Goal: Information Seeking & Learning: Learn about a topic

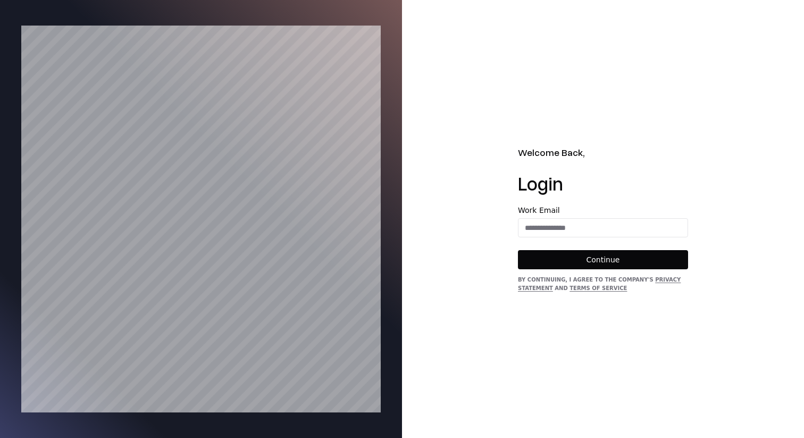
click at [555, 217] on div "Work Email" at bounding box center [603, 221] width 170 height 31
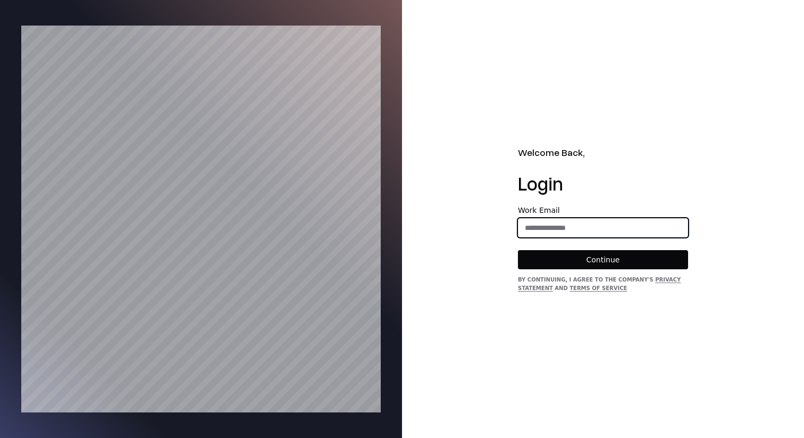
click at [555, 222] on input "email" at bounding box center [602, 227] width 169 height 19
type input "**********"
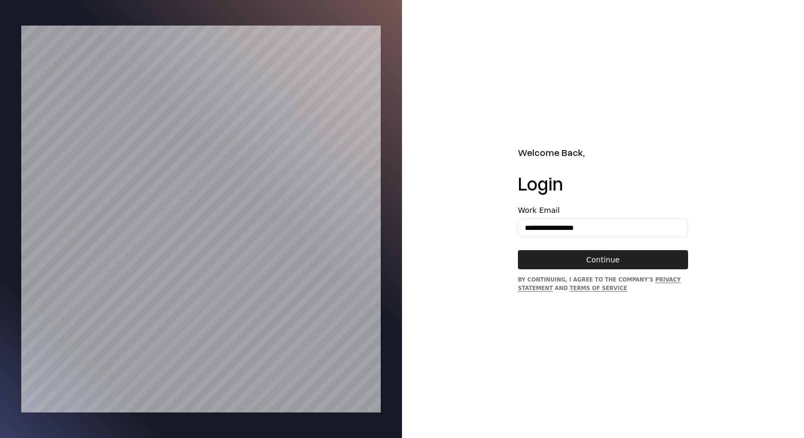
click at [584, 259] on button "Continue" at bounding box center [603, 259] width 170 height 19
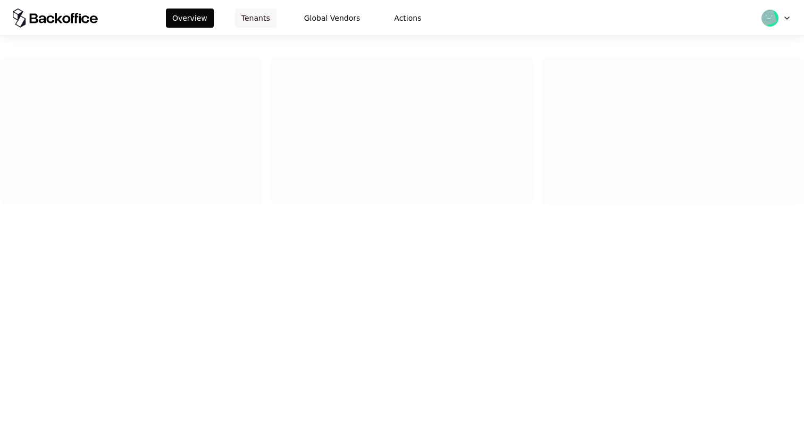
click at [249, 18] on button "Tenants" at bounding box center [255, 18] width 41 height 19
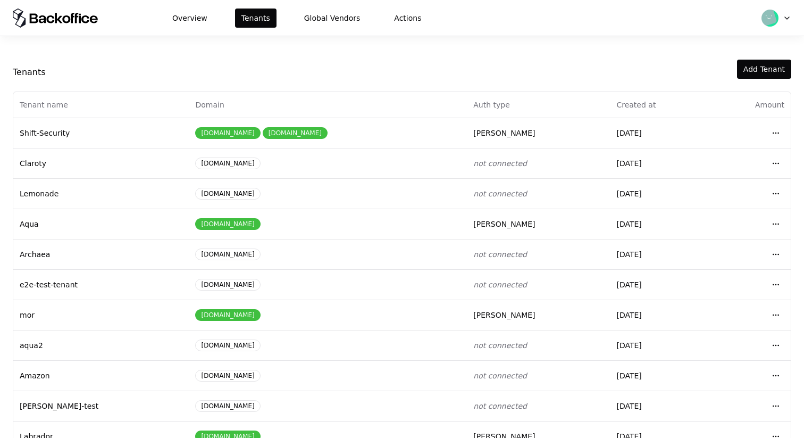
scroll to position [117, 0]
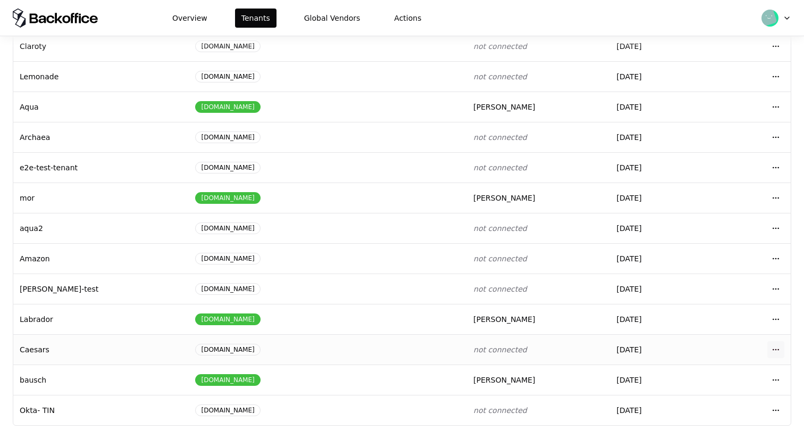
click at [778, 340] on html "Overview Tenants Global Vendors Actions Tenants Add Tenant Tenant name Domain A…" at bounding box center [402, 219] width 804 height 438
click at [750, 298] on div "Login to tenant" at bounding box center [728, 303] width 121 height 21
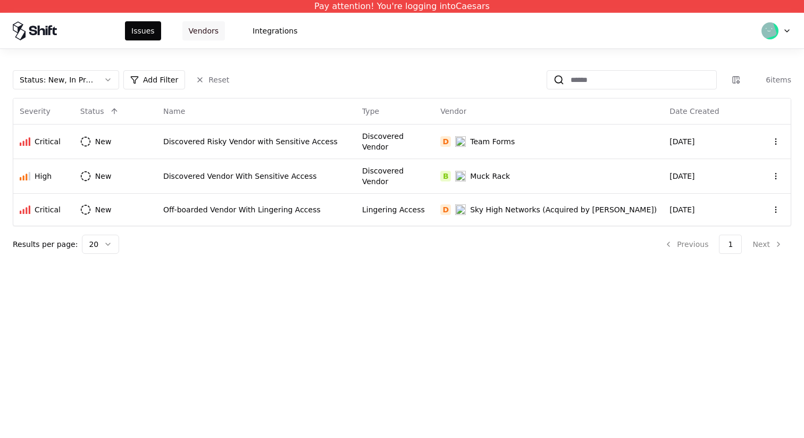
click at [200, 32] on button "Vendors" at bounding box center [203, 30] width 43 height 19
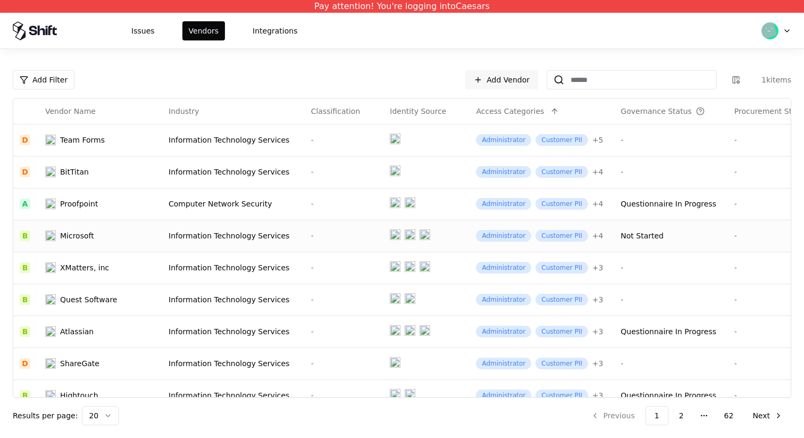
click at [316, 232] on div "-" at bounding box center [344, 235] width 66 height 11
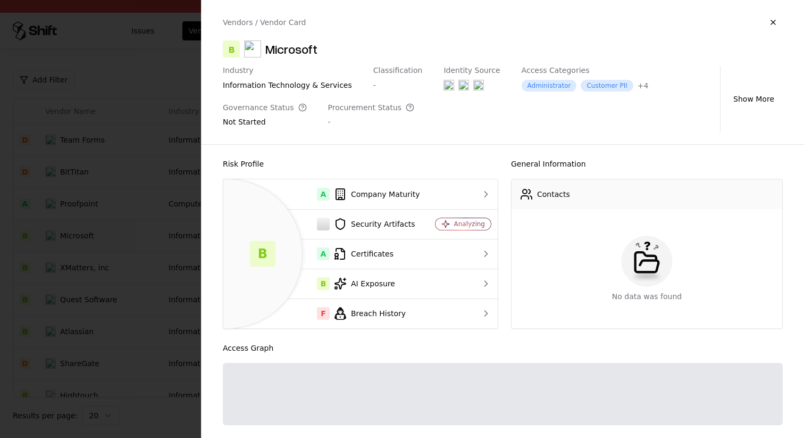
click at [144, 278] on div at bounding box center [402, 219] width 804 height 438
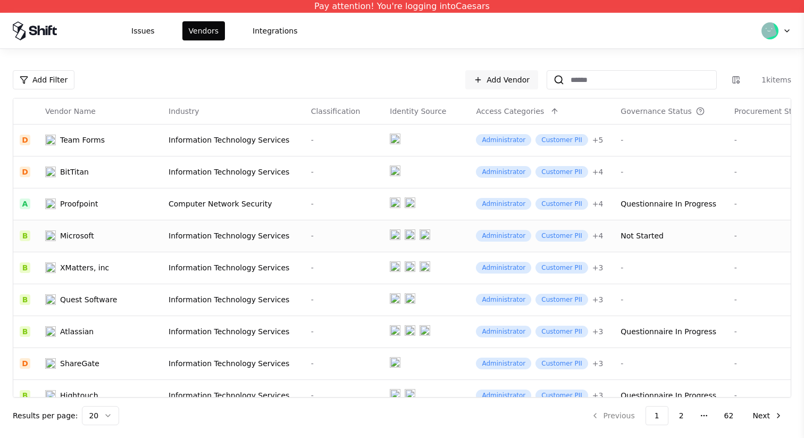
click at [435, 139] on body "Pay attention! You're logging into Caesars Issues Vendors Integrations Add Filt…" at bounding box center [402, 219] width 804 height 438
click at [208, 145] on div "Information Technology Services" at bounding box center [234, 139] width 130 height 11
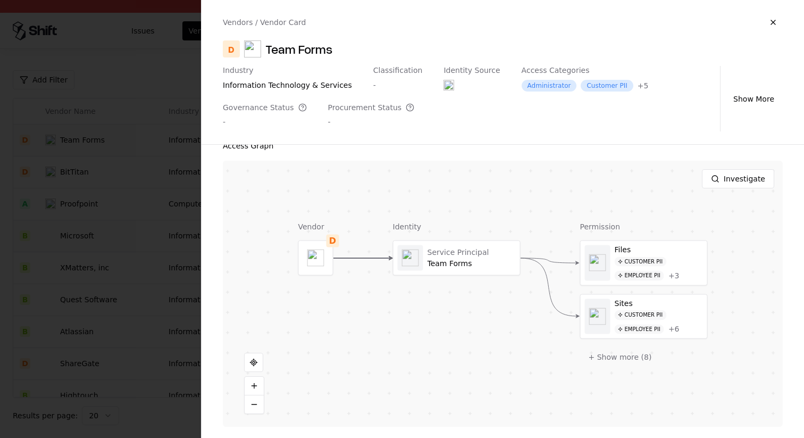
scroll to position [300, 0]
click at [633, 262] on button at bounding box center [643, 260] width 21 height 21
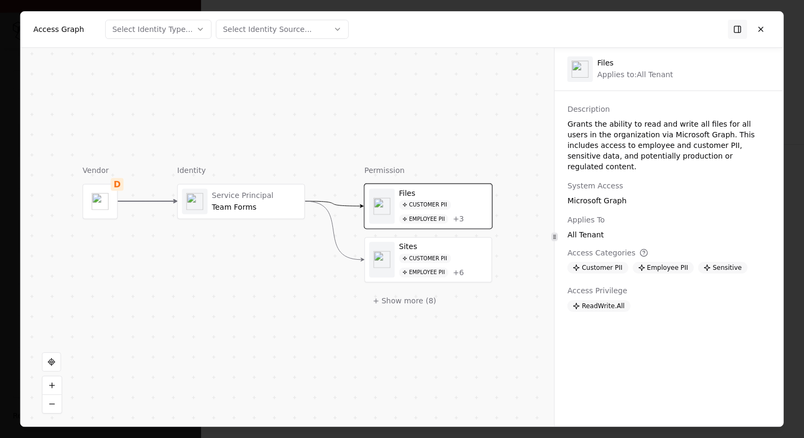
click at [447, 259] on div "Customer PII" at bounding box center [425, 258] width 52 height 10
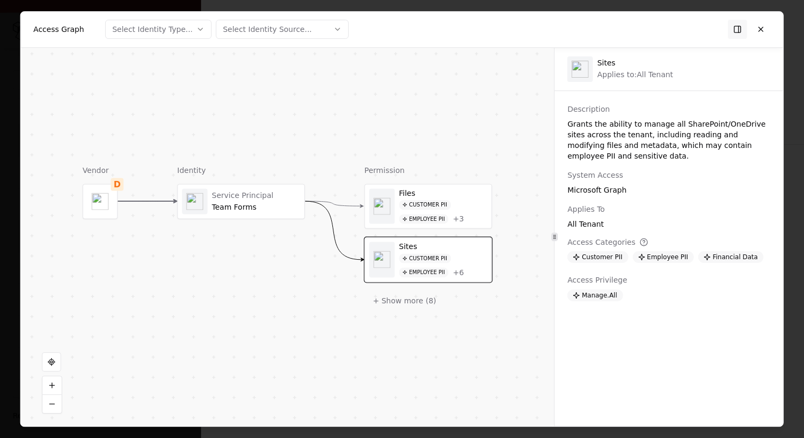
click at [423, 214] on div "Employee PII" at bounding box center [423, 219] width 49 height 10
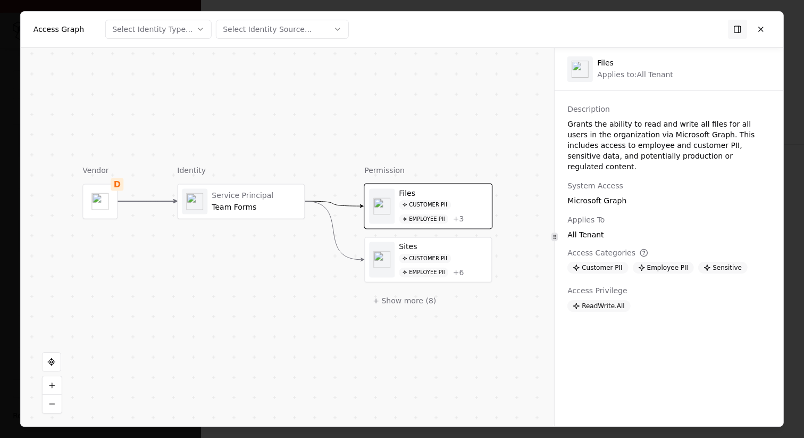
click at [418, 234] on div "Files Customer PII Employee PII + 3 Sites Customer PII Employee PII + 6 + Show …" at bounding box center [428, 246] width 128 height 126
click at [425, 261] on div "Customer PII" at bounding box center [425, 258] width 52 height 10
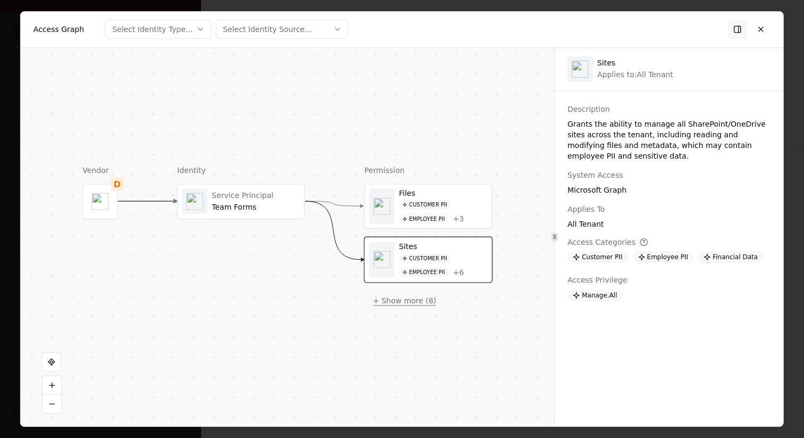
click at [415, 301] on button "+ Show more ( 8 )" at bounding box center [404, 299] width 80 height 19
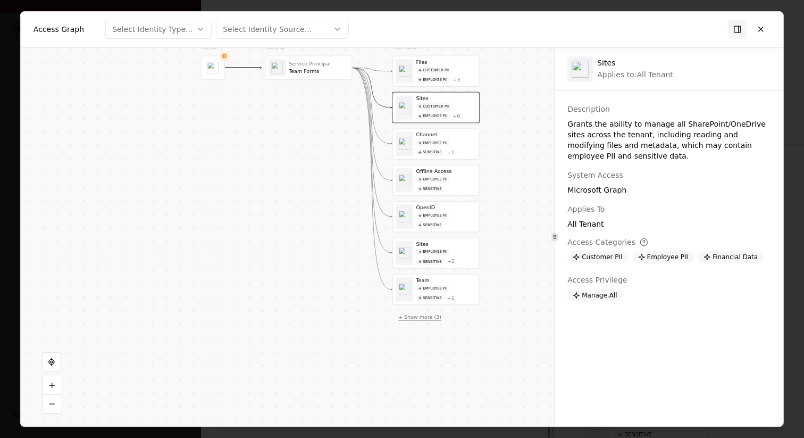
click at [413, 313] on button "+ Show more ( 3 )" at bounding box center [419, 316] width 55 height 13
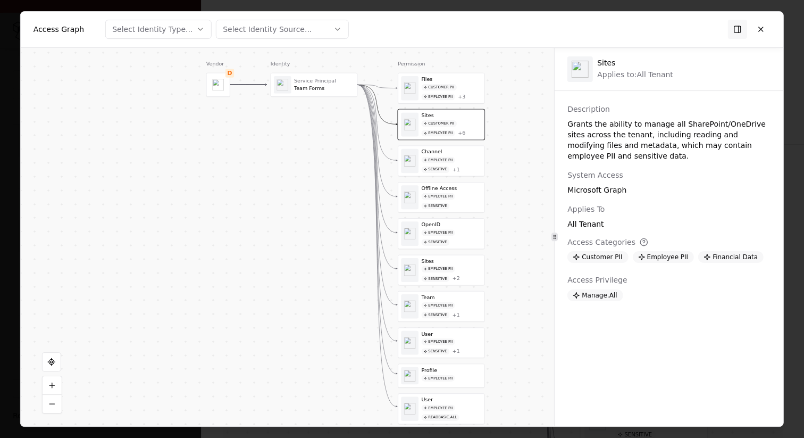
drag, startPoint x: 509, startPoint y: 238, endPoint x: 514, endPoint y: 255, distance: 17.8
click at [514, 255] on div "Vendor D Identity Service Principal Team Forms Permission Files Customer PII Em…" at bounding box center [287, 237] width 533 height 378
click at [474, 161] on div "Employee PII Sensitive + 1" at bounding box center [451, 164] width 60 height 16
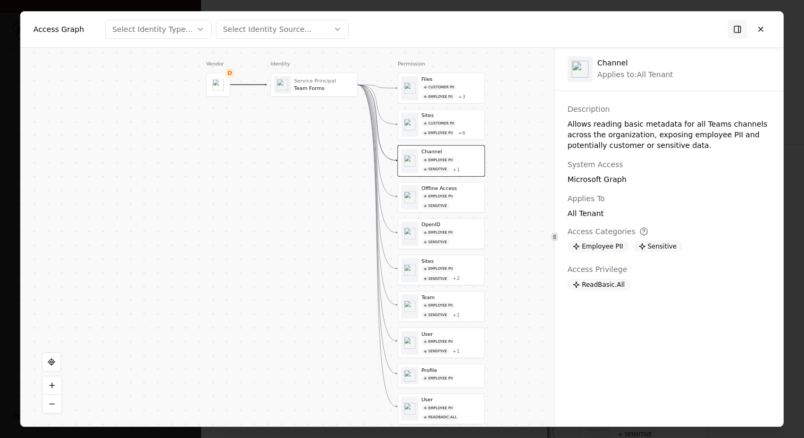
click at [443, 203] on div "Sensitive" at bounding box center [435, 205] width 28 height 7
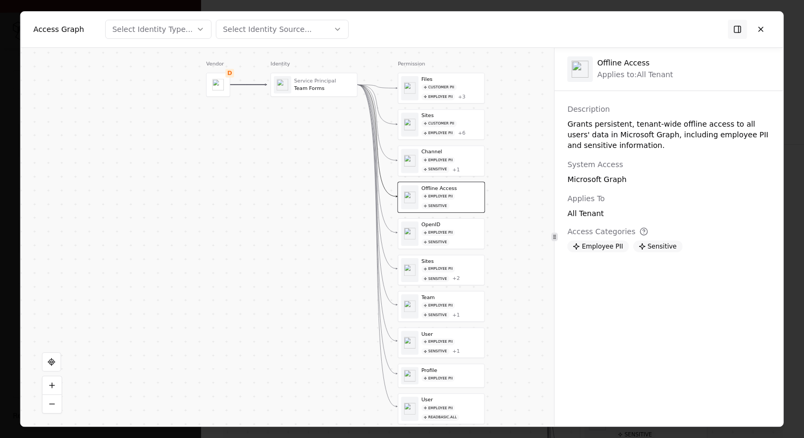
click at [450, 233] on div "Employee PII" at bounding box center [437, 232] width 33 height 7
click at [442, 105] on div "Files Customer PII Employee PII + 3 Sites Customer PII Employee PII + 6 Channel…" at bounding box center [441, 248] width 87 height 351
click at [445, 92] on div "Customer PII Employee PII + 3" at bounding box center [451, 92] width 60 height 16
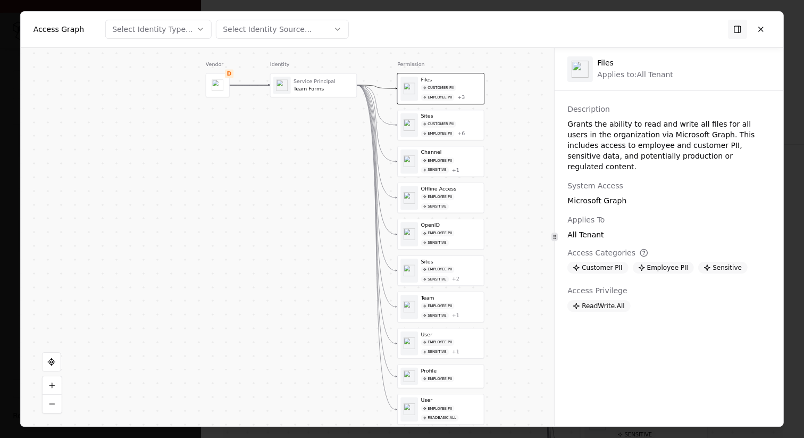
click at [450, 146] on div "Channel Employee PII Sensitive + 1" at bounding box center [441, 161] width 86 height 30
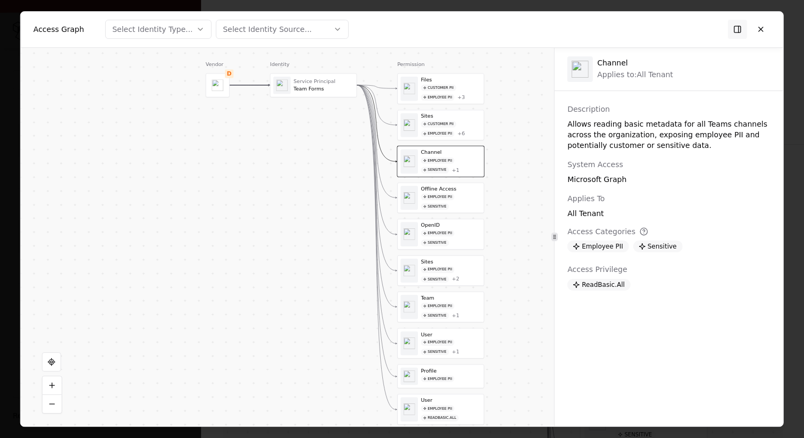
click at [463, 130] on div "+ 6" at bounding box center [460, 133] width 7 height 6
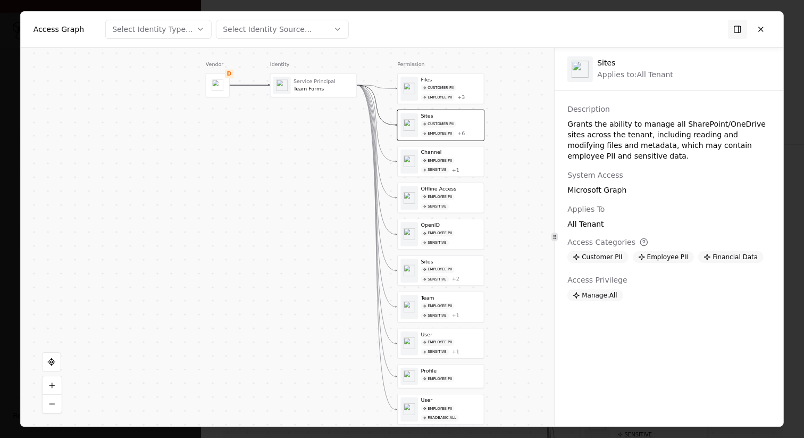
click at [454, 97] on div "Employee PII" at bounding box center [436, 97] width 33 height 7
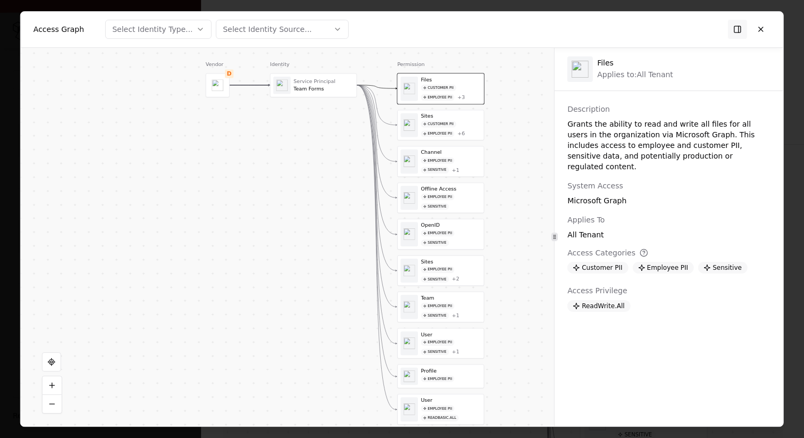
click at [436, 133] on div "Employee PII" at bounding box center [436, 133] width 33 height 7
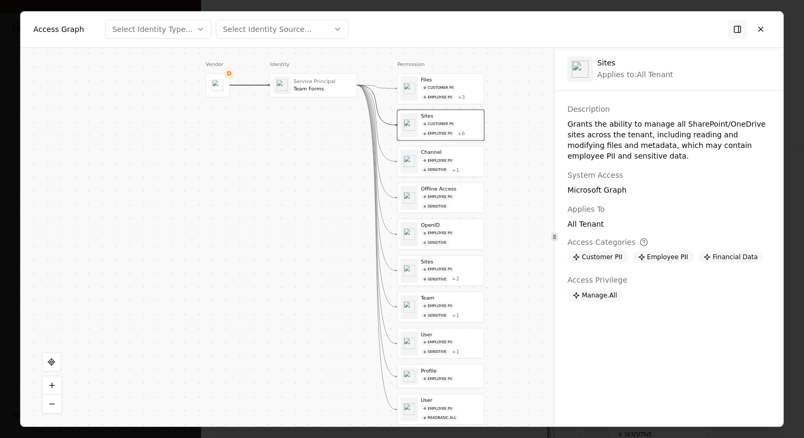
click at [333, 80] on div "Service Principal" at bounding box center [323, 81] width 60 height 6
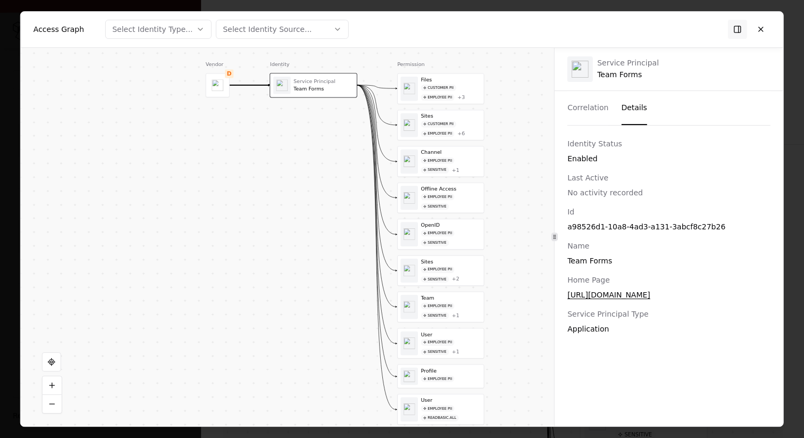
click at [634, 115] on button "Details" at bounding box center [634, 108] width 26 height 34
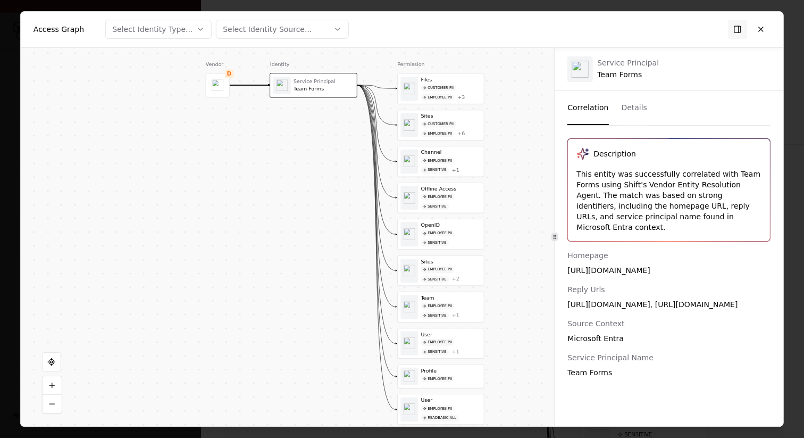
click at [598, 104] on button "Correlation" at bounding box center [587, 108] width 41 height 34
click at [449, 96] on div "Employee PII" at bounding box center [436, 97] width 33 height 7
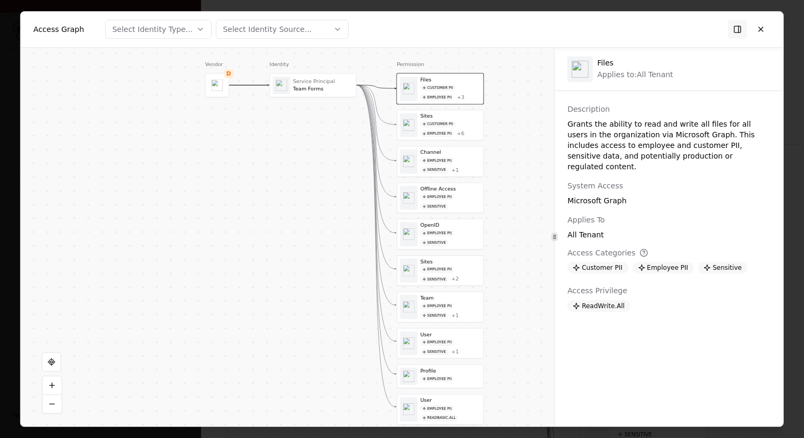
click at [323, 91] on div "Team Forms" at bounding box center [323, 89] width 60 height 6
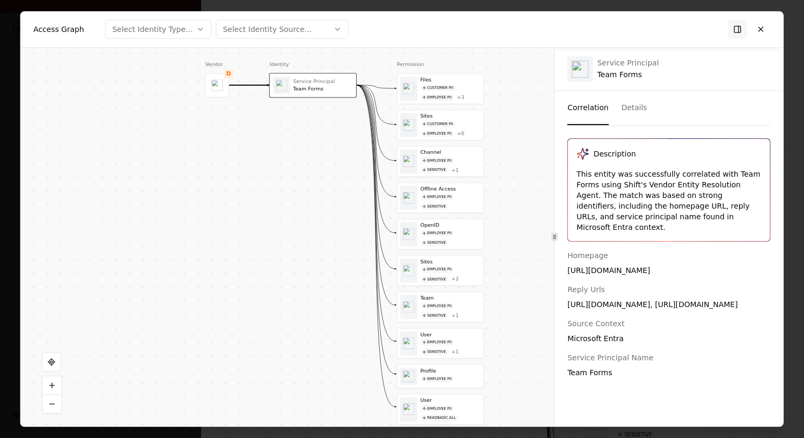
click at [432, 154] on div "Channel" at bounding box center [450, 152] width 60 height 6
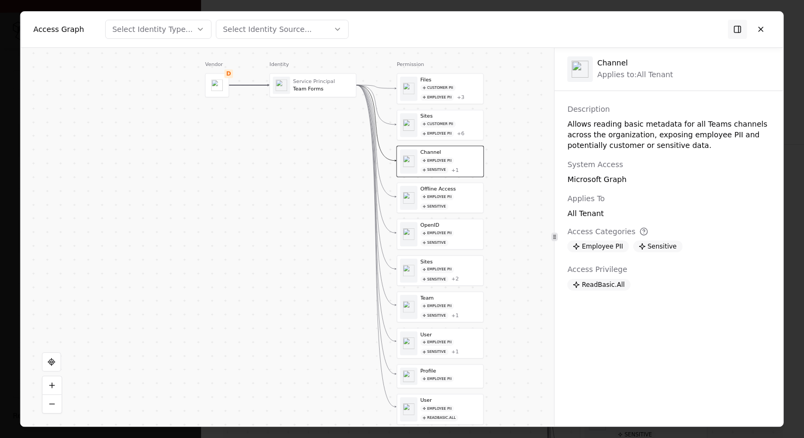
click at [440, 192] on div "Offline Access Employee PII Sensitive" at bounding box center [450, 197] width 60 height 24
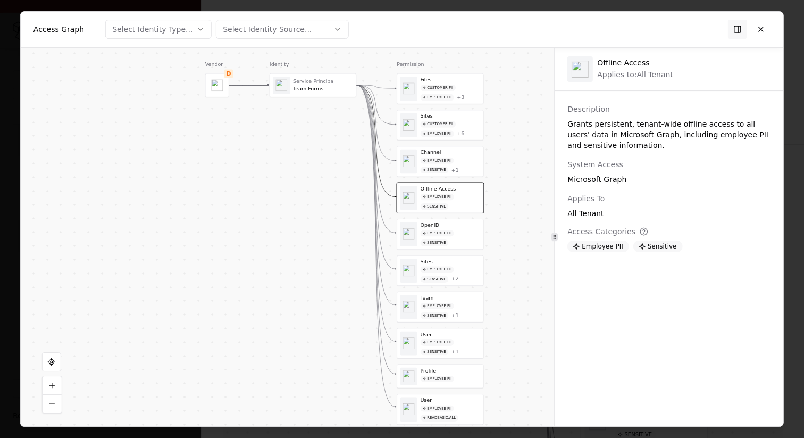
click at [441, 232] on div "Employee PII" at bounding box center [436, 232] width 33 height 7
click at [441, 278] on div "Sensitive" at bounding box center [434, 278] width 28 height 7
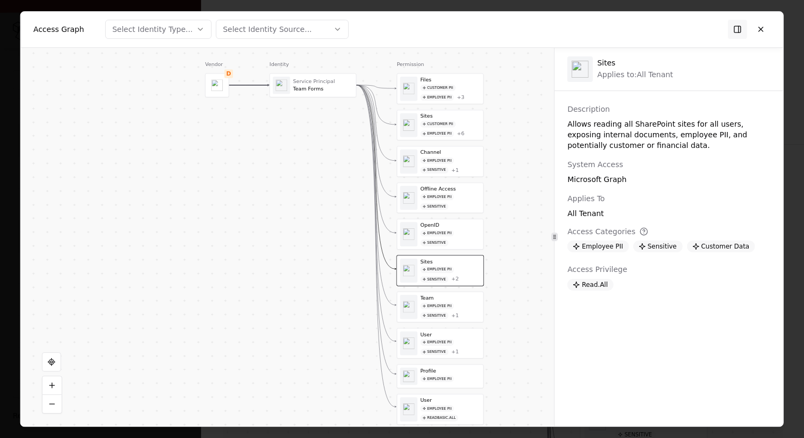
click at [441, 301] on div "Team Employee PII Sensitive + 1" at bounding box center [450, 307] width 60 height 24
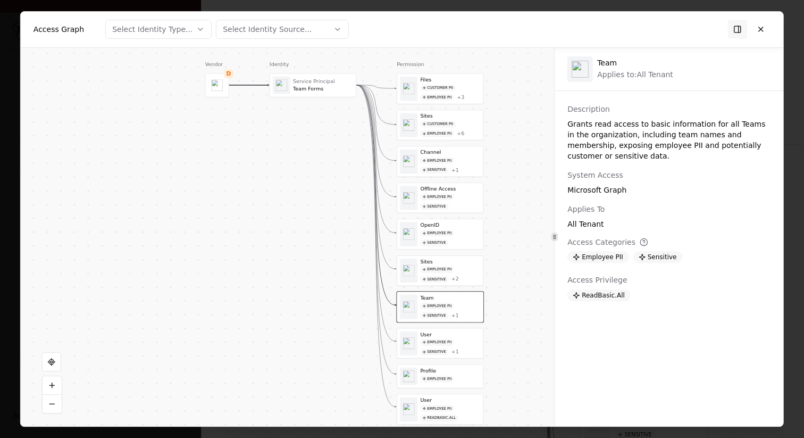
click at [441, 330] on div "User Employee PII Sensitive + 1" at bounding box center [440, 342] width 86 height 30
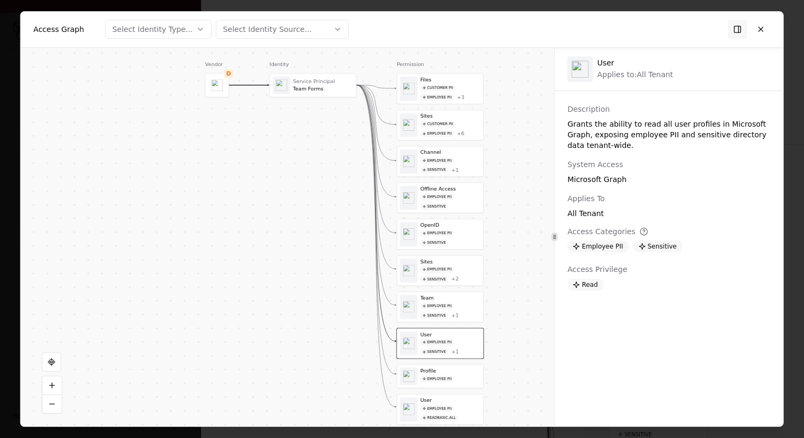
click at [445, 415] on div "ReadBasic.All" at bounding box center [439, 417] width 38 height 7
click at [443, 383] on div "Profile Employee PII" at bounding box center [450, 375] width 60 height 18
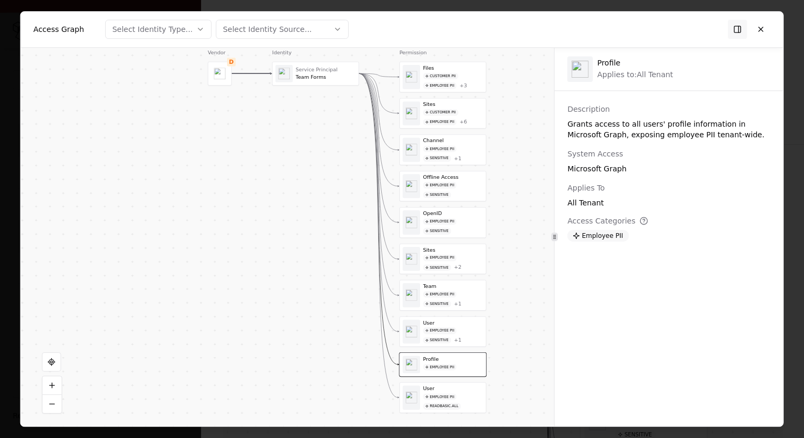
click at [514, 340] on div "Vendor D Identity Service Principal Team Forms Permission Files Customer PII Em…" at bounding box center [287, 237] width 533 height 378
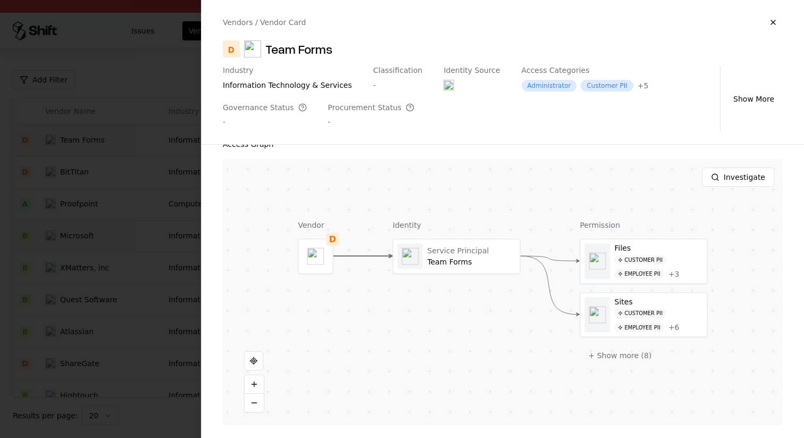
click at [96, 262] on div at bounding box center [402, 219] width 804 height 438
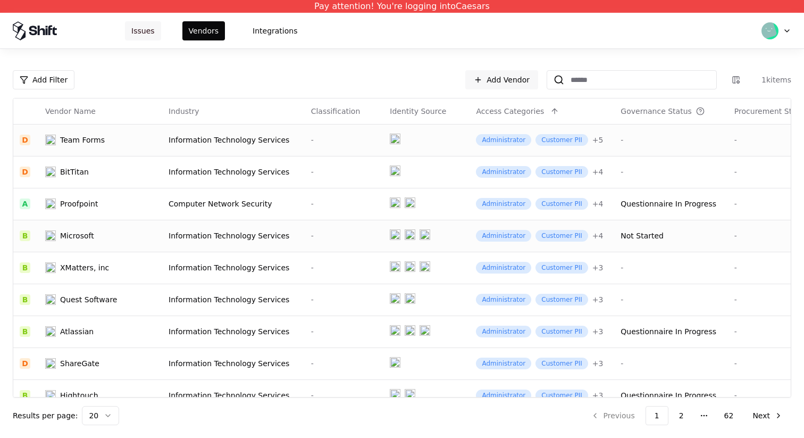
click at [141, 28] on button "Issues" at bounding box center [143, 30] width 36 height 19
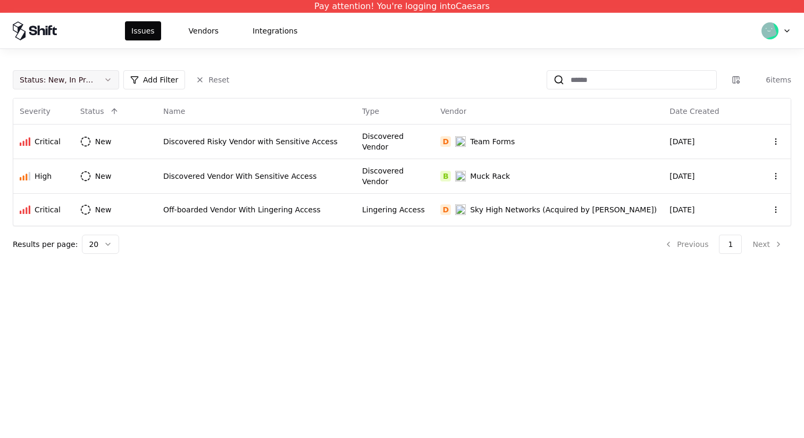
click at [87, 77] on div "Status : New, In Progress" at bounding box center [57, 79] width 75 height 11
click at [96, 164] on div "Closed" at bounding box center [65, 163] width 101 height 21
click at [96, 178] on div "Draft" at bounding box center [65, 184] width 101 height 21
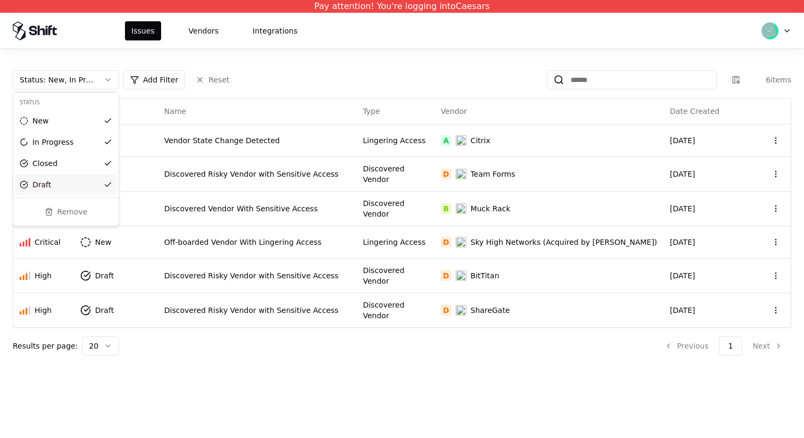
click at [328, 351] on html "Pay attention! You're logging into Caesars Issues Vendors Integrations Status :…" at bounding box center [402, 219] width 804 height 438
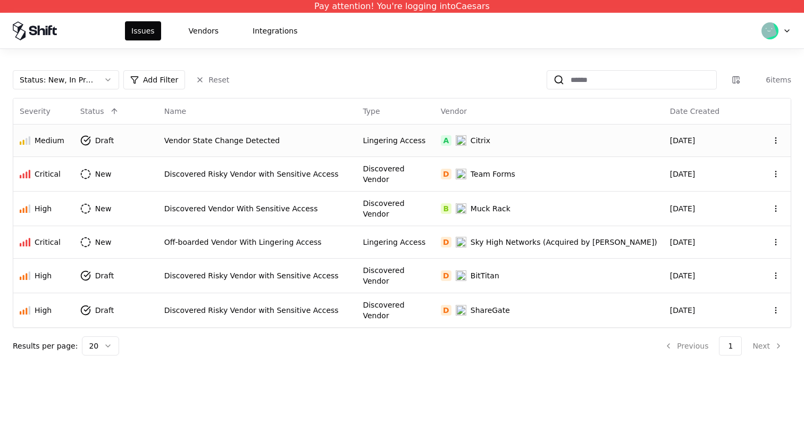
click at [288, 142] on div "Vendor State Change Detected" at bounding box center [257, 140] width 186 height 11
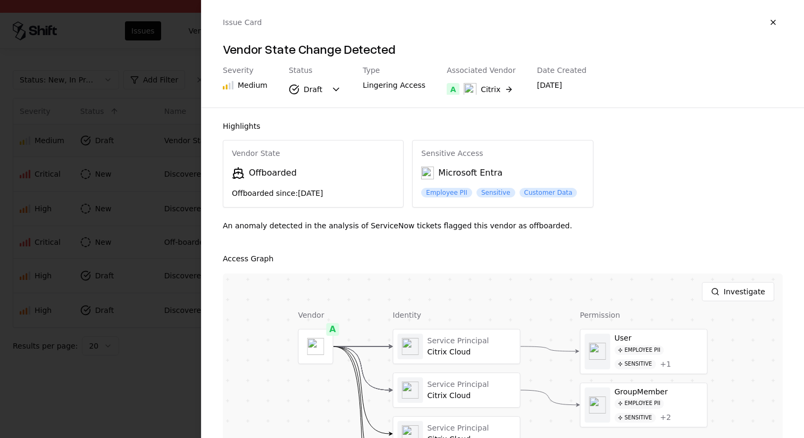
click at [497, 226] on div "An anomaly detected in the analysis of ServiceNow tickets flagged this vendor a…" at bounding box center [503, 229] width 560 height 19
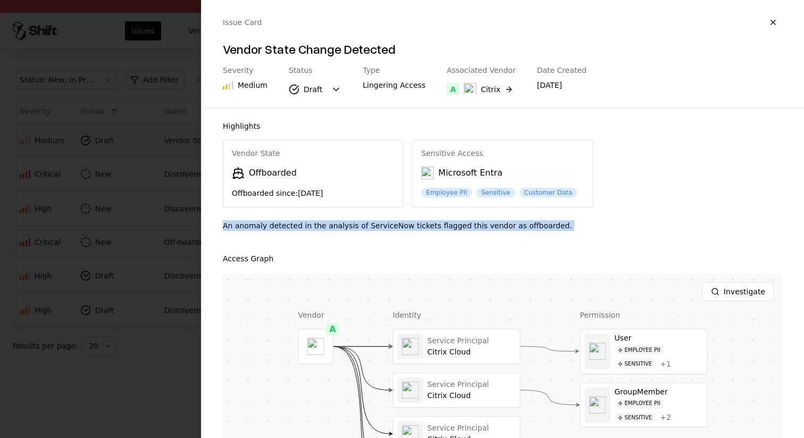
click at [497, 226] on div "An anomaly detected in the analysis of ServiceNow tickets flagged this vendor a…" at bounding box center [503, 229] width 560 height 19
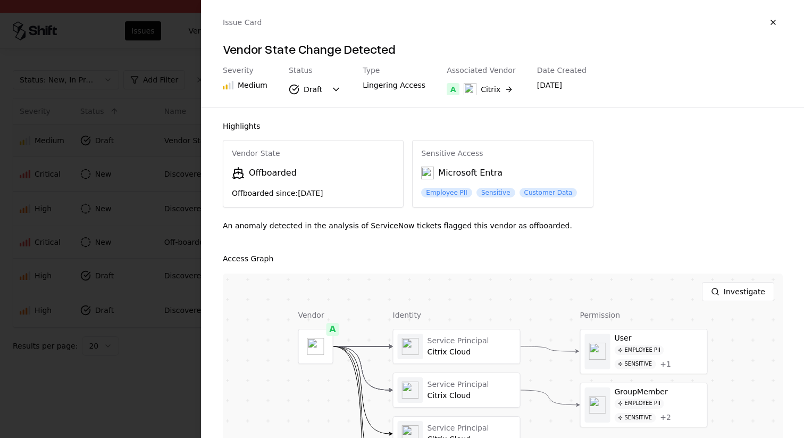
click at [112, 340] on div at bounding box center [402, 219] width 804 height 438
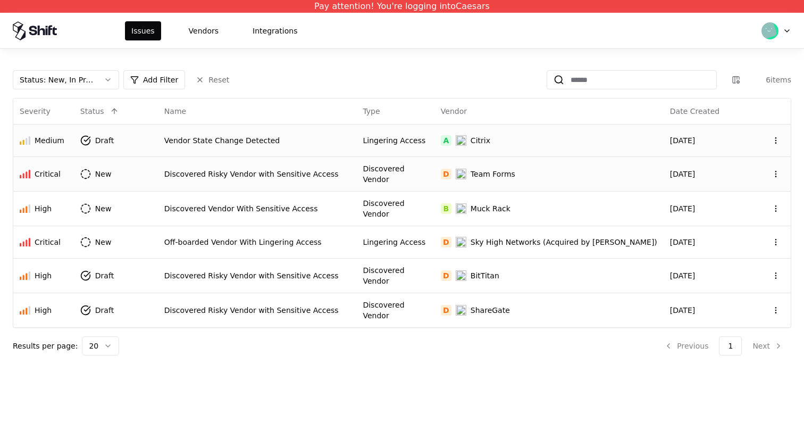
click at [398, 181] on td "Discovered Vendor" at bounding box center [395, 173] width 78 height 35
click at [357, 208] on td "Discovered Vendor With Sensitive Access" at bounding box center [257, 208] width 199 height 35
click at [117, 233] on html "Pay attention! You're logging into Caesars Issues Vendors Integrations Status :…" at bounding box center [402, 219] width 804 height 438
click at [268, 235] on html "Pay attention! You're logging into Caesars Issues Vendors Integrations Status :…" at bounding box center [402, 219] width 804 height 438
click at [280, 237] on div "Off-boarded Vendor With Lingering Access" at bounding box center [257, 242] width 186 height 11
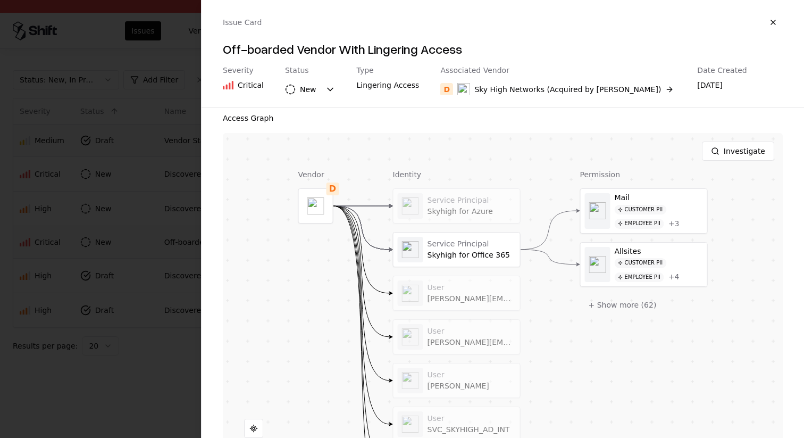
scroll to position [186, 0]
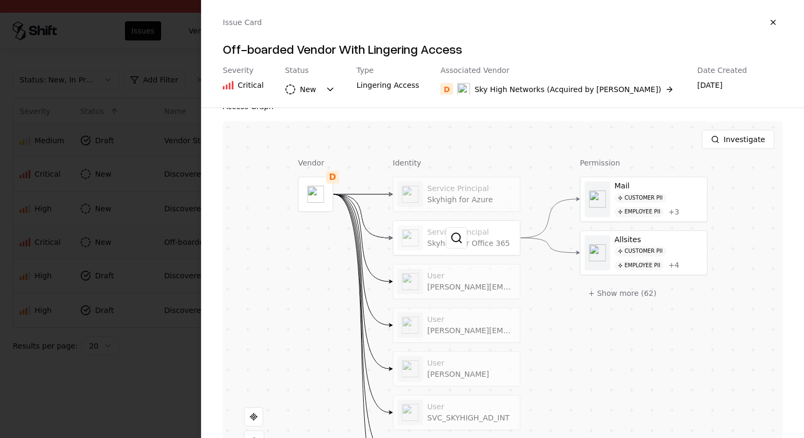
click at [471, 243] on div at bounding box center [456, 238] width 127 height 34
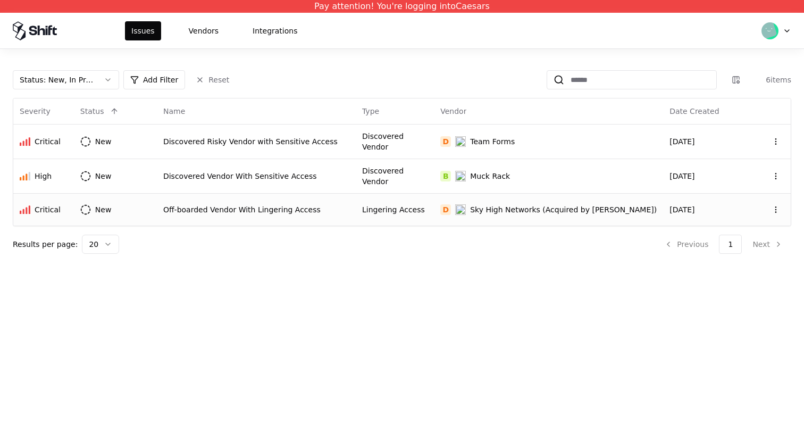
click at [307, 208] on div "Off-boarded Vendor With Lingering Access" at bounding box center [256, 209] width 186 height 11
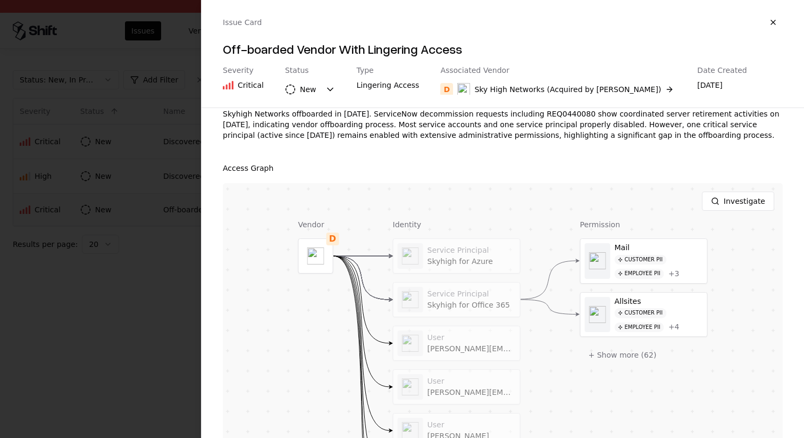
scroll to position [126, 0]
click at [309, 87] on body "Pay attention! You're logging into Caesars Issues Vendors Integrations Status :…" at bounding box center [402, 219] width 804 height 438
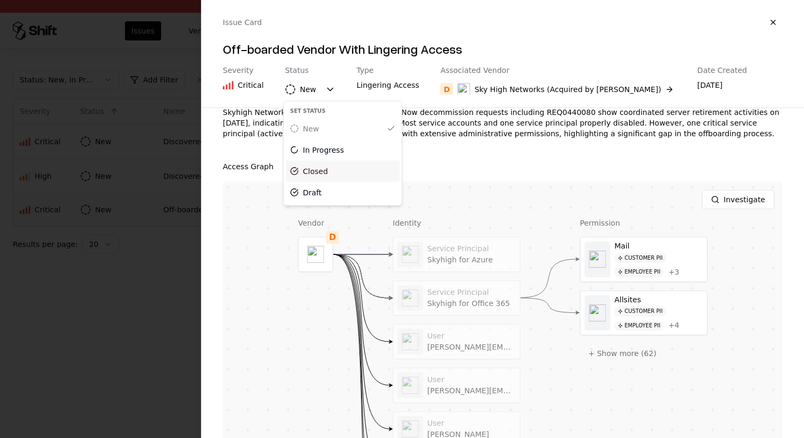
click at [351, 175] on div "Closed" at bounding box center [343, 171] width 114 height 21
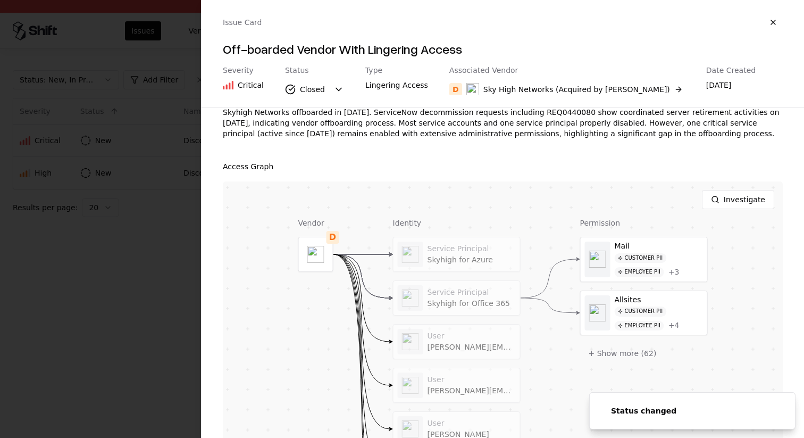
click at [176, 325] on div at bounding box center [402, 219] width 804 height 438
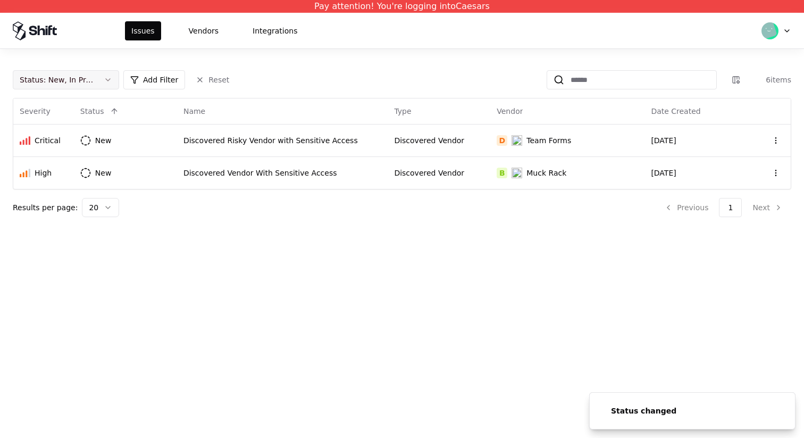
click at [70, 78] on div "Status : New, In Progress" at bounding box center [57, 79] width 75 height 11
click at [90, 192] on div "Draft" at bounding box center [65, 184] width 101 height 21
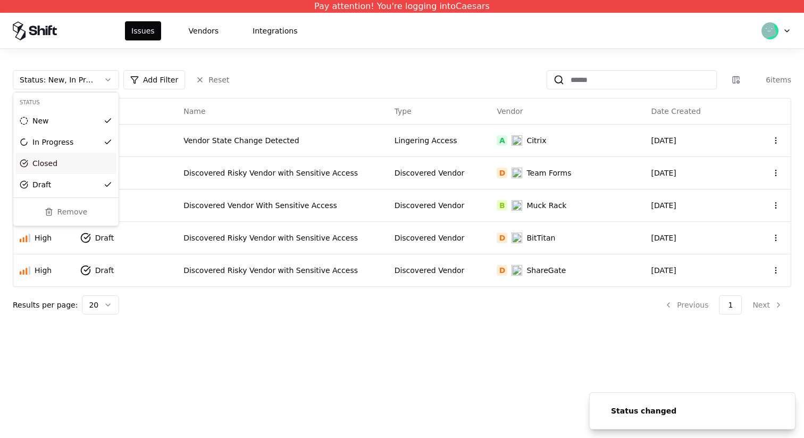
click at [91, 168] on div "Closed" at bounding box center [65, 163] width 101 height 21
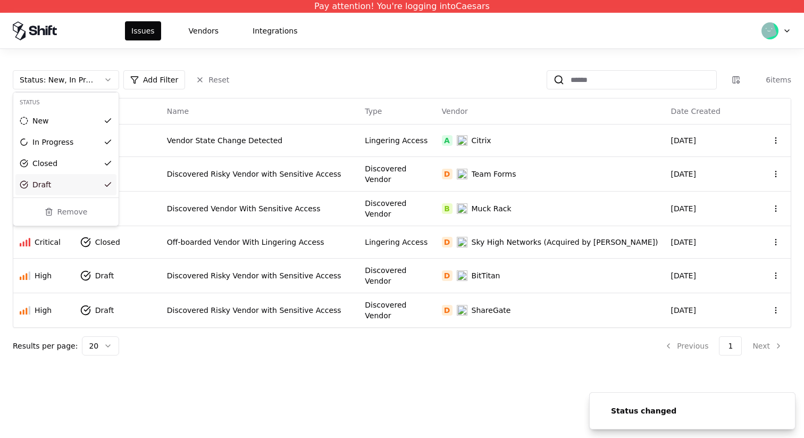
click at [340, 374] on html "Pay attention! You're logging into Caesars Status changed Status changed Issues…" at bounding box center [402, 219] width 804 height 438
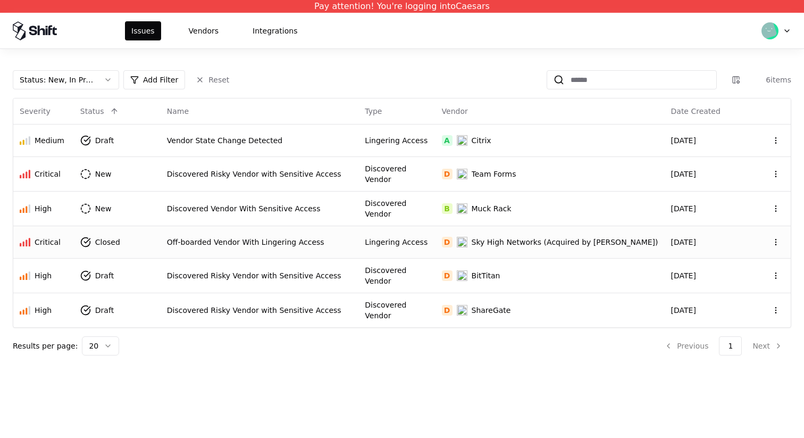
click at [378, 229] on td "Lingering Access" at bounding box center [396, 241] width 77 height 32
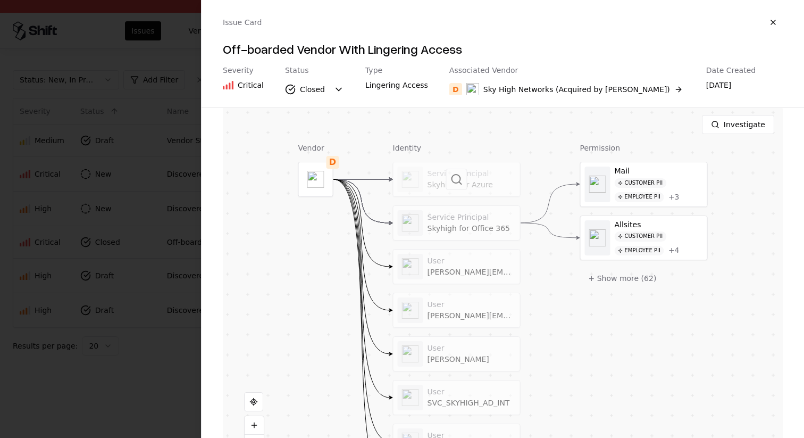
scroll to position [205, 0]
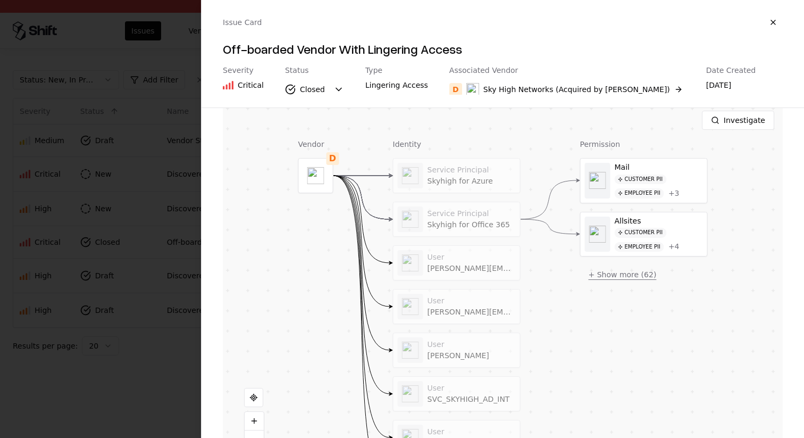
click at [613, 275] on button "+ Show more ( 62 )" at bounding box center [622, 274] width 85 height 19
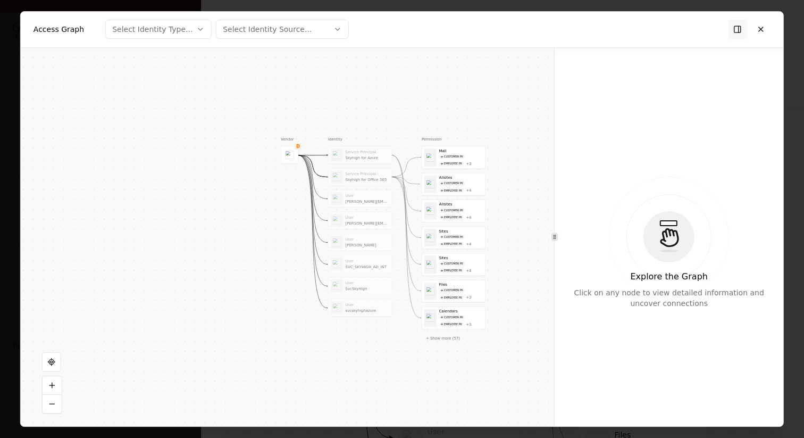
drag, startPoint x: 493, startPoint y: 398, endPoint x: 493, endPoint y: 276, distance: 122.3
click at [493, 276] on div "Vendor D Identity Service Principal Skyhigh for Azure Service Principal Skyhigh…" at bounding box center [287, 237] width 533 height 378
click at [450, 310] on button "+ Show more ( 57 )" at bounding box center [443, 315] width 43 height 10
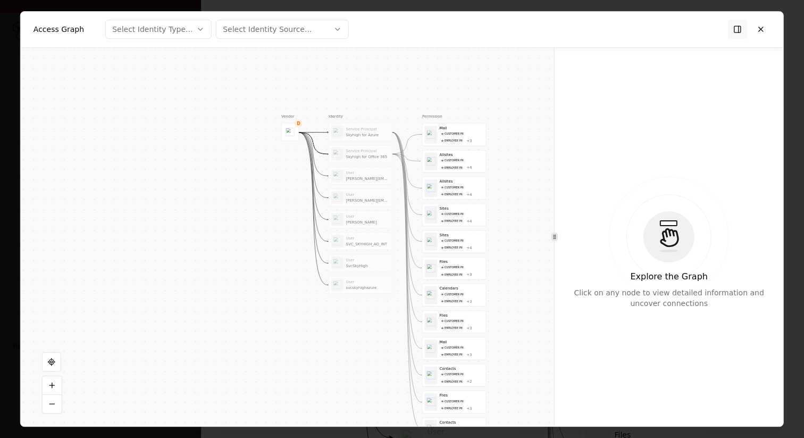
click at [376, 153] on div "Service Principal Skyhigh for Office 365" at bounding box center [368, 153] width 44 height 11
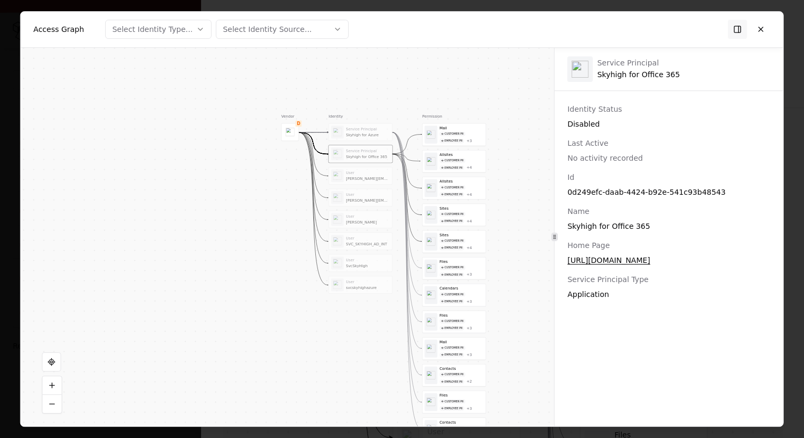
click at [366, 129] on div "Service Principal" at bounding box center [368, 129] width 44 height 5
click at [368, 206] on div "Service Principal Skyhigh for Azure Service Principal Skyhigh for Office 365 Us…" at bounding box center [361, 208] width 64 height 170
click at [368, 199] on div "[PERSON_NAME][EMAIL_ADDRESS][DOMAIN_NAME]" at bounding box center [368, 200] width 44 height 5
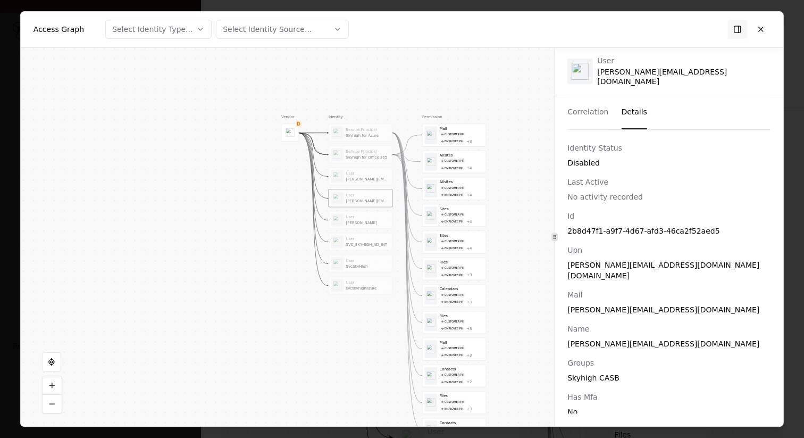
click at [377, 126] on div "Service Principal Skyhigh for Azure" at bounding box center [360, 132] width 59 height 13
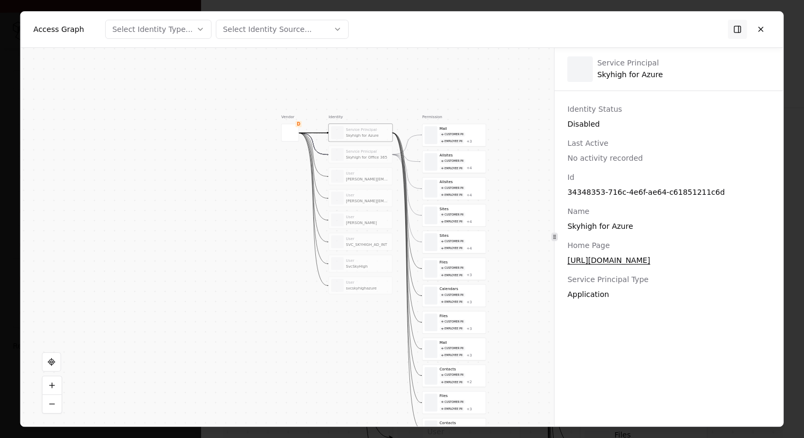
click at [371, 155] on div "Skyhigh for Office 365" at bounding box center [368, 157] width 44 height 5
click at [371, 179] on div "[PERSON_NAME][EMAIL_ADDRESS][DOMAIN_NAME]" at bounding box center [368, 178] width 44 height 5
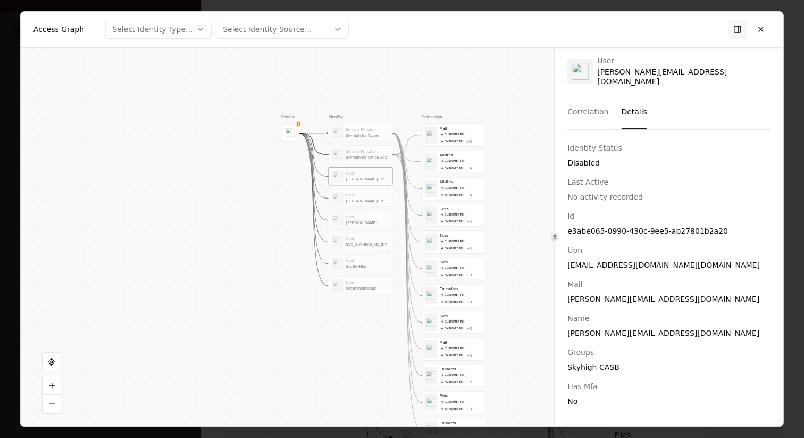
click at [371, 196] on div "User" at bounding box center [368, 194] width 44 height 5
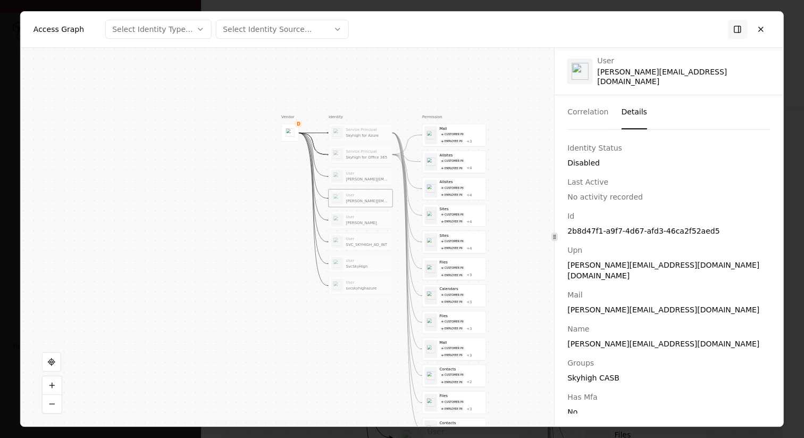
click at [601, 113] on button "Correlation" at bounding box center [587, 112] width 41 height 34
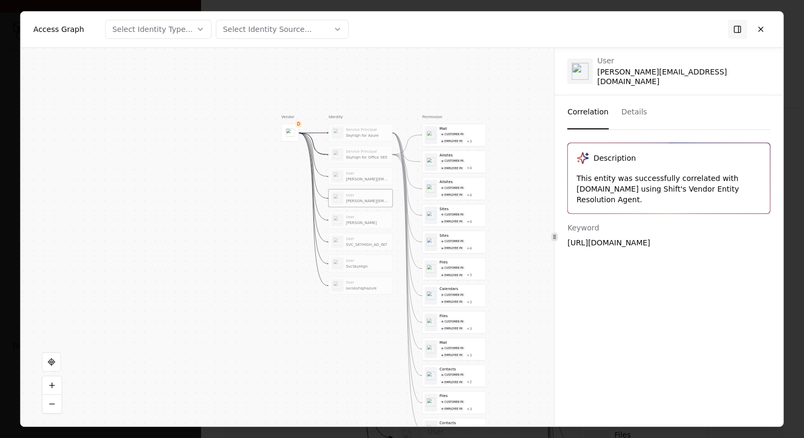
click at [383, 148] on div "Service Principal Skyhigh for Office 365" at bounding box center [360, 154] width 59 height 13
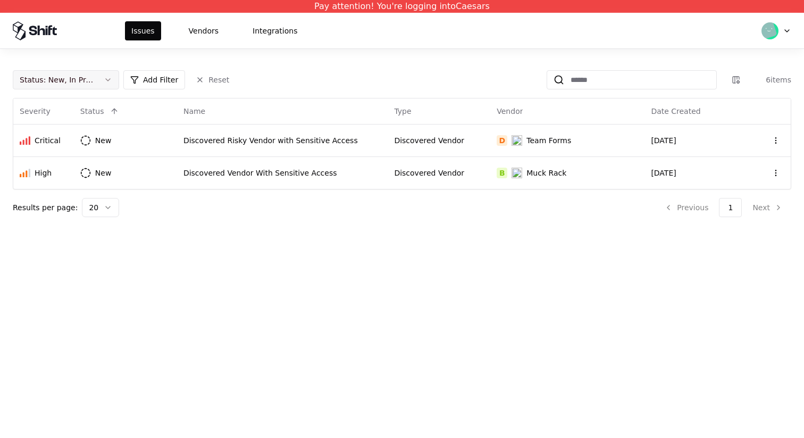
click at [97, 85] on button "Status : New, In Progress" at bounding box center [66, 79] width 106 height 19
click at [87, 172] on div "Closed" at bounding box center [65, 163] width 101 height 21
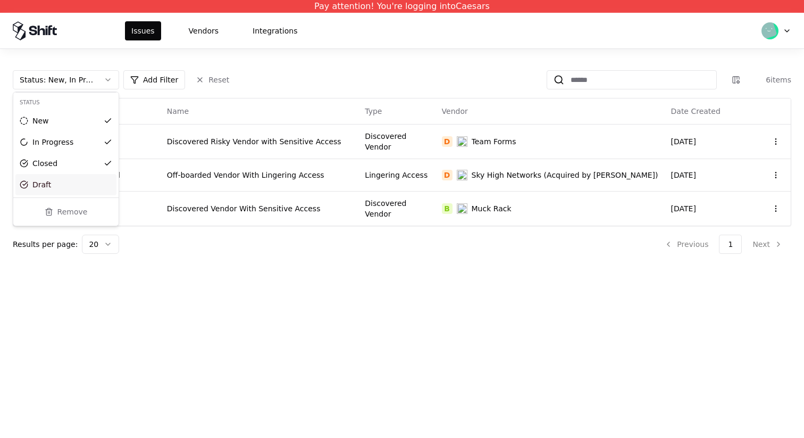
click at [84, 188] on div "Draft" at bounding box center [65, 184] width 101 height 21
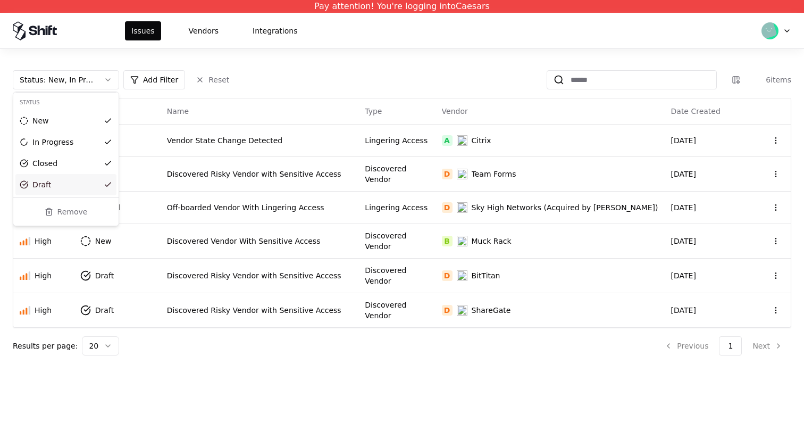
click at [494, 201] on html "Pay attention! You're logging into Caesars Issues Vendors Integrations Status :…" at bounding box center [402, 219] width 804 height 438
click at [469, 209] on td "D Sky High Networks (Acquired by McAfee)" at bounding box center [549, 207] width 229 height 32
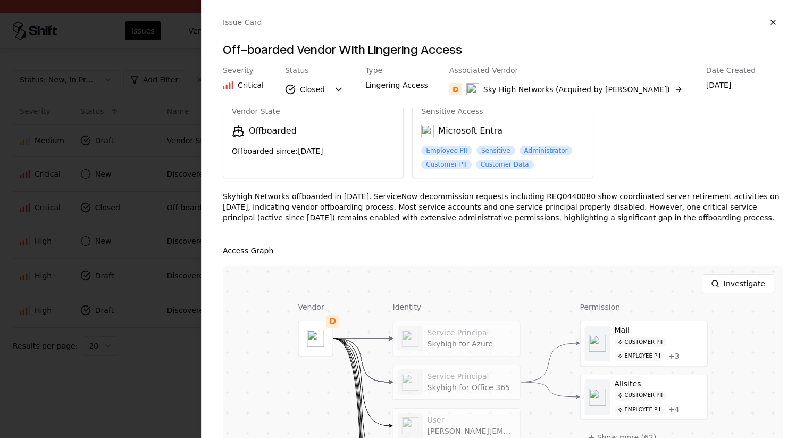
scroll to position [43, 0]
click at [494, 369] on div at bounding box center [456, 381] width 127 height 34
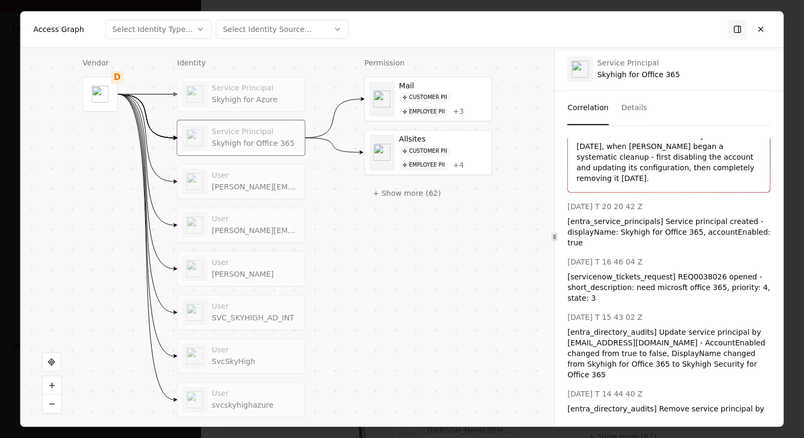
scroll to position [64, 0]
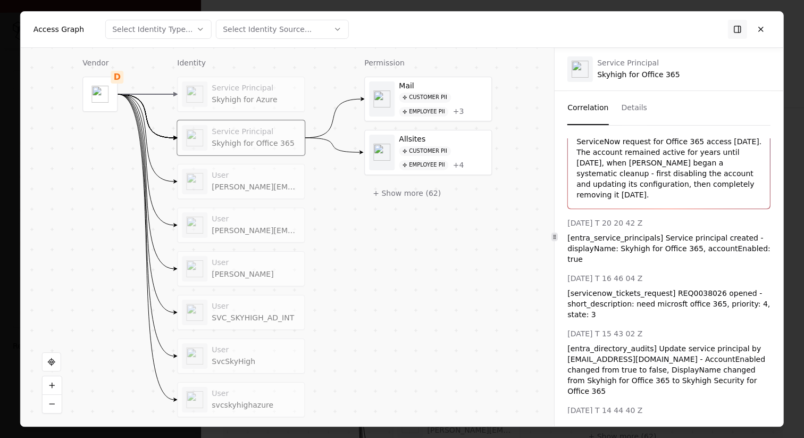
click at [613, 217] on div "2017 06 28 T 20 20 42 Z" at bounding box center [668, 222] width 203 height 11
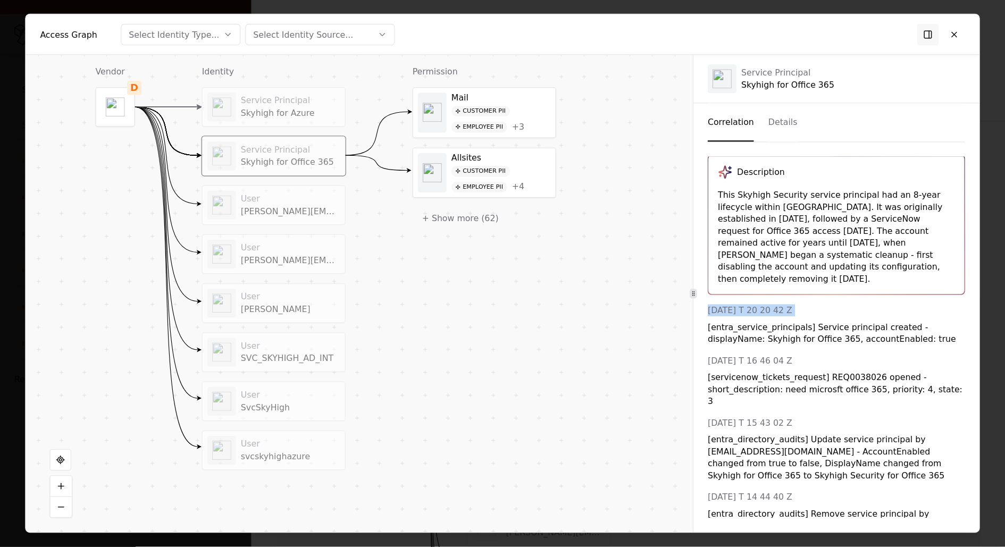
scroll to position [0, 0]
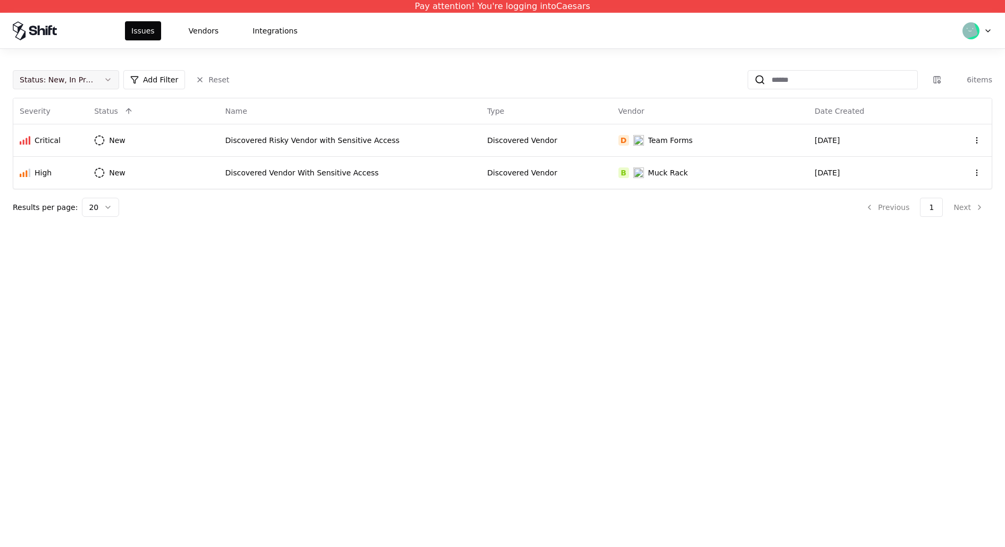
click at [90, 80] on div "Status : New, In Progress" at bounding box center [57, 79] width 75 height 11
click at [79, 187] on div "Draft" at bounding box center [65, 184] width 101 height 21
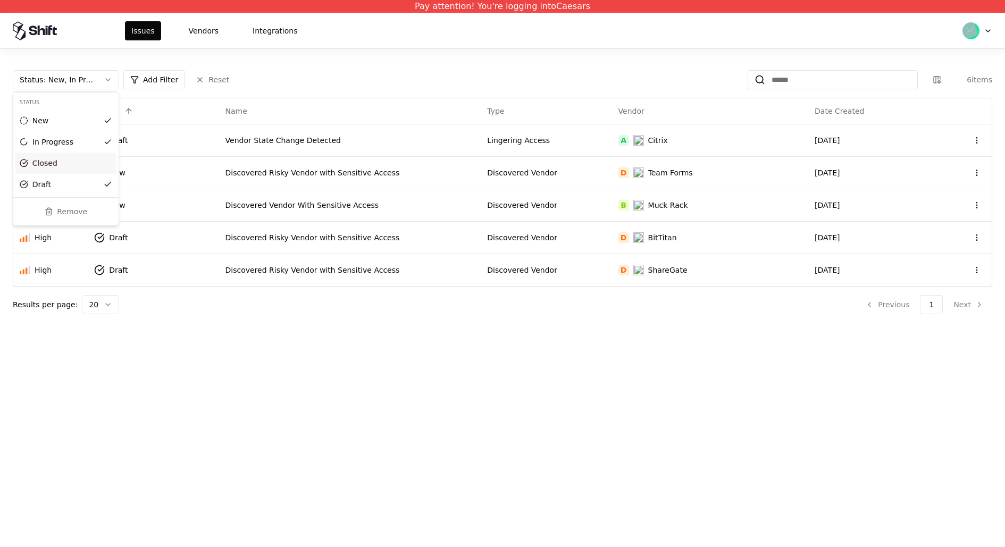
click at [85, 159] on div "Closed" at bounding box center [65, 163] width 101 height 21
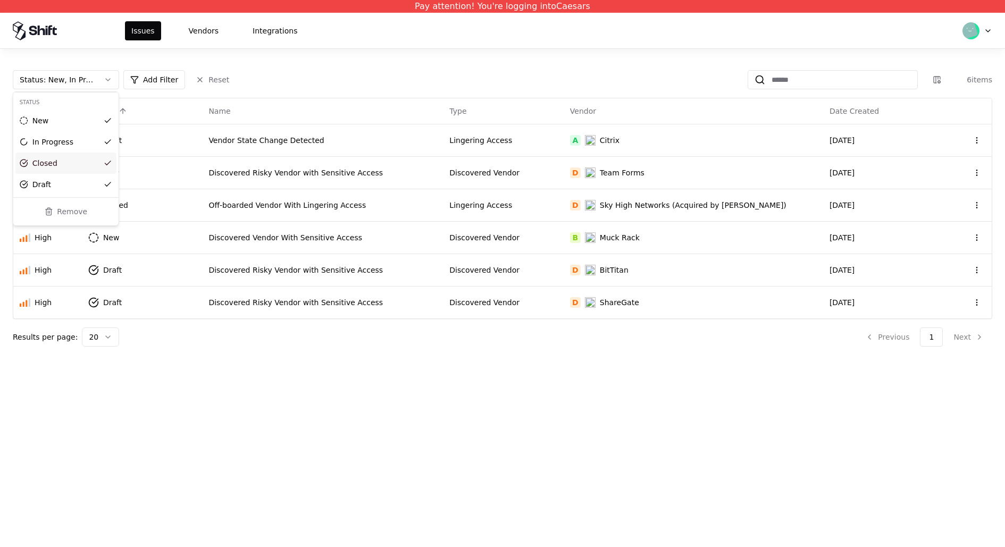
click at [594, 203] on html "Pay attention! You're logging into Caesars Issues Vendors Integrations Status :…" at bounding box center [502, 273] width 1005 height 547
click at [557, 206] on div "Lingering Access" at bounding box center [502, 205] width 107 height 11
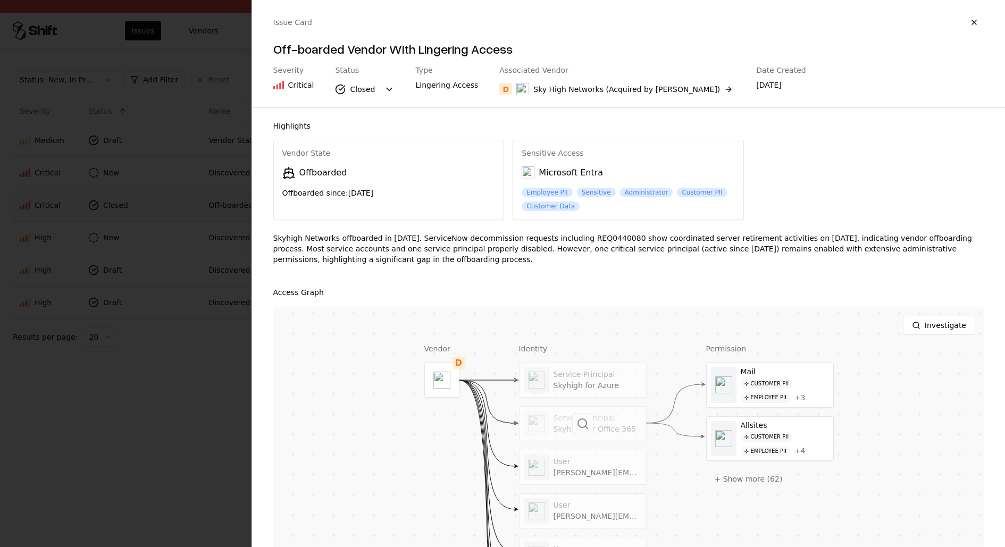
click at [595, 432] on div at bounding box center [582, 424] width 127 height 34
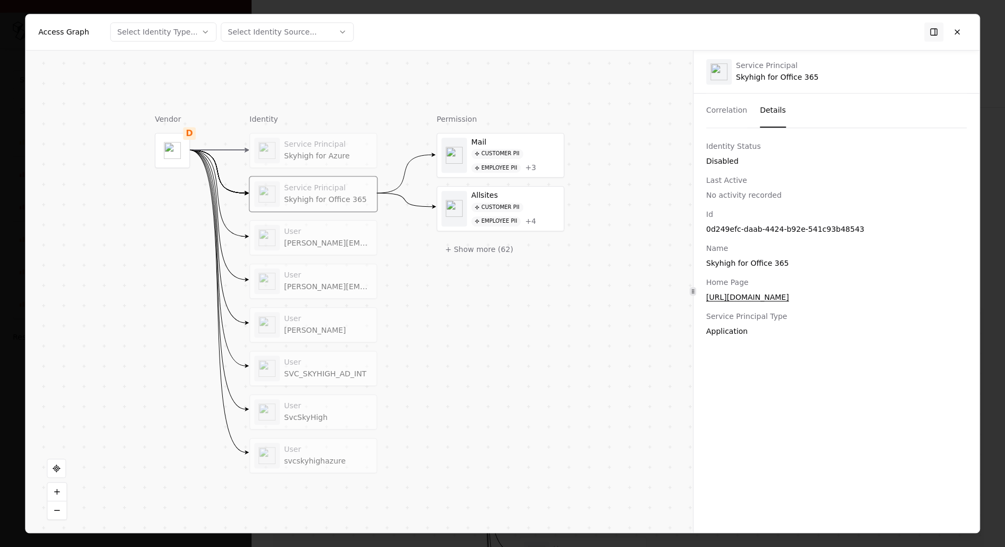
click at [768, 110] on button "Details" at bounding box center [773, 111] width 26 height 34
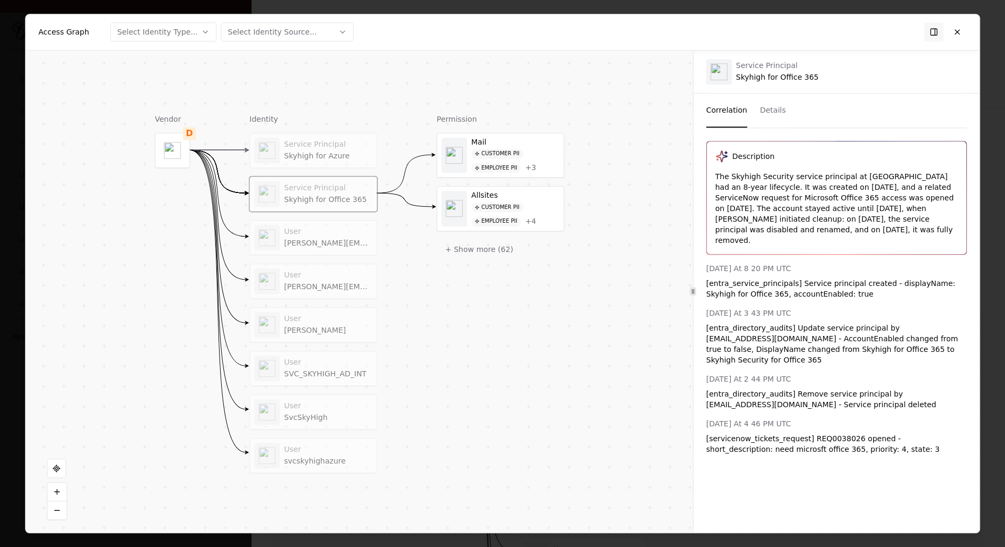
click at [736, 110] on button "Correlation" at bounding box center [726, 111] width 41 height 34
click at [479, 154] on div "Customer PII" at bounding box center [497, 154] width 52 height 10
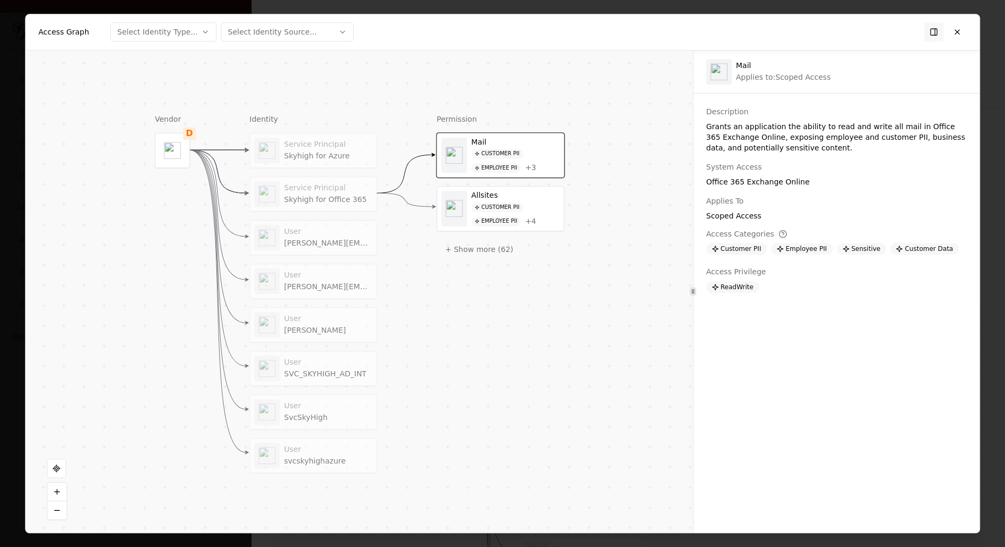
click at [491, 204] on div "Customer PII" at bounding box center [497, 208] width 52 height 10
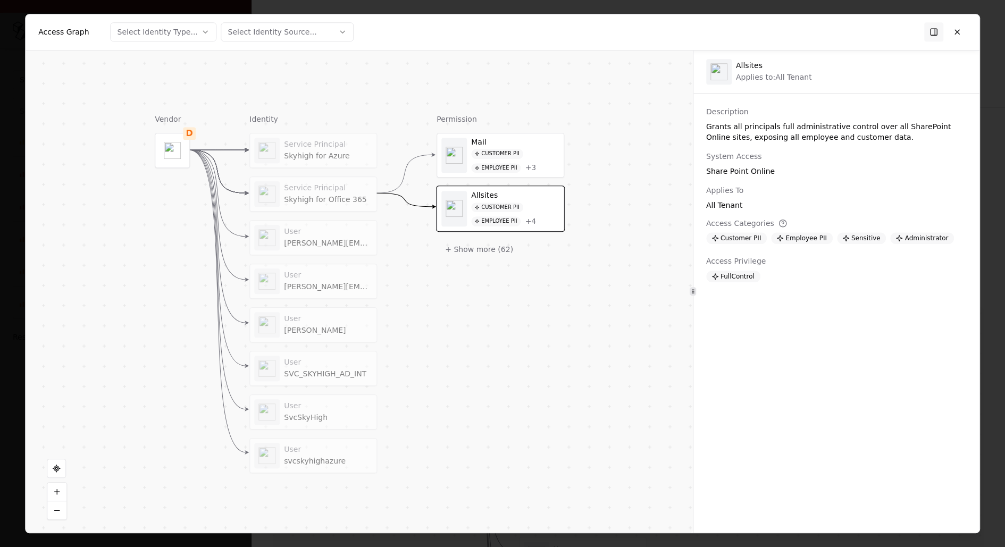
click at [474, 148] on div "Mail Customer PII Employee PII + 3" at bounding box center [515, 156] width 88 height 36
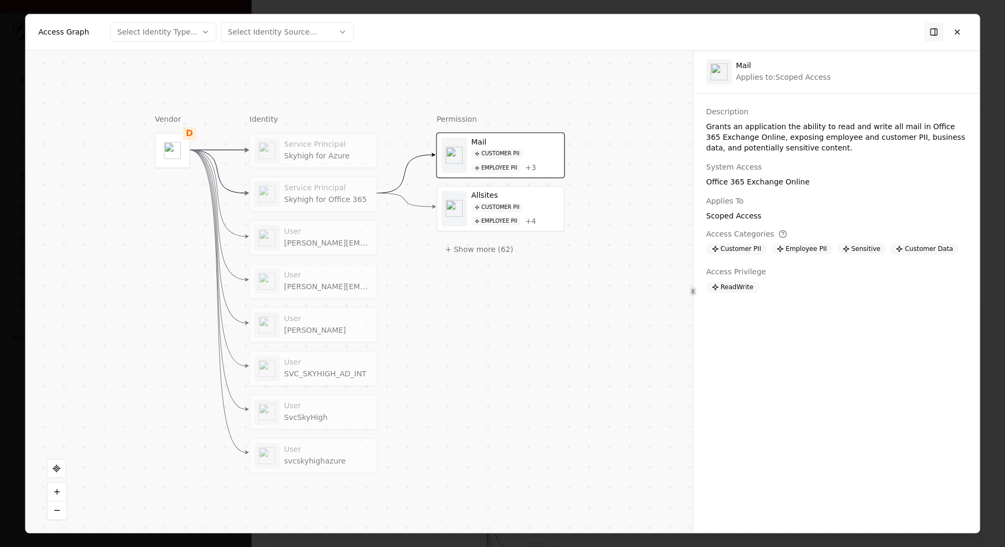
click at [300, 193] on div "Service Principal Skyhigh for Office 365" at bounding box center [328, 193] width 88 height 21
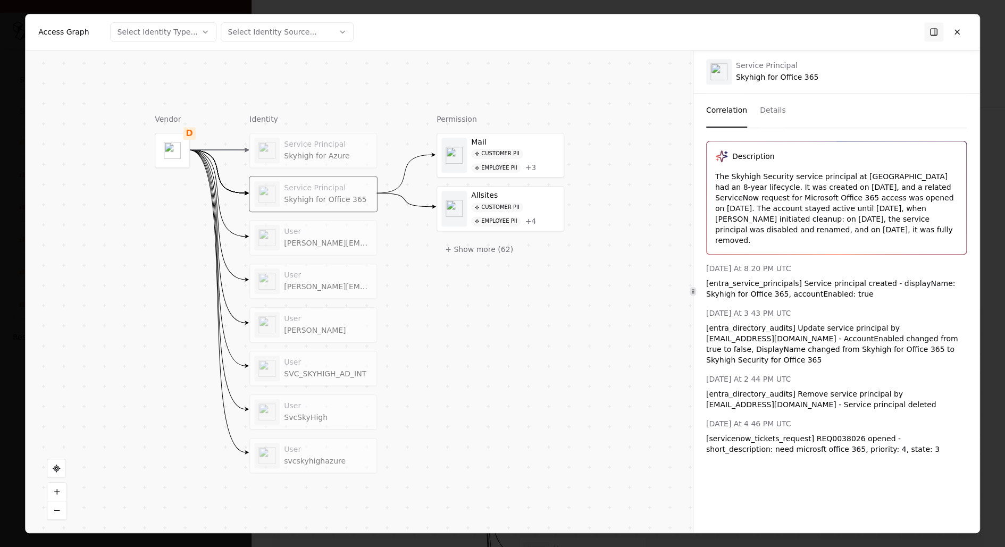
click at [488, 197] on div "Allsites" at bounding box center [515, 196] width 88 height 10
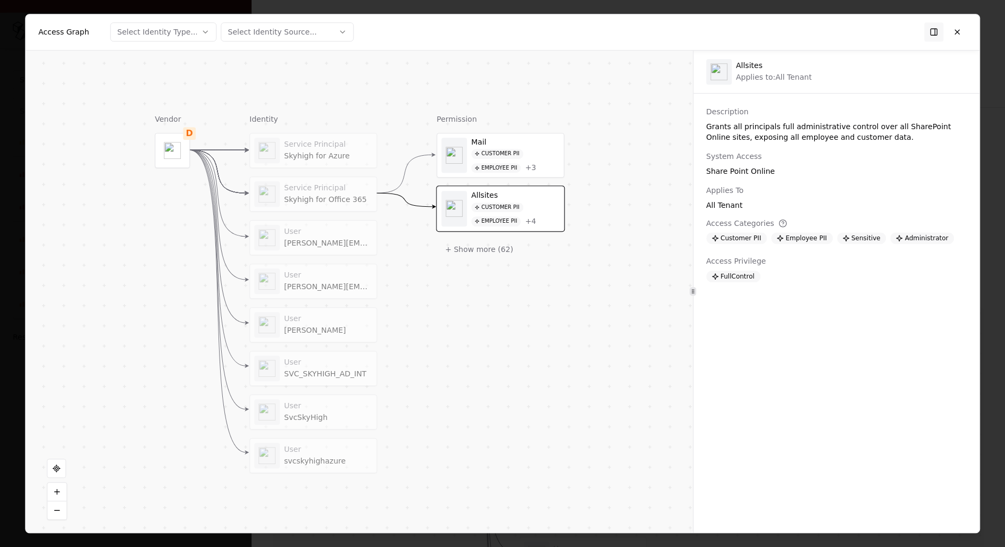
click at [492, 157] on div "Customer PII" at bounding box center [497, 154] width 52 height 10
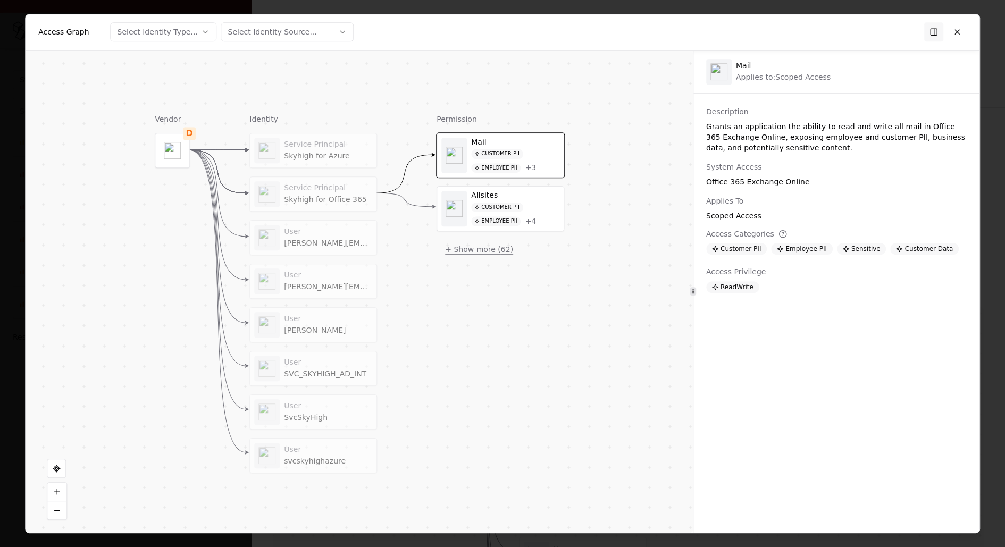
click at [487, 246] on button "+ Show more ( 62 )" at bounding box center [478, 249] width 85 height 19
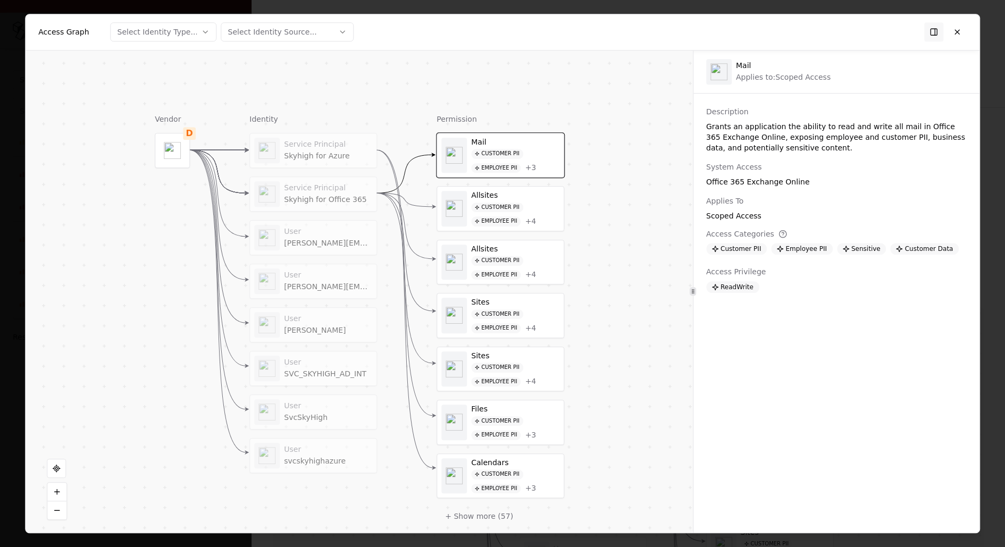
click at [499, 256] on div "Customer PII" at bounding box center [497, 261] width 52 height 10
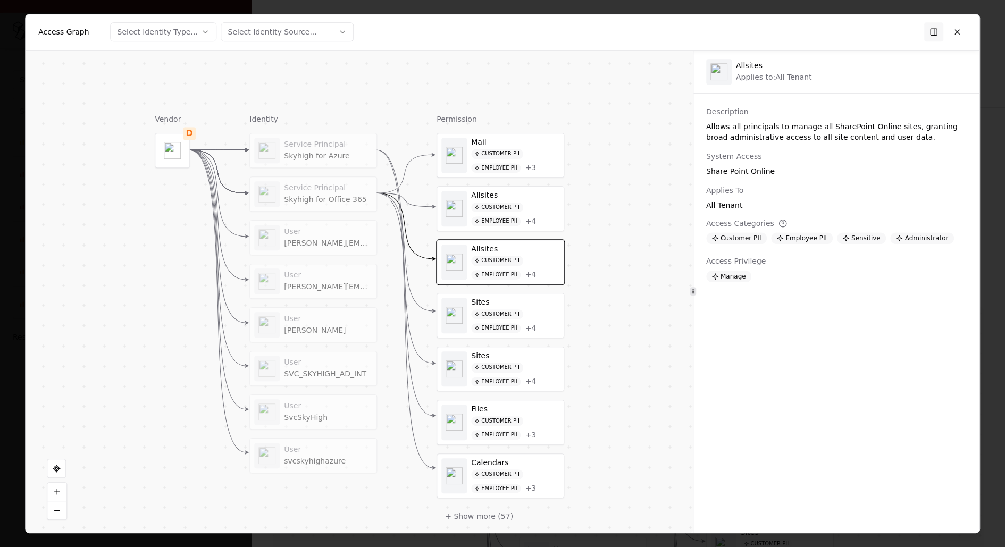
click at [492, 298] on div "Sites" at bounding box center [515, 303] width 88 height 10
click at [500, 363] on div "Customer PII" at bounding box center [497, 368] width 52 height 10
click at [516, 419] on div "Customer PII Employee PII + 3" at bounding box center [515, 428] width 88 height 24
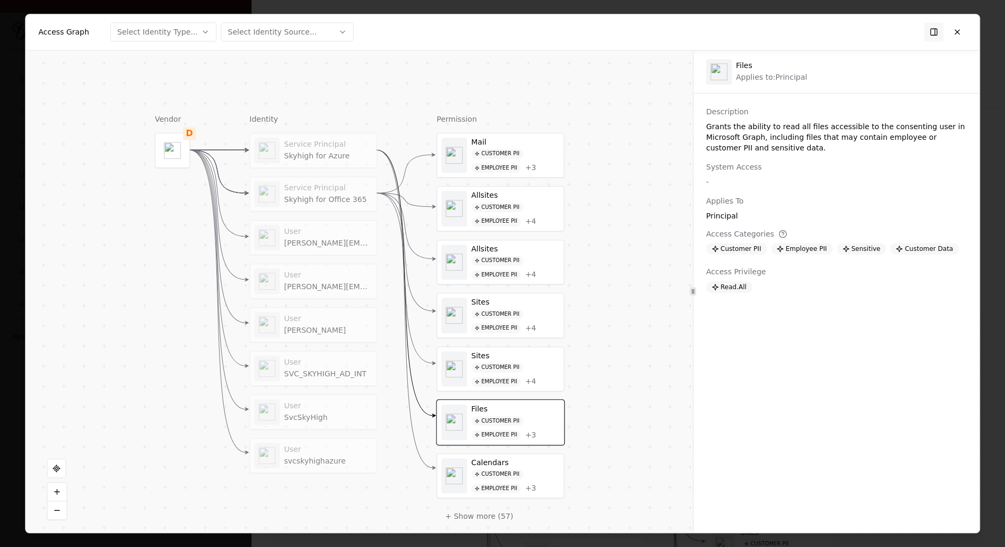
click at [515, 458] on div "Calendars" at bounding box center [515, 463] width 88 height 10
click at [537, 351] on div "Sites" at bounding box center [515, 356] width 88 height 10
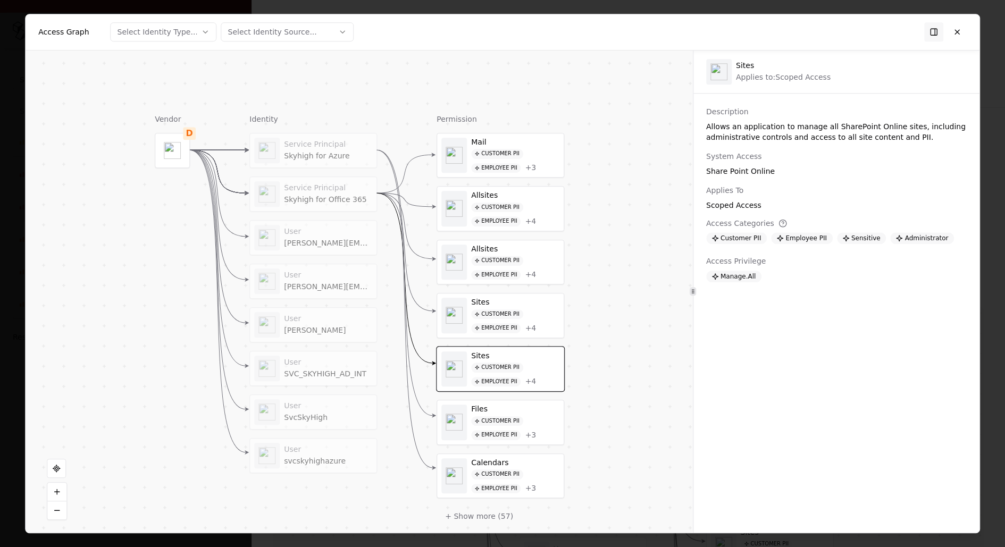
click at [526, 416] on div "Customer PII Employee PII + 3" at bounding box center [515, 428] width 88 height 24
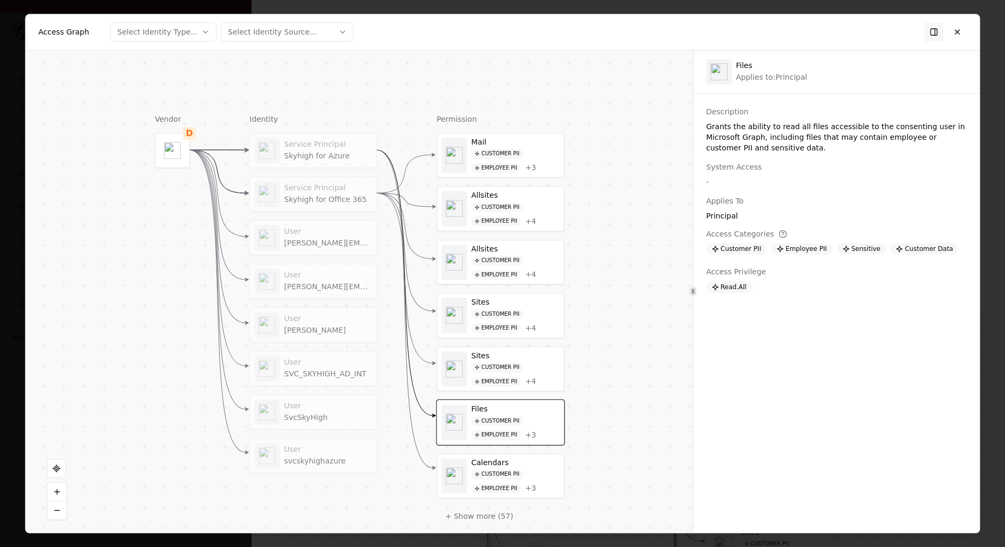
click at [523, 363] on div "Customer PII Employee PII + 4" at bounding box center [515, 375] width 88 height 24
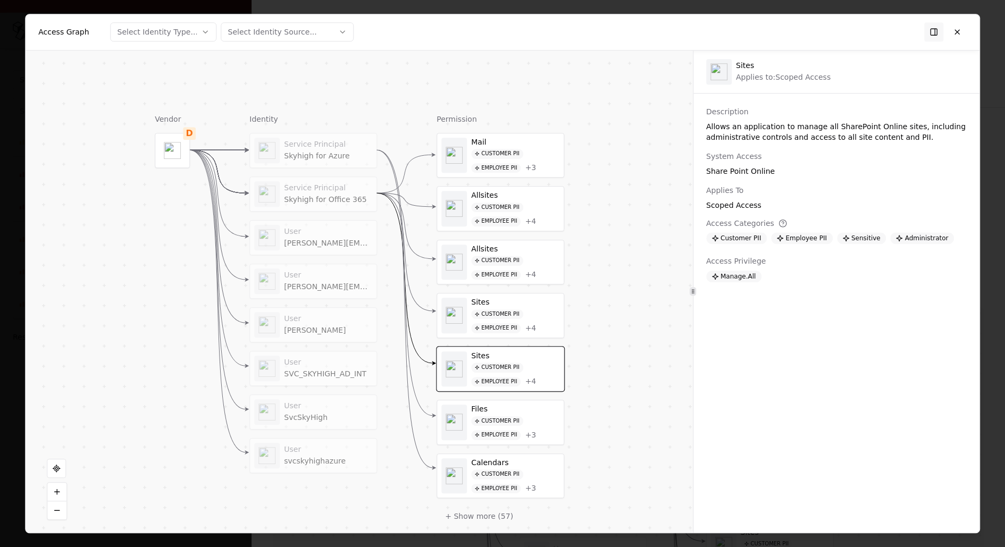
click at [534, 318] on div "Customer PII Employee PII + 4" at bounding box center [515, 321] width 88 height 24
click at [516, 158] on div "Customer PII Employee PII + 3" at bounding box center [514, 161] width 88 height 24
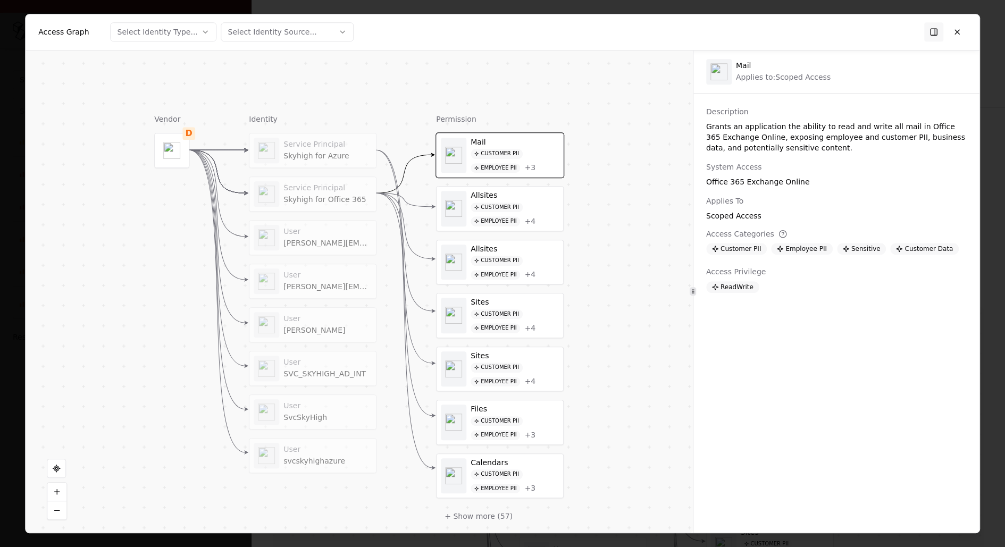
click at [509, 203] on div "Customer PII" at bounding box center [496, 208] width 52 height 10
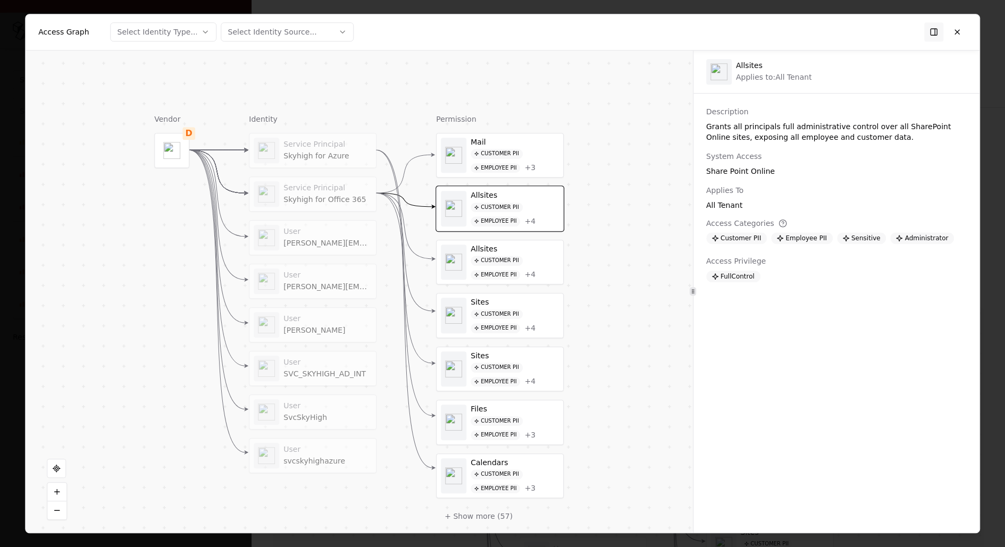
click at [524, 153] on div "Customer PII Employee PII + 3" at bounding box center [514, 161] width 88 height 24
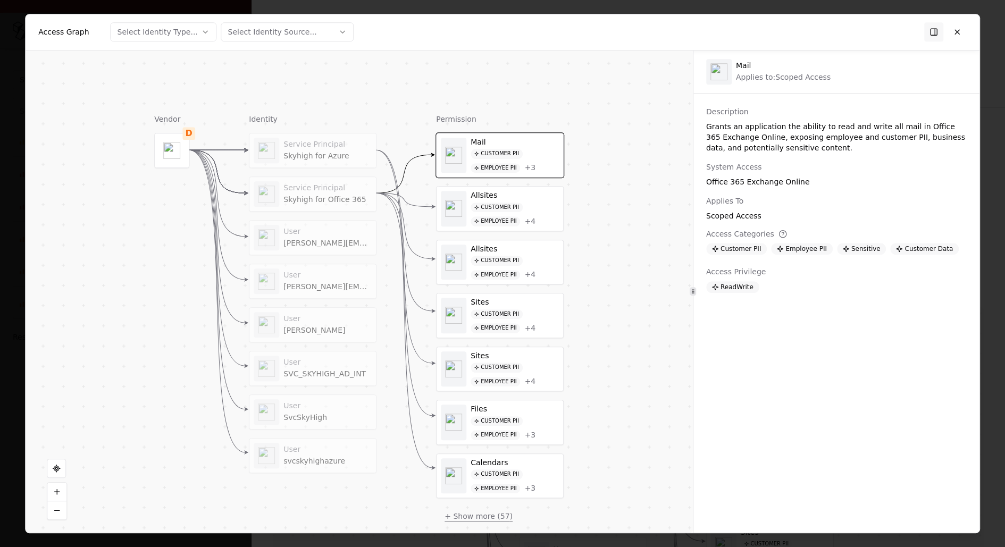
click at [491, 516] on button "+ Show more ( 57 )" at bounding box center [478, 516] width 85 height 19
click at [518, 203] on div "Customer PII" at bounding box center [496, 208] width 52 height 10
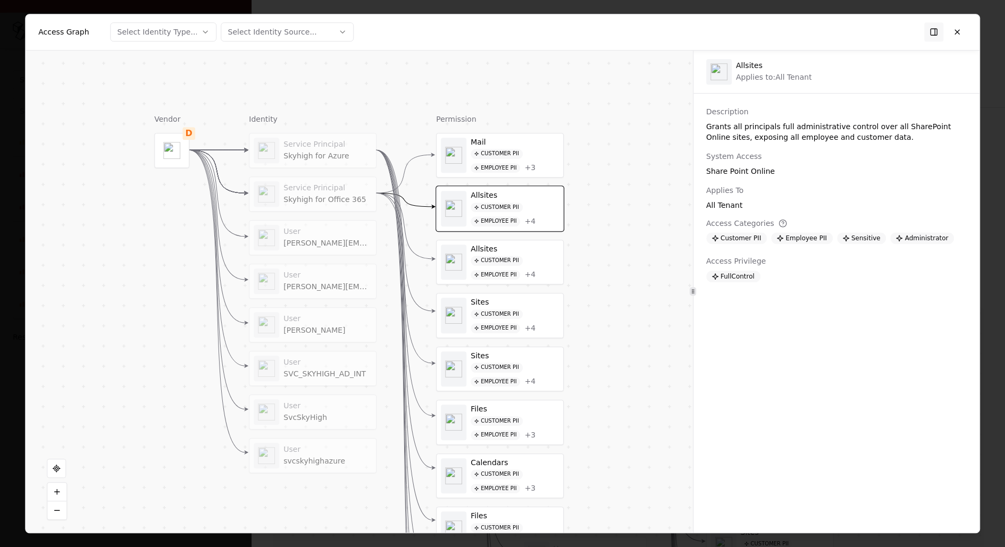
click at [531, 274] on div "+ 4" at bounding box center [530, 275] width 11 height 10
click at [508, 209] on div "Customer PII" at bounding box center [496, 208] width 52 height 10
click at [524, 260] on div "Customer PII Employee PII + 4" at bounding box center [514, 268] width 88 height 24
click at [524, 301] on div "Sites" at bounding box center [514, 303] width 88 height 10
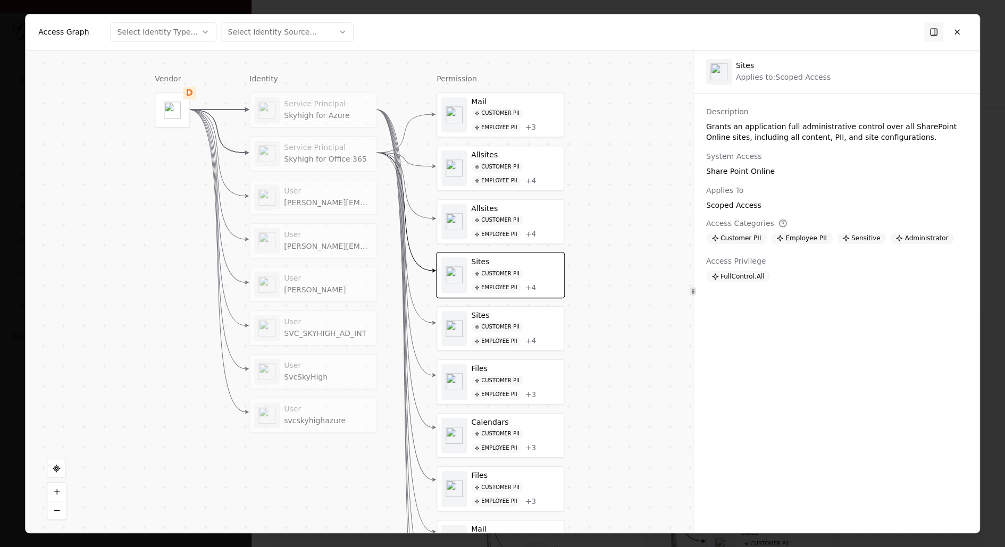
drag, startPoint x: 580, startPoint y: 345, endPoint x: 580, endPoint y: 305, distance: 40.4
click at [580, 305] on div "Vendor D Identity Service Principal Skyhigh for Azure Service Principal Skyhigh…" at bounding box center [359, 292] width 667 height 483
click at [519, 316] on div "Sites Customer PII Employee PII + 4" at bounding box center [515, 329] width 88 height 36
click at [524, 379] on div "Customer PII Employee PII + 3" at bounding box center [515, 388] width 88 height 24
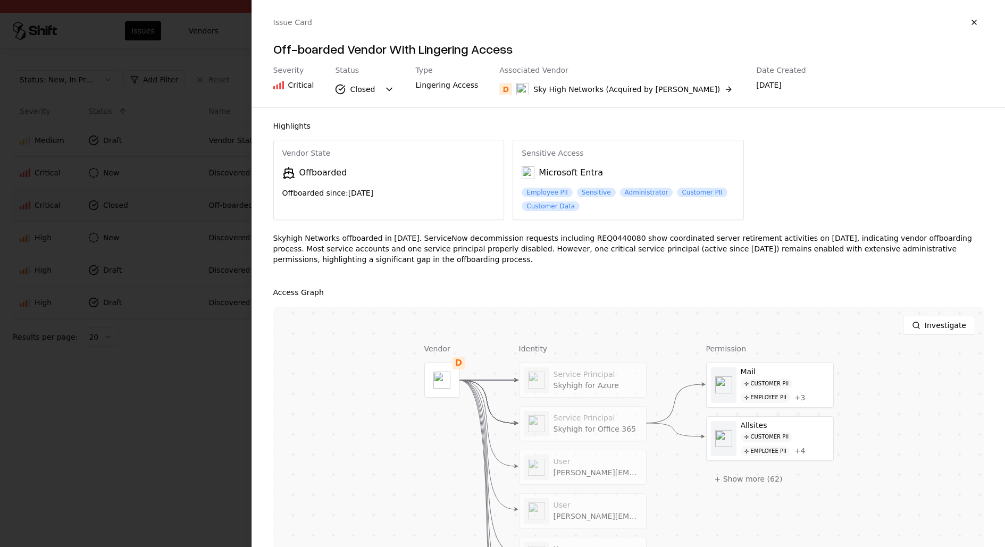
click at [136, 344] on div at bounding box center [502, 273] width 1005 height 547
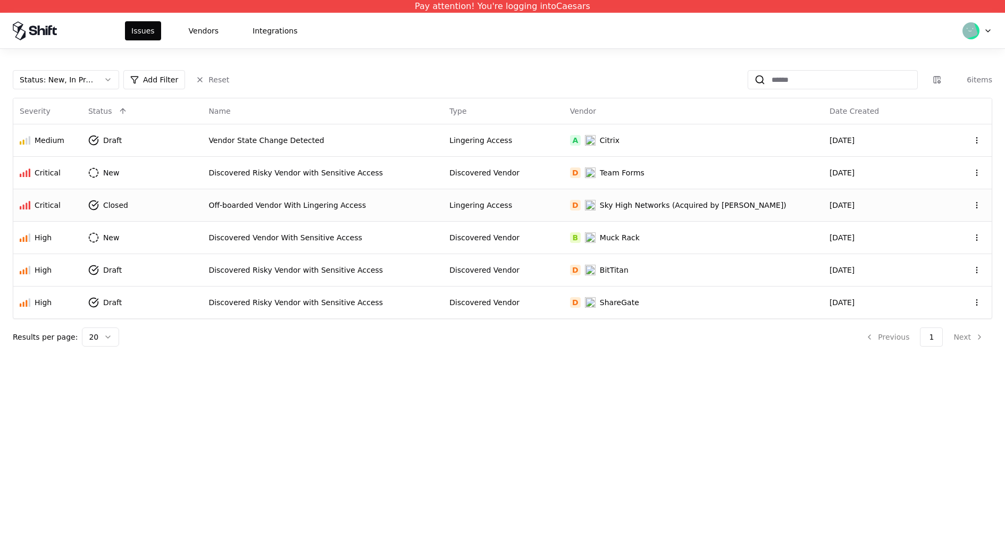
click at [180, 30] on div "Issues Vendors Integrations" at bounding box center [214, 30] width 179 height 19
click at [204, 28] on button "Vendors" at bounding box center [203, 30] width 43 height 19
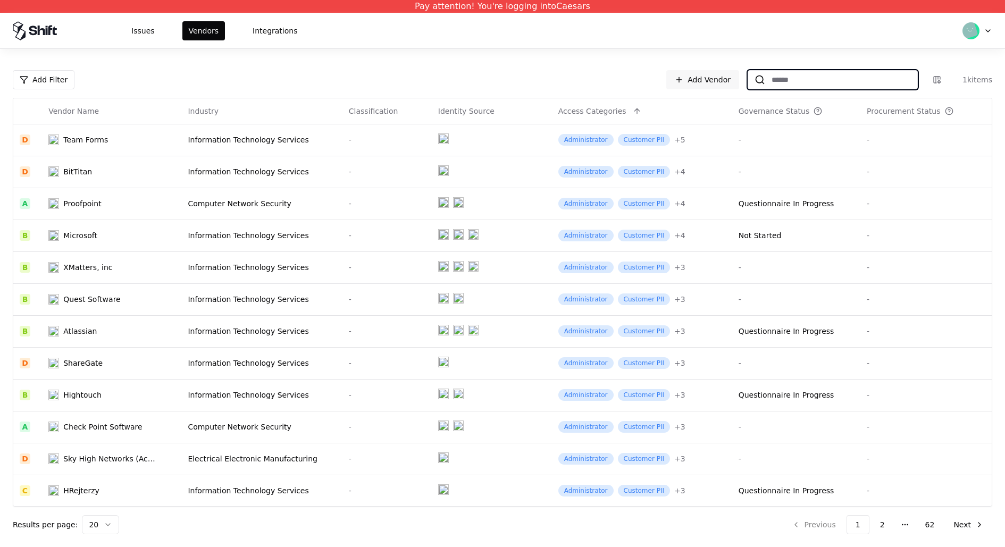
click at [864, 88] on input at bounding box center [841, 79] width 152 height 19
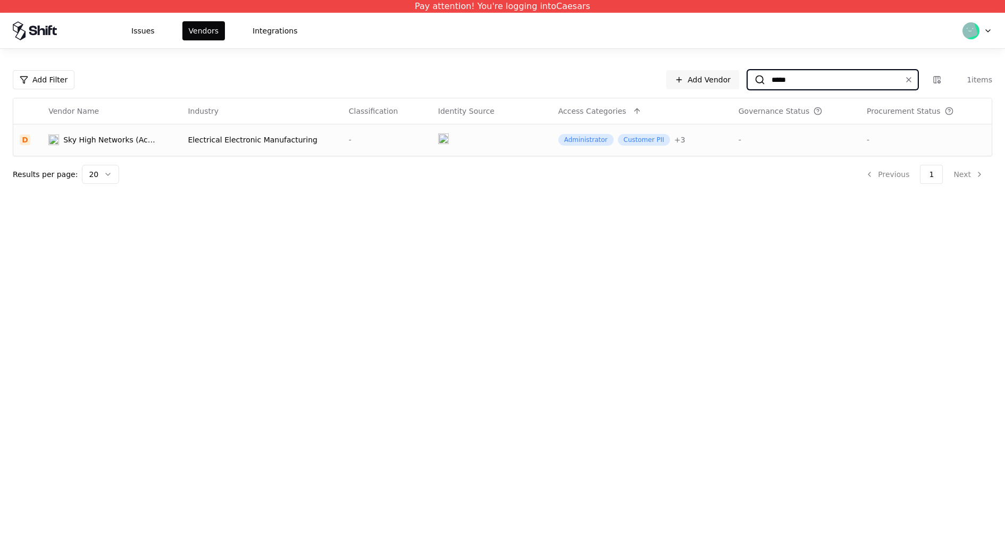
type input "*****"
click at [513, 142] on td at bounding box center [492, 140] width 120 height 32
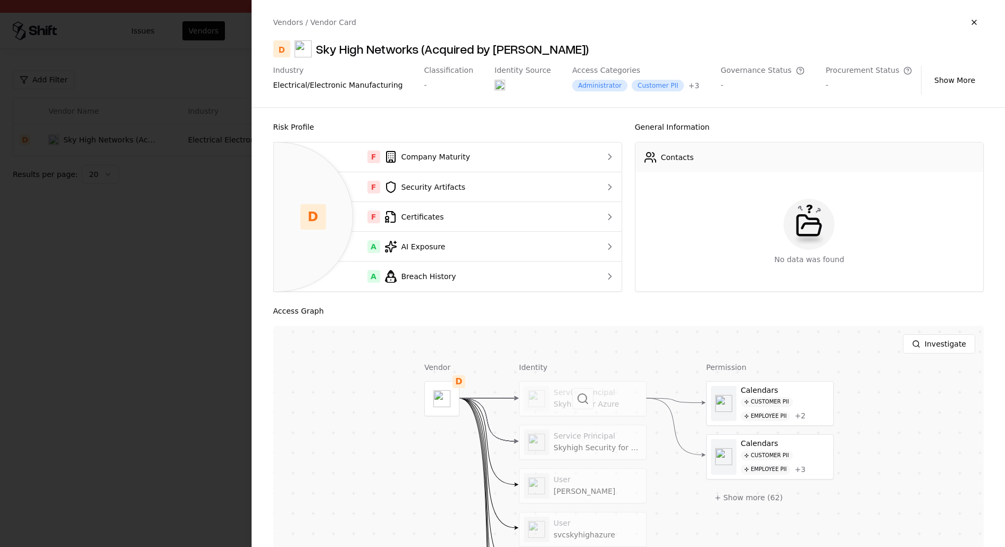
click at [596, 404] on div at bounding box center [582, 399] width 127 height 34
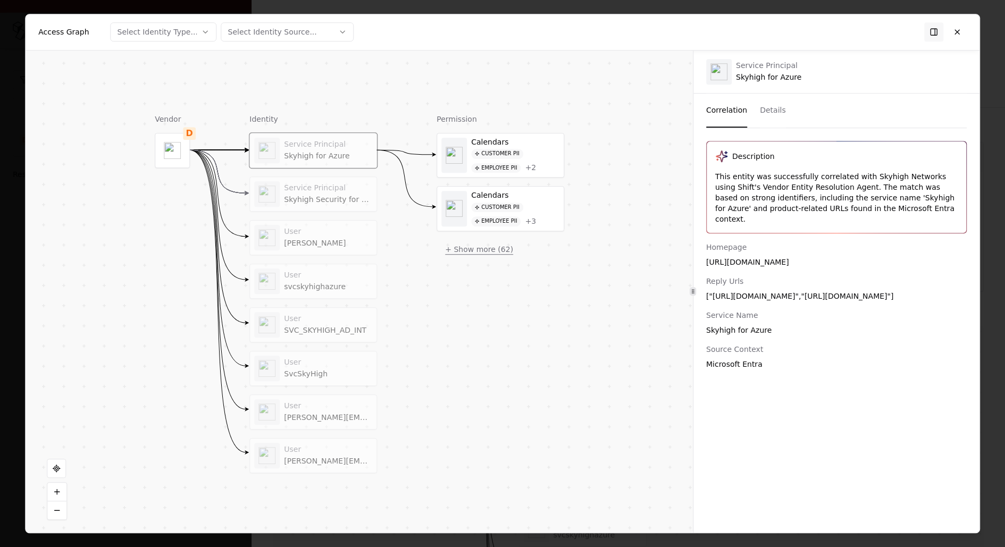
click at [473, 251] on button "+ Show more ( 62 )" at bounding box center [478, 249] width 85 height 19
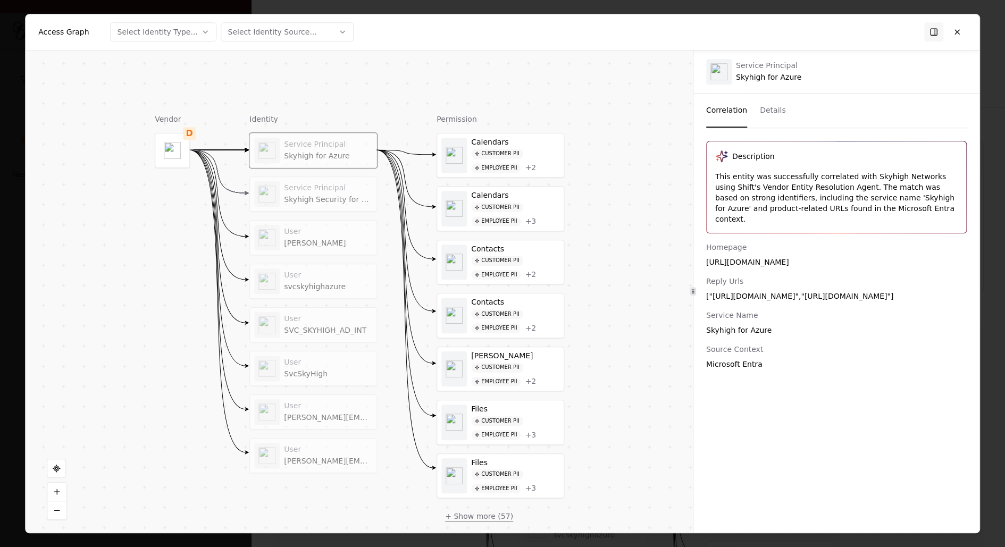
click at [485, 507] on button "+ Show more ( 57 )" at bounding box center [478, 516] width 85 height 19
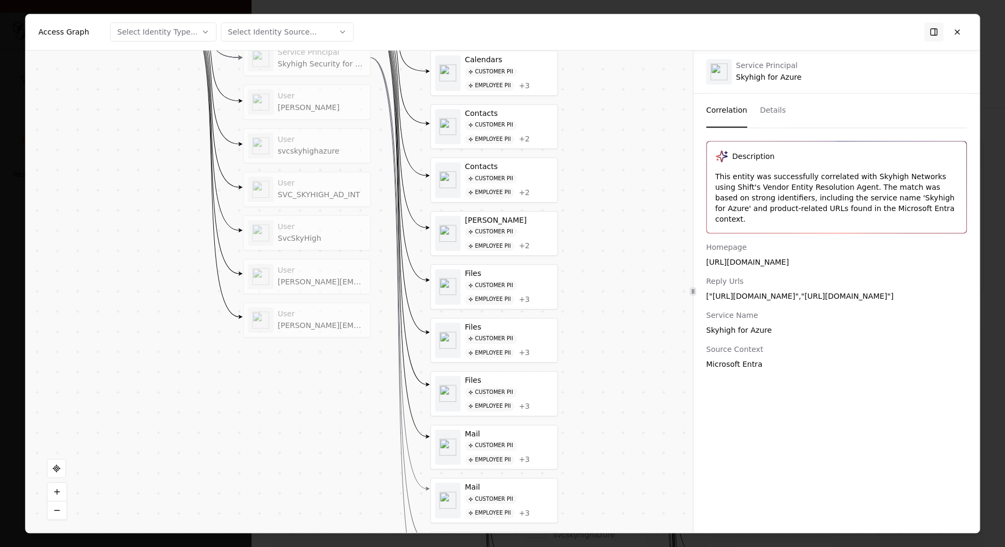
drag, startPoint x: 644, startPoint y: 425, endPoint x: 637, endPoint y: 289, distance: 135.7
click at [637, 289] on div "Vendor D Identity Service Principal Skyhigh for Azure Service Principal Skyhigh…" at bounding box center [359, 292] width 667 height 483
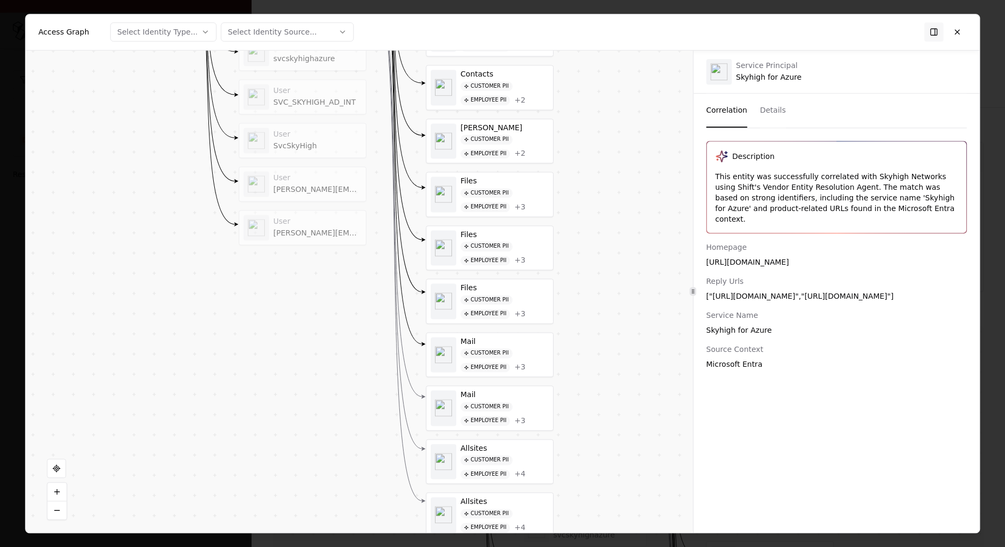
drag, startPoint x: 590, startPoint y: 407, endPoint x: 589, endPoint y: 281, distance: 125.5
click at [590, 283] on div "Vendor D Identity Service Principal Skyhigh for Azure Service Principal Skyhigh…" at bounding box center [359, 292] width 667 height 483
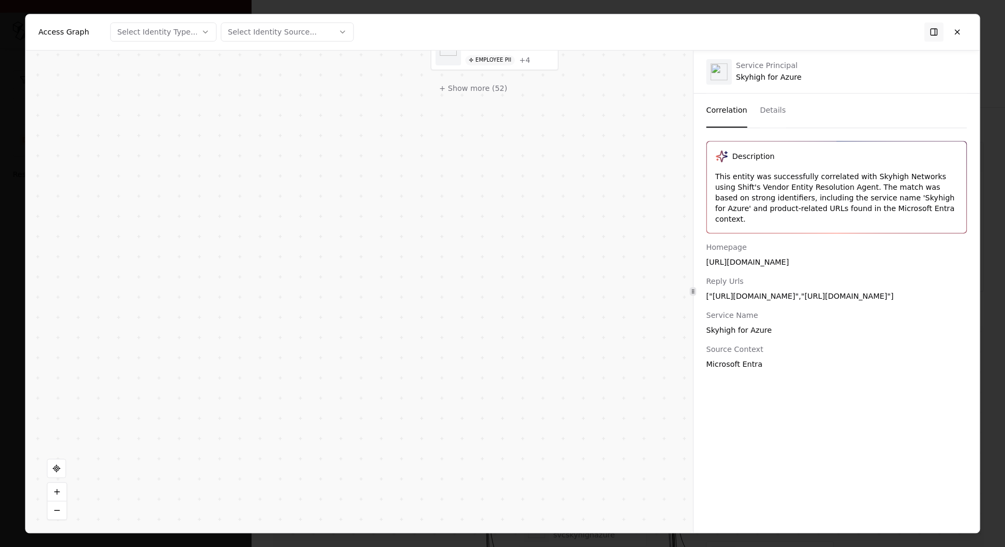
click at [548, 431] on div "Vendor D Identity Service Principal Skyhigh for Azure Service Principal Skyhigh…" at bounding box center [359, 292] width 667 height 483
drag, startPoint x: 548, startPoint y: 431, endPoint x: 548, endPoint y: 534, distance: 102.6
click at [548, 534] on body "Pay attention! You're logging into Caesars Issues Vendors Integrations Add Filt…" at bounding box center [502, 273] width 1005 height 547
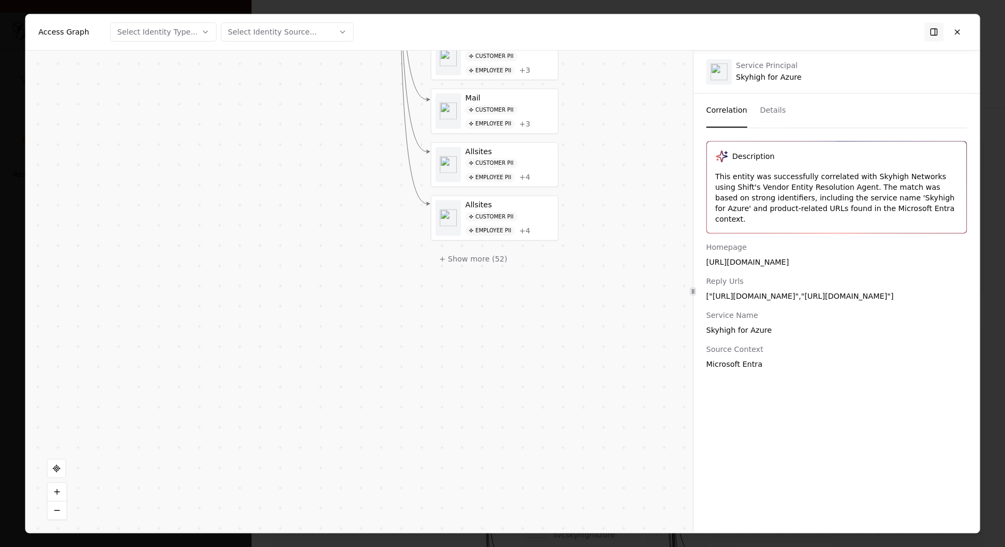
click at [484, 254] on div "Vendor D Identity Service Principal Skyhigh for Azure Service Principal Skyhigh…" at bounding box center [359, 292] width 667 height 483
drag, startPoint x: 612, startPoint y: 142, endPoint x: 616, endPoint y: 388, distance: 246.2
click at [616, 388] on div "Vendor D Identity Service Principal Skyhigh for Azure Service Principal Skyhigh…" at bounding box center [359, 292] width 667 height 483
drag, startPoint x: 616, startPoint y: 385, endPoint x: 608, endPoint y: 146, distance: 238.8
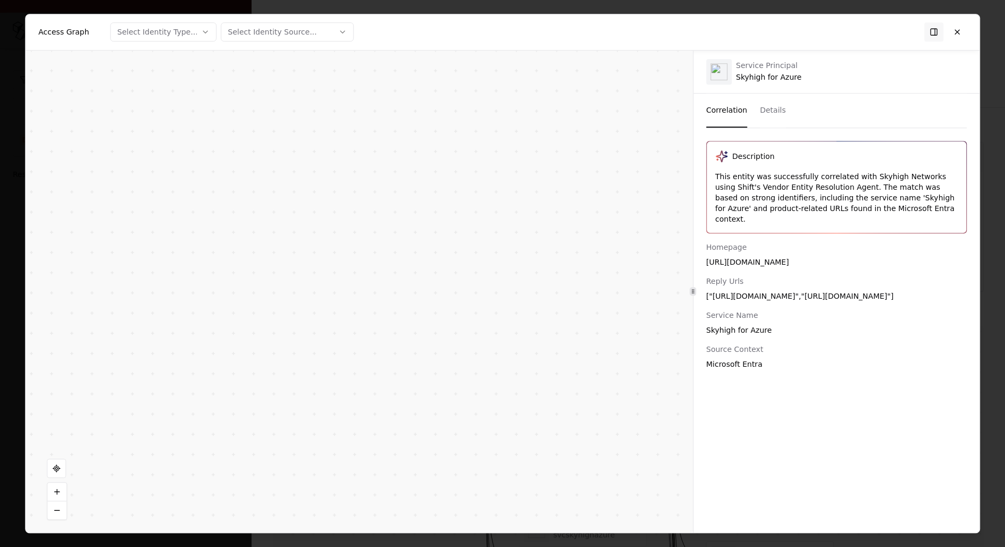
click at [608, 147] on div "Vendor D Identity Service Principal Skyhigh for Azure Service Principal Skyhigh…" at bounding box center [359, 292] width 667 height 483
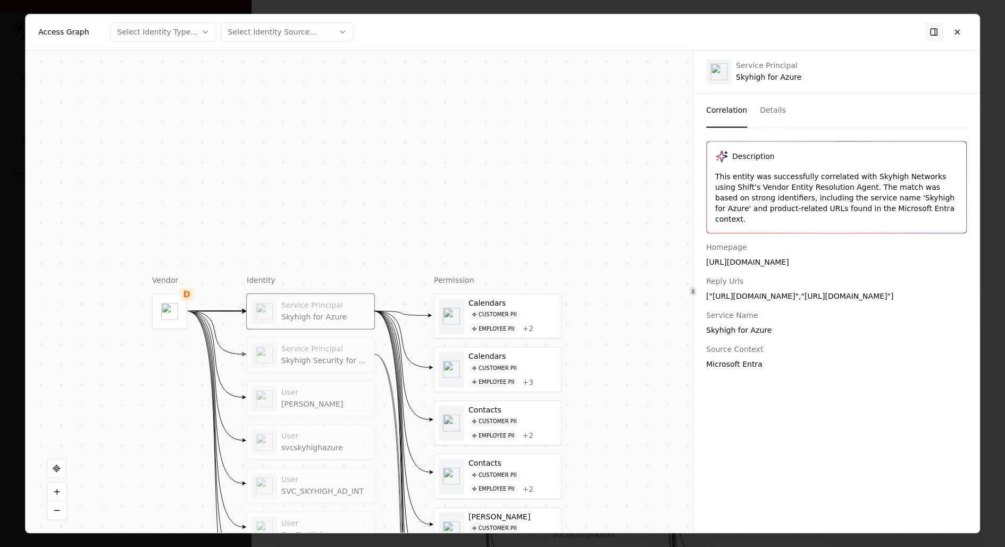
drag, startPoint x: 591, startPoint y: 167, endPoint x: 590, endPoint y: 50, distance: 117.0
click at [590, 51] on div "Vendor D Identity Service Principal Skyhigh for Azure Service Principal Skyhigh…" at bounding box center [359, 292] width 667 height 483
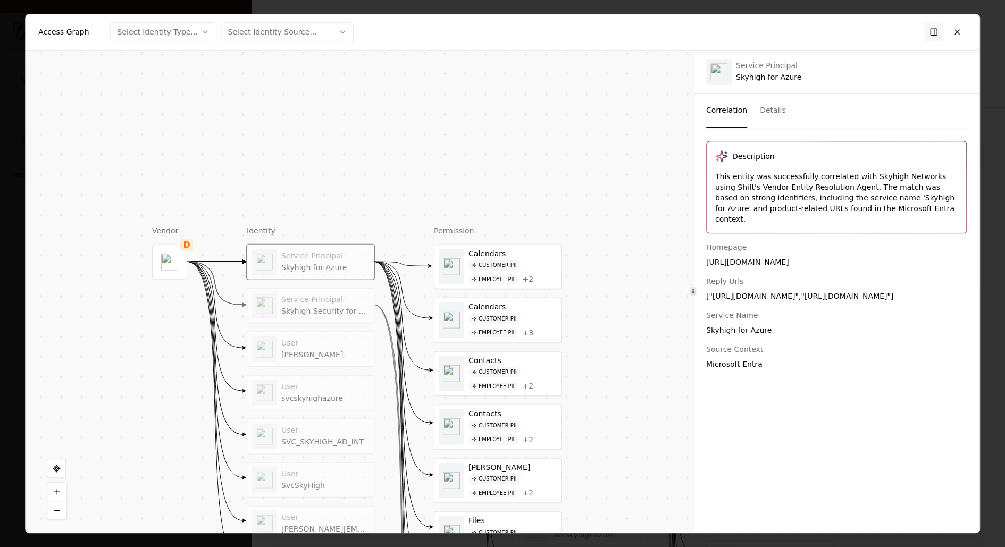
click at [338, 306] on div "Skyhigh Security for Office 365" at bounding box center [325, 311] width 88 height 10
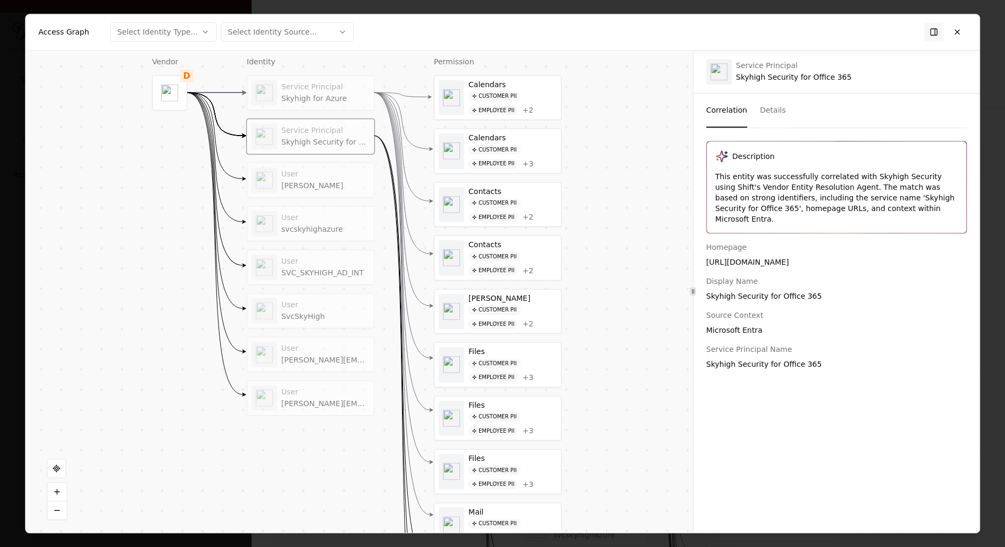
drag, startPoint x: 614, startPoint y: 360, endPoint x: 614, endPoint y: 191, distance: 169.0
click at [614, 191] on div "Vendor D Identity Service Principal Skyhigh for Azure Service Principal Skyhigh…" at bounding box center [359, 292] width 667 height 483
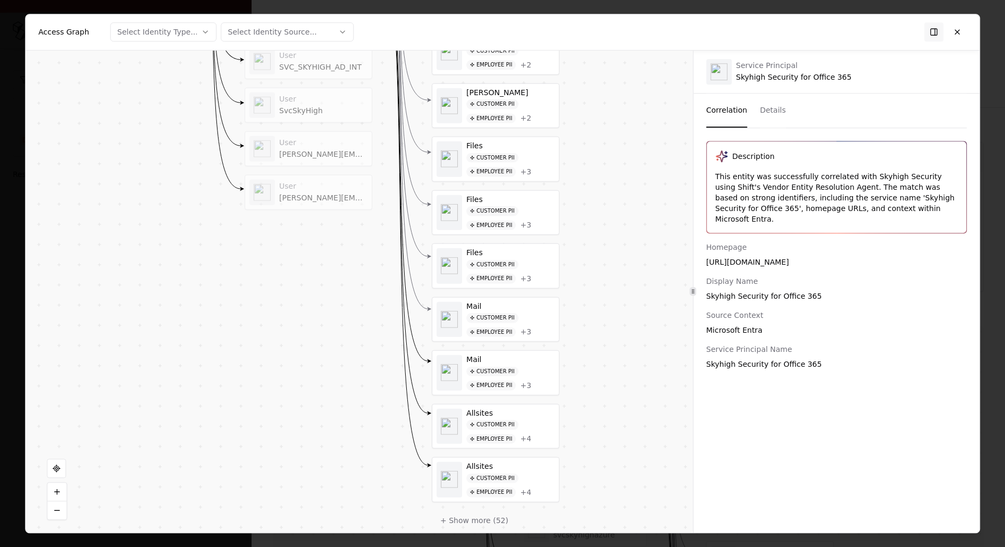
drag, startPoint x: 615, startPoint y: 275, endPoint x: 612, endPoint y: 69, distance: 205.7
click at [612, 69] on div "Vendor D Identity Service Principal Skyhigh for Azure Service Principal Skyhigh…" at bounding box center [359, 292] width 667 height 483
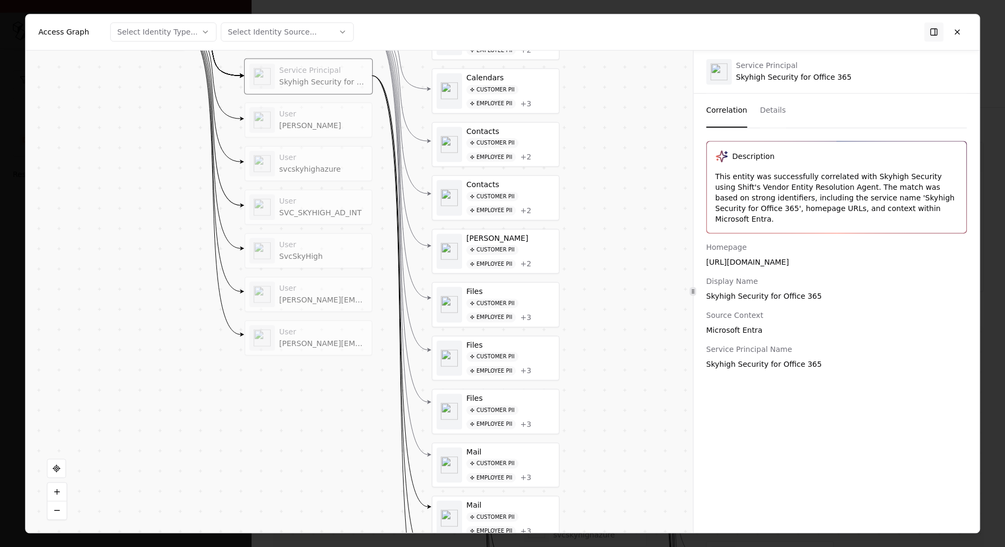
drag, startPoint x: 592, startPoint y: 226, endPoint x: 592, endPoint y: 372, distance: 145.7
click at [592, 372] on div "Vendor D Identity Service Principal Skyhigh for Azure Service Principal Skyhigh…" at bounding box center [359, 292] width 667 height 483
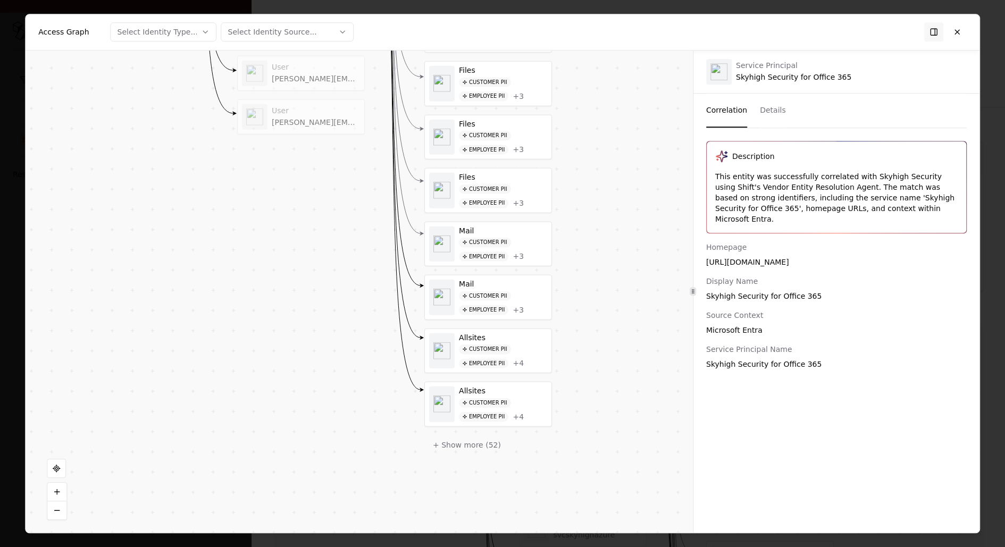
drag, startPoint x: 592, startPoint y: 381, endPoint x: 585, endPoint y: 159, distance: 221.3
click at [585, 159] on div "Vendor D Identity Service Principal Skyhigh for Azure Service Principal Skyhigh…" at bounding box center [359, 292] width 667 height 483
click at [515, 131] on div "Customer PII Employee PII + 3" at bounding box center [503, 143] width 88 height 24
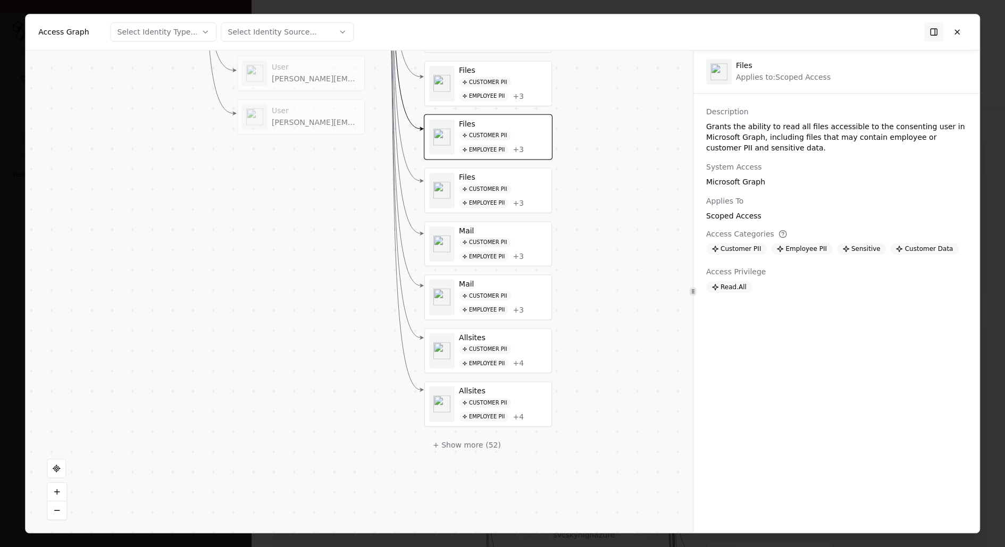
click at [517, 222] on div "Mail Customer PII Employee PII + 3" at bounding box center [488, 244] width 127 height 44
click at [514, 185] on div "Customer PII Employee PII + 3" at bounding box center [503, 196] width 88 height 24
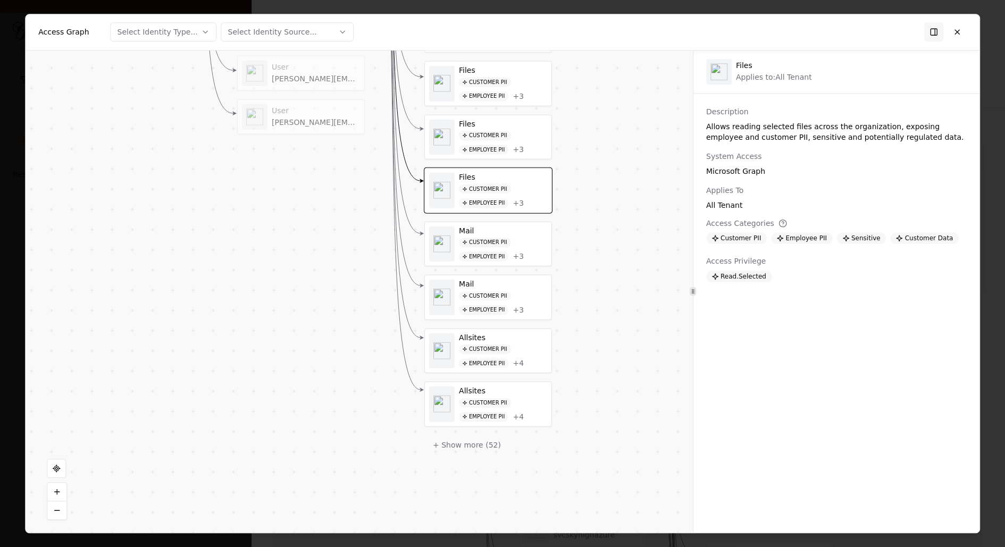
click at [515, 238] on div "Customer PII Employee PII + 3" at bounding box center [503, 250] width 88 height 24
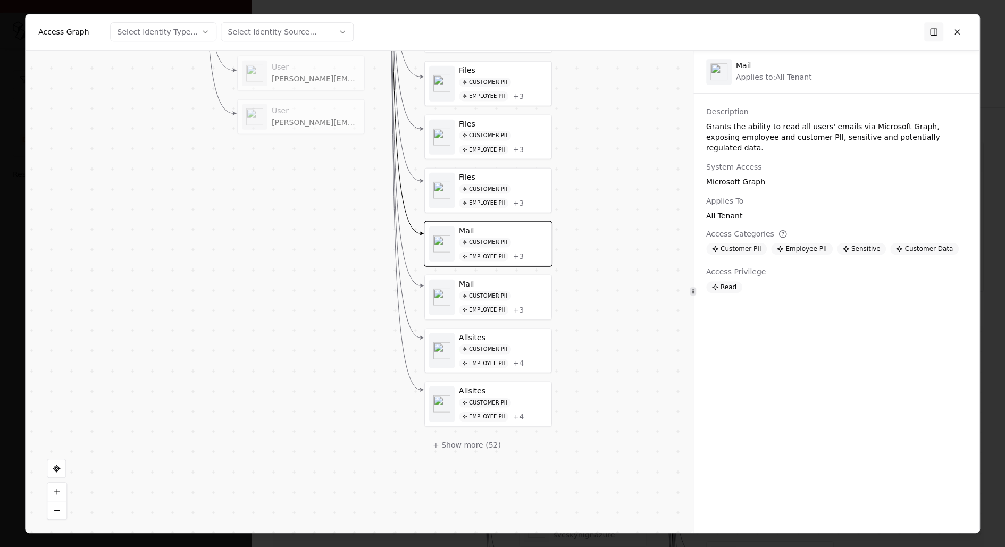
click at [502, 184] on div "Customer PII" at bounding box center [485, 189] width 52 height 10
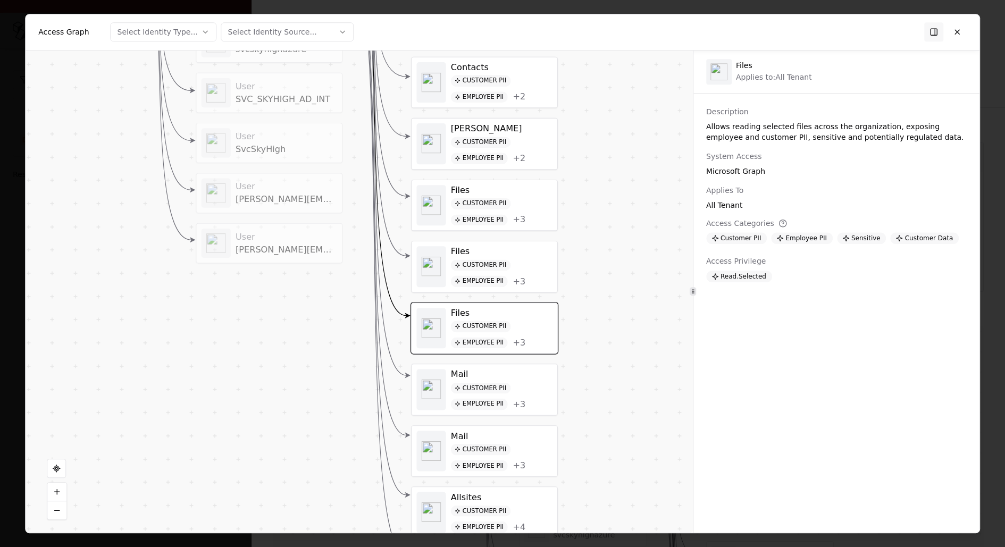
drag, startPoint x: 574, startPoint y: 223, endPoint x: 573, endPoint y: 408, distance: 185.0
click at [574, 407] on div "Vendor D Identity Service Principal Skyhigh for Azure Service Principal Skyhigh…" at bounding box center [359, 292] width 667 height 483
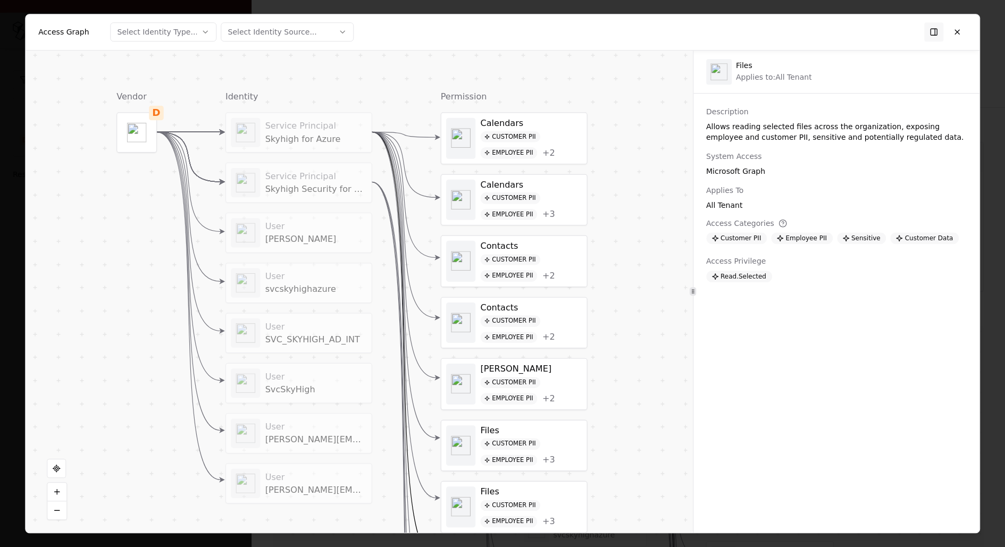
click at [331, 180] on div "Service Principal Skyhigh Security for Office 365" at bounding box center [316, 183] width 102 height 24
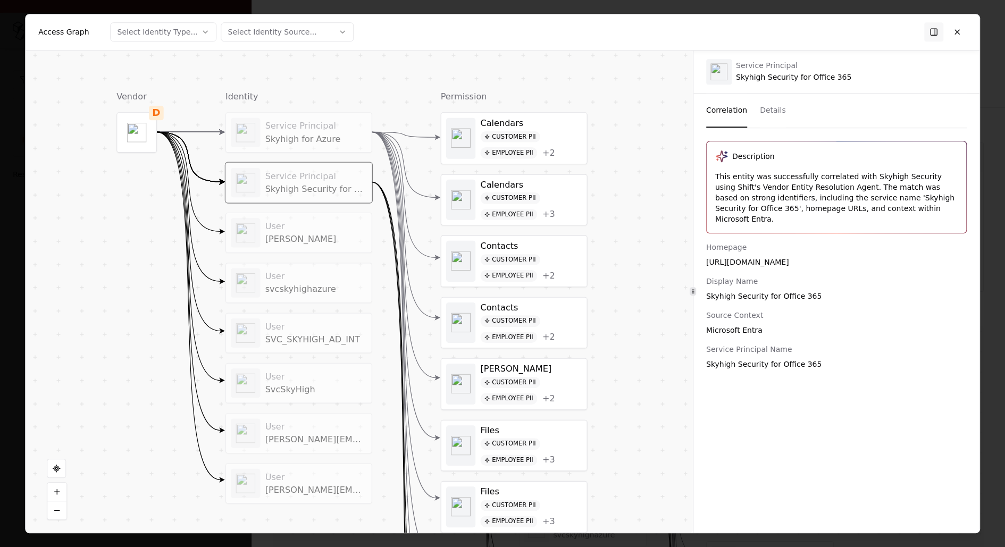
click at [764, 113] on button "Details" at bounding box center [773, 111] width 26 height 34
click at [735, 110] on button "Correlation" at bounding box center [726, 111] width 41 height 34
click at [957, 23] on button at bounding box center [956, 31] width 19 height 19
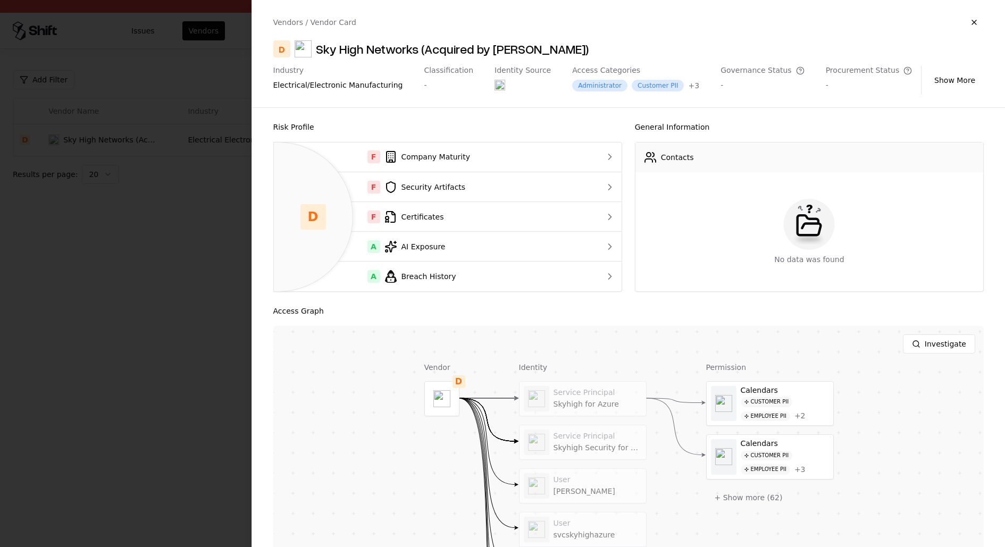
click at [133, 362] on div at bounding box center [502, 273] width 1005 height 547
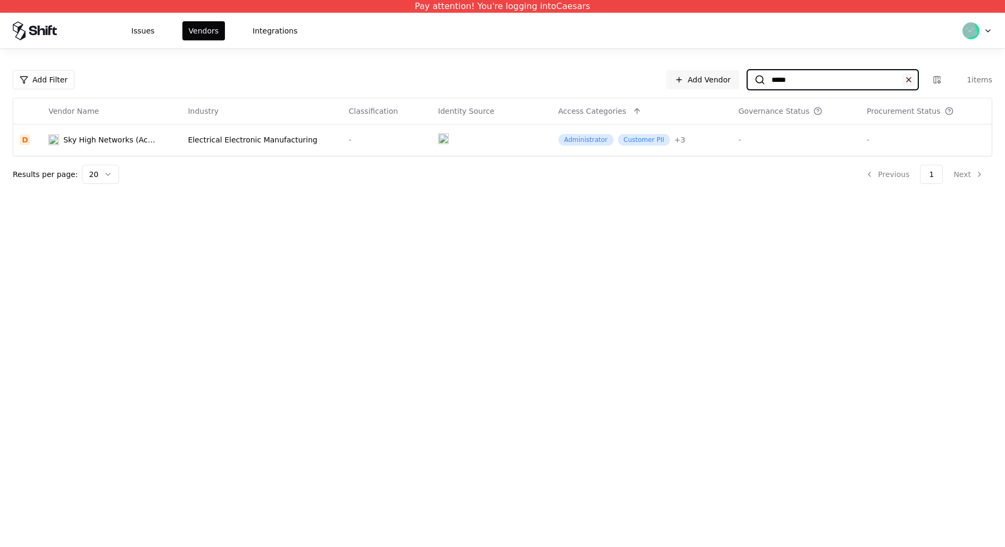
click at [907, 79] on button at bounding box center [908, 79] width 13 height 13
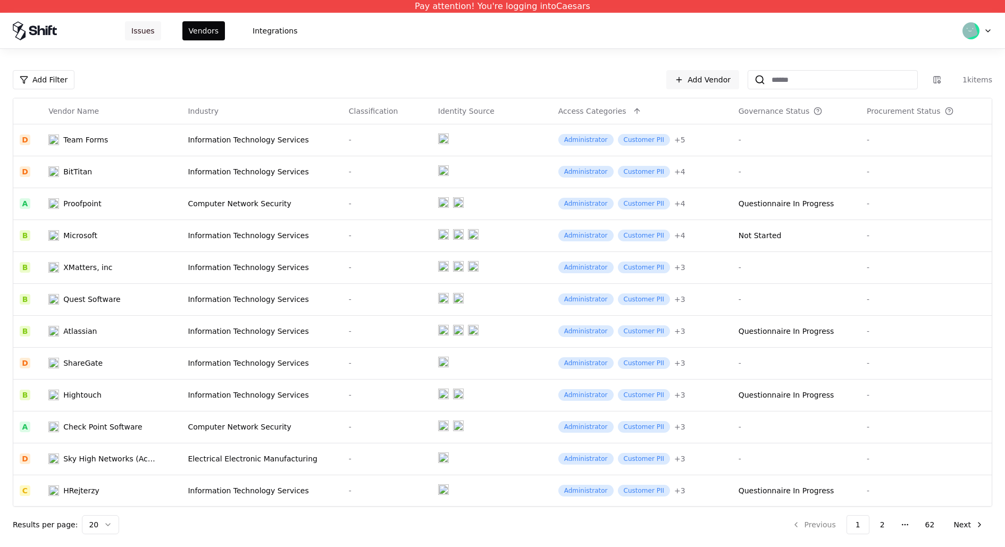
click at [132, 33] on button "Issues" at bounding box center [143, 30] width 36 height 19
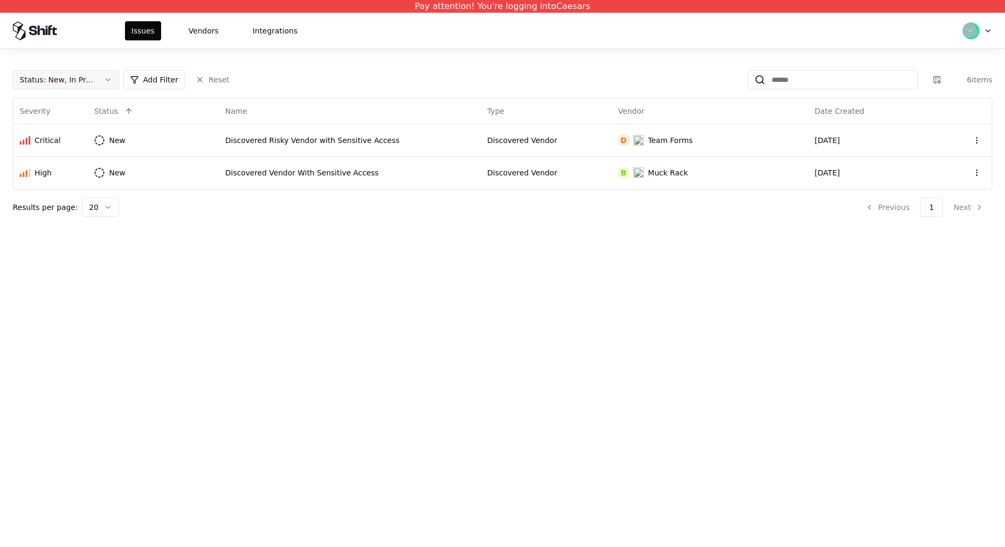
click at [82, 75] on div "Status : New, In Progress" at bounding box center [57, 79] width 75 height 11
click at [73, 165] on div "Closed" at bounding box center [65, 163] width 101 height 21
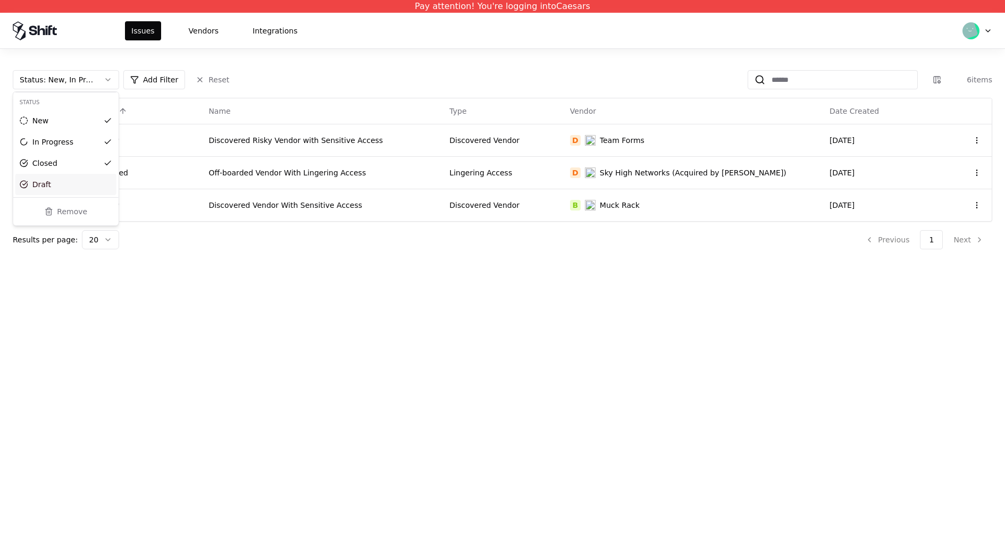
click at [73, 180] on div "Draft" at bounding box center [65, 184] width 101 height 21
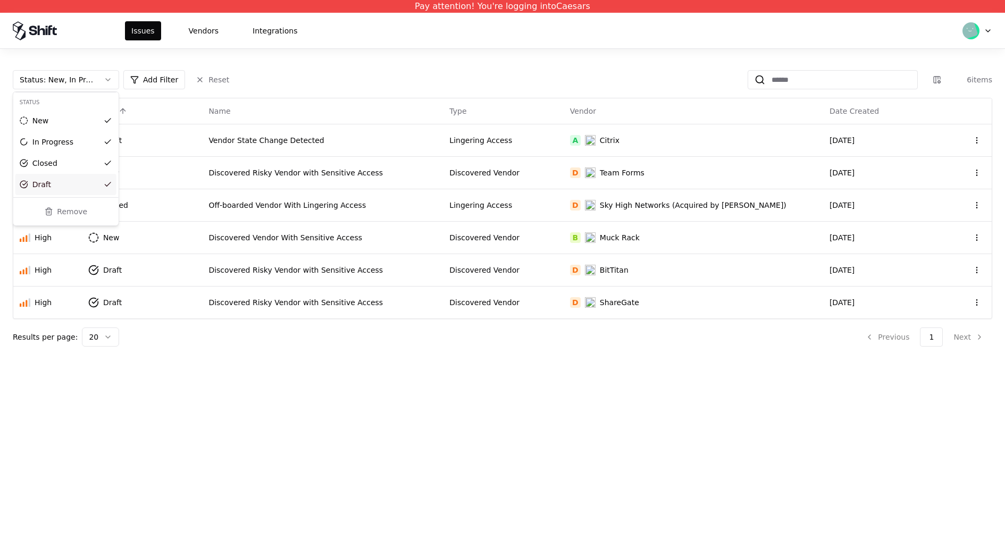
click at [511, 366] on html "Pay attention! You're logging into Caesars Issues Vendors Integrations Status :…" at bounding box center [502, 273] width 1005 height 547
click at [519, 138] on div "Lingering Access" at bounding box center [502, 140] width 107 height 11
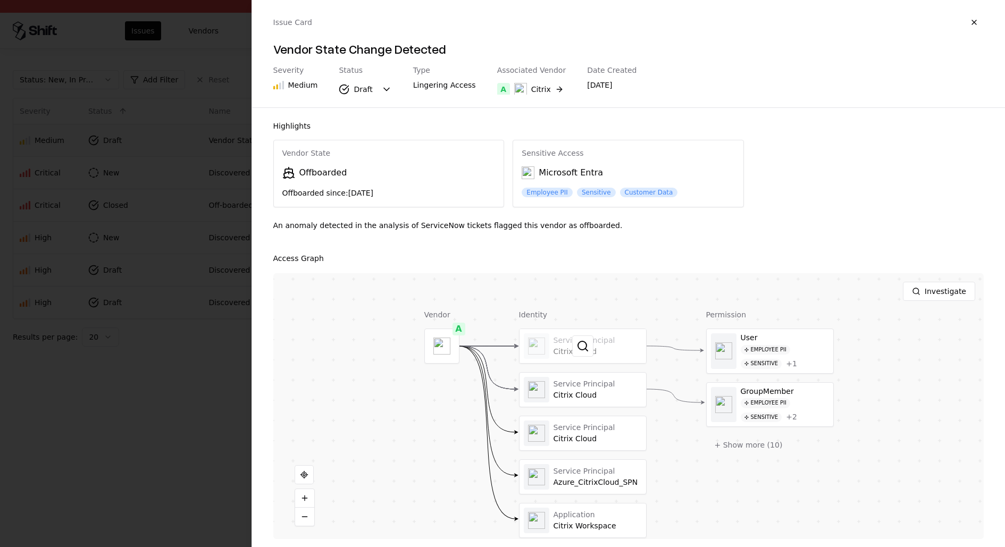
click at [602, 355] on div at bounding box center [582, 346] width 127 height 34
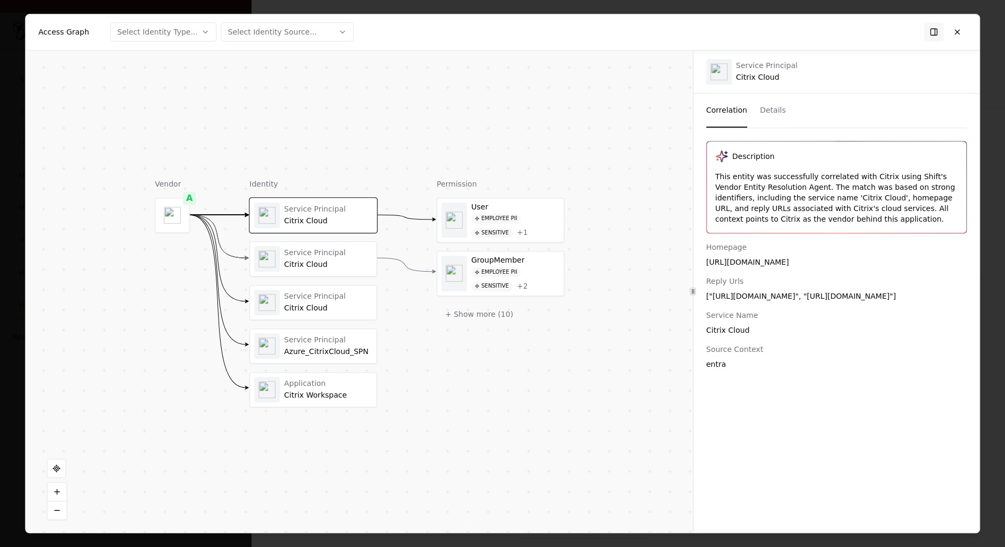
click at [347, 255] on div "Service Principal" at bounding box center [328, 253] width 88 height 10
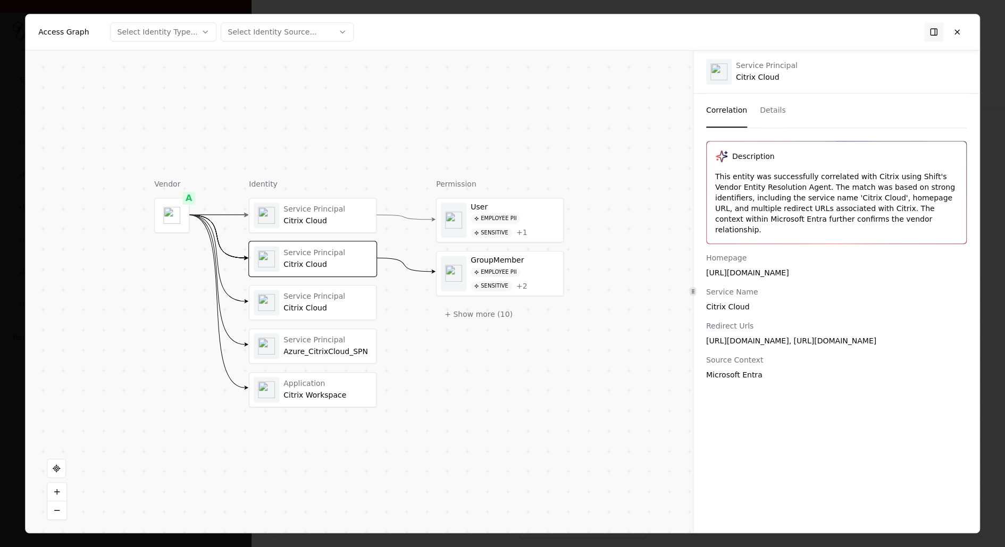
click at [324, 314] on div "Service Principal Citrix Cloud" at bounding box center [312, 302] width 127 height 34
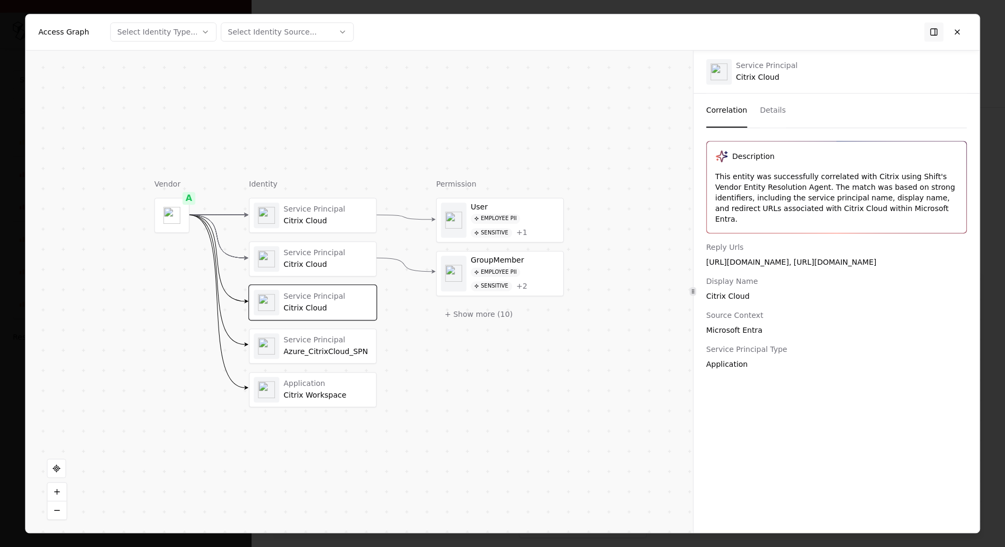
click at [323, 343] on div "Service Principal Azure_CitrixCloud_SPN" at bounding box center [327, 345] width 88 height 21
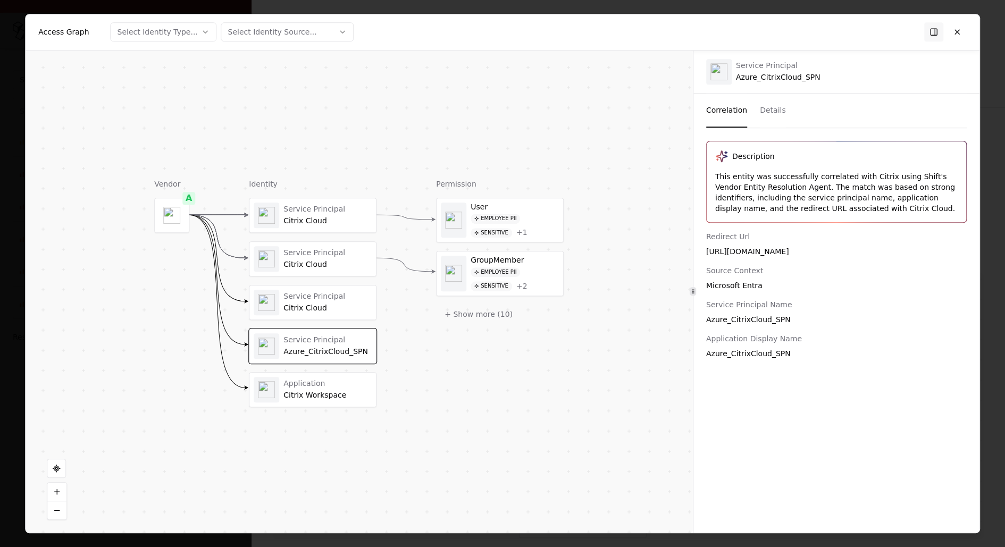
click at [323, 379] on div "Application" at bounding box center [327, 384] width 88 height 10
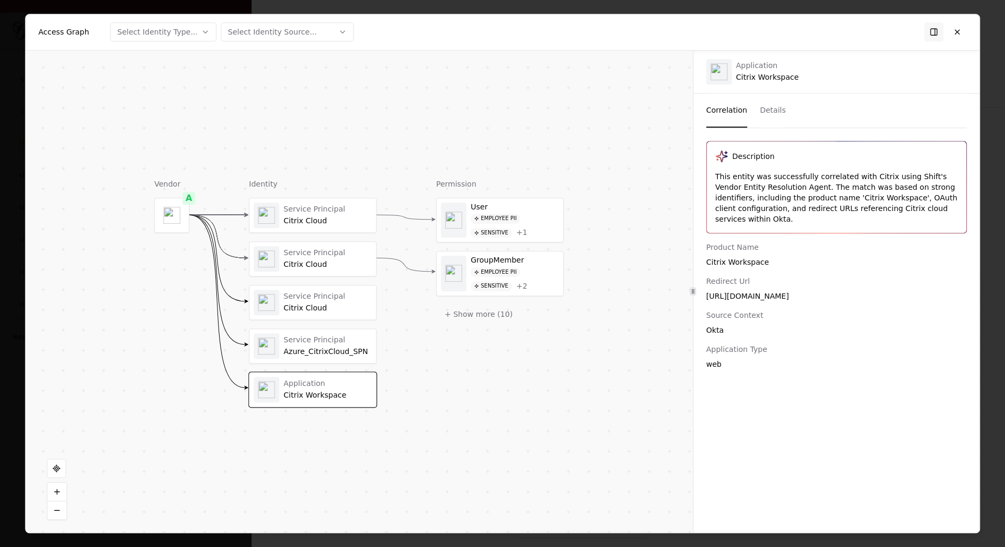
click at [331, 225] on div "Service Principal Citrix Cloud" at bounding box center [313, 216] width 118 height 26
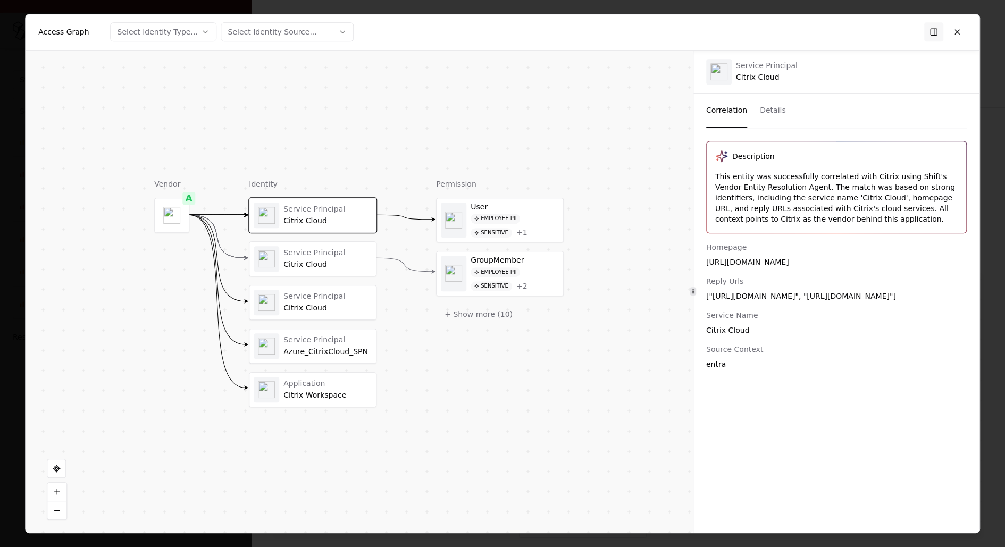
click at [329, 255] on div "Service Principal" at bounding box center [327, 253] width 88 height 10
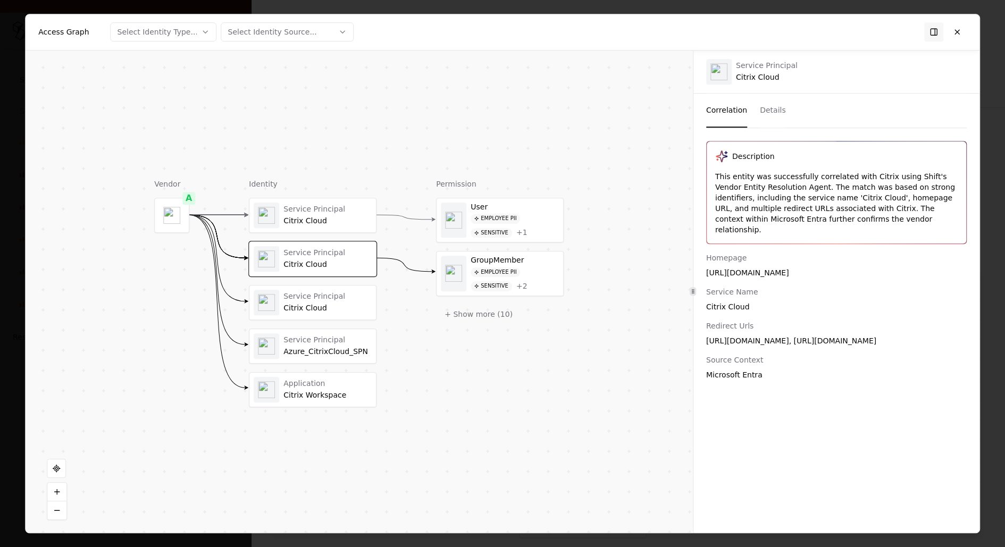
click at [335, 296] on div "Service Principal" at bounding box center [327, 297] width 88 height 10
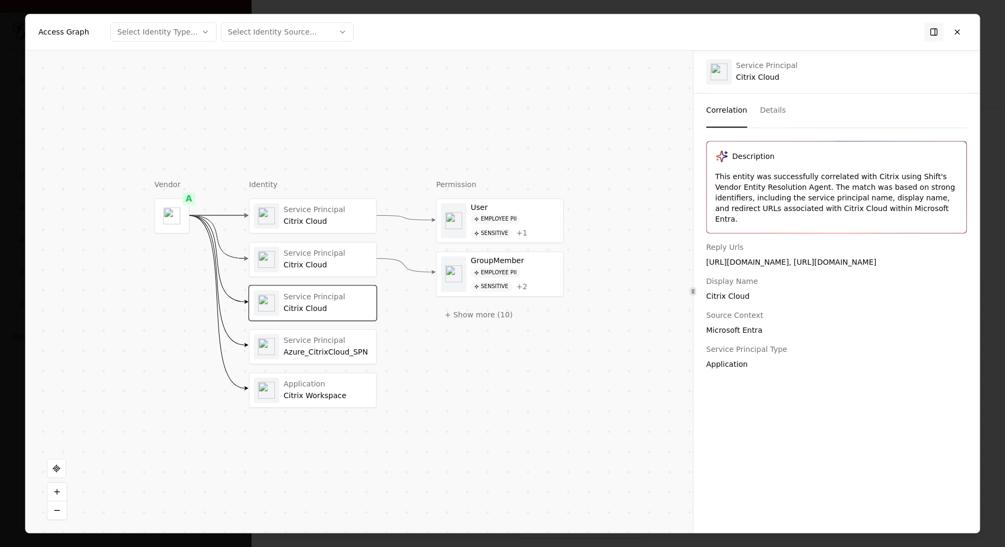
click at [321, 380] on div "Application" at bounding box center [327, 385] width 88 height 10
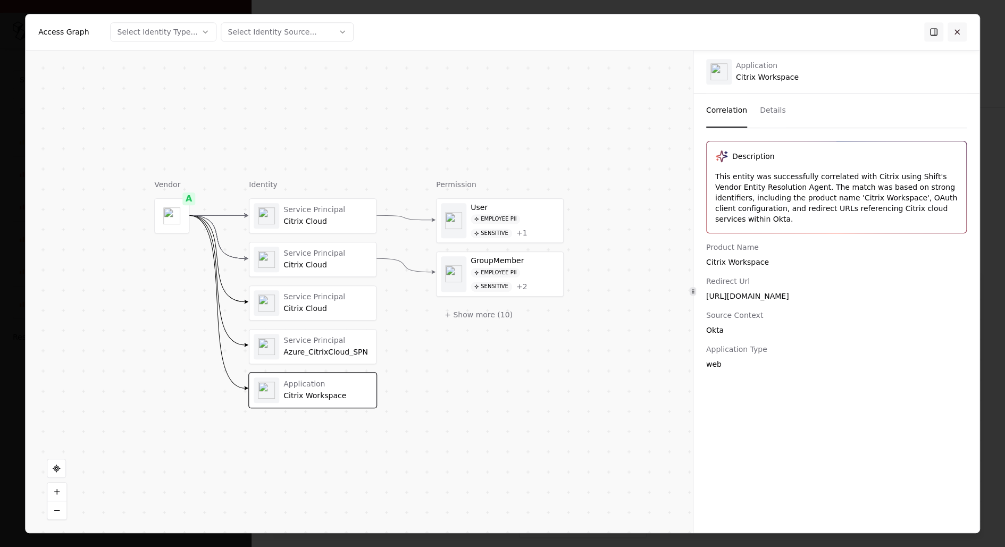
click at [957, 30] on button at bounding box center [956, 31] width 19 height 19
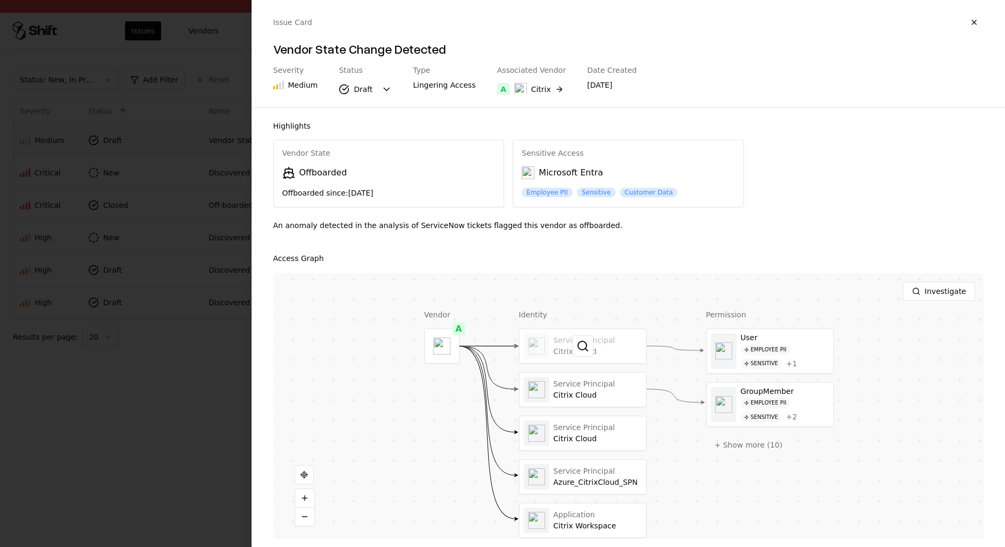
click at [608, 333] on div at bounding box center [582, 346] width 127 height 34
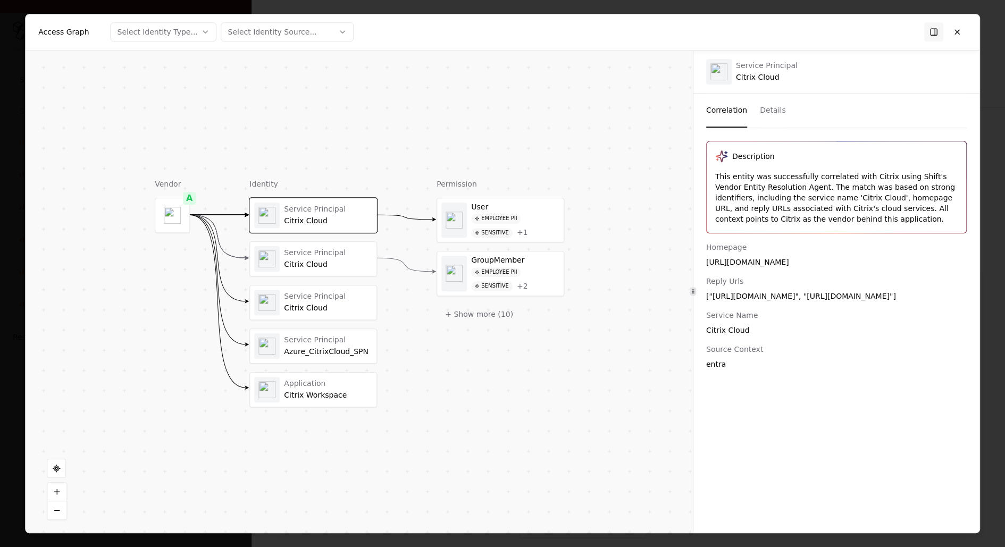
click at [316, 253] on div "Service Principal" at bounding box center [328, 253] width 88 height 10
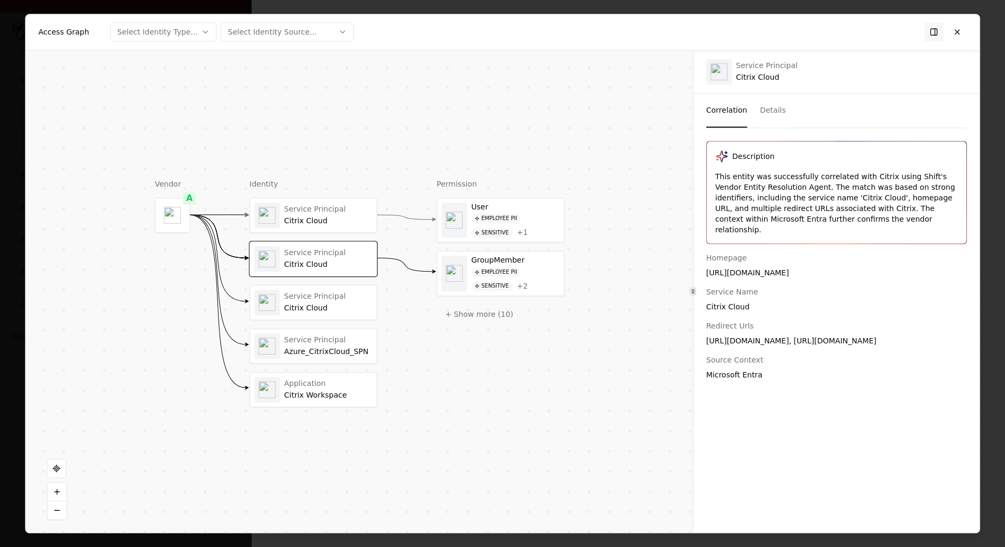
click at [315, 296] on div "Service Principal" at bounding box center [328, 297] width 88 height 10
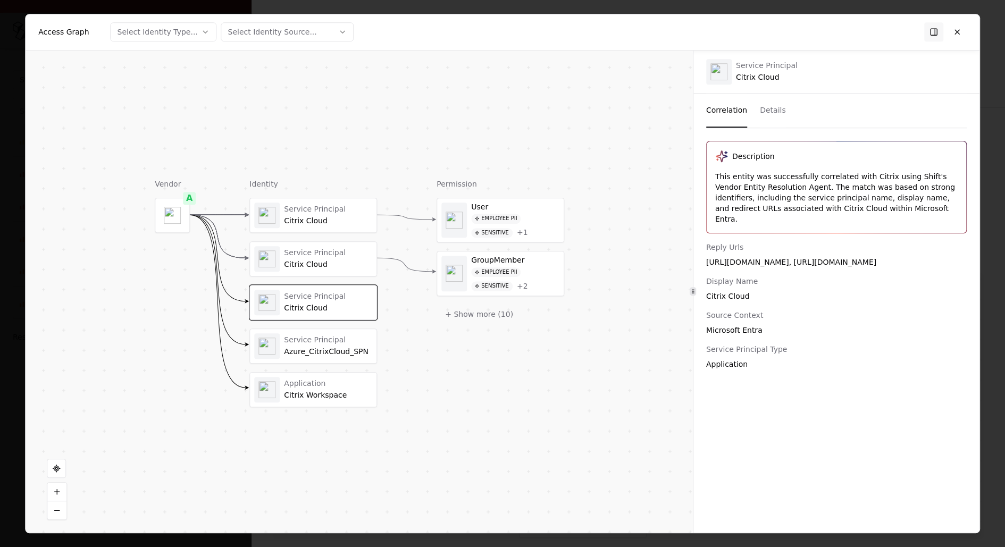
click at [315, 323] on div "Service Principal Citrix Cloud Service Principal Citrix Cloud Service Principal…" at bounding box center [313, 302] width 128 height 209
click at [315, 349] on div "Azure_CitrixCloud_SPN" at bounding box center [328, 352] width 88 height 10
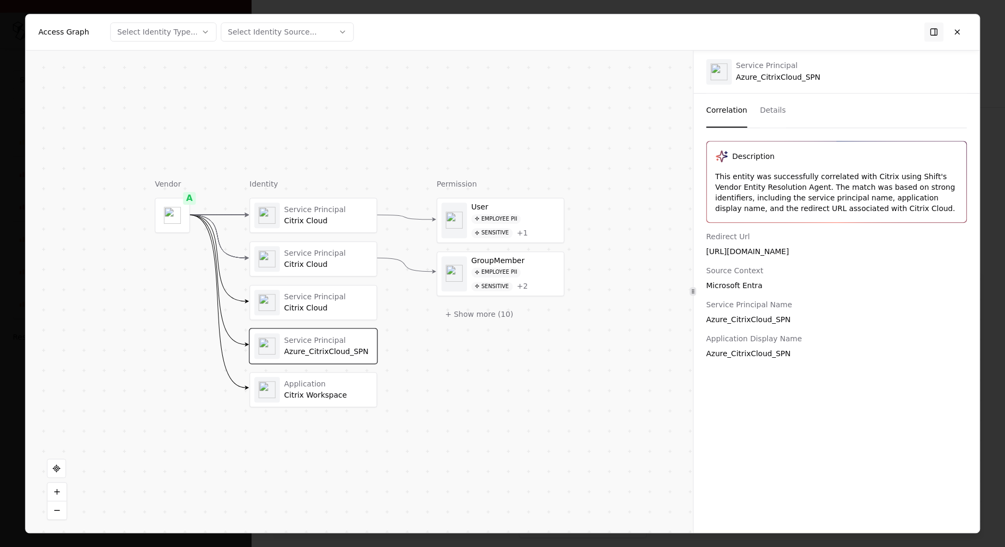
click at [8, 306] on div at bounding box center [502, 273] width 1005 height 547
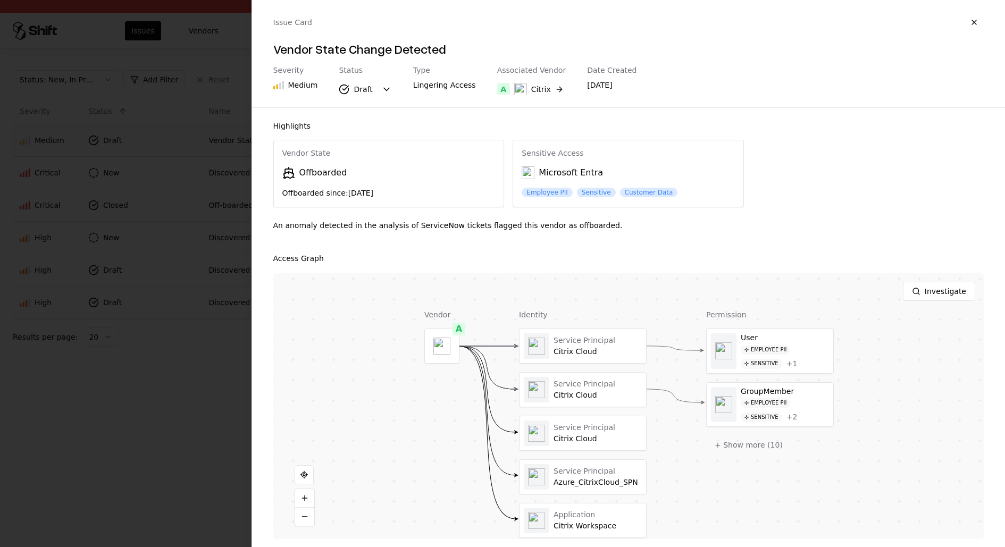
click at [187, 356] on div at bounding box center [502, 273] width 1005 height 547
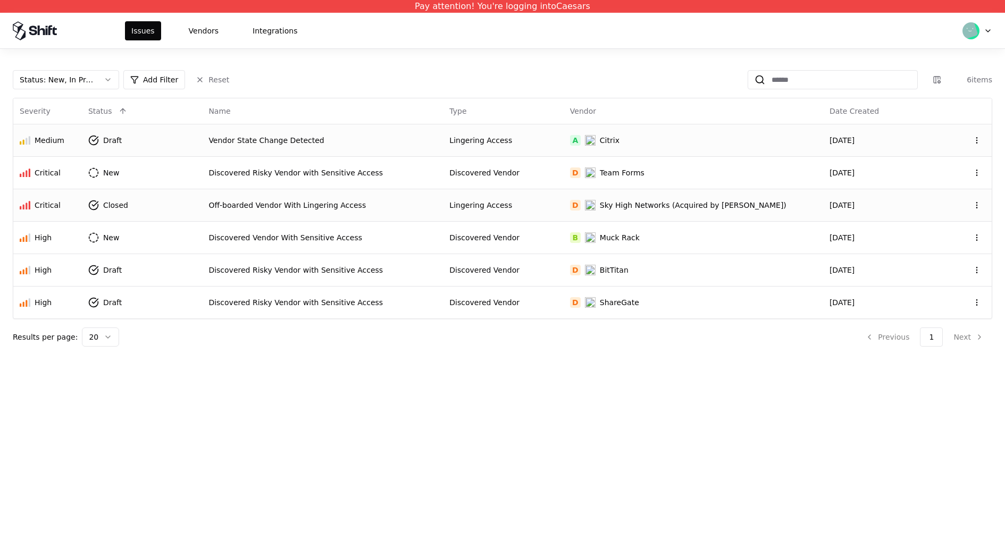
click at [473, 205] on div "Lingering Access" at bounding box center [502, 205] width 107 height 11
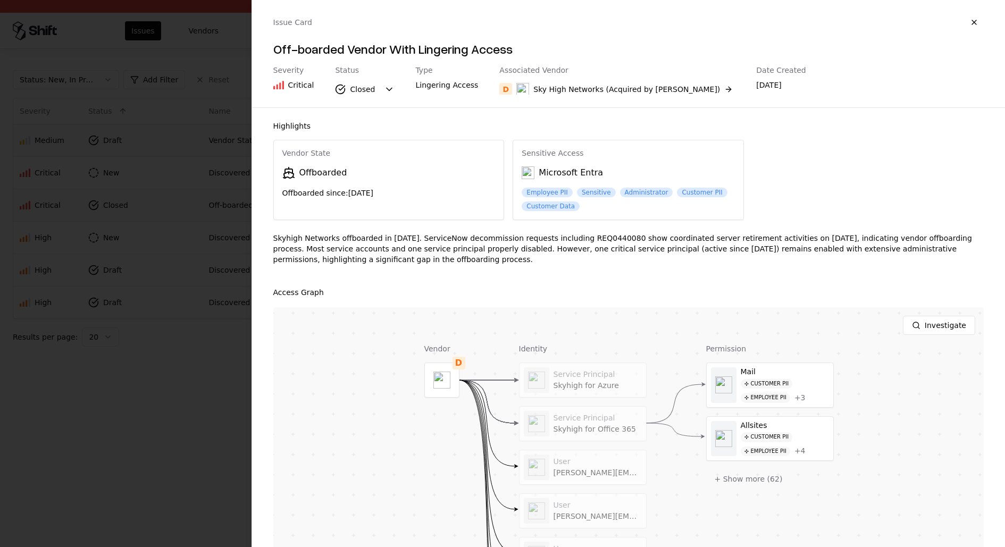
click at [48, 365] on div at bounding box center [502, 273] width 1005 height 547
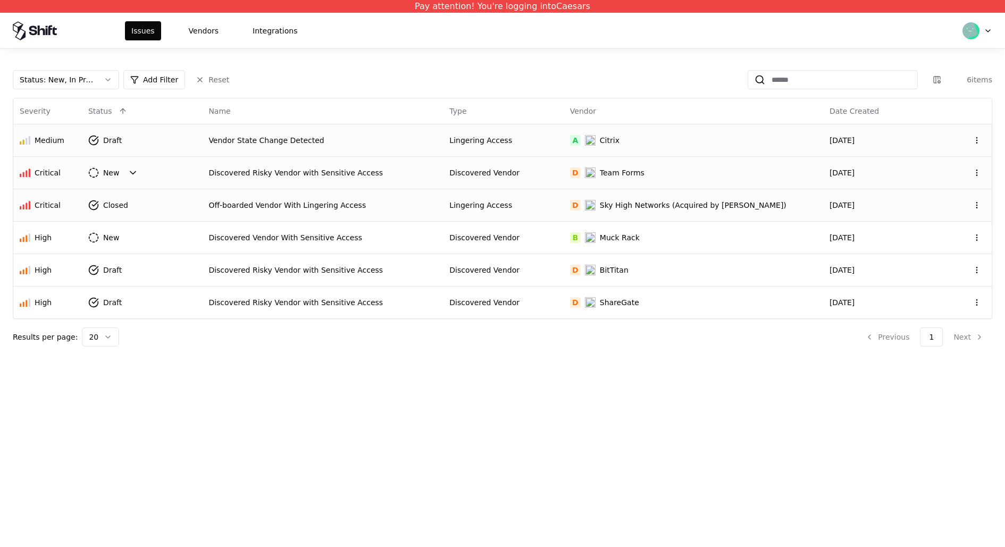
click at [121, 166] on html "Pay attention! You're logging into Caesars Issues Vendors Integrations Status :…" at bounding box center [502, 273] width 1005 height 547
click at [509, 203] on div "Lingering Access" at bounding box center [502, 205] width 107 height 11
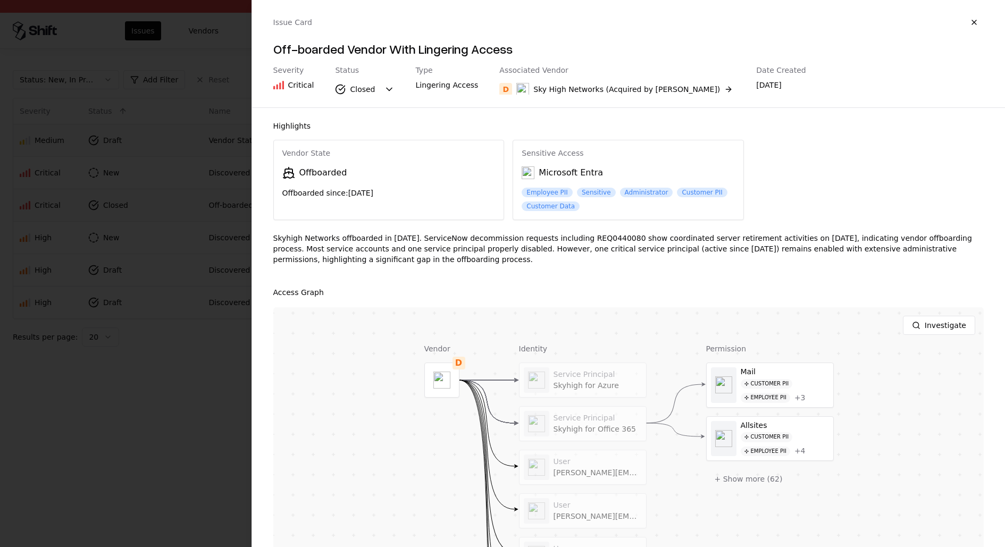
click at [605, 241] on div "Skyhigh Networks offboarded in [DATE]. ServiceNow decommission requests includi…" at bounding box center [628, 253] width 711 height 40
copy div "REQ0440080"
click at [194, 293] on div at bounding box center [502, 273] width 1005 height 547
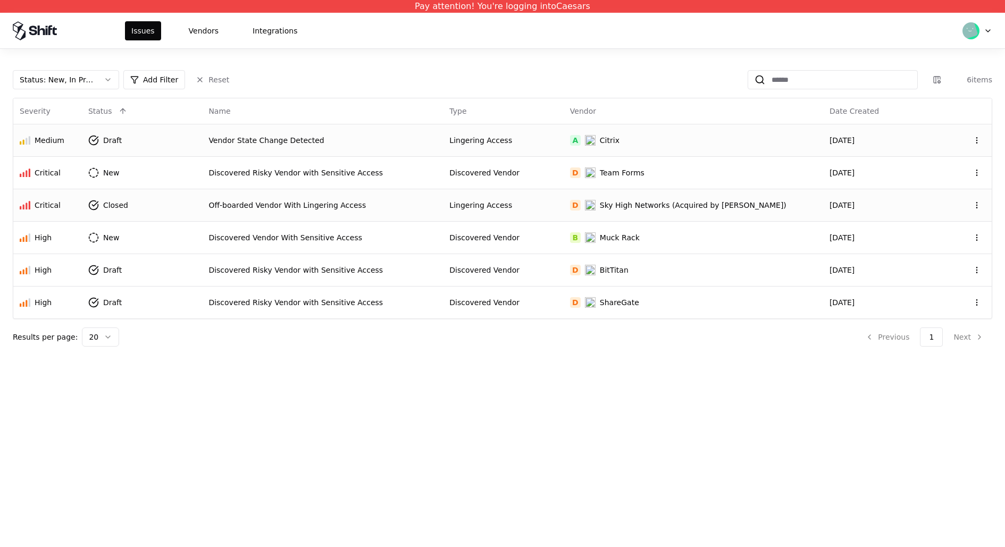
click at [191, 147] on td "Draft" at bounding box center [142, 140] width 120 height 32
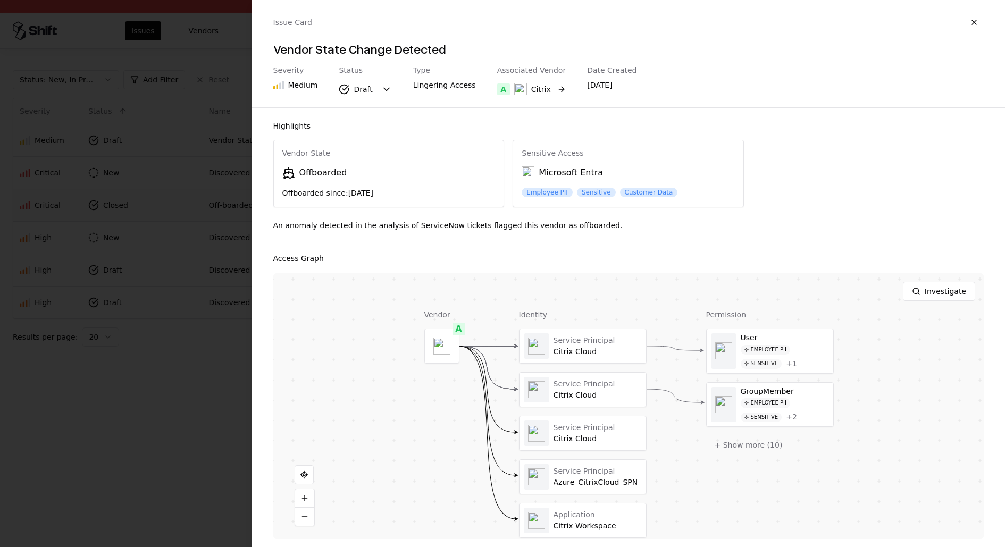
click at [536, 84] on div "Citrix" at bounding box center [541, 89] width 20 height 11
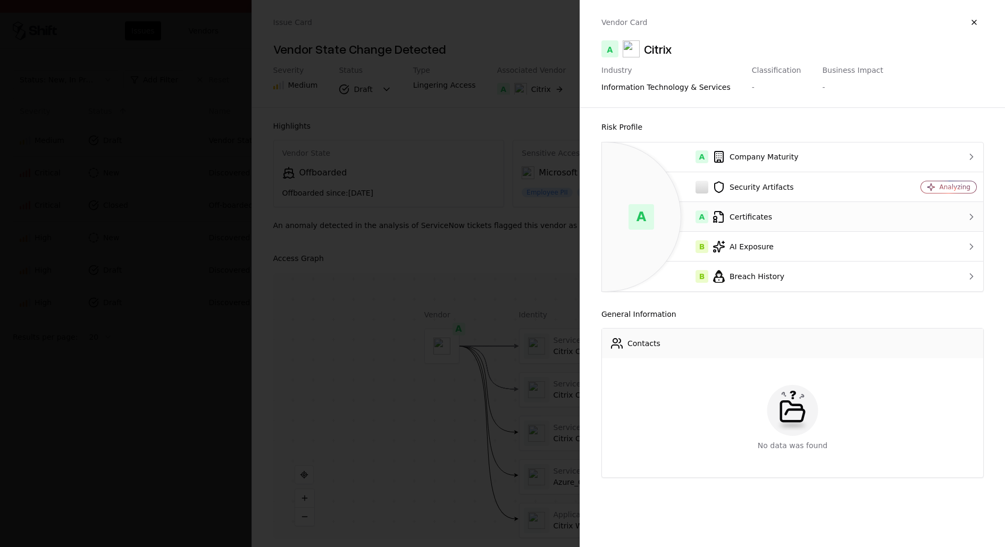
click at [834, 212] on div "A Certificates" at bounding box center [744, 217] width 268 height 13
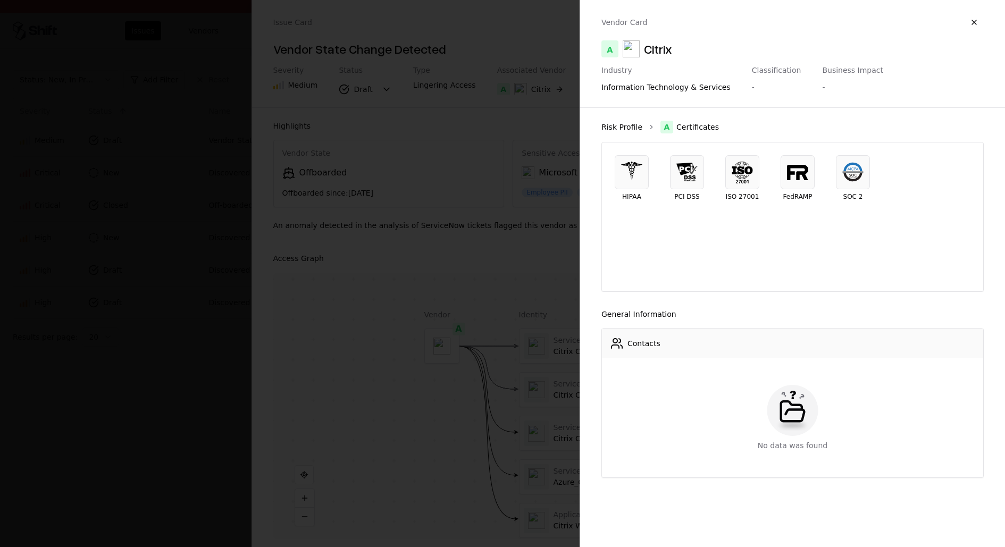
click at [624, 125] on link "Risk Profile" at bounding box center [621, 127] width 41 height 11
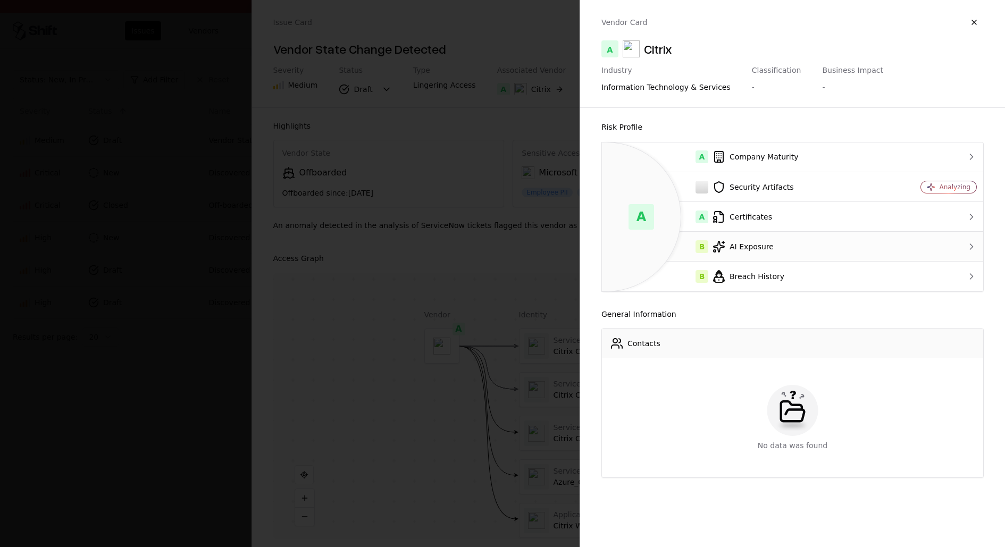
click at [750, 250] on div "B AI Exposure" at bounding box center [744, 246] width 268 height 13
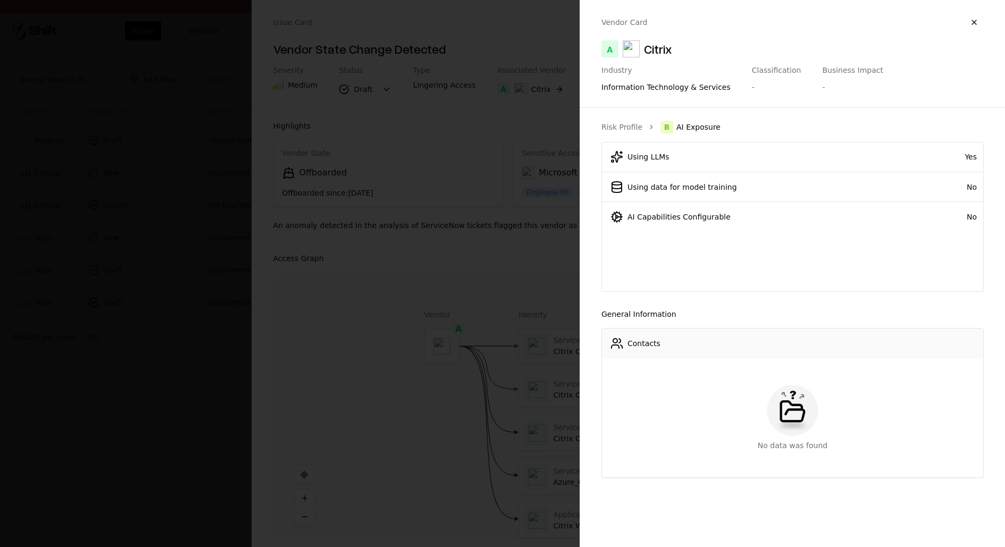
click at [611, 117] on div "Risk Profile B AI Exposure Using LLMs Yes Using data for model training No AI C…" at bounding box center [792, 299] width 425 height 366
click at [611, 125] on link "Risk Profile" at bounding box center [621, 127] width 41 height 11
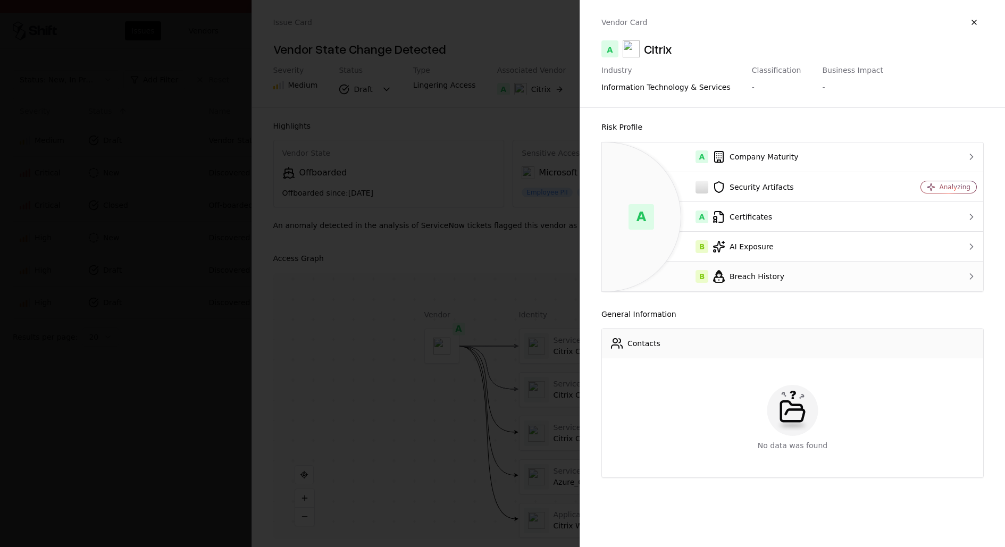
click at [803, 291] on div "A Company Maturity Security Artifacts Analyzing A Certificates B AI Exposure B …" at bounding box center [792, 217] width 382 height 150
click at [803, 265] on td "B Breach History" at bounding box center [744, 277] width 285 height 30
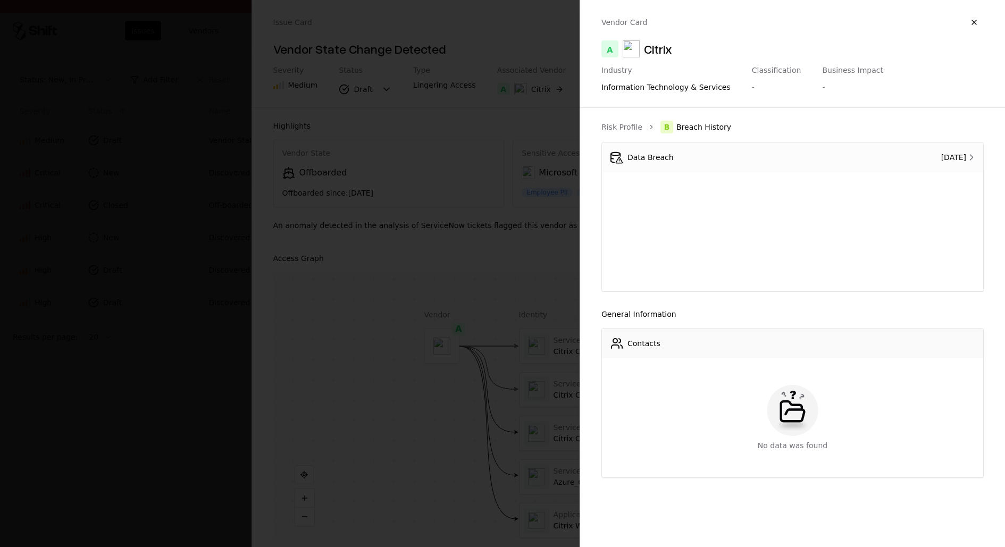
click at [707, 155] on div "Data Breach" at bounding box center [720, 157] width 220 height 13
click at [629, 131] on link "Risk Profile" at bounding box center [621, 127] width 41 height 11
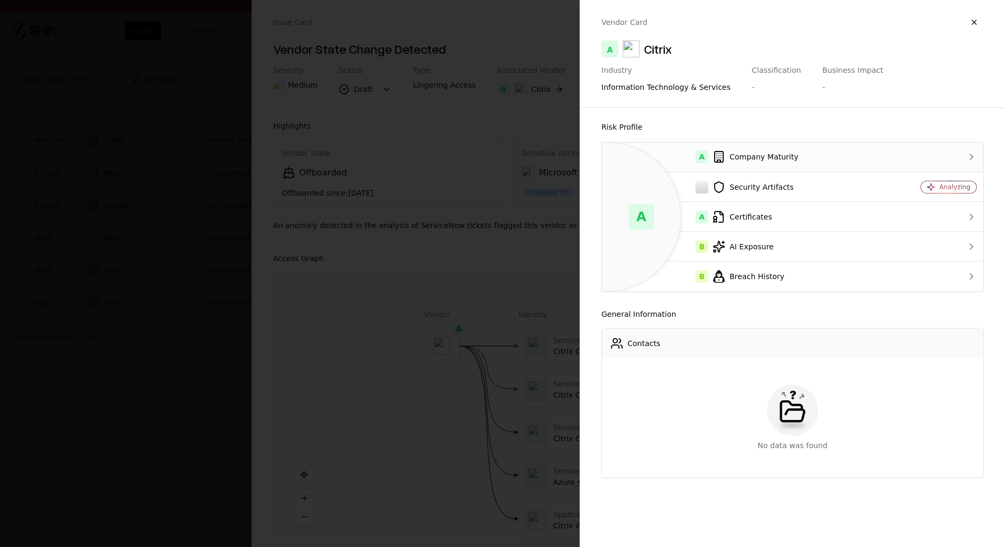
click at [748, 157] on div "A Company Maturity" at bounding box center [744, 156] width 268 height 13
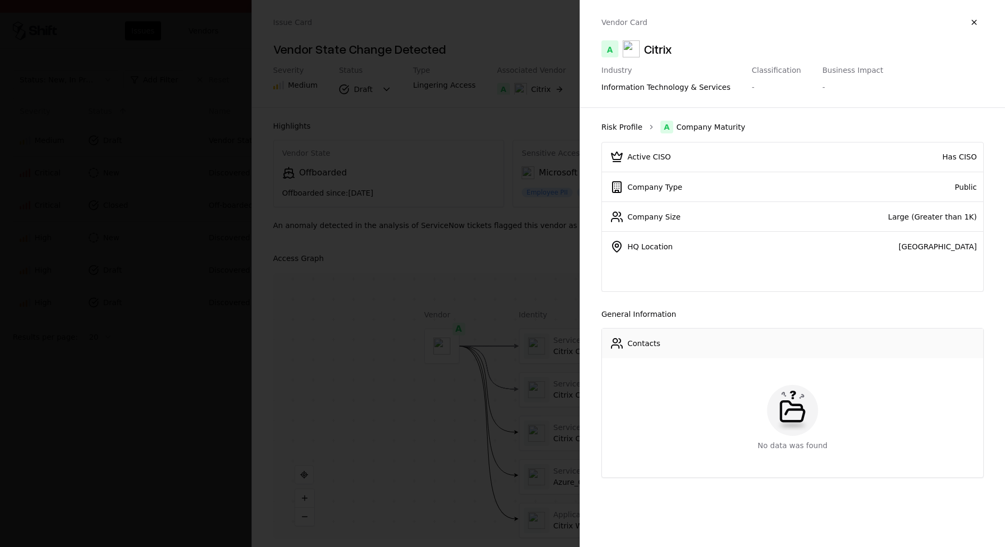
click at [622, 128] on link "Risk Profile" at bounding box center [621, 127] width 41 height 11
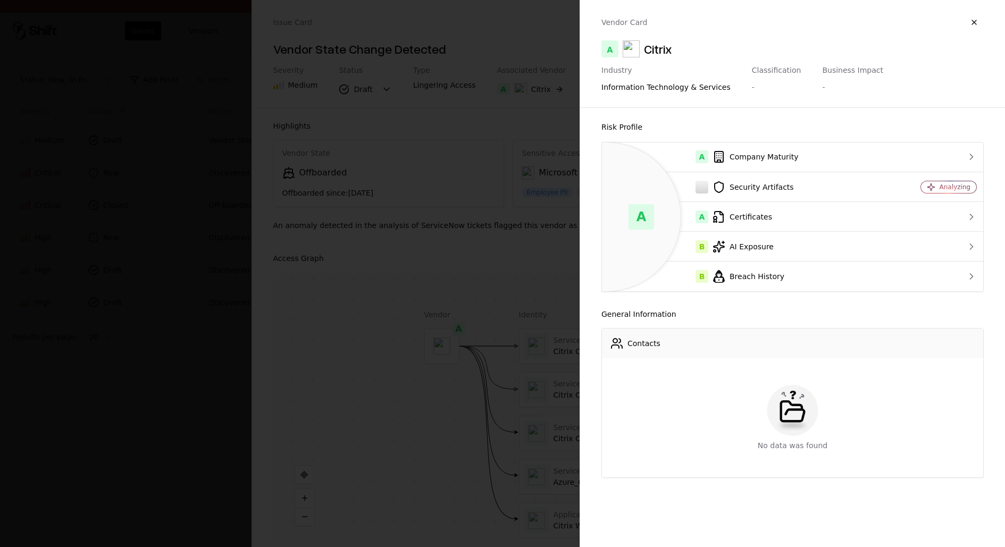
click at [549, 272] on div at bounding box center [502, 273] width 1005 height 547
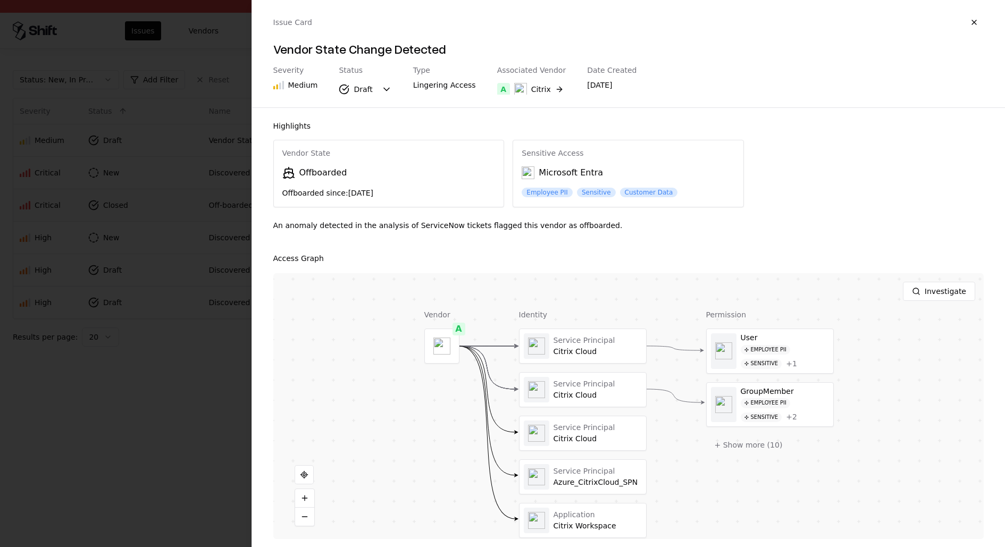
click at [552, 192] on div "Employee PII" at bounding box center [546, 193] width 51 height 10
click at [568, 192] on div "Employee PII" at bounding box center [546, 193] width 51 height 10
click at [582, 192] on div "Sensitive" at bounding box center [596, 193] width 39 height 10
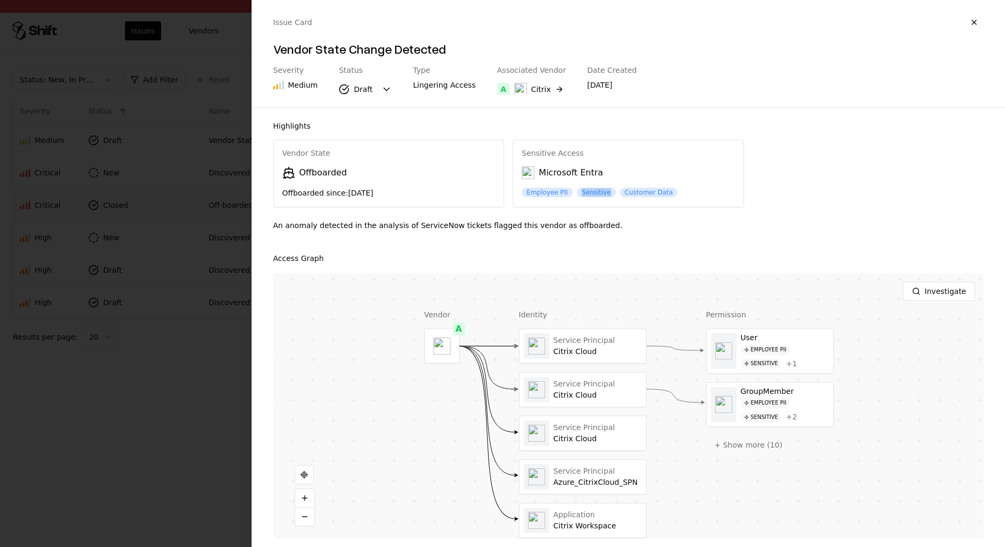
click at [582, 192] on div "Sensitive" at bounding box center [596, 193] width 39 height 10
click at [642, 191] on div "Customer Data" at bounding box center [649, 193] width 58 height 10
click at [106, 274] on div at bounding box center [502, 273] width 1005 height 547
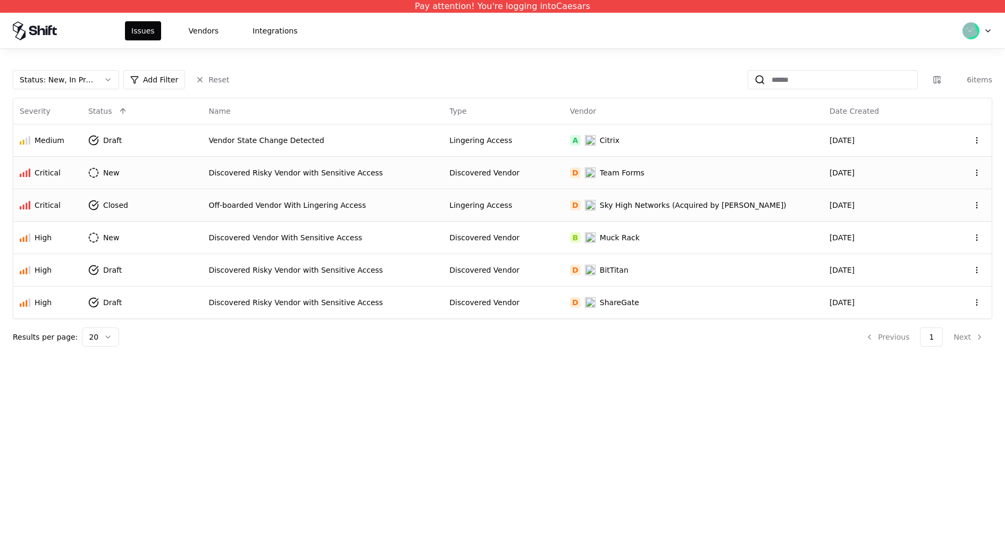
click at [406, 164] on td "Discovered Risky Vendor with Sensitive Access" at bounding box center [322, 172] width 241 height 32
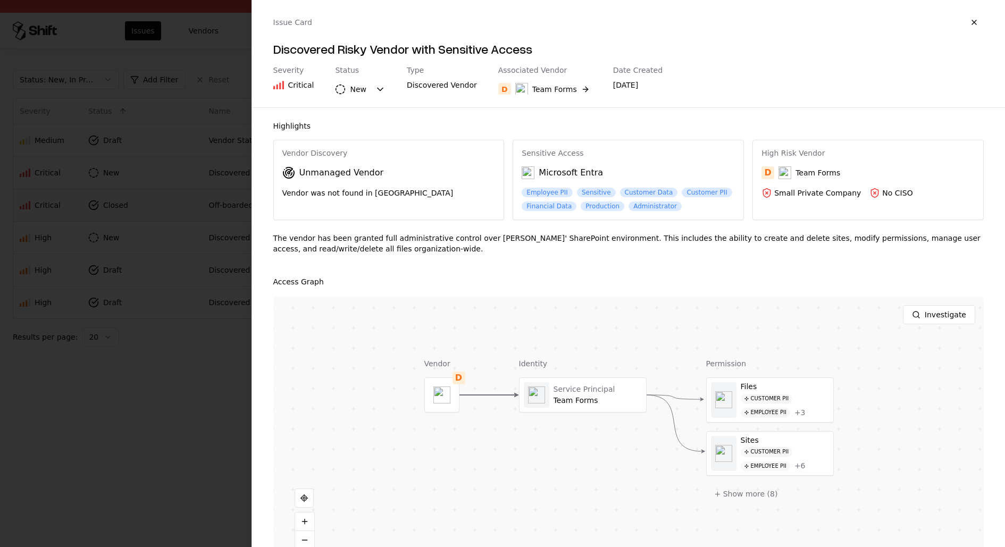
click at [175, 322] on div at bounding box center [502, 273] width 1005 height 547
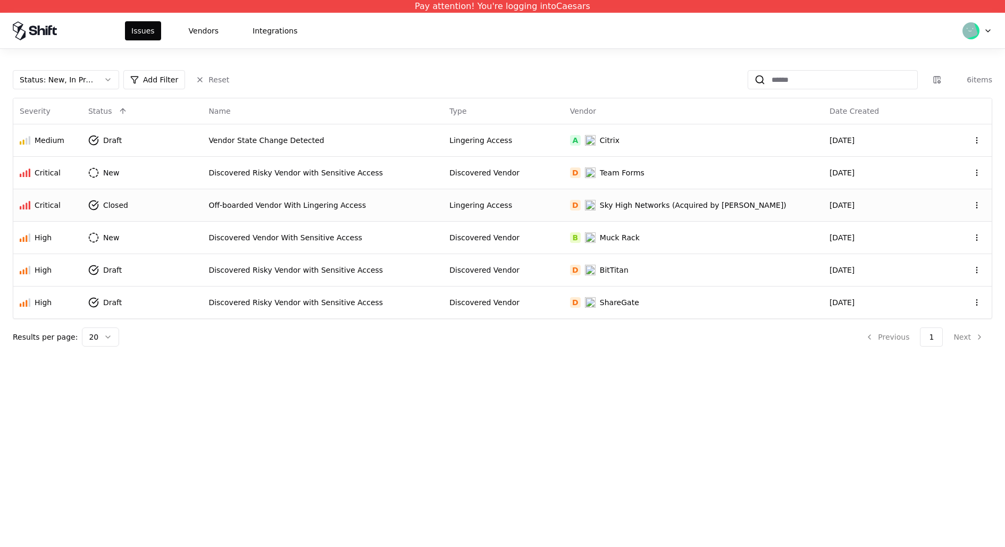
click at [436, 207] on div "Off-boarded Vendor With Lingering Access" at bounding box center [322, 205] width 228 height 11
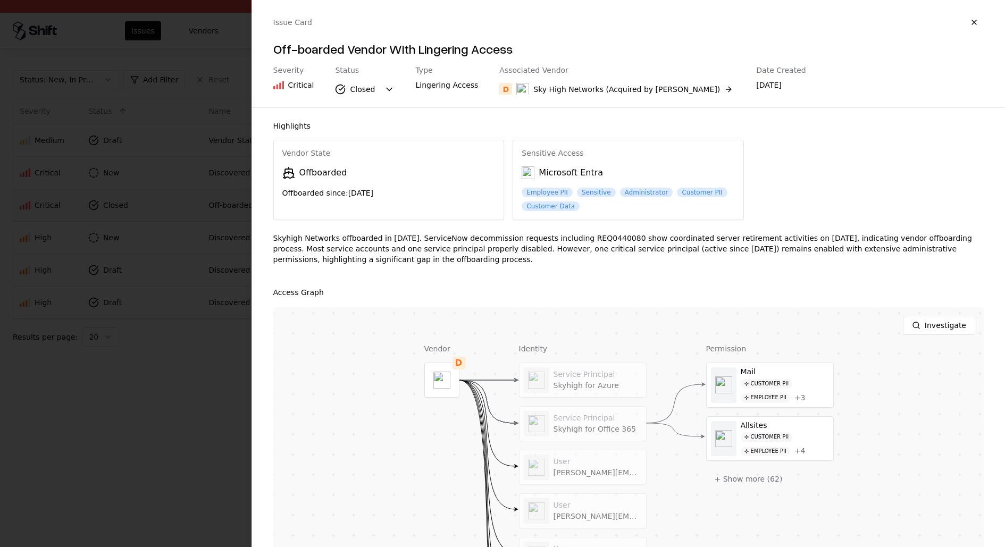
click at [208, 385] on div at bounding box center [502, 273] width 1005 height 547
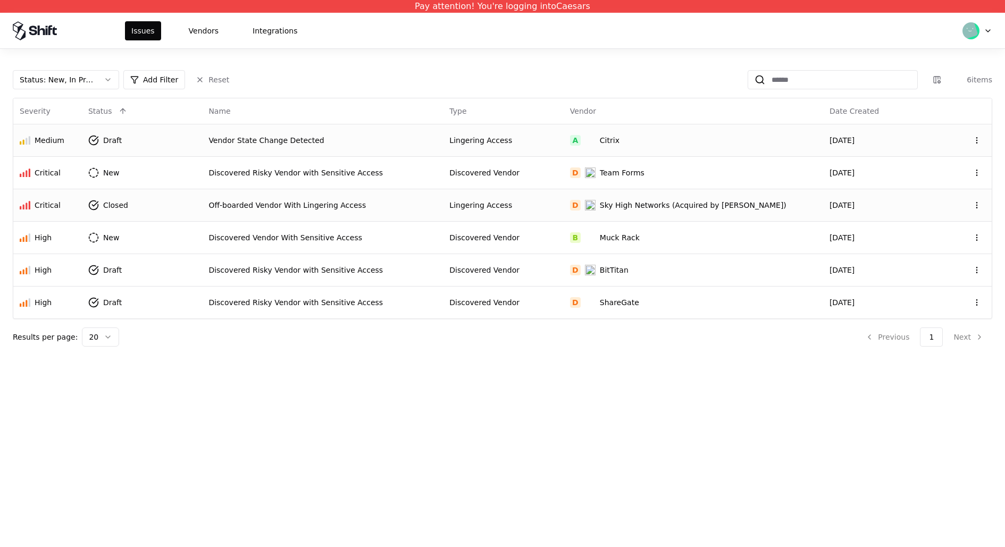
click at [254, 137] on div "Vendor State Change Detected" at bounding box center [322, 140] width 228 height 11
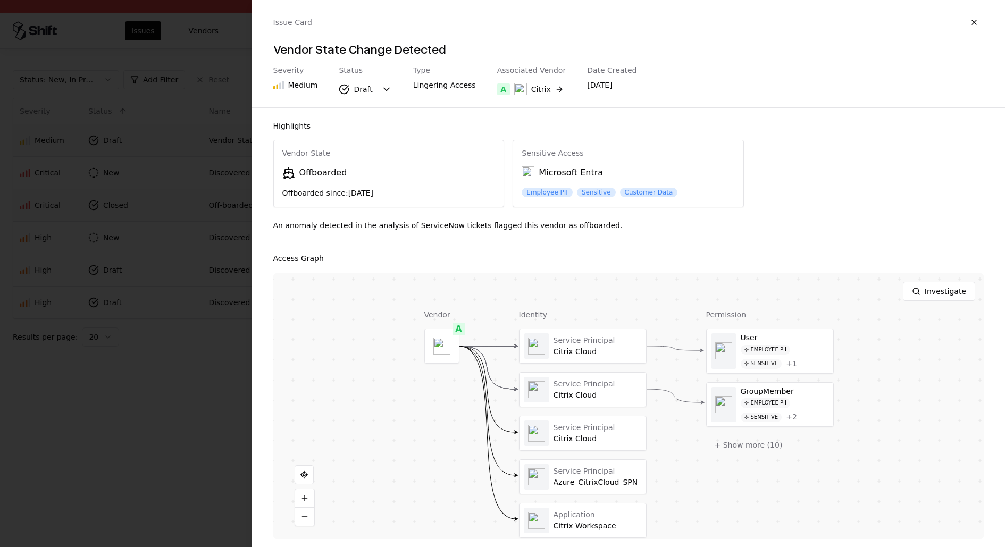
click at [228, 475] on div at bounding box center [502, 273] width 1005 height 547
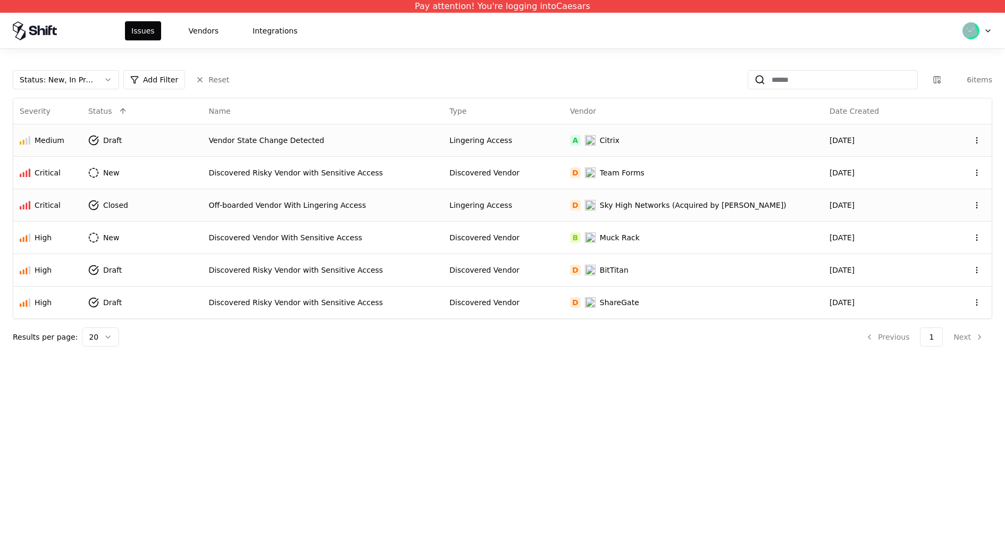
click at [481, 142] on div "Lingering Access" at bounding box center [502, 140] width 107 height 11
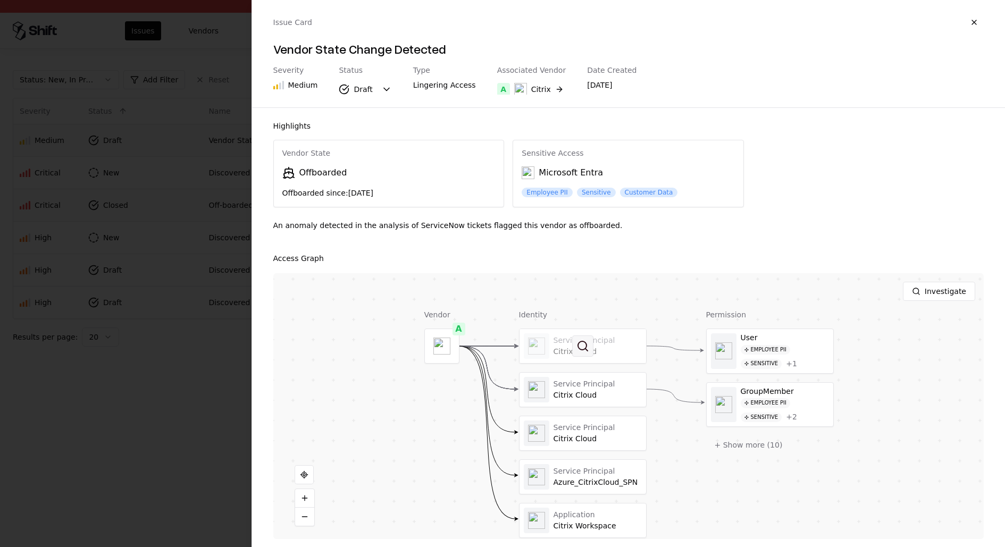
click at [588, 351] on button at bounding box center [582, 345] width 21 height 21
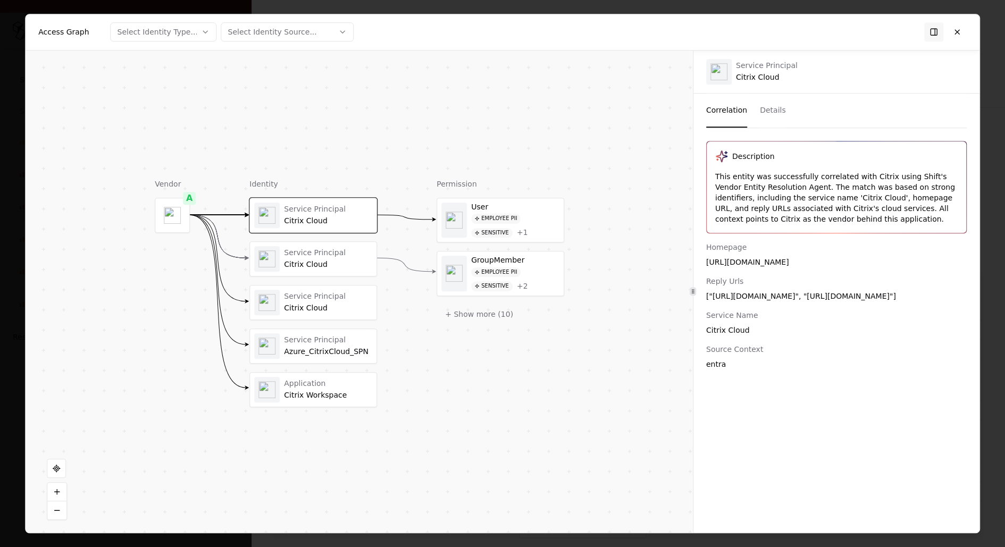
click at [323, 263] on div "Citrix Cloud" at bounding box center [328, 265] width 88 height 10
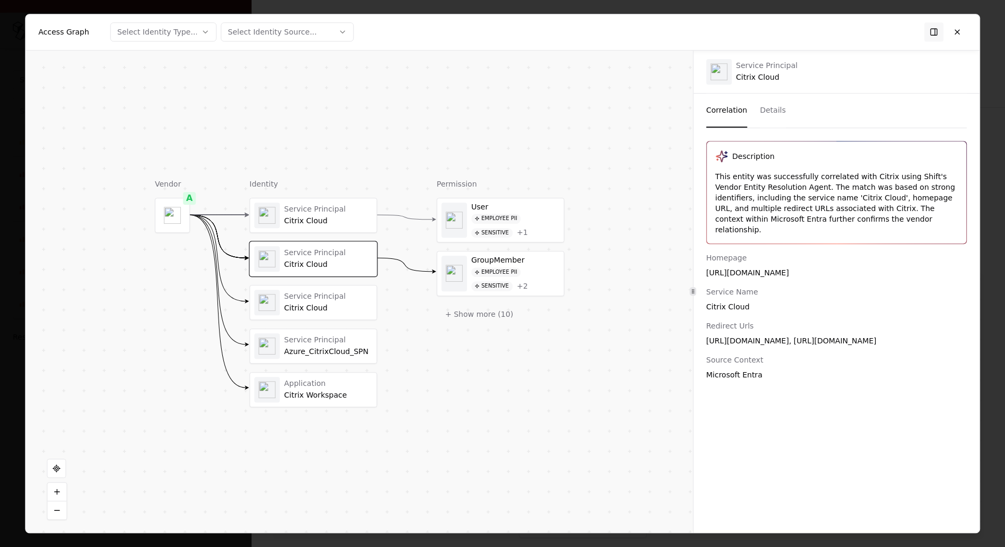
click at [314, 282] on div "Service Principal Citrix Cloud Service Principal Citrix Cloud Service Principal…" at bounding box center [313, 302] width 128 height 209
click at [314, 299] on div "Service Principal" at bounding box center [328, 297] width 88 height 10
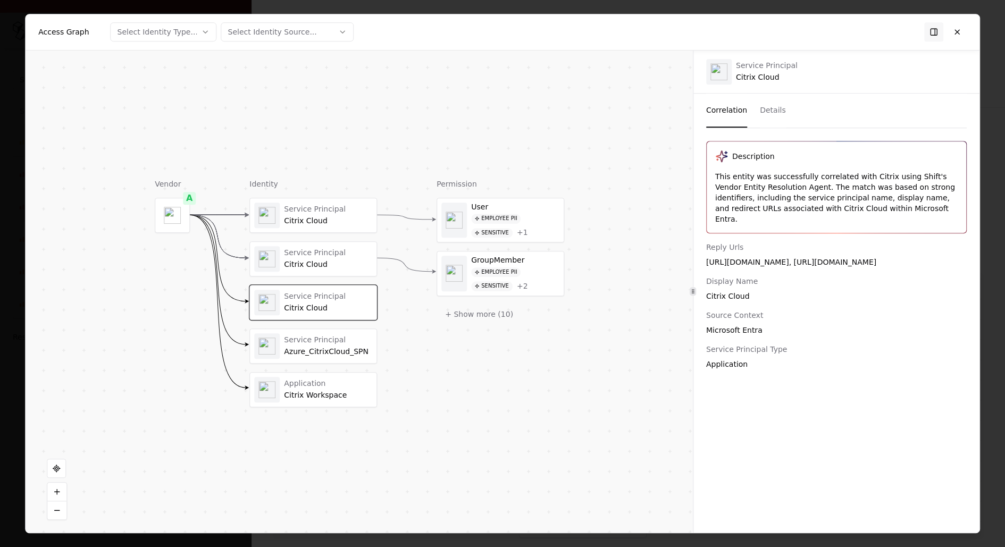
click at [313, 335] on div "Service Principal" at bounding box center [328, 340] width 88 height 10
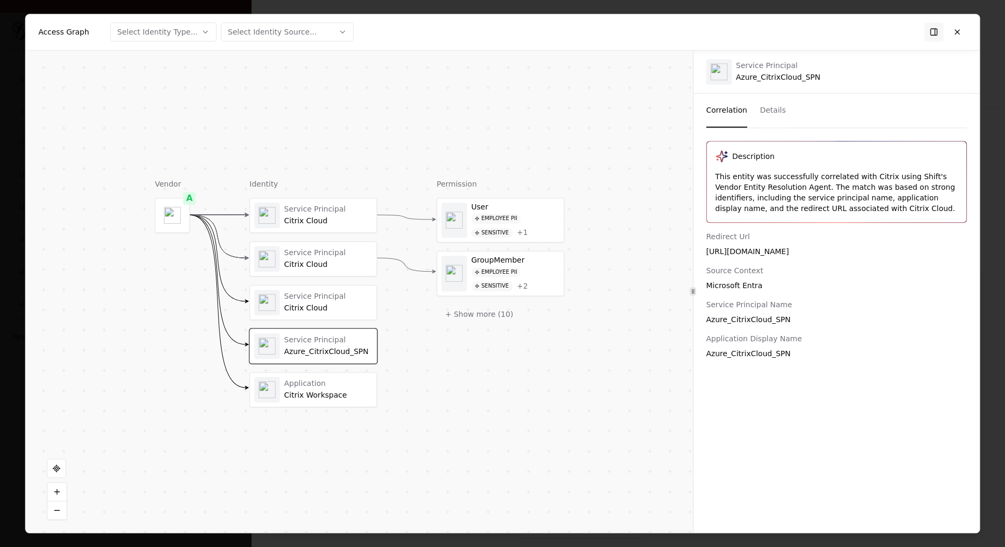
click at [314, 377] on div "Application Citrix Workspace" at bounding box center [313, 390] width 118 height 26
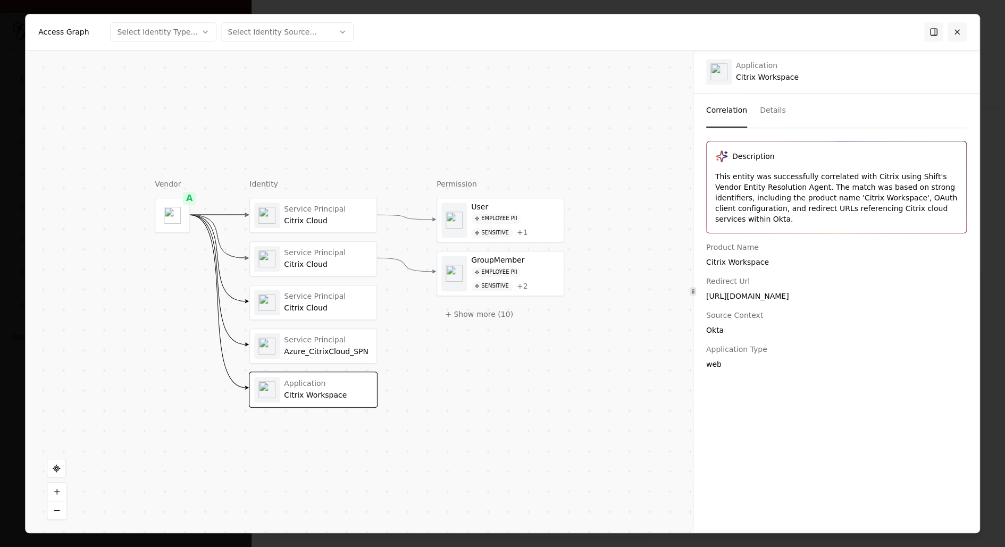
click at [959, 39] on button at bounding box center [956, 31] width 19 height 19
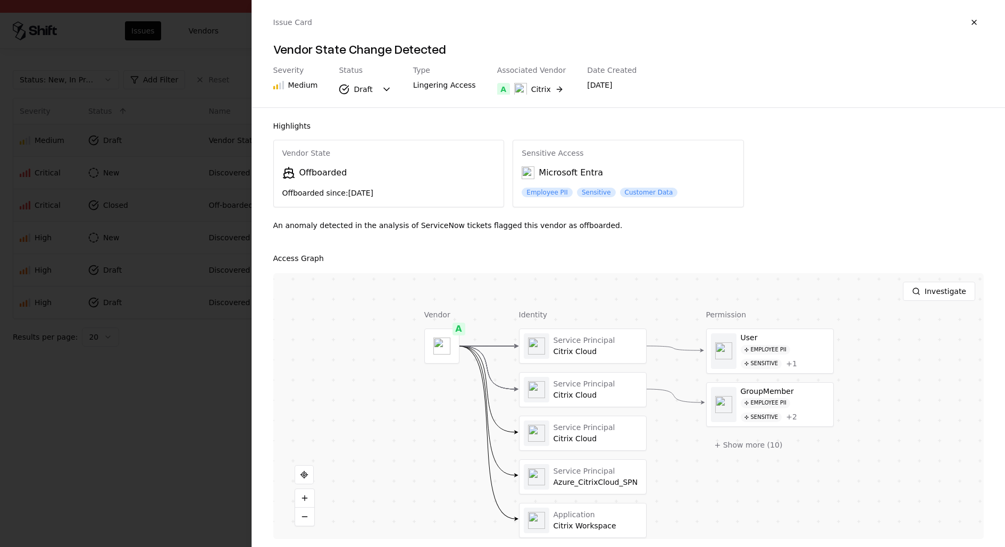
click at [125, 294] on div at bounding box center [502, 273] width 1005 height 547
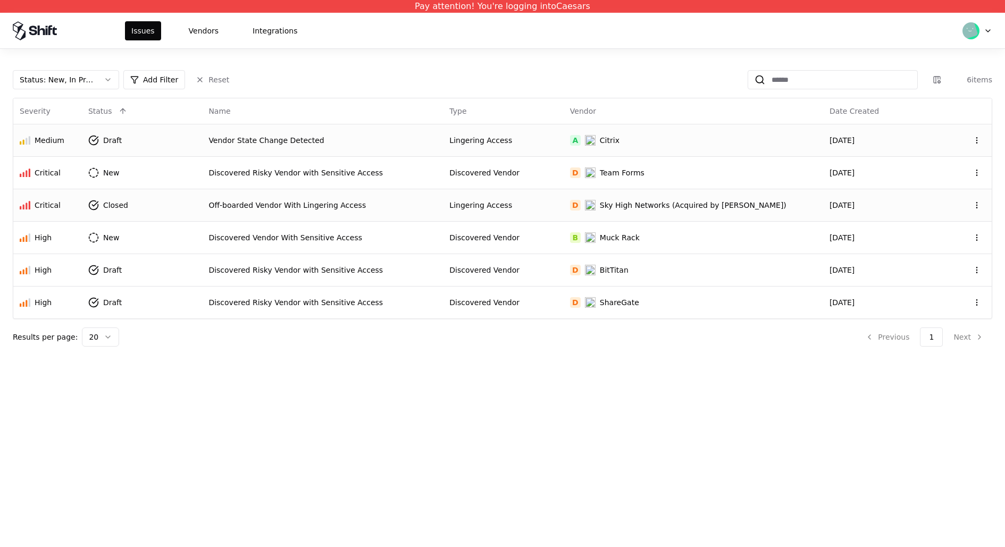
click at [551, 207] on div "Lingering Access" at bounding box center [502, 205] width 107 height 11
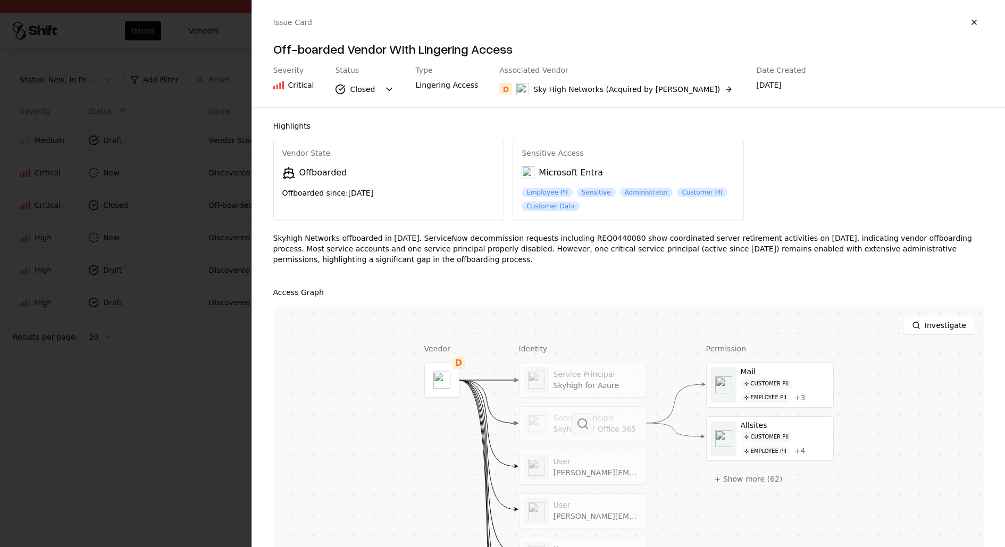
click at [588, 428] on button at bounding box center [582, 423] width 21 height 21
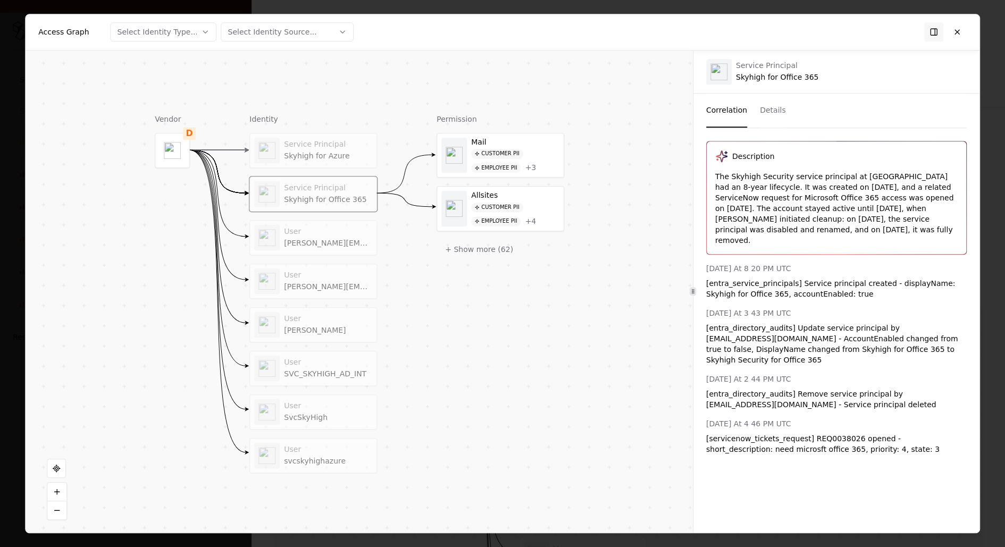
click at [752, 106] on div "Correlation Details" at bounding box center [836, 111] width 260 height 35
click at [766, 106] on button "Details" at bounding box center [773, 111] width 26 height 34
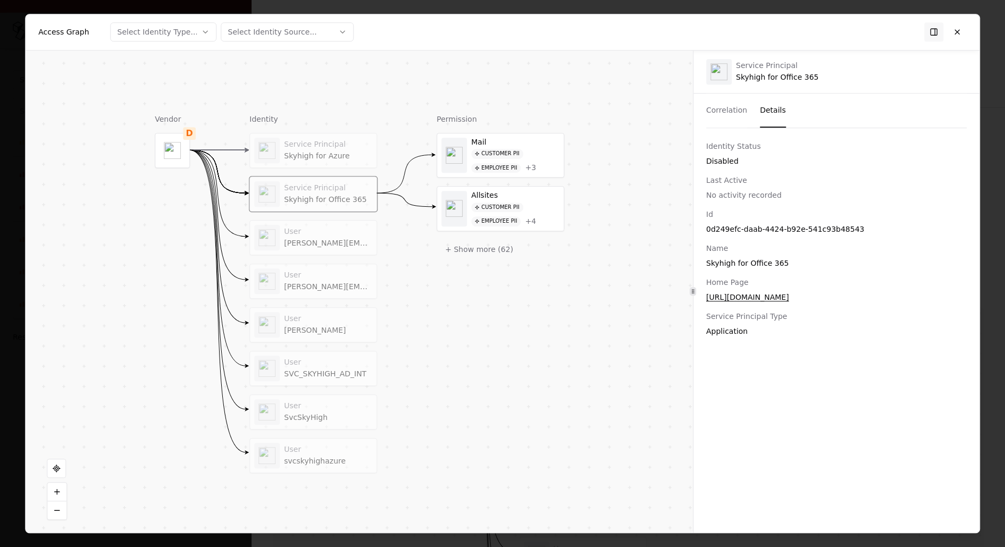
click at [785, 226] on div "0d249efc-daab-4424-b92e-541c93b48543" at bounding box center [836, 229] width 260 height 11
copy div "0d249efc-daab-4424-b92e-541c93b48543"
click at [309, 152] on div "Skyhigh for Azure" at bounding box center [328, 157] width 88 height 10
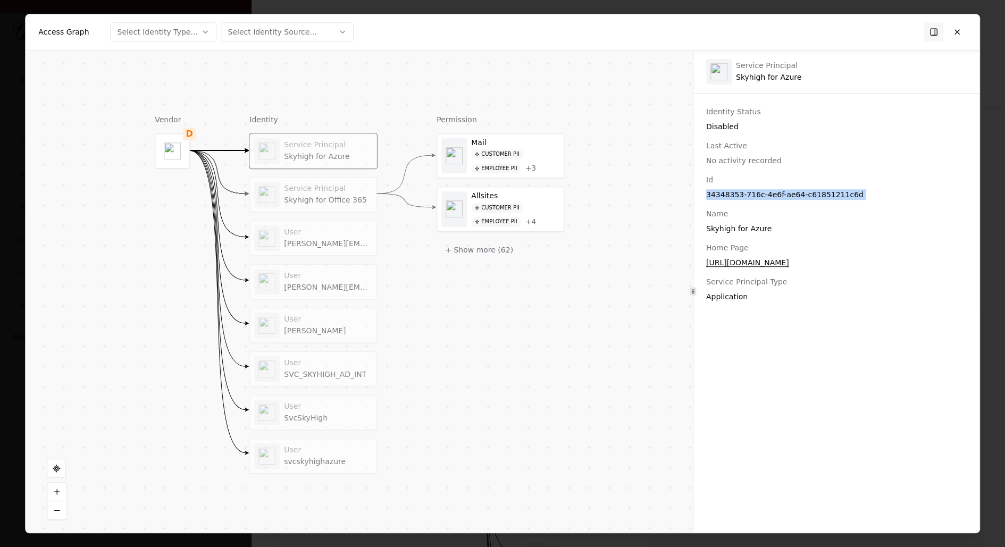
click at [347, 187] on div "Service Principal" at bounding box center [328, 189] width 88 height 10
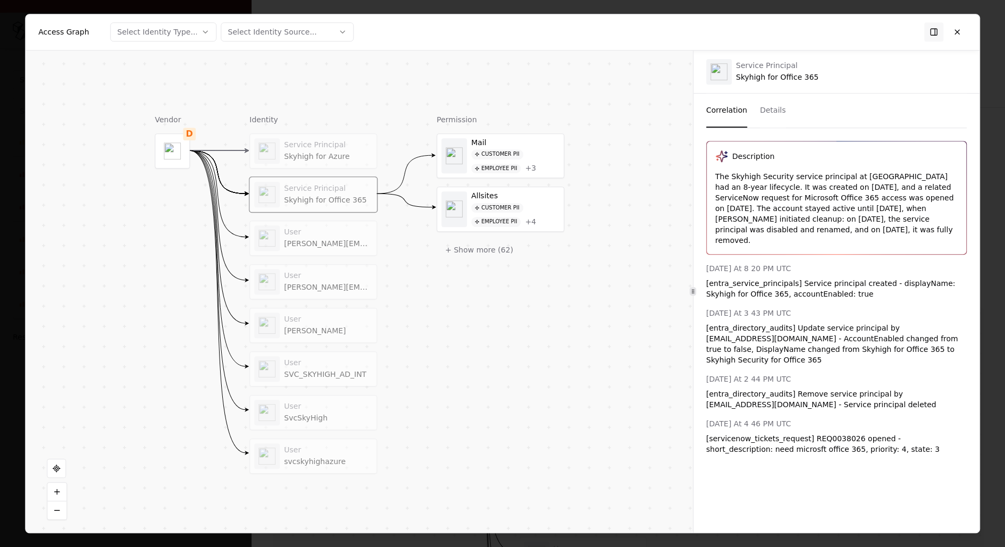
click at [732, 115] on button "Correlation" at bounding box center [726, 111] width 41 height 34
click at [589, 214] on div "Vendor D Identity Service Principal Skyhigh for Azure Service Principal Skyhigh…" at bounding box center [359, 292] width 667 height 483
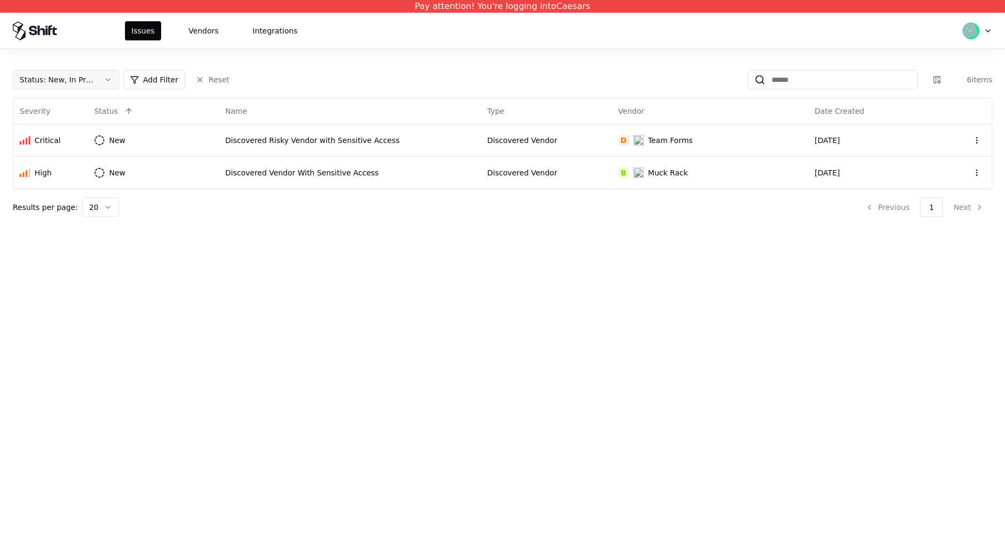
click at [72, 87] on button "Status : New, In Progress" at bounding box center [66, 79] width 106 height 19
click at [85, 176] on div "Draft" at bounding box center [65, 184] width 101 height 21
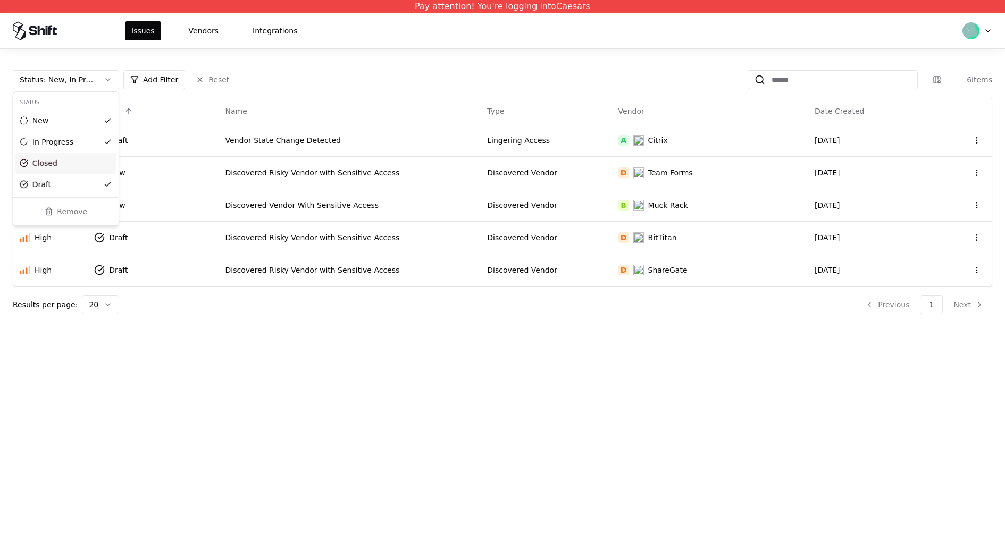
click at [87, 161] on div "Closed" at bounding box center [65, 163] width 101 height 21
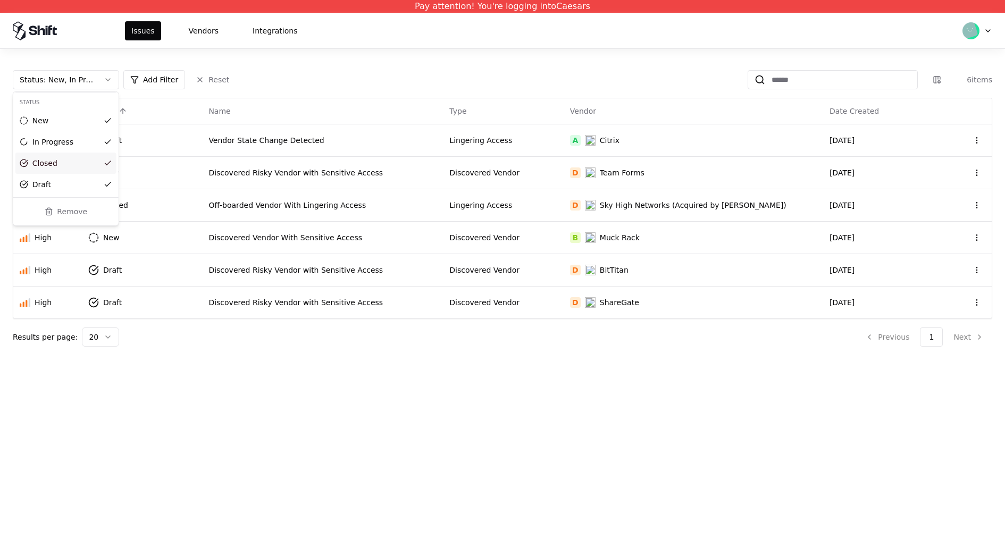
click at [467, 178] on html "Pay attention! You're logging into Caesars Issues Vendors Integrations Status :…" at bounding box center [502, 273] width 1005 height 547
click at [474, 175] on div "Discovered Vendor" at bounding box center [502, 172] width 107 height 11
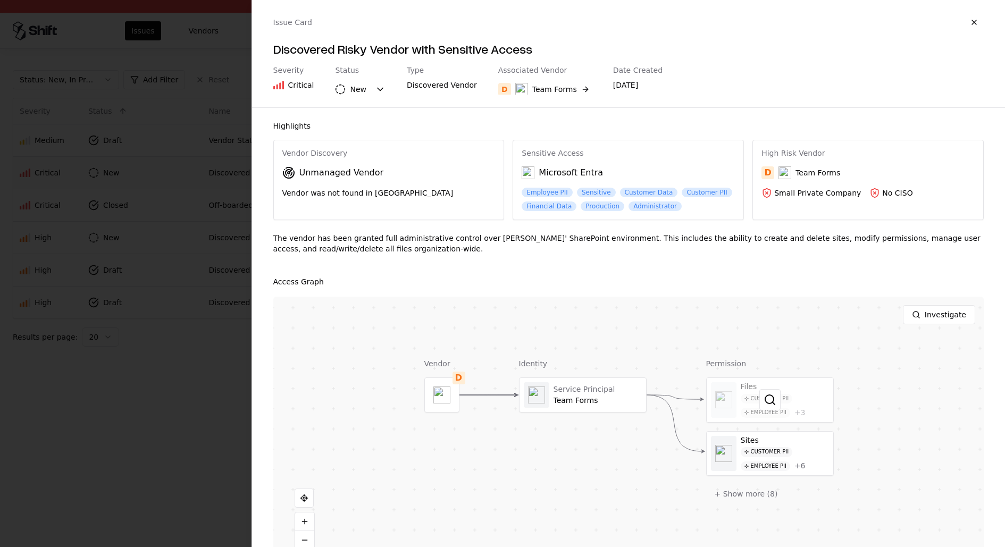
click at [786, 407] on div at bounding box center [769, 400] width 127 height 44
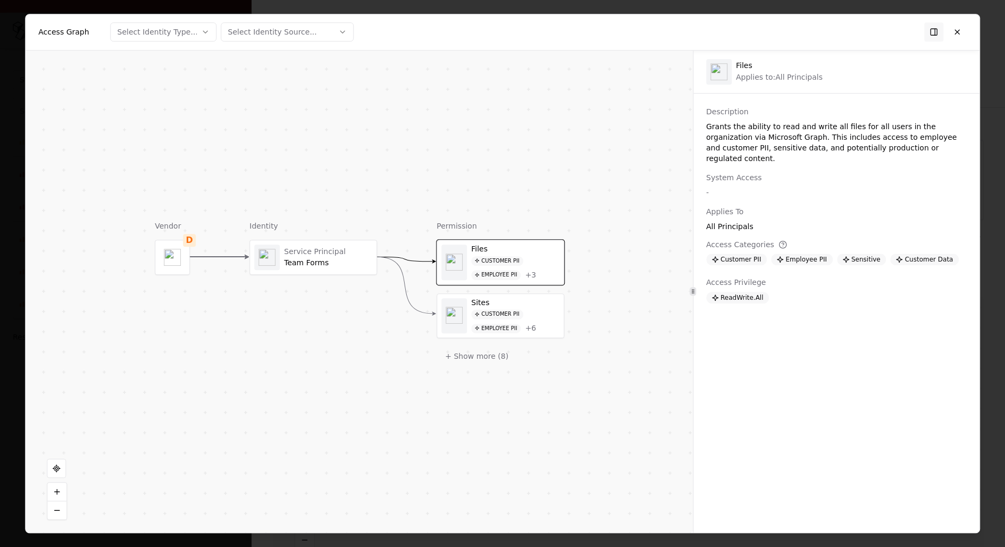
click at [503, 323] on div "Employee PII" at bounding box center [495, 328] width 49 height 10
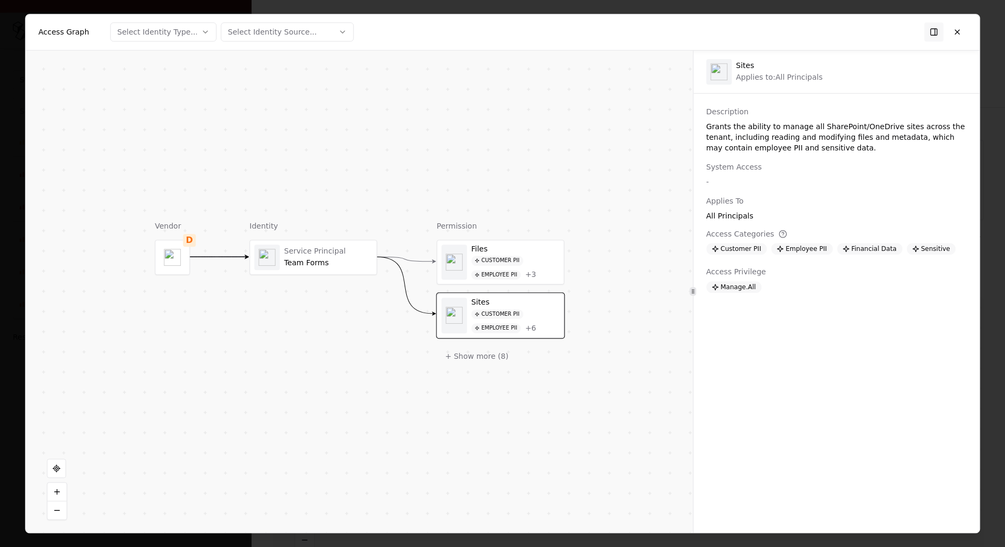
click at [500, 276] on div "Employee PII" at bounding box center [495, 275] width 49 height 10
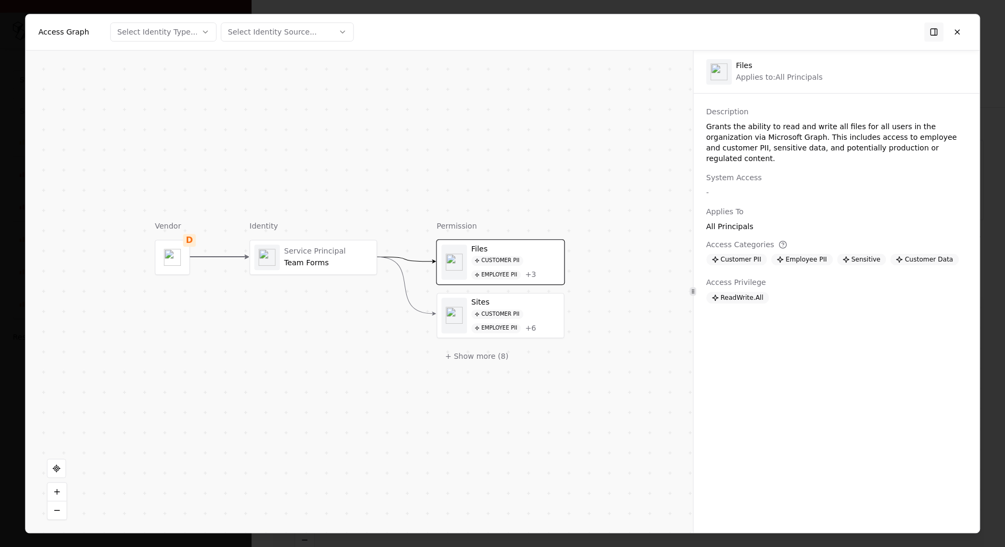
click at [500, 267] on div "Customer PII Employee PII + 3" at bounding box center [515, 268] width 88 height 24
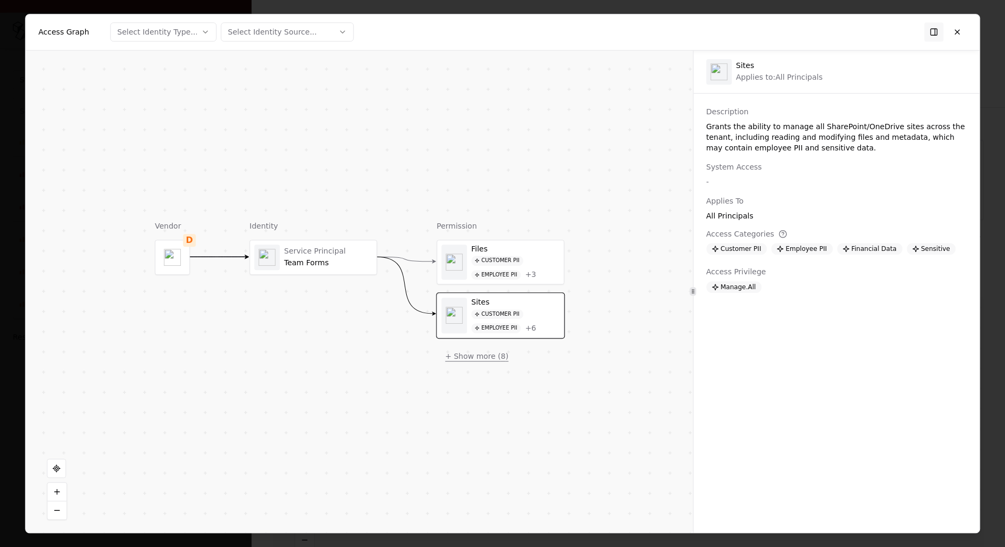
click at [471, 357] on button "+ Show more ( 8 )" at bounding box center [476, 356] width 80 height 19
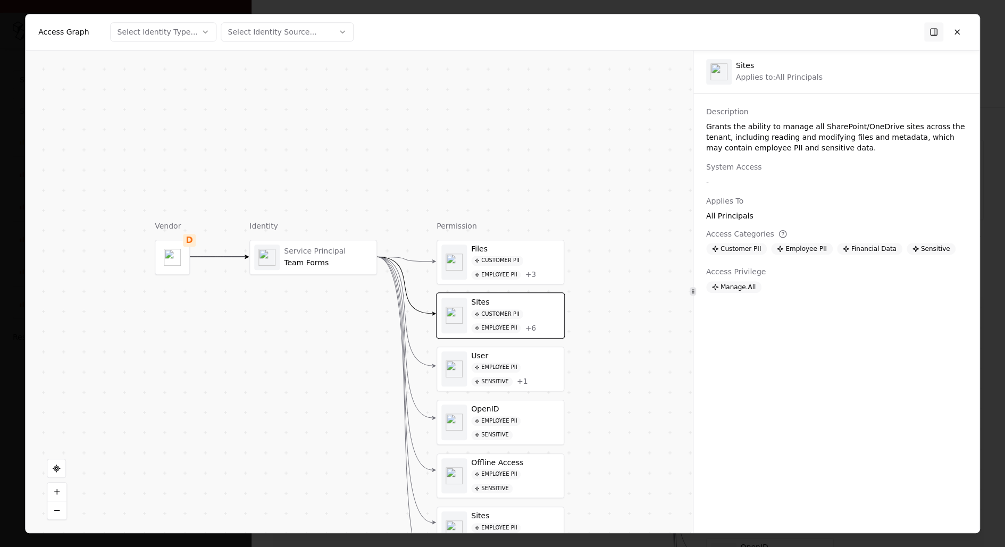
click at [502, 422] on div "Employee PII Sensitive" at bounding box center [515, 428] width 88 height 24
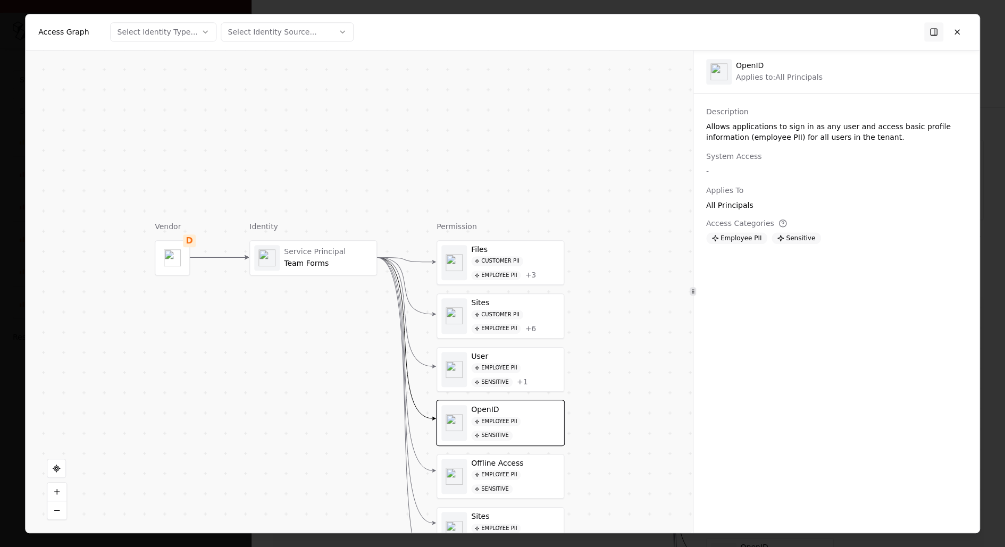
click at [506, 401] on div "OpenID Employee PII Sensitive" at bounding box center [500, 423] width 127 height 44
click at [517, 348] on div "User Employee PII Sensitive + 1" at bounding box center [500, 370] width 127 height 44
click at [511, 459] on div "Offline Access" at bounding box center [515, 464] width 88 height 10
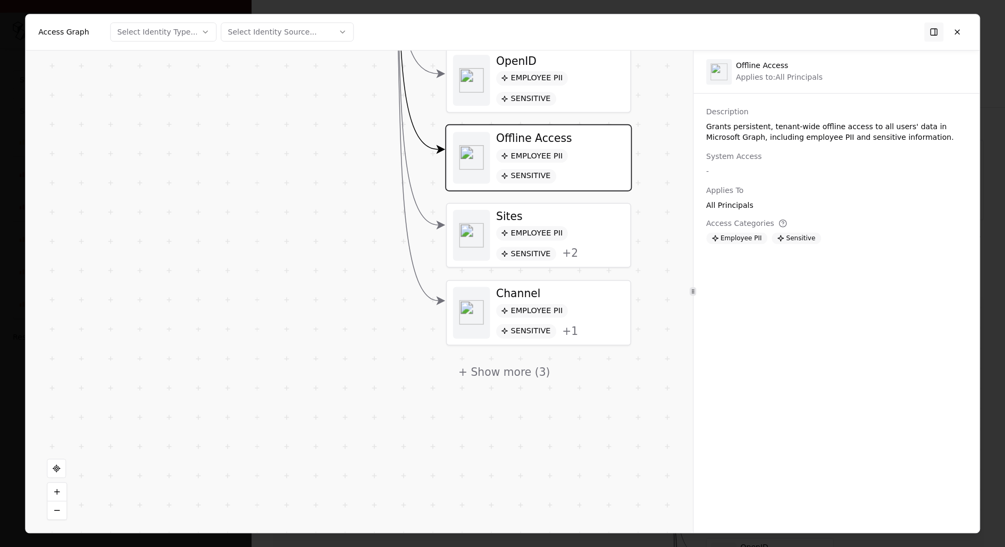
click at [533, 324] on div "Sensitive" at bounding box center [526, 331] width 60 height 14
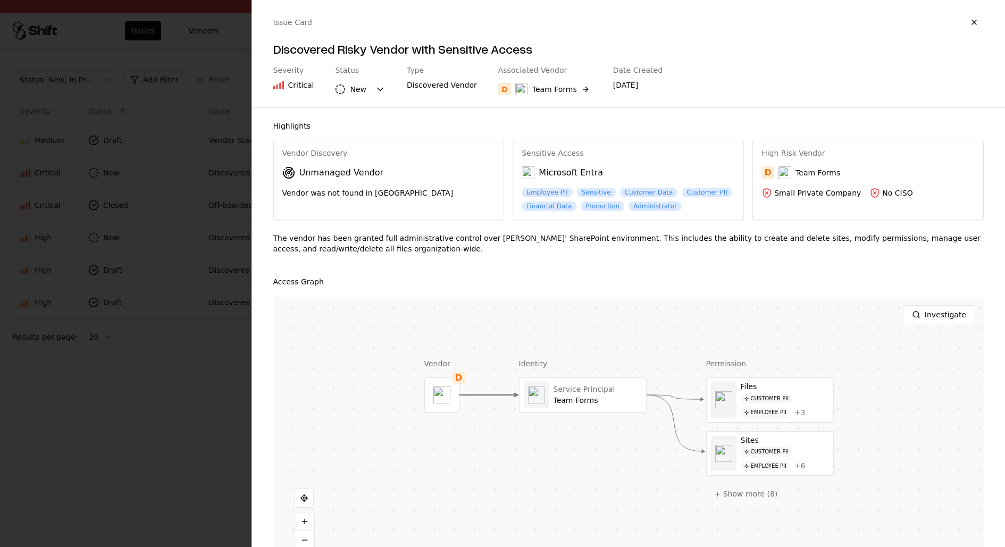
click at [213, 338] on div at bounding box center [502, 273] width 1005 height 547
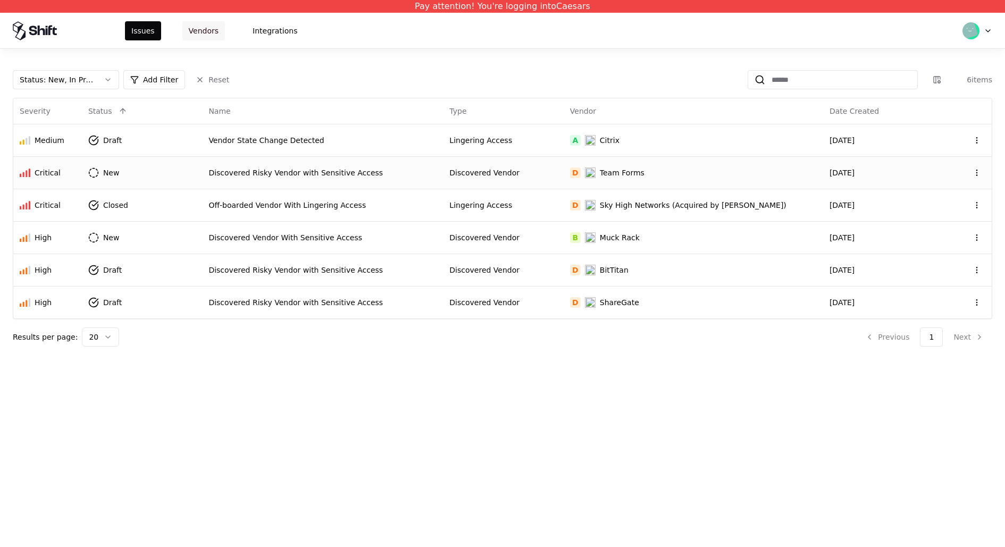
click at [207, 38] on button "Vendors" at bounding box center [203, 30] width 43 height 19
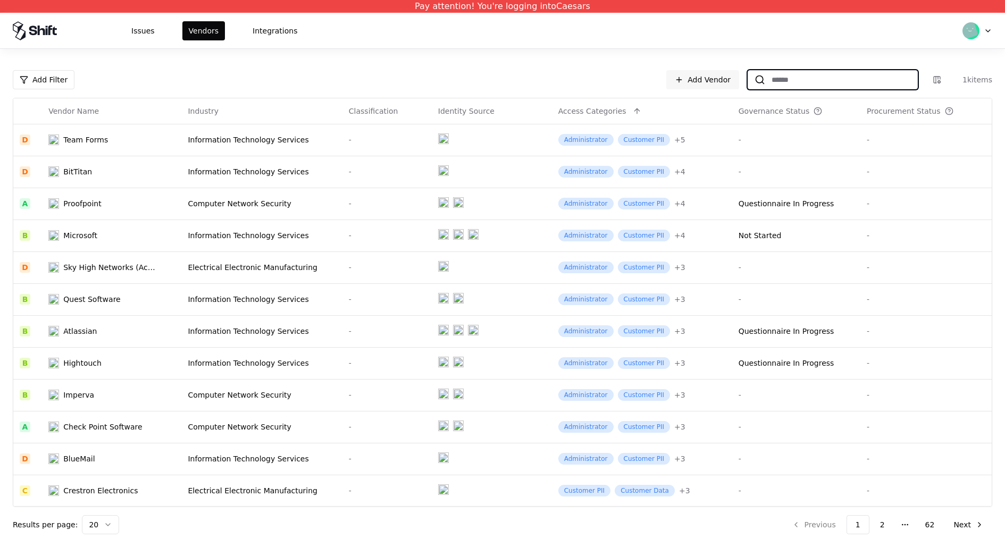
click at [767, 82] on input at bounding box center [841, 79] width 152 height 19
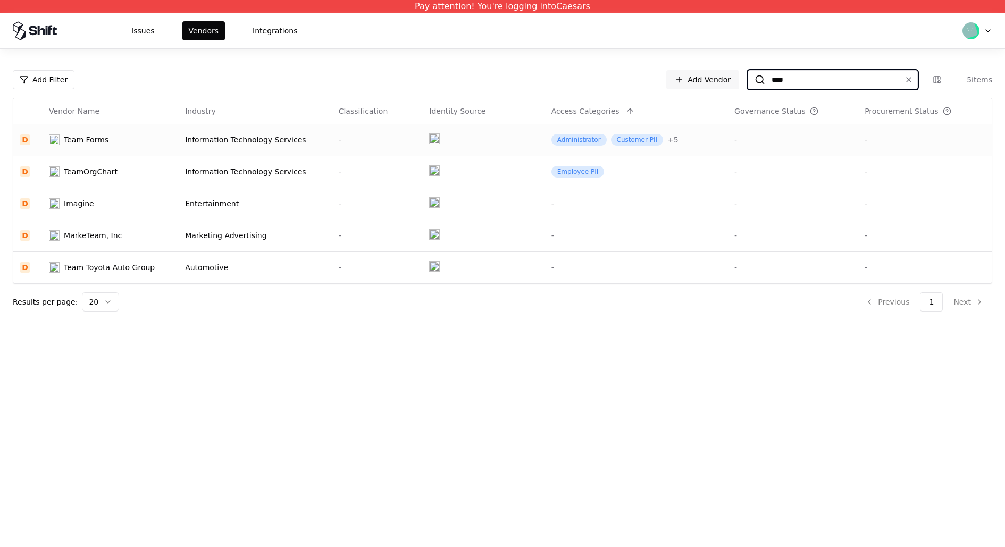
type input "****"
click at [559, 140] on div "Administrator" at bounding box center [578, 140] width 55 height 12
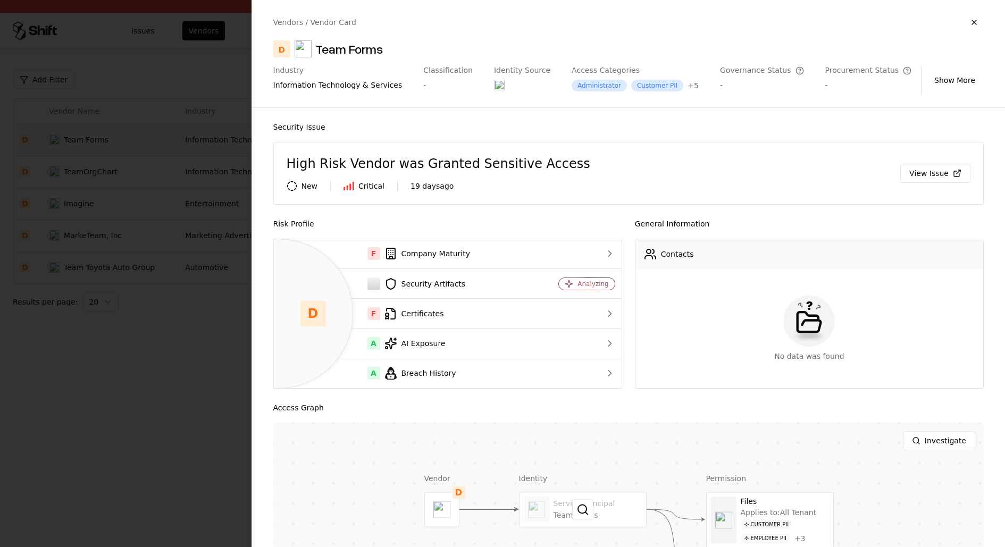
click at [617, 517] on div at bounding box center [582, 509] width 127 height 34
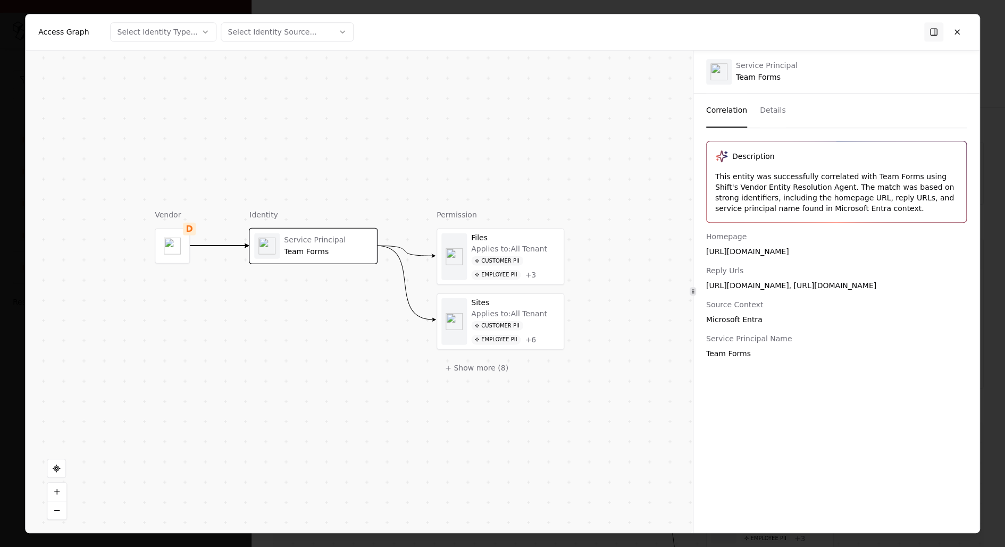
click at [526, 251] on div "Applies to: All Tenant" at bounding box center [509, 250] width 76 height 10
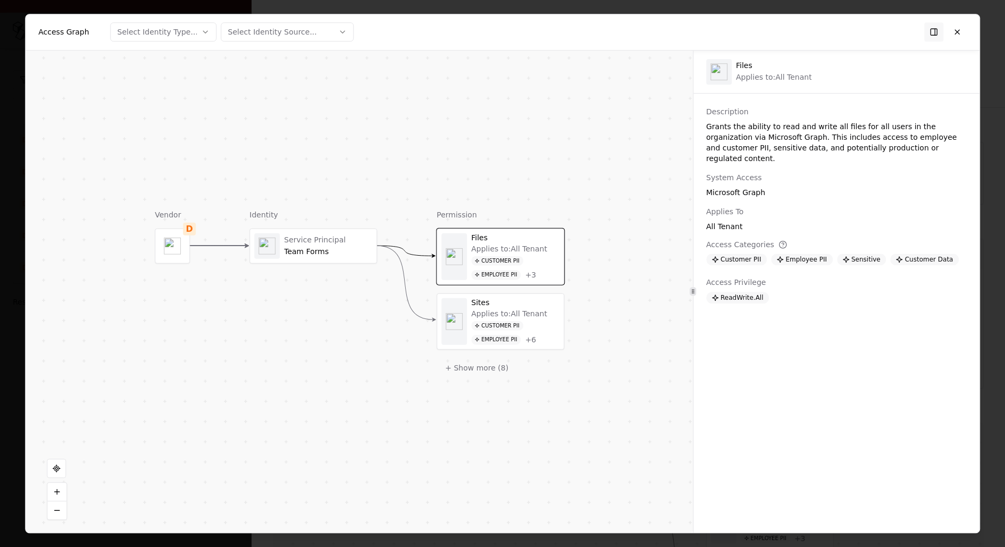
click at [517, 303] on div "Sites" at bounding box center [515, 303] width 88 height 10
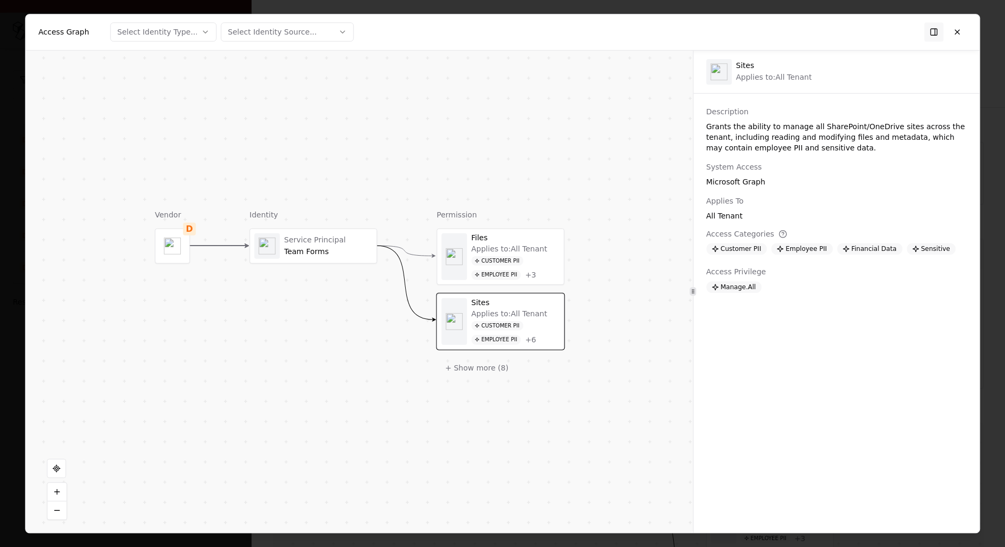
click at [511, 260] on div "Customer PII" at bounding box center [497, 261] width 52 height 10
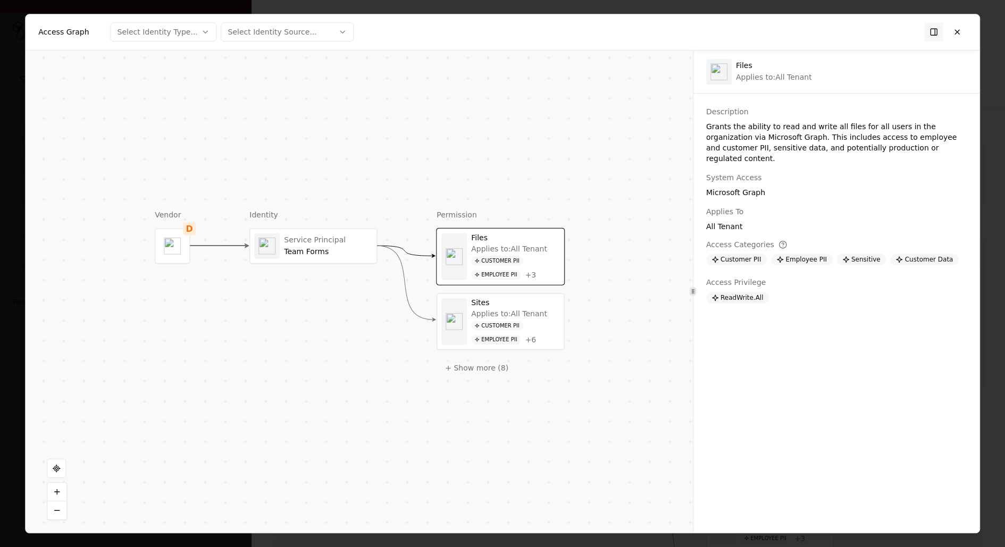
click at [514, 293] on div "Sites Applies to: All Tenant Customer PII Employee PII + 6" at bounding box center [500, 320] width 127 height 55
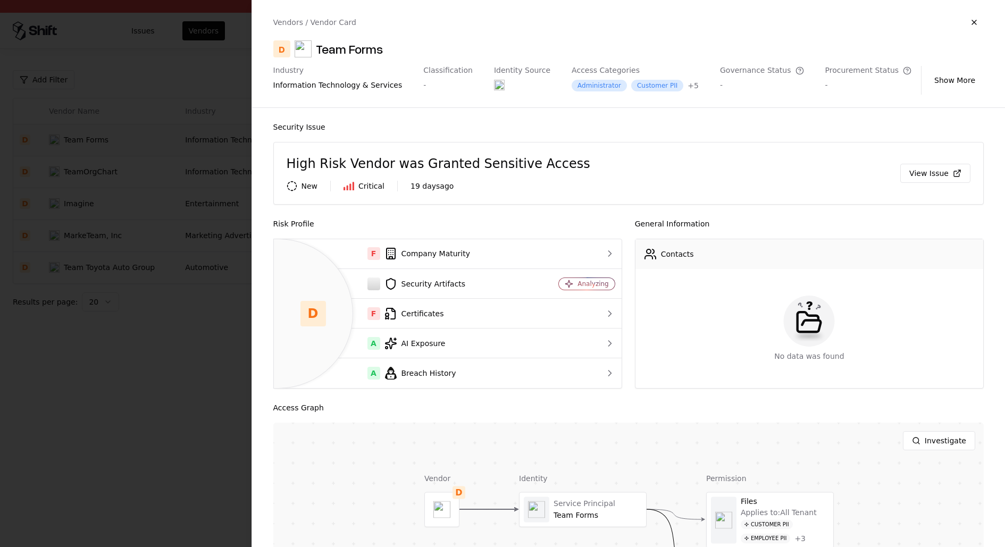
click at [146, 254] on div at bounding box center [502, 273] width 1005 height 547
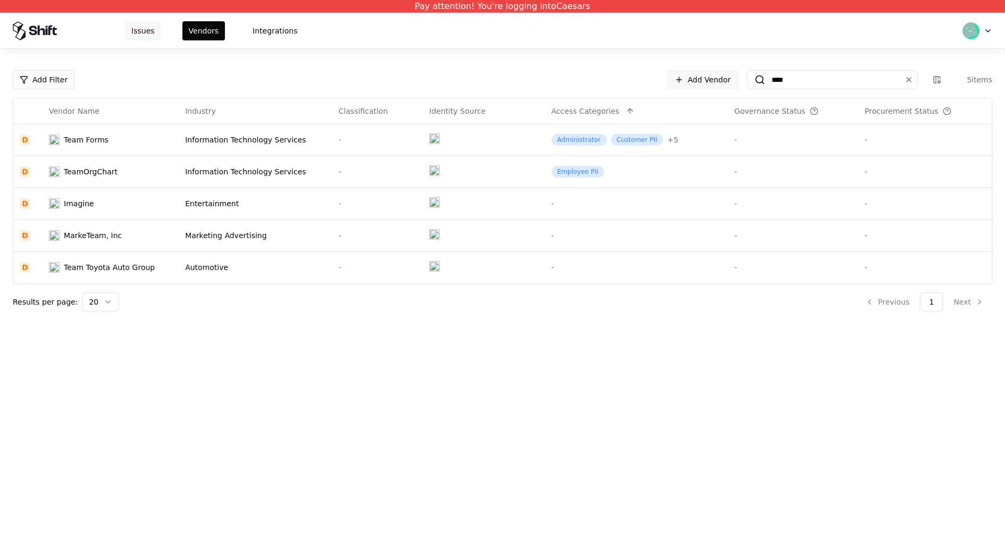
click at [148, 31] on button "Issues" at bounding box center [143, 30] width 36 height 19
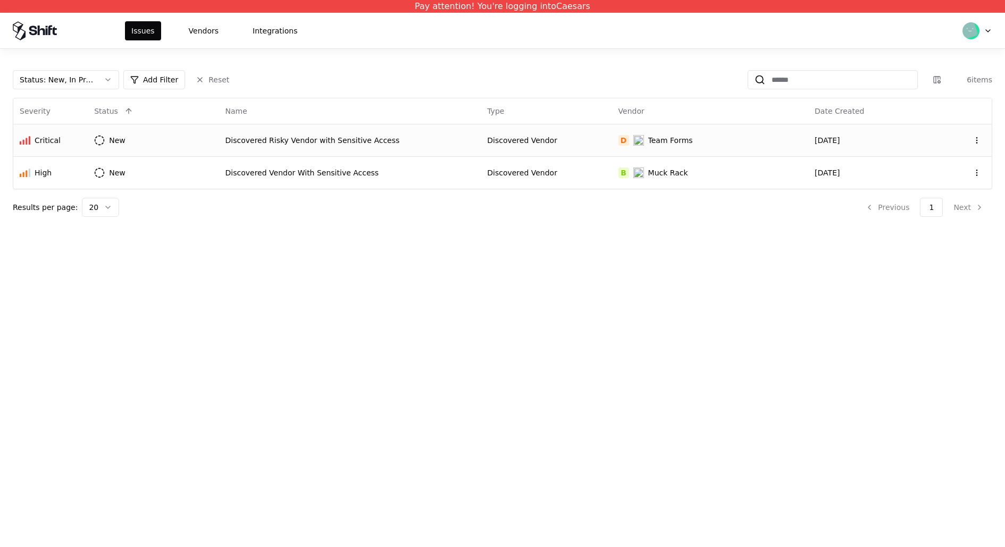
click at [267, 138] on div "Discovered Risky Vendor with Sensitive Access" at bounding box center [349, 140] width 249 height 11
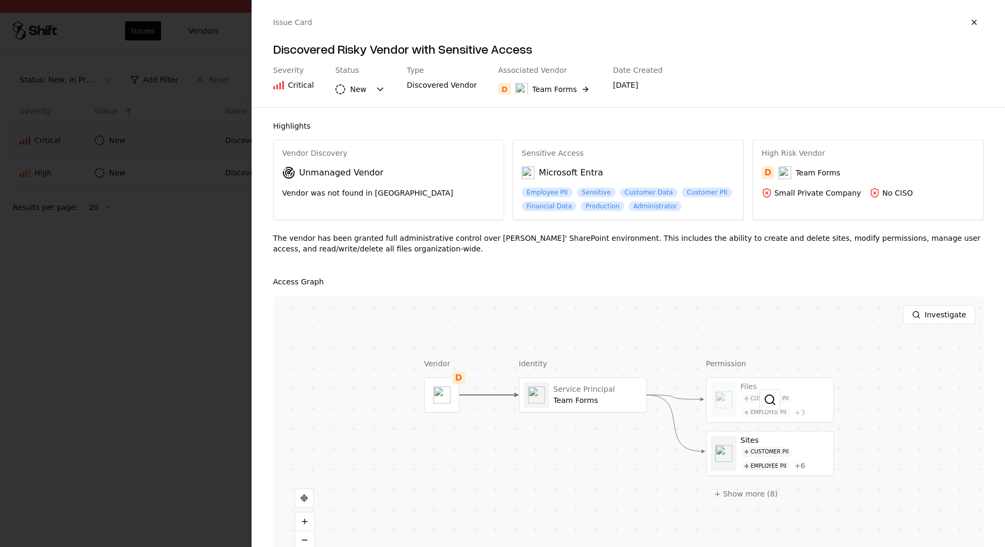
click at [787, 405] on div at bounding box center [769, 400] width 127 height 44
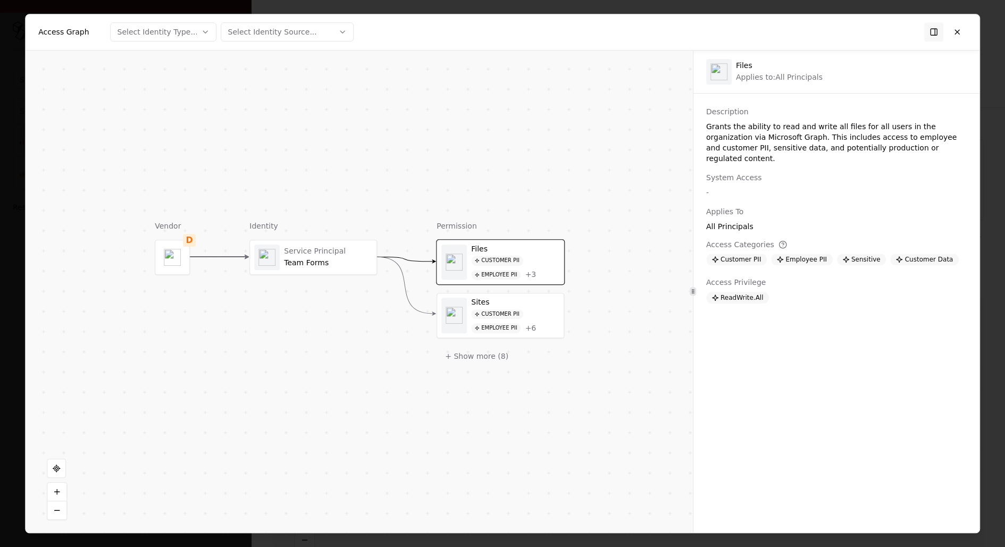
click at [536, 325] on div "Customer PII Employee PII + 6" at bounding box center [515, 321] width 88 height 24
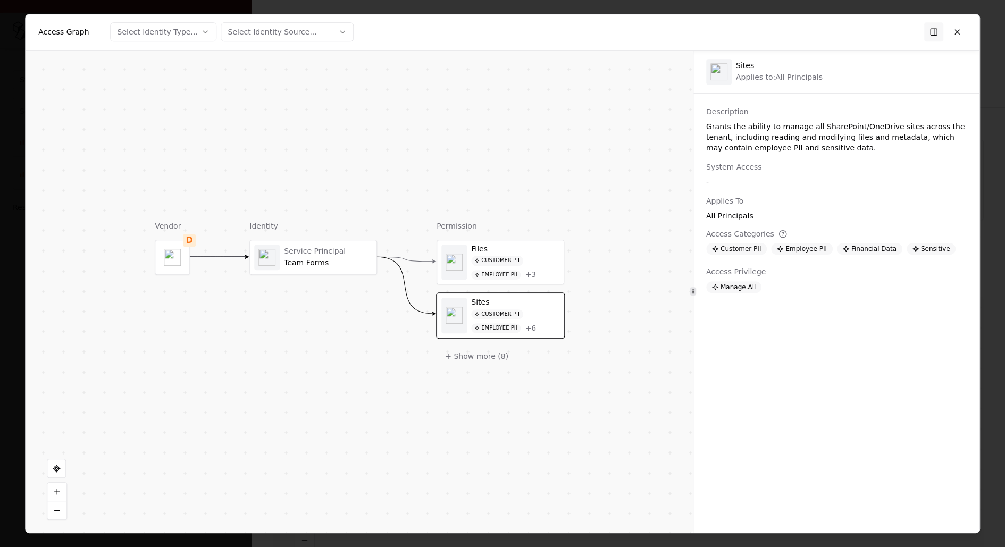
click at [504, 270] on div "Employee PII" at bounding box center [495, 275] width 49 height 10
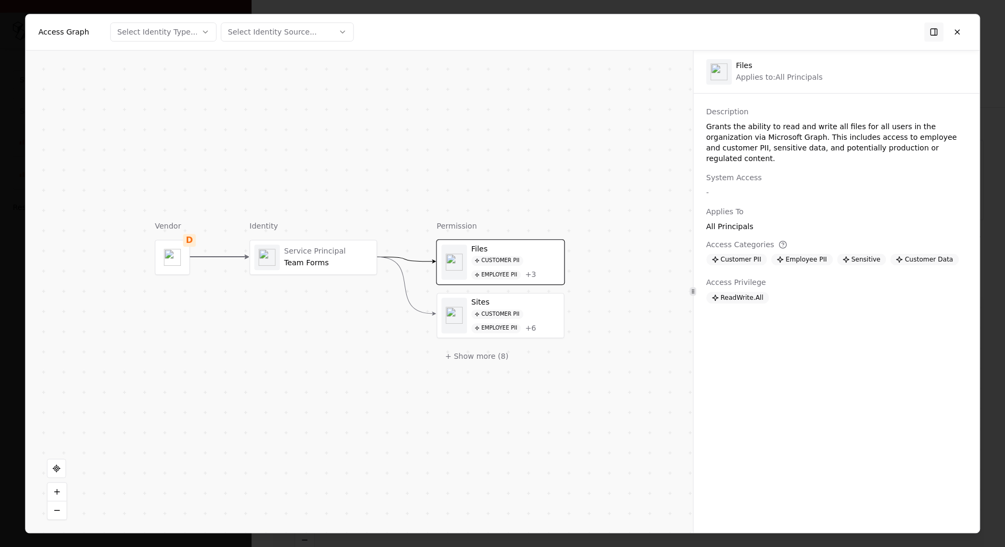
click at [504, 315] on div "Customer PII" at bounding box center [497, 314] width 52 height 10
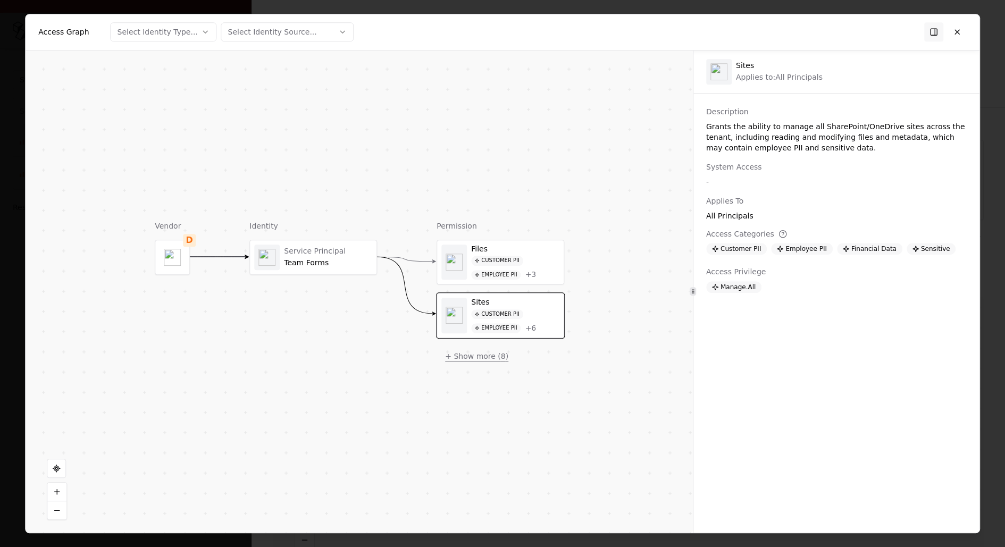
click at [480, 347] on button "+ Show more ( 8 )" at bounding box center [476, 356] width 80 height 19
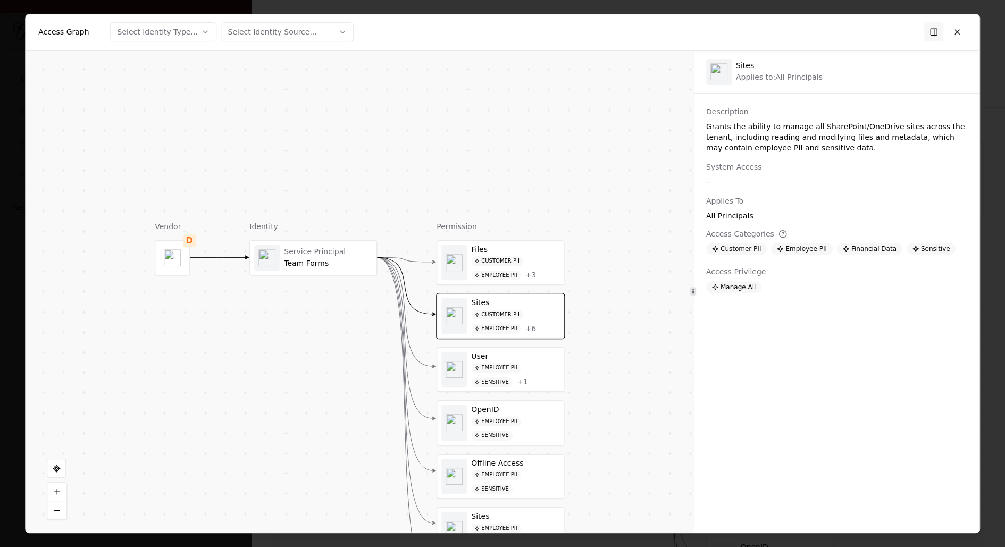
click at [482, 405] on div "OpenID" at bounding box center [515, 410] width 88 height 10
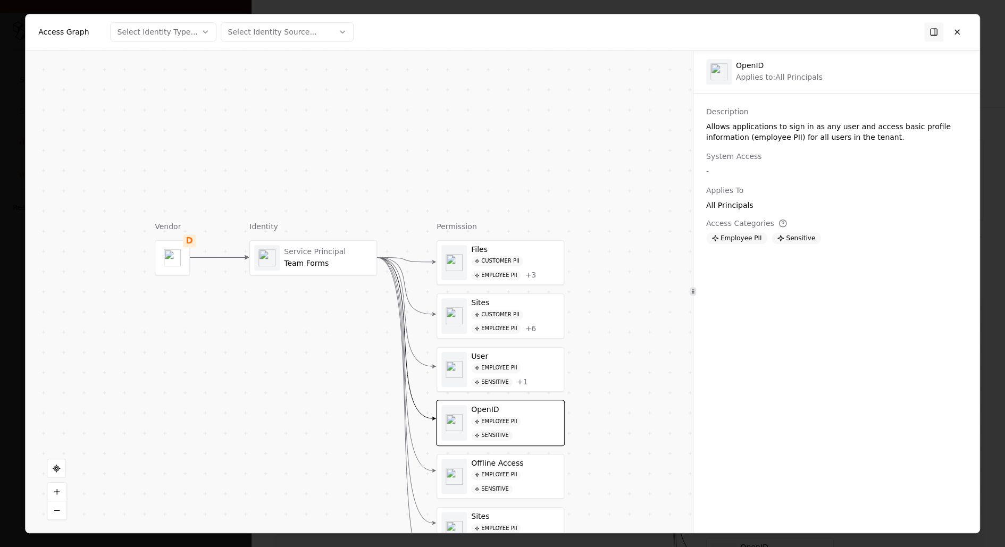
click at [486, 441] on div "Files Customer PII Employee PII + 3 Sites Customer PII Employee PII + 6 User Em…" at bounding box center [500, 436] width 128 height 393
click at [488, 473] on div "Employee PII" at bounding box center [495, 475] width 49 height 10
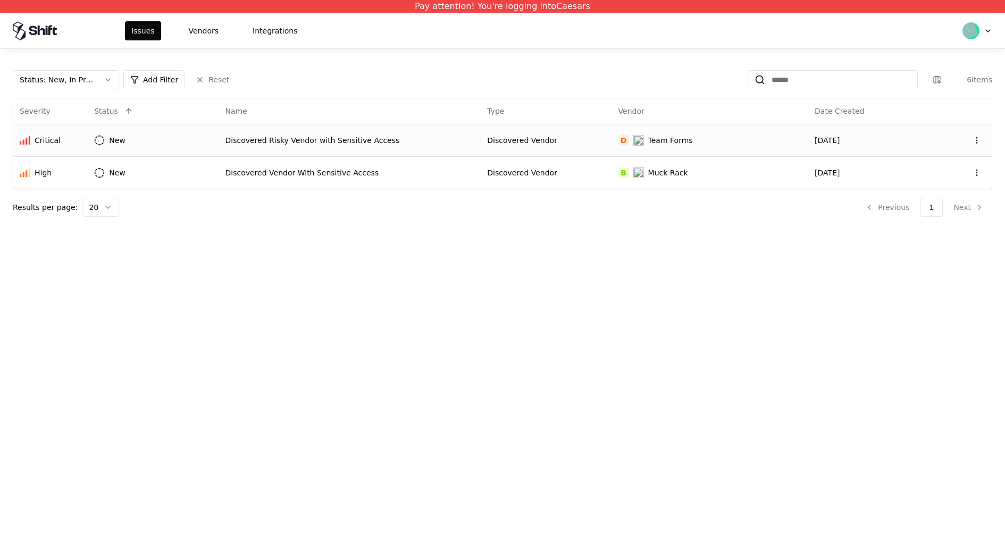
click at [360, 140] on div "Discovered Risky Vendor with Sensitive Access" at bounding box center [349, 140] width 249 height 11
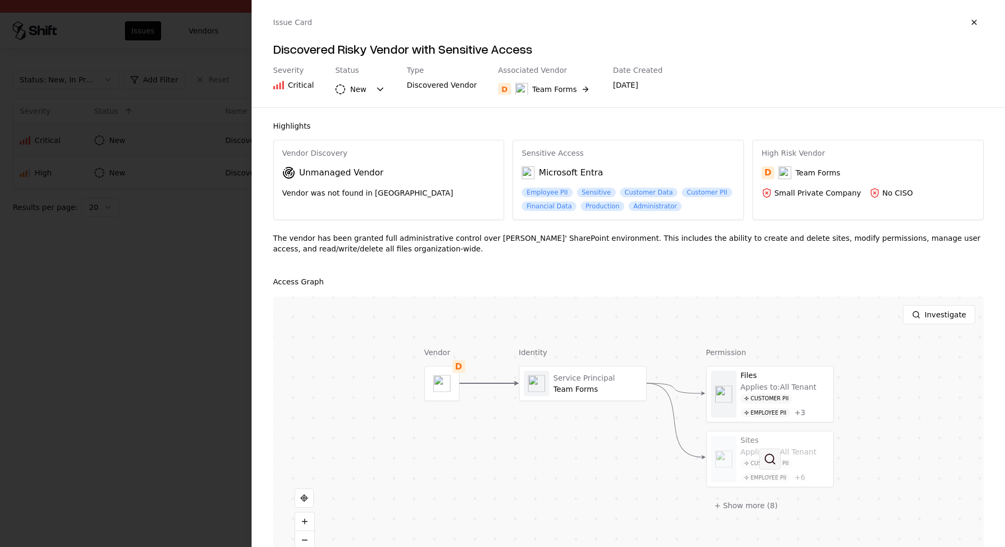
click at [759, 451] on button at bounding box center [769, 459] width 21 height 21
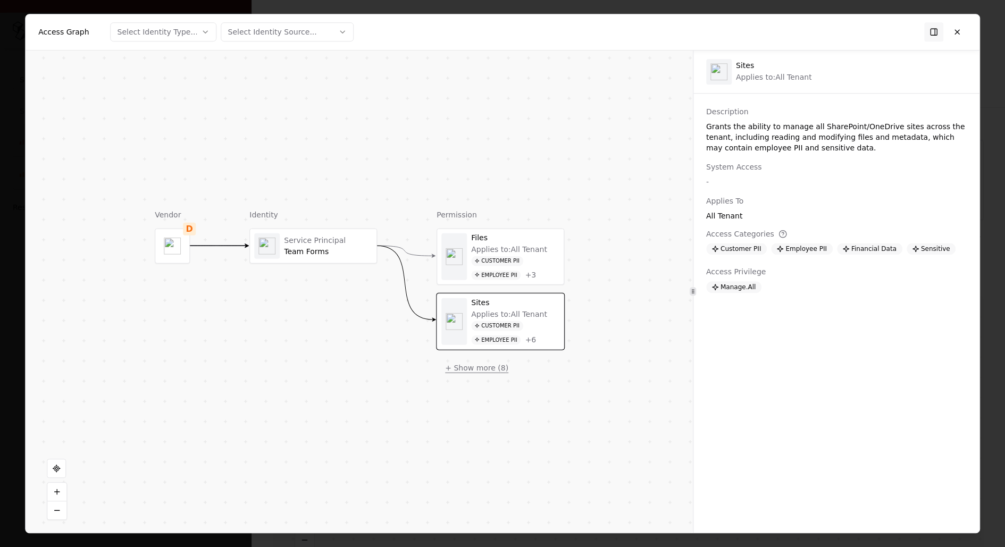
click at [495, 358] on button "+ Show more ( 8 )" at bounding box center [476, 367] width 80 height 19
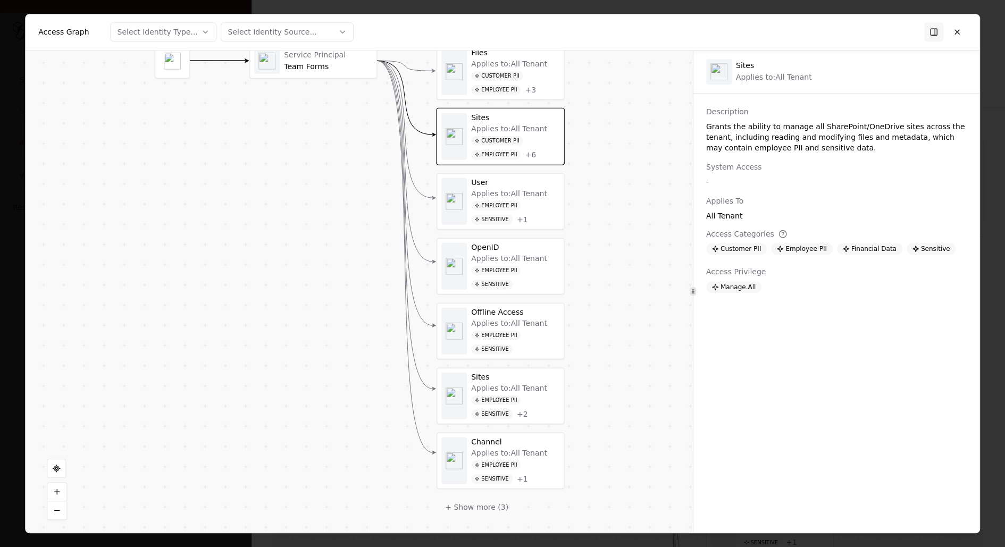
drag, startPoint x: 563, startPoint y: 340, endPoint x: 563, endPoint y: 180, distance: 160.0
click at [563, 180] on div "Vendor D Identity Service Principal Team Forms Permission Files Applies to: All…" at bounding box center [359, 292] width 667 height 483
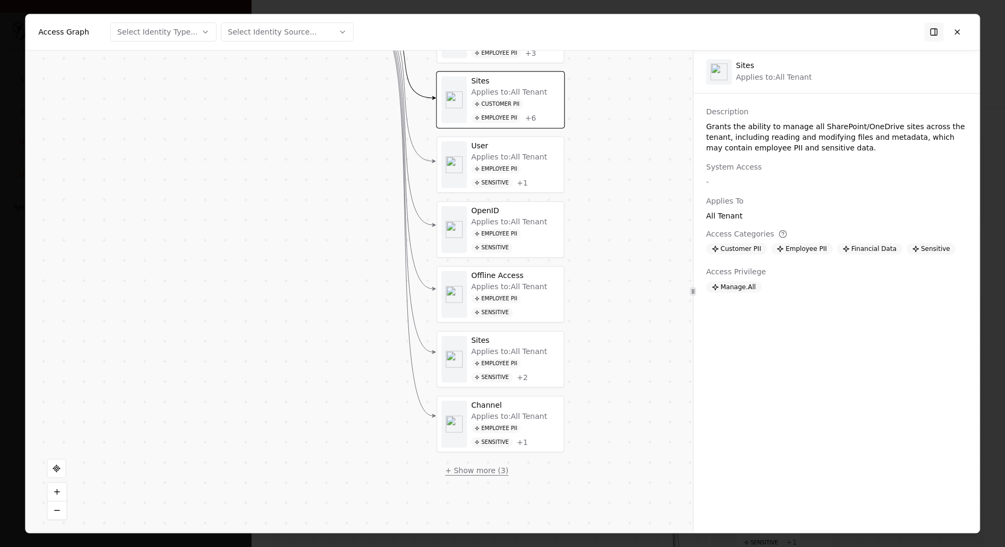
click at [483, 465] on button "+ Show more ( 3 )" at bounding box center [476, 469] width 80 height 19
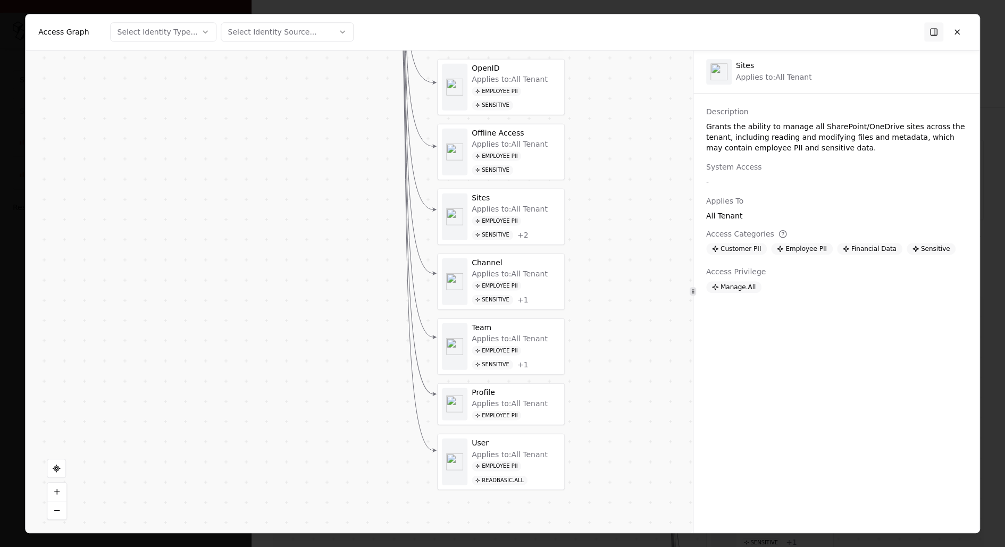
drag, startPoint x: 584, startPoint y: 450, endPoint x: 584, endPoint y: 305, distance: 145.1
click at [584, 304] on div "Vendor D Identity Service Principal Team Forms Permission Files Applies to: All…" at bounding box center [359, 292] width 667 height 483
click at [523, 435] on div "User" at bounding box center [516, 440] width 88 height 10
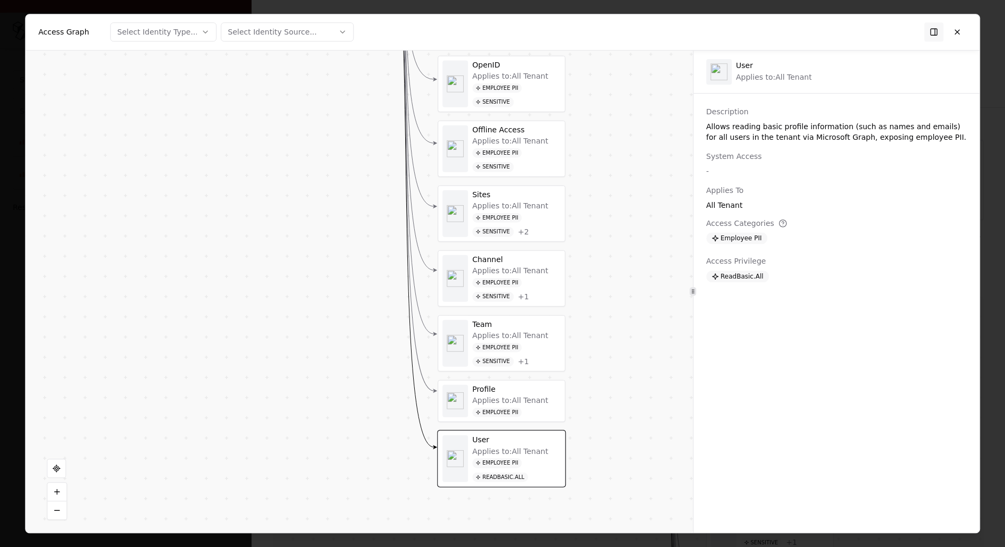
click at [534, 351] on div "Employee PII Sensitive + 1" at bounding box center [516, 354] width 88 height 24
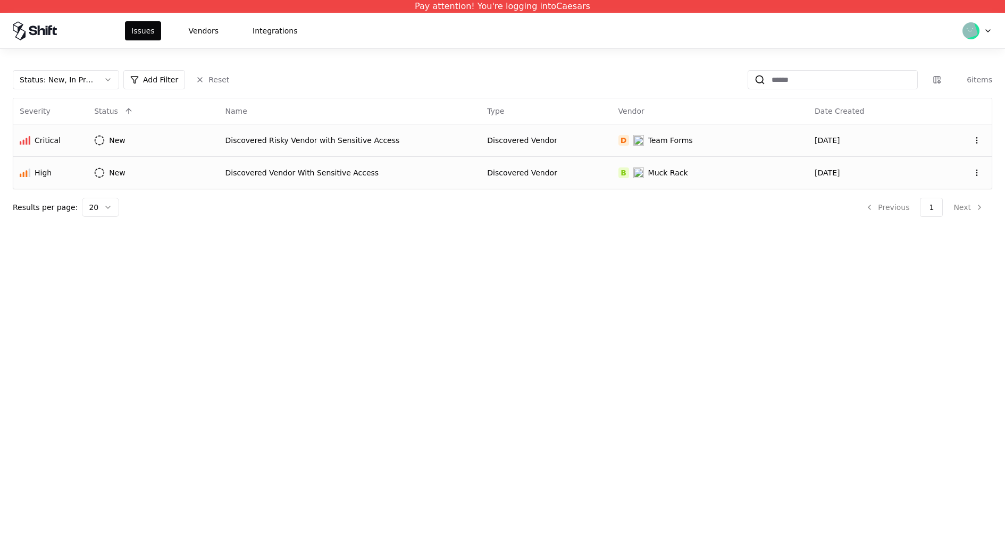
click at [576, 169] on div "Discovered Vendor" at bounding box center [546, 172] width 118 height 11
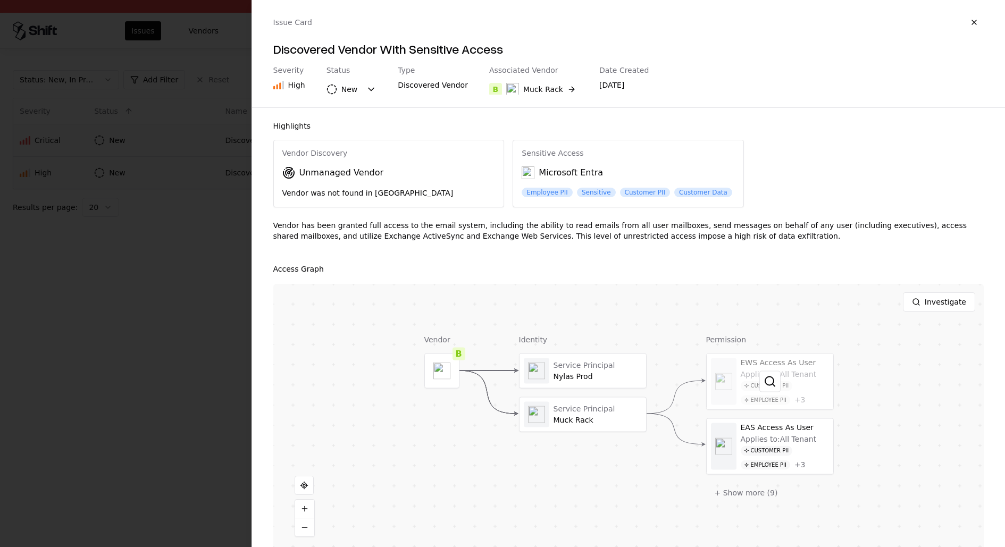
click at [750, 401] on div at bounding box center [769, 381] width 127 height 55
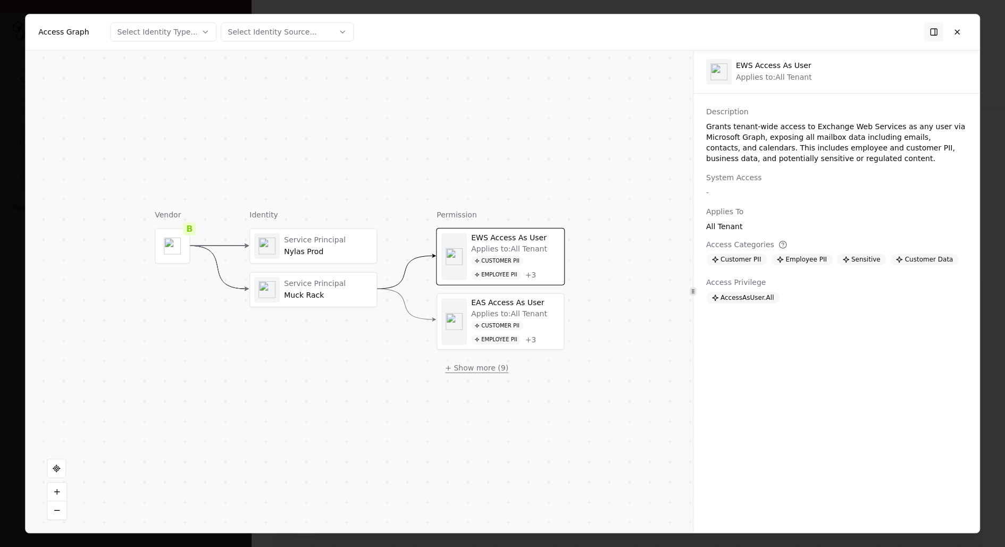
click at [496, 363] on button "+ Show more ( 9 )" at bounding box center [476, 367] width 80 height 19
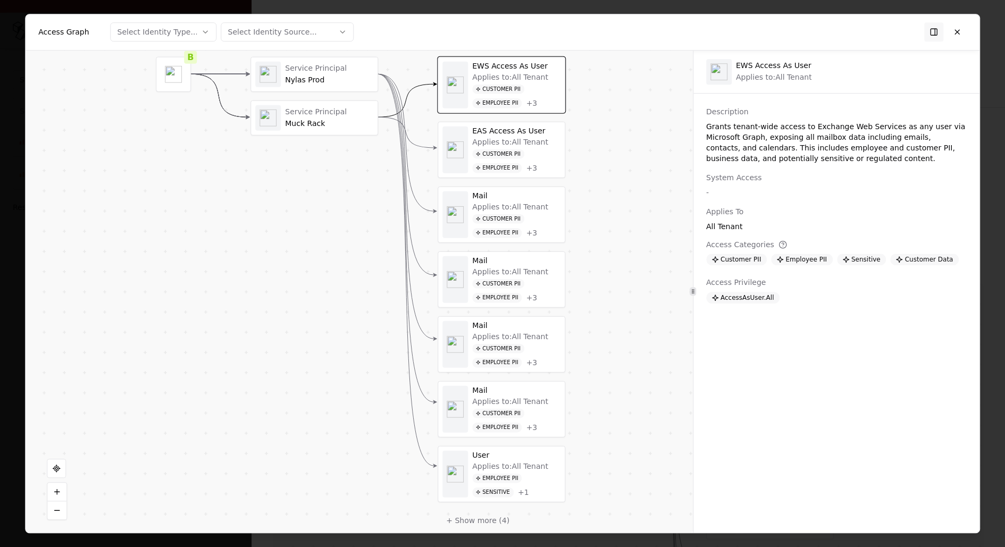
drag, startPoint x: 581, startPoint y: 459, endPoint x: 583, endPoint y: 281, distance: 178.1
click at [583, 281] on div "Vendor B Identity Service Principal Nylas Prod Service Principal Muck Rack Perm…" at bounding box center [359, 292] width 667 height 483
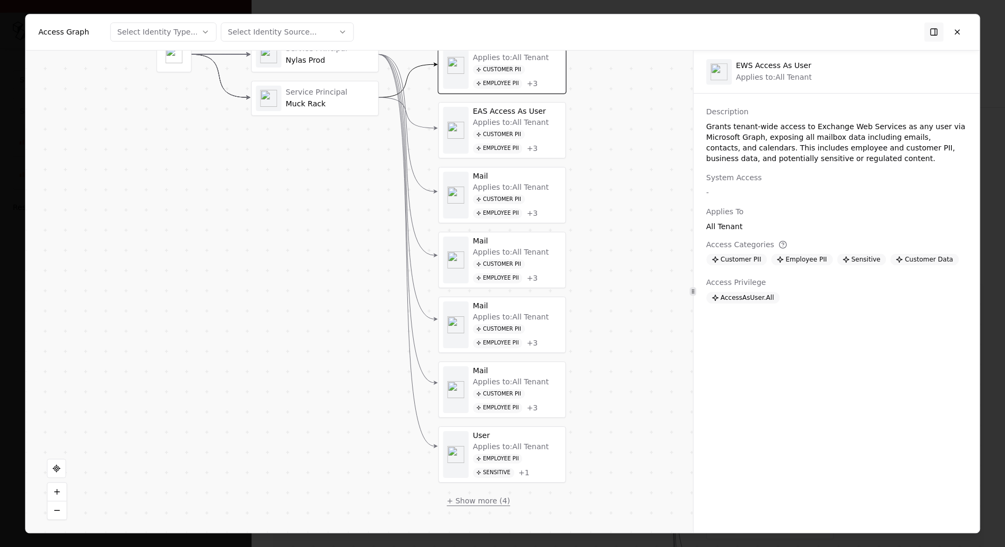
click at [485, 491] on button "+ Show more ( 4 )" at bounding box center [478, 500] width 80 height 19
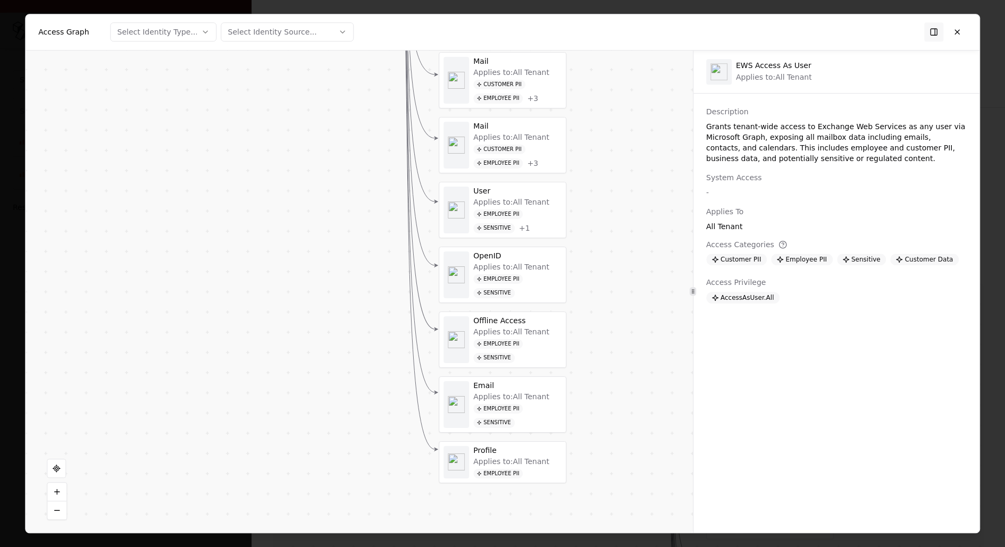
drag, startPoint x: 581, startPoint y: 462, endPoint x: 582, endPoint y: 216, distance: 245.6
click at [582, 216] on div "Vendor B Identity Service Principal Nylas Prod Service Principal Muck Rack Perm…" at bounding box center [359, 292] width 667 height 483
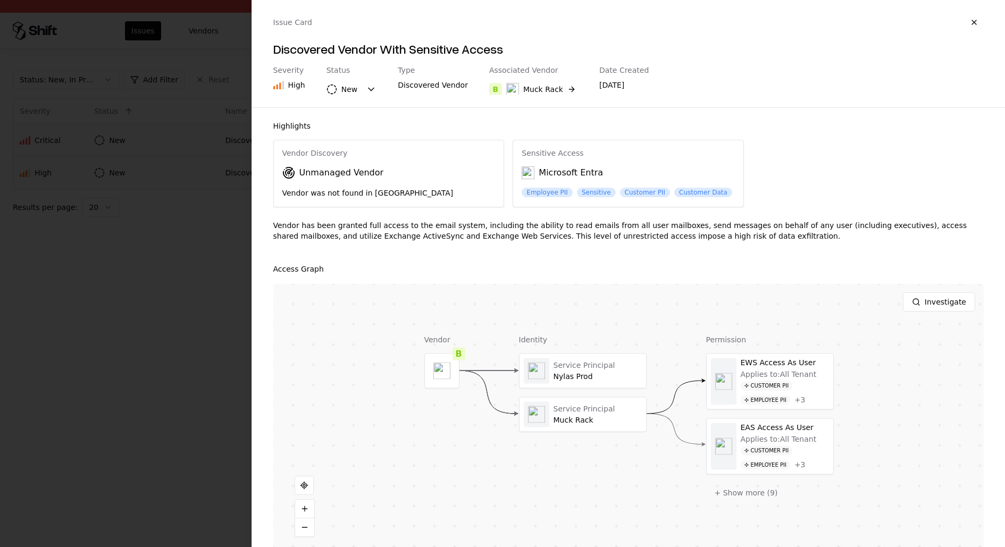
click at [192, 302] on div at bounding box center [502, 273] width 1005 height 547
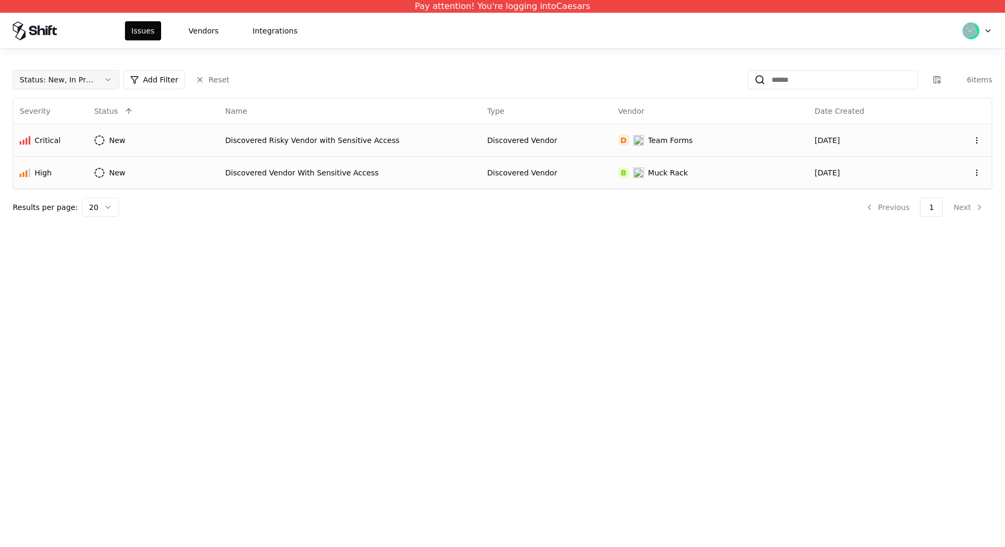
click at [77, 79] on div "Status : New, In Progress" at bounding box center [57, 79] width 75 height 11
click at [68, 179] on div "Draft" at bounding box center [65, 184] width 101 height 21
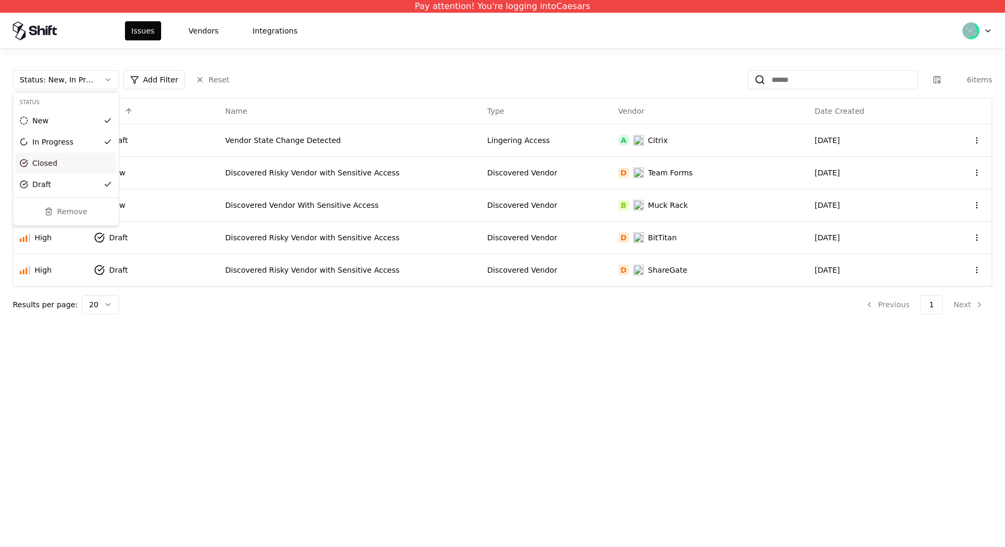
click at [75, 157] on div "Closed" at bounding box center [65, 163] width 101 height 21
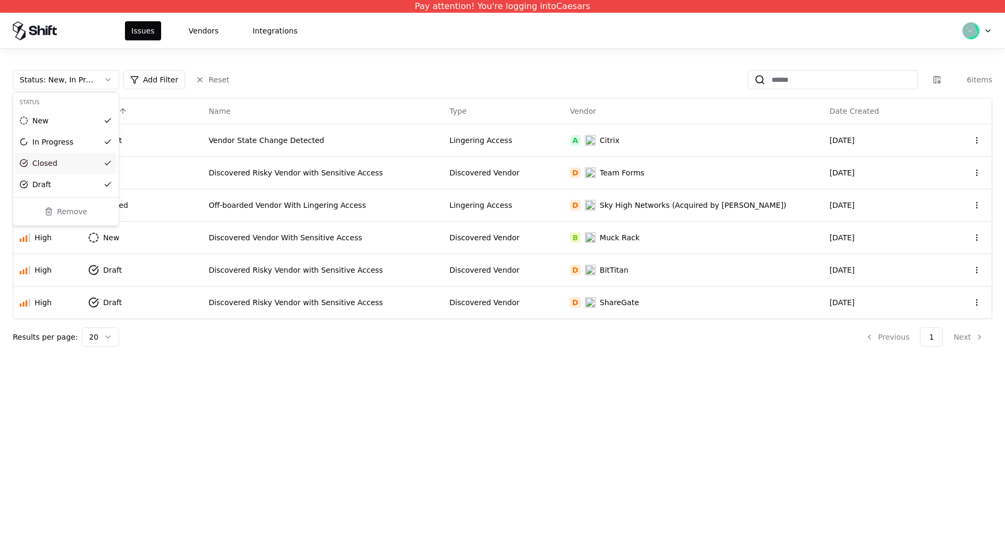
click at [506, 312] on html "Pay attention! You're logging into Caesars Issues Vendors Integrations Status :…" at bounding box center [502, 273] width 1005 height 547
click at [537, 164] on td "Discovered Vendor" at bounding box center [503, 172] width 120 height 32
click at [557, 206] on div "Lingering Access" at bounding box center [502, 205] width 107 height 11
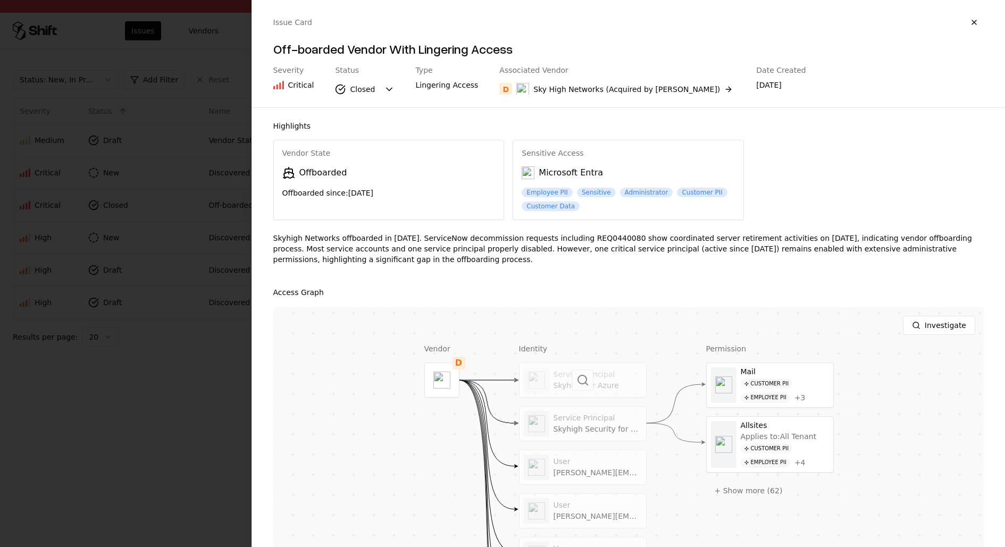
click at [598, 379] on div at bounding box center [582, 380] width 127 height 34
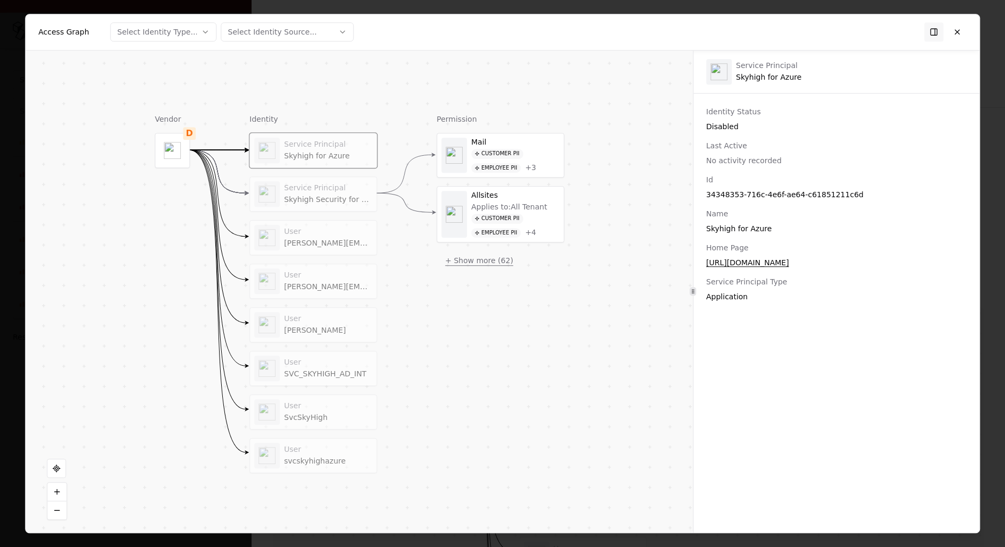
click at [481, 253] on button "+ Show more ( 62 )" at bounding box center [478, 260] width 85 height 19
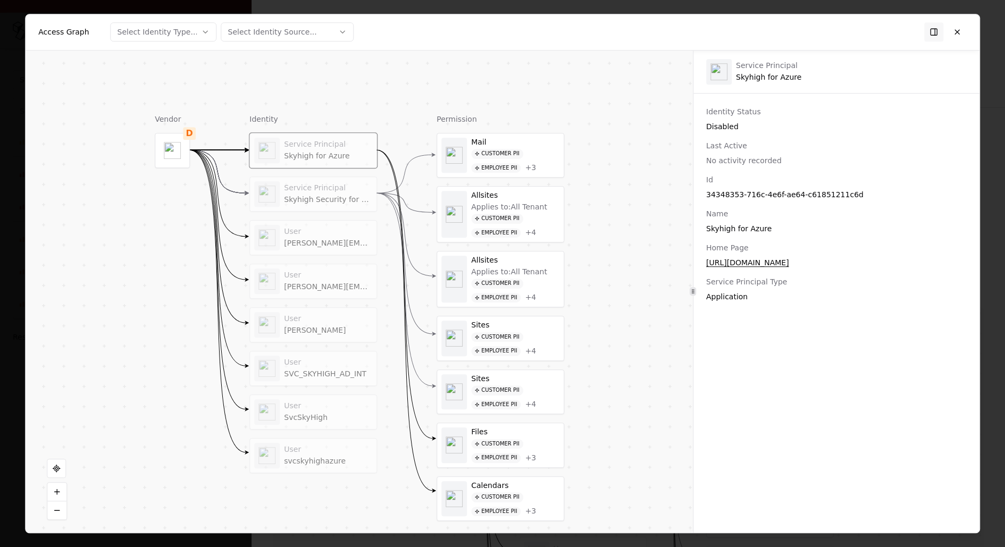
click at [535, 163] on div "Customer PII Employee PII + 3" at bounding box center [515, 161] width 88 height 24
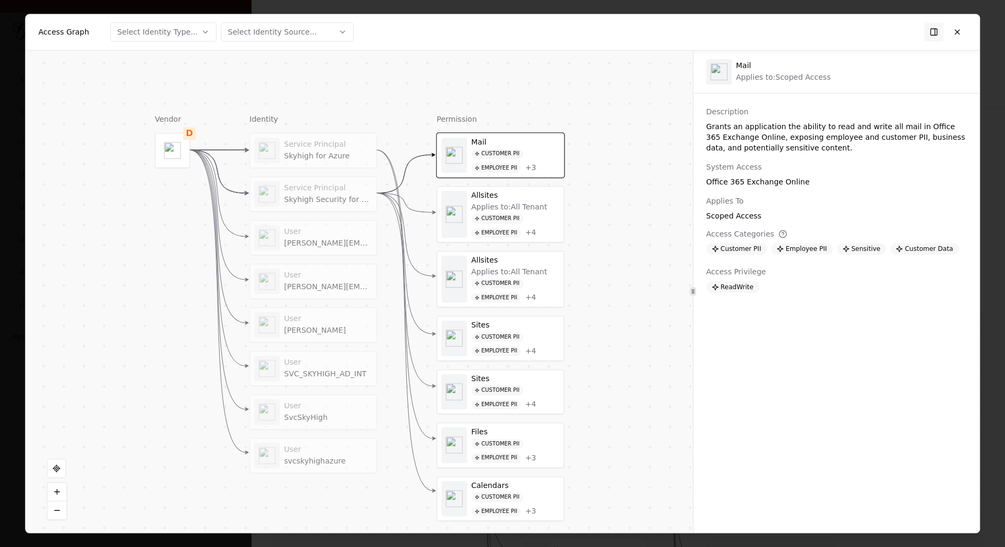
click at [523, 198] on div "Allsites" at bounding box center [515, 196] width 88 height 10
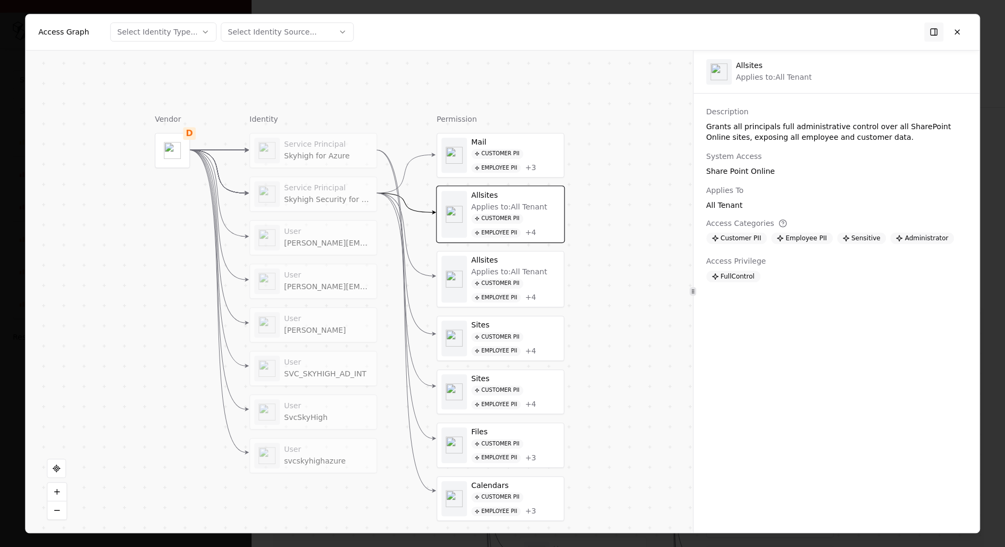
click at [519, 257] on div "Allsites" at bounding box center [515, 261] width 88 height 10
click at [514, 307] on div "Mail Customer PII Employee PII + 3 Allsites Applies to: All Tenant Customer PII…" at bounding box center [500, 341] width 128 height 416
click at [342, 206] on div "Service Principal Skyhigh Security for Office 365" at bounding box center [313, 194] width 127 height 34
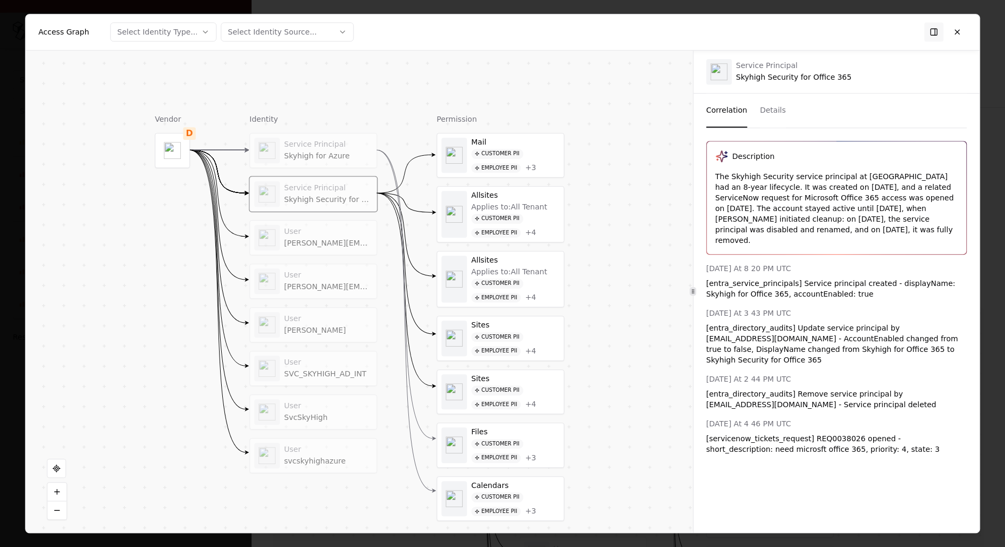
click at [511, 198] on div "Allsites" at bounding box center [515, 196] width 88 height 10
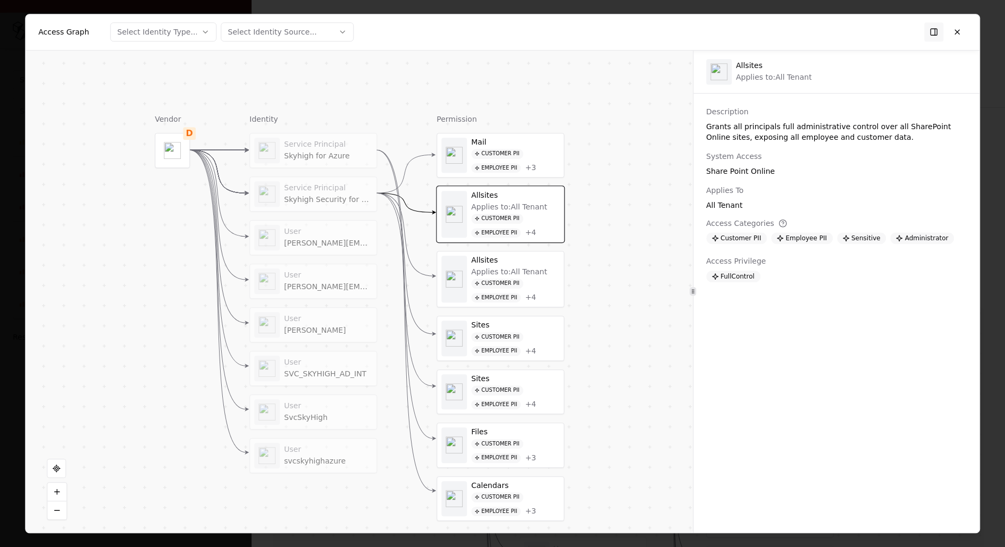
click at [512, 149] on div "Customer PII" at bounding box center [497, 154] width 52 height 10
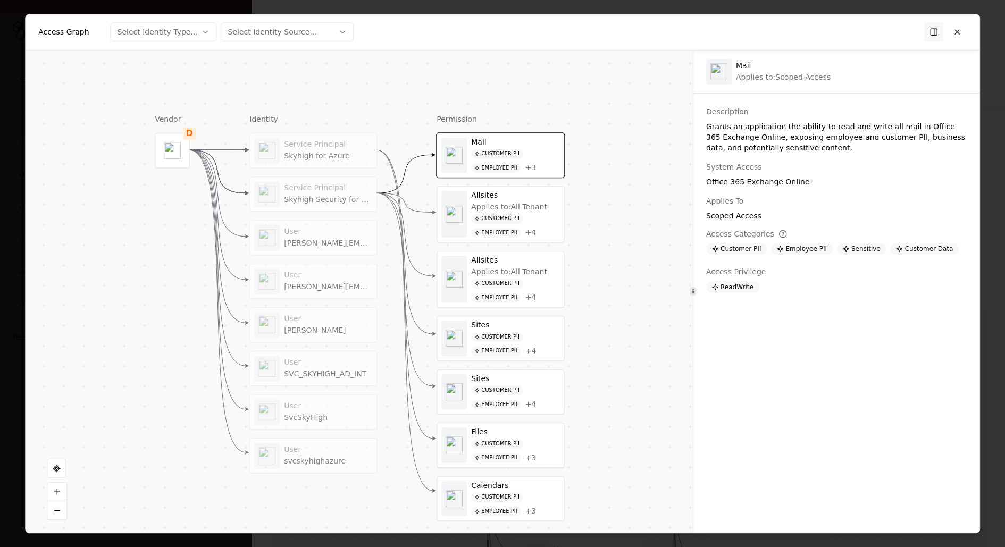
click at [512, 235] on div "Employee PII" at bounding box center [495, 233] width 49 height 10
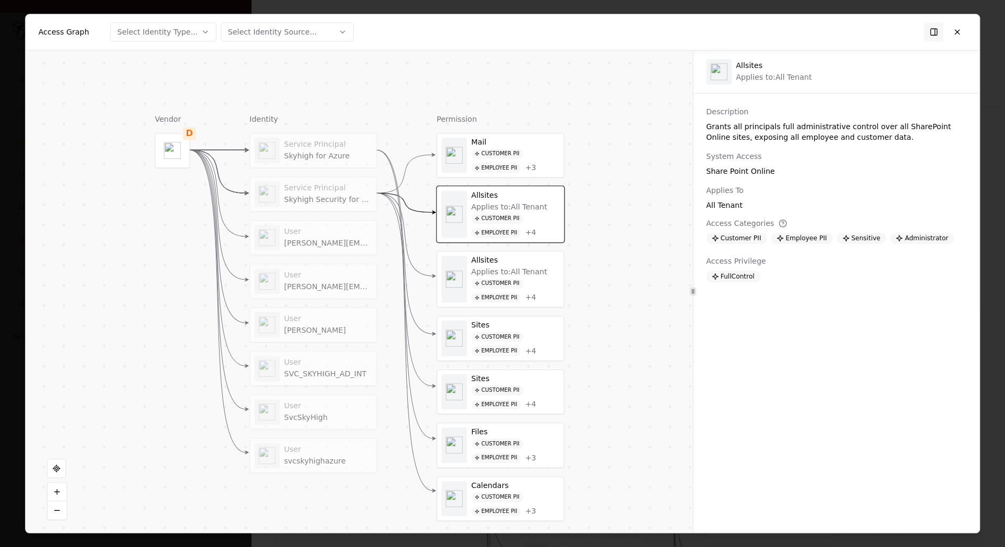
click at [516, 274] on div "Applies to: All Tenant Customer PII Employee PII + 4" at bounding box center [515, 285] width 88 height 36
click at [521, 222] on div "Customer PII Employee PII + 4" at bounding box center [515, 226] width 88 height 24
click at [491, 134] on div "Mail Customer PII Employee PII + 3" at bounding box center [500, 155] width 127 height 44
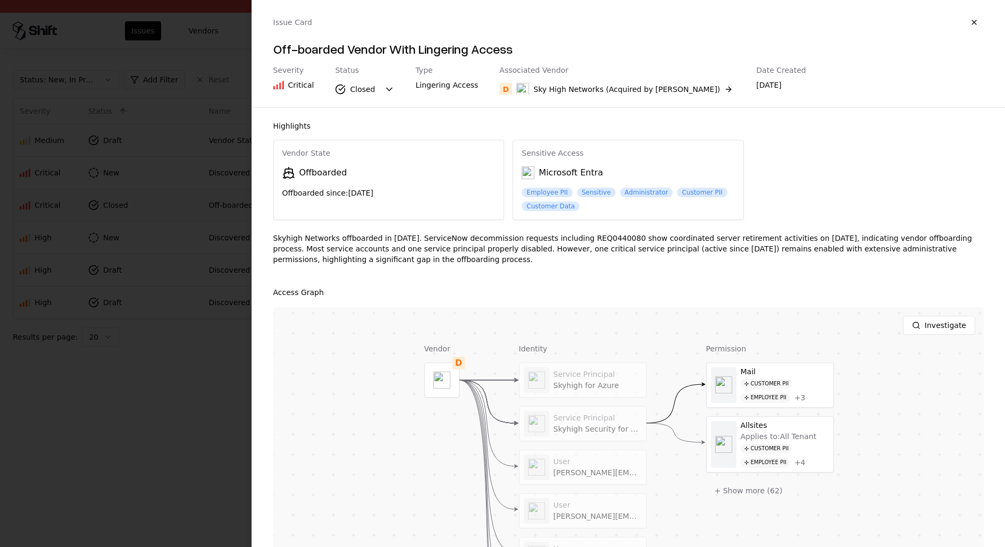
click at [220, 420] on div at bounding box center [502, 273] width 1005 height 547
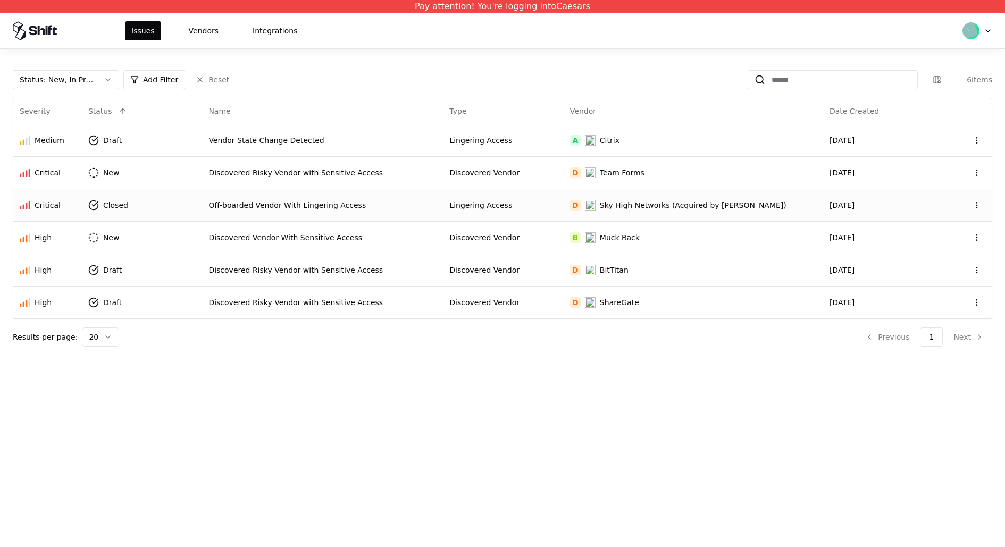
click at [683, 207] on div "Sky High Networks (Acquired by [PERSON_NAME])" at bounding box center [693, 205] width 187 height 11
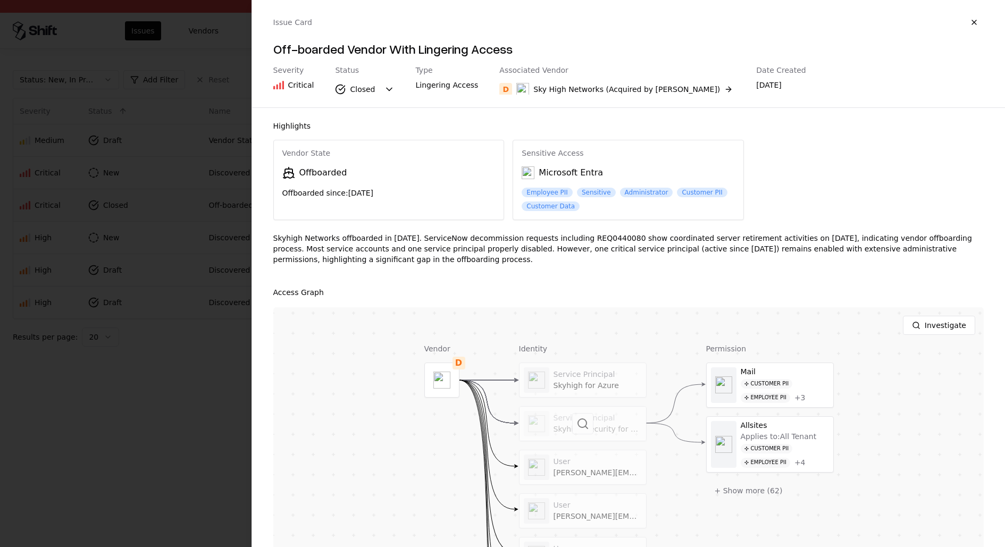
click at [593, 428] on div at bounding box center [582, 424] width 127 height 34
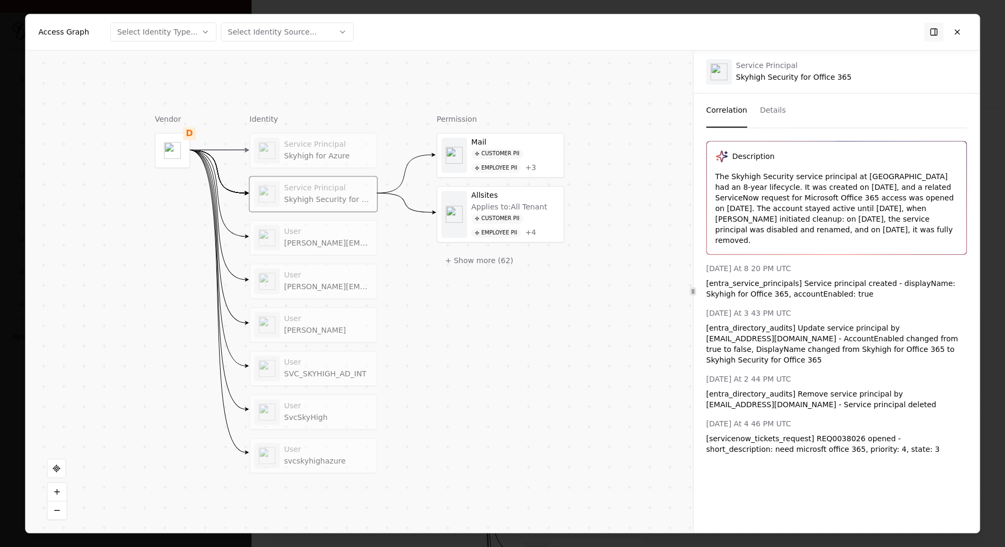
click at [775, 110] on button "Details" at bounding box center [773, 111] width 26 height 34
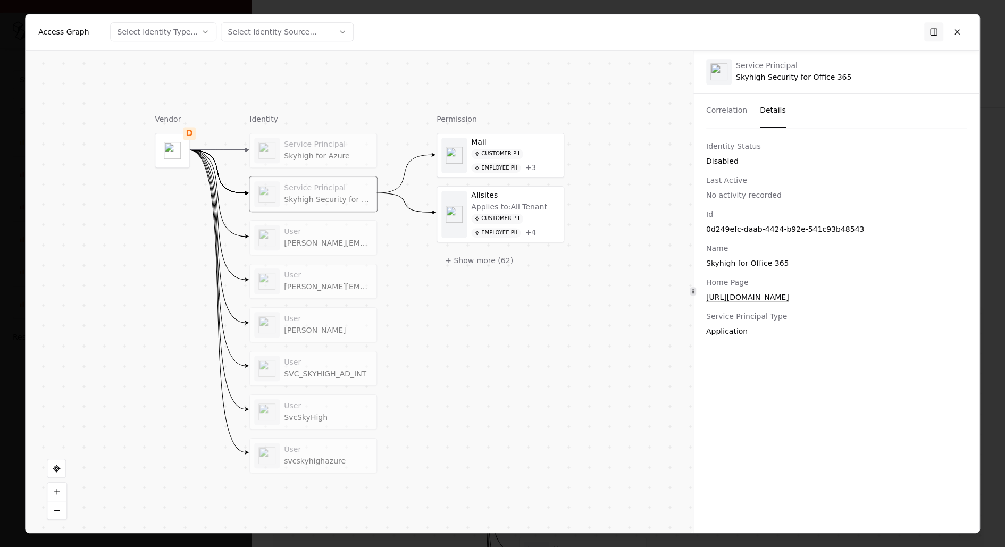
click at [759, 229] on div "0d249efc-daab-4424-b92e-541c93b48543" at bounding box center [836, 229] width 260 height 11
copy div "0d249efc-daab-4424-b92e-541c93b48543"
click at [325, 217] on div "Service Principal Skyhigh for Azure Service Principal Skyhigh Security for Offi…" at bounding box center [313, 303] width 128 height 340
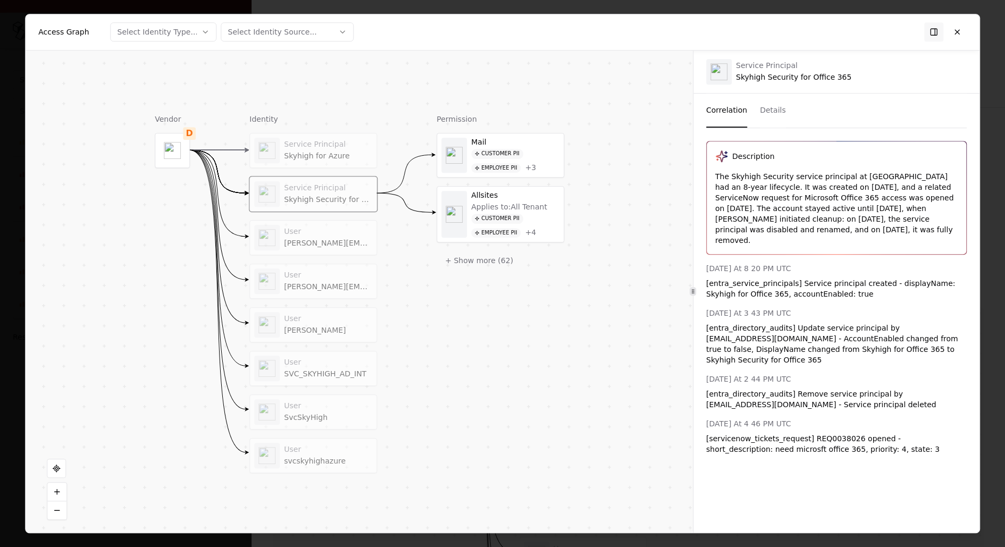
click at [731, 112] on button "Correlation" at bounding box center [726, 111] width 41 height 34
click at [760, 263] on div "[DATE] At 8 20 PM UTC" at bounding box center [836, 268] width 260 height 11
copy div "[DATE] At 8 20 PM UTC"
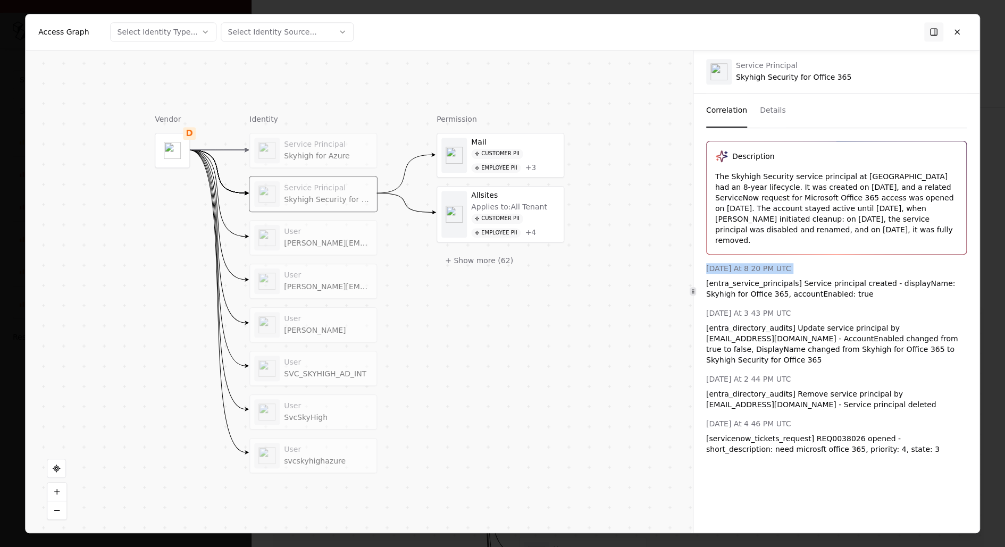
click at [772, 278] on div "[entra_service_principals] Service principal created - displayName: Skyhigh for…" at bounding box center [836, 288] width 260 height 21
drag, startPoint x: 767, startPoint y: 257, endPoint x: 773, endPoint y: 258, distance: 6.5
click at [773, 263] on div "[DATE] At 8 20 PM UTC" at bounding box center [836, 268] width 260 height 11
click at [810, 282] on div "[entra_service_principals] Service principal created - displayName: Skyhigh for…" at bounding box center [836, 288] width 260 height 21
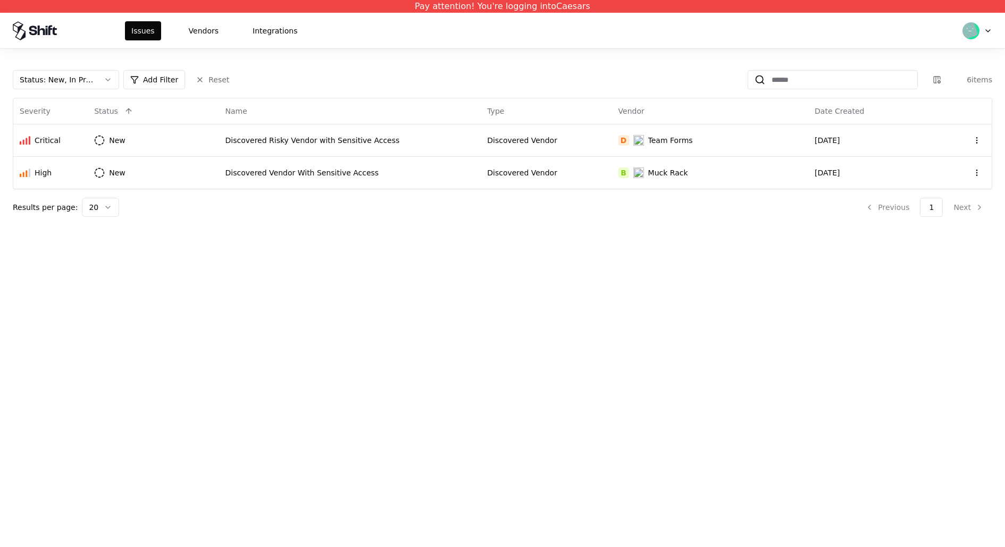
click at [99, 68] on div "Status : New, In Progress Add Filter Reset 6 items Severity Status Name Type Ve…" at bounding box center [502, 139] width 1005 height 181
click at [99, 74] on button "Status : New, In Progress" at bounding box center [66, 79] width 106 height 19
click at [91, 163] on div "Closed" at bounding box center [65, 163] width 101 height 21
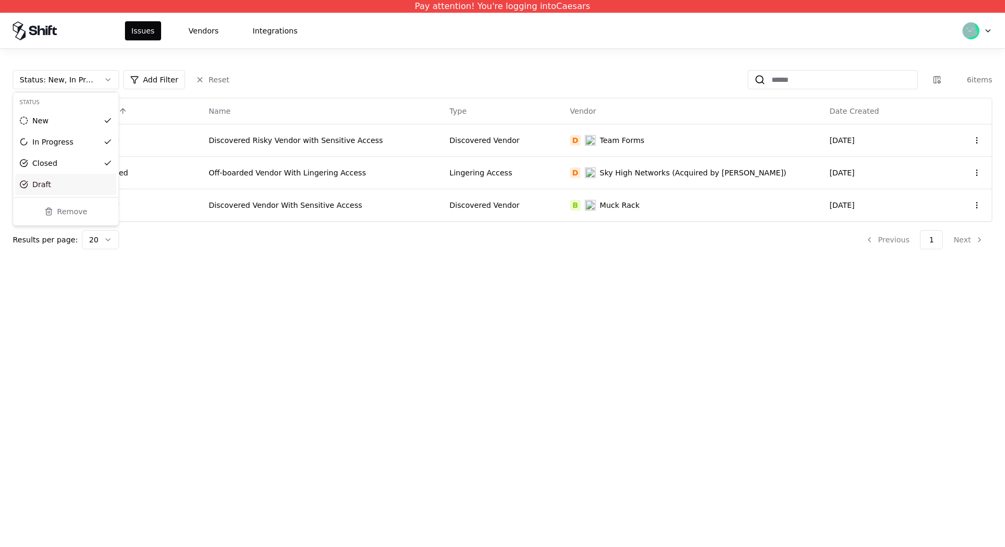
click at [88, 183] on div "Draft" at bounding box center [65, 184] width 101 height 21
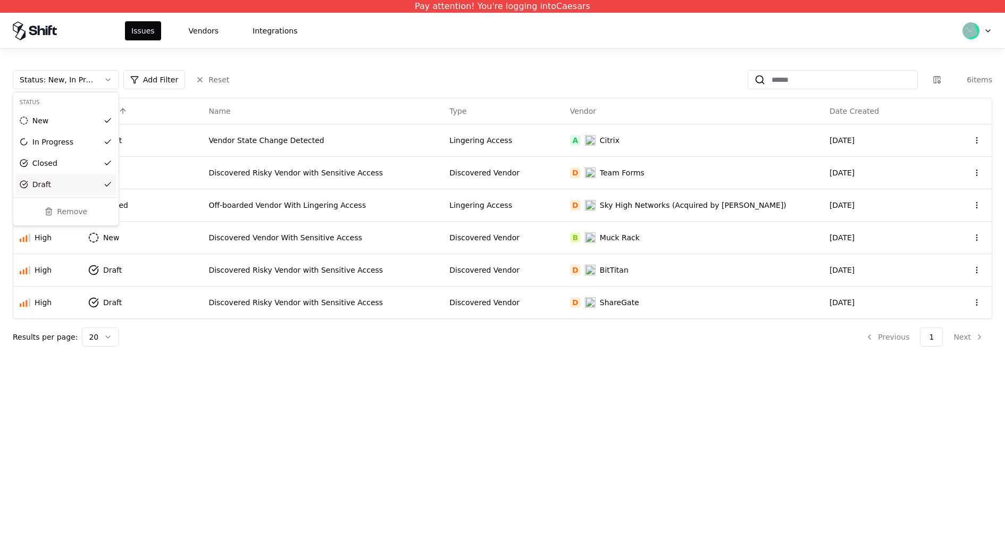
click at [463, 420] on html "Pay attention! You're logging into Caesars Issues Vendors Integrations Status :…" at bounding box center [502, 273] width 1005 height 547
click at [536, 207] on div "Lingering Access" at bounding box center [502, 205] width 107 height 11
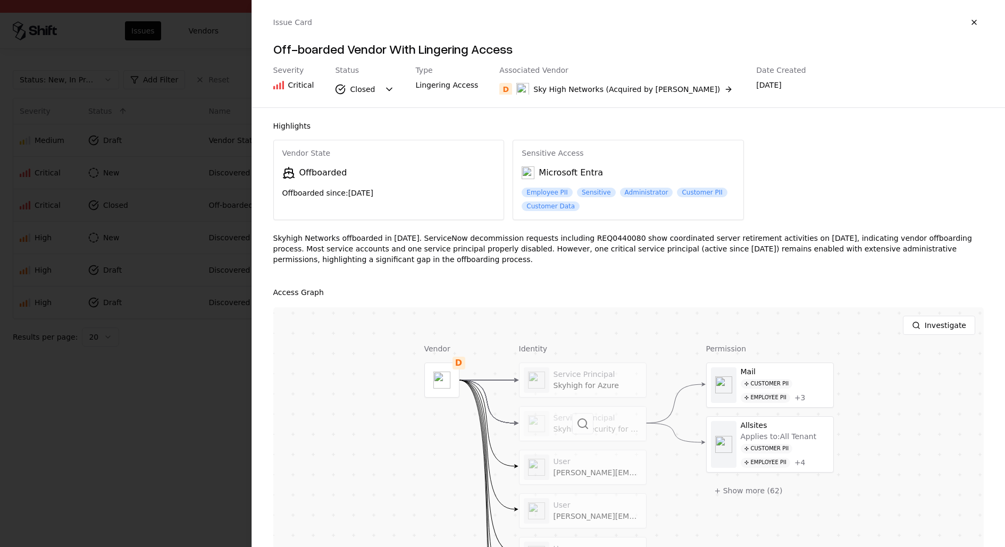
click at [597, 418] on div at bounding box center [582, 424] width 127 height 34
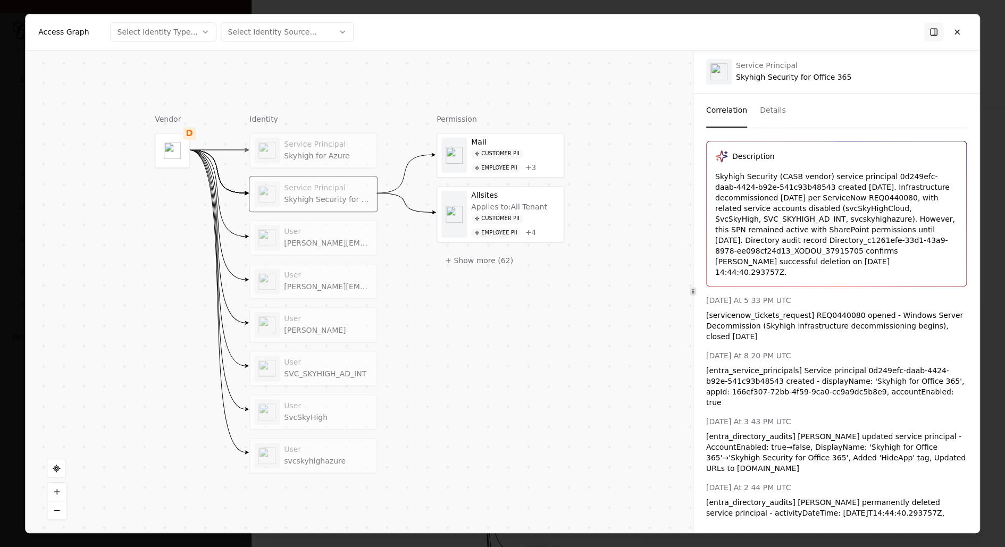
click at [336, 231] on div "User" at bounding box center [328, 232] width 88 height 10
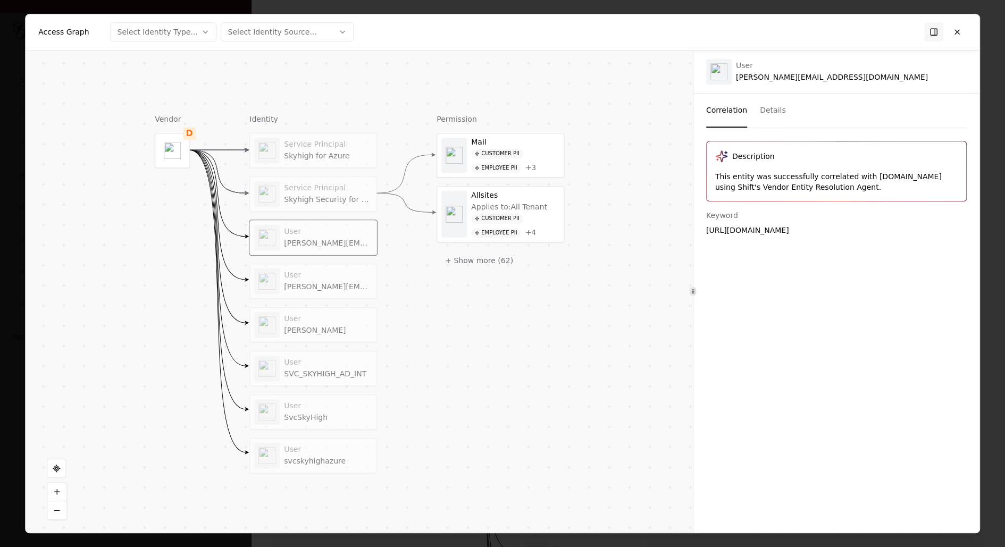
click at [344, 200] on div "Skyhigh Security for Office 365" at bounding box center [328, 200] width 88 height 10
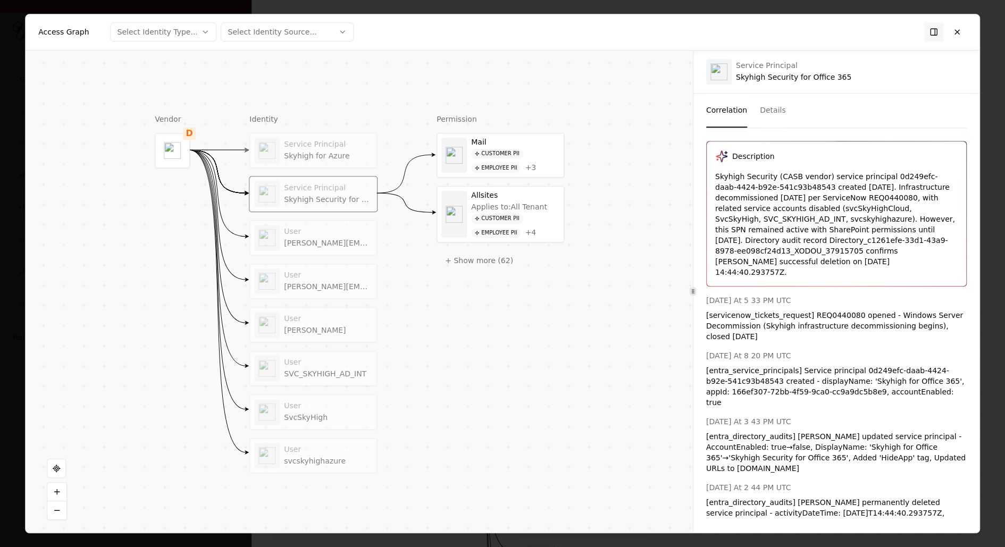
click at [800, 314] on div "[servicenow_tickets_request] REQ0440080 opened - Windows Server Decommission (S…" at bounding box center [836, 326] width 260 height 32
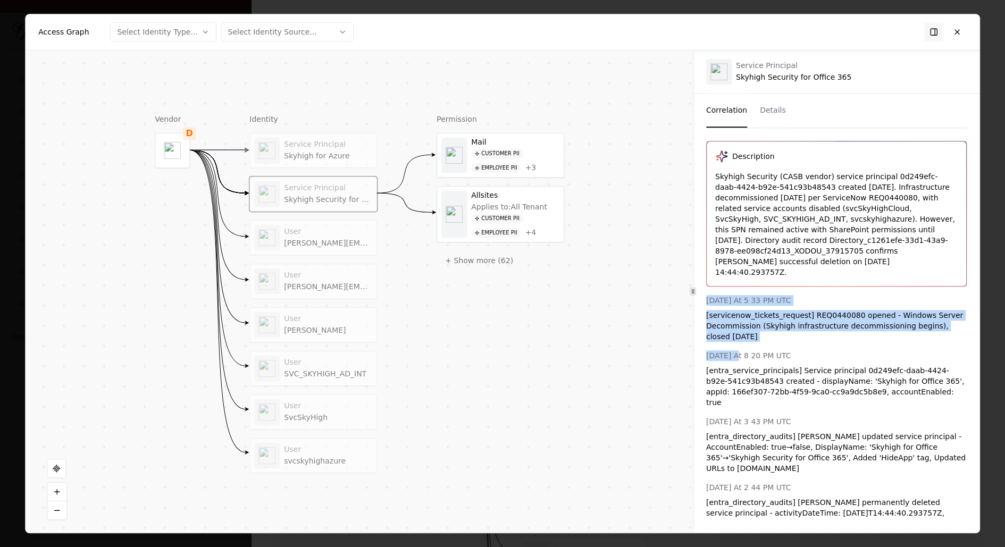
drag, startPoint x: 704, startPoint y: 291, endPoint x: 735, endPoint y: 342, distance: 59.9
click at [735, 342] on div "Description Skyhigh Security (CASB vendor) service principal 0d249efc-daab-4424…" at bounding box center [836, 340] width 286 height 399
click at [735, 350] on div "June 28 2017 At 8 20 PM UTC" at bounding box center [836, 355] width 260 height 11
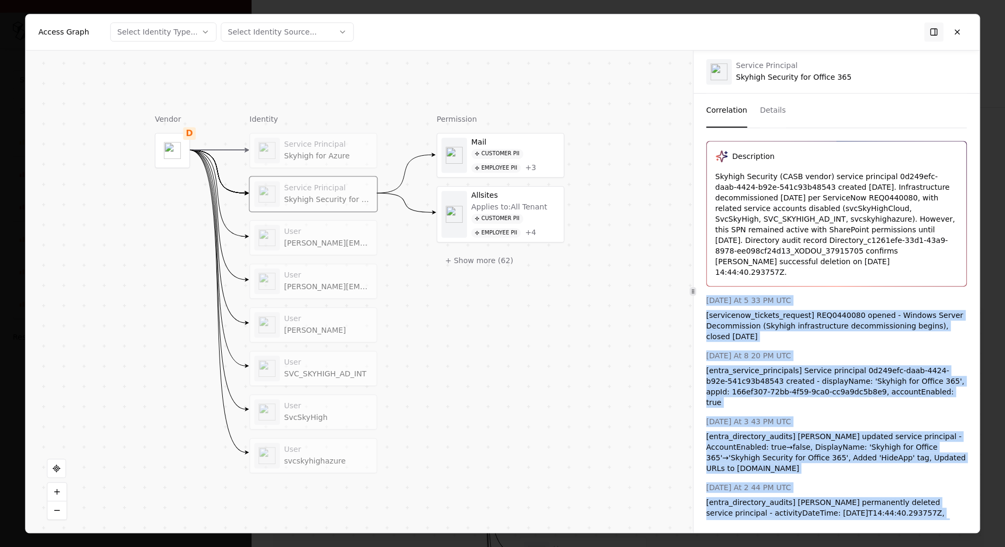
drag, startPoint x: 708, startPoint y: 288, endPoint x: 911, endPoint y: 503, distance: 295.2
click at [911, 503] on div "May 26 2020 At 5 33 PM UTC [servicenow_tickets_request] REQ0440080 opened - Win…" at bounding box center [836, 417] width 260 height 245
click at [911, 503] on div "[entra_directory_audits] John Rohrer permanently deleted service principal - ac…" at bounding box center [836, 518] width 260 height 43
drag, startPoint x: 911, startPoint y: 503, endPoint x: 708, endPoint y: 288, distance: 296.0
click at [707, 295] on div "May 26 2020 At 5 33 PM UTC [servicenow_tickets_request] REQ0440080 opened - Win…" at bounding box center [836, 417] width 260 height 245
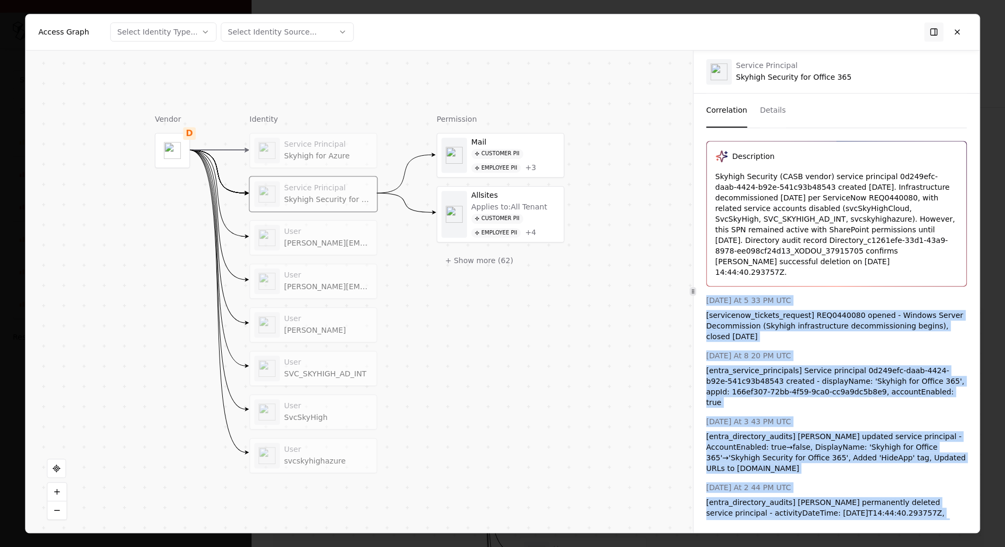
click at [708, 295] on div "May 26 2020 At 5 33 PM UTC" at bounding box center [836, 300] width 260 height 11
drag, startPoint x: 708, startPoint y: 288, endPoint x: 920, endPoint y: 498, distance: 299.2
click at [920, 498] on div "May 26 2020 At 5 33 PM UTC [servicenow_tickets_request] REQ0440080 opened - Win…" at bounding box center [836, 417] width 260 height 245
click at [920, 498] on div "[entra_directory_audits] John Rohrer permanently deleted service principal - ac…" at bounding box center [836, 518] width 260 height 43
drag, startPoint x: 915, startPoint y: 500, endPoint x: 704, endPoint y: 286, distance: 300.3
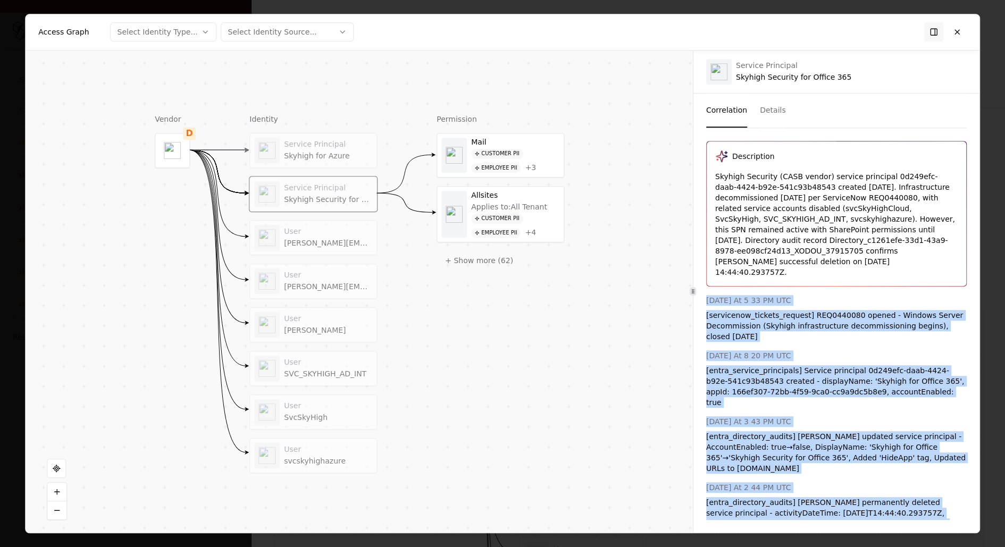
click at [704, 286] on div "Description Skyhigh Security (CASB vendor) service principal 0d249efc-daab-4424…" at bounding box center [836, 340] width 286 height 399
drag, startPoint x: 704, startPoint y: 286, endPoint x: 930, endPoint y: 491, distance: 305.2
click at [931, 493] on div "Description Skyhigh Security (CASB vendor) service principal 0d249efc-daab-4424…" at bounding box center [836, 340] width 286 height 399
click at [930, 497] on div "[entra_directory_audits] [PERSON_NAME] permanently deleted service principal - …" at bounding box center [836, 518] width 260 height 43
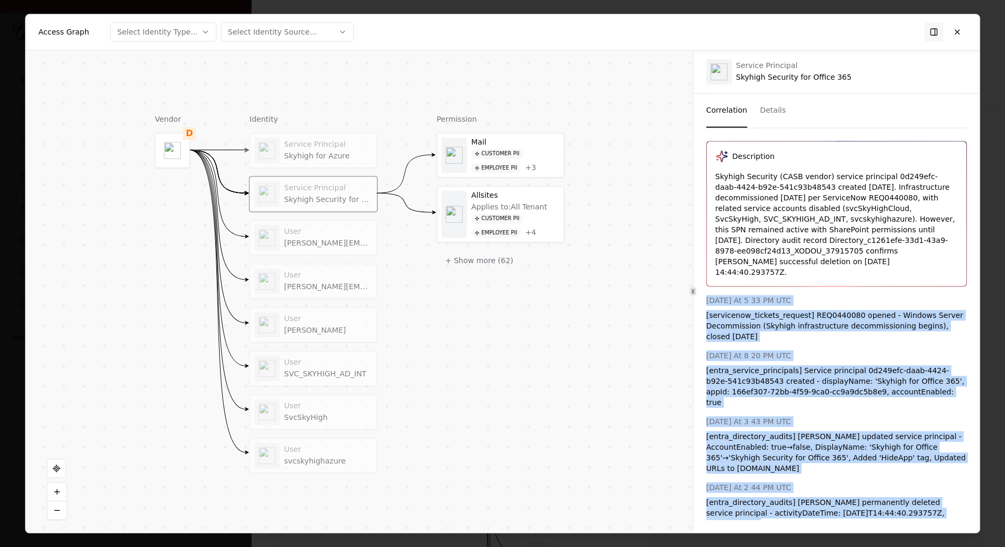
drag, startPoint x: 704, startPoint y: 285, endPoint x: 817, endPoint y: 285, distance: 112.7
click at [817, 285] on div "Description Skyhigh Security (CASB vendor) service principal 0d249efc-daab-4424…" at bounding box center [836, 340] width 286 height 399
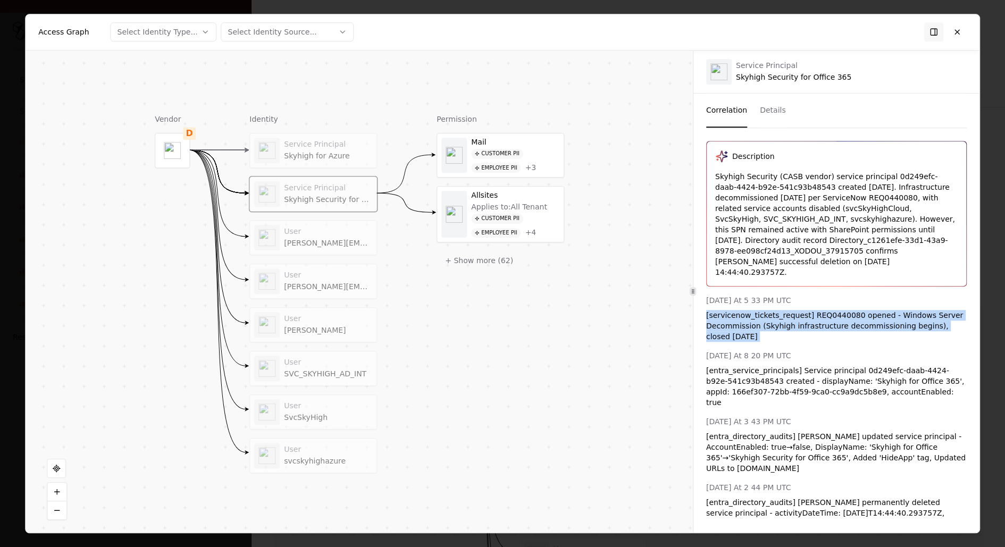
drag, startPoint x: 773, startPoint y: 332, endPoint x: 701, endPoint y: 305, distance: 77.2
click at [701, 305] on div "Description Skyhigh Security (CASB vendor) service principal 0d249efc-daab-4424…" at bounding box center [836, 340] width 286 height 399
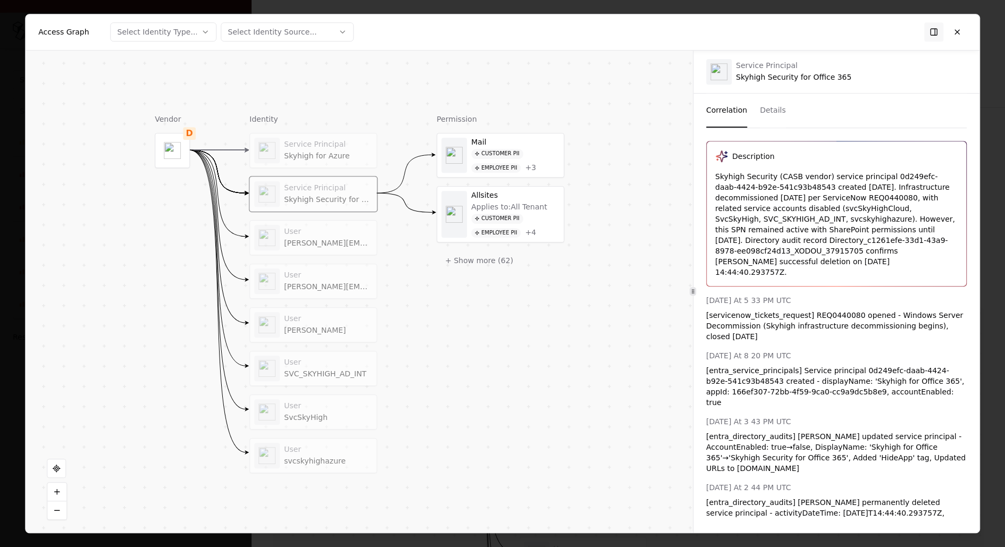
click at [709, 295] on div "[DATE] At 5 33 PM UTC" at bounding box center [836, 300] width 260 height 11
drag, startPoint x: 767, startPoint y: 325, endPoint x: 701, endPoint y: 307, distance: 68.4
click at [701, 306] on div "Description Skyhigh Security (CASB vendor) service principal 0d249efc-daab-4424…" at bounding box center [836, 340] width 286 height 399
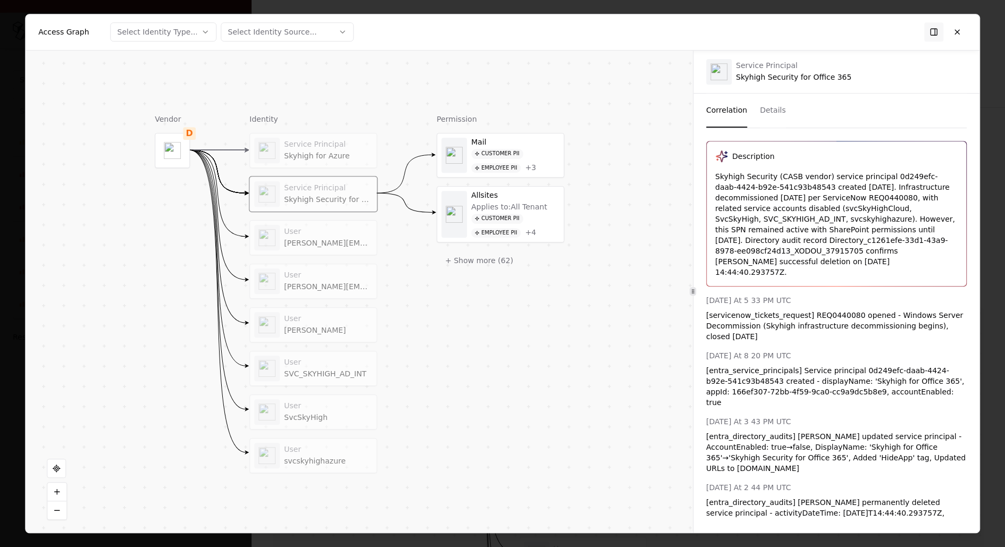
click at [731, 295] on div "[DATE] At 5 33 PM UTC" at bounding box center [836, 300] width 260 height 11
click at [751, 337] on div "May 26 2020 At 5 33 PM UTC [servicenow_tickets_request] REQ0440080 opened - Win…" at bounding box center [836, 417] width 260 height 245
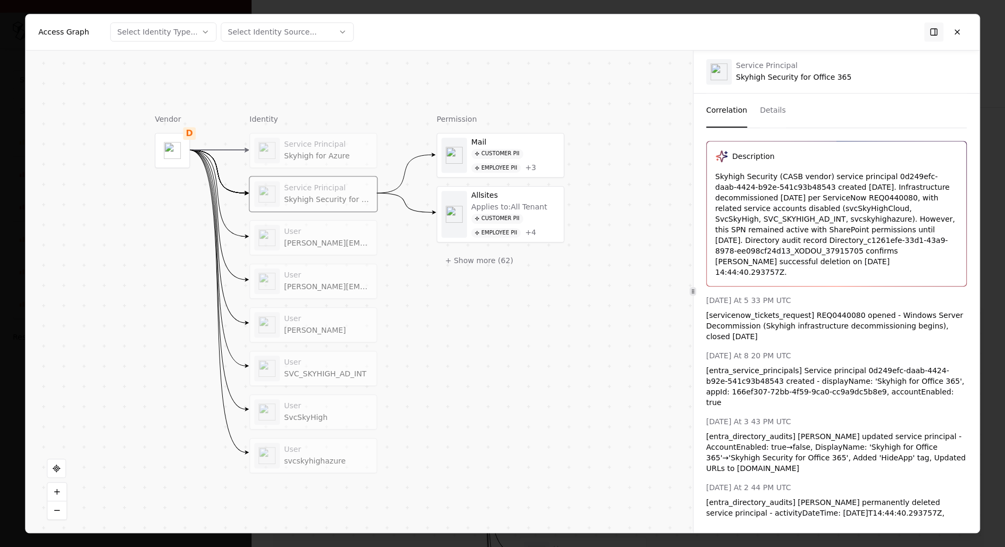
click at [750, 295] on div "[DATE] At 5 33 PM UTC" at bounding box center [836, 300] width 260 height 11
click at [746, 295] on div "[DATE] At 5 33 PM UTC" at bounding box center [836, 300] width 260 height 11
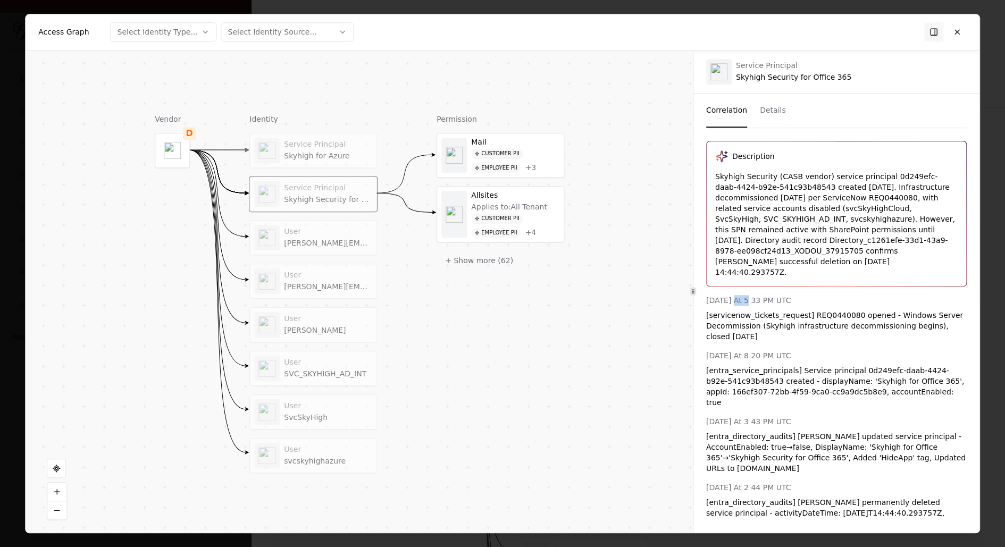
click at [746, 295] on div "[DATE] At 5 33 PM UTC" at bounding box center [836, 300] width 260 height 11
click at [741, 350] on div "[DATE] At 8 20 PM UTC" at bounding box center [836, 355] width 260 height 11
click at [752, 416] on div "[DATE] At 3 43 PM UTC" at bounding box center [836, 421] width 260 height 11
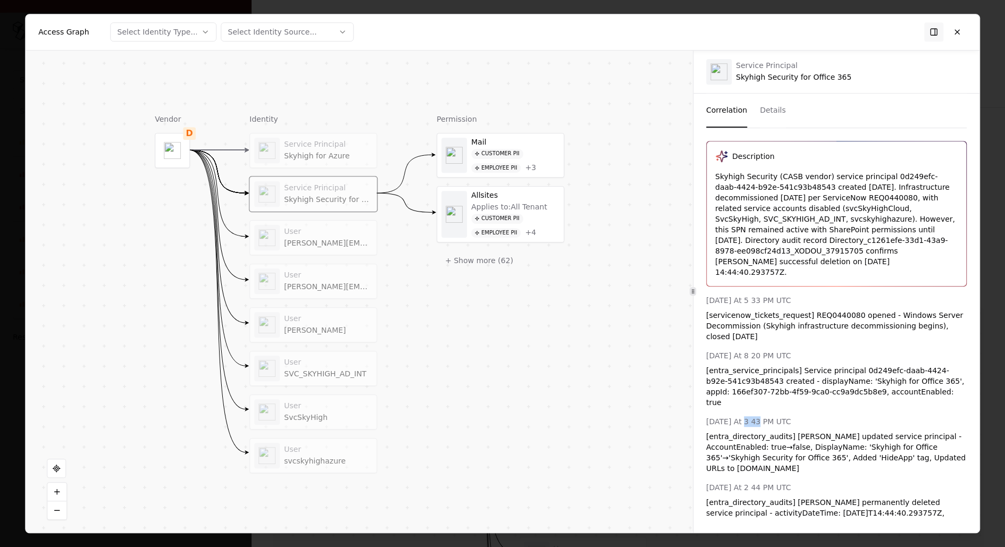
click at [752, 416] on div "[DATE] At 3 43 PM UTC" at bounding box center [836, 421] width 260 height 11
click at [752, 482] on div "[DATE] At 2 44 PM UTC" at bounding box center [836, 487] width 260 height 11
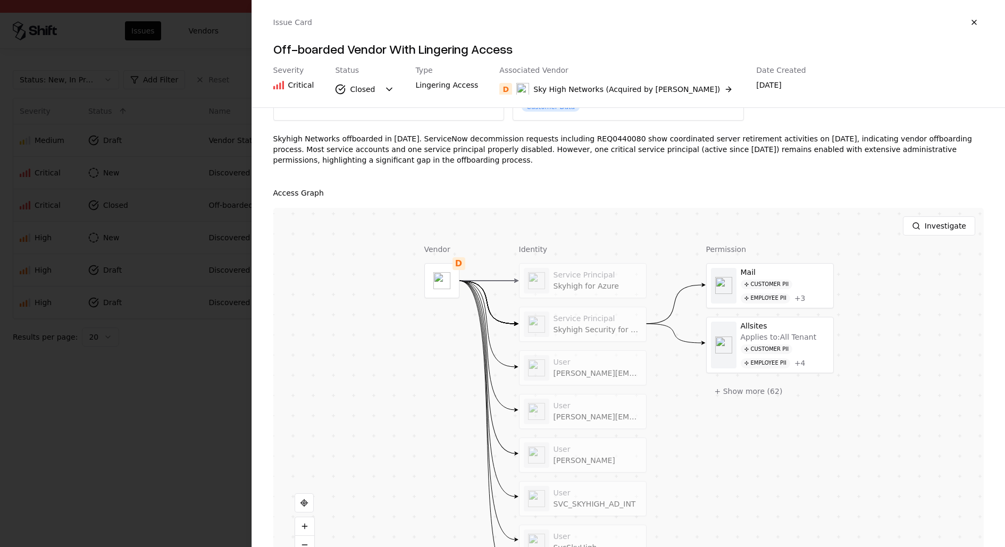
scroll to position [128, 0]
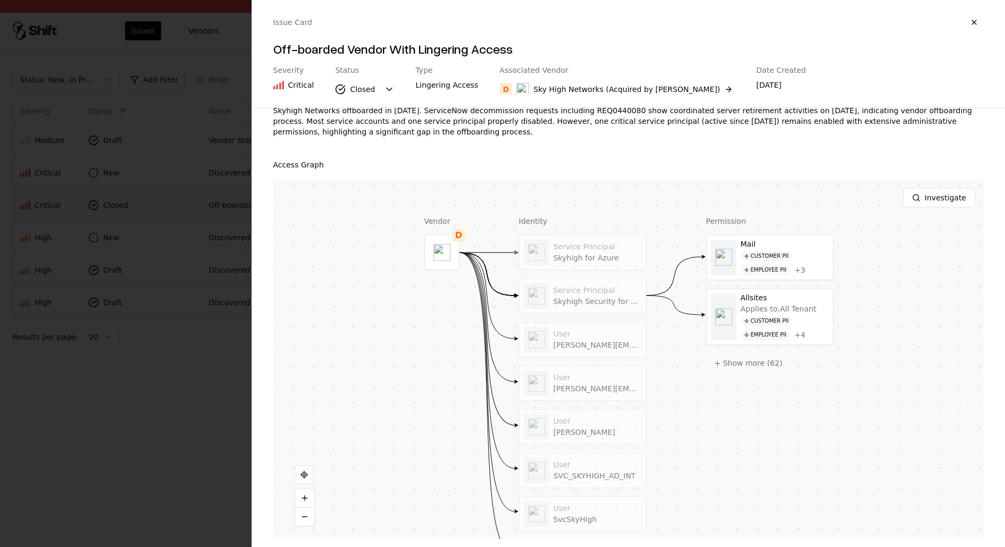
click at [592, 442] on div "Service Principal Skyhigh for Azure Service Principal Skyhigh Security for Offi…" at bounding box center [583, 405] width 128 height 340
click at [0, 0] on div at bounding box center [0, 0] width 0 height 0
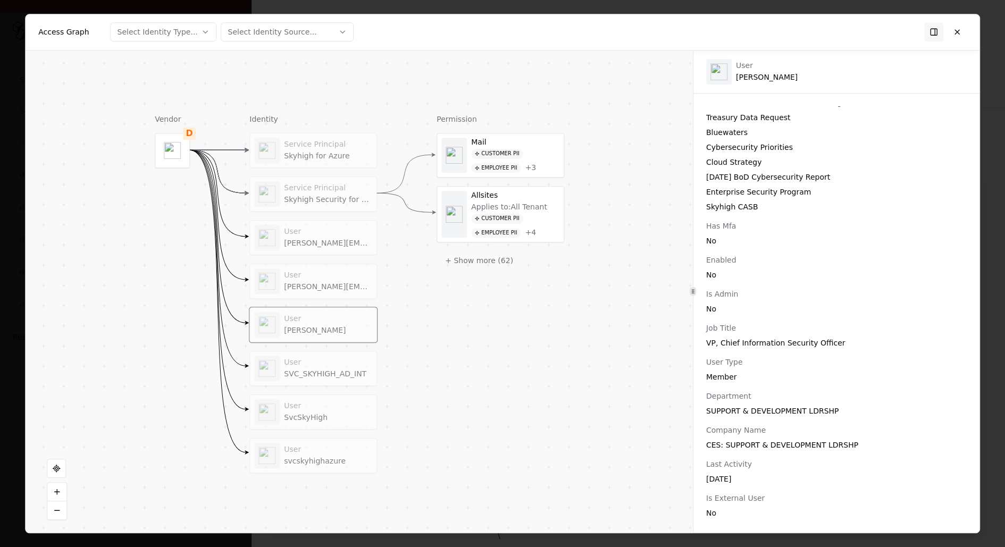
scroll to position [293, 0]
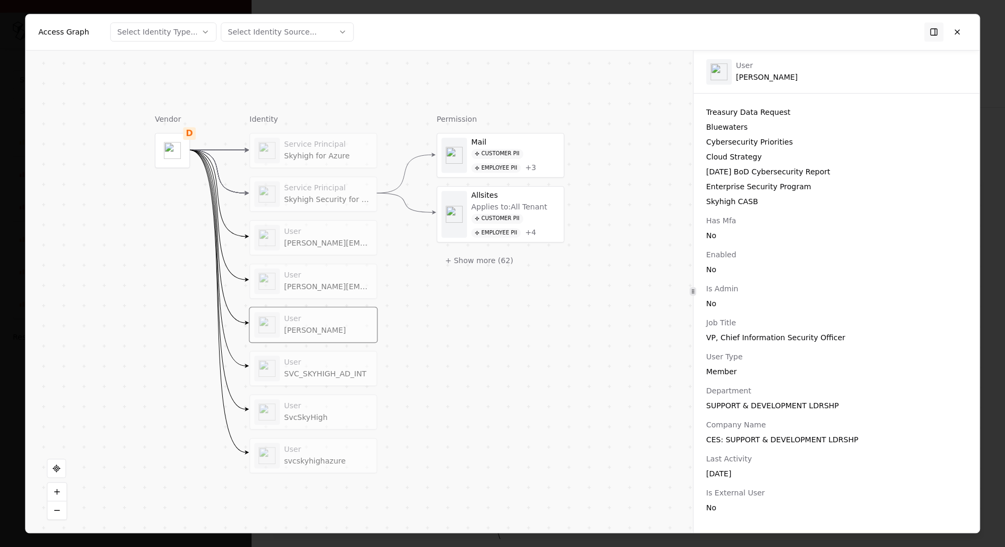
click at [316, 358] on div "User" at bounding box center [328, 363] width 88 height 10
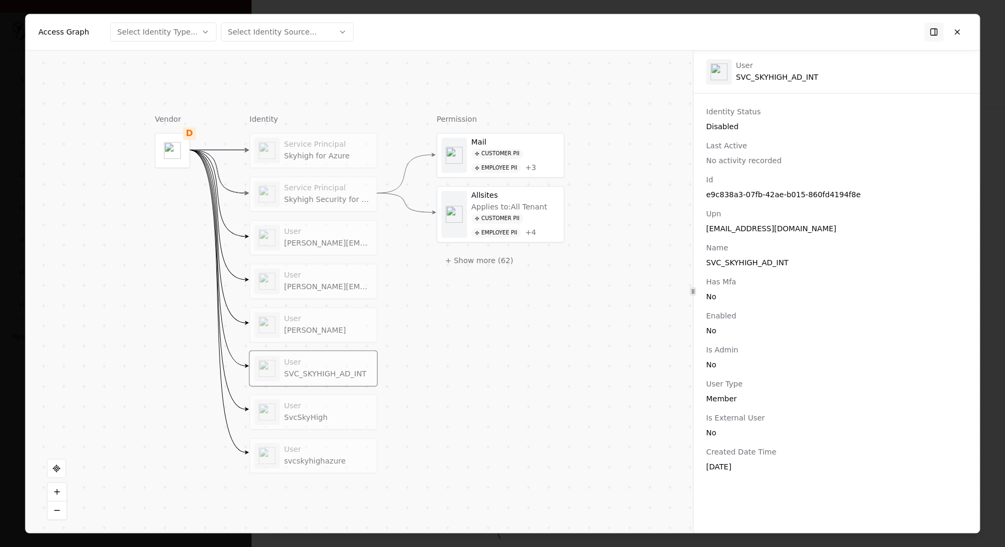
scroll to position [0, 0]
click at [336, 422] on div "User SvcSkyHigh" at bounding box center [313, 412] width 127 height 34
click at [343, 333] on div "User Scott Moser" at bounding box center [313, 325] width 118 height 26
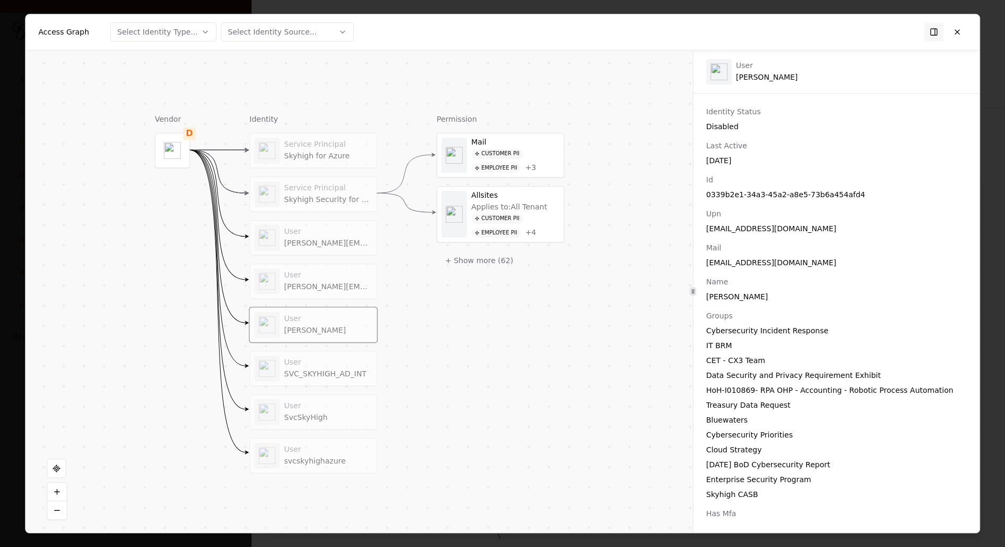
click at [777, 186] on div "Id 0339b2e1-34a3-45a2-a8e5-73b6a454afd4" at bounding box center [836, 187] width 260 height 26
click at [777, 190] on div "0339b2e1-34a3-45a2-a8e5-73b6a454afd4" at bounding box center [836, 194] width 260 height 11
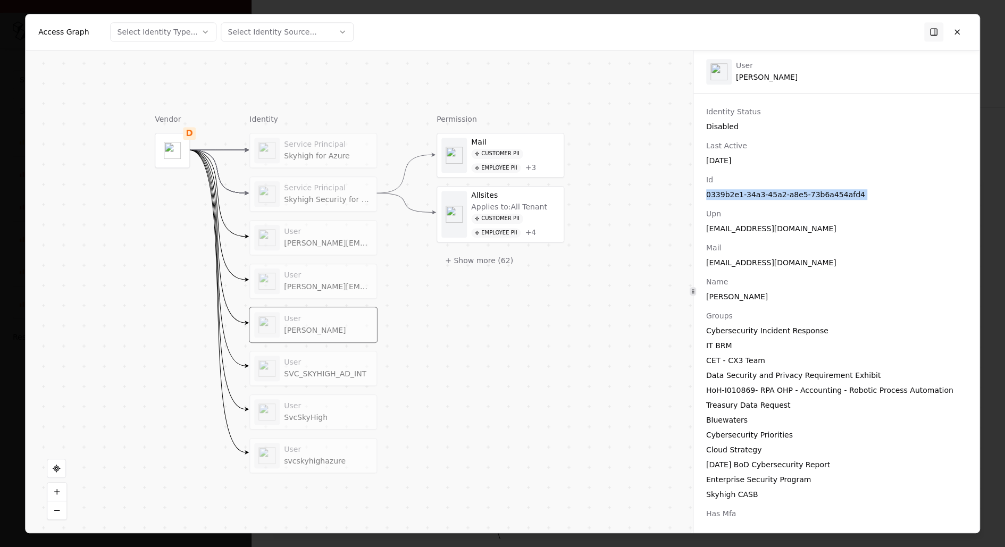
click at [777, 190] on div "0339b2e1-34a3-45a2-a8e5-73b6a454afd4" at bounding box center [836, 194] width 260 height 11
copy div "0339b2e1-34a3-45a2-a8e5-73b6a454afd4"
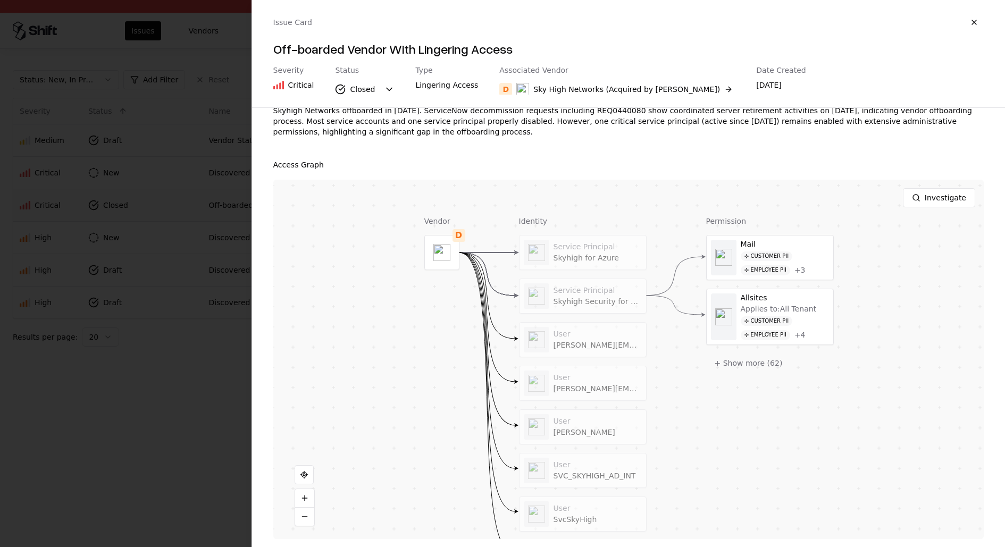
click at [451, 290] on div "Vendor D" at bounding box center [441, 395] width 35 height 359
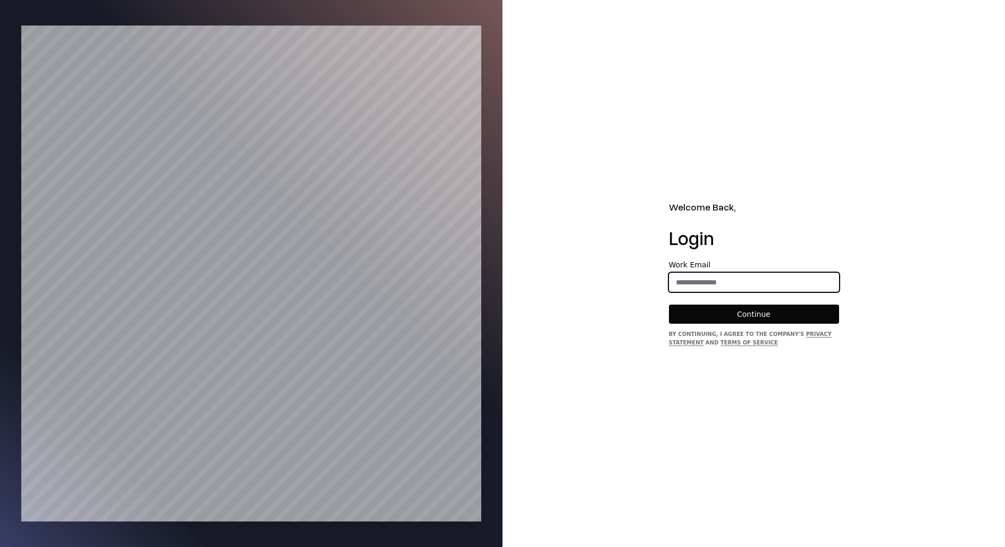
click at [757, 283] on input "email" at bounding box center [753, 282] width 169 height 19
type input "**********"
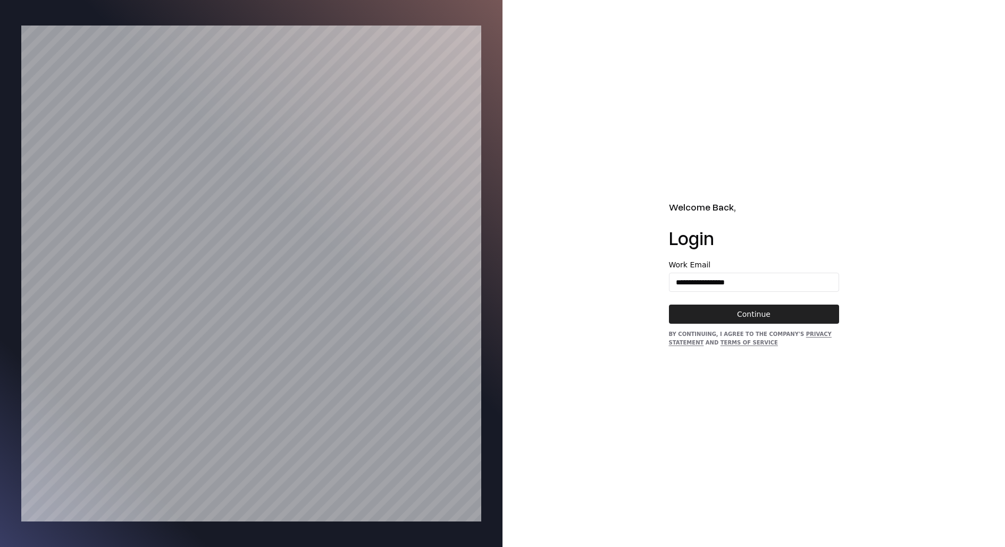
click at [756, 314] on button "Continue" at bounding box center [754, 314] width 170 height 19
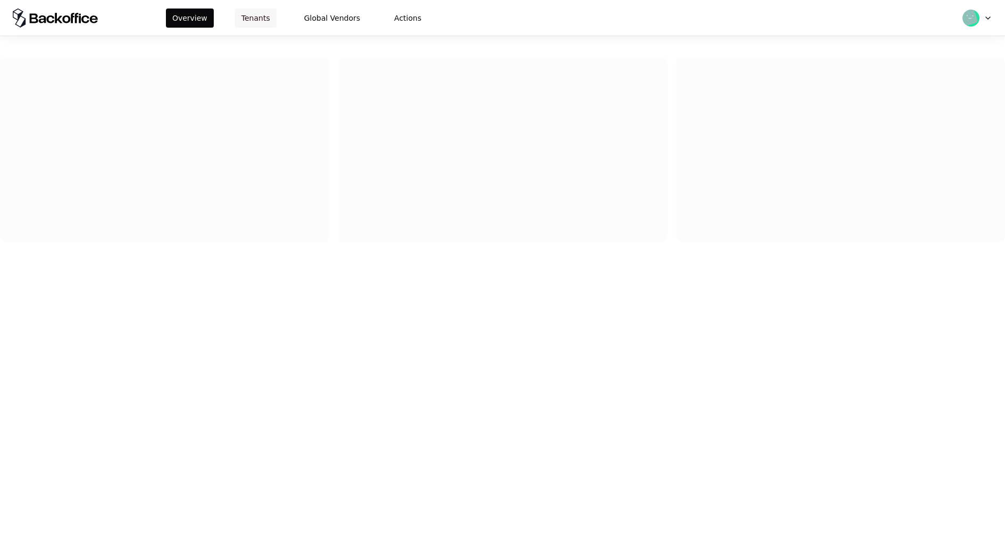
click at [243, 21] on button "Tenants" at bounding box center [255, 18] width 41 height 19
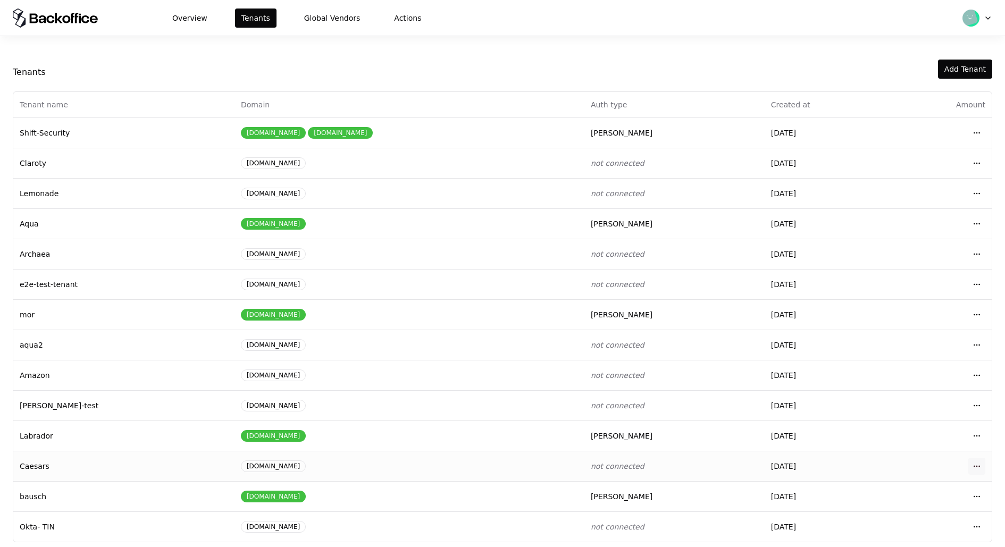
click at [974, 462] on html "Overview Tenants Global Vendors Actions Tenants Add Tenant Tenant name Domain A…" at bounding box center [502, 273] width 1005 height 547
click at [884, 416] on div "Login to tenant" at bounding box center [930, 418] width 121 height 21
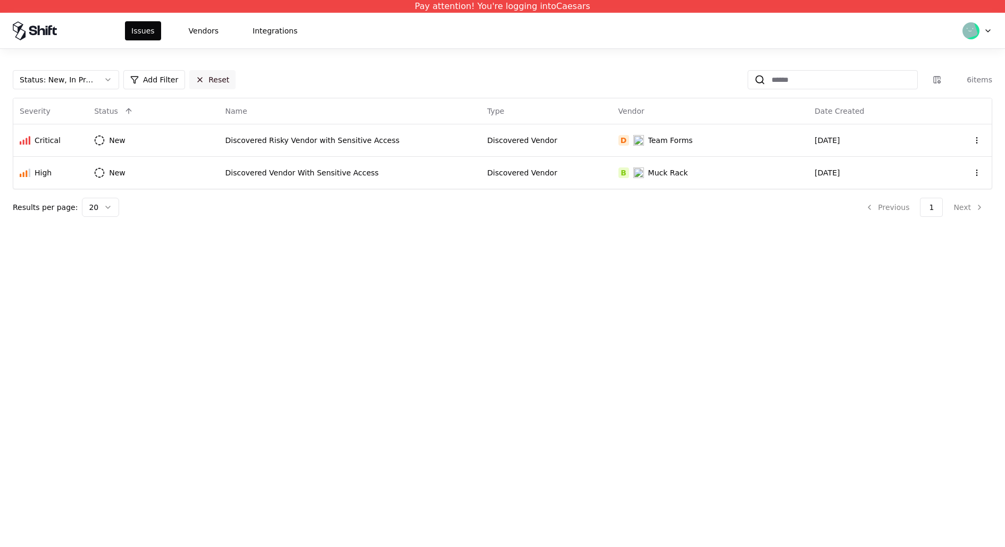
click at [198, 78] on button "Reset" at bounding box center [212, 79] width 46 height 19
click at [103, 83] on button "Status : New, In Progress" at bounding box center [66, 79] width 106 height 19
click at [63, 180] on div "Draft" at bounding box center [65, 184] width 101 height 21
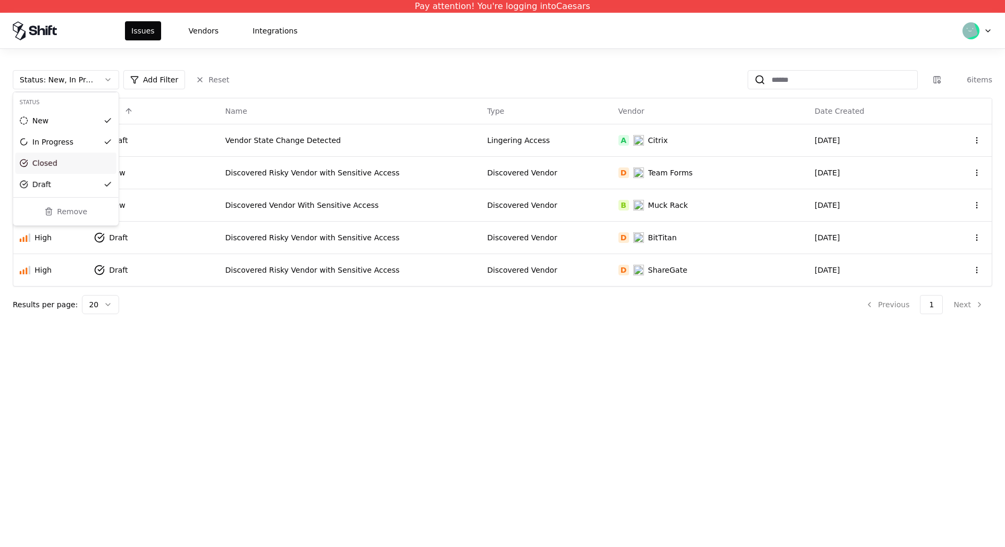
click at [66, 169] on div "Closed" at bounding box center [65, 163] width 101 height 21
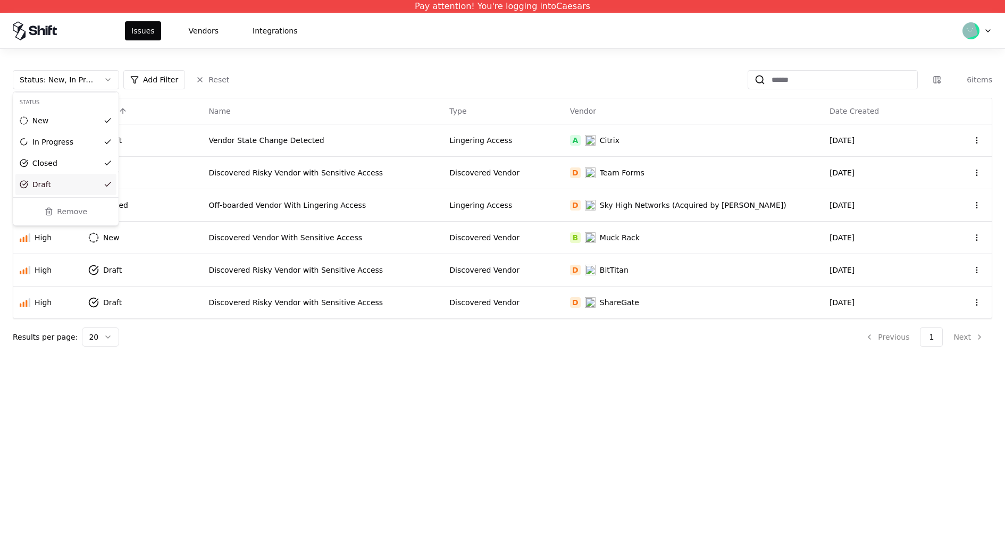
click at [286, 427] on html "Pay attention! You're logging into Caesars Issues Vendors Integrations Status :…" at bounding box center [502, 273] width 1005 height 547
click at [531, 208] on div "Lingering Access" at bounding box center [502, 205] width 107 height 11
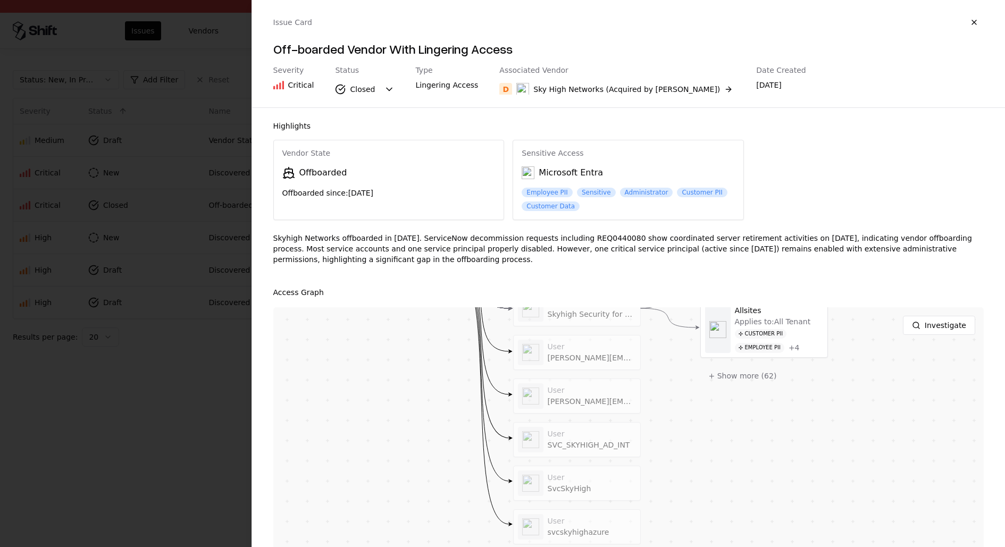
drag, startPoint x: 731, startPoint y: 419, endPoint x: 726, endPoint y: 305, distance: 115.0
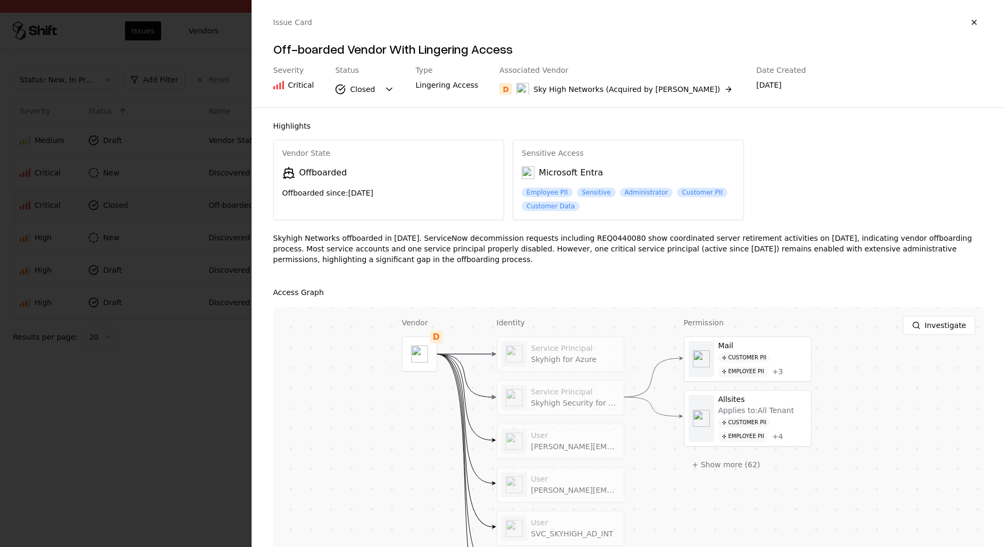
drag, startPoint x: 689, startPoint y: 425, endPoint x: 683, endPoint y: 323, distance: 102.3
click at [192, 403] on div at bounding box center [502, 273] width 1005 height 547
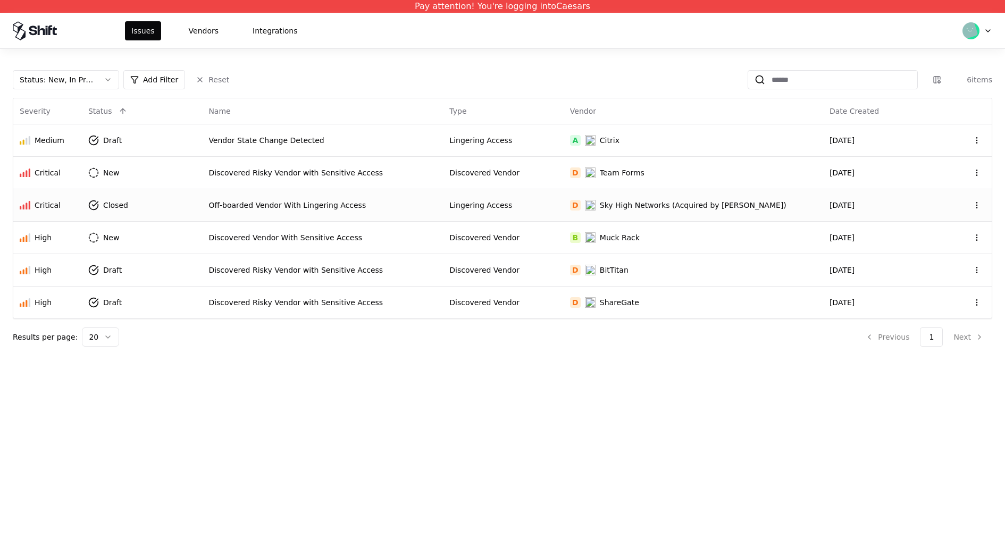
click at [510, 379] on div "Pay attention! You're logging into Caesars Issues Vendors Integrations Status :…" at bounding box center [502, 273] width 1005 height 547
click at [559, 191] on td "Lingering Access" at bounding box center [503, 205] width 120 height 32
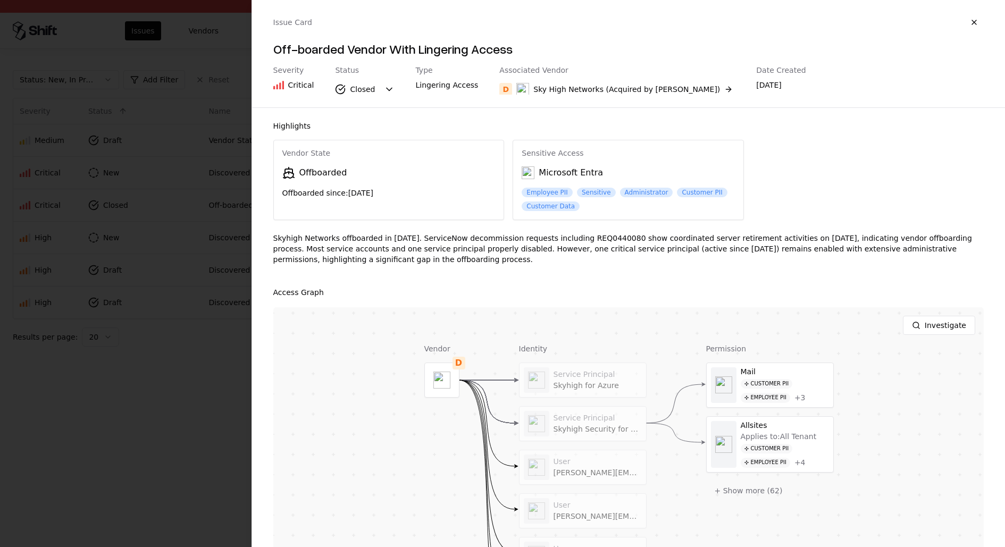
click at [215, 390] on div at bounding box center [502, 273] width 1005 height 547
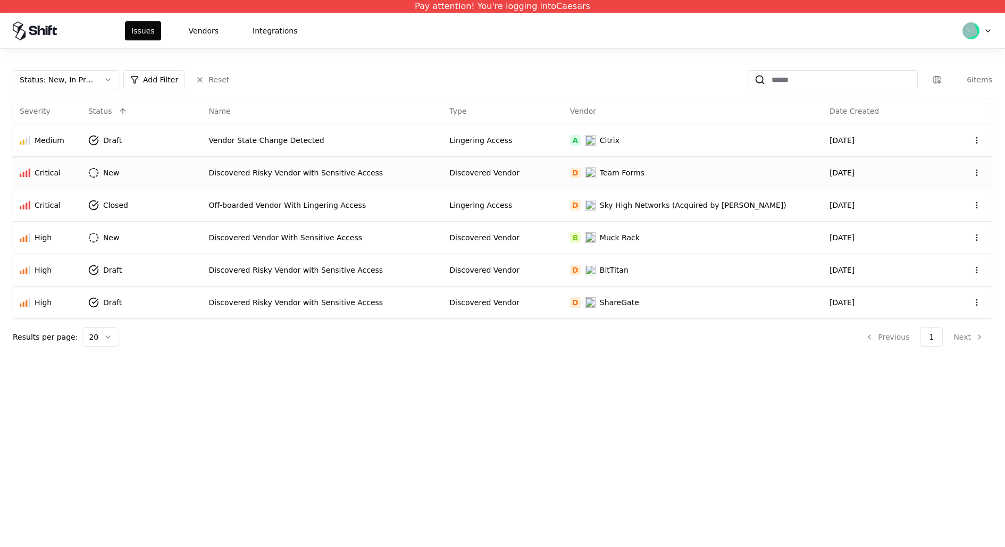
click at [376, 171] on div "Discovered Risky Vendor with Sensitive Access" at bounding box center [322, 172] width 228 height 11
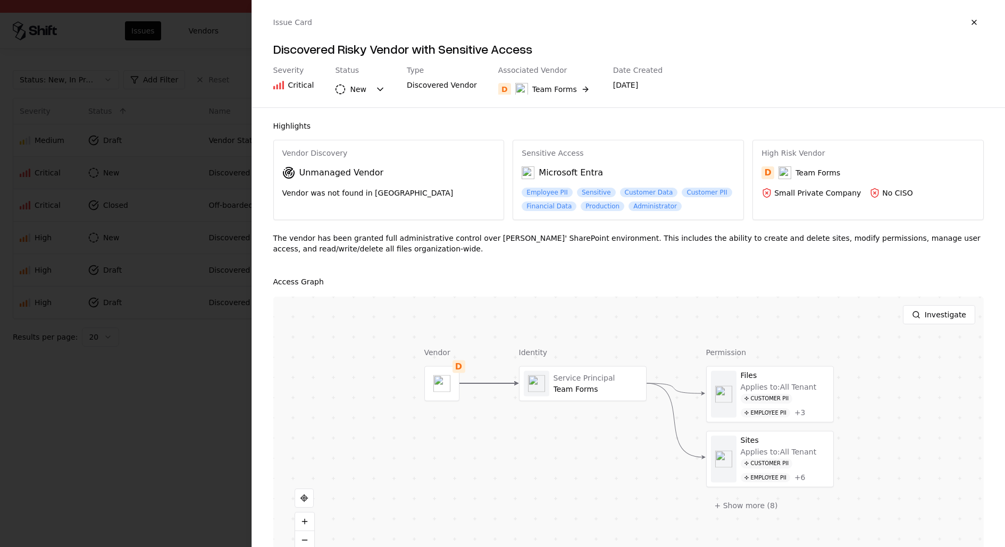
click at [178, 423] on div at bounding box center [502, 273] width 1005 height 547
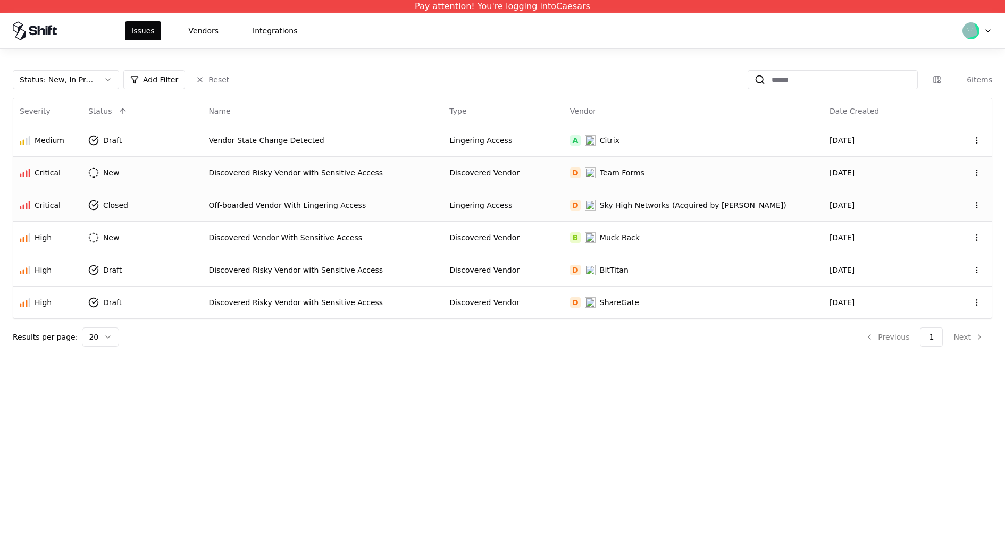
click at [284, 213] on td "Off-boarded Vendor With Lingering Access" at bounding box center [322, 205] width 241 height 32
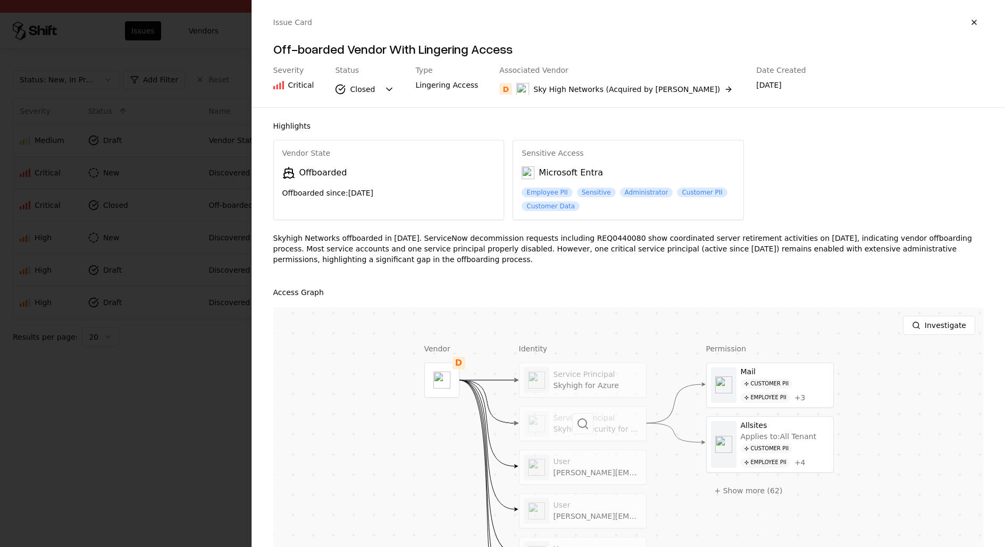
click at [609, 428] on div at bounding box center [582, 424] width 127 height 34
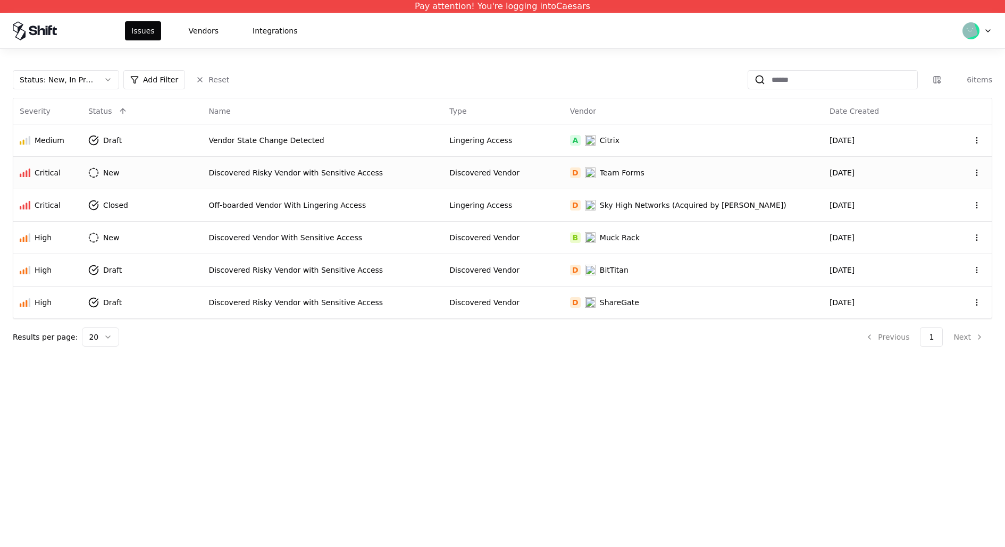
click at [398, 91] on div "Status : New, In Progress, Draft, Closed Add Filter Reset 6 items Severity Stat…" at bounding box center [502, 208] width 979 height 276
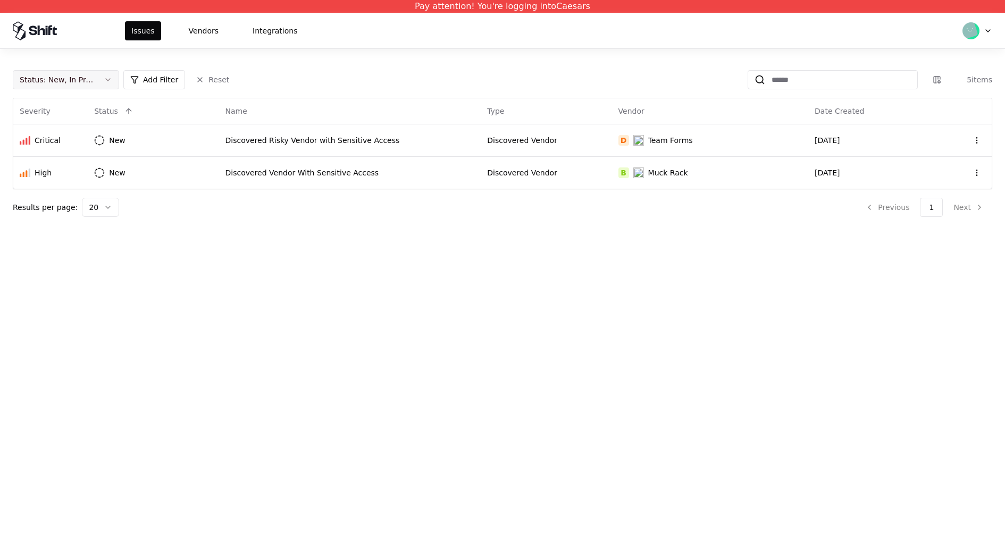
click at [71, 83] on div "Status : New, In Progress" at bounding box center [57, 79] width 75 height 11
click at [74, 172] on div "Closed" at bounding box center [65, 163] width 101 height 21
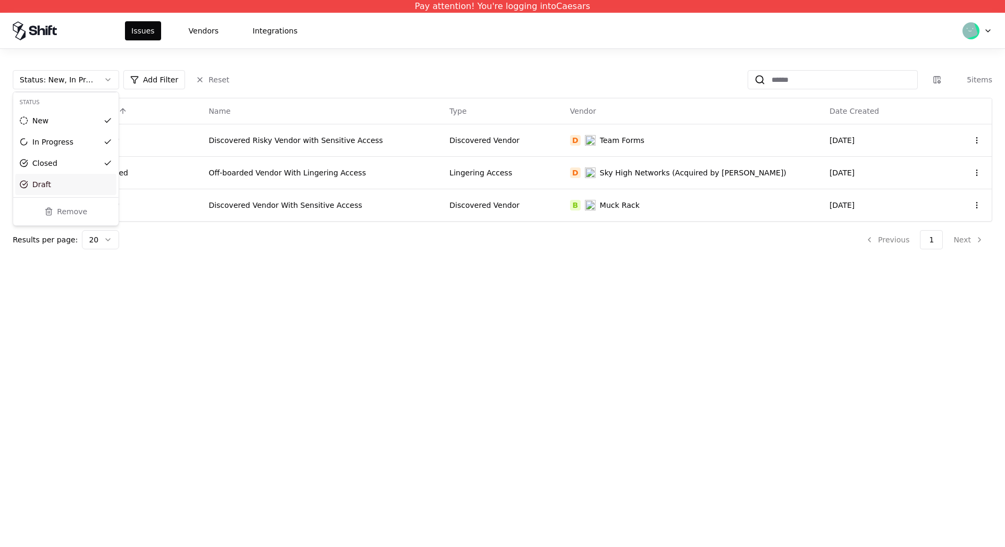
click at [74, 182] on div "Draft" at bounding box center [65, 184] width 101 height 21
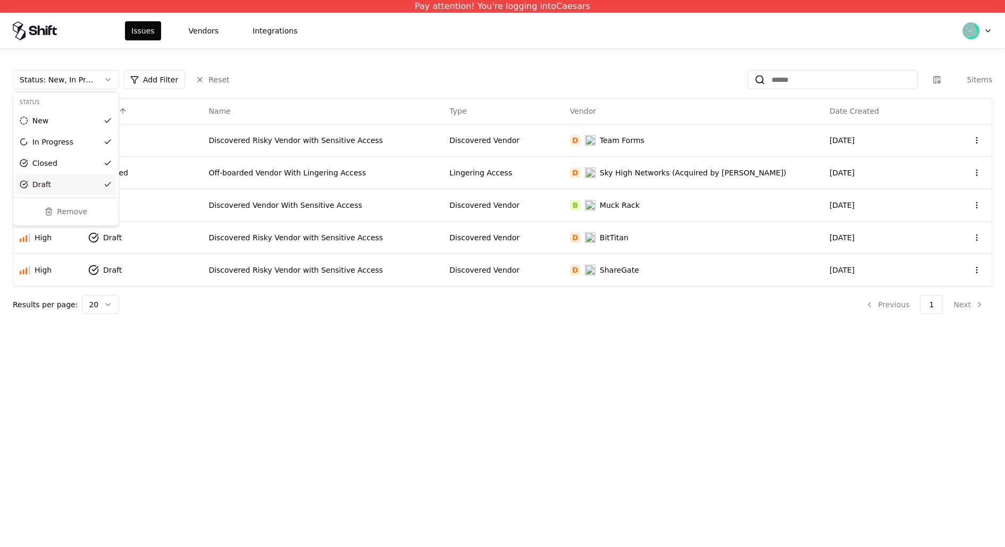
click at [414, 396] on html "Pay attention! You're logging into Caesars Issues Vendors Integrations Status :…" at bounding box center [502, 273] width 1005 height 547
click at [122, 142] on html "Pay attention! You're logging into Caesars Issues Vendors Integrations Status :…" at bounding box center [502, 273] width 1005 height 547
click at [244, 462] on html "Pay attention! You're logging into Caesars Issues Vendors Integrations Status :…" at bounding box center [502, 273] width 1005 height 547
click at [121, 232] on html "Pay attention! You're logging into Caesars Issues Vendors Integrations Status :…" at bounding box center [502, 273] width 1005 height 547
click at [396, 341] on html "Pay attention! You're logging into Caesars Issues Vendors Integrations Status :…" at bounding box center [502, 273] width 1005 height 547
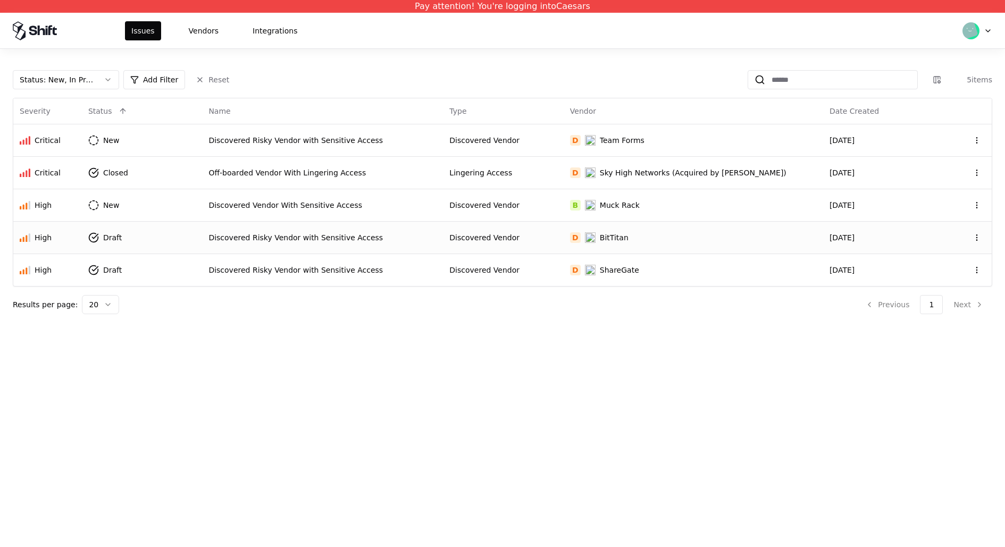
click at [363, 240] on div "Discovered Risky Vendor with Sensitive Access" at bounding box center [322, 237] width 228 height 11
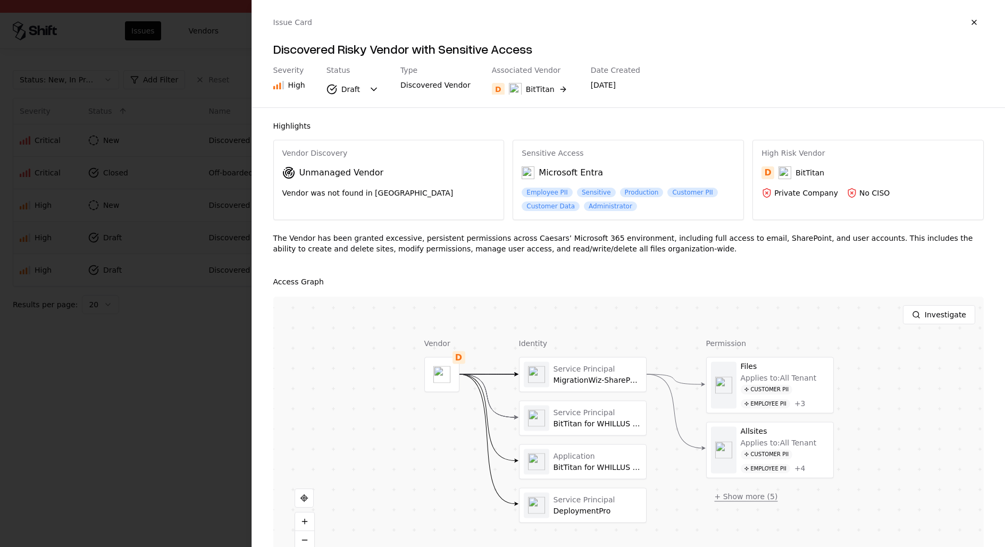
click at [747, 501] on button "+ Show more ( 5 )" at bounding box center [746, 496] width 80 height 19
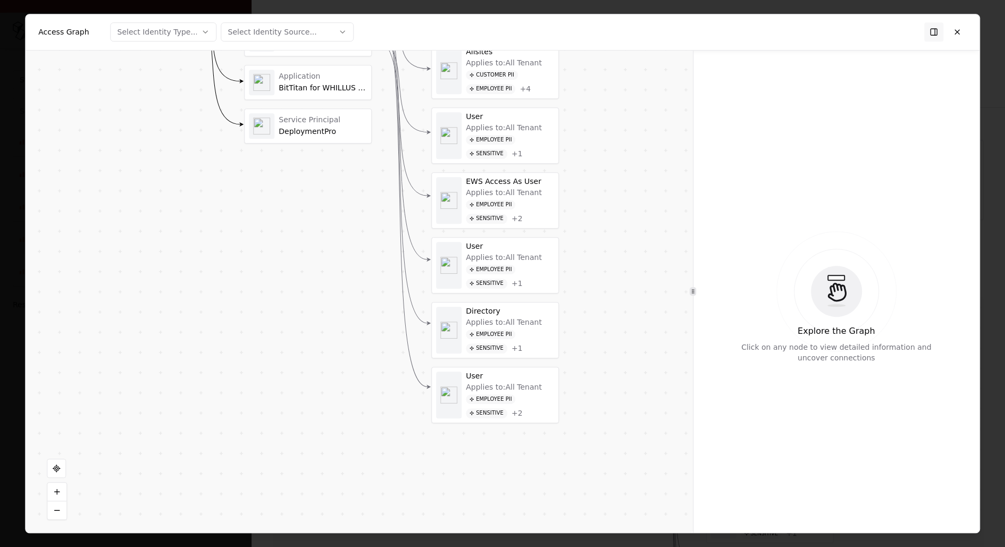
drag, startPoint x: 586, startPoint y: 494, endPoint x: 578, endPoint y: 321, distance: 174.0
click at [578, 321] on div "Vendor D Identity Service Principal MigrationWiz-SharePoint-Delegated Service P…" at bounding box center [359, 292] width 667 height 483
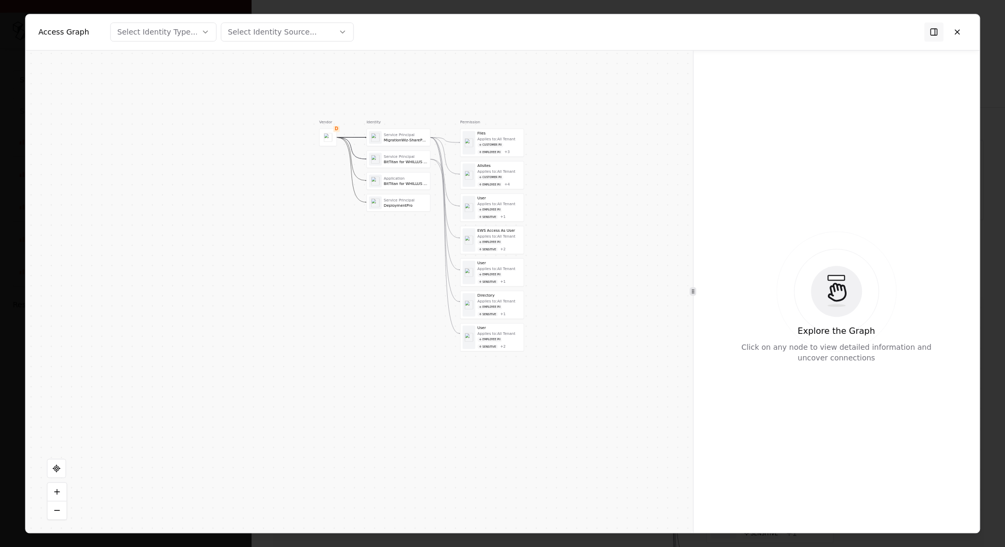
click at [469, 133] on div at bounding box center [468, 142] width 13 height 23
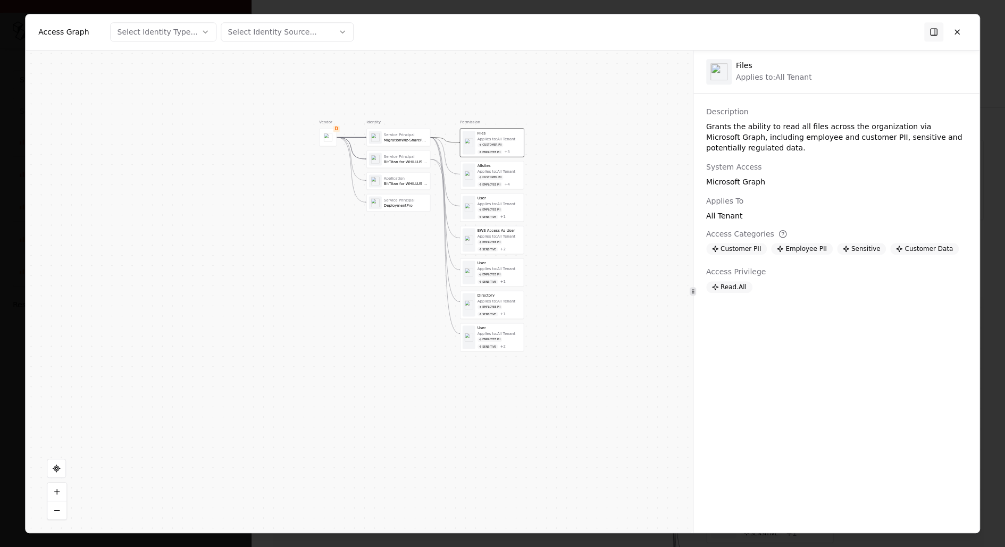
click at [493, 179] on div "Customer PII Employee PII + 4" at bounding box center [499, 181] width 44 height 12
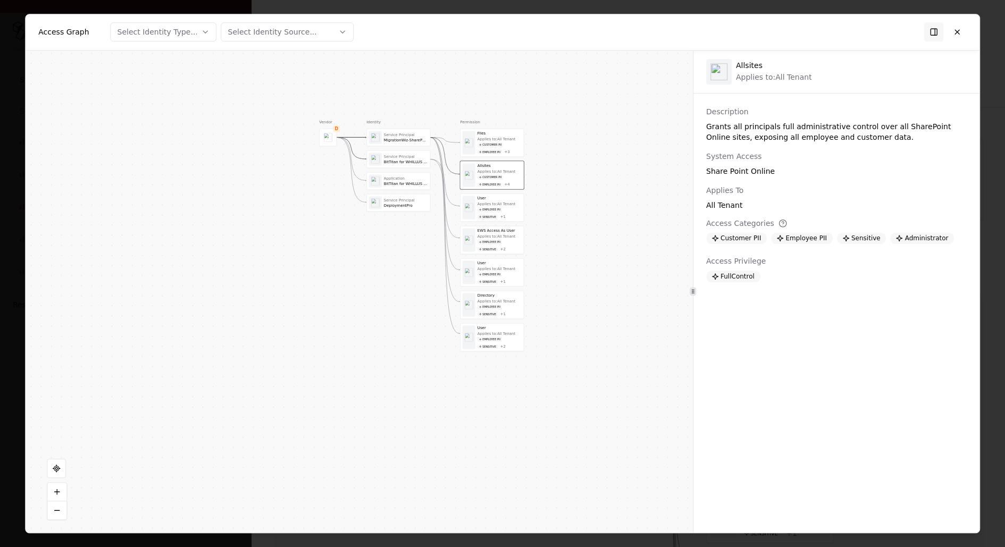
click at [498, 216] on div "Employee PII Sensitive + 1" at bounding box center [499, 213] width 44 height 12
click at [501, 248] on div "+ 2" at bounding box center [502, 249] width 5 height 5
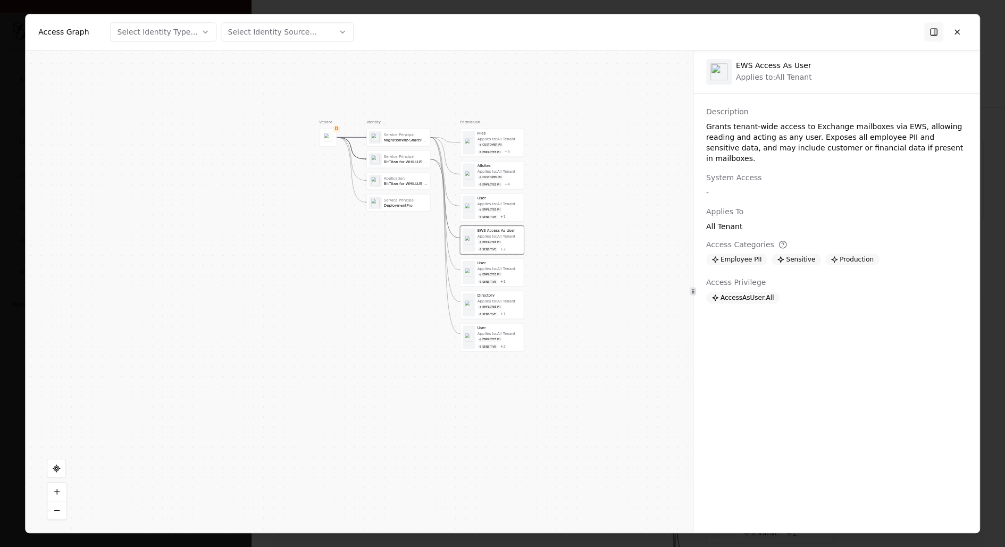
click at [501, 279] on div "+ 1" at bounding box center [502, 281] width 5 height 5
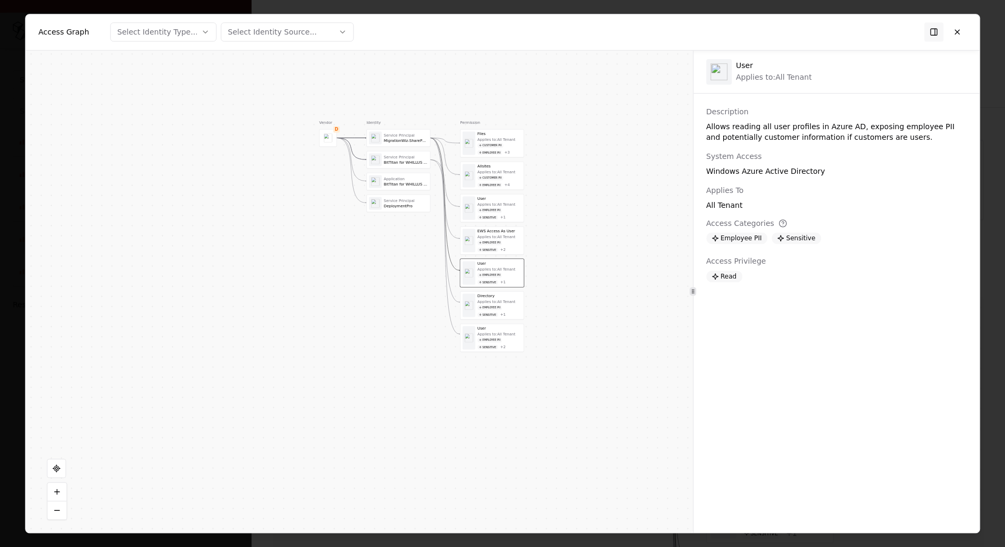
click at [500, 315] on div "Directory Applies to: All Tenant Employee PII Sensitive + 1" at bounding box center [491, 305] width 63 height 28
click at [0, 217] on div at bounding box center [502, 273] width 1005 height 547
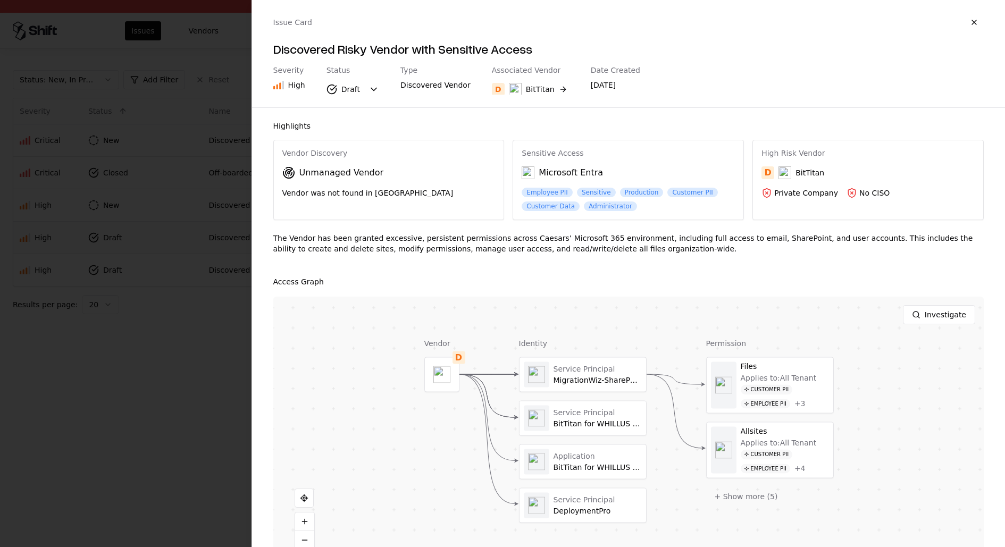
click at [162, 408] on div at bounding box center [502, 273] width 1005 height 547
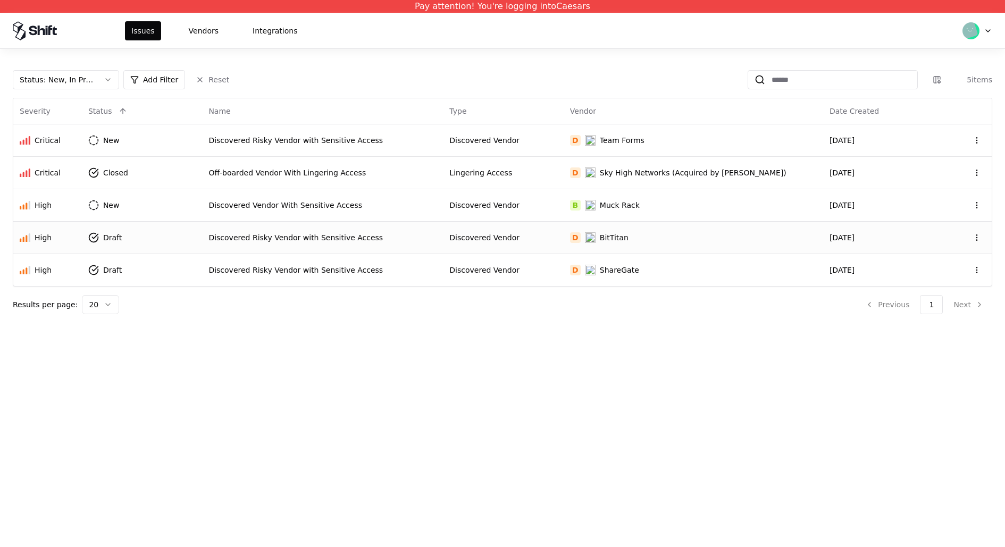
click at [201, 41] on div "Issues Vendors Integrations" at bounding box center [502, 31] width 1005 height 36
click at [204, 28] on button "Vendors" at bounding box center [203, 30] width 43 height 19
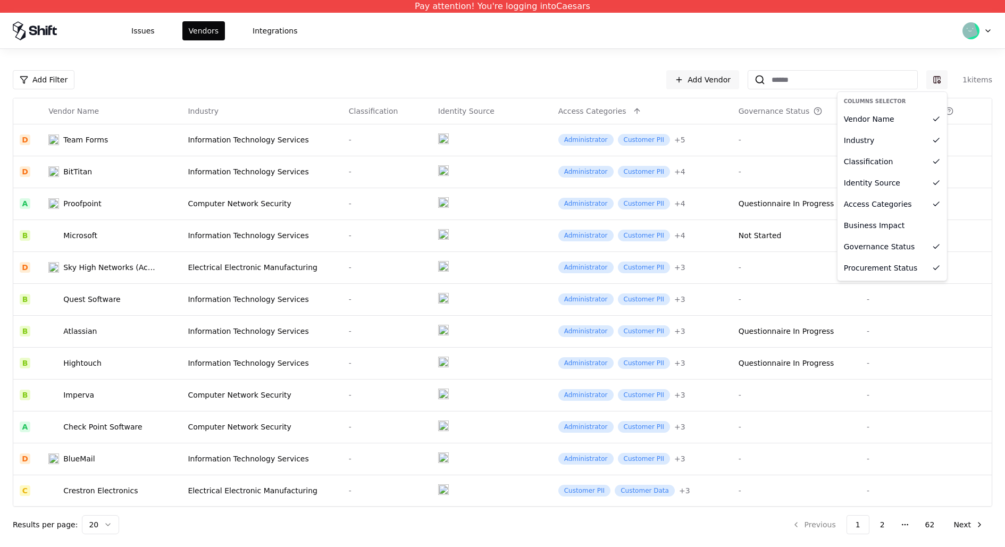
click at [938, 80] on html "Pay attention! You're logging into Caesars Issues Vendors Integrations Add Filt…" at bounding box center [502, 273] width 1005 height 547
click at [674, 51] on html "Pay attention! You're logging into Caesars Issues Vendors Integrations Add Filt…" at bounding box center [502, 273] width 1005 height 547
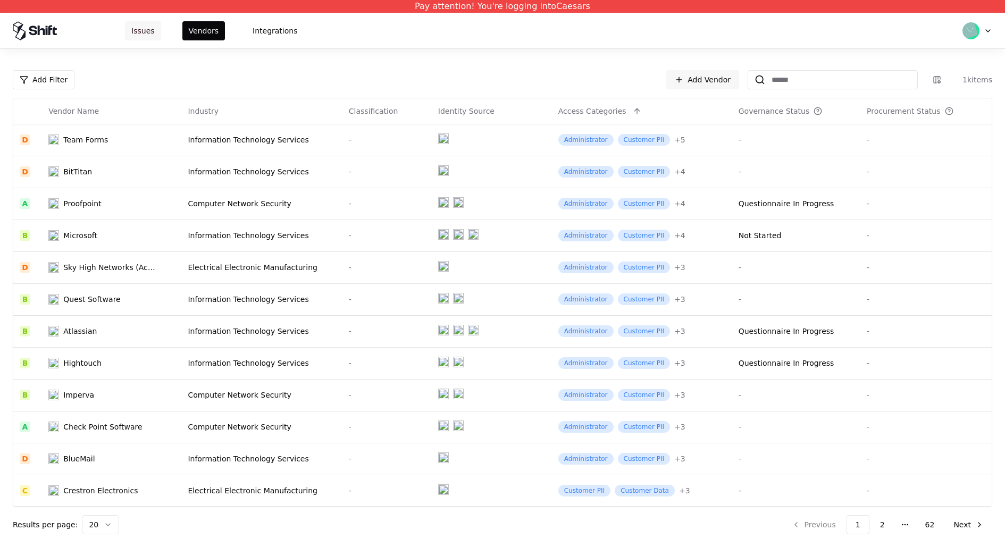
click at [144, 24] on button "Issues" at bounding box center [143, 30] width 36 height 19
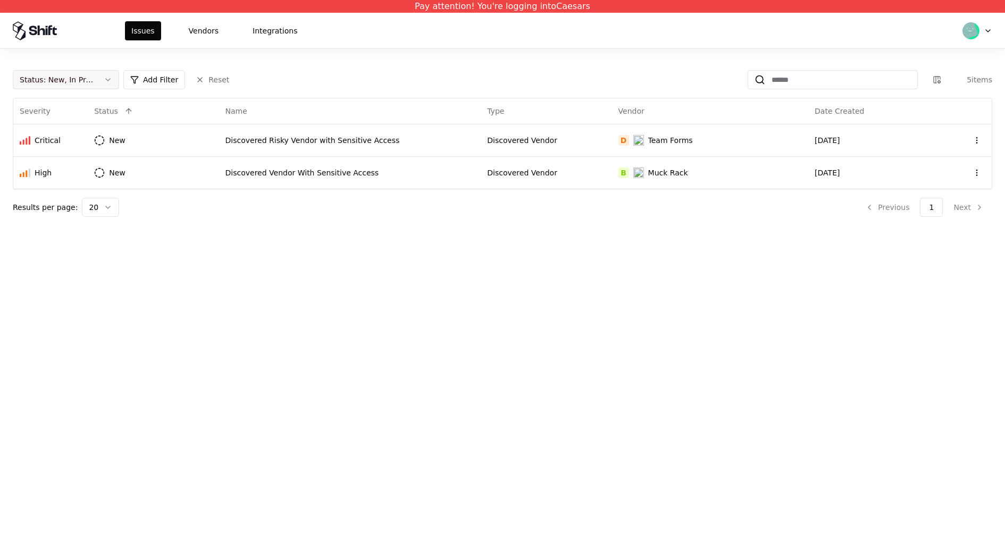
click at [82, 80] on div "Status : New, In Progress" at bounding box center [57, 79] width 75 height 11
click at [64, 161] on div "Closed" at bounding box center [65, 163] width 101 height 21
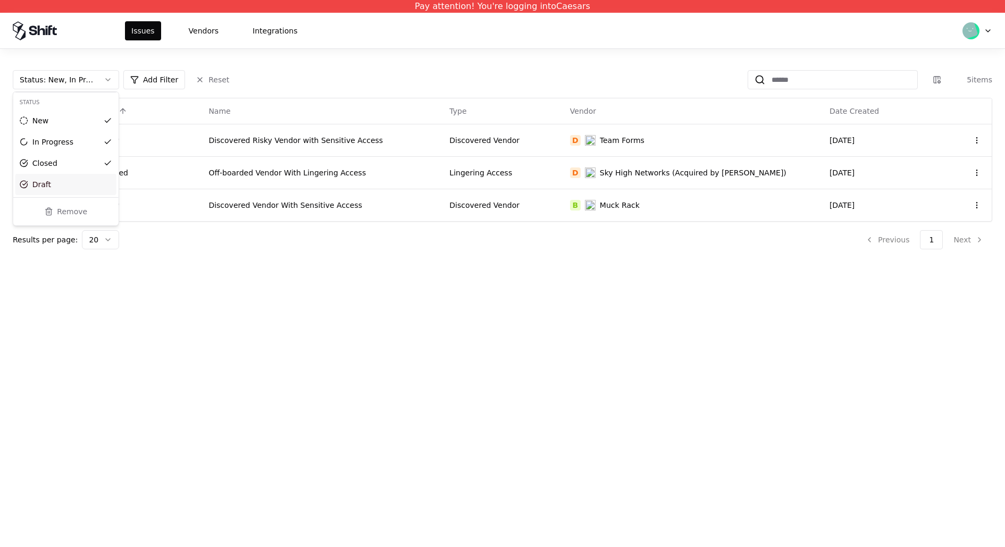
click at [64, 179] on div "Draft" at bounding box center [65, 184] width 101 height 21
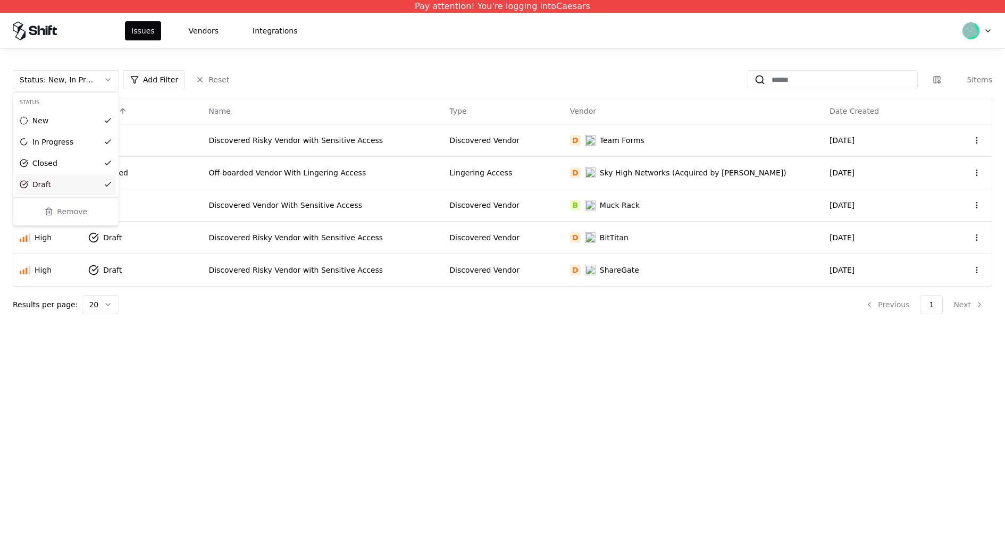
click at [406, 465] on html "Pay attention! You're logging into Caesars Issues Vendors Integrations Status :…" at bounding box center [502, 273] width 1005 height 547
click at [193, 32] on button "Vendors" at bounding box center [203, 30] width 43 height 19
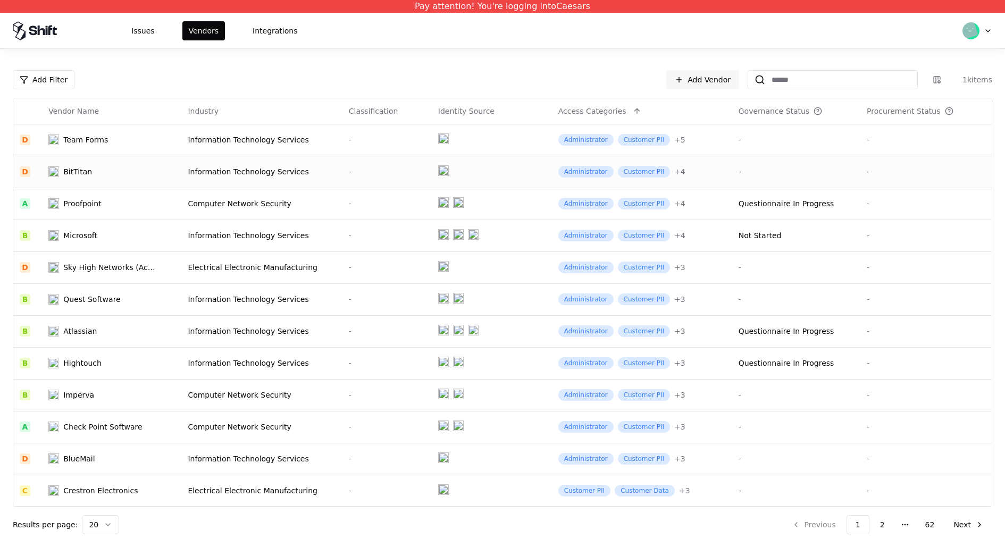
click at [356, 175] on div "-" at bounding box center [387, 171] width 77 height 11
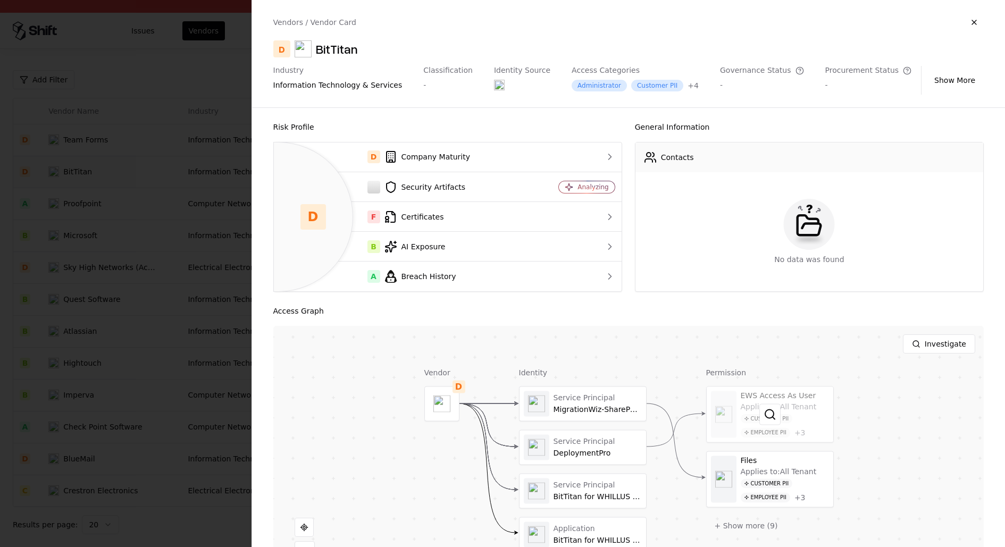
click at [765, 402] on div at bounding box center [769, 413] width 127 height 55
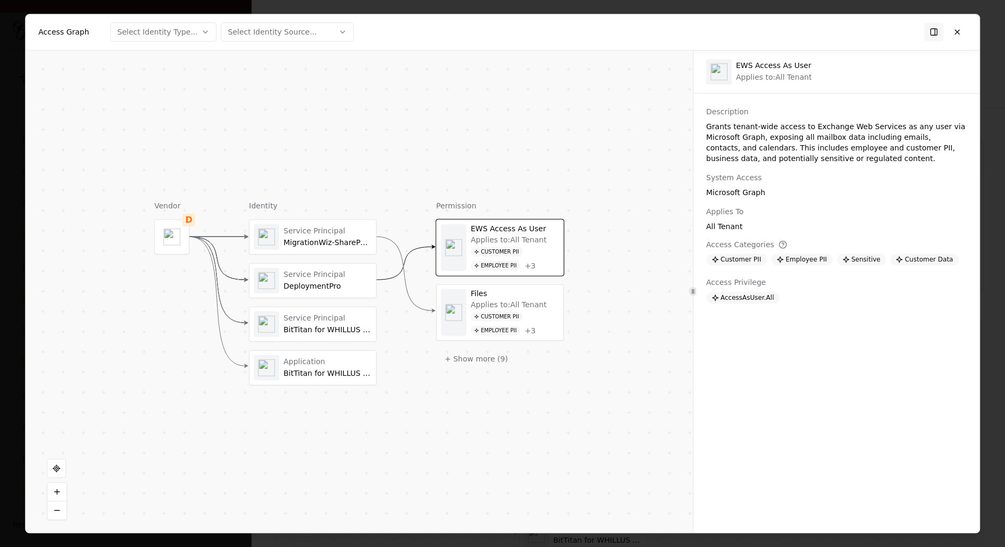
click at [328, 244] on div "MigrationWiz-SharePoint-Delegated" at bounding box center [327, 243] width 88 height 10
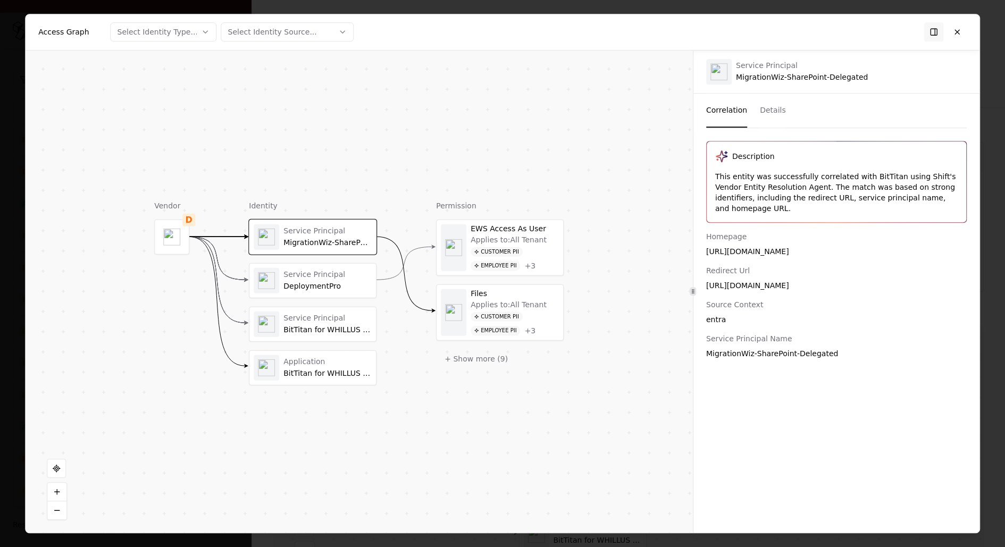
click at [328, 270] on div "Service Principal" at bounding box center [327, 275] width 88 height 10
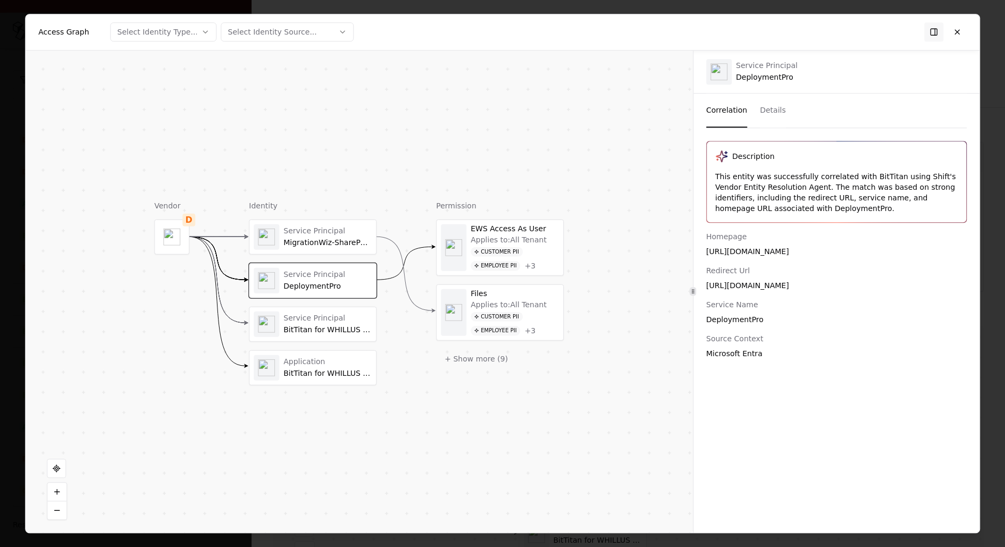
click at [322, 317] on div "Service Principal" at bounding box center [327, 319] width 88 height 10
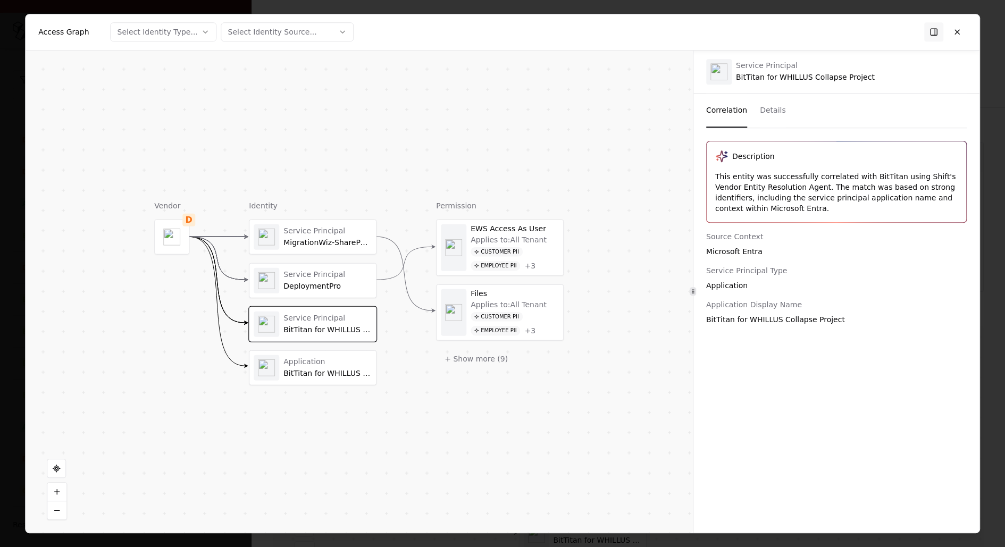
click at [333, 369] on div "BitTitan for WHILLUS Collapse Project" at bounding box center [327, 373] width 88 height 10
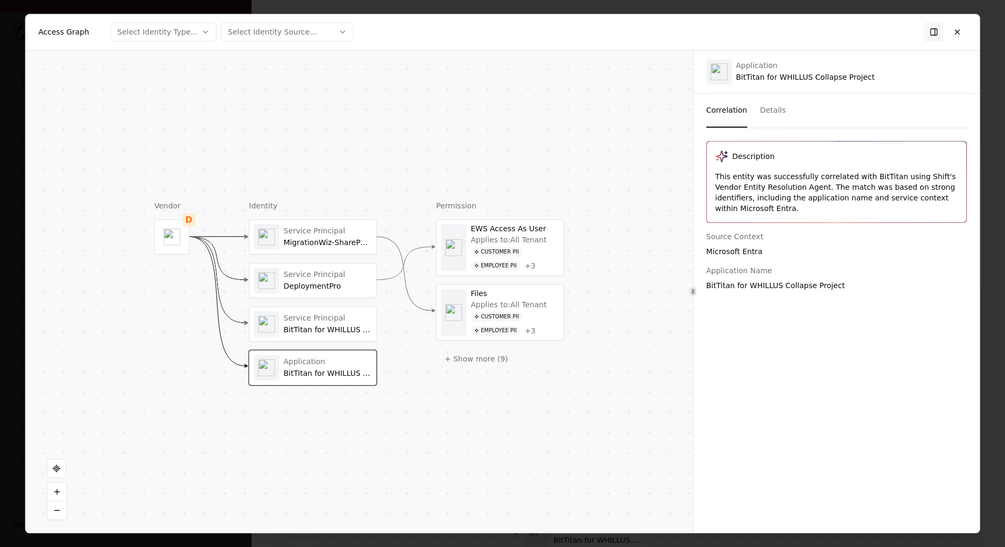
click at [352, 322] on div "Service Principal BitTitan for WHILLUS Collapse Project" at bounding box center [327, 324] width 88 height 21
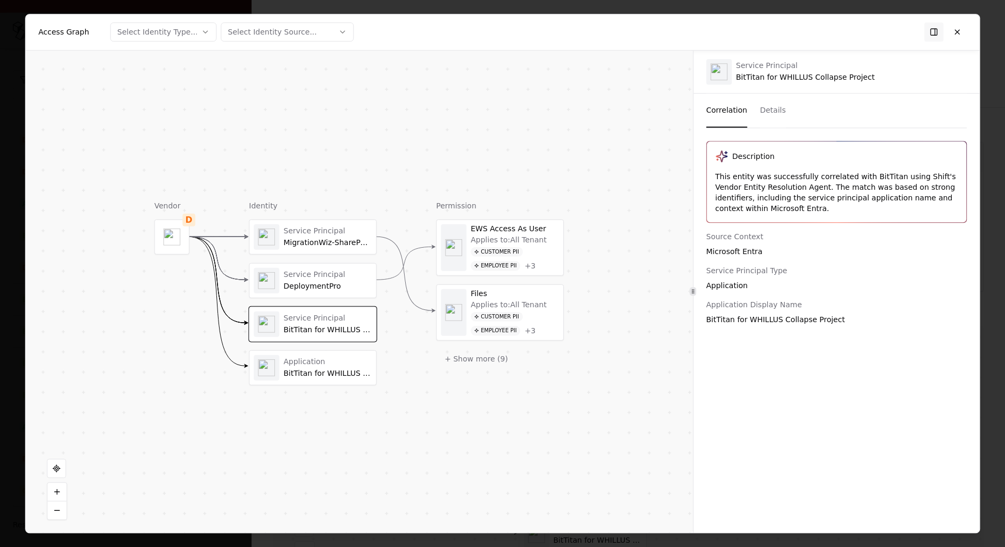
click at [357, 352] on div "Application BitTitan for WHILLUS Collapse Project" at bounding box center [312, 367] width 127 height 34
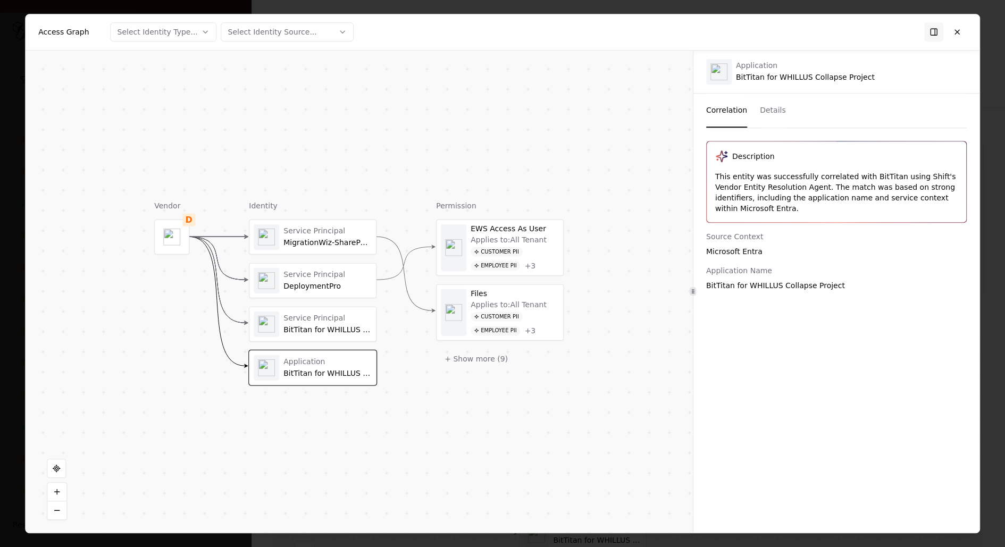
click at [340, 297] on div "Service Principal MigrationWiz-SharePoint-Delegated Service Principal Deploymen…" at bounding box center [313, 302] width 128 height 166
click at [340, 321] on div "Service Principal" at bounding box center [327, 319] width 88 height 10
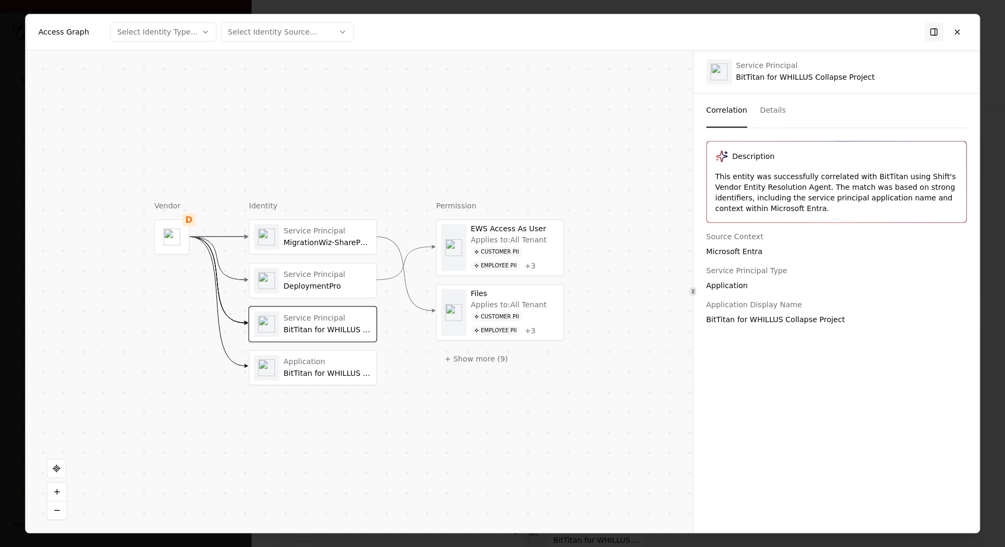
click at [344, 285] on div "DeploymentPro" at bounding box center [327, 286] width 88 height 10
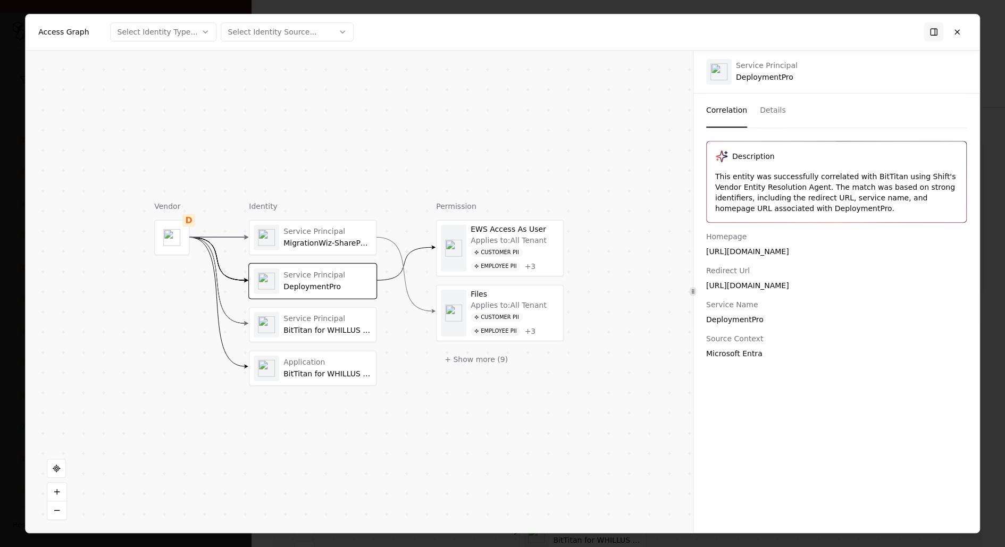
click at [321, 248] on div "Service Principal MigrationWiz-SharePoint-Delegated" at bounding box center [313, 237] width 118 height 26
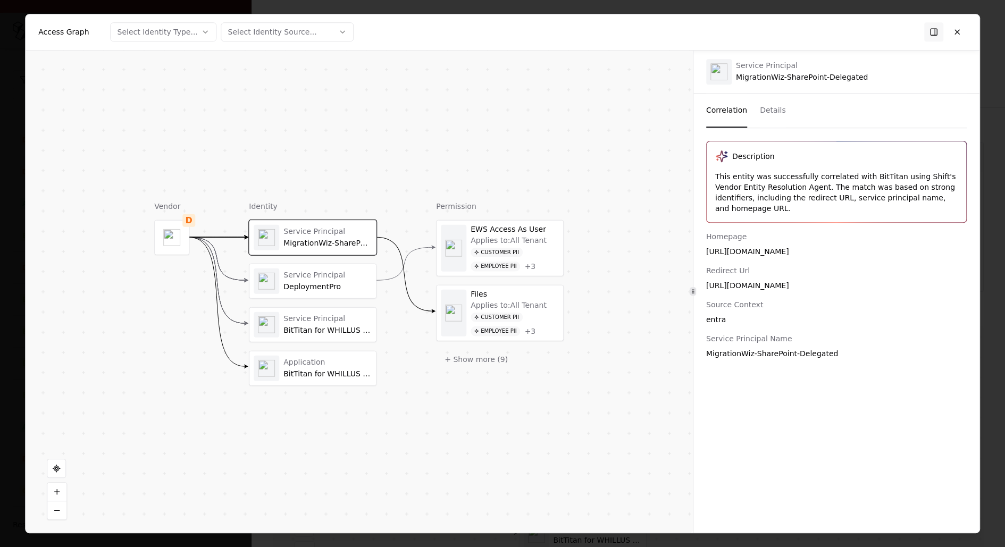
click at [484, 345] on div "EWS Access As User Applies to: All Tenant Customer PII Employee PII + 3 Files A…" at bounding box center [500, 294] width 128 height 149
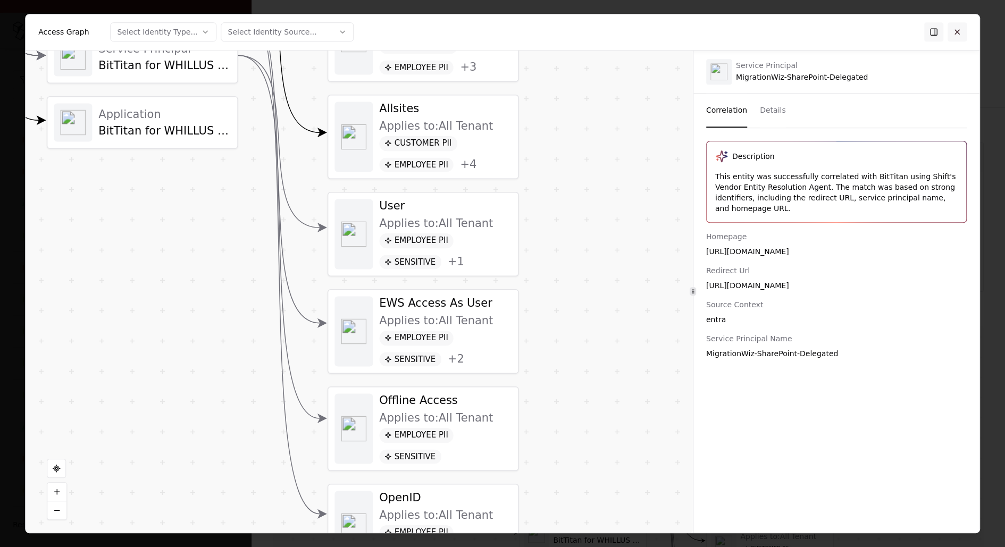
click at [960, 34] on button at bounding box center [956, 31] width 19 height 19
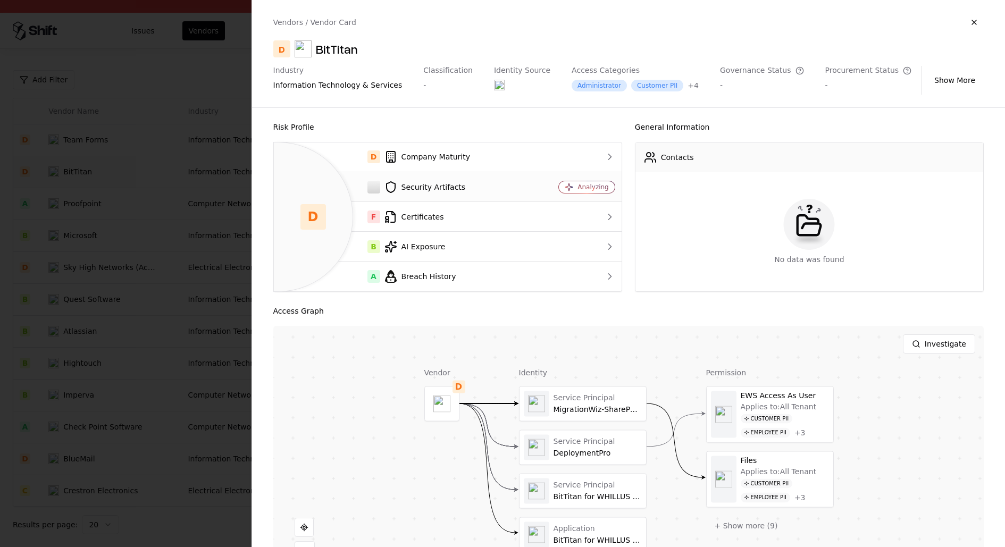
click at [456, 197] on td "Security Artifacts" at bounding box center [404, 187] width 260 height 30
click at [62, 281] on div at bounding box center [502, 273] width 1005 height 547
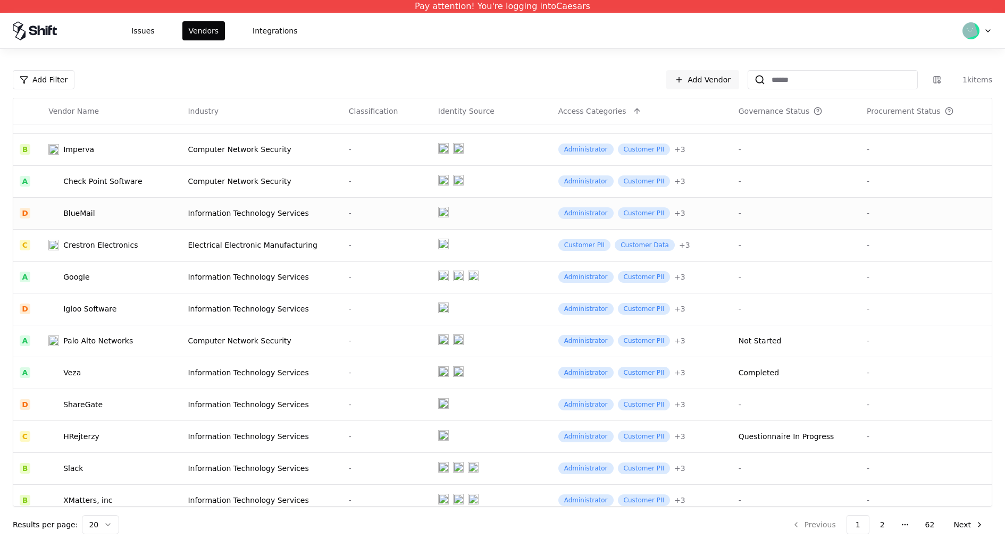
scroll to position [255, 0]
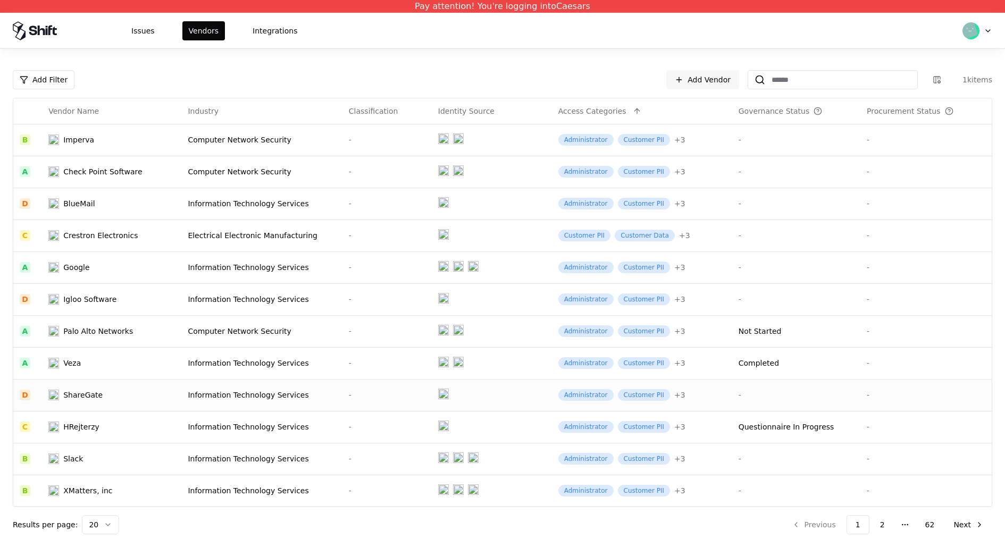
click at [133, 398] on div "ShareGate" at bounding box center [103, 395] width 111 height 11
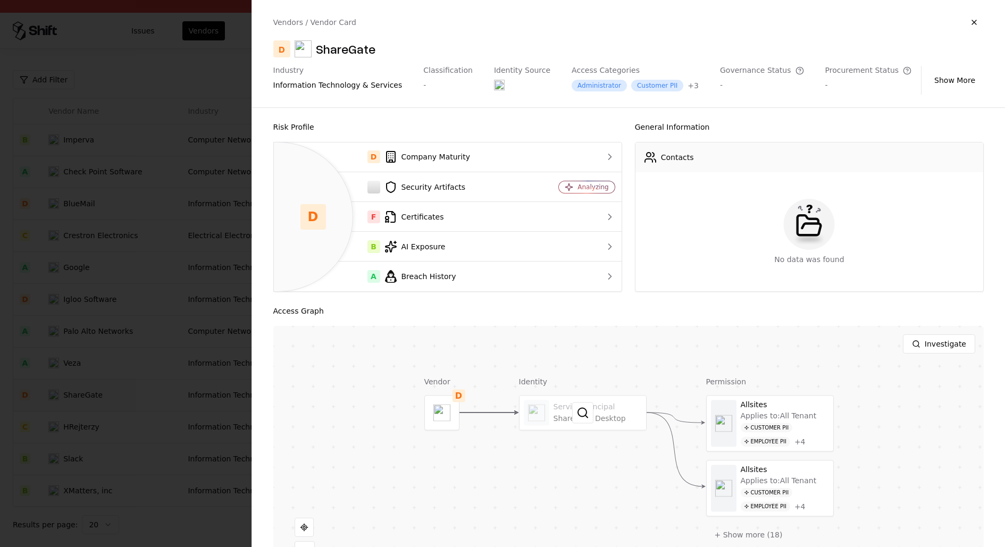
click at [622, 404] on div at bounding box center [582, 413] width 127 height 34
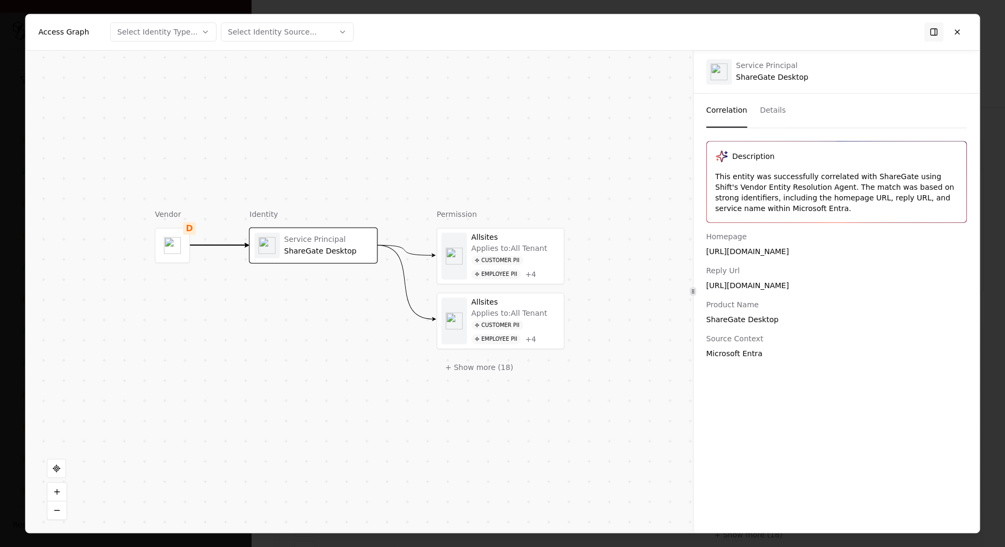
click at [491, 264] on div "Customer PII" at bounding box center [497, 260] width 52 height 10
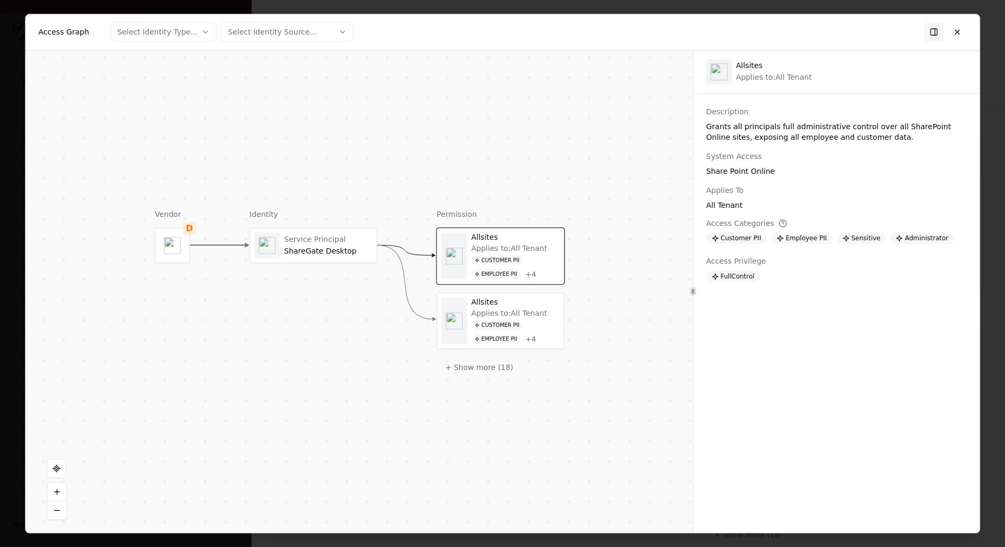
click at [500, 320] on div "Customer PII" at bounding box center [497, 325] width 52 height 10
click at [499, 368] on button "+ Show more ( 18 )" at bounding box center [478, 366] width 85 height 19
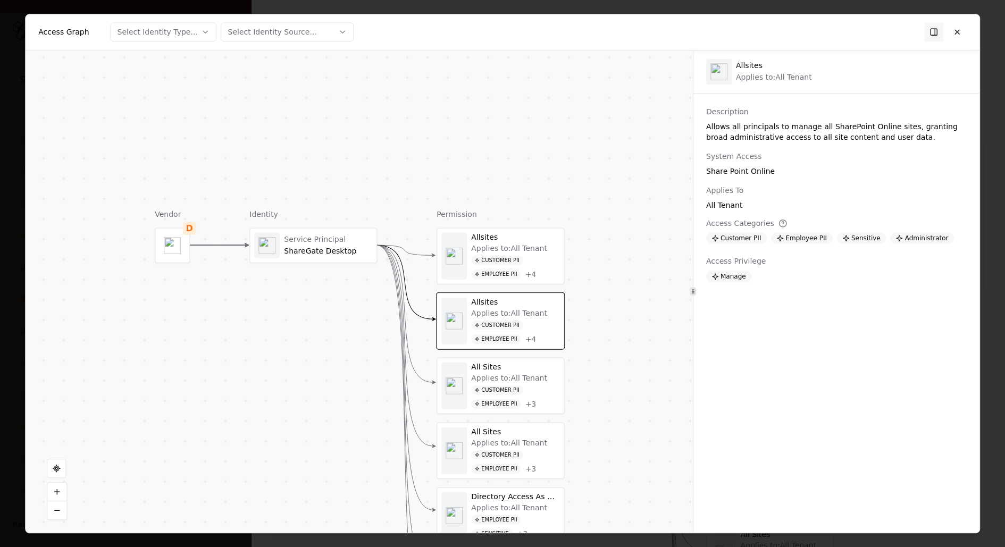
click at [502, 380] on div "Applies to: All Tenant" at bounding box center [509, 379] width 76 height 10
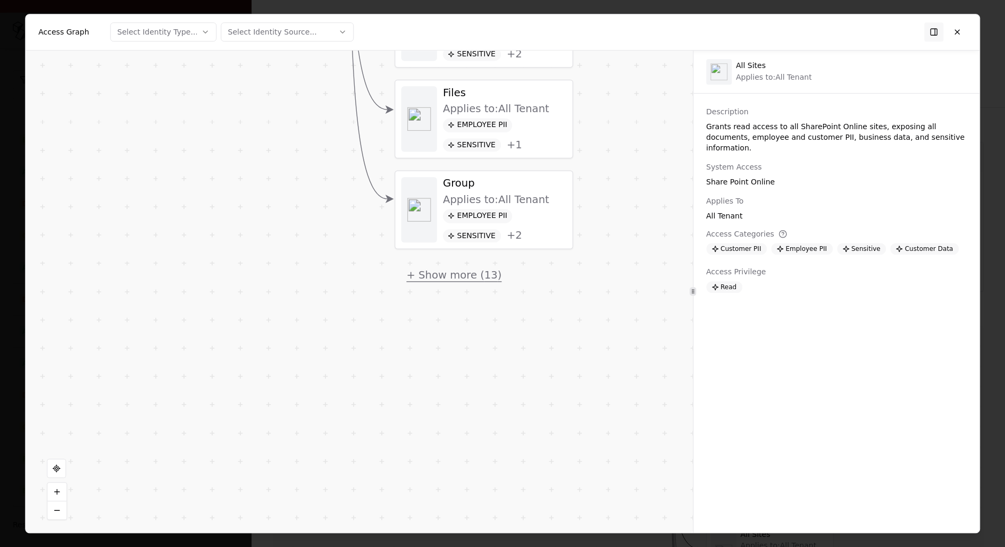
click at [467, 265] on button "+ Show more ( 13 )" at bounding box center [453, 274] width 119 height 27
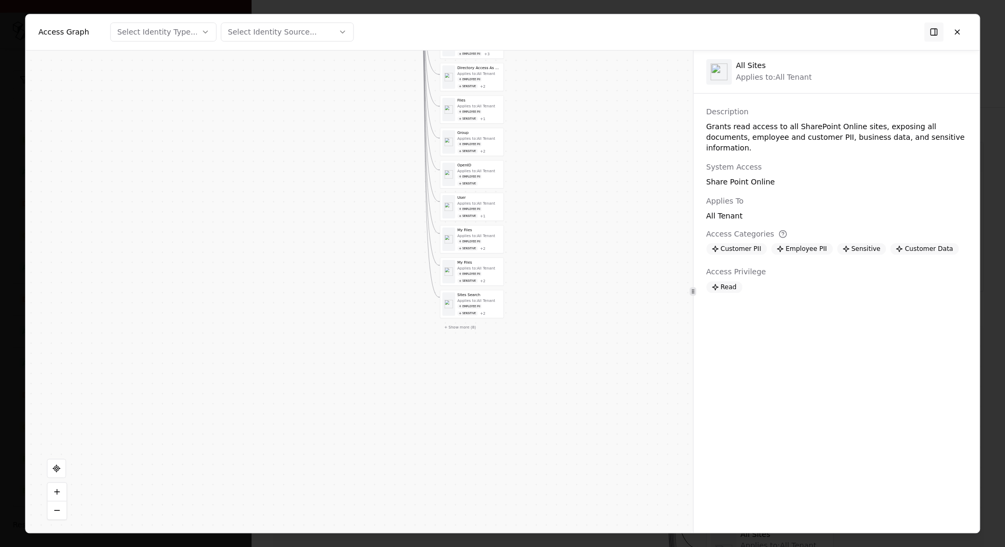
drag, startPoint x: 466, startPoint y: 271, endPoint x: 464, endPoint y: 350, distance: 79.8
click at [462, 322] on button "+ Show more ( 8 )" at bounding box center [460, 327] width 40 height 10
click at [461, 482] on div "Vendor D Identity Service Principal ShareGate Desktop Permission Allsites Appli…" at bounding box center [359, 292] width 667 height 483
click at [461, 479] on button "+ Show more ( 3 )" at bounding box center [460, 484] width 40 height 10
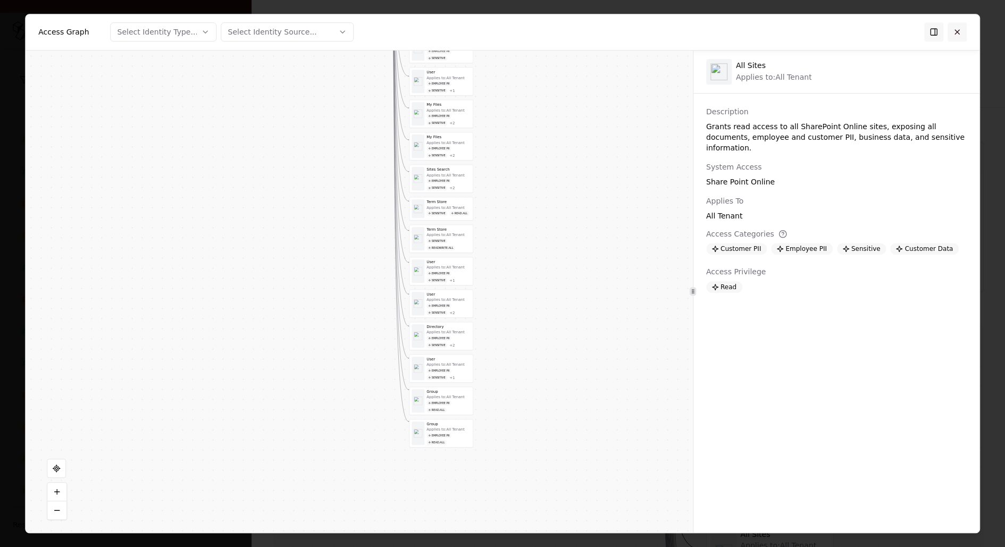
click at [955, 33] on button at bounding box center [956, 31] width 19 height 19
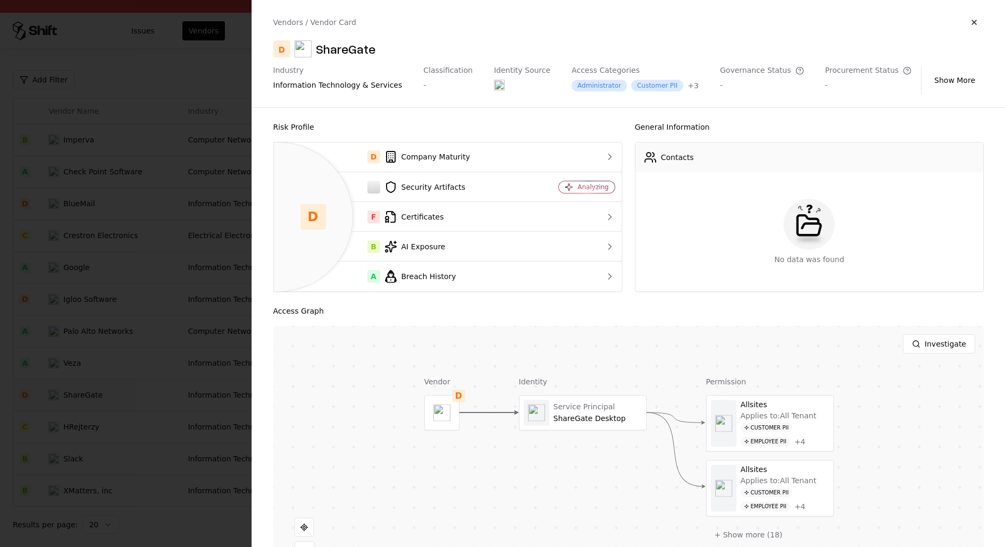
click at [136, 179] on div at bounding box center [502, 273] width 1005 height 547
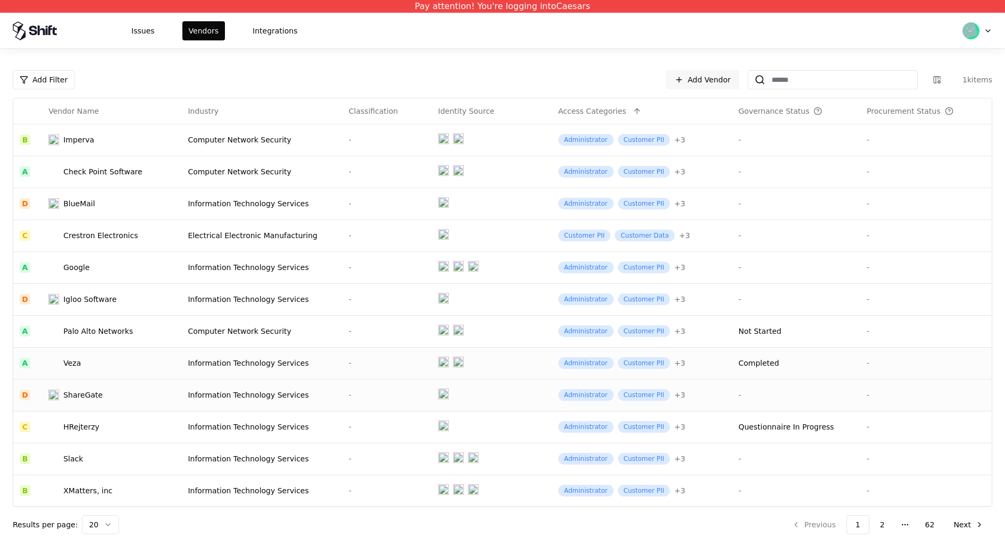
scroll to position [0, 0]
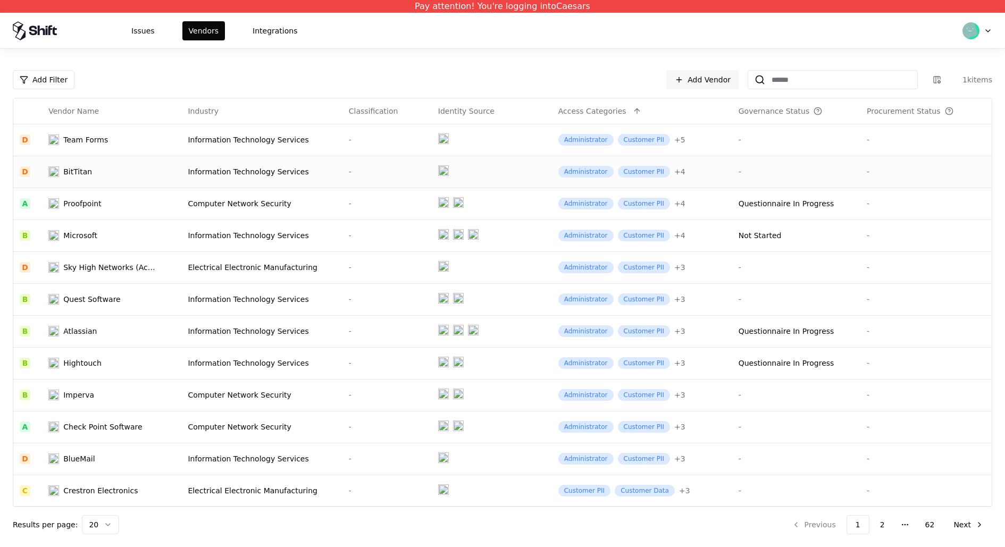
click at [153, 165] on td "BitTitan" at bounding box center [111, 172] width 139 height 32
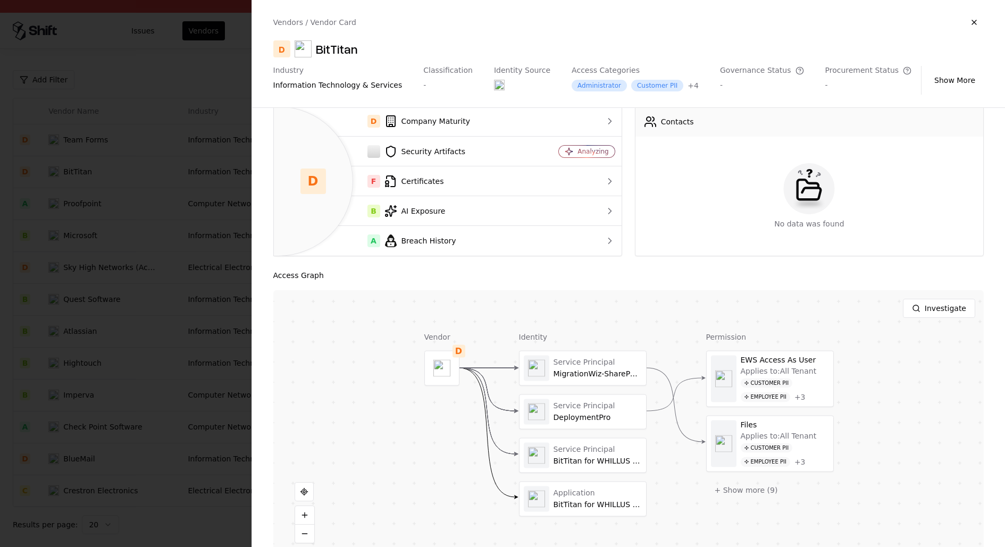
scroll to position [47, 0]
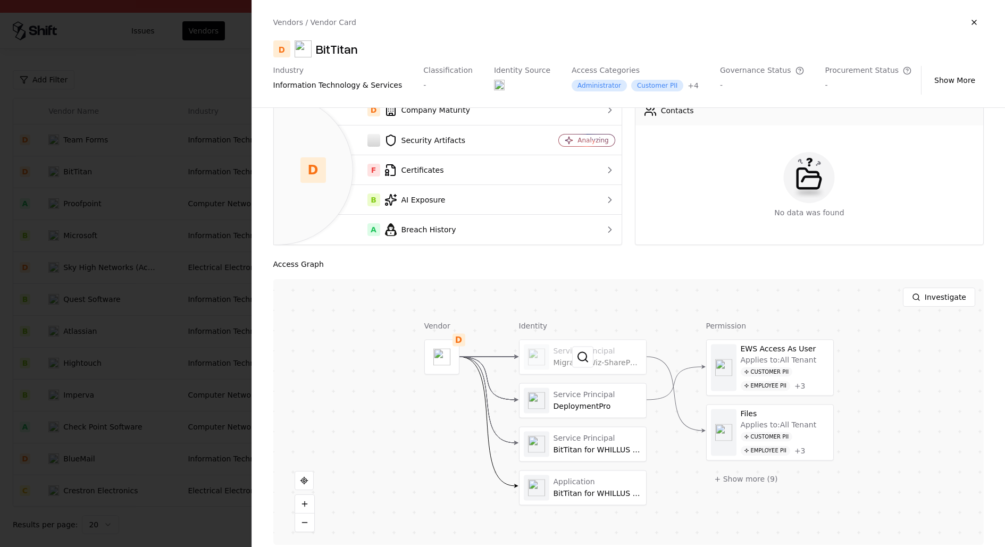
click at [595, 344] on div at bounding box center [582, 357] width 127 height 34
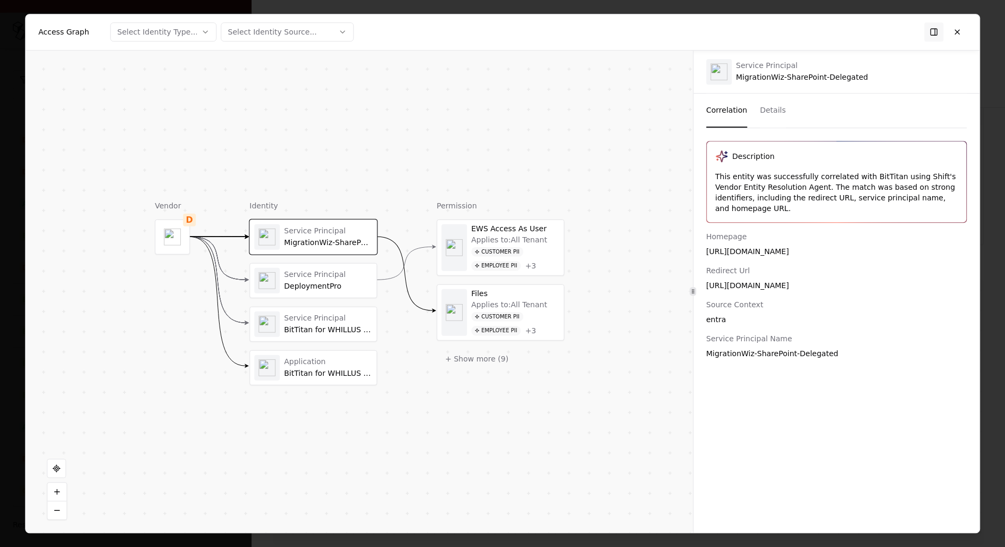
click at [352, 272] on div "Service Principal" at bounding box center [328, 275] width 88 height 10
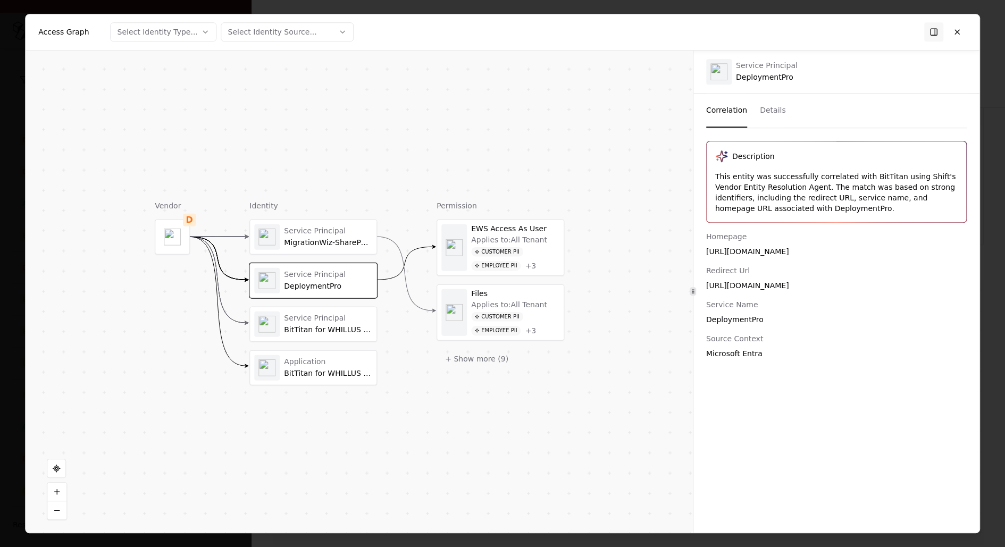
click at [334, 325] on div "BitTitan for WHILLUS Collapse Project" at bounding box center [328, 330] width 88 height 10
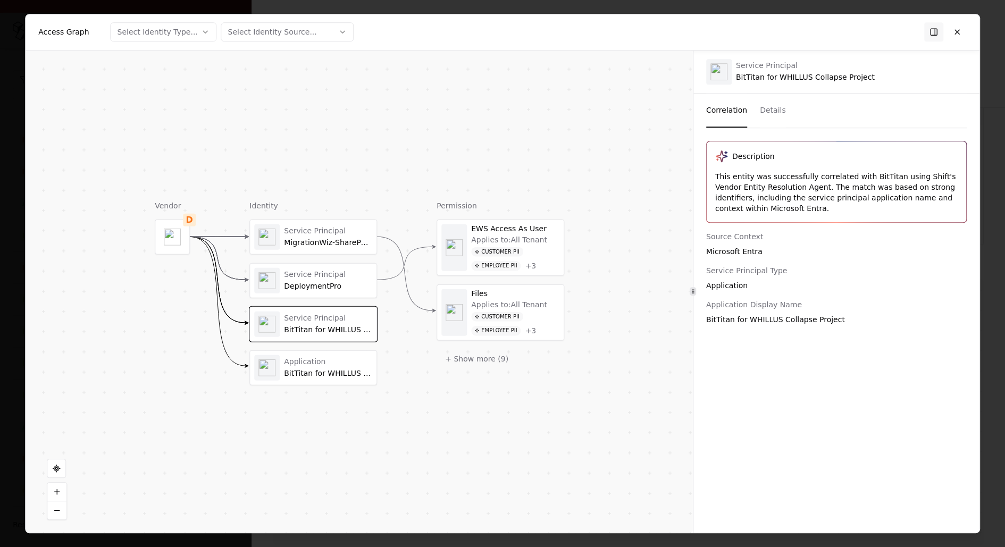
click at [331, 357] on div "Application" at bounding box center [328, 362] width 88 height 10
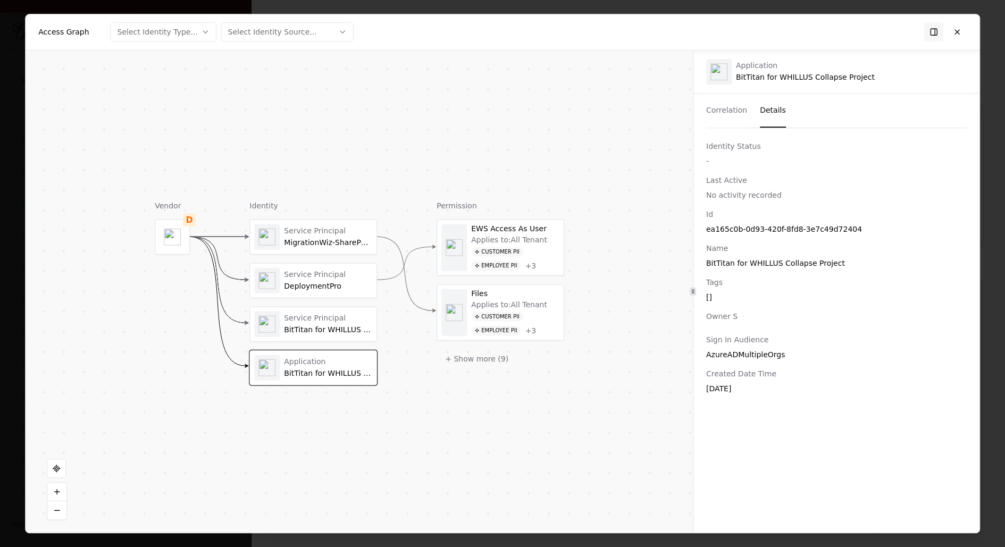
click at [774, 108] on button "Details" at bounding box center [773, 111] width 26 height 34
click at [313, 239] on div "MigrationWiz-SharePoint-Delegated" at bounding box center [328, 243] width 88 height 10
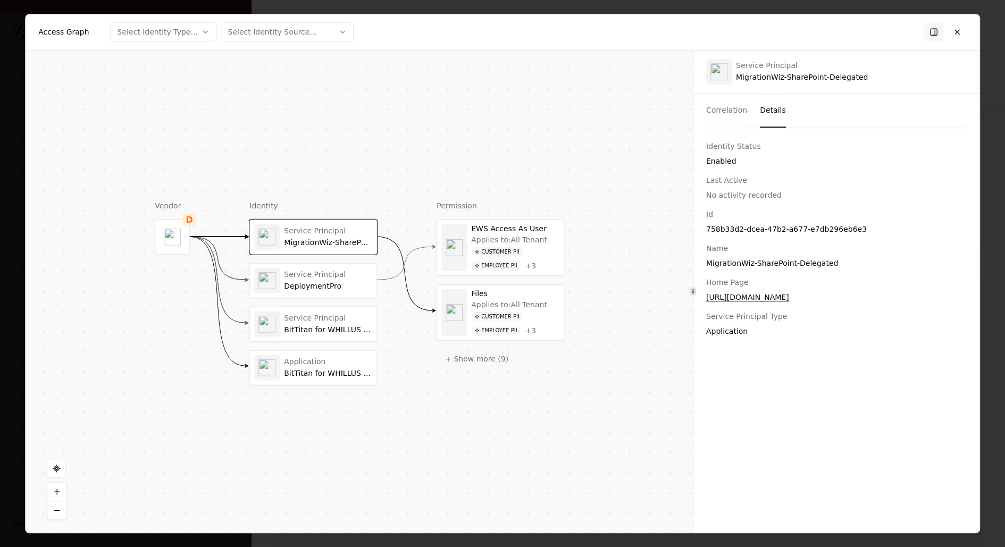
click at [329, 281] on div "DeploymentPro" at bounding box center [328, 286] width 88 height 10
click at [334, 325] on div "BitTitan for WHILLUS Collapse Project" at bounding box center [328, 330] width 88 height 10
click at [338, 373] on div "BitTitan for WHILLUS Collapse Project" at bounding box center [328, 373] width 88 height 10
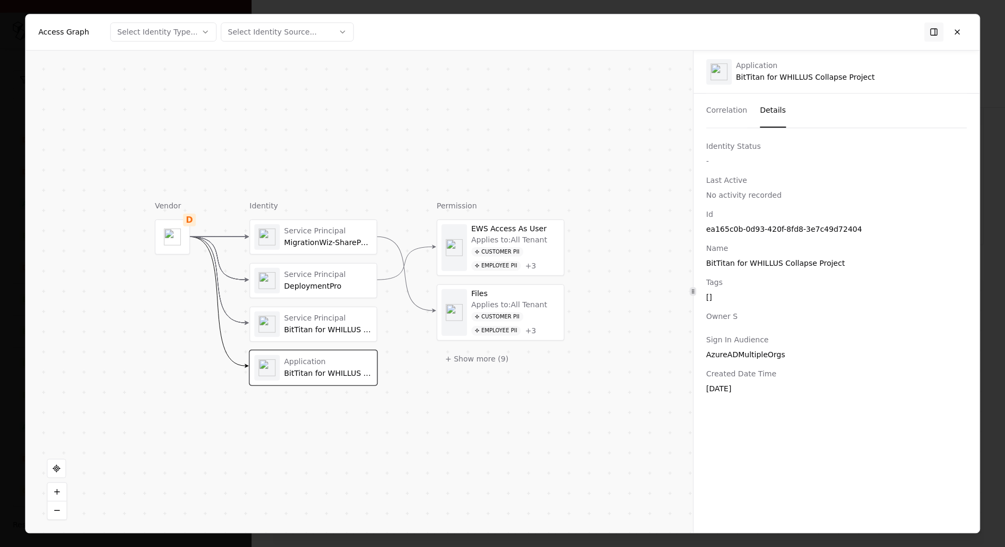
click at [344, 301] on div "Service Principal MigrationWiz-SharePoint-Delegated Service Principal Deploymen…" at bounding box center [313, 302] width 128 height 166
click at [344, 314] on div "Service Principal" at bounding box center [328, 319] width 88 height 10
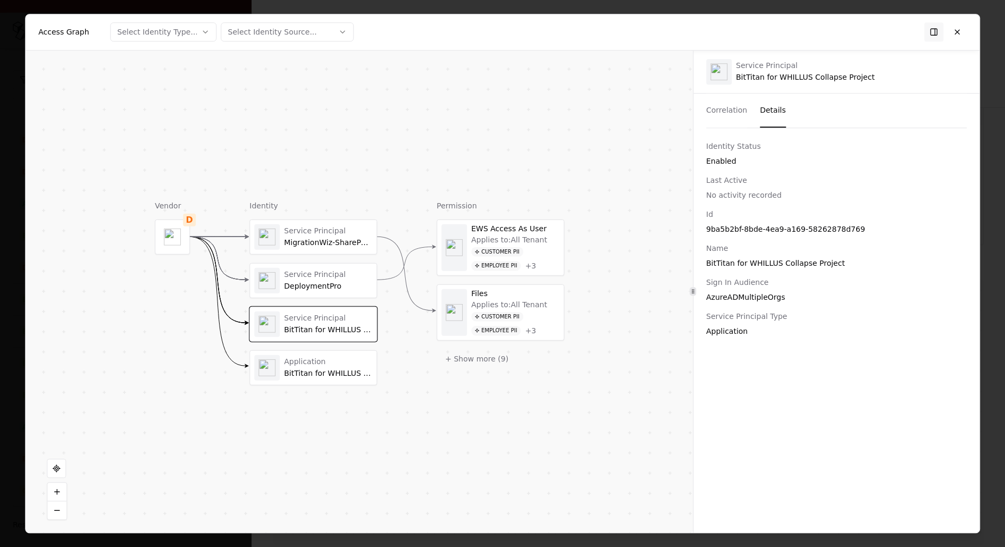
click at [344, 275] on div "Service Principal" at bounding box center [328, 275] width 88 height 10
click at [345, 242] on div "MigrationWiz-SharePoint-Delegated" at bounding box center [328, 243] width 88 height 10
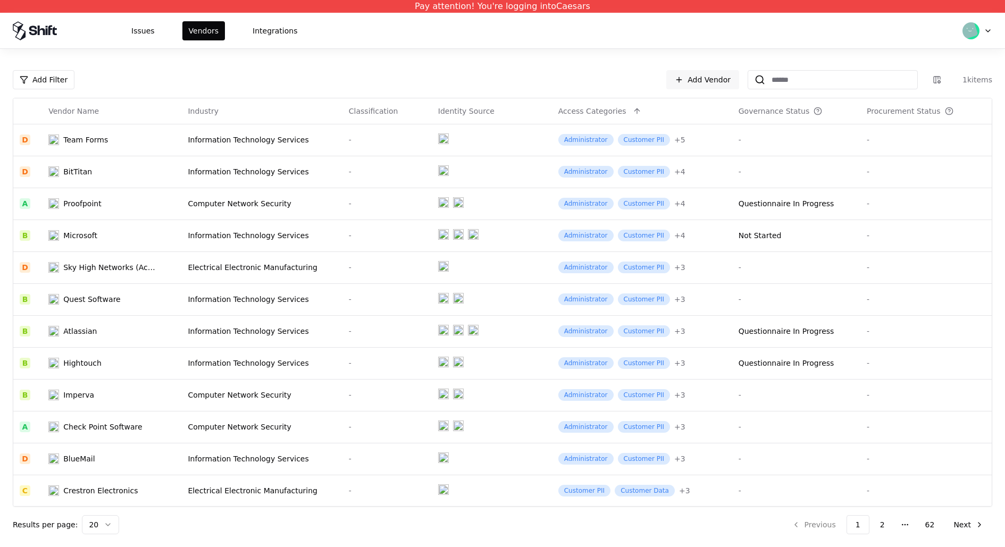
click at [763, 79] on icon at bounding box center [759, 79] width 11 height 11
click at [787, 75] on input at bounding box center [841, 79] width 152 height 19
type input "*****"
click at [145, 34] on button "Issues" at bounding box center [143, 30] width 36 height 19
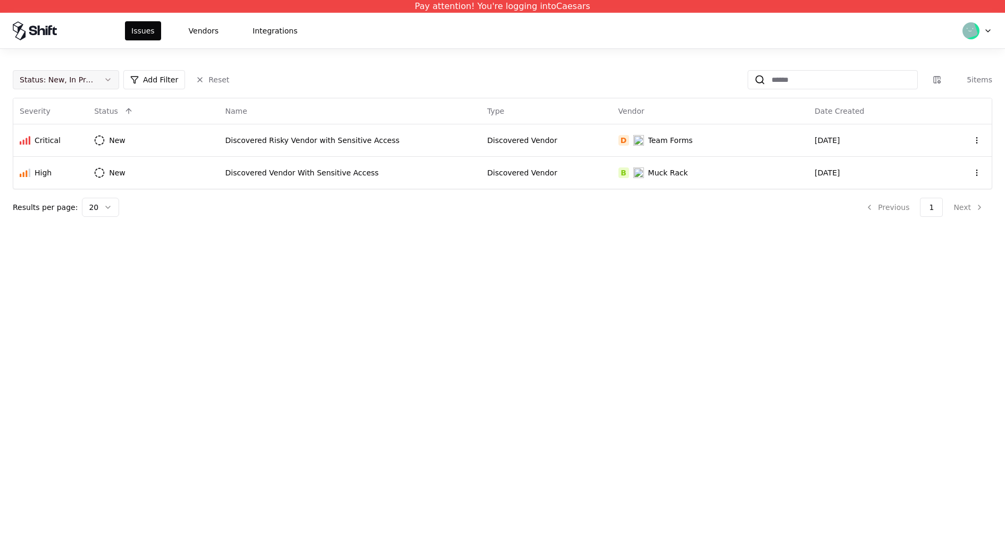
click at [97, 80] on button "Status : New, In Progress" at bounding box center [66, 79] width 106 height 19
click at [82, 174] on div "Draft" at bounding box center [65, 184] width 101 height 21
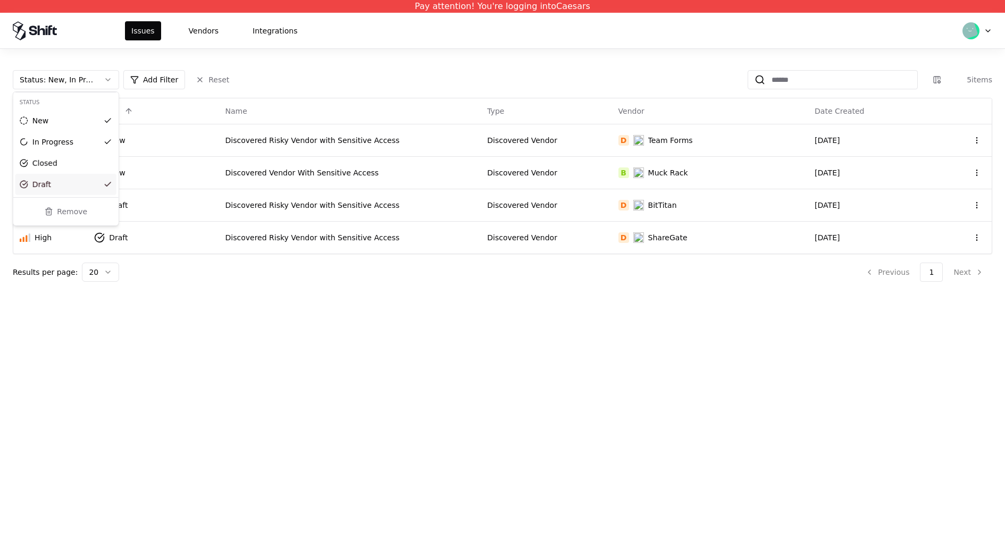
click at [394, 342] on html "Pay attention! You're logging into Caesars Issues Vendors Integrations Status :…" at bounding box center [502, 273] width 1005 height 547
click at [406, 189] on td "Discovered Risky Vendor with Sensitive Access" at bounding box center [350, 205] width 262 height 32
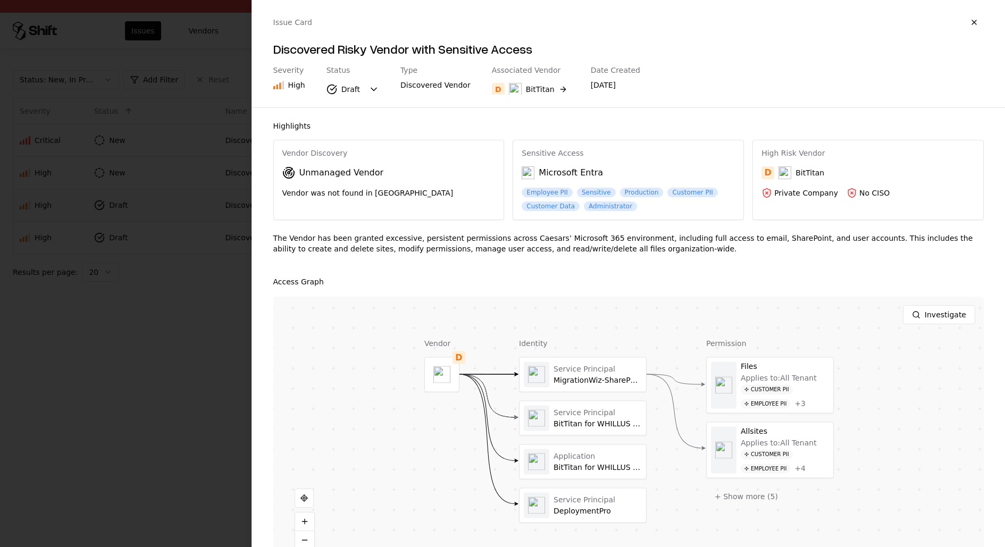
click at [406, 191] on div at bounding box center [502, 273] width 1005 height 547
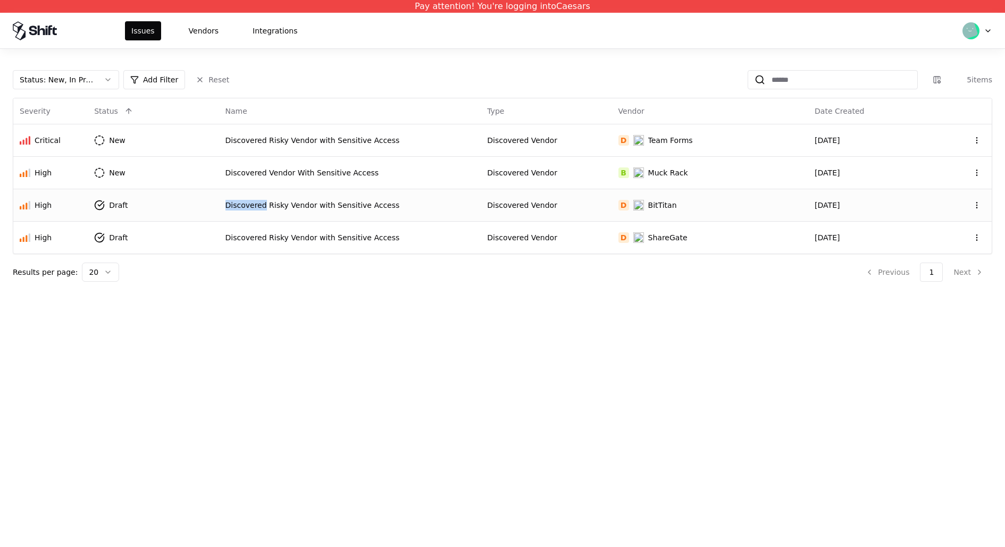
click at [406, 191] on td "Discovered Risky Vendor with Sensitive Access" at bounding box center [350, 205] width 262 height 32
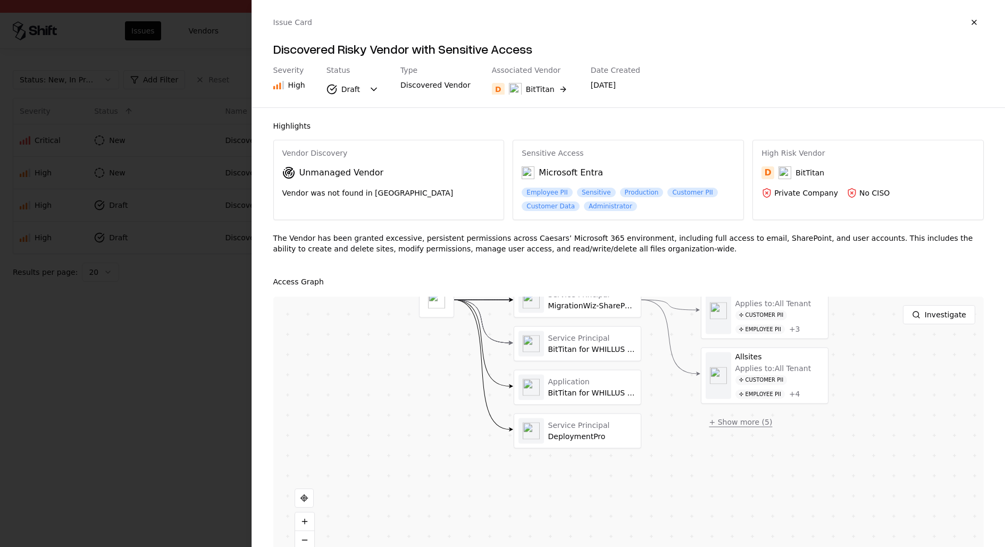
click at [737, 413] on button "+ Show more ( 5 )" at bounding box center [741, 422] width 80 height 19
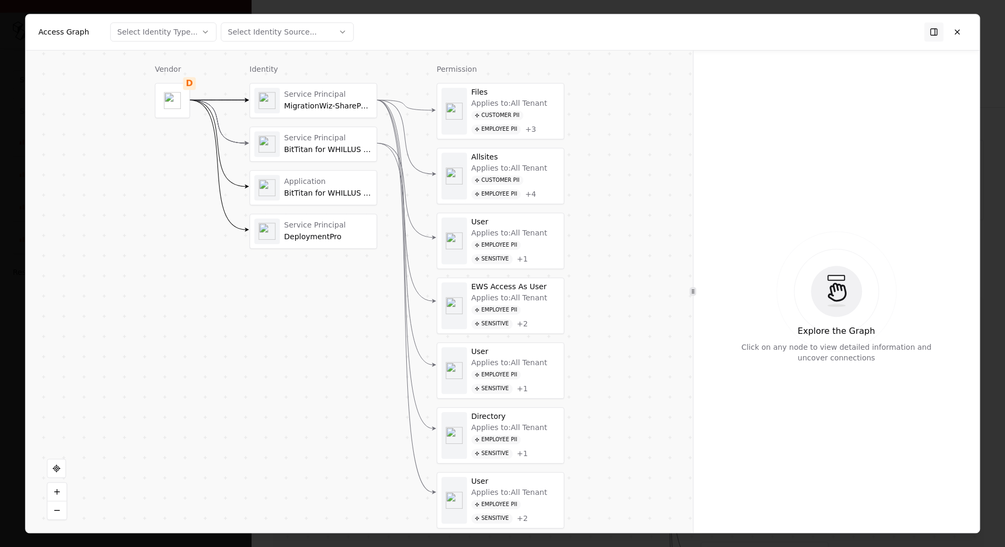
click at [356, 232] on div "DeploymentPro" at bounding box center [328, 237] width 88 height 10
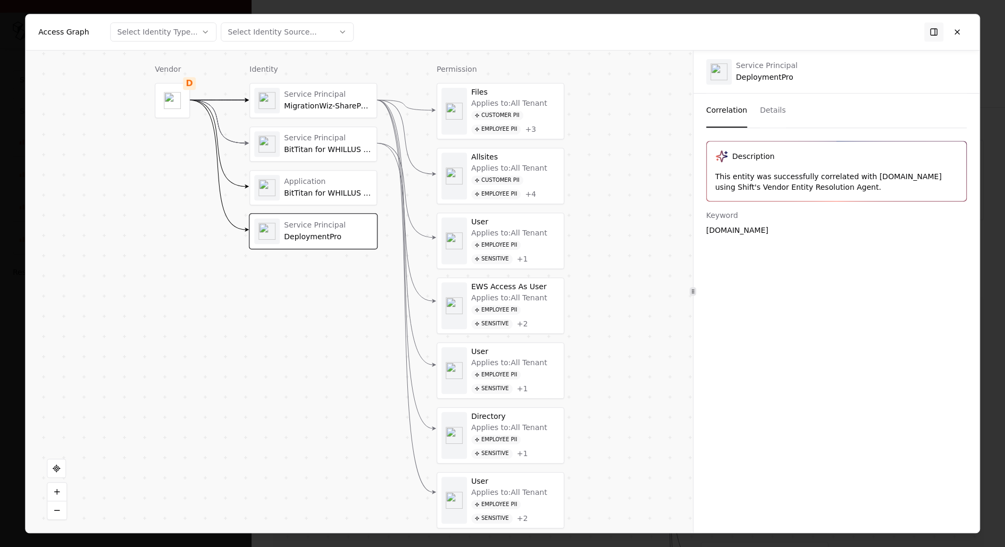
click at [342, 192] on div "BitTitan for WHILLUS Collapse Project" at bounding box center [328, 194] width 88 height 10
click at [338, 139] on div "Service Principal" at bounding box center [328, 138] width 88 height 10
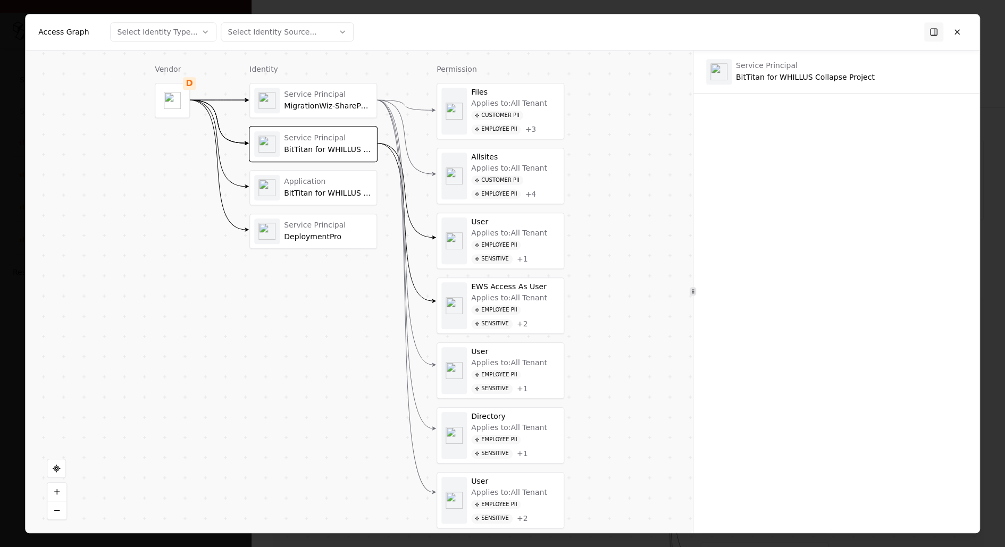
click at [334, 104] on div "MigrationWiz-SharePoint-Delegated" at bounding box center [328, 107] width 88 height 10
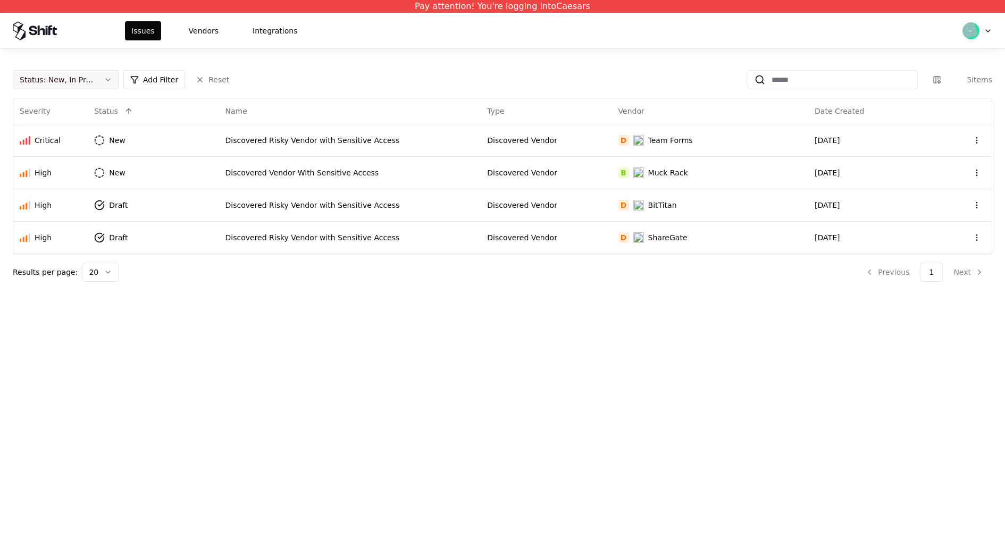
click at [99, 85] on button "Status : New, In Progress, Draft" at bounding box center [66, 79] width 106 height 19
click at [81, 161] on div "Closed" at bounding box center [65, 163] width 101 height 21
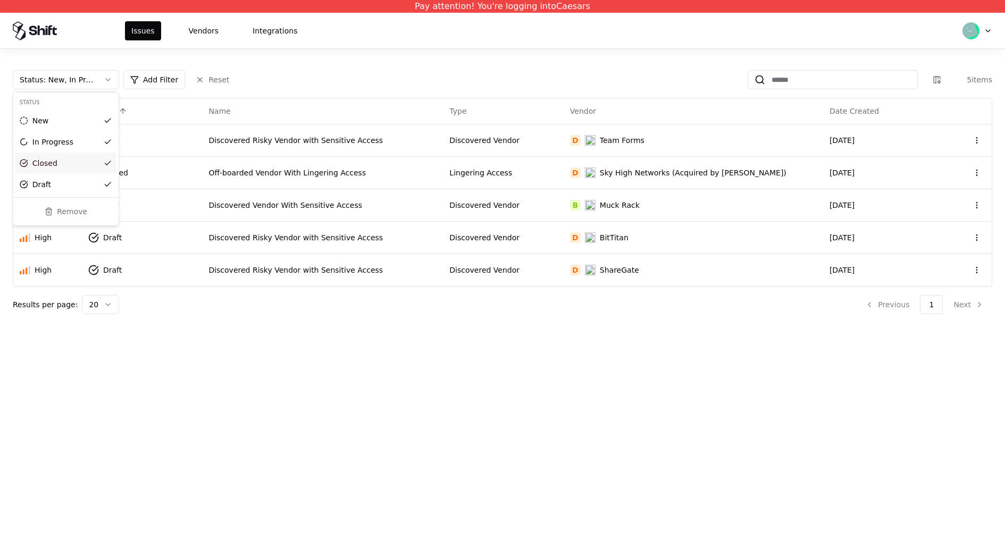
click at [510, 173] on html "Pay attention! You're logging into Caesars Issues Vendors Integrations Status :…" at bounding box center [502, 273] width 1005 height 547
click at [510, 173] on div "Lingering Access" at bounding box center [502, 172] width 107 height 11
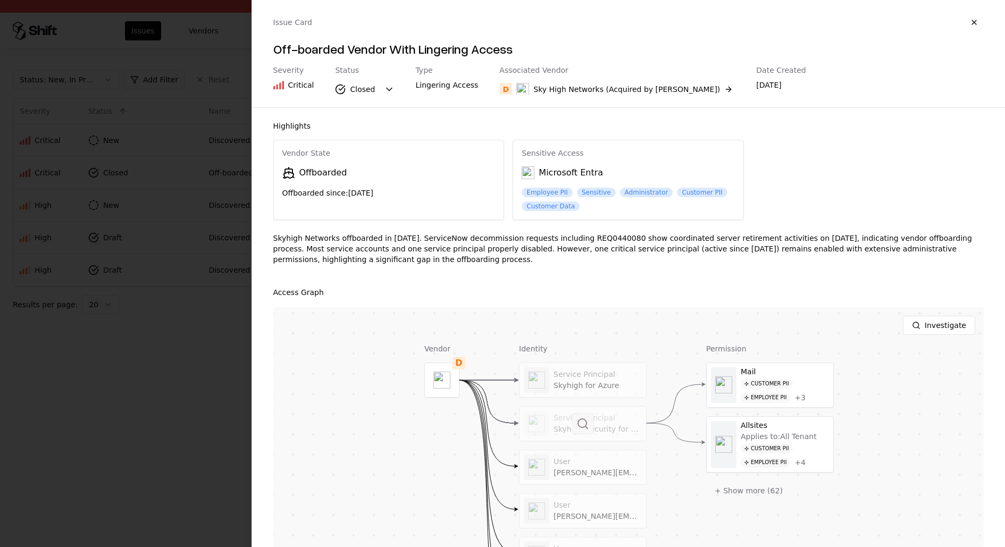
click at [587, 422] on button at bounding box center [582, 423] width 21 height 21
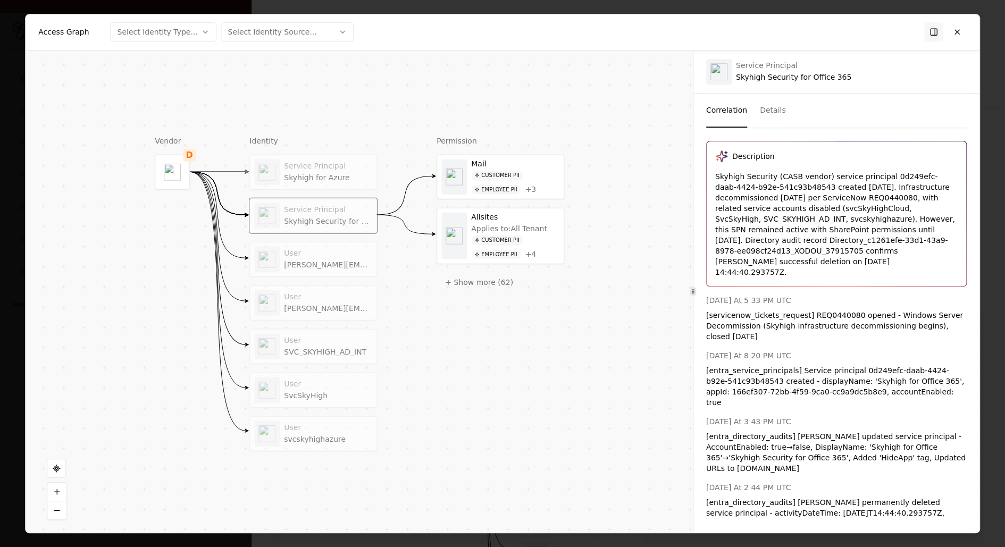
click at [776, 112] on button "Details" at bounding box center [773, 111] width 26 height 34
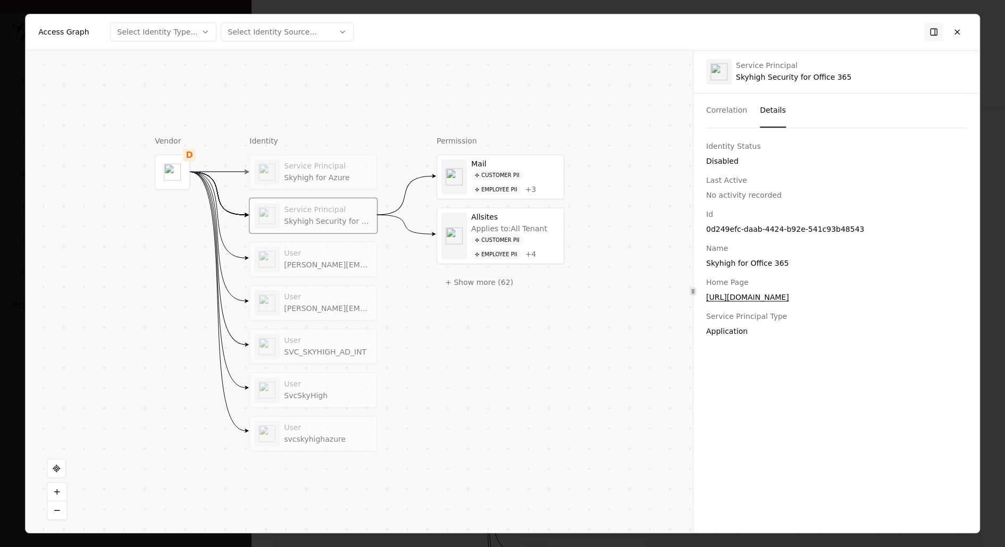
click at [771, 220] on div "Id 0d249efc-daab-4424-b92e-541c93b48543" at bounding box center [836, 222] width 260 height 26
click at [771, 227] on div "0d249efc-daab-4424-b92e-541c93b48543" at bounding box center [836, 229] width 260 height 11
copy div "0d249efc-daab-4424-b92e-541c93b48543"
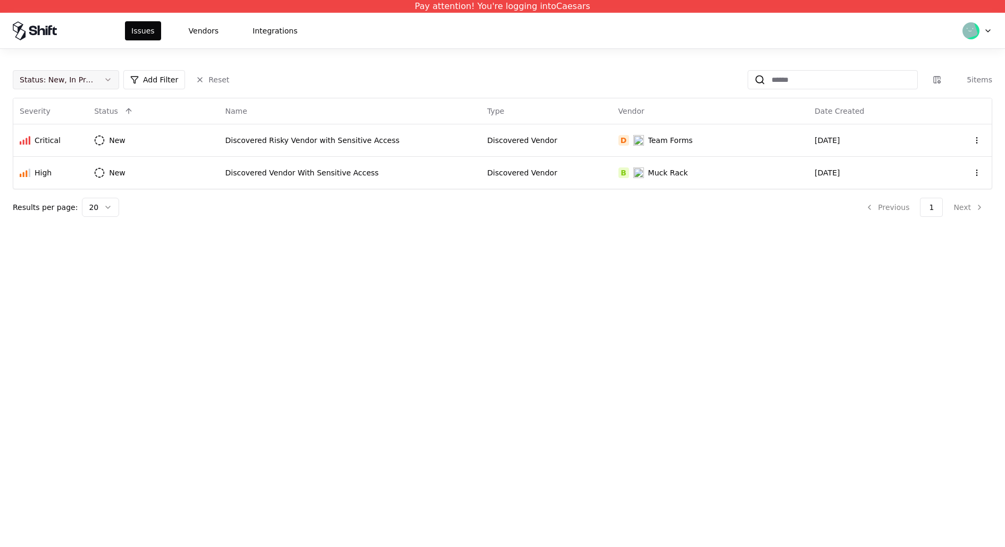
click at [75, 75] on div "Status : New, In Progress" at bounding box center [57, 79] width 75 height 11
click at [85, 161] on div "Closed" at bounding box center [65, 163] width 101 height 21
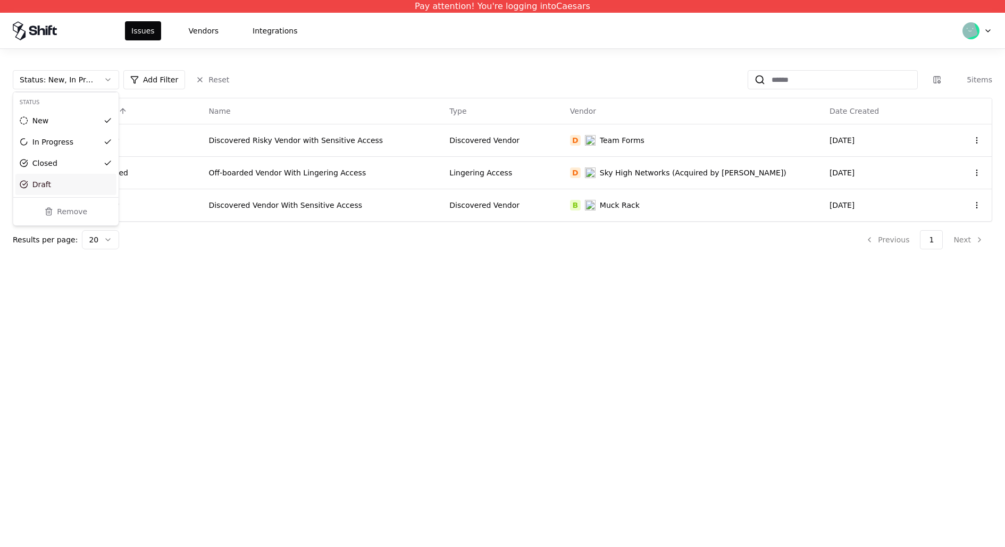
click at [85, 183] on div "Draft" at bounding box center [65, 184] width 101 height 21
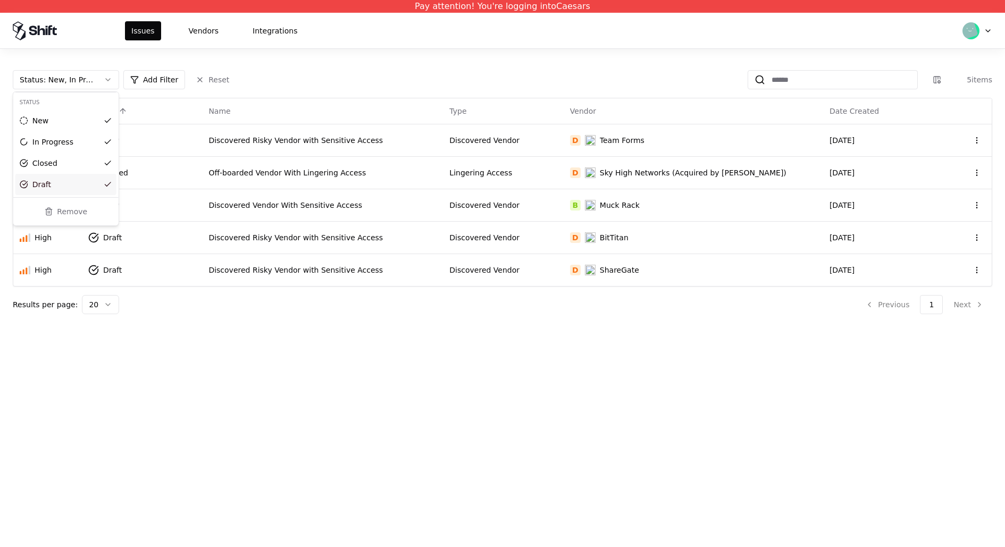
click at [518, 374] on html "Pay attention! You're logging into Caesars Issues Vendors Integrations Status :…" at bounding box center [502, 273] width 1005 height 547
click at [557, 173] on div "Lingering Access" at bounding box center [502, 172] width 107 height 11
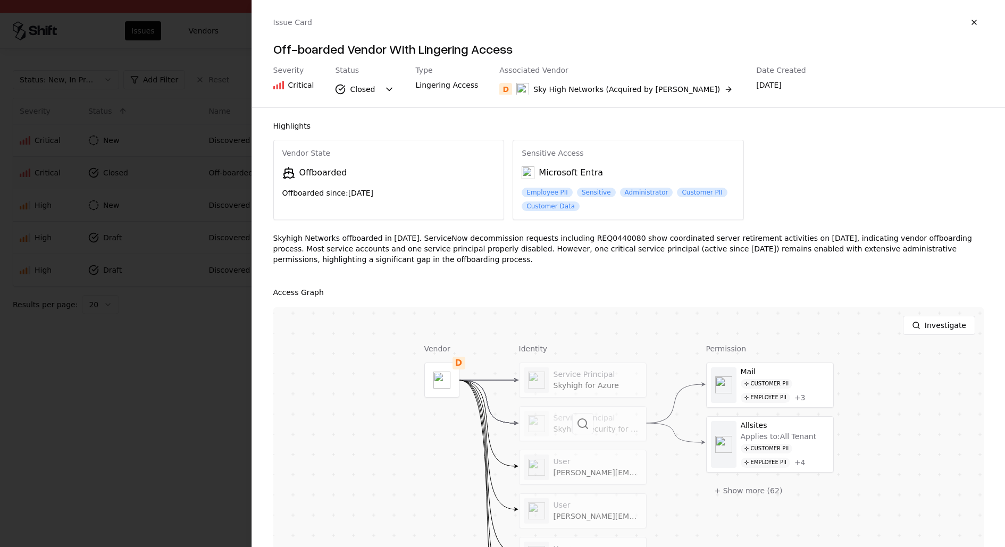
click at [622, 426] on div at bounding box center [582, 424] width 127 height 34
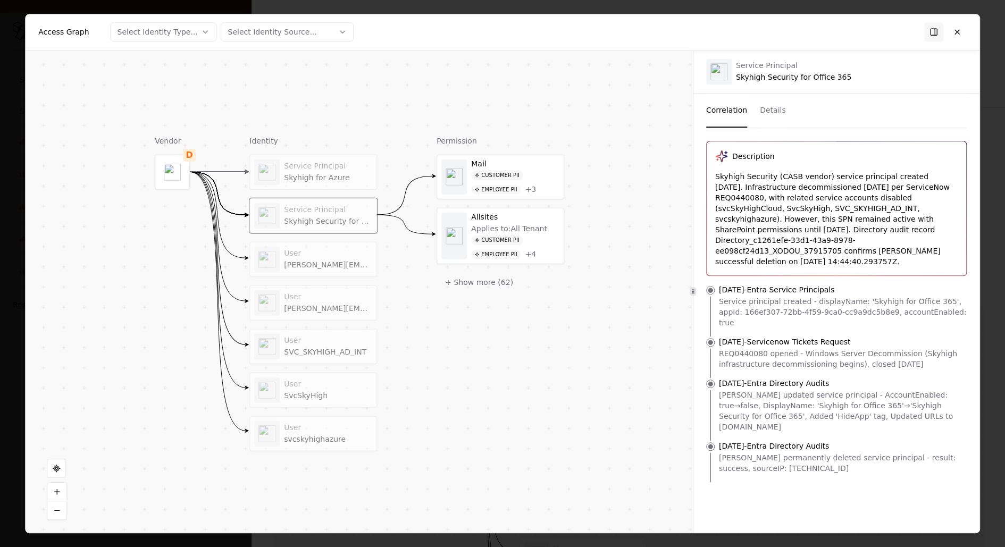
click at [818, 390] on div "[PERSON_NAME] updated service principal - AccountEnabled: true→false, DisplayNa…" at bounding box center [845, 411] width 252 height 43
click at [817, 336] on p "[DATE] - Servicenow Tickets Request" at bounding box center [785, 341] width 132 height 11
click at [817, 290] on p "[DATE] - Entra Service Principals" at bounding box center [777, 289] width 116 height 11
click at [818, 309] on div "Service principal created - displayName: 'Skyhigh for Office 365', appId: 166ef…" at bounding box center [845, 312] width 252 height 32
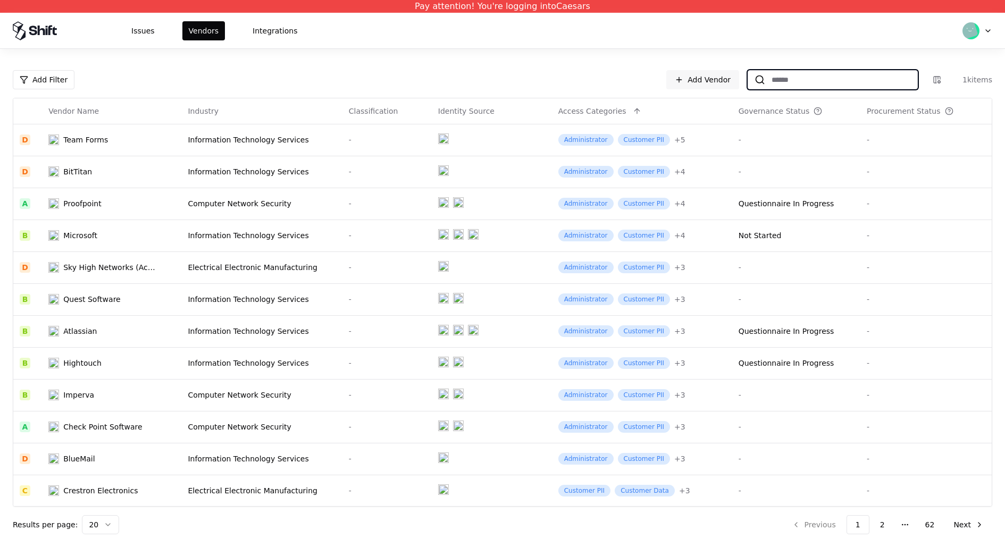
click at [809, 89] on input at bounding box center [841, 79] width 152 height 19
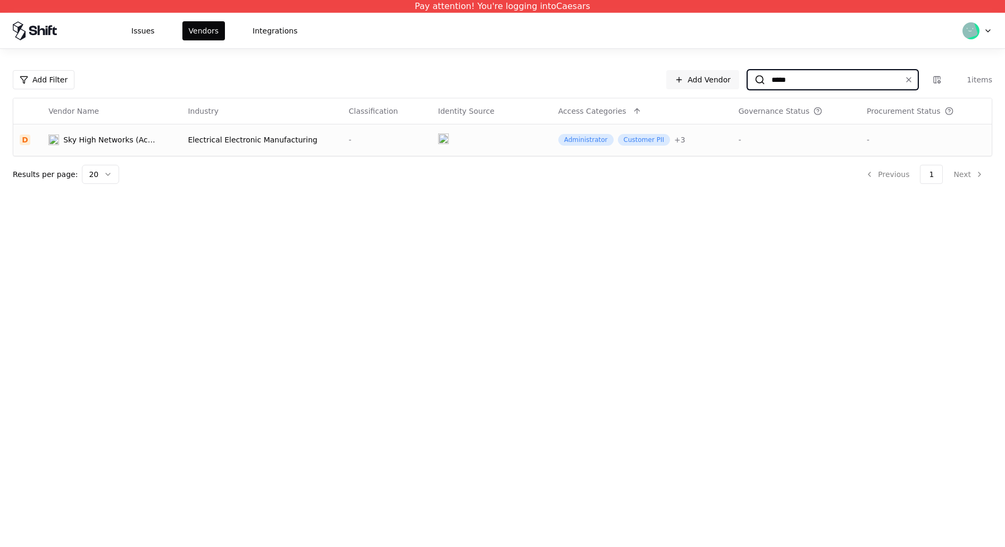
type input "*****"
click at [409, 135] on div "-" at bounding box center [387, 139] width 77 height 11
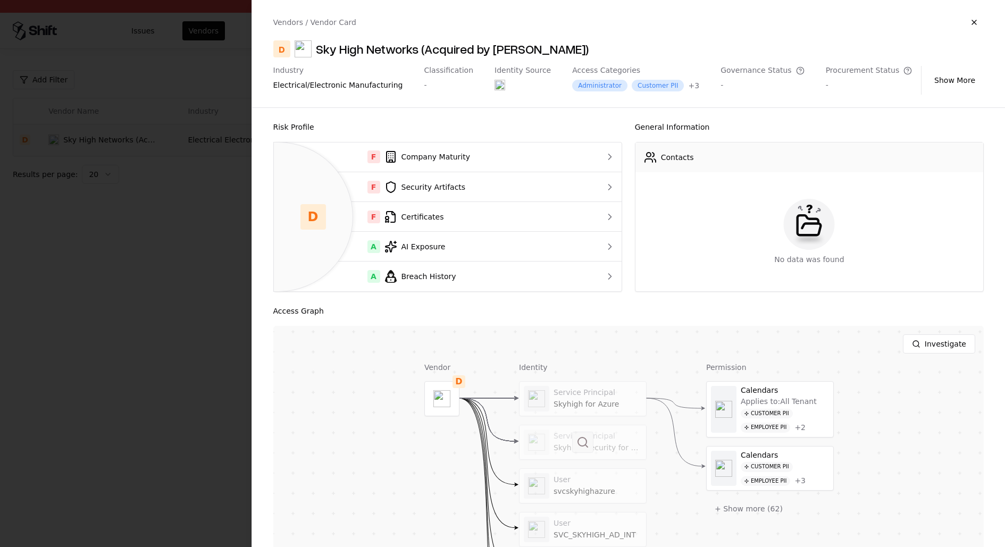
click at [591, 436] on button at bounding box center [582, 442] width 21 height 21
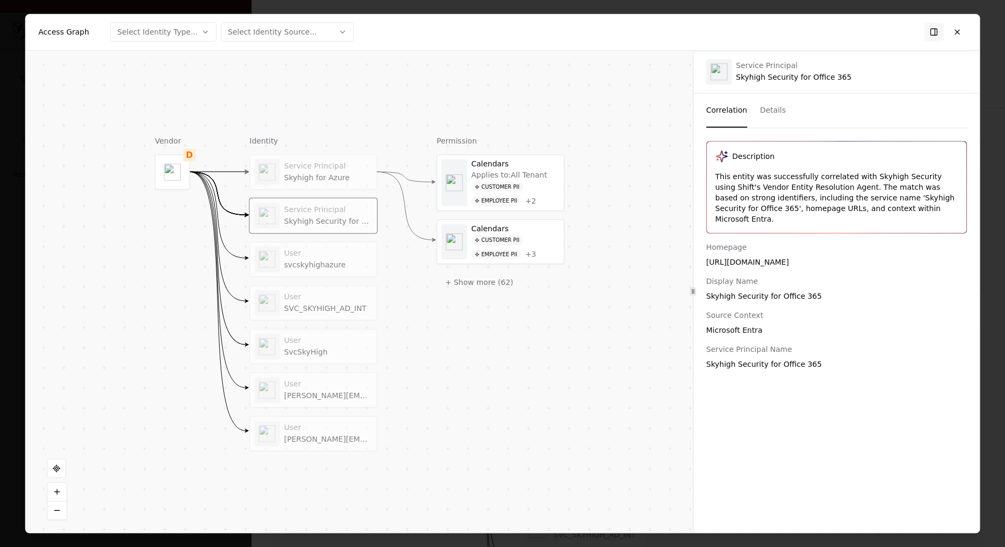
click at [763, 108] on button "Details" at bounding box center [773, 111] width 26 height 34
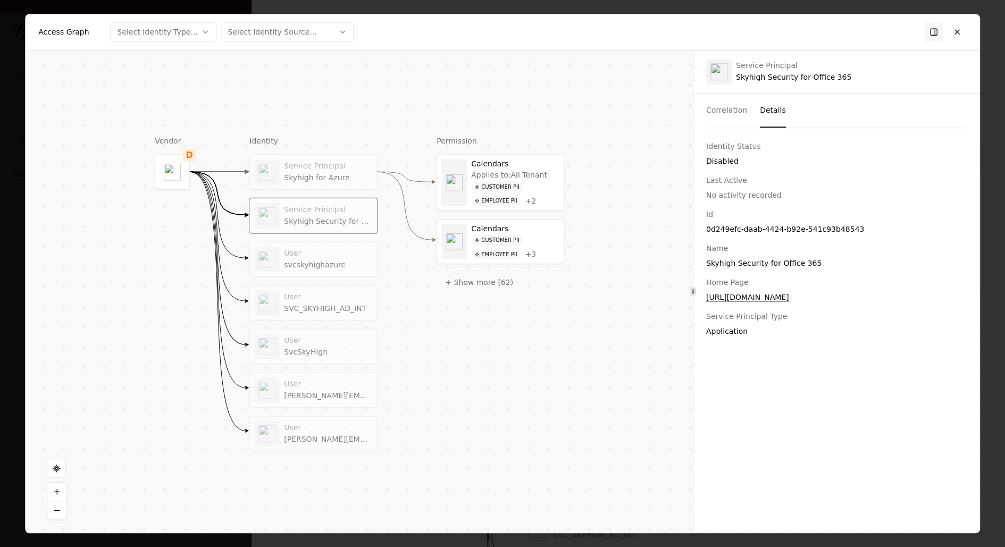
click at [726, 118] on button "Correlation" at bounding box center [726, 111] width 41 height 34
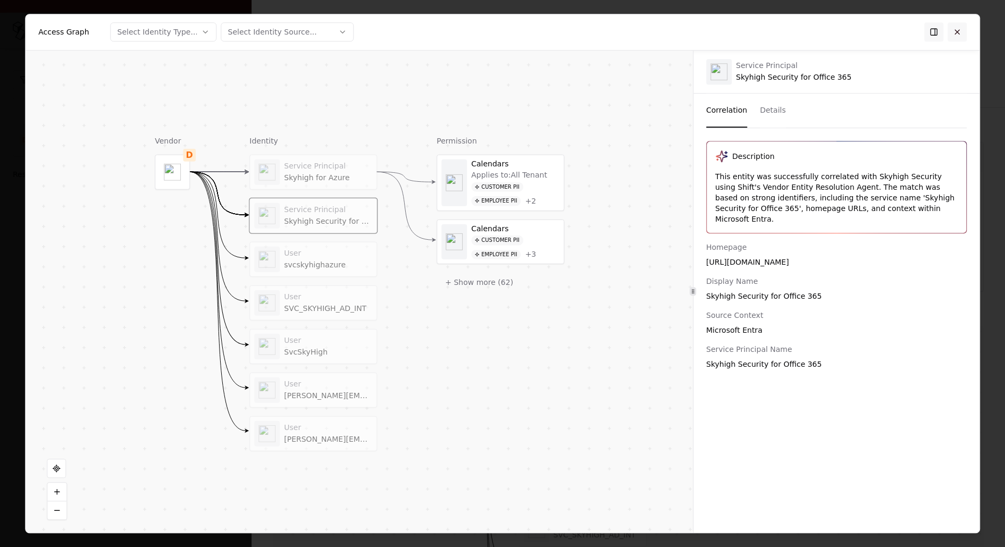
click at [954, 35] on button at bounding box center [956, 31] width 19 height 19
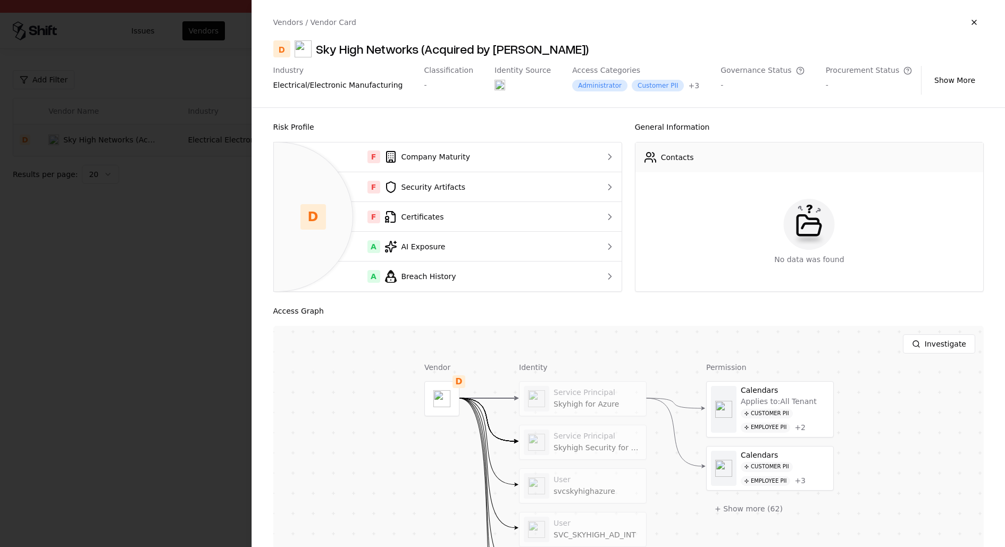
click at [107, 168] on div at bounding box center [502, 273] width 1005 height 547
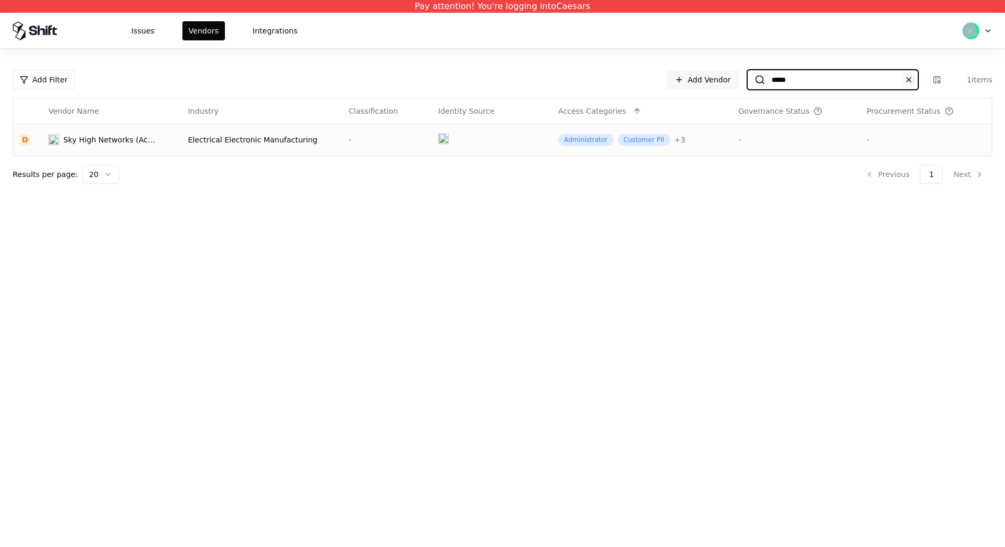
click at [904, 73] on button at bounding box center [908, 79] width 13 height 13
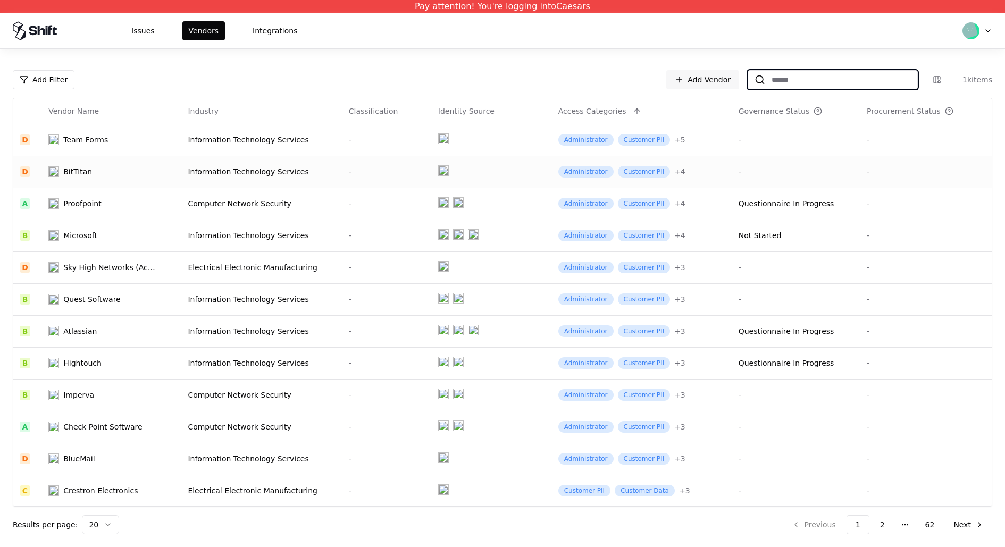
click at [288, 175] on div "Information Technology Services" at bounding box center [262, 171] width 148 height 11
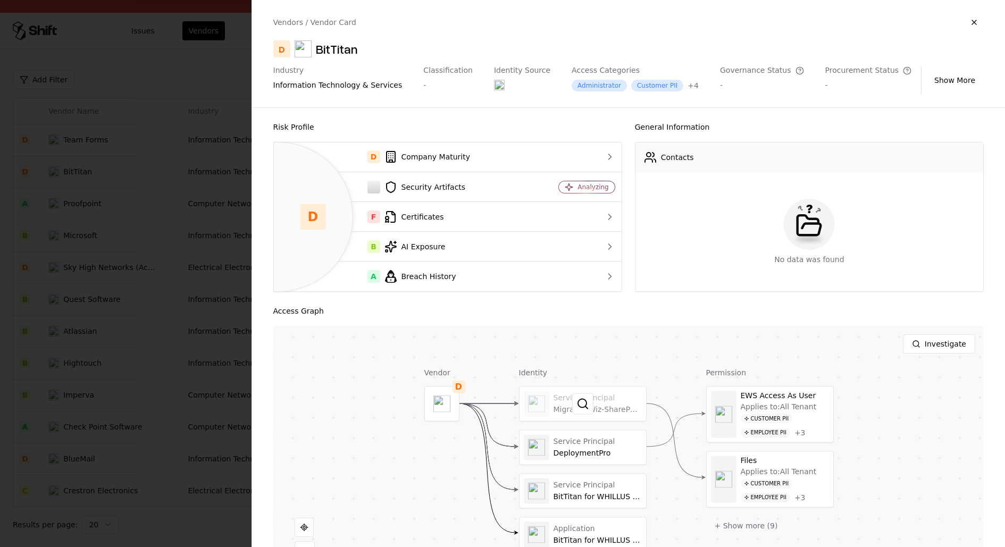
click at [595, 394] on div at bounding box center [582, 403] width 127 height 34
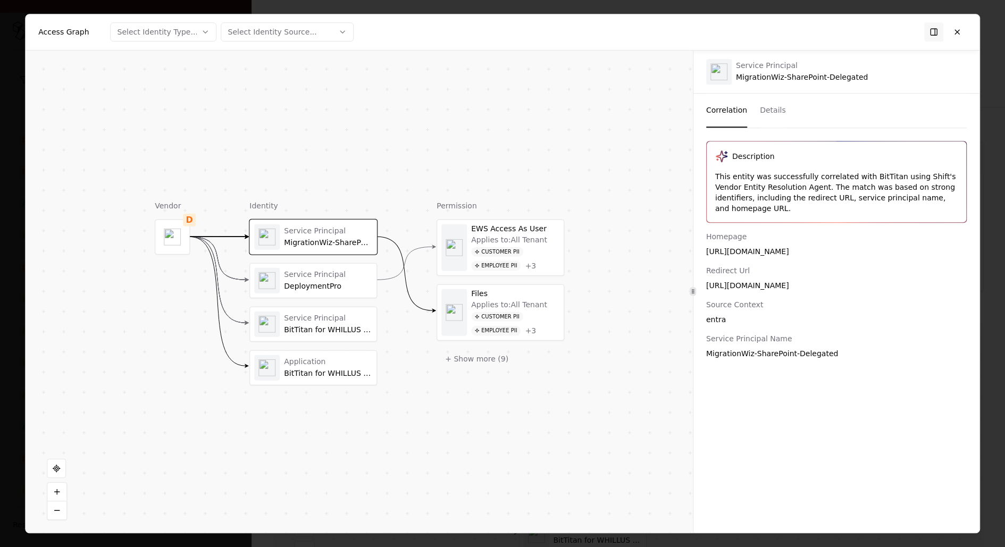
click at [342, 274] on div "Service Principal" at bounding box center [328, 275] width 88 height 10
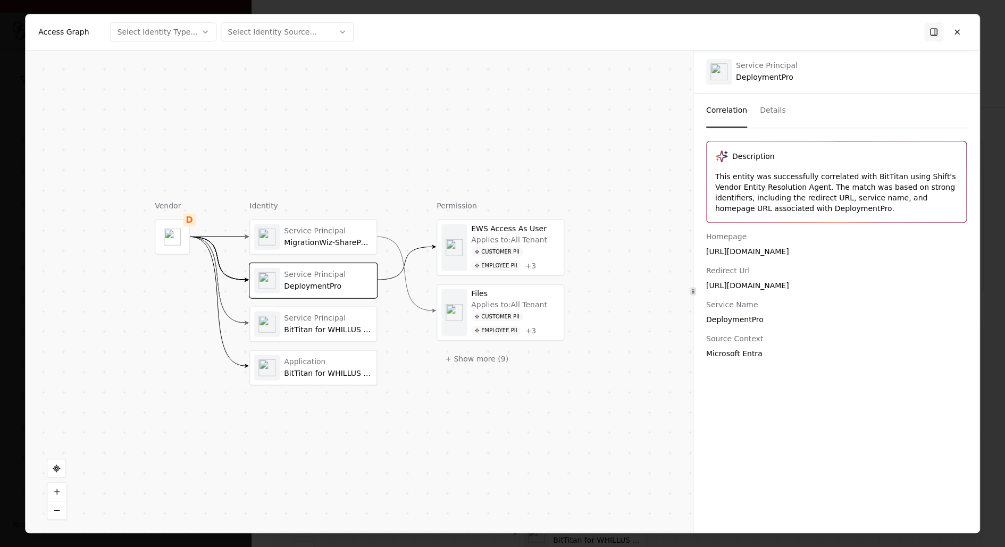
click at [319, 314] on div "Service Principal" at bounding box center [328, 319] width 88 height 10
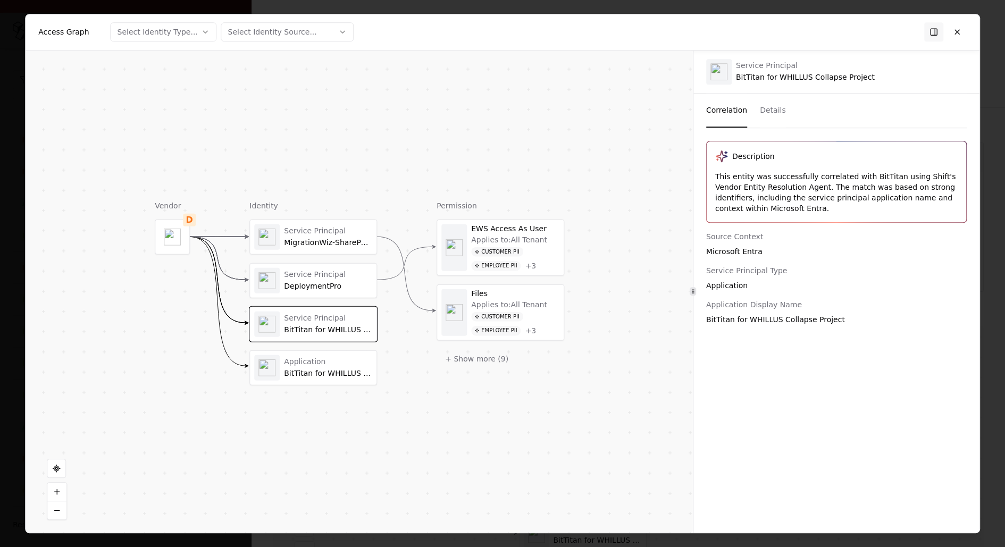
click at [321, 357] on div "Application" at bounding box center [328, 362] width 88 height 10
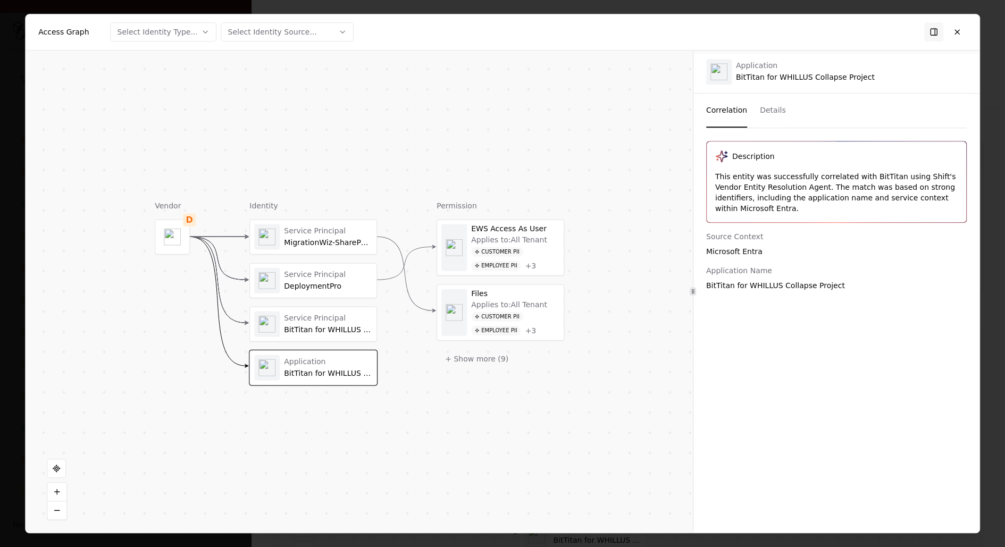
click at [336, 259] on div "Service Principal MigrationWiz-SharePoint-Delegated Service Principal Deploymen…" at bounding box center [313, 302] width 128 height 166
click at [305, 213] on div "Identity Service Principal MigrationWiz-SharePoint-Delegated Service Principal …" at bounding box center [313, 292] width 128 height 185
click at [965, 34] on button at bounding box center [956, 31] width 19 height 19
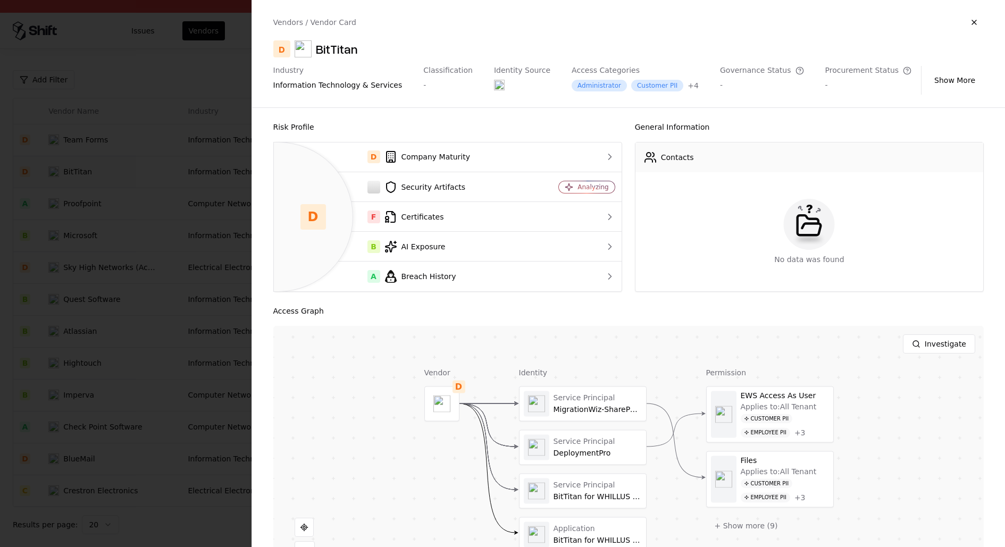
click at [184, 368] on div at bounding box center [502, 273] width 1005 height 547
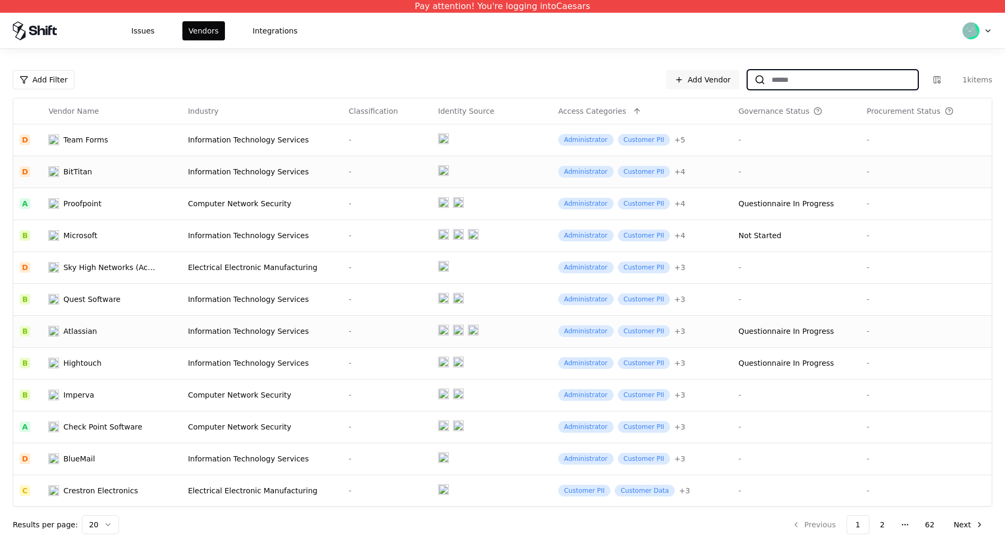
click at [178, 331] on td "Atlassian" at bounding box center [111, 331] width 139 height 32
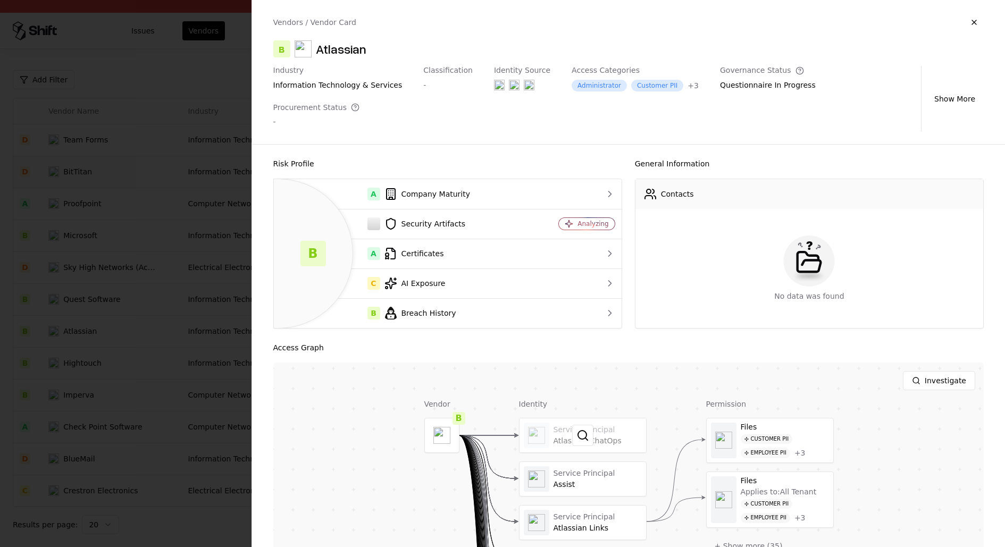
click at [563, 418] on div at bounding box center [582, 435] width 127 height 34
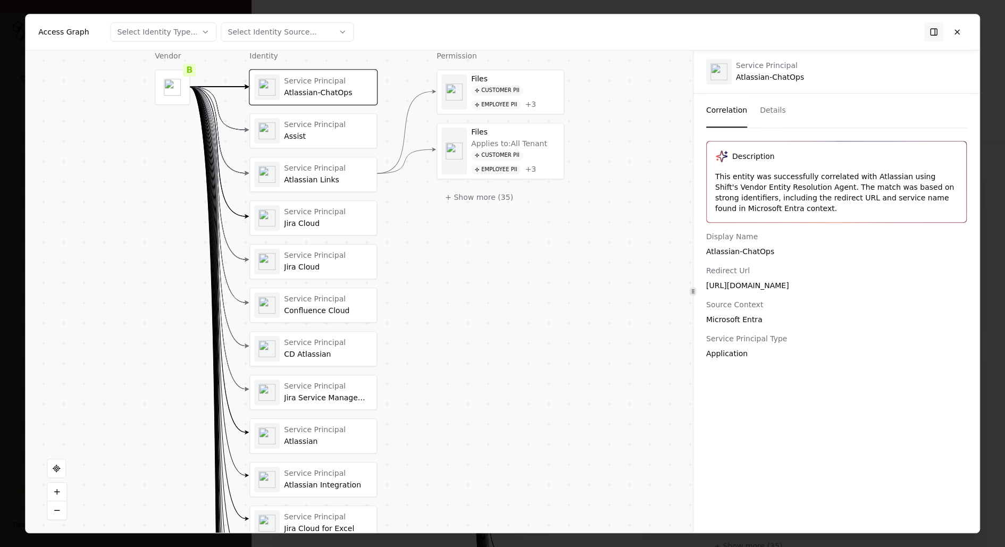
click at [1, 312] on div at bounding box center [502, 273] width 1005 height 547
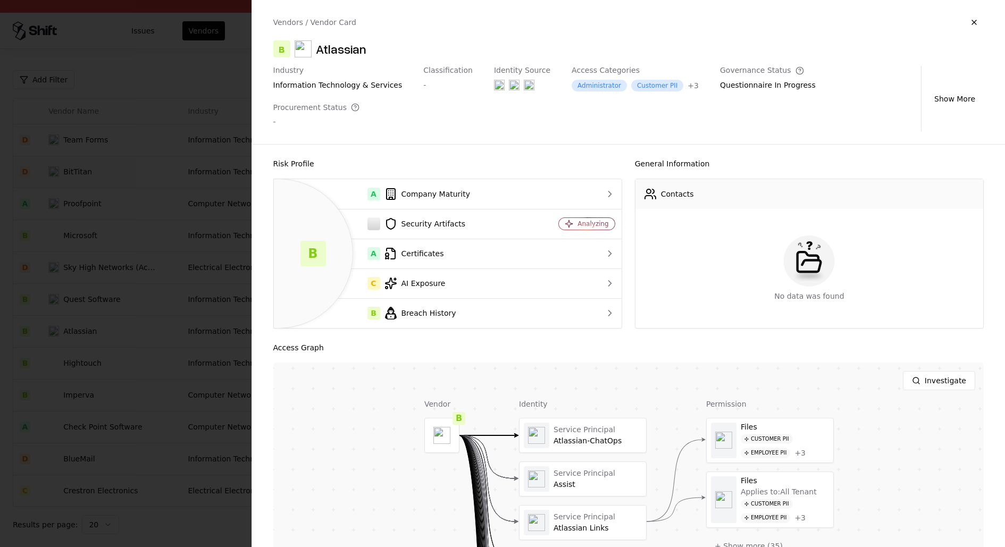
click at [139, 311] on div at bounding box center [502, 273] width 1005 height 547
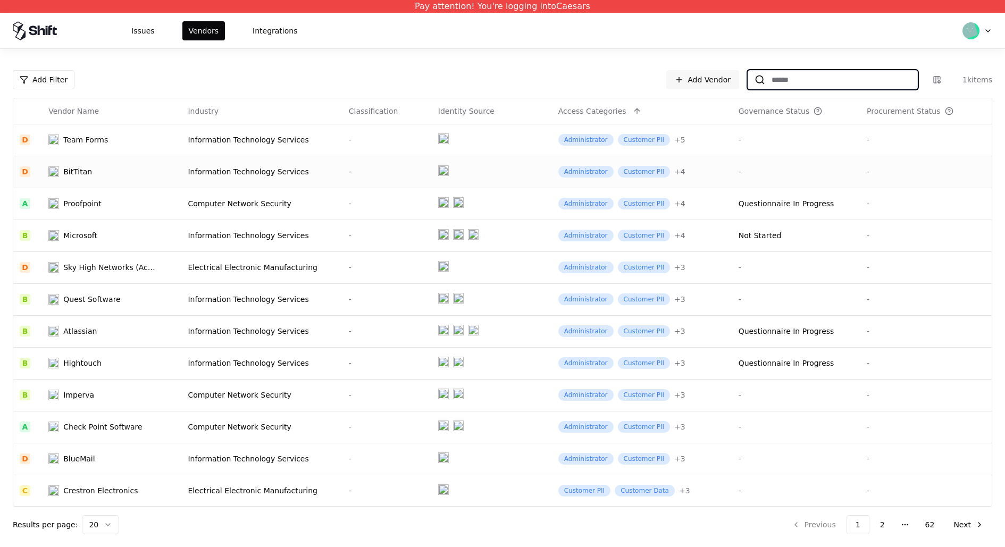
click at [785, 72] on input at bounding box center [841, 79] width 152 height 19
paste input "**********"
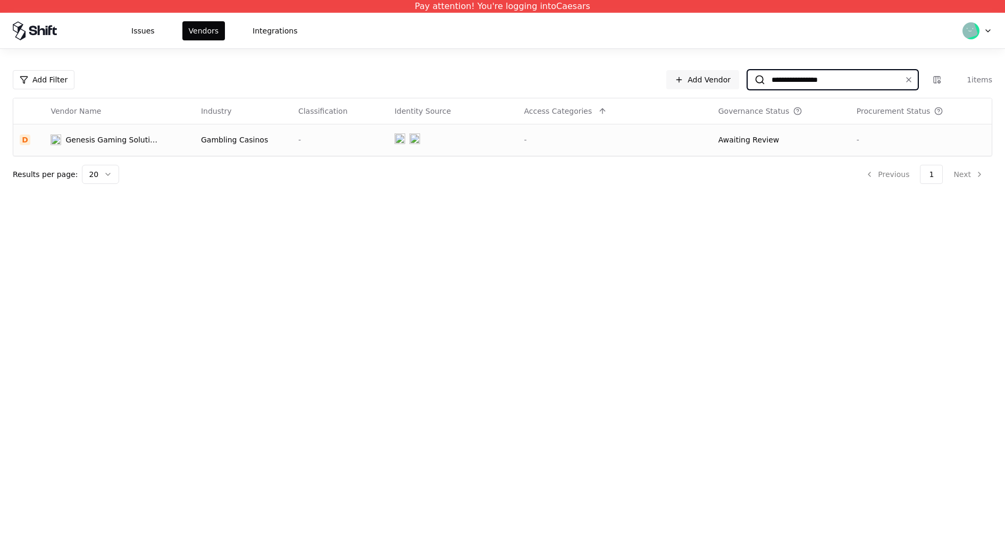
type input "**********"
click at [354, 132] on td "-" at bounding box center [340, 140] width 96 height 32
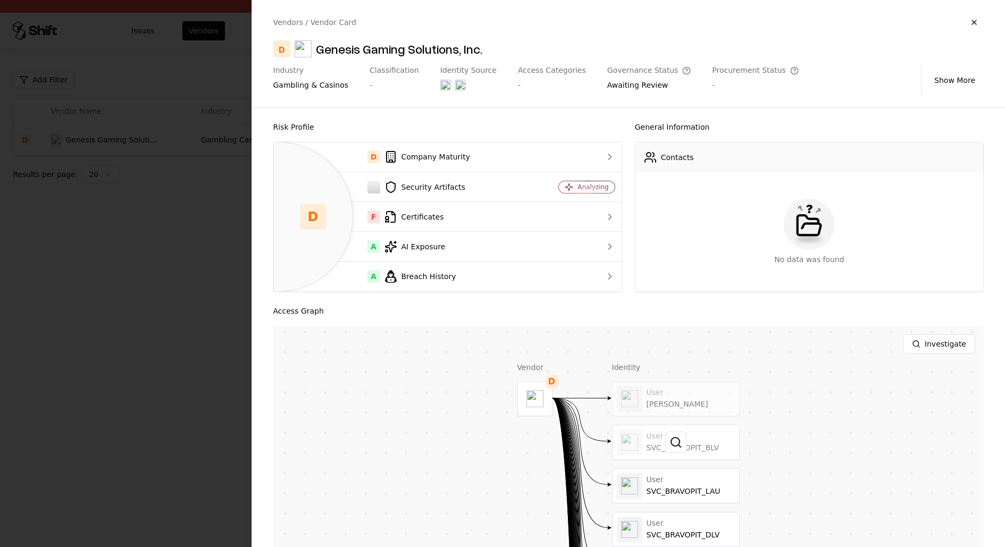
click at [687, 453] on div at bounding box center [675, 442] width 127 height 34
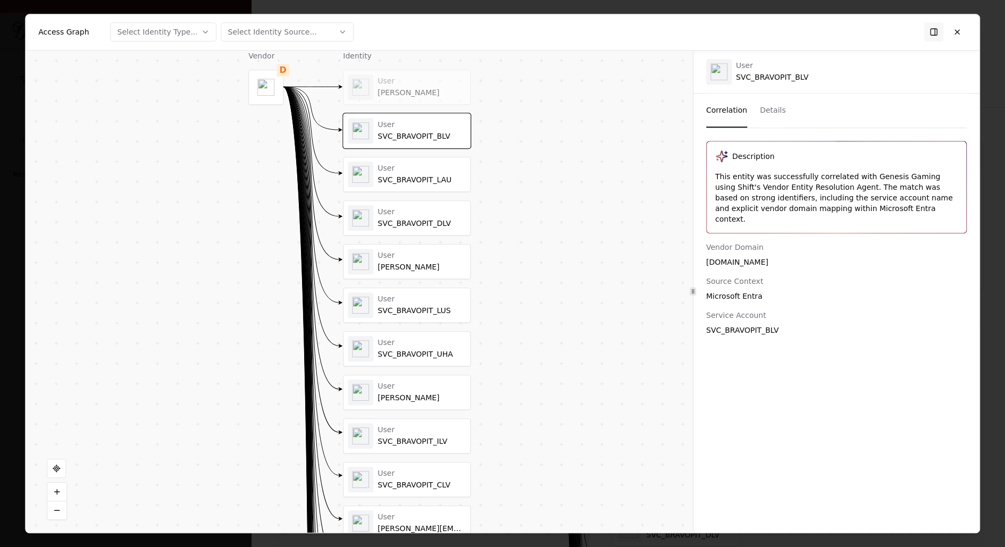
click at [406, 213] on div "User" at bounding box center [421, 212] width 88 height 10
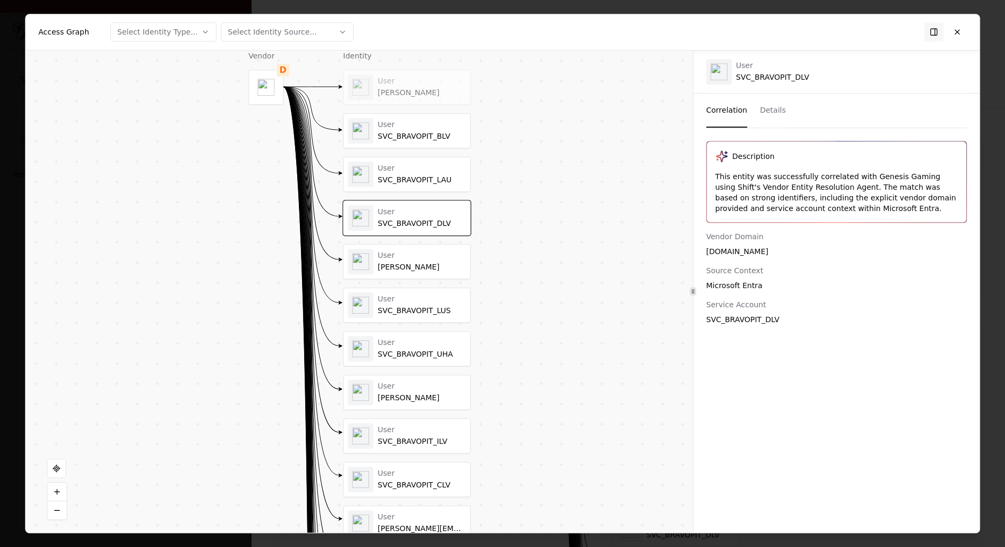
click at [413, 182] on div "SVC_BRAVOPIT_LAU" at bounding box center [421, 180] width 88 height 10
click at [407, 402] on div "User Audrey Galiunas" at bounding box center [406, 392] width 127 height 34
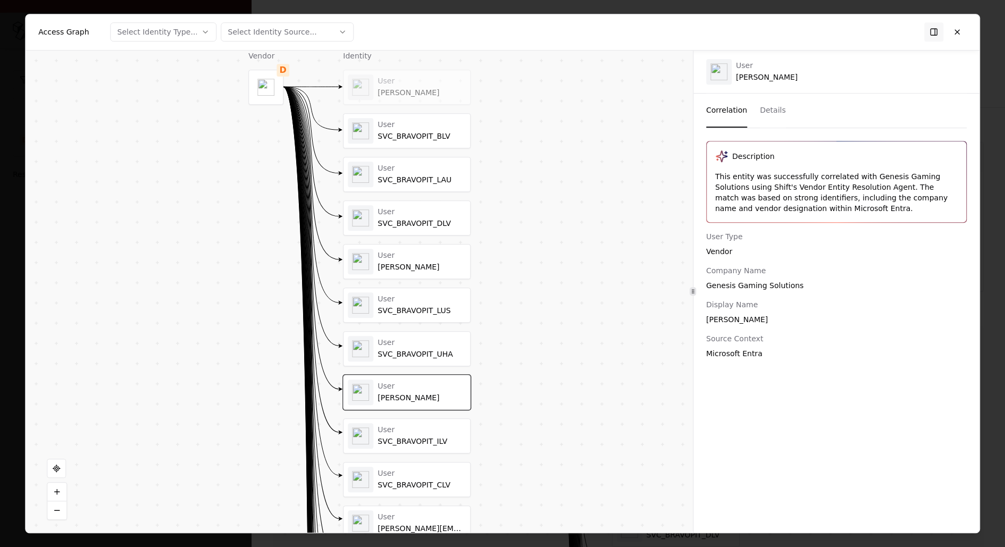
click at [412, 462] on div "User SVC_BRAVOPIT_CLV" at bounding box center [406, 479] width 127 height 34
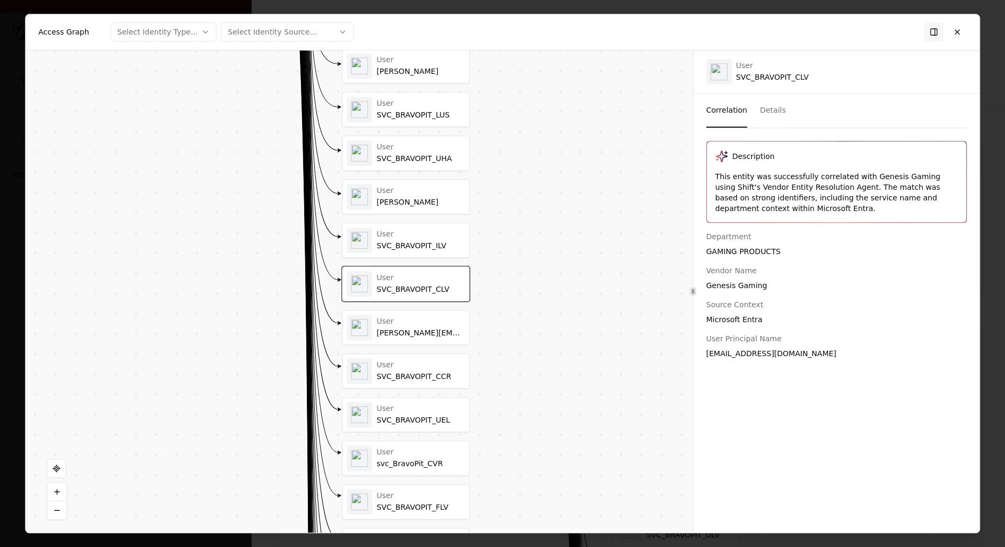
drag, startPoint x: 515, startPoint y: 469, endPoint x: 514, endPoint y: 272, distance: 197.2
click at [514, 272] on div "Vendor D Identity User Drew Logan User SVC_BRAVOPIT_BLV User SVC_BRAVOPIT_LAU U…" at bounding box center [359, 292] width 667 height 483
click at [440, 313] on div "User patricke@genesisgaming.com" at bounding box center [406, 326] width 118 height 26
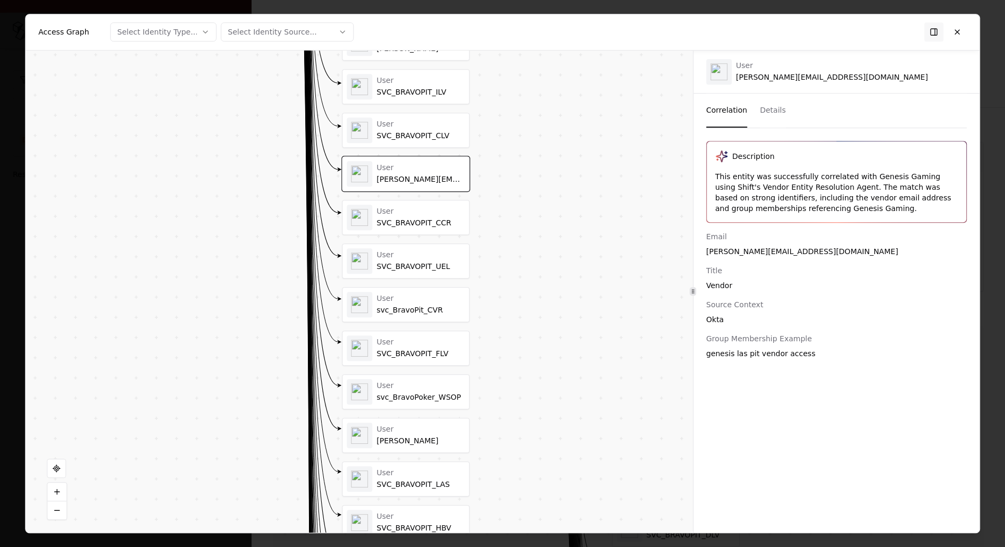
drag, startPoint x: 551, startPoint y: 416, endPoint x: 551, endPoint y: 264, distance: 152.0
click at [551, 264] on div "Vendor D Identity User Drew Logan User SVC_BRAVOPIT_BLV User SVC_BRAVOPIT_LAU U…" at bounding box center [359, 292] width 667 height 483
click at [413, 262] on div "SVC_BRAVOPIT_UEL" at bounding box center [420, 267] width 88 height 10
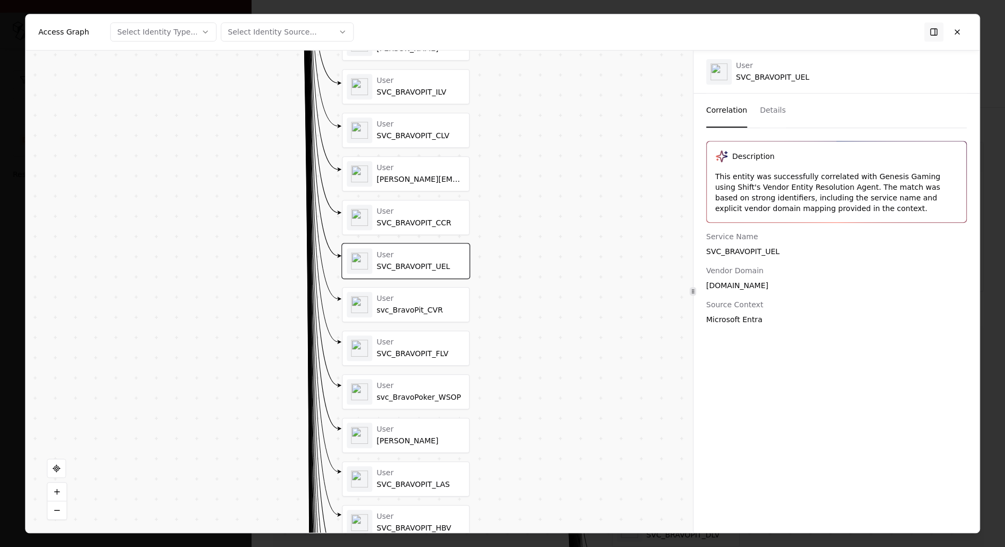
click at [416, 306] on div "svc_BravoPit_CVR" at bounding box center [420, 311] width 88 height 10
click at [428, 375] on div "User svc_BravoPoker_WSOP" at bounding box center [405, 392] width 127 height 34
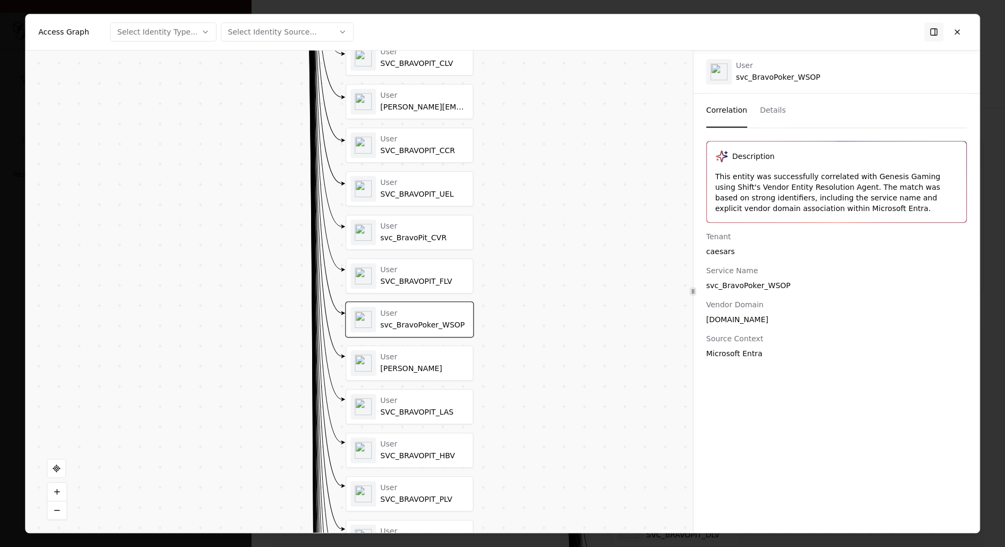
drag, startPoint x: 496, startPoint y: 437, endPoint x: 500, endPoint y: 365, distance: 72.4
click at [500, 365] on div "Vendor D Identity User Drew Logan User SVC_BRAVOPIT_BLV User SVC_BRAVOPIT_LAU U…" at bounding box center [359, 292] width 667 height 483
click at [398, 371] on div "User Eric Schoppe" at bounding box center [409, 363] width 127 height 34
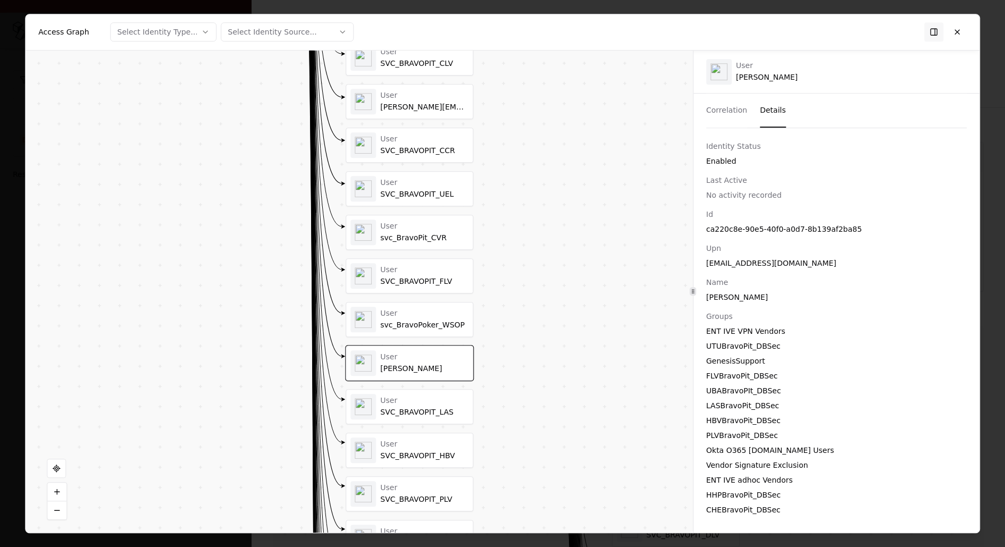
click at [761, 109] on button "Details" at bounding box center [773, 111] width 26 height 34
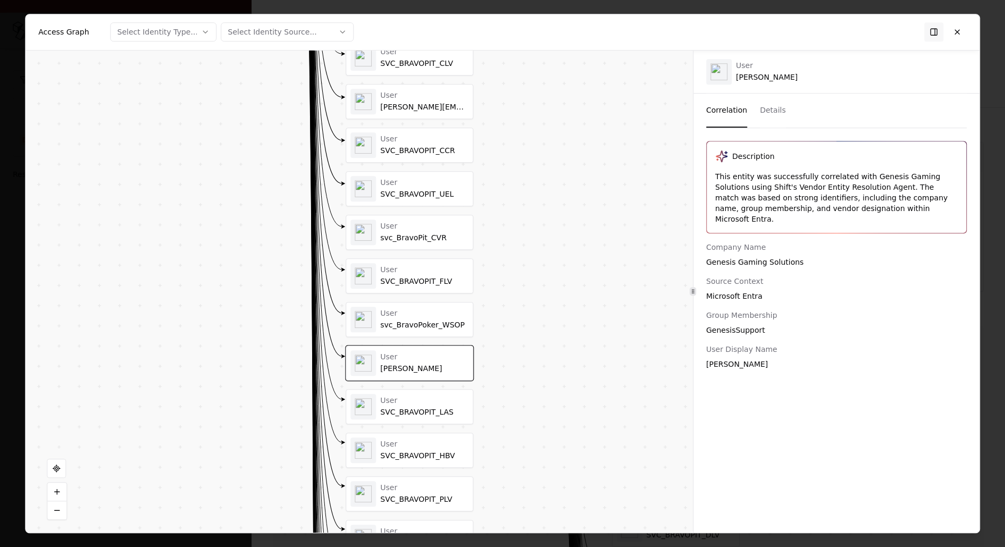
click at [733, 111] on button "Correlation" at bounding box center [726, 111] width 41 height 34
click at [441, 408] on div "SVC_BRAVOPIT_LAS" at bounding box center [424, 413] width 88 height 10
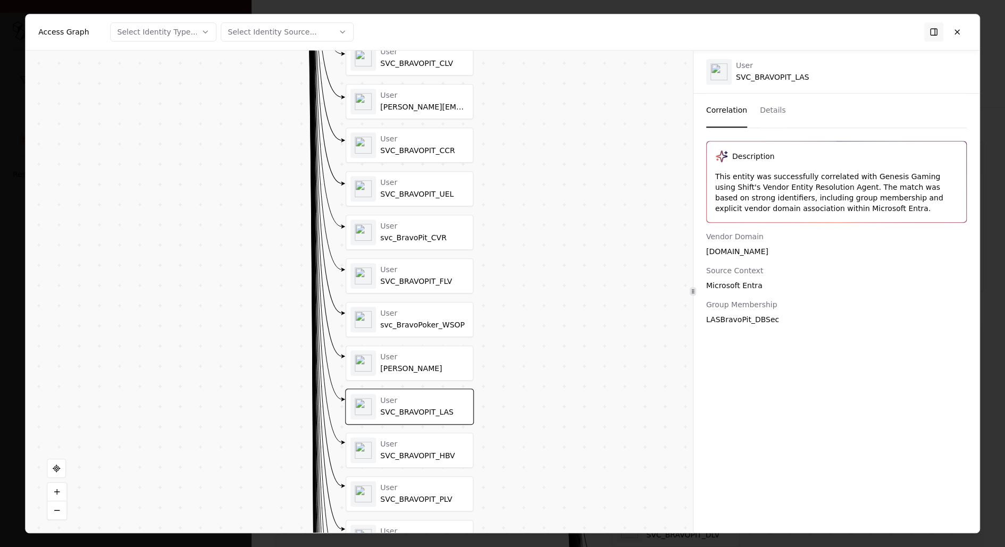
click at [447, 451] on div "SVC_BRAVOPIT_HBV" at bounding box center [424, 456] width 88 height 10
click at [432, 483] on div "User" at bounding box center [424, 488] width 88 height 10
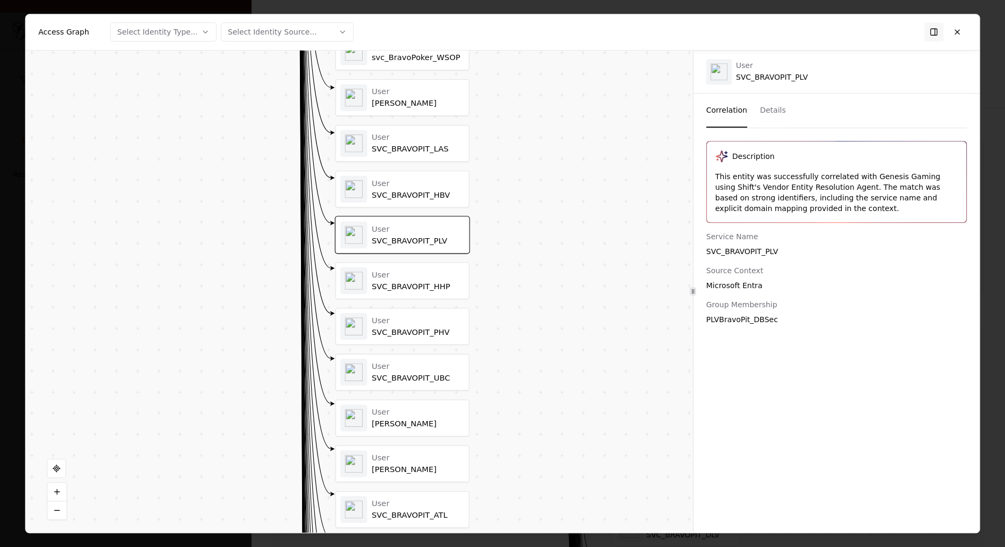
drag, startPoint x: 501, startPoint y: 476, endPoint x: 500, endPoint y: 182, distance: 294.0
click at [500, 182] on div "Vendor D Identity User Drew Logan User SVC_BRAVOPIT_BLV User SVC_BRAVOPIT_LAU U…" at bounding box center [359, 292] width 667 height 483
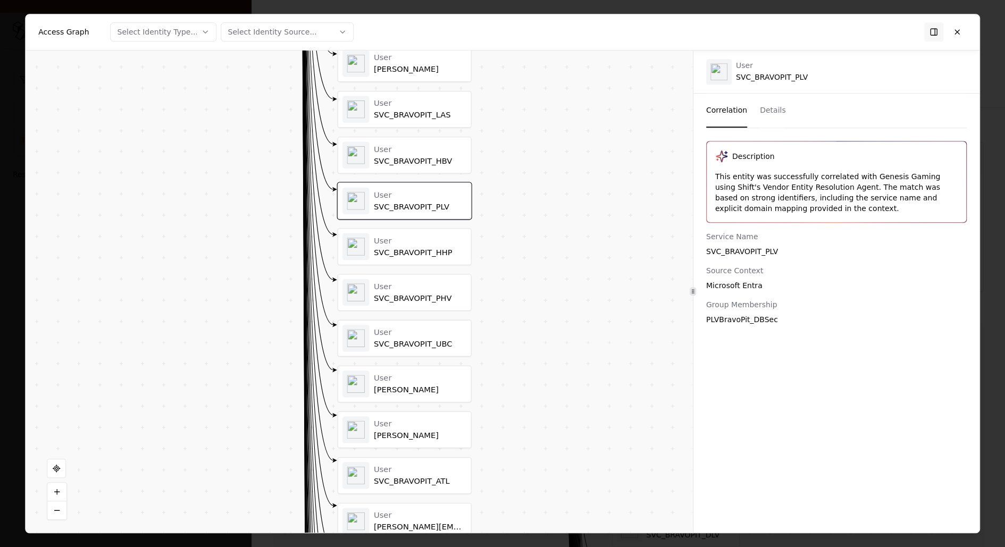
click at [435, 411] on div "User Dave Hicks" at bounding box center [404, 429] width 133 height 36
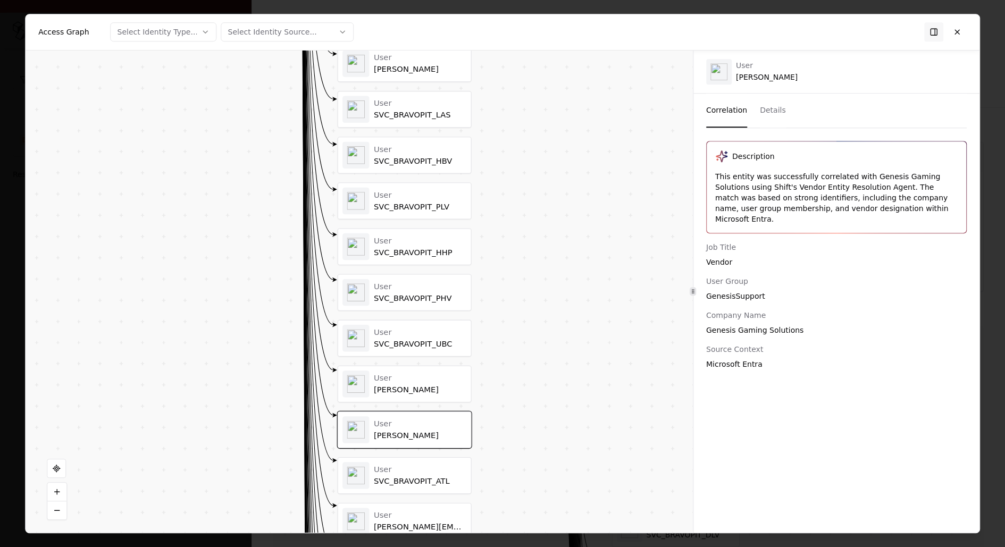
click at [426, 373] on div "User" at bounding box center [420, 378] width 92 height 10
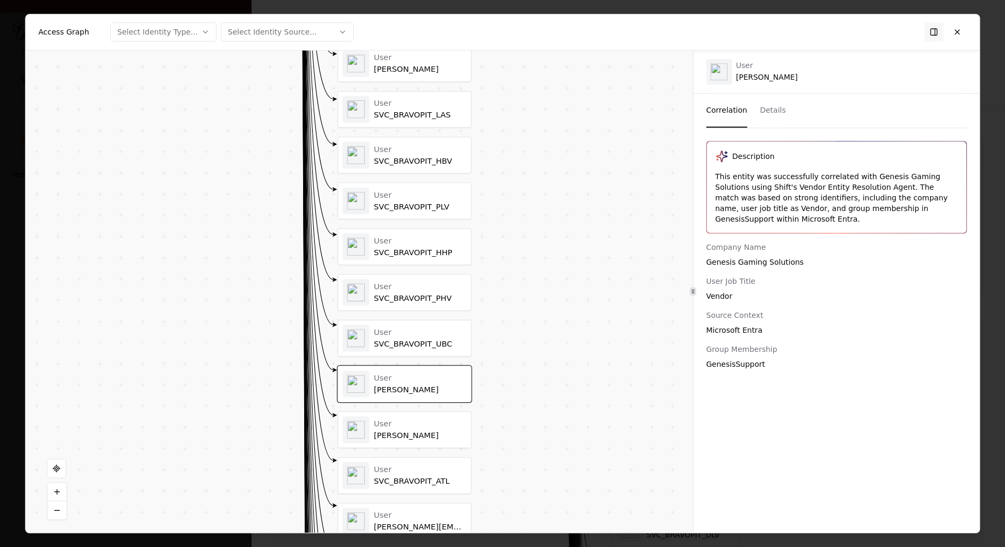
click at [441, 522] on div "sarahm@genesisgaming.com" at bounding box center [420, 527] width 92 height 10
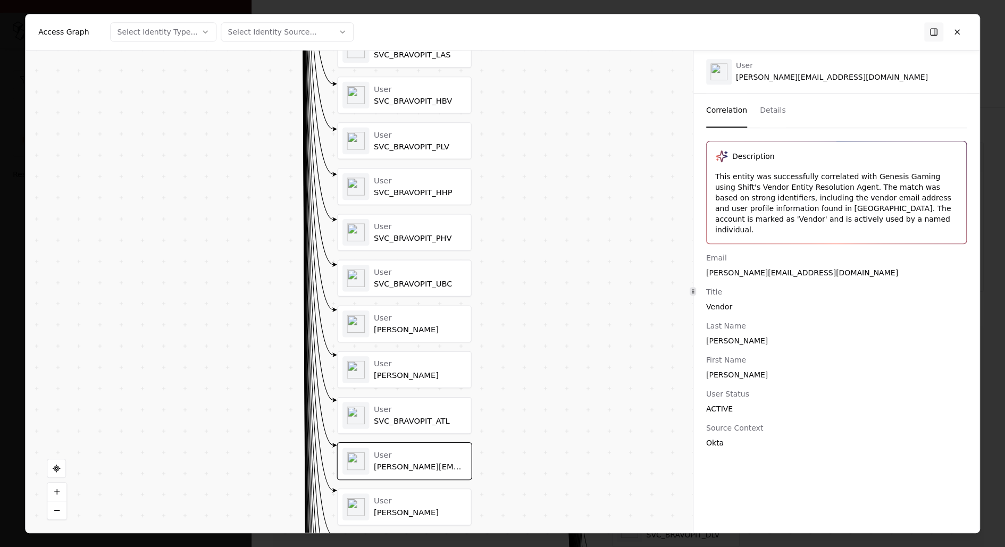
drag, startPoint x: 527, startPoint y: 486, endPoint x: 527, endPoint y: 426, distance: 60.6
click at [527, 426] on div "Vendor D Identity User Drew Logan User SVC_BRAVOPIT_BLV User SVC_BRAVOPIT_LAU U…" at bounding box center [359, 292] width 667 height 483
click at [420, 507] on div "Drew Logan" at bounding box center [420, 512] width 92 height 10
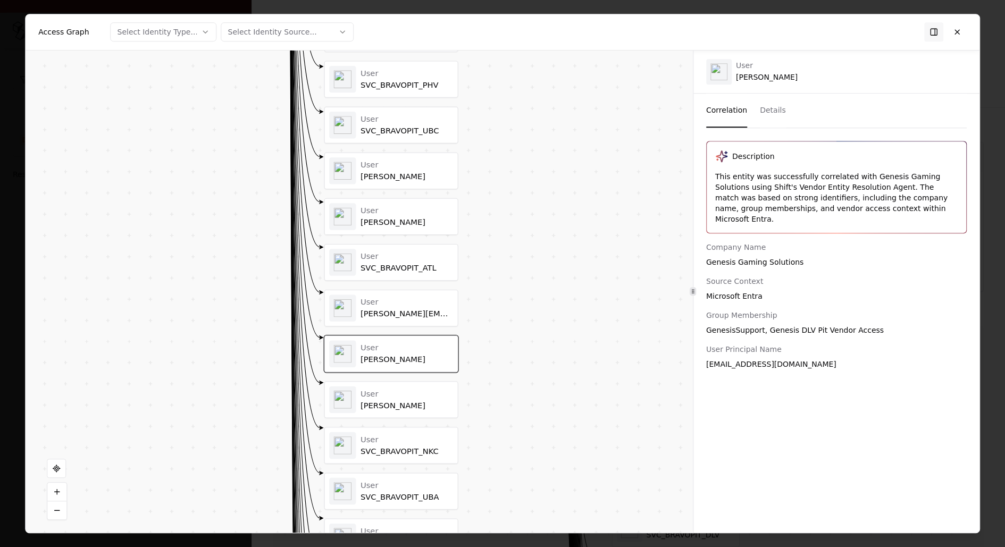
drag, startPoint x: 543, startPoint y: 483, endPoint x: 529, endPoint y: 330, distance: 153.2
click at [529, 330] on div "Vendor D Identity User Drew Logan User SVC_BRAVOPIT_BLV User SVC_BRAVOPIT_LAU U…" at bounding box center [359, 292] width 667 height 483
click at [412, 400] on div "Rudolf Schwartz" at bounding box center [406, 405] width 92 height 10
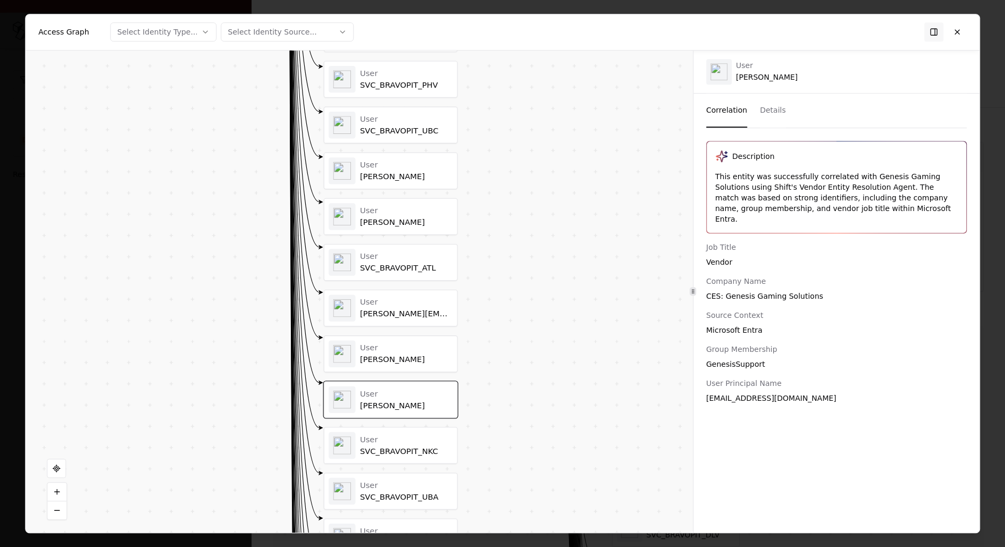
click at [412, 434] on div "User SVC_BRAVOPIT_NKC" at bounding box center [406, 445] width 92 height 22
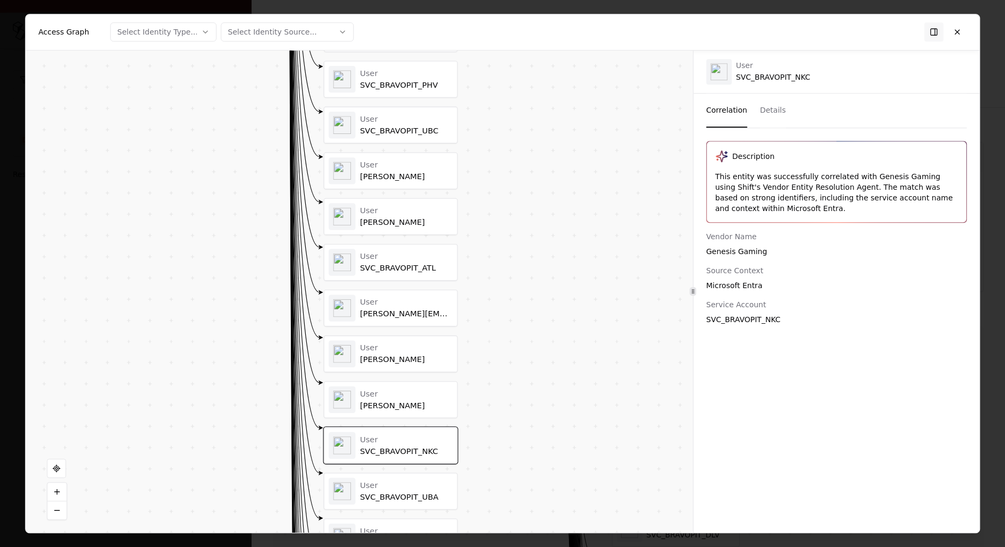
click at [446, 480] on div "User" at bounding box center [406, 485] width 92 height 10
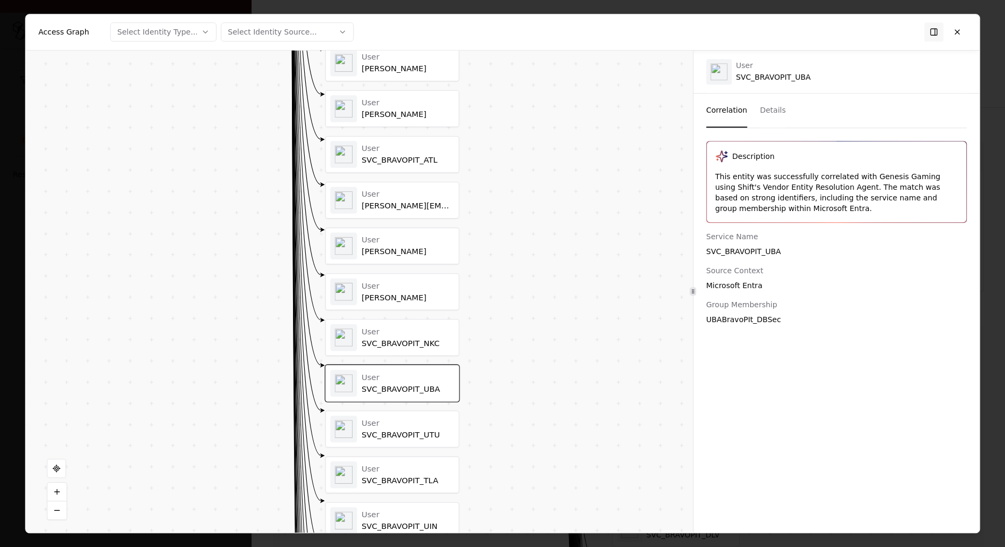
drag, startPoint x: 495, startPoint y: 481, endPoint x: 497, endPoint y: 373, distance: 107.9
click at [497, 373] on div "Vendor D Identity User Drew Logan User SVC_BRAVOPIT_BLV User SVC_BRAVOPIT_LAU U…" at bounding box center [359, 292] width 667 height 483
click at [439, 418] on div "User" at bounding box center [407, 423] width 92 height 10
click at [424, 476] on div "SVC_BRAVOPIT_TLA" at bounding box center [407, 481] width 92 height 10
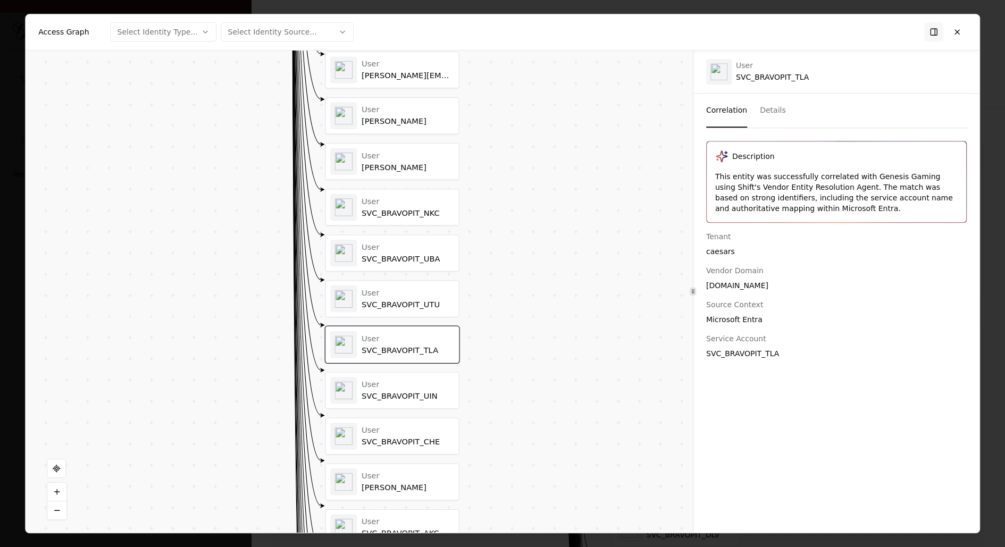
drag, startPoint x: 509, startPoint y: 460, endPoint x: 509, endPoint y: 330, distance: 130.2
click at [509, 330] on div "Vendor D Identity User Drew Logan User SVC_BRAVOPIT_BLV User SVC_BRAVOPIT_LAU U…" at bounding box center [359, 292] width 667 height 483
drag, startPoint x: 461, startPoint y: 345, endPoint x: 439, endPoint y: 356, distance: 25.2
click at [439, 379] on div "User" at bounding box center [407, 384] width 92 height 10
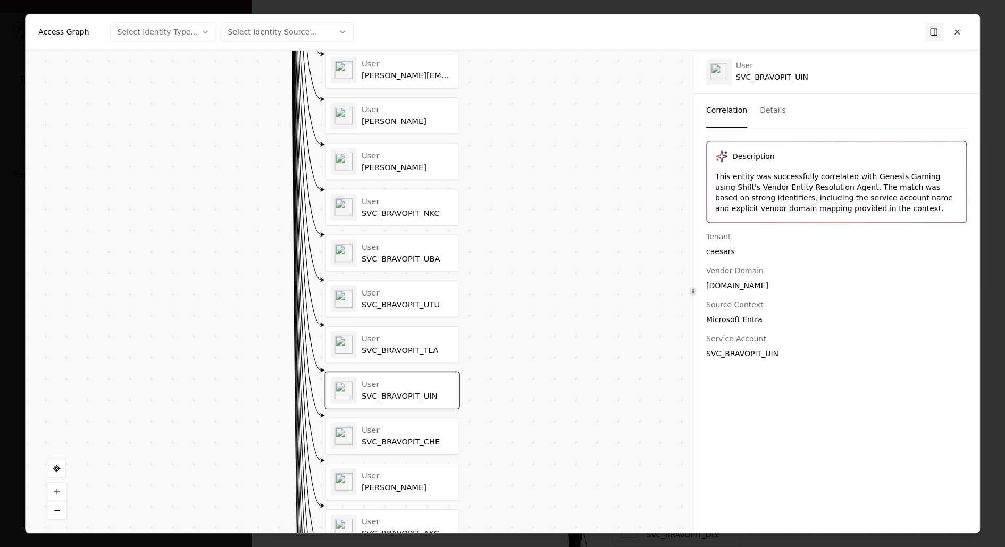
click at [402, 433] on div "User SVC_BRAVOPIT_CHE" at bounding box center [392, 436] width 124 height 27
click at [405, 483] on div "Patrick Enriquez" at bounding box center [407, 488] width 92 height 10
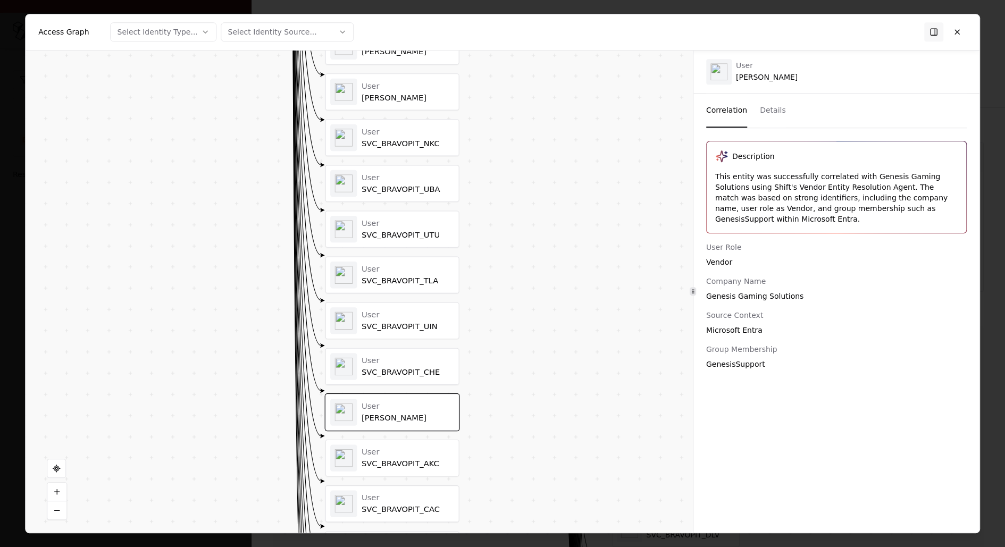
drag, startPoint x: 466, startPoint y: 475, endPoint x: 466, endPoint y: 405, distance: 69.6
click at [466, 405] on div "Vendor D Identity User Drew Logan User SVC_BRAVOPIT_BLV User SVC_BRAVOPIT_LAU U…" at bounding box center [359, 292] width 667 height 483
click at [409, 447] on div "User" at bounding box center [407, 452] width 92 height 10
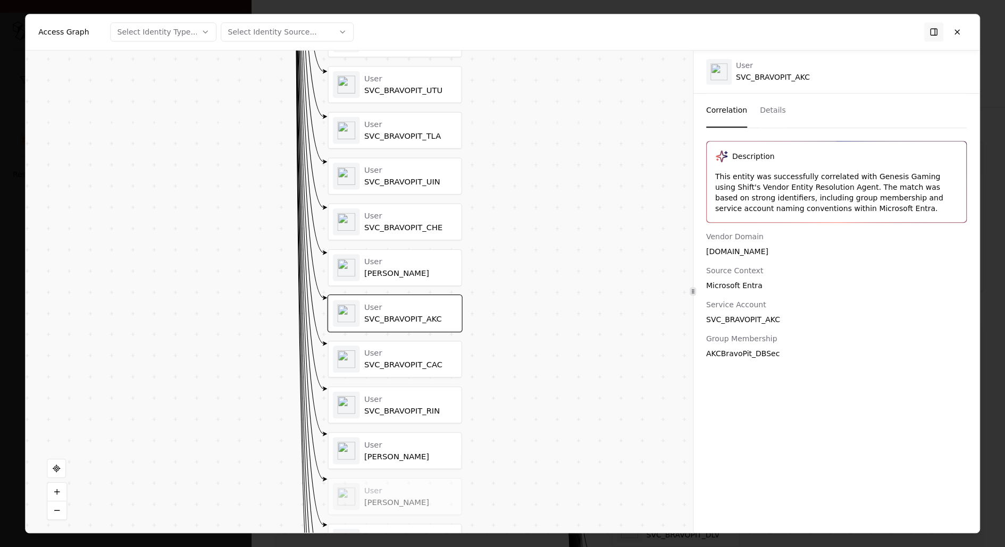
drag, startPoint x: 475, startPoint y: 461, endPoint x: 477, endPoint y: 316, distance: 144.6
click at [477, 316] on div "Vendor D Identity User Drew Logan User SVC_BRAVOPIT_BLV User SVC_BRAVOPIT_LAU U…" at bounding box center [359, 292] width 667 height 483
click at [433, 360] on div "SVC_BRAVOPIT_CAC" at bounding box center [410, 365] width 92 height 10
click at [422, 478] on div "User Audrey Galiunas" at bounding box center [395, 496] width 133 height 36
click at [431, 440] on div "User Sarah McKirahan" at bounding box center [410, 451] width 92 height 22
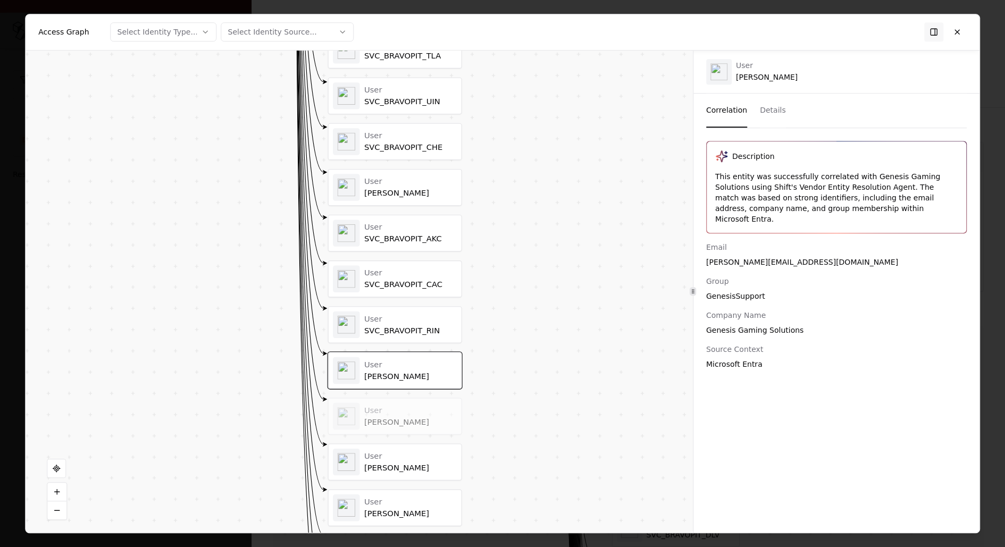
drag, startPoint x: 491, startPoint y: 467, endPoint x: 492, endPoint y: 339, distance: 127.6
click at [492, 339] on div "Vendor D Identity User Drew Logan User SVC_BRAVOPIT_BLV User SVC_BRAVOPIT_LAU U…" at bounding box center [359, 292] width 667 height 483
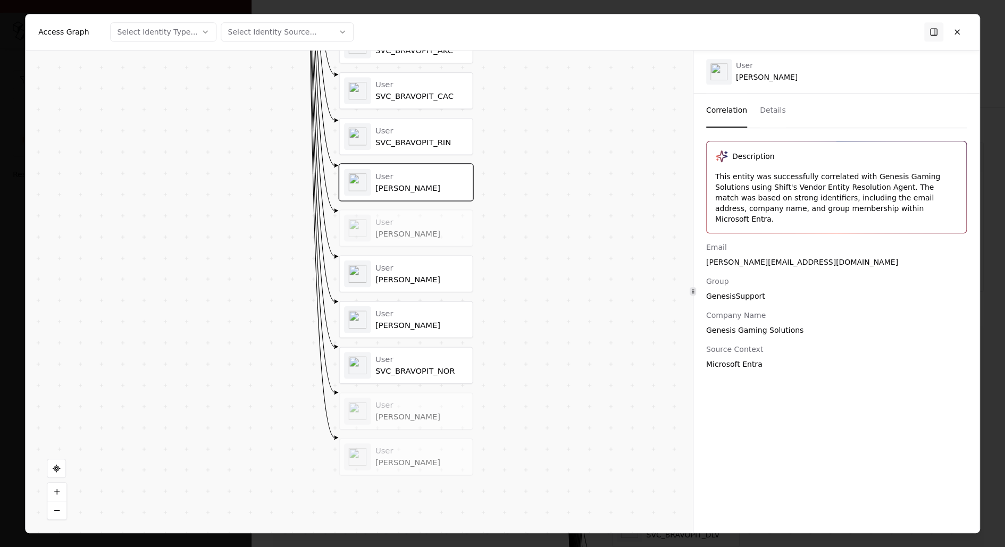
drag, startPoint x: 497, startPoint y: 472, endPoint x: 507, endPoint y: 330, distance: 141.8
click at [507, 330] on div "Vendor D Identity User Drew Logan User SVC_BRAVOPIT_BLV User SVC_BRAVOPIT_LAU U…" at bounding box center [359, 292] width 667 height 483
drag, startPoint x: 487, startPoint y: 344, endPoint x: 428, endPoint y: 394, distance: 77.3
click at [428, 412] on div "Gloria Nixon" at bounding box center [421, 417] width 92 height 10
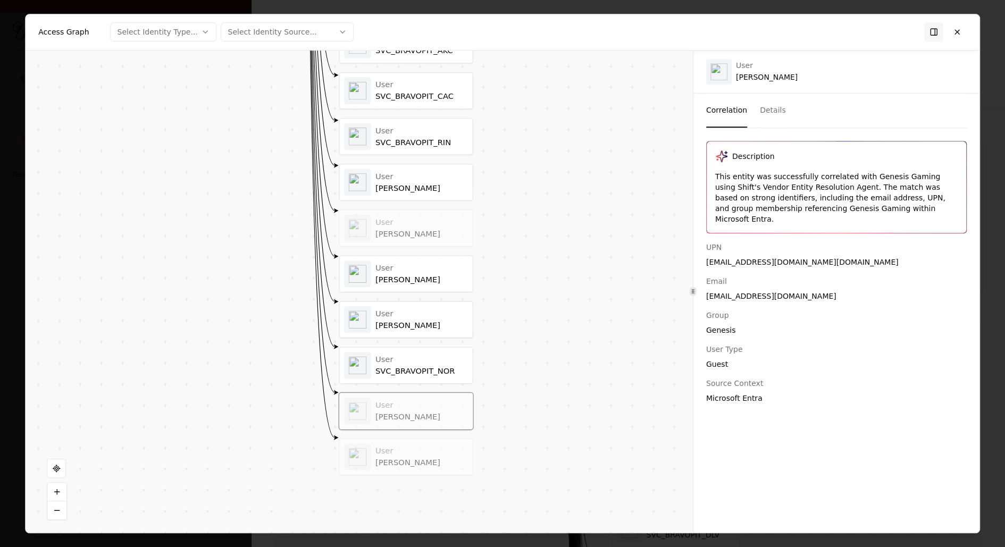
click at [438, 366] on div "SVC_BRAVOPIT_NOR" at bounding box center [421, 371] width 92 height 10
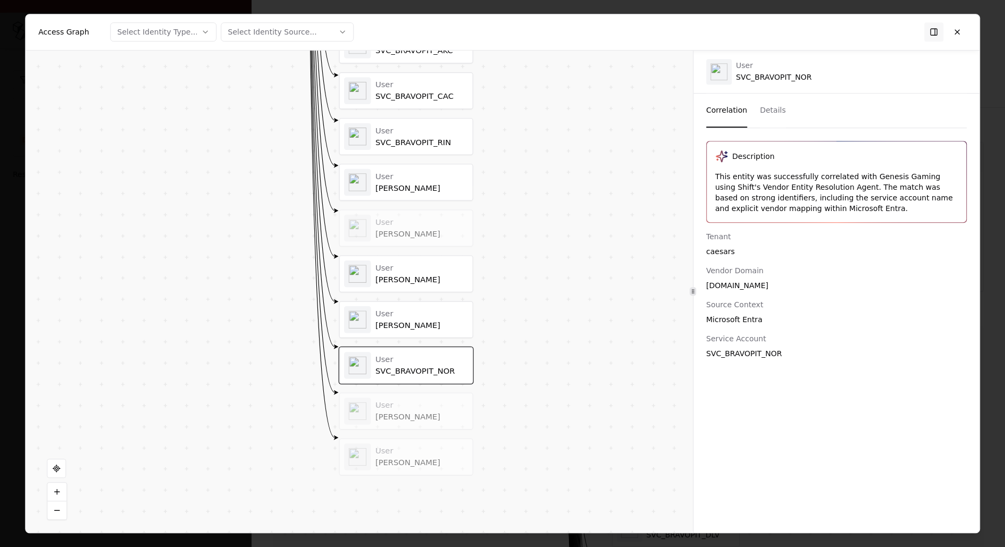
click at [434, 321] on div "Kevin Pennington" at bounding box center [421, 326] width 92 height 10
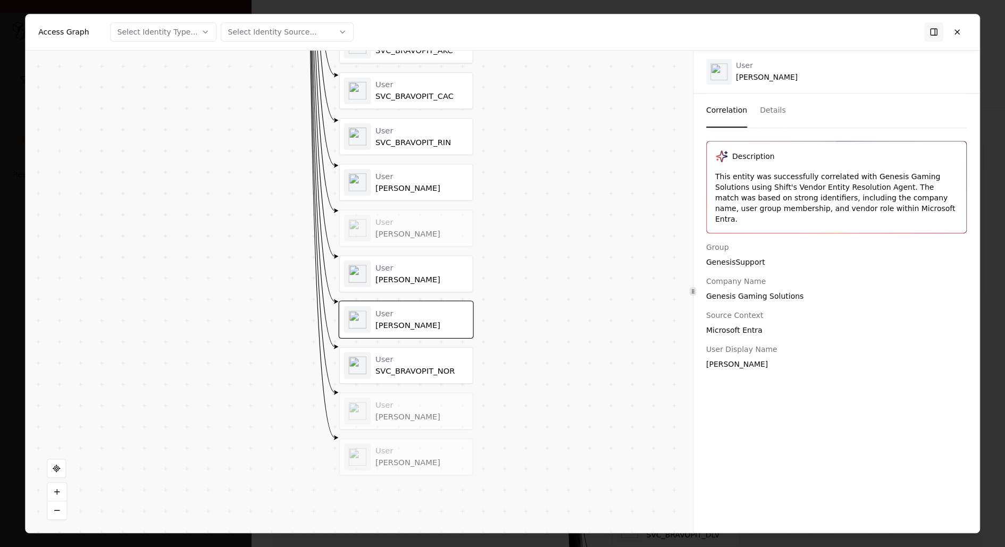
click at [430, 354] on div "User" at bounding box center [421, 359] width 92 height 10
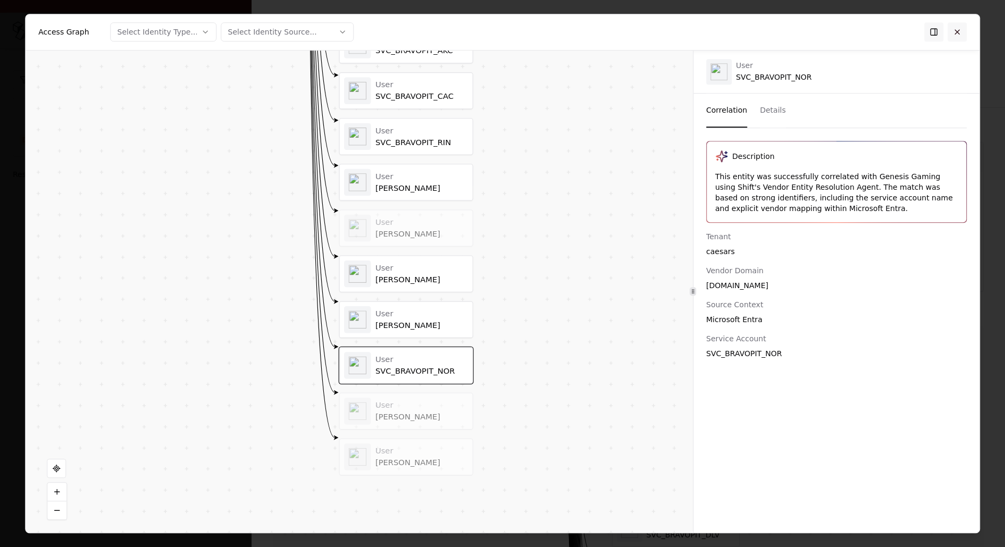
click at [960, 28] on button at bounding box center [956, 31] width 19 height 19
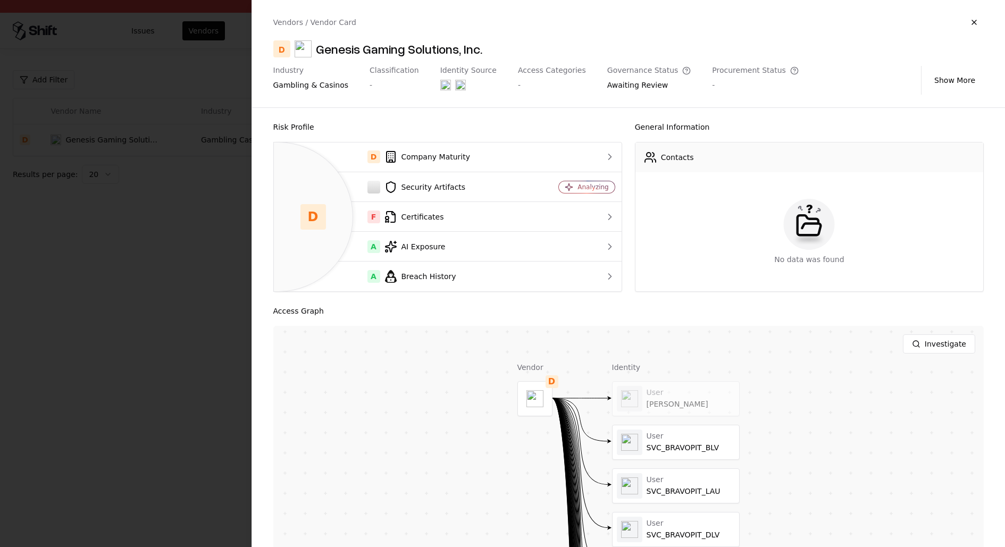
click at [178, 376] on div at bounding box center [502, 273] width 1005 height 547
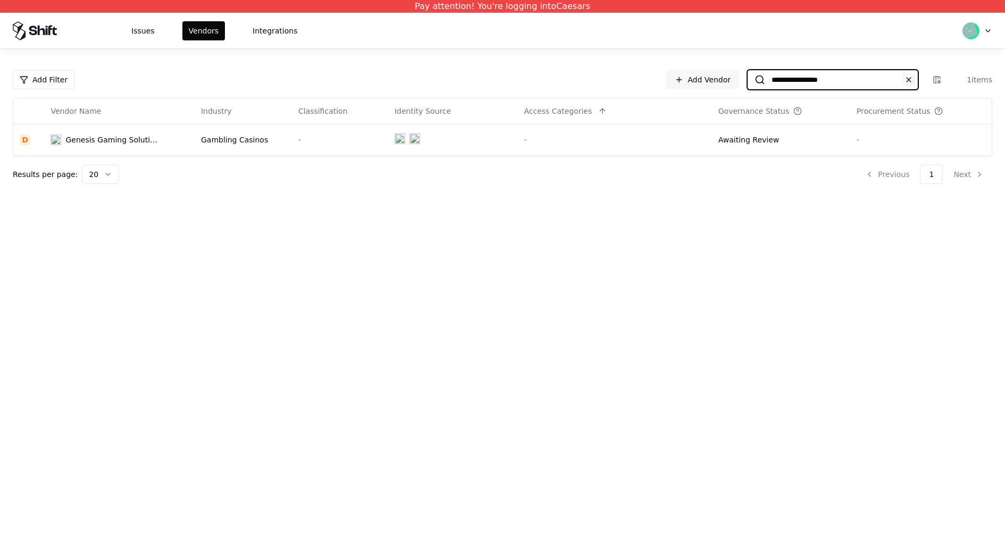
click at [906, 80] on button at bounding box center [908, 79] width 13 height 13
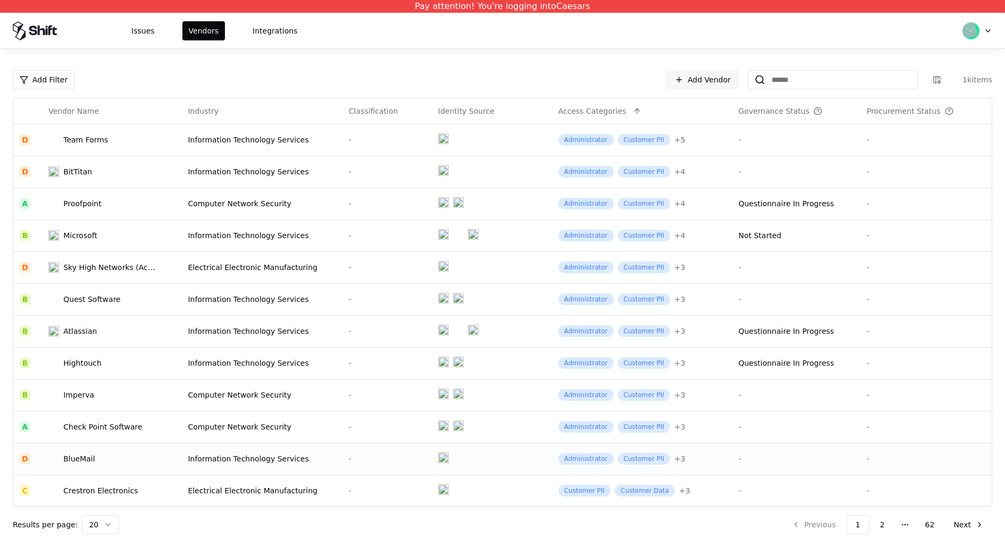
click at [136, 468] on td "BlueMail" at bounding box center [111, 459] width 139 height 32
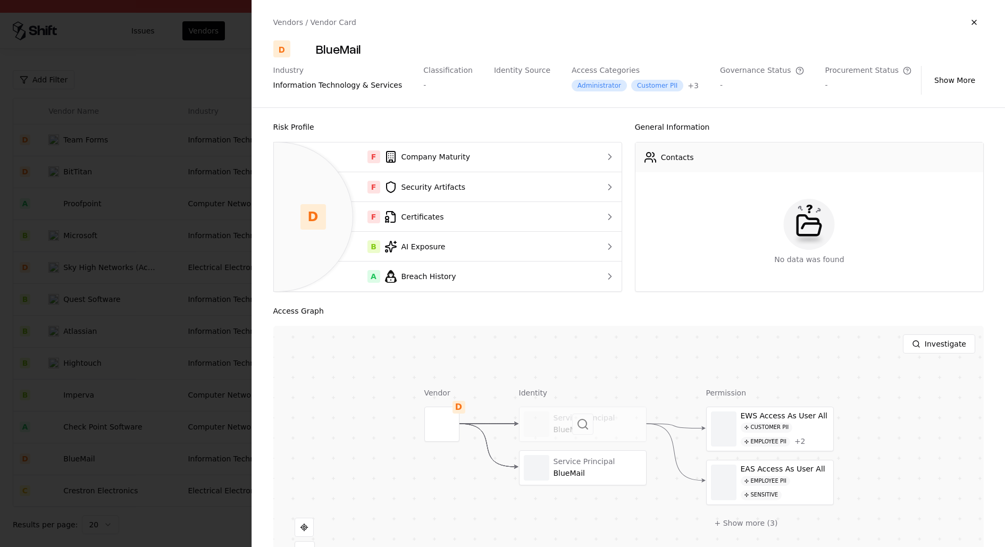
click at [576, 440] on div at bounding box center [582, 424] width 127 height 34
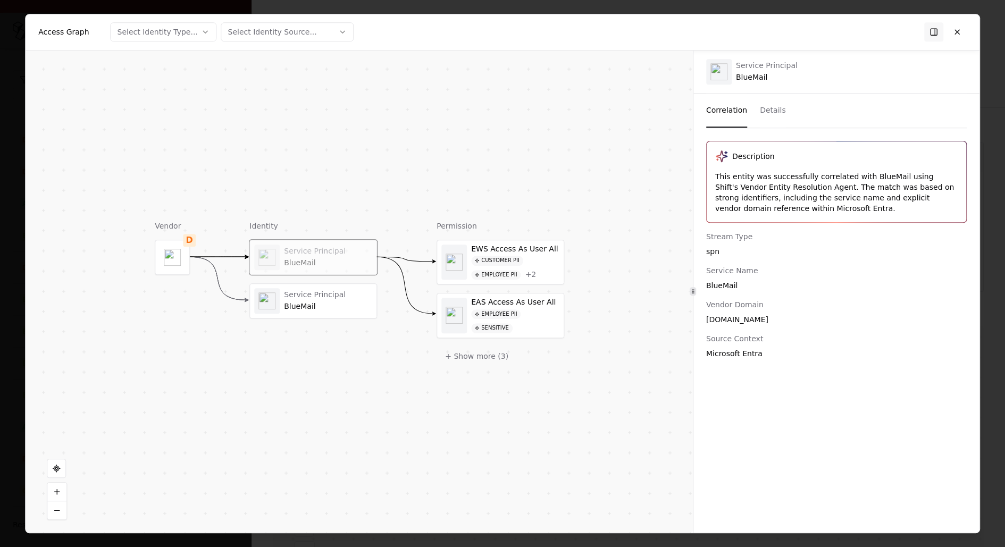
click at [341, 300] on div "Service Principal BlueMail" at bounding box center [328, 300] width 88 height 21
click at [964, 27] on button at bounding box center [956, 31] width 19 height 19
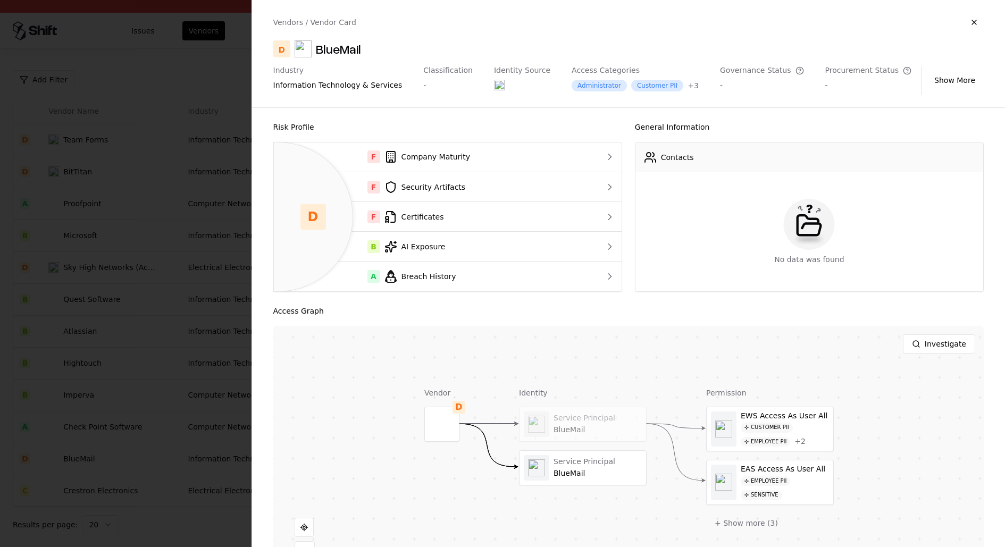
click at [232, 379] on div at bounding box center [502, 273] width 1005 height 547
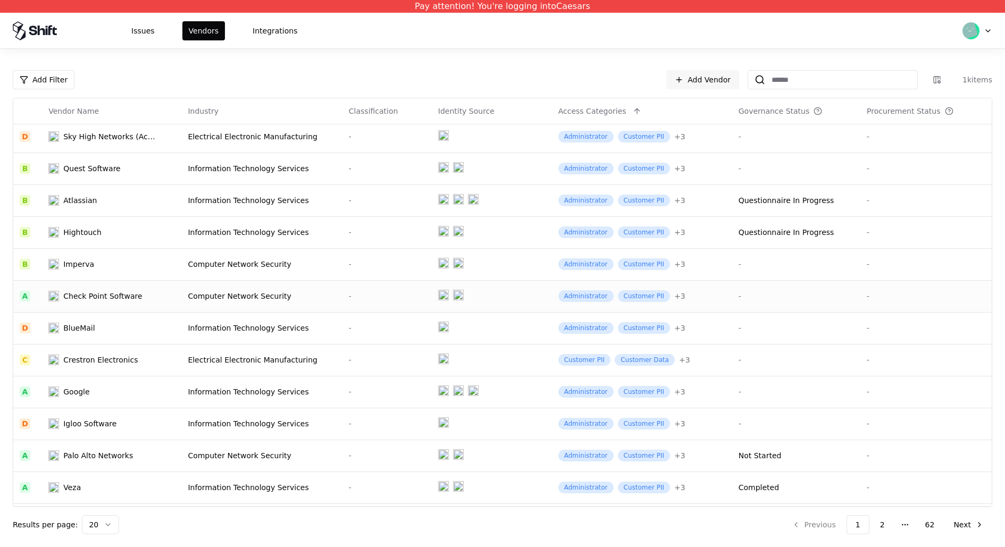
scroll to position [132, 0]
click at [146, 28] on button "Issues" at bounding box center [143, 30] width 36 height 19
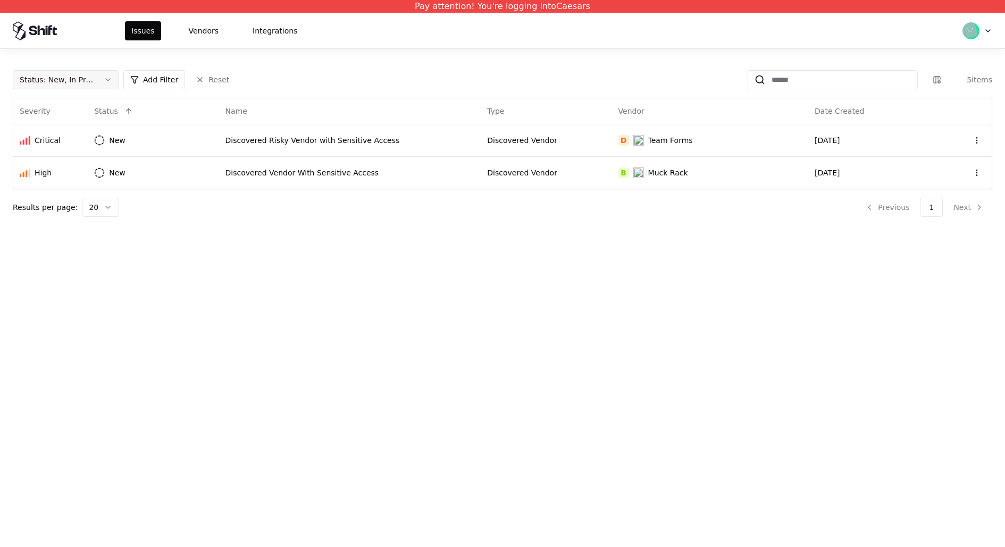
click at [86, 80] on div "Status : New, In Progress" at bounding box center [57, 79] width 75 height 11
click at [103, 164] on div "Closed" at bounding box center [65, 163] width 101 height 21
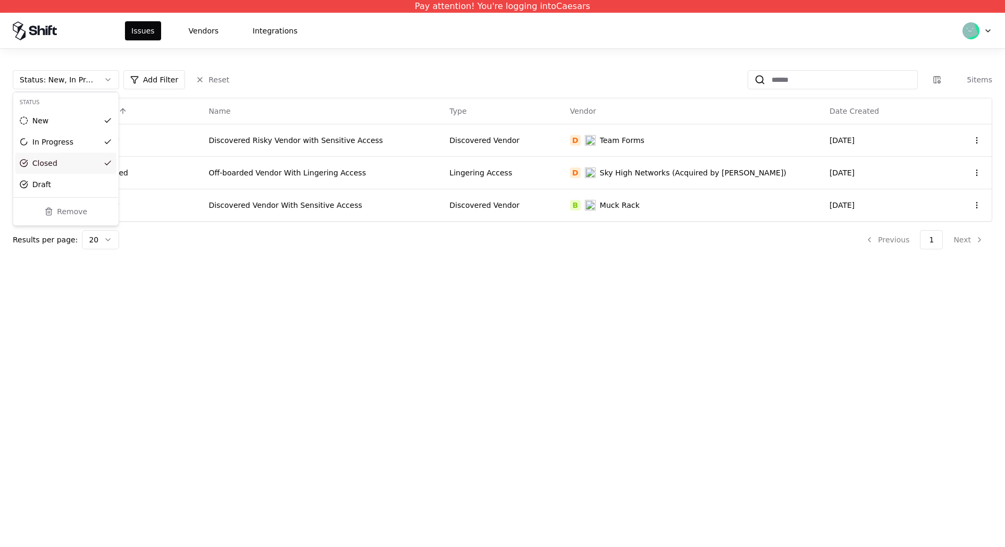
click at [103, 191] on div "Draft" at bounding box center [65, 184] width 101 height 21
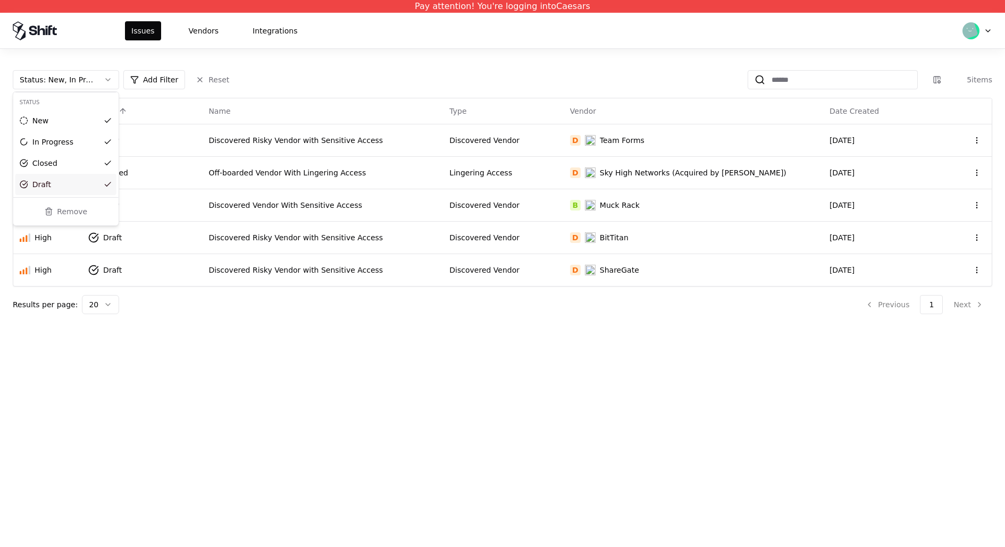
click at [439, 434] on html "Pay attention! You're logging into Caesars Issues Vendors Integrations Status :…" at bounding box center [502, 273] width 1005 height 547
click at [593, 174] on td "D Sky High Networks (Acquired by McAfee)" at bounding box center [692, 172] width 259 height 32
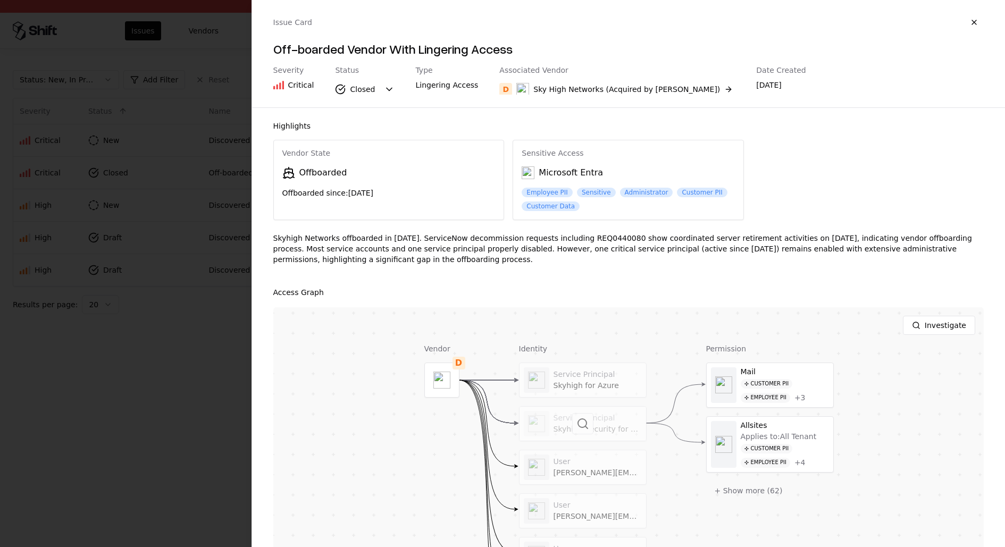
click at [594, 423] on div at bounding box center [582, 424] width 127 height 34
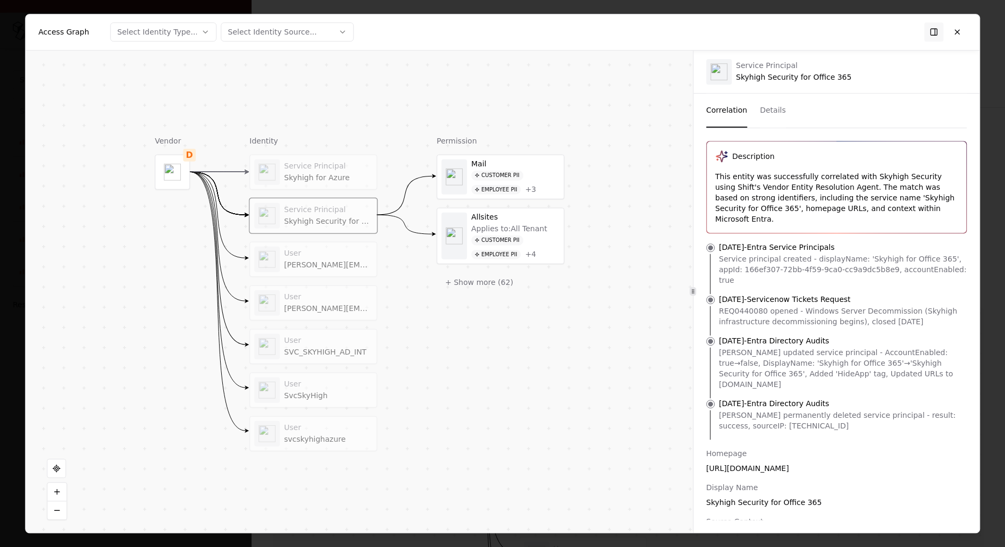
click at [773, 112] on button "Details" at bounding box center [773, 111] width 26 height 34
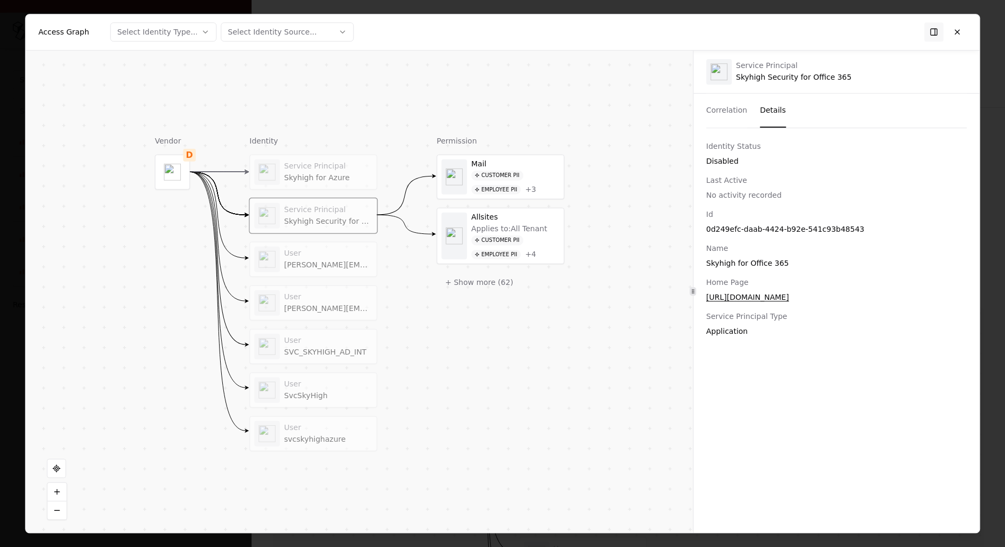
click at [724, 106] on button "Correlation" at bounding box center [726, 111] width 41 height 34
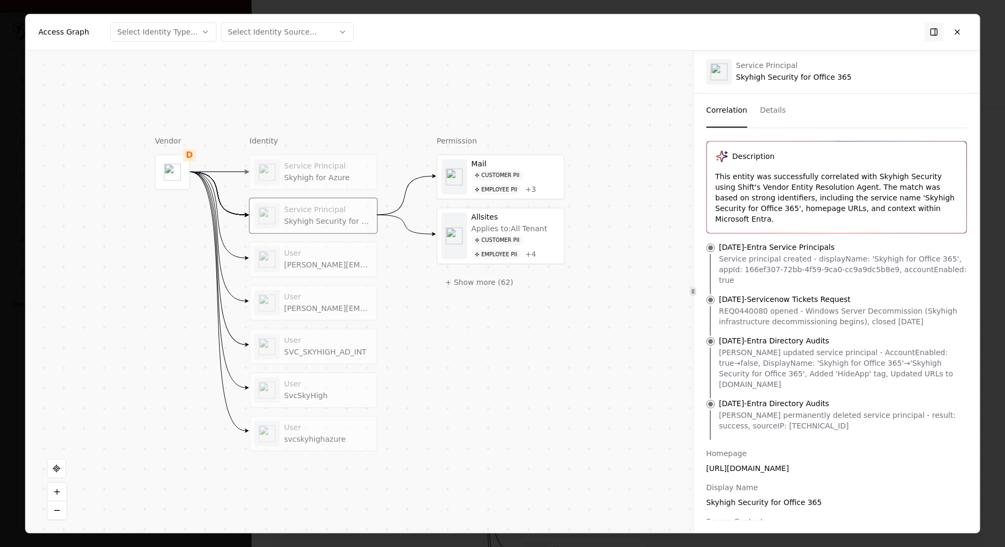
drag, startPoint x: 789, startPoint y: 431, endPoint x: 684, endPoint y: 431, distance: 105.3
click at [684, 431] on div "Vendor D Identity Service Principal Skyhigh for Azure Service Principal Skyhigh…" at bounding box center [503, 292] width 954 height 483
click at [718, 463] on div "[URL][DOMAIN_NAME]" at bounding box center [836, 468] width 260 height 11
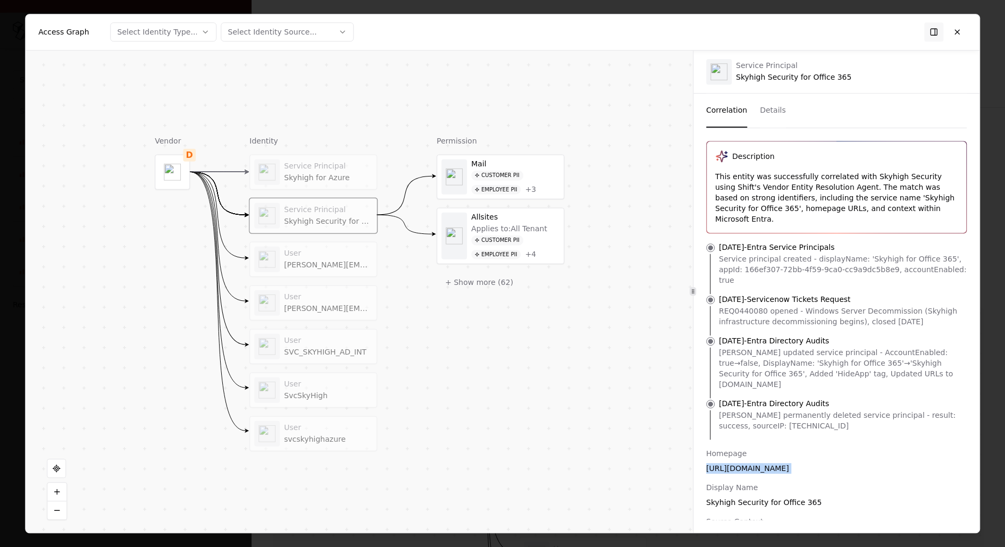
copy div "[URL][DOMAIN_NAME]"
click at [686, 494] on div "Vendor D Identity Service Principal Skyhigh for Azure Service Principal Skyhigh…" at bounding box center [359, 292] width 667 height 483
click at [736, 477] on div "Homepage [URL][DOMAIN_NAME] Display Name Skyhigh Security for Office 365 Source…" at bounding box center [836, 512] width 286 height 128
click at [331, 179] on div "Skyhigh for Azure" at bounding box center [328, 178] width 88 height 10
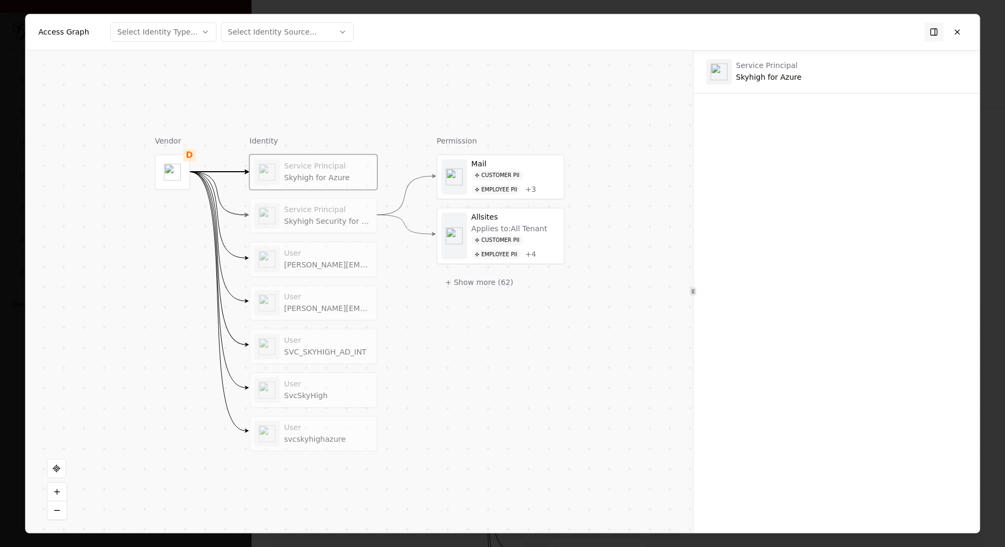
click at [327, 249] on div "User" at bounding box center [328, 254] width 88 height 10
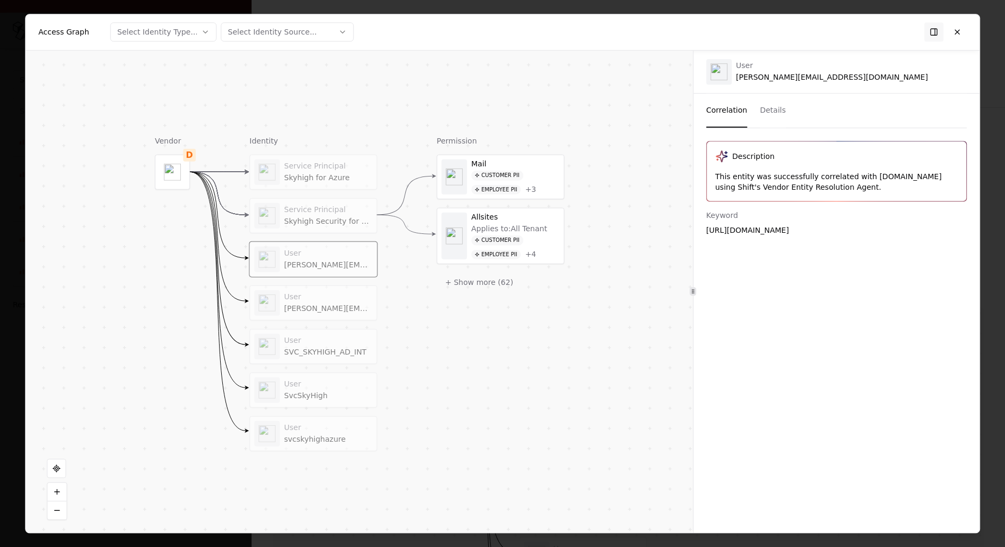
click at [330, 299] on div "User" at bounding box center [328, 297] width 88 height 10
click at [330, 347] on div "SVC_SKYHIGH_AD_INT" at bounding box center [328, 352] width 88 height 10
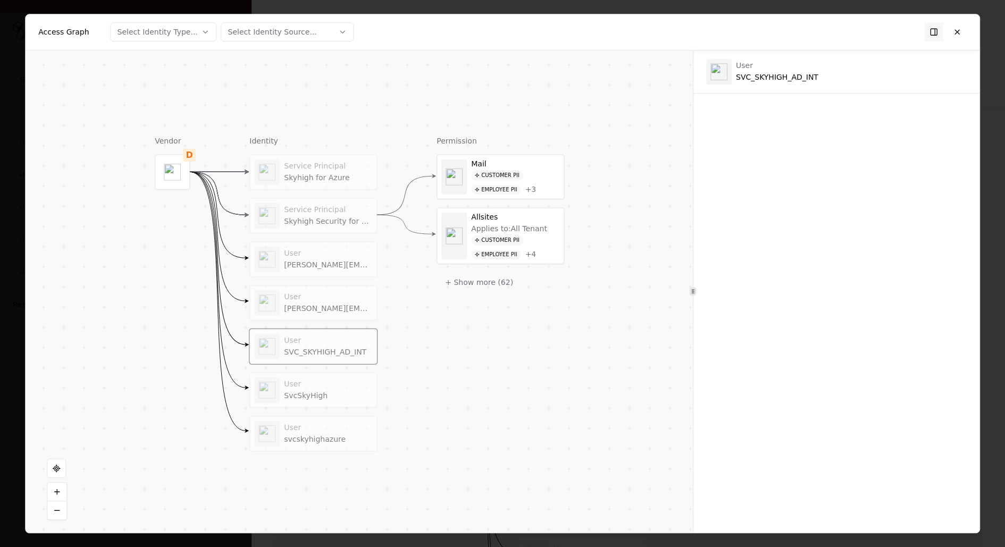
click at [334, 399] on div "User SvcSkyHigh" at bounding box center [313, 390] width 118 height 26
click at [336, 427] on div "User" at bounding box center [328, 428] width 88 height 10
click at [472, 282] on button "+ Show more ( 62 )" at bounding box center [478, 282] width 85 height 19
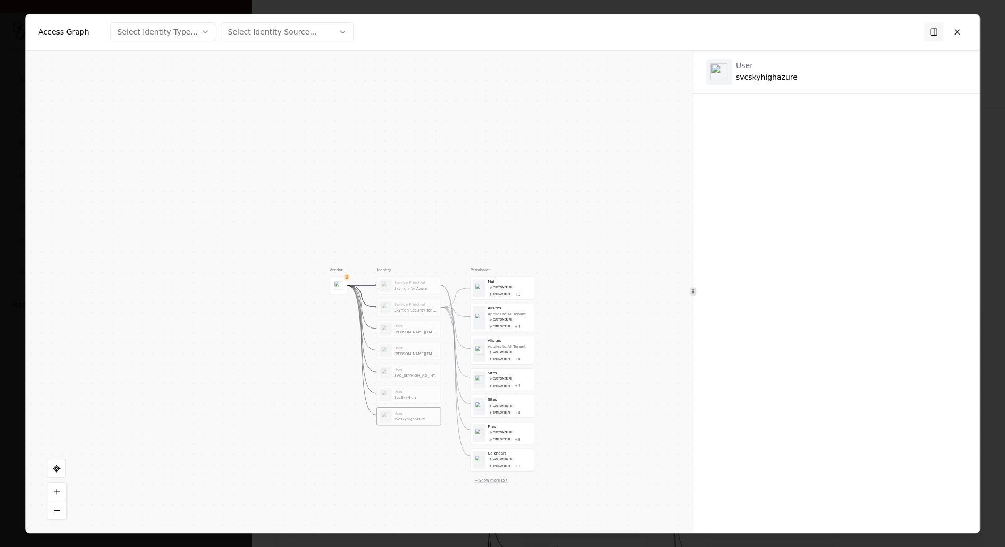
click at [496, 480] on button "+ Show more ( 57 )" at bounding box center [491, 480] width 43 height 10
click at [496, 483] on div "Applies to: All Tenant" at bounding box center [506, 485] width 38 height 5
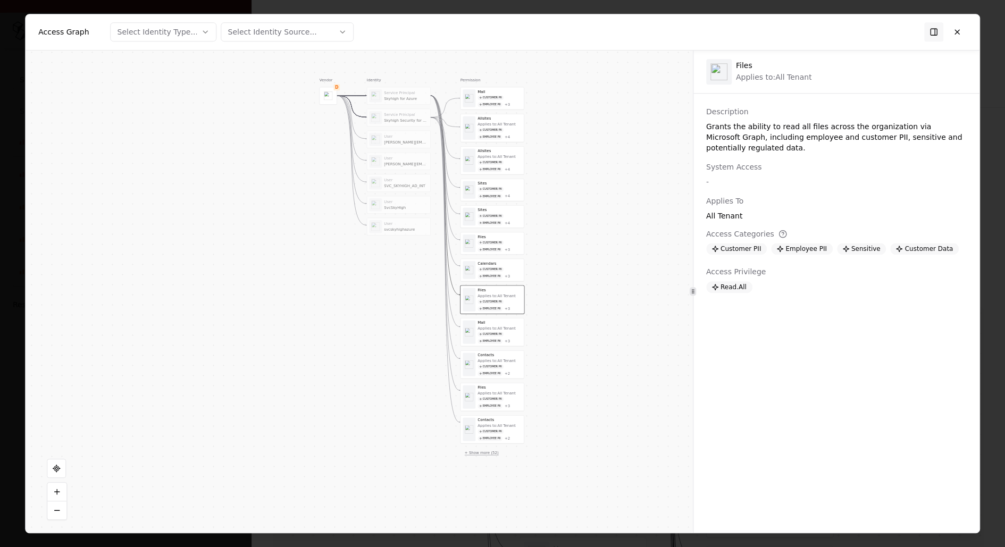
click at [485, 448] on button "+ Show more ( 52 )" at bounding box center [481, 453] width 43 height 10
drag, startPoint x: 557, startPoint y: 436, endPoint x: 555, endPoint y: 293, distance: 143.0
click at [555, 293] on div "Vendor D Identity Service Principal Skyhigh for Azure Service Principal Skyhigh…" at bounding box center [359, 292] width 667 height 483
click at [480, 449] on button "+ Show more ( 47 )" at bounding box center [480, 454] width 43 height 10
drag, startPoint x: 583, startPoint y: 427, endPoint x: 582, endPoint y: 224, distance: 203.6
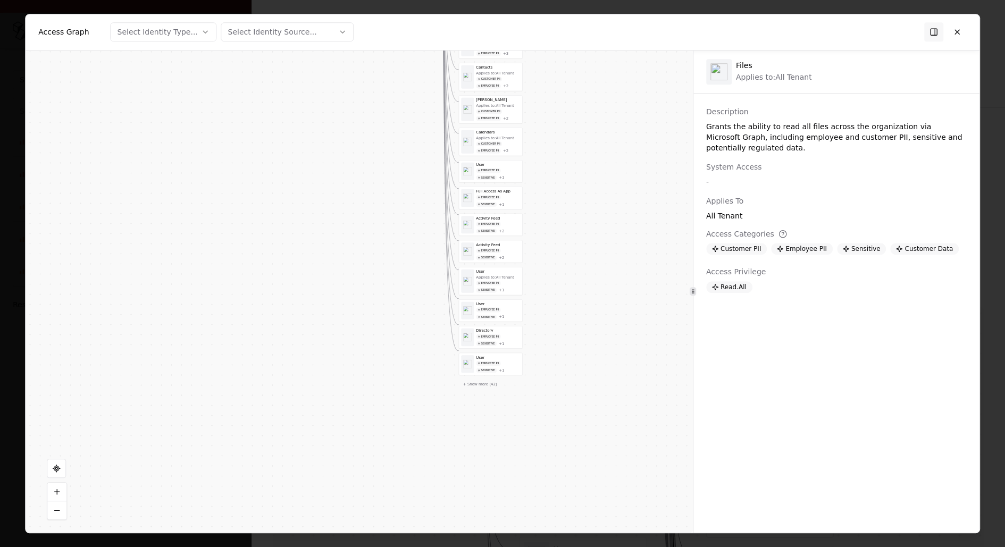
click at [582, 224] on div "Vendor D Identity Service Principal Skyhigh for Azure Service Principal Skyhigh…" at bounding box center [359, 292] width 667 height 483
click at [490, 367] on button "+ Show more ( 42 )" at bounding box center [479, 372] width 43 height 10
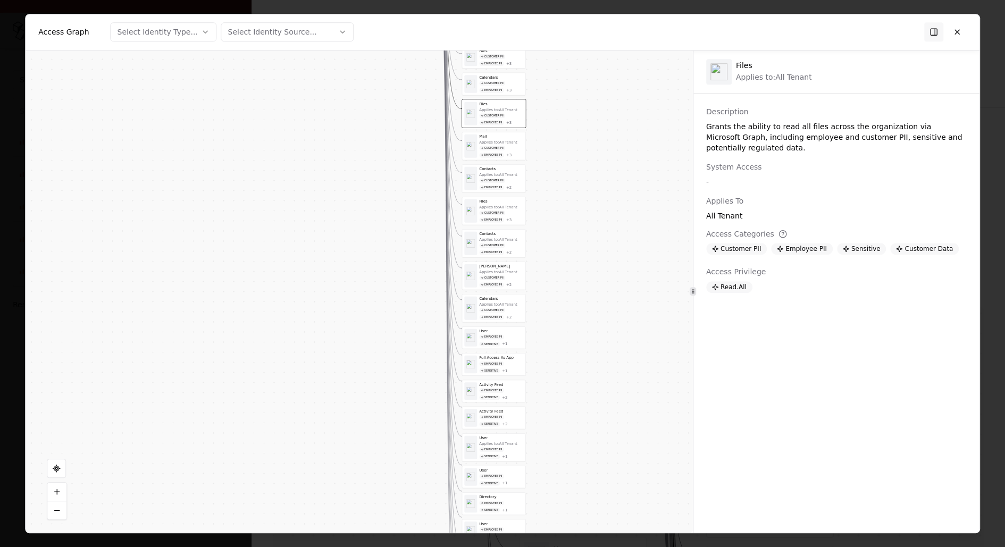
drag, startPoint x: 569, startPoint y: 258, endPoint x: 576, endPoint y: 465, distance: 206.9
click at [576, 460] on div "Vendor D Identity Service Principal Skyhigh for Azure Service Principal Skyhigh…" at bounding box center [359, 292] width 667 height 483
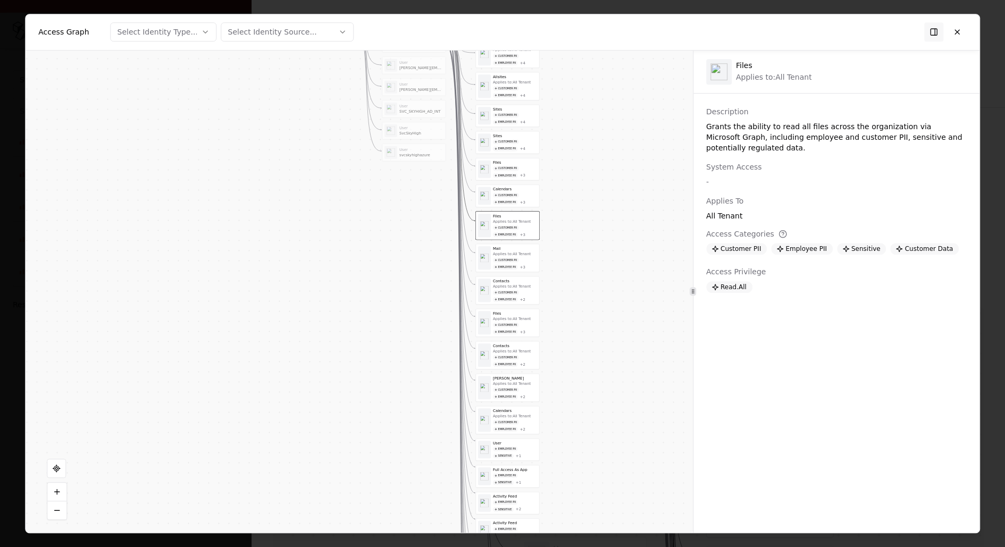
drag, startPoint x: 613, startPoint y: 88, endPoint x: 613, endPoint y: 281, distance: 192.4
click at [613, 281] on div "Vendor D Identity Service Principal Skyhigh for Azure Service Principal Skyhigh…" at bounding box center [359, 292] width 667 height 483
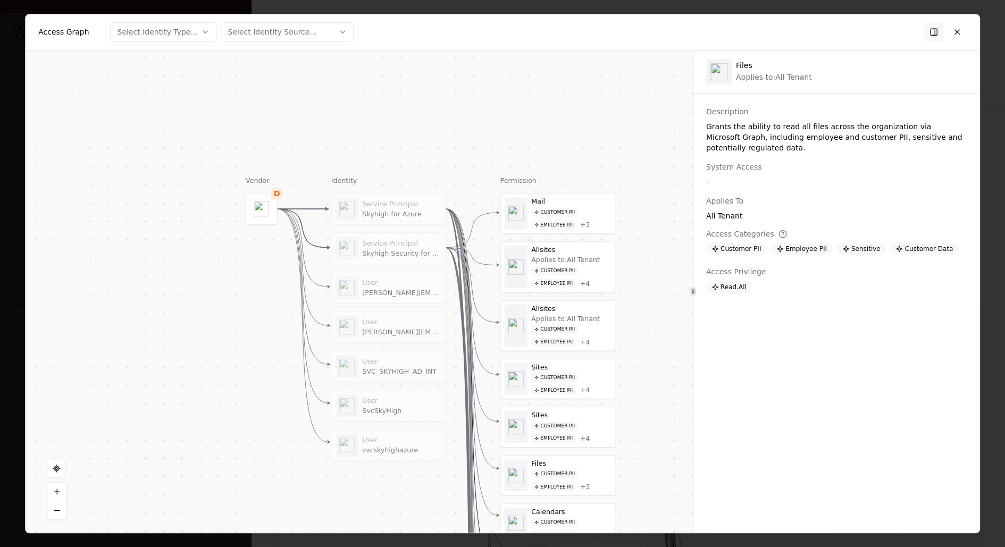
click at [402, 253] on div "Skyhigh Security for Office 365" at bounding box center [402, 253] width 80 height 9
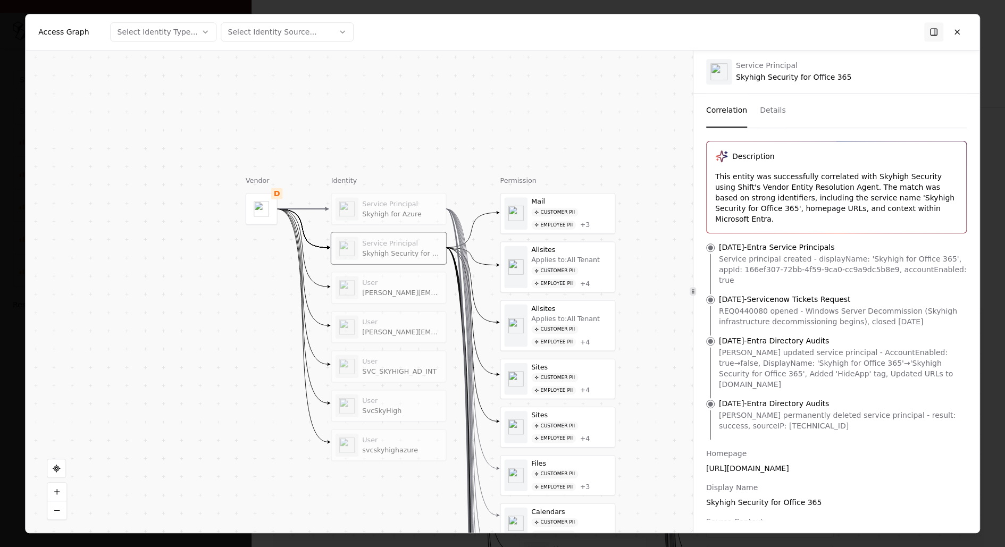
click at [411, 213] on div "Skyhigh for Azure" at bounding box center [402, 213] width 80 height 9
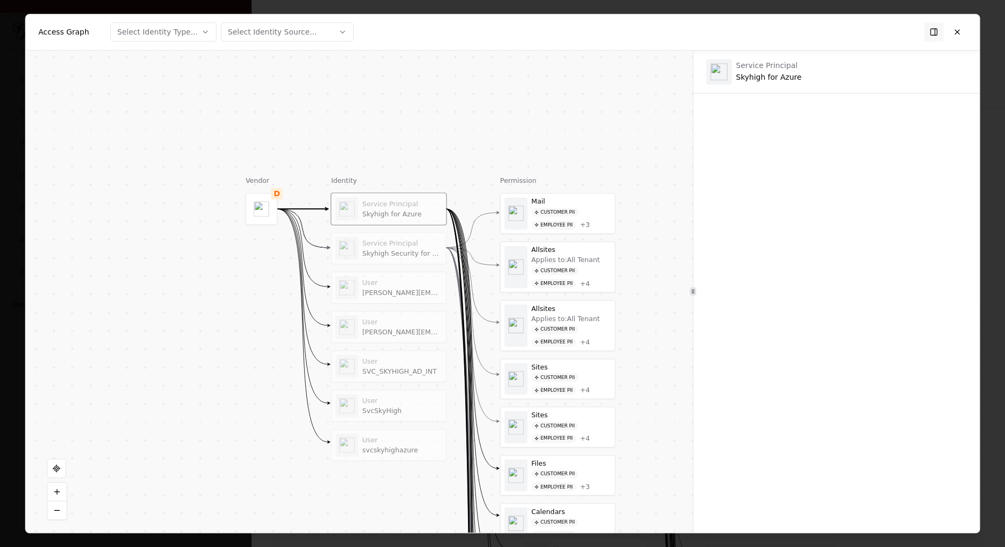
click at [368, 235] on div "Service Principal Skyhigh Security for Office 365" at bounding box center [389, 248] width 114 height 31
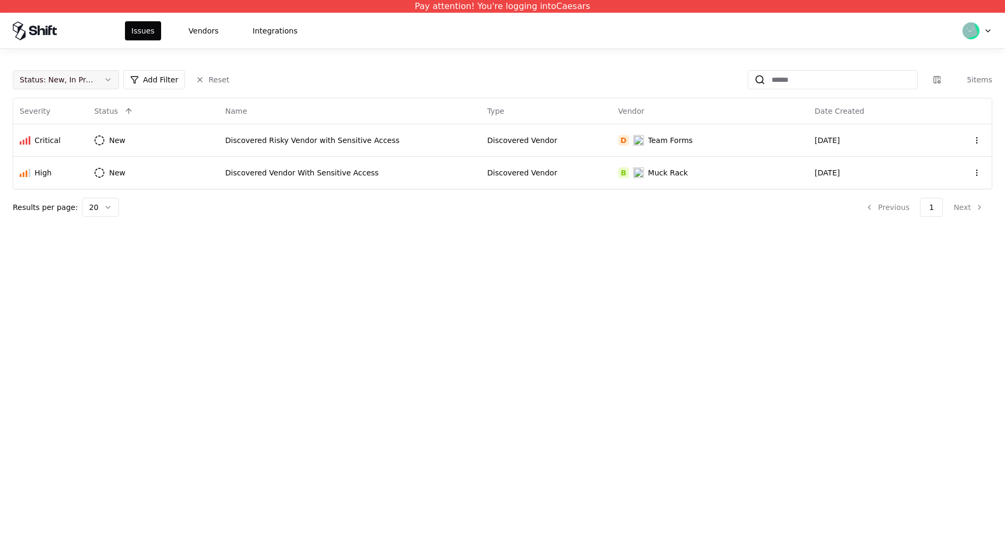
click at [106, 82] on button "Status : New, In Progress" at bounding box center [66, 79] width 106 height 19
click at [100, 178] on div "Draft" at bounding box center [65, 184] width 101 height 21
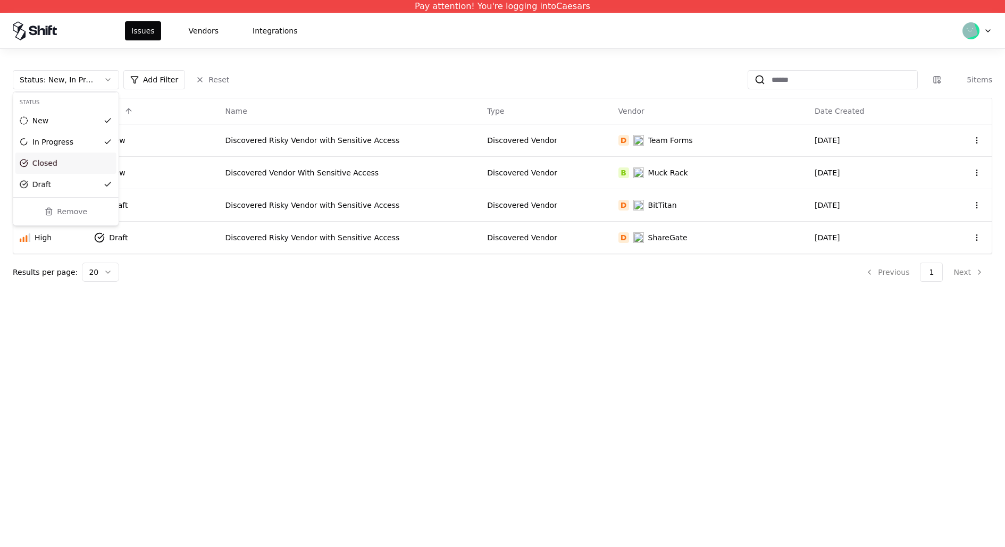
click at [100, 173] on div "New In Progress Closed Draft" at bounding box center [65, 152] width 101 height 85
click at [108, 163] on div "Closed" at bounding box center [65, 163] width 101 height 21
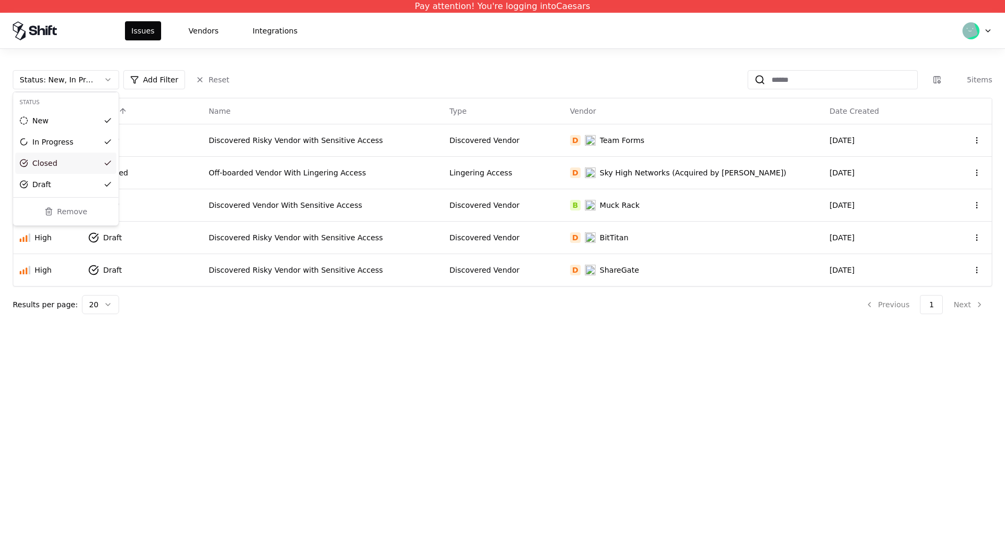
click at [651, 167] on html "Pay attention! You're logging into Caesars Issues Vendors Integrations Status :…" at bounding box center [502, 273] width 1005 height 547
click at [658, 167] on div "Sky High Networks (Acquired by McAfee)" at bounding box center [693, 172] width 187 height 11
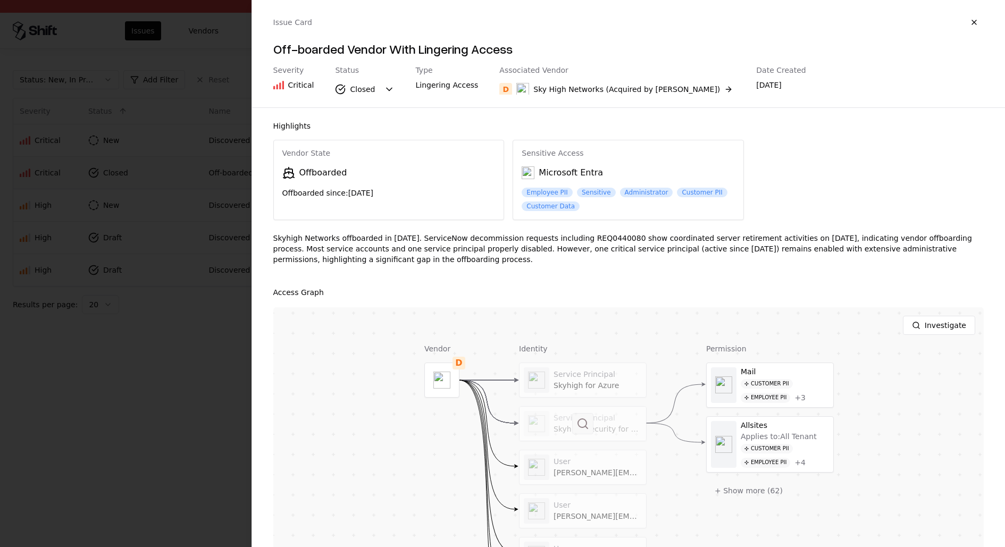
click at [588, 425] on button at bounding box center [582, 423] width 21 height 21
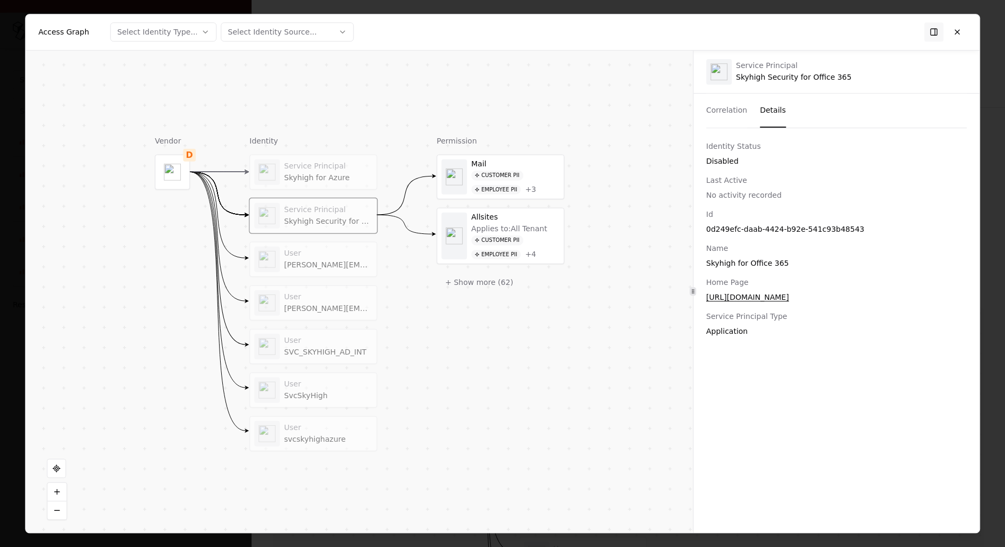
click at [774, 111] on button "Details" at bounding box center [773, 111] width 26 height 34
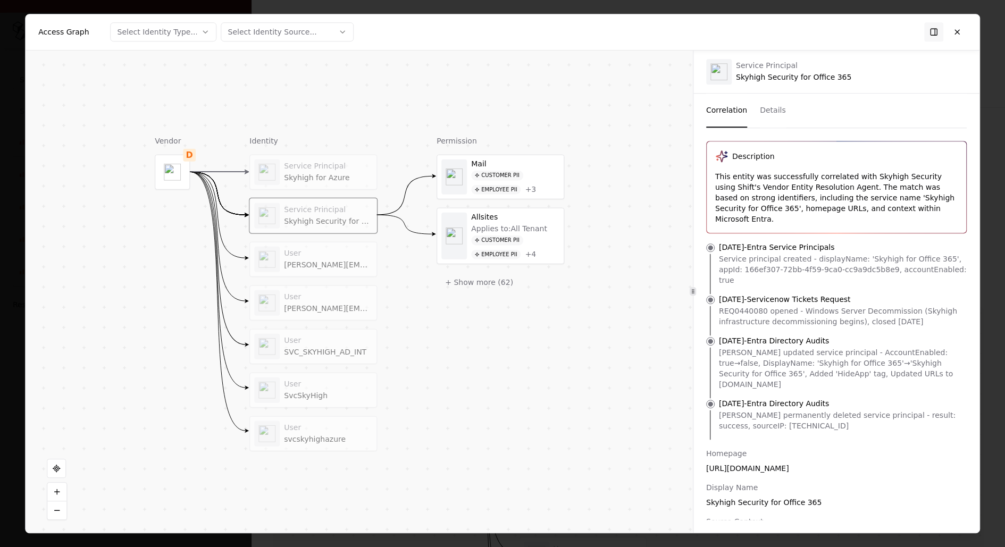
click at [732, 111] on button "Correlation" at bounding box center [726, 111] width 41 height 34
click at [312, 168] on div "Service Principal" at bounding box center [328, 167] width 88 height 10
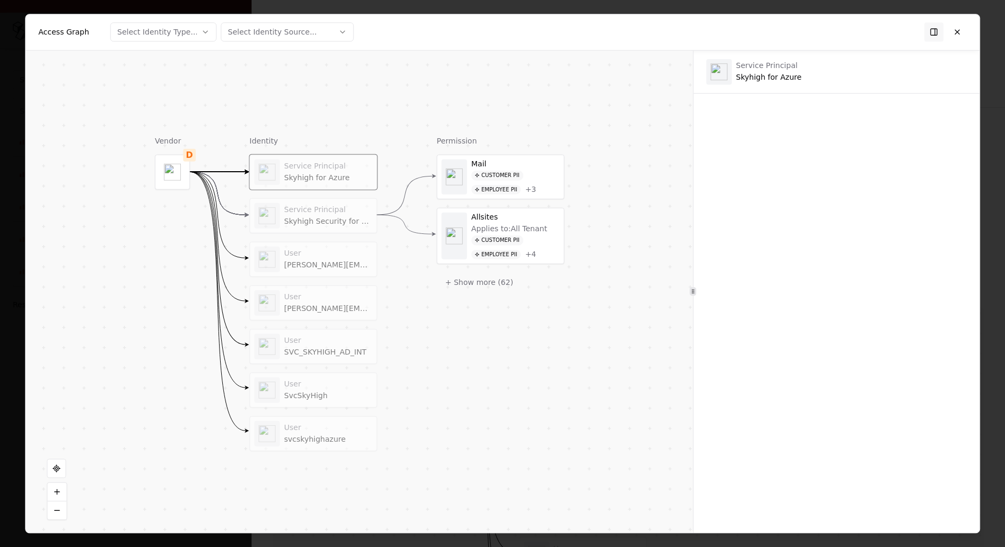
click at [318, 230] on div "Service Principal Skyhigh Security for Office 365" at bounding box center [313, 215] width 127 height 34
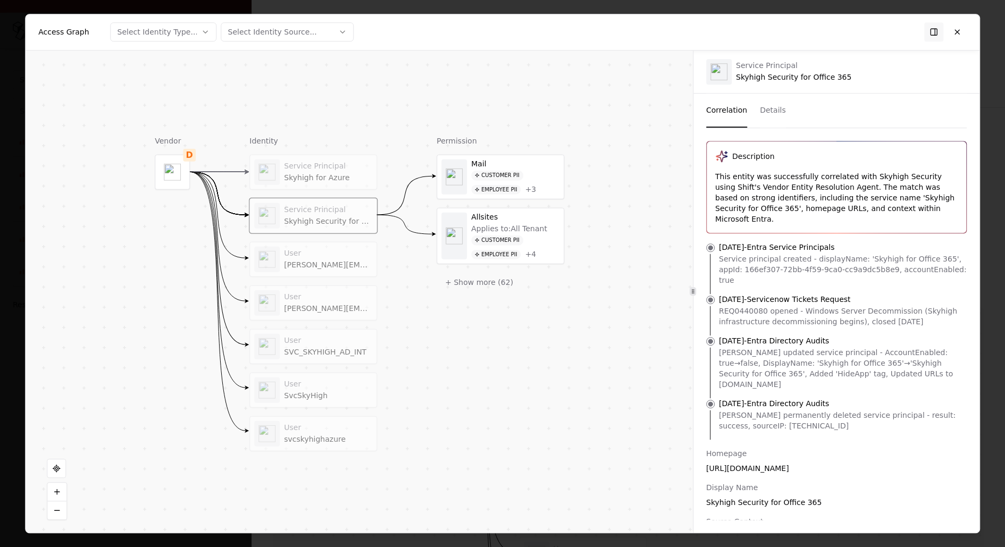
click at [327, 274] on div "User [PERSON_NAME][EMAIL_ADDRESS][DOMAIN_NAME]" at bounding box center [313, 259] width 127 height 34
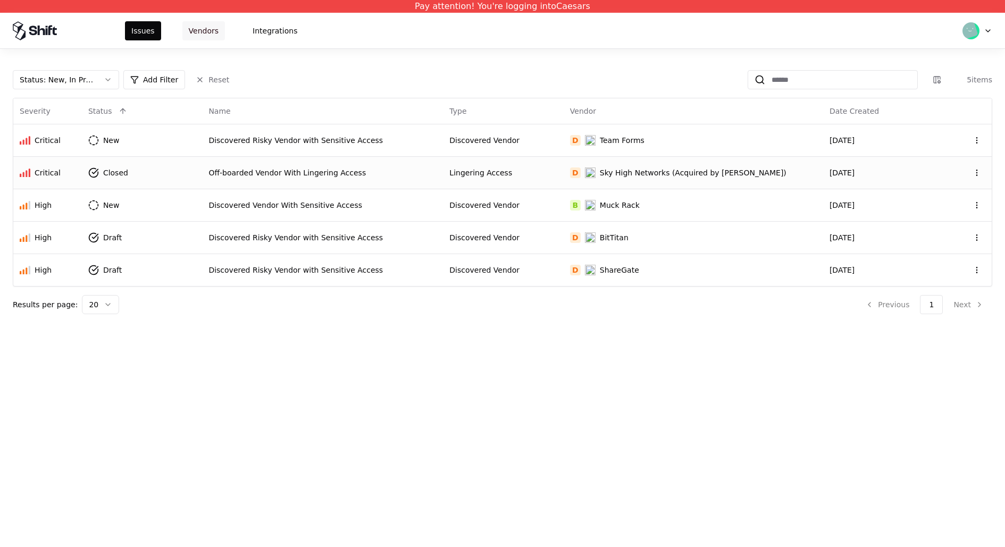
click at [182, 23] on button "Vendors" at bounding box center [203, 30] width 43 height 19
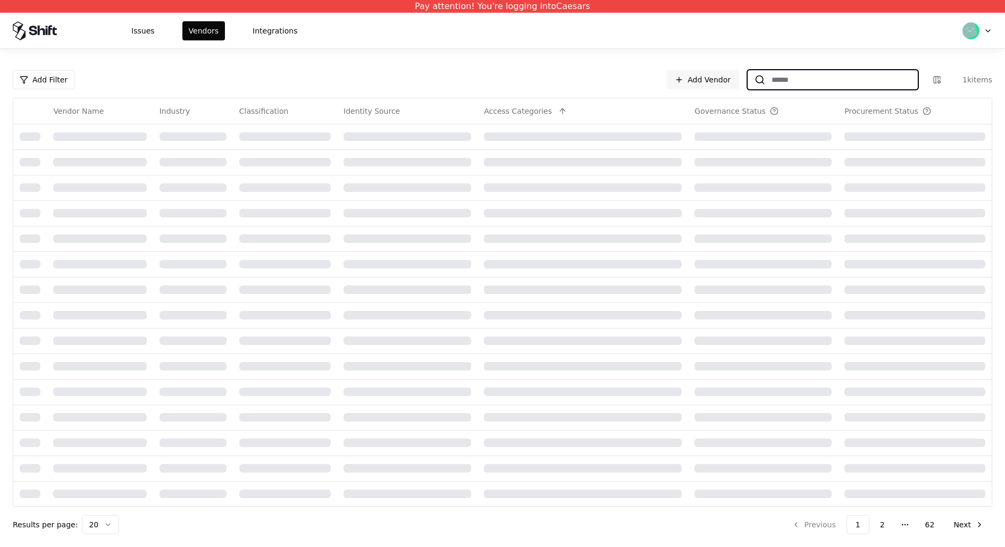
click at [810, 87] on input at bounding box center [841, 79] width 152 height 19
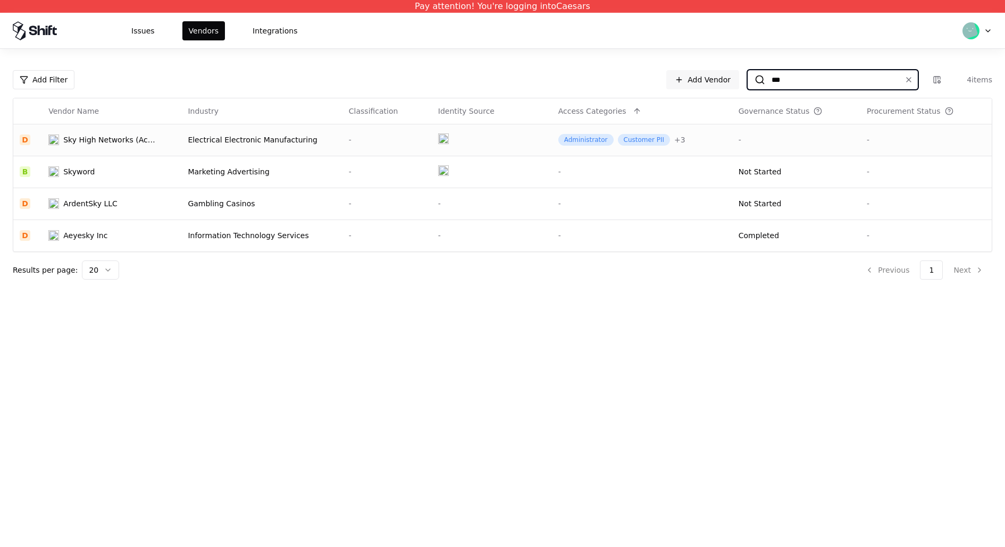
type input "***"
click at [154, 141] on div "Sky High Networks (Acquired by [PERSON_NAME])" at bounding box center [111, 139] width 96 height 11
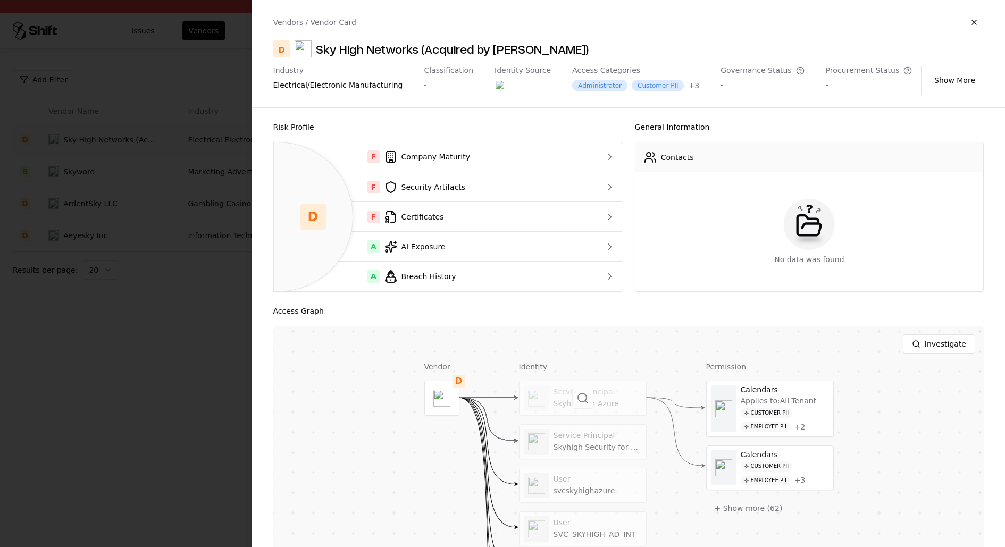
click at [604, 398] on div at bounding box center [582, 398] width 127 height 34
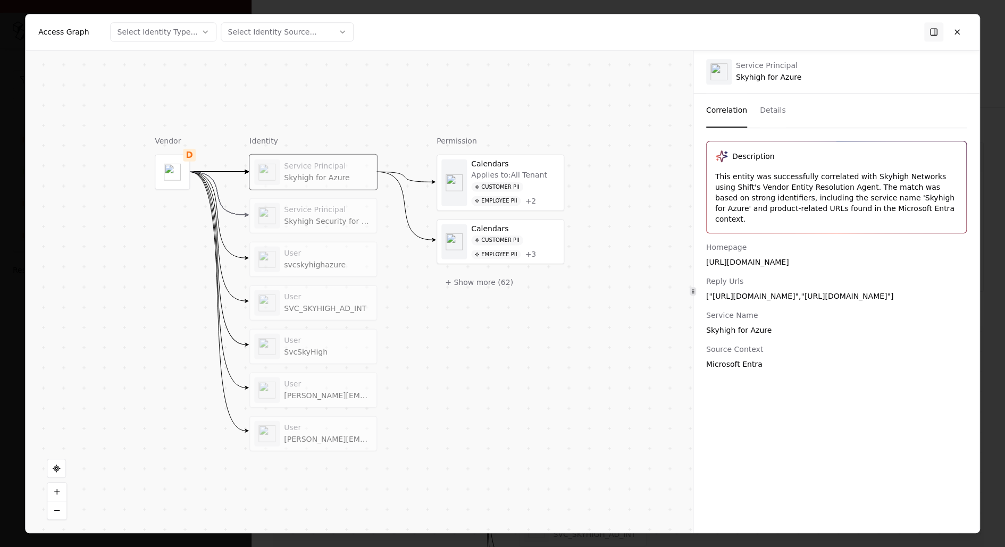
click at [330, 266] on div "svcskyhighazure" at bounding box center [328, 265] width 88 height 10
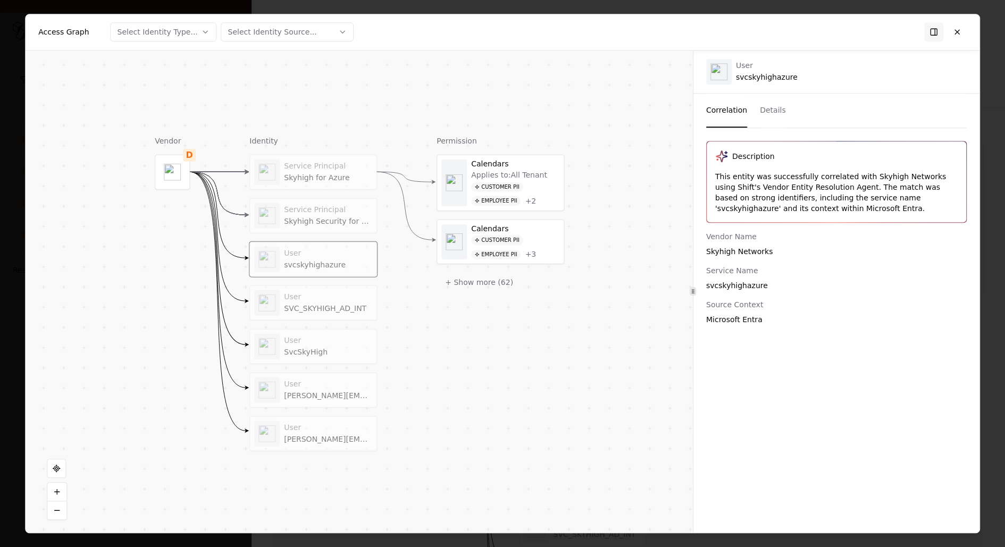
click at [326, 306] on div "SVC_SKYHIGH_AD_INT" at bounding box center [328, 309] width 88 height 10
click at [331, 336] on div "User" at bounding box center [328, 341] width 88 height 10
click at [337, 395] on div "[PERSON_NAME][EMAIL_ADDRESS][DOMAIN_NAME]" at bounding box center [328, 396] width 88 height 10
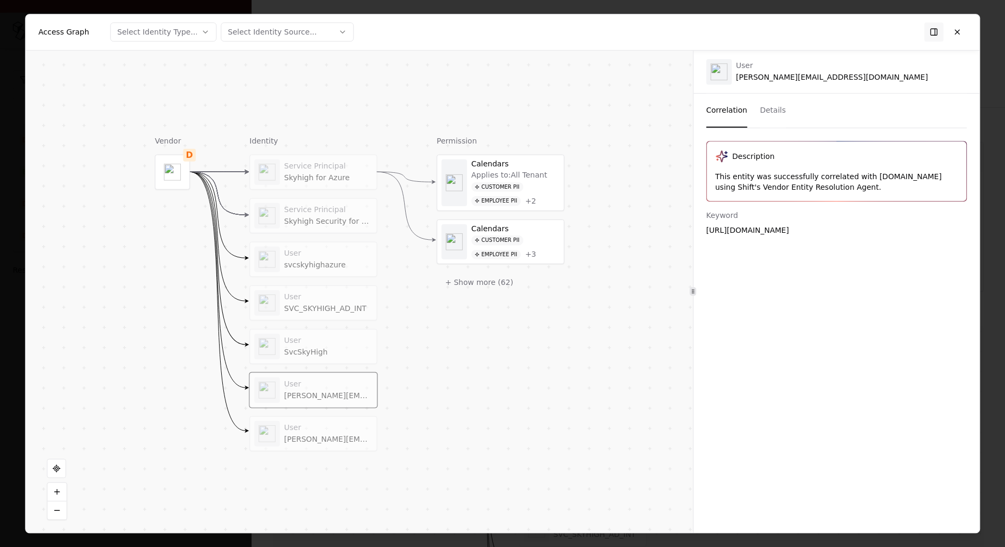
click at [338, 431] on div "User dennen@skyhighnetworks.com" at bounding box center [328, 433] width 88 height 21
click at [770, 119] on button "Details" at bounding box center [773, 111] width 26 height 34
click at [716, 113] on button "Correlation" at bounding box center [726, 111] width 41 height 34
click at [768, 106] on button "Details" at bounding box center [773, 111] width 26 height 34
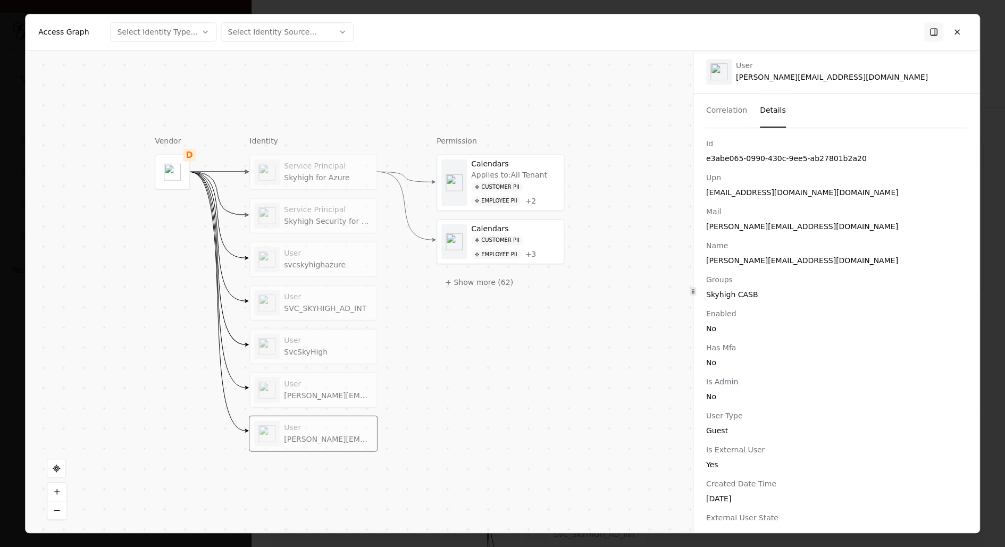
scroll to position [88, 0]
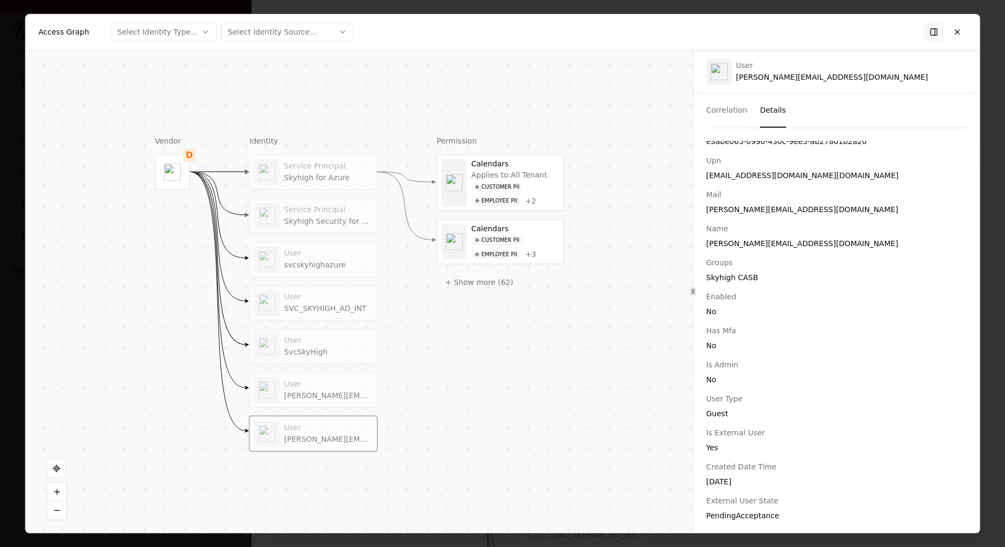
click at [334, 391] on div "[PERSON_NAME][EMAIL_ADDRESS][DOMAIN_NAME]" at bounding box center [328, 396] width 88 height 10
click at [349, 427] on div "User" at bounding box center [328, 428] width 88 height 10
click at [353, 382] on div "User" at bounding box center [328, 384] width 88 height 10
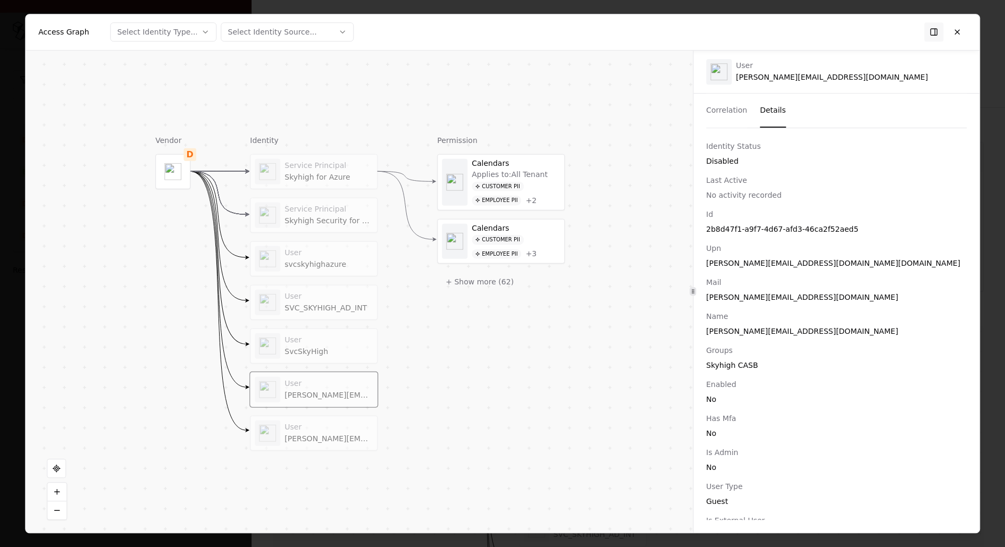
click at [722, 104] on button "Correlation" at bounding box center [726, 111] width 41 height 34
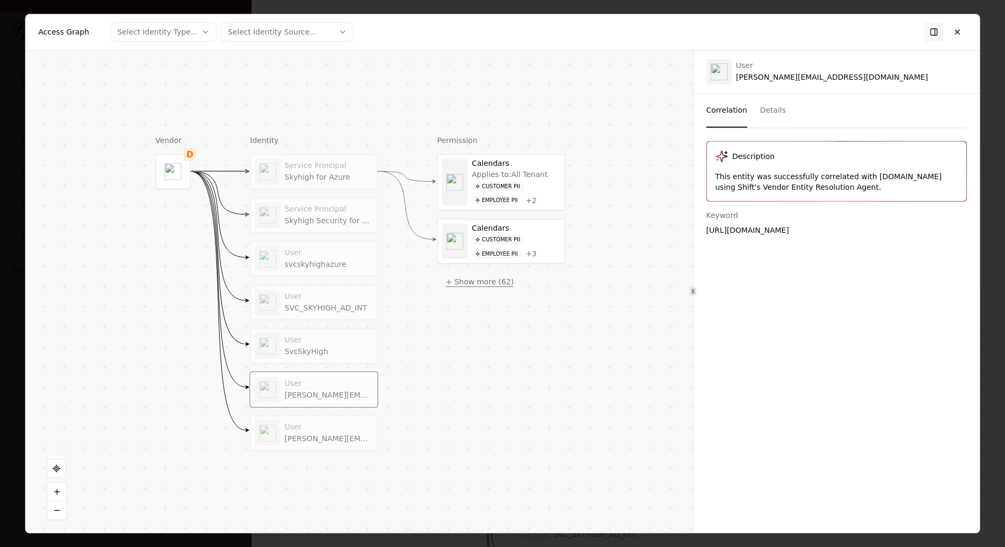
click at [488, 275] on button "+ Show more ( 62 )" at bounding box center [479, 281] width 85 height 19
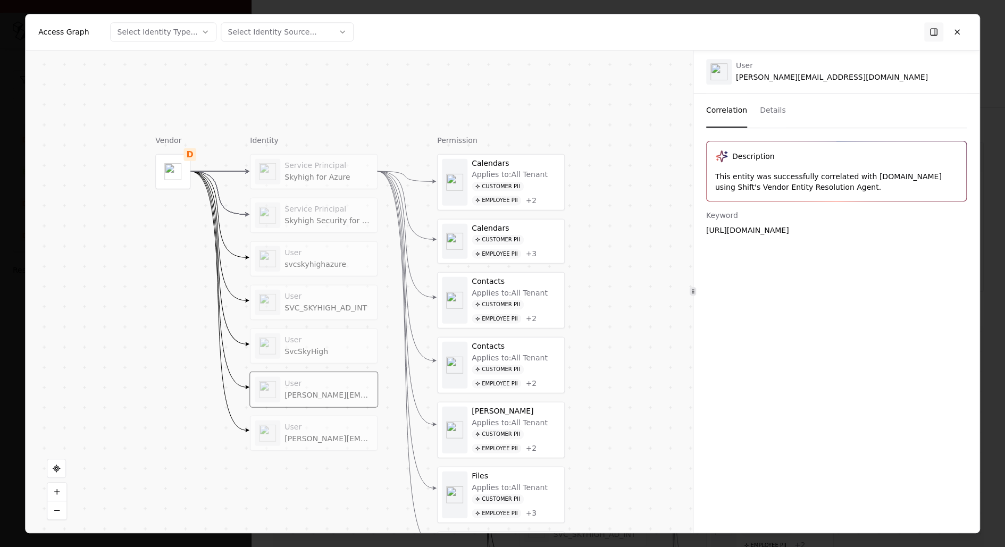
click at [335, 176] on div "Skyhigh for Azure" at bounding box center [328, 177] width 88 height 10
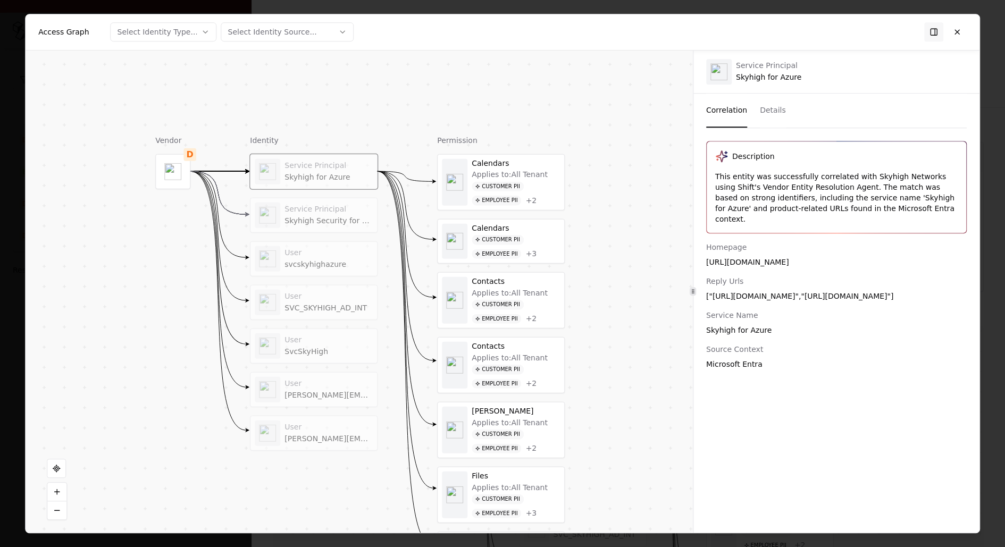
click at [363, 221] on div "Skyhigh Security for Office 365" at bounding box center [328, 221] width 88 height 10
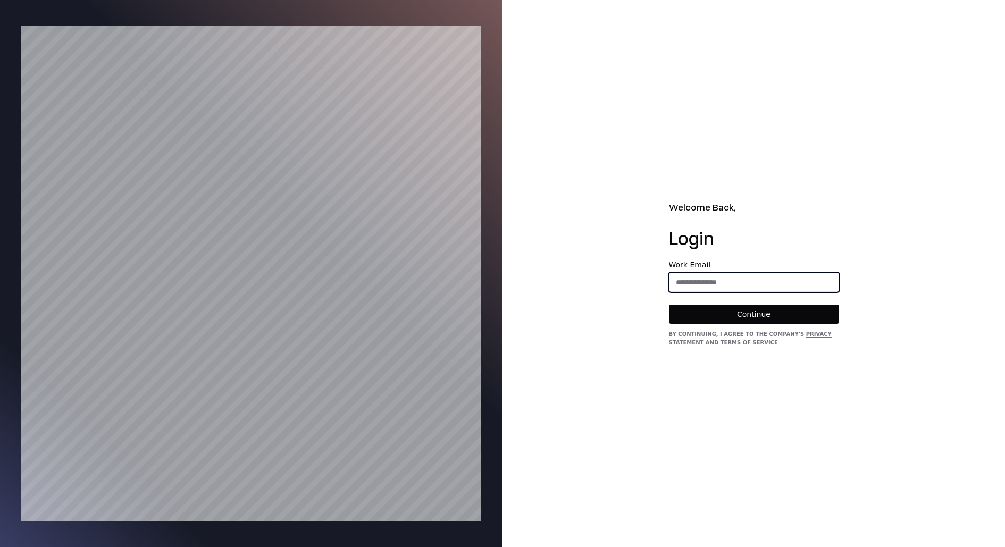
click at [702, 286] on input "email" at bounding box center [753, 282] width 169 height 19
type input "**********"
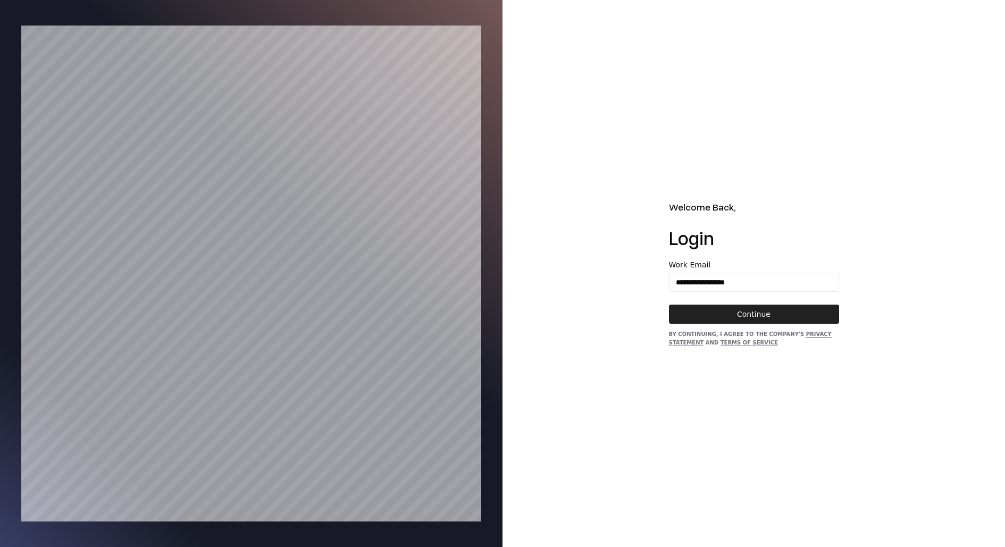
click at [747, 321] on button "Continue" at bounding box center [754, 314] width 170 height 19
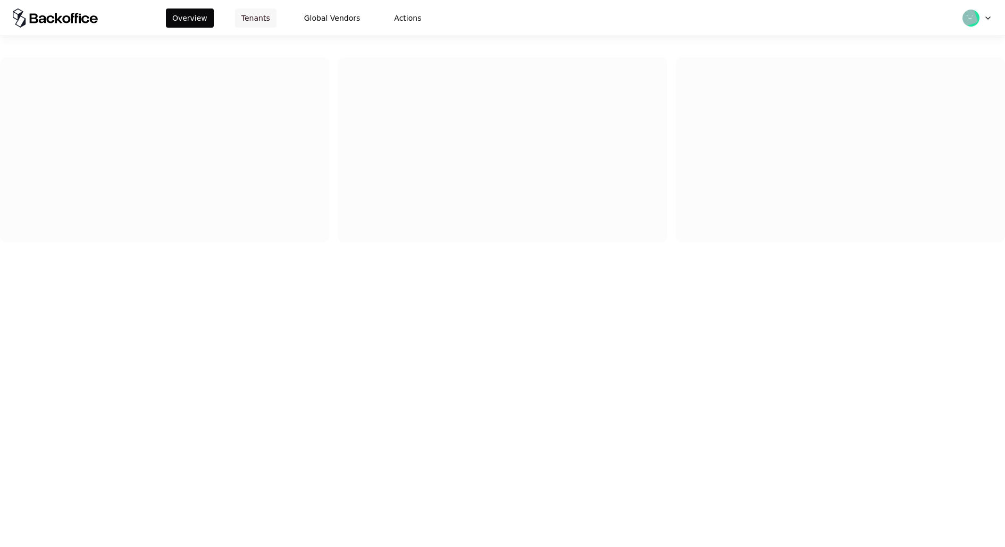
click at [248, 20] on button "Tenants" at bounding box center [255, 18] width 41 height 19
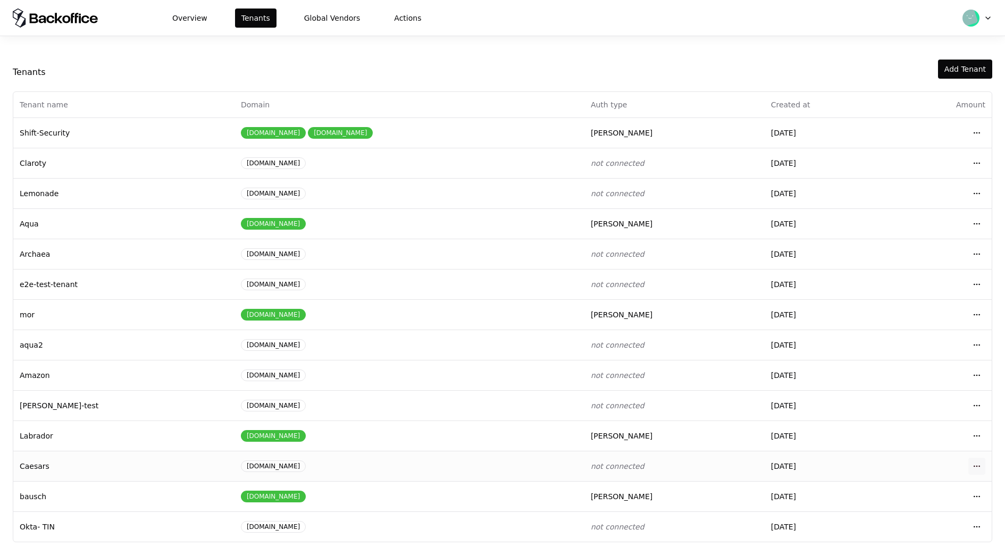
click at [978, 457] on html "Overview Tenants Global Vendors Actions Tenants Add Tenant Tenant name Domain A…" at bounding box center [502, 273] width 1005 height 547
click at [948, 419] on div "Login to tenant" at bounding box center [930, 418] width 121 height 21
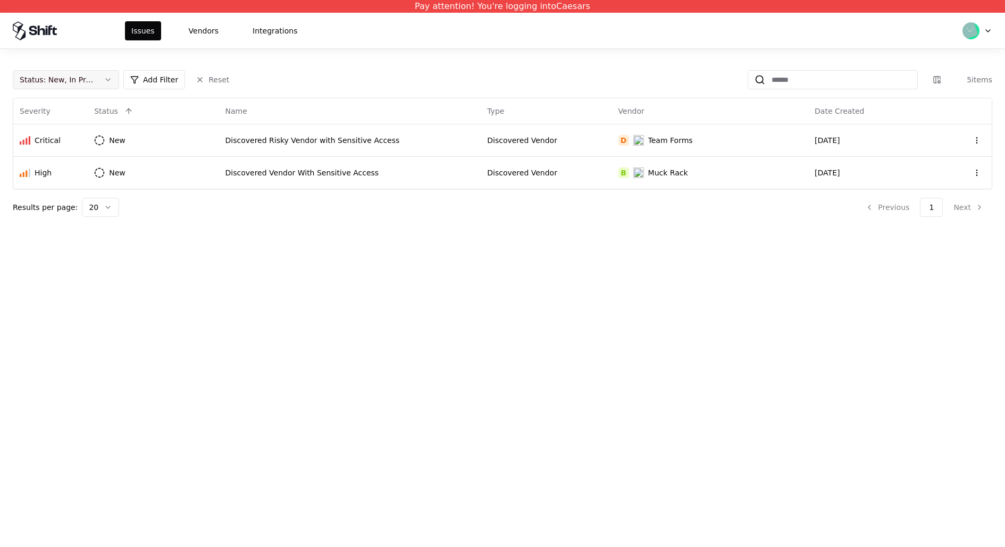
click at [69, 79] on div "Status : New, In Progress" at bounding box center [57, 79] width 75 height 11
click at [91, 188] on div "Draft" at bounding box center [65, 184] width 101 height 21
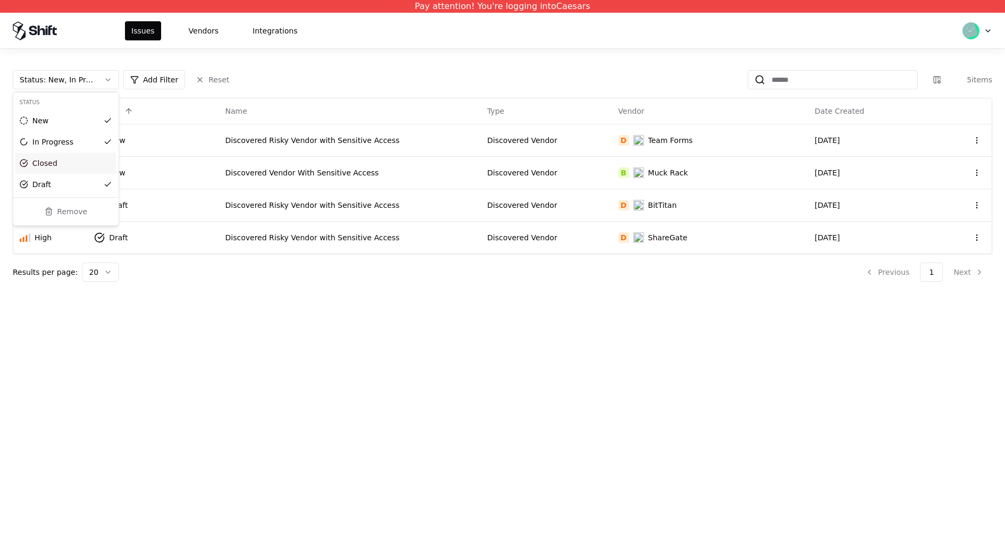
click at [91, 165] on div "Closed" at bounding box center [65, 163] width 101 height 21
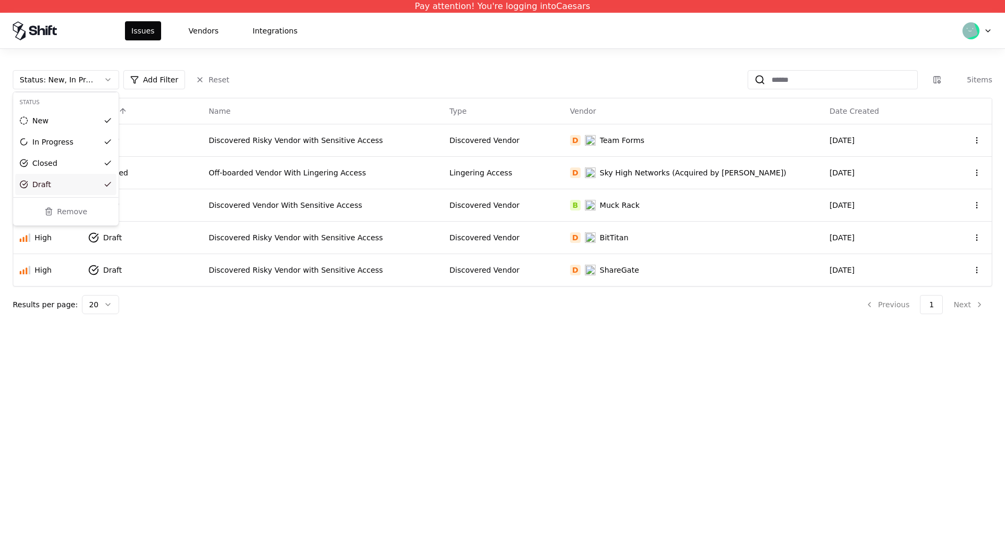
click at [310, 384] on html "Pay attention! You're logging into Caesars Issues Vendors Integrations Status :…" at bounding box center [502, 273] width 1005 height 547
click at [123, 239] on html "Pay attention! You're logging into Caesars Issues Vendors Integrations Status :…" at bounding box center [502, 273] width 1005 height 547
click at [131, 277] on div "New" at bounding box center [149, 275] width 114 height 21
click at [119, 271] on html "Pay attention! You're logging into Caesars Issues Vendors Integrations Status :…" at bounding box center [502, 273] width 1005 height 547
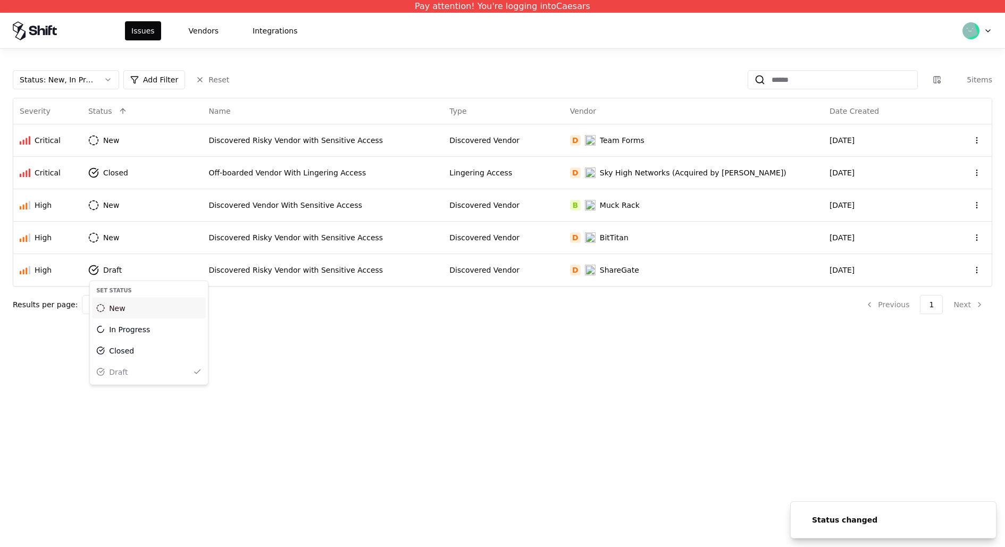
click at [133, 303] on div "New" at bounding box center [149, 308] width 114 height 21
click at [126, 137] on html "Pay attention! You're logging into Caesars Status changed Status changed Issues…" at bounding box center [502, 273] width 1005 height 547
click at [139, 199] on td "New" at bounding box center [142, 205] width 120 height 32
click at [120, 138] on html "Pay attention! You're logging into Caesars Issues Vendors Integrations Status :…" at bounding box center [502, 273] width 1005 height 547
click at [337, 233] on div "Discovered Risky Vendor with Sensitive Access" at bounding box center [322, 237] width 228 height 11
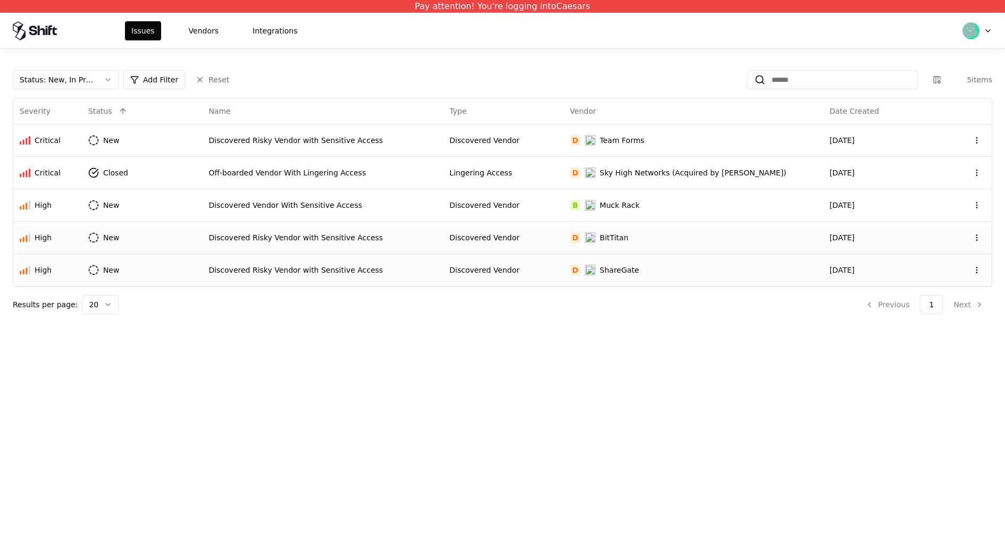
click at [245, 257] on td "Discovered Risky Vendor with Sensitive Access" at bounding box center [322, 270] width 241 height 32
click at [346, 241] on div "Discovered Risky Vendor with Sensitive Access" at bounding box center [322, 237] width 228 height 11
click at [658, 168] on div "Sky High Networks (Acquired by [PERSON_NAME])" at bounding box center [693, 172] width 187 height 11
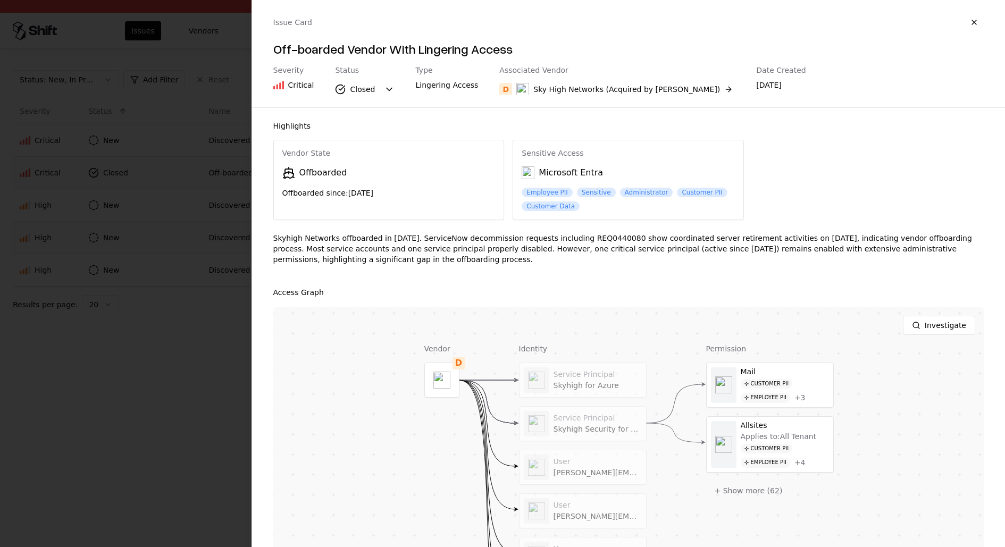
click at [595, 440] on div "Service Principal Skyhigh for Azure Service Principal Skyhigh Security for Offi…" at bounding box center [583, 511] width 128 height 297
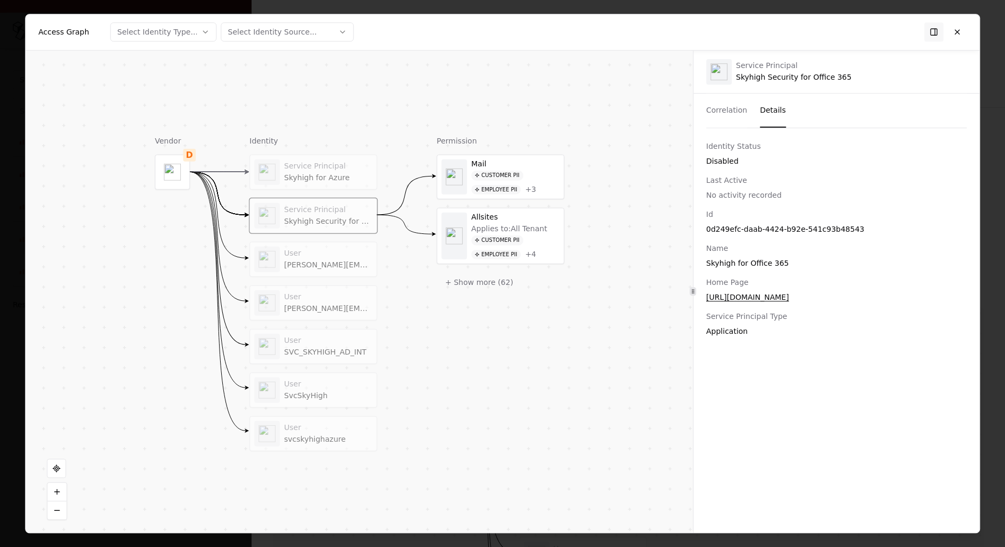
click at [761, 116] on button "Details" at bounding box center [773, 111] width 26 height 34
click at [763, 221] on div "Id 0d249efc-daab-4424-b92e-541c93b48543" at bounding box center [836, 222] width 260 height 26
copy div "0d249efc-daab-4424-b92e-541c93b48543"
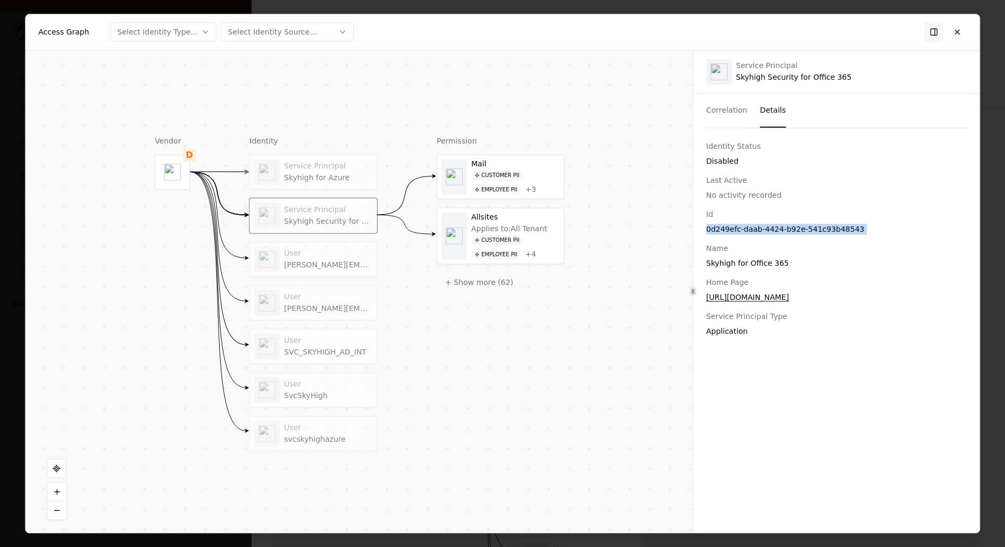
click at [624, 284] on div "Vendor D Identity Service Principal Skyhigh for Azure Service Principal Skyhigh…" at bounding box center [359, 292] width 667 height 483
click at [334, 257] on div "User dennen@skyhighnetworks.com" at bounding box center [328, 259] width 88 height 21
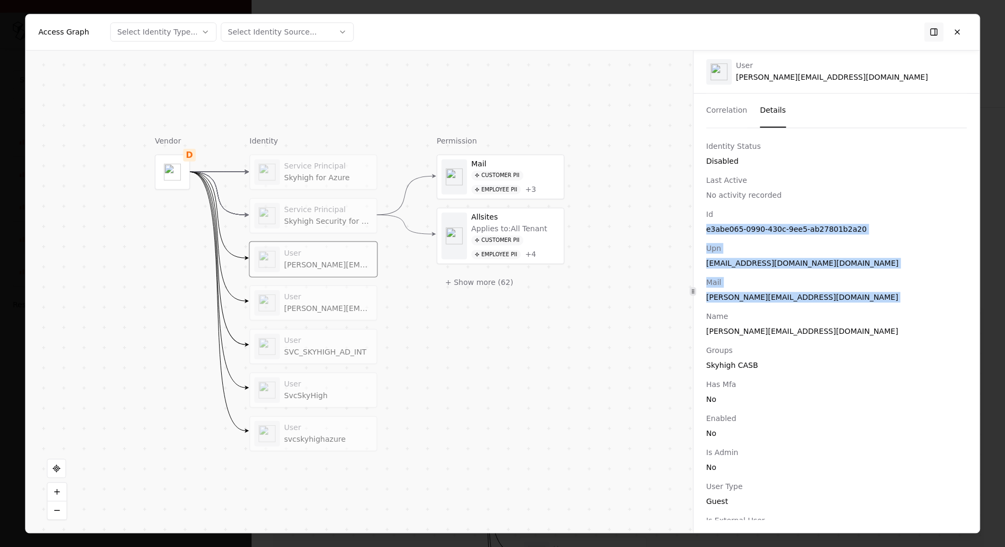
click at [464, 234] on div at bounding box center [454, 236] width 26 height 47
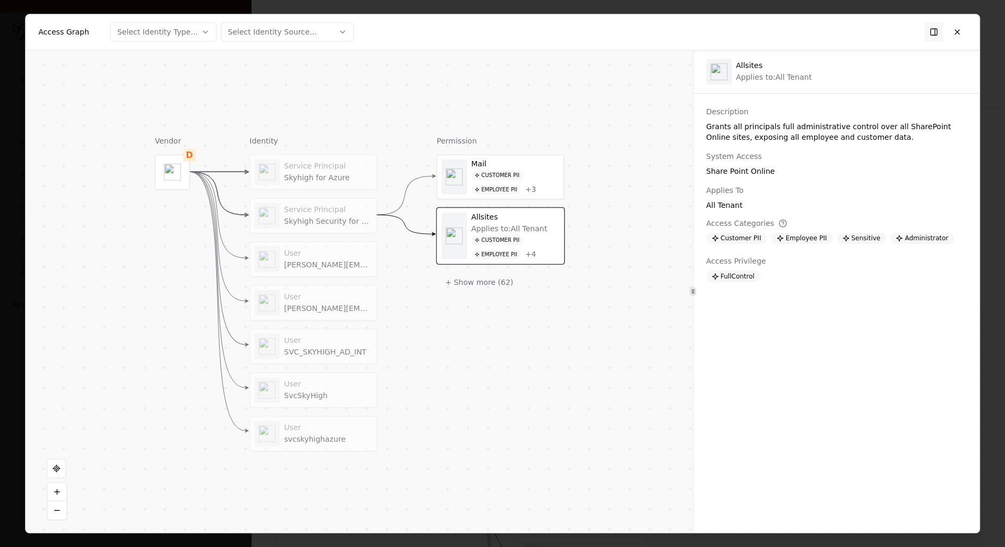
click at [475, 189] on icon at bounding box center [477, 189] width 4 height 4
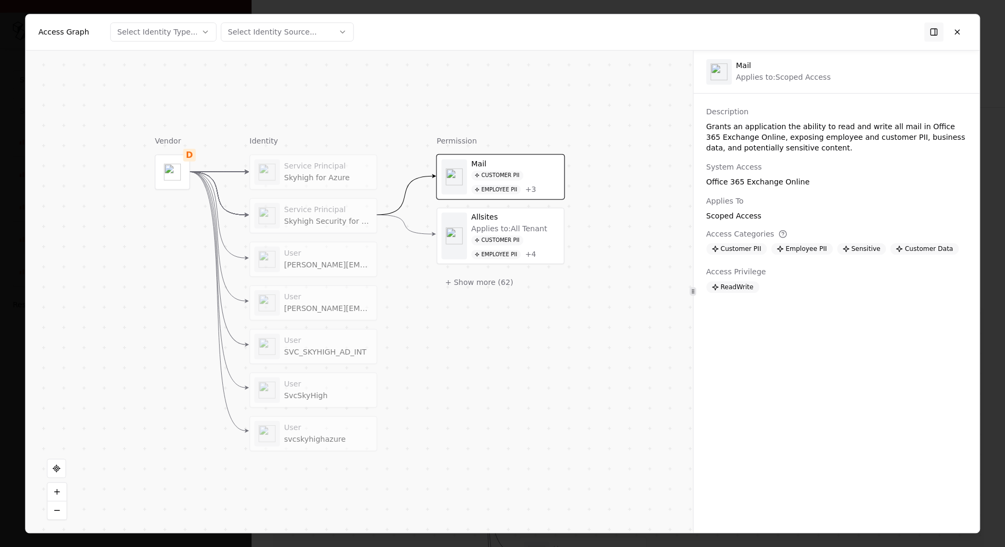
click at [323, 184] on div "Service Principal Skyhigh for Azure" at bounding box center [313, 172] width 127 height 34
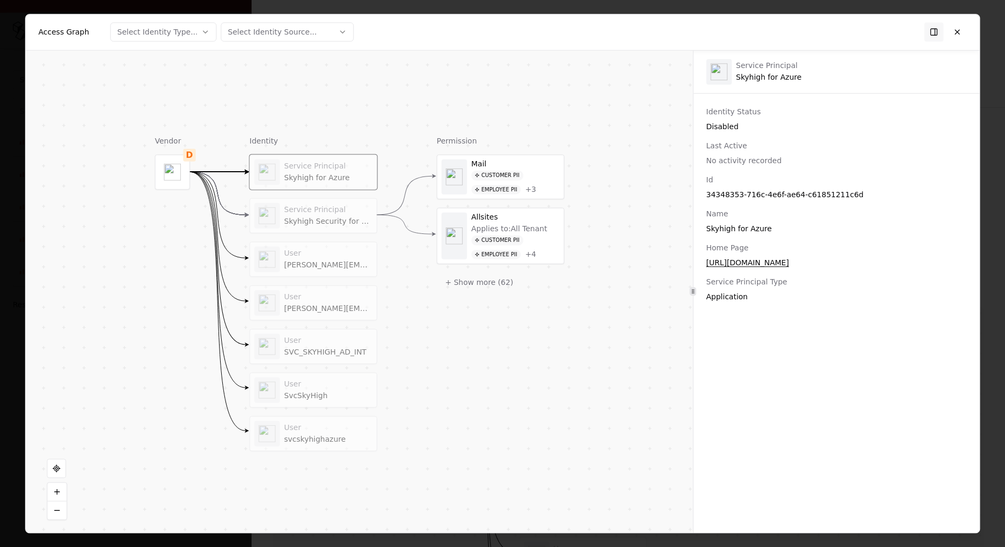
click at [323, 213] on div "Service Principal" at bounding box center [328, 210] width 88 height 10
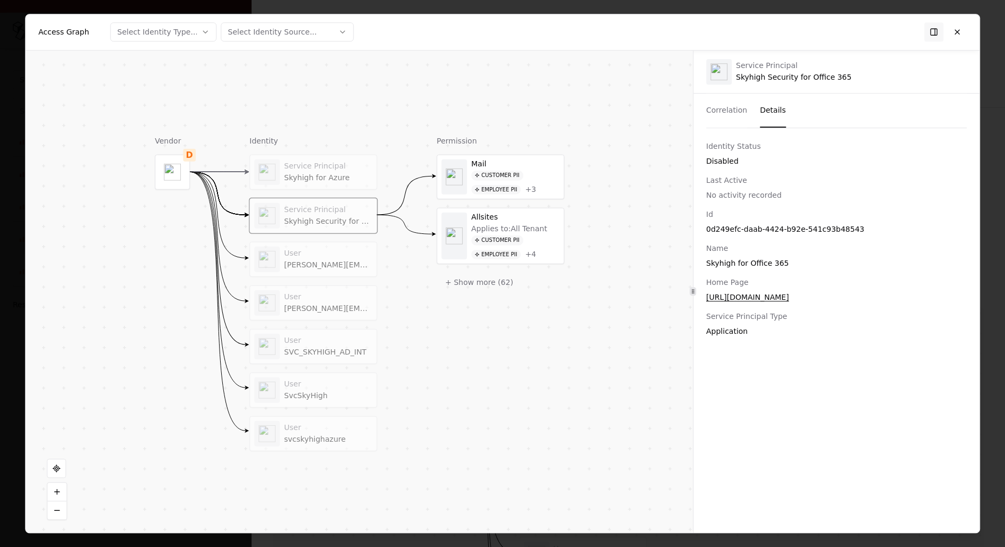
click at [325, 238] on div "Service Principal Skyhigh for Azure Service Principal Skyhigh Security for Offi…" at bounding box center [313, 302] width 128 height 297
click at [325, 246] on div "User dennen@skyhighnetworks.com" at bounding box center [313, 259] width 118 height 26
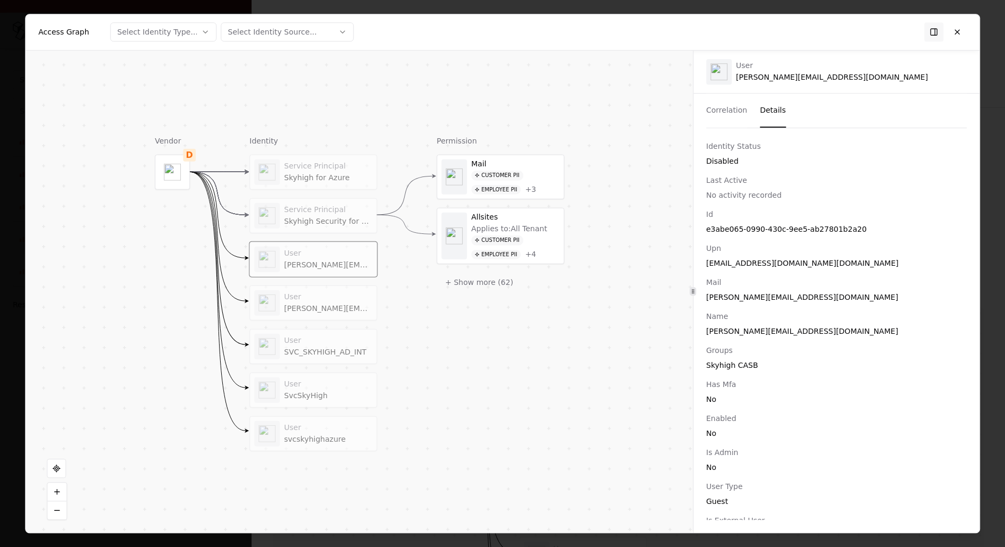
click at [339, 218] on div "Skyhigh Security for Office 365" at bounding box center [328, 221] width 88 height 10
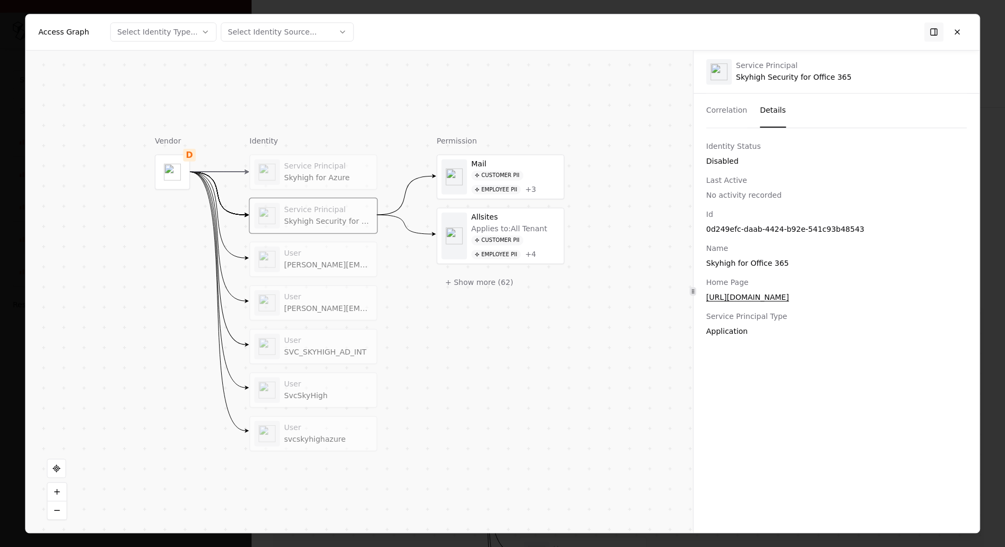
click at [736, 116] on button "Correlation" at bounding box center [726, 111] width 41 height 34
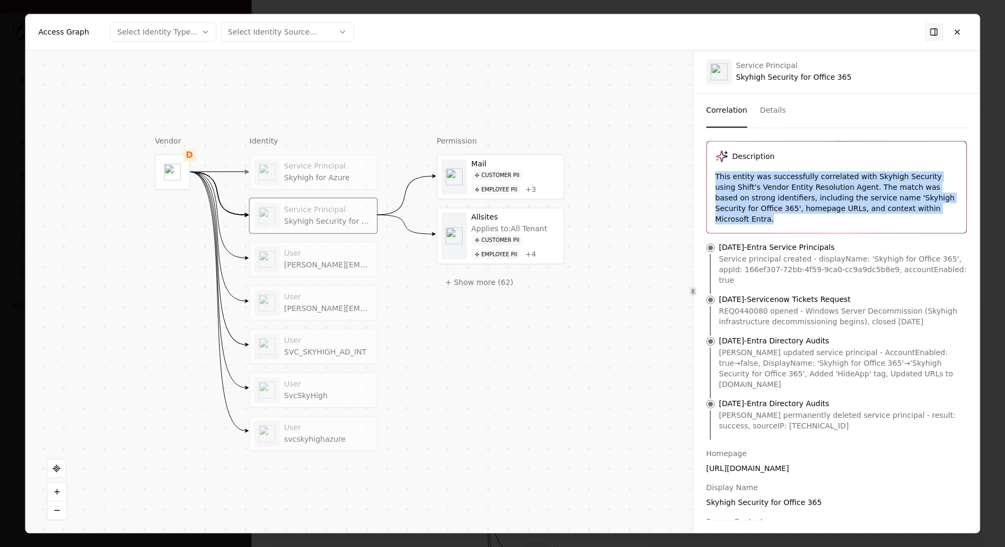
drag, startPoint x: 711, startPoint y: 174, endPoint x: 950, endPoint y: 212, distance: 241.6
click at [950, 212] on div "Description This entity was successfully correlated with Skyhigh Security using…" at bounding box center [835, 186] width 259 height 91
click at [950, 212] on div "This entity was successfully correlated with Skyhigh Security using Shift's Ven…" at bounding box center [836, 197] width 242 height 53
drag, startPoint x: 950, startPoint y: 212, endPoint x: 707, endPoint y: 181, distance: 244.9
click at [707, 181] on div "Description This entity was successfully correlated with Skyhigh Security using…" at bounding box center [835, 186] width 259 height 91
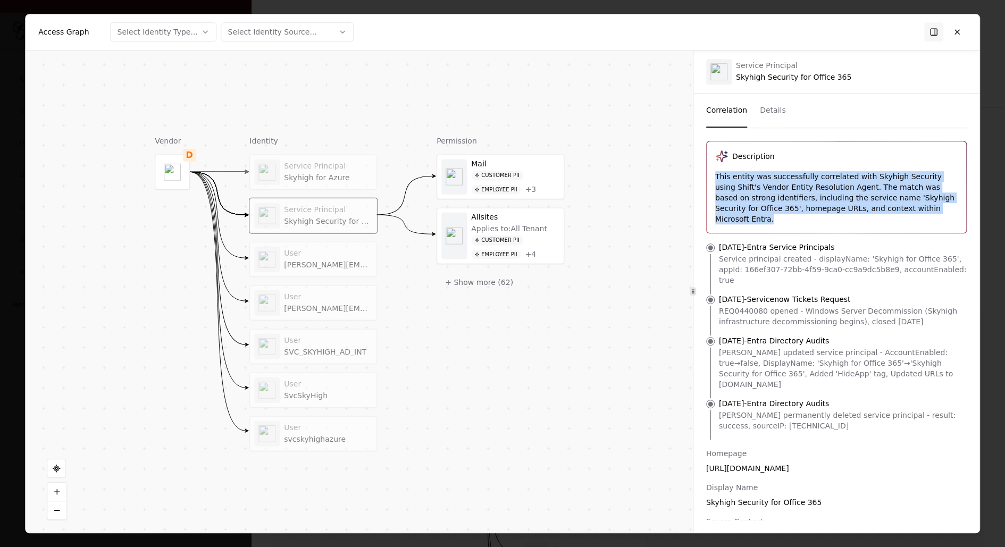
click at [707, 181] on div "Description This entity was successfully correlated with Skyhigh Security using…" at bounding box center [835, 186] width 259 height 91
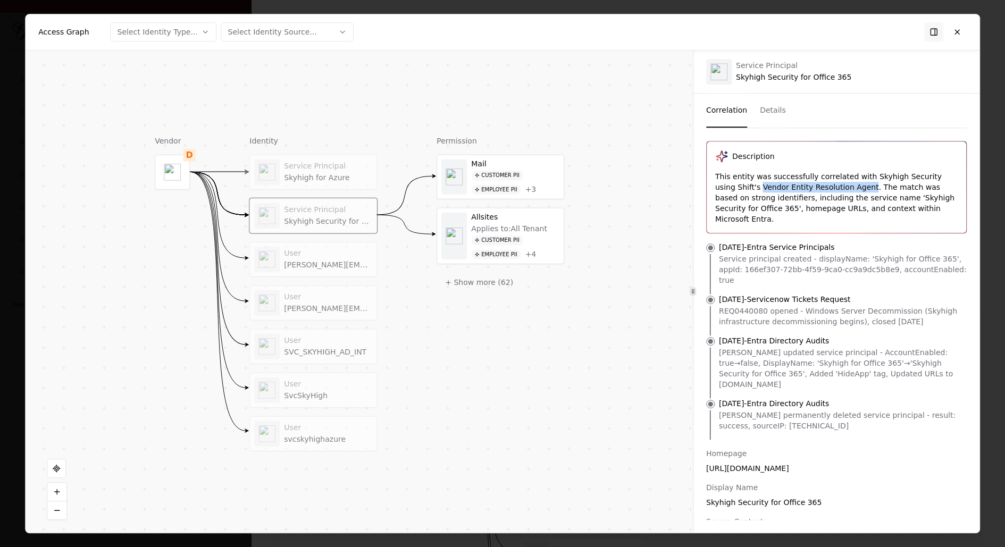
drag, startPoint x: 740, startPoint y: 184, endPoint x: 846, endPoint y: 186, distance: 105.8
click at [846, 186] on div "This entity was successfully correlated with Skyhigh Security using Shift's Ven…" at bounding box center [836, 197] width 242 height 53
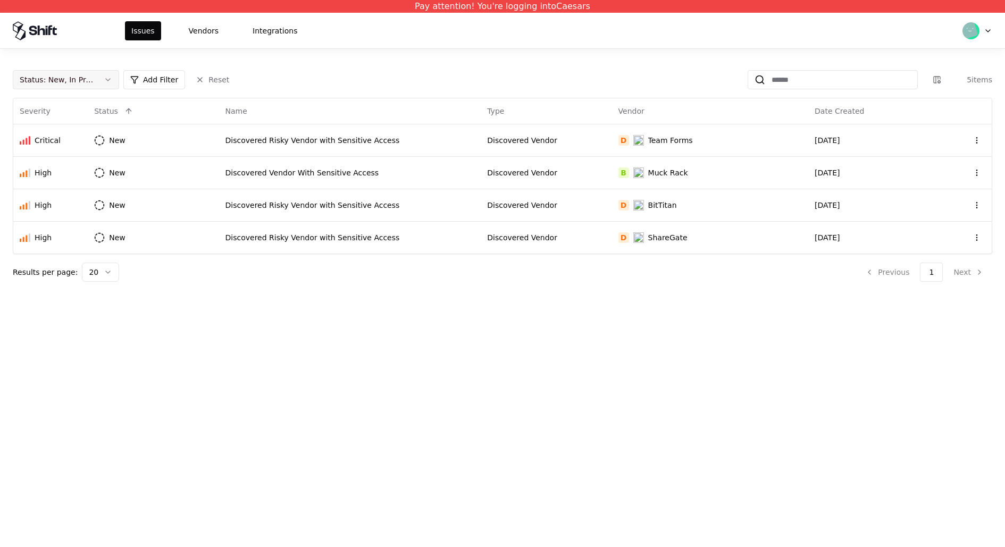
click at [52, 82] on div "Status : New, In Progress" at bounding box center [57, 79] width 75 height 11
click at [87, 161] on div "Closed" at bounding box center [65, 163] width 101 height 21
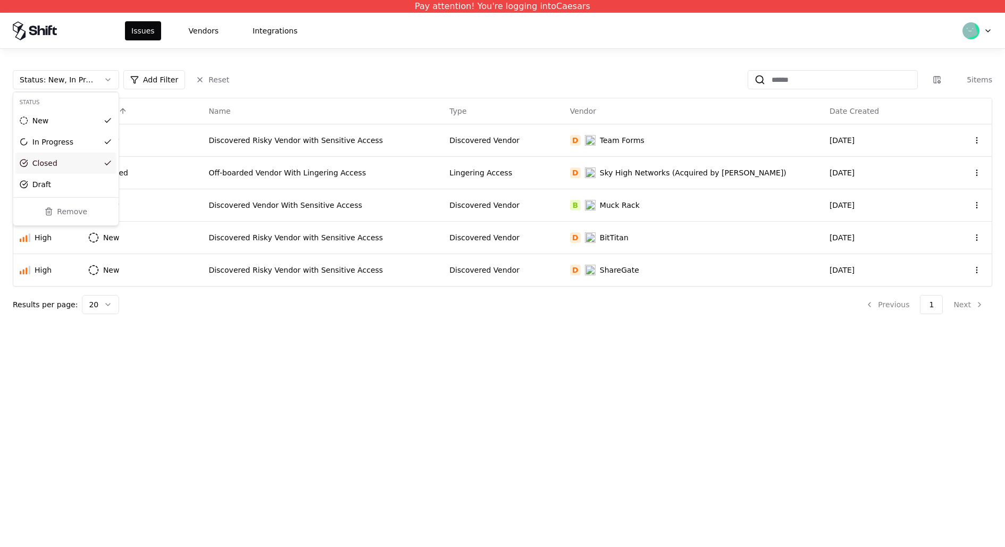
click at [507, 173] on html "Pay attention! You're logging into Caesars Issues Vendors Integrations Status :…" at bounding box center [502, 273] width 1005 height 547
click at [467, 172] on td "Lingering Access" at bounding box center [503, 172] width 120 height 32
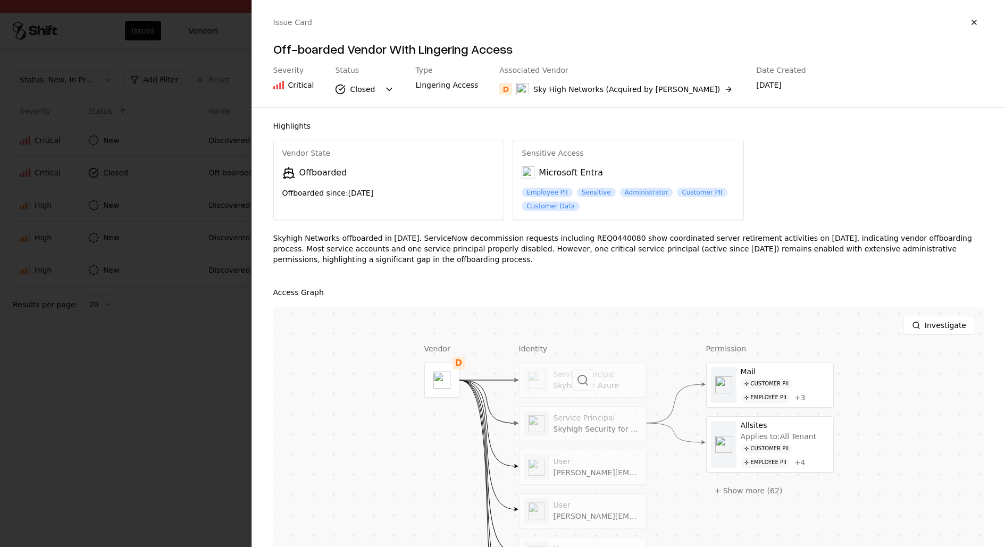
click at [601, 382] on div at bounding box center [582, 380] width 127 height 34
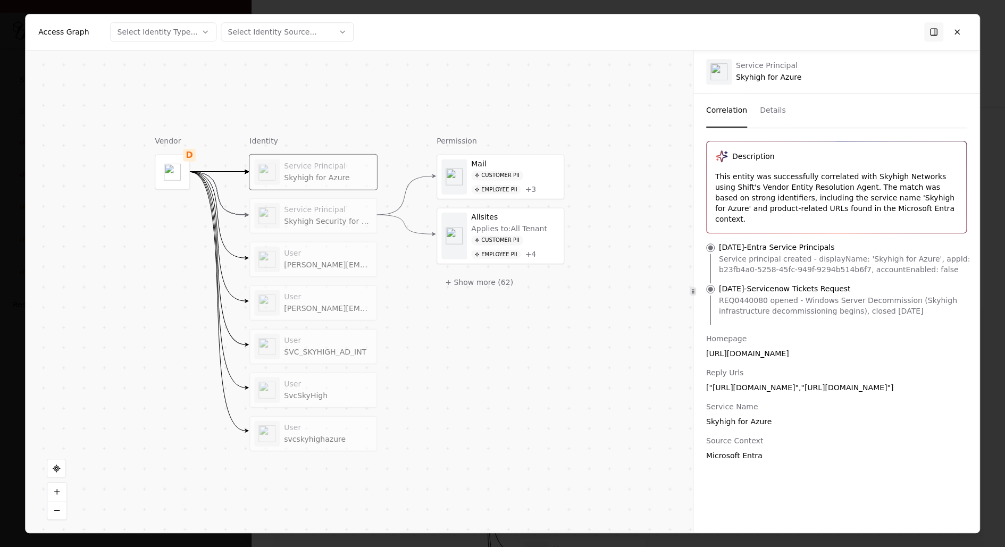
click at [322, 208] on div "Service Principal" at bounding box center [328, 210] width 88 height 10
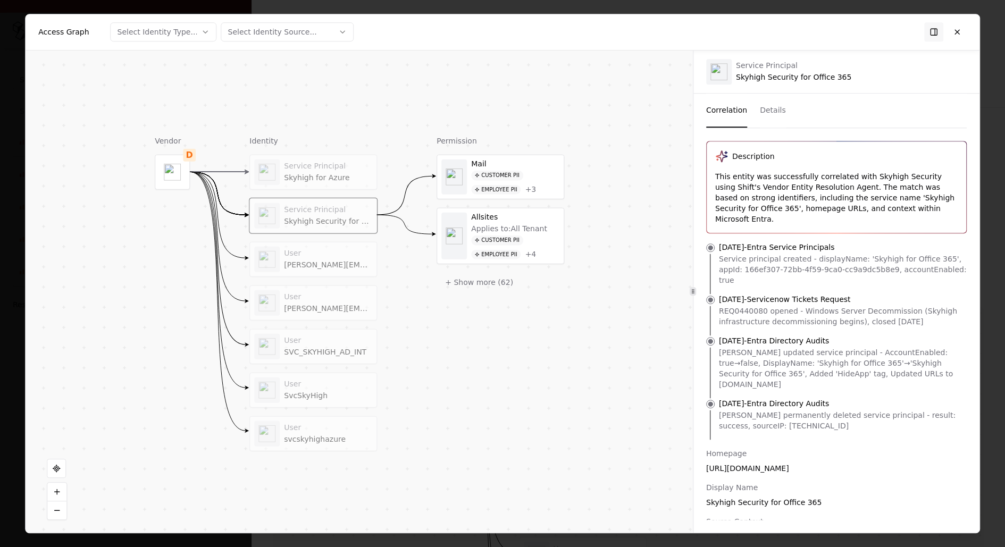
click at [314, 262] on div "[PERSON_NAME][EMAIL_ADDRESS][DOMAIN_NAME]" at bounding box center [328, 265] width 88 height 10
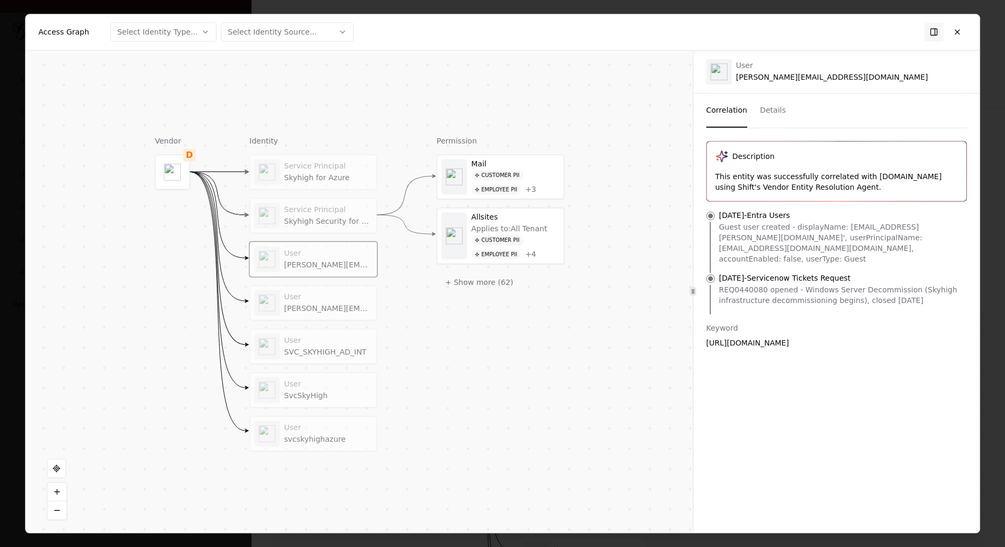
click at [326, 301] on div "User [PERSON_NAME][EMAIL_ADDRESS][DOMAIN_NAME]" at bounding box center [328, 302] width 88 height 21
click at [339, 339] on div "User" at bounding box center [328, 341] width 88 height 10
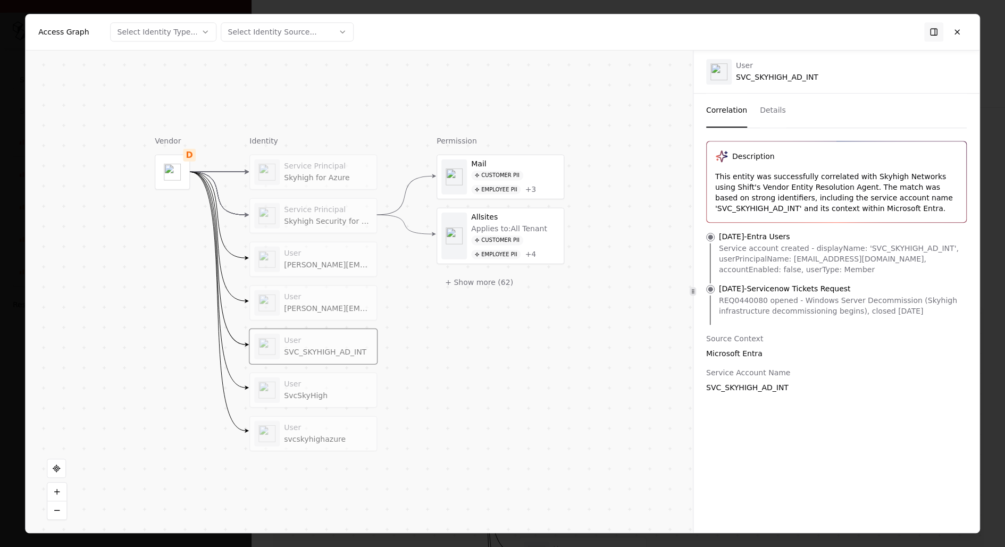
click at [345, 380] on div "User" at bounding box center [328, 385] width 88 height 10
click at [336, 442] on div "User svcskyhighazure" at bounding box center [313, 433] width 118 height 26
click at [339, 398] on div "User [PERSON_NAME]" at bounding box center [313, 390] width 118 height 26
click at [342, 355] on div "User SVC_SKYHIGH_AD_INT" at bounding box center [313, 346] width 118 height 26
click at [324, 377] on div "User [PERSON_NAME]" at bounding box center [313, 390] width 118 height 26
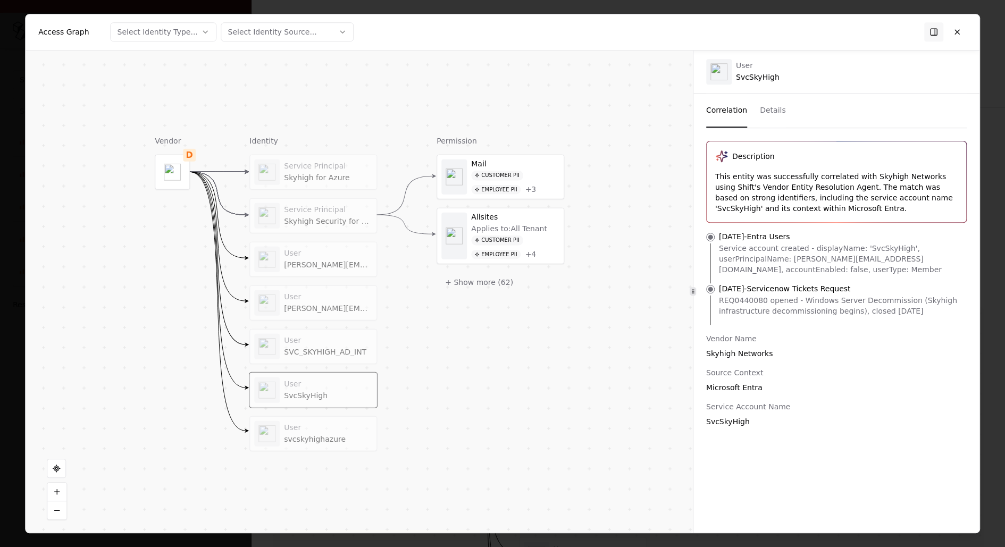
click at [329, 428] on div "User" at bounding box center [328, 428] width 88 height 10
click at [334, 390] on div "SvcSkyHigh" at bounding box center [328, 395] width 88 height 10
click at [331, 337] on div "User" at bounding box center [328, 340] width 88 height 10
click at [322, 301] on div "User [PERSON_NAME][EMAIL_ADDRESS][DOMAIN_NAME]" at bounding box center [328, 302] width 88 height 21
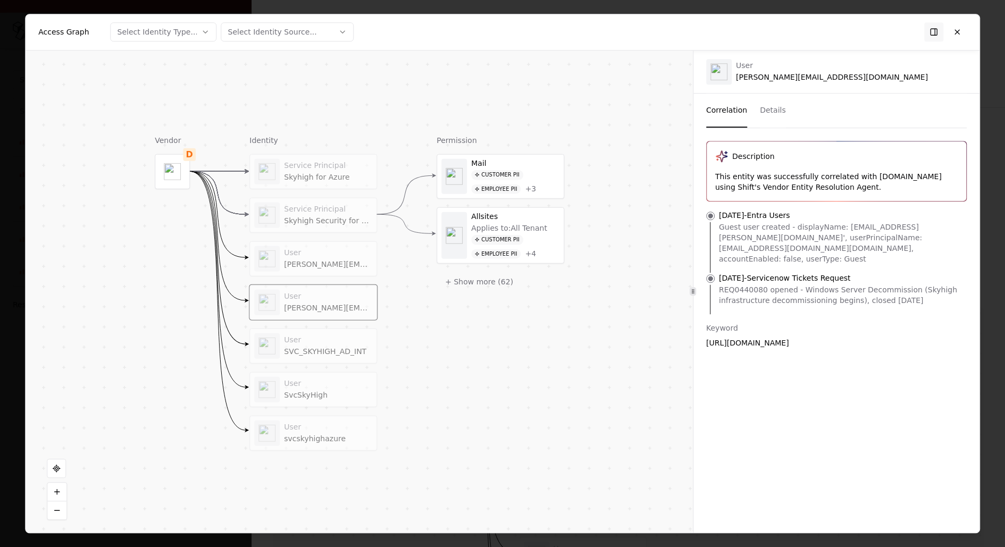
click at [322, 264] on div "[PERSON_NAME][EMAIL_ADDRESS][DOMAIN_NAME]" at bounding box center [328, 264] width 88 height 10
click at [322, 216] on div "Skyhigh Security for Office 365" at bounding box center [328, 221] width 88 height 10
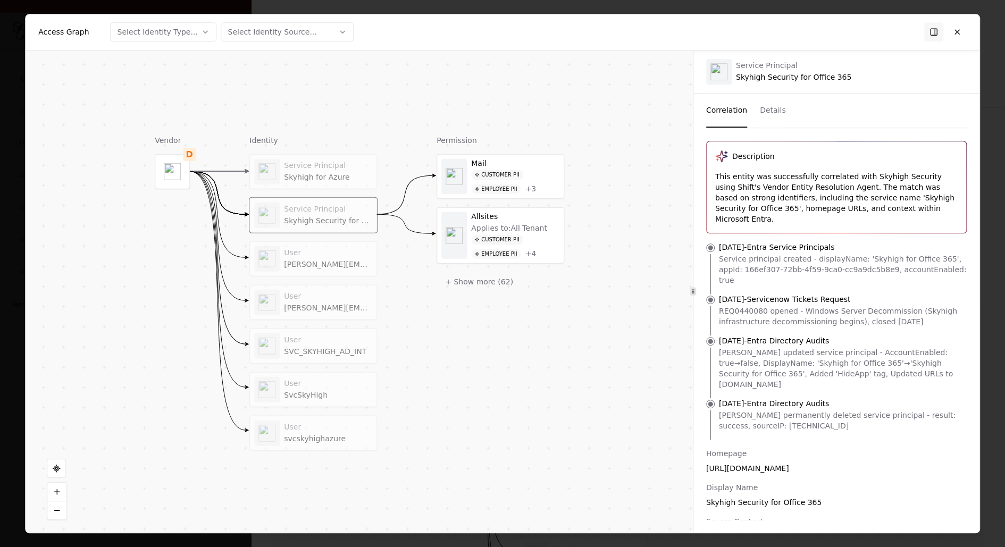
click at [351, 172] on div "Skyhigh for Azure" at bounding box center [328, 177] width 88 height 10
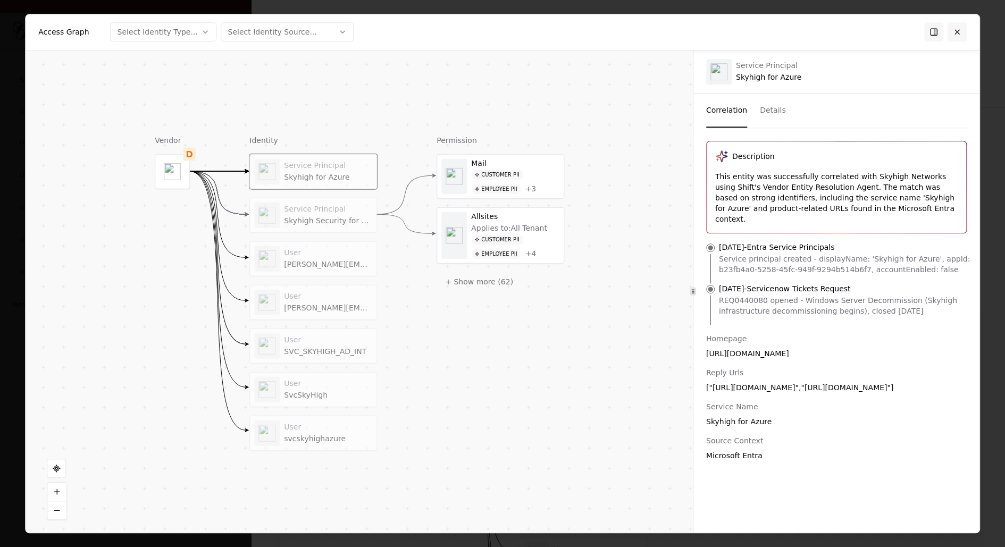
click at [960, 30] on button at bounding box center [956, 31] width 19 height 19
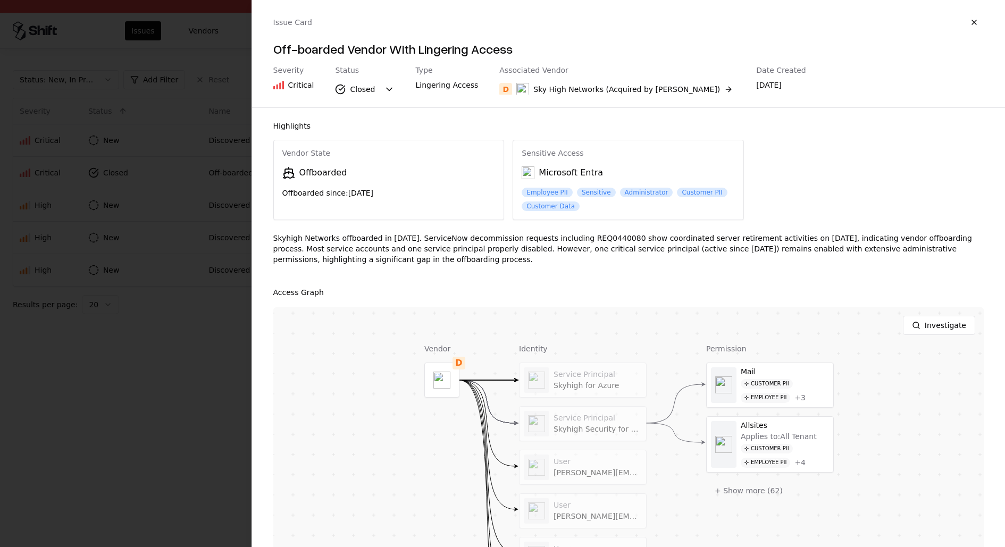
click at [83, 9] on div at bounding box center [502, 273] width 1005 height 547
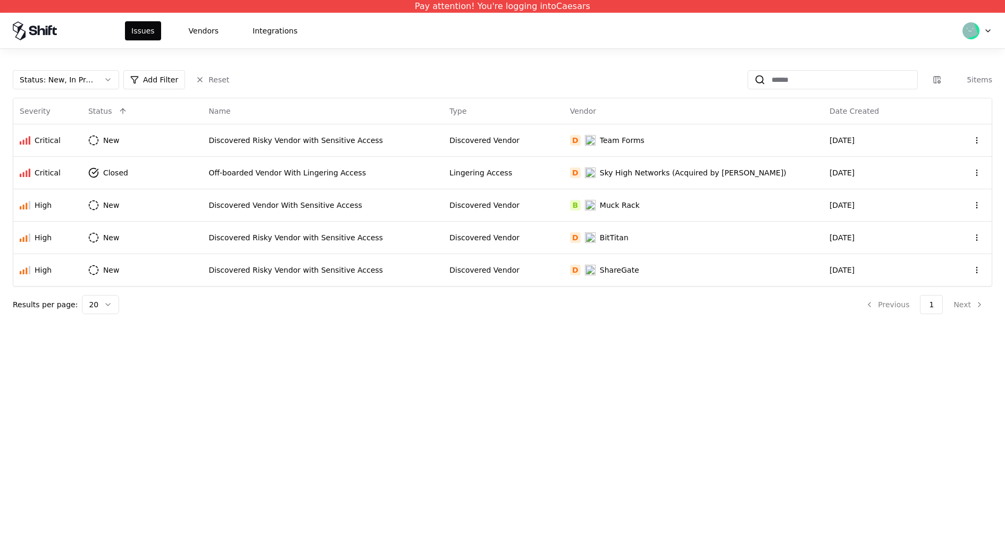
click at [374, 49] on div "Status : New, In Progress, Closed Add Filter Reset 5 items Severity Status Name…" at bounding box center [502, 188] width 1005 height 278
click at [428, 232] on div "Discovered Risky Vendor with Sensitive Access" at bounding box center [322, 237] width 228 height 11
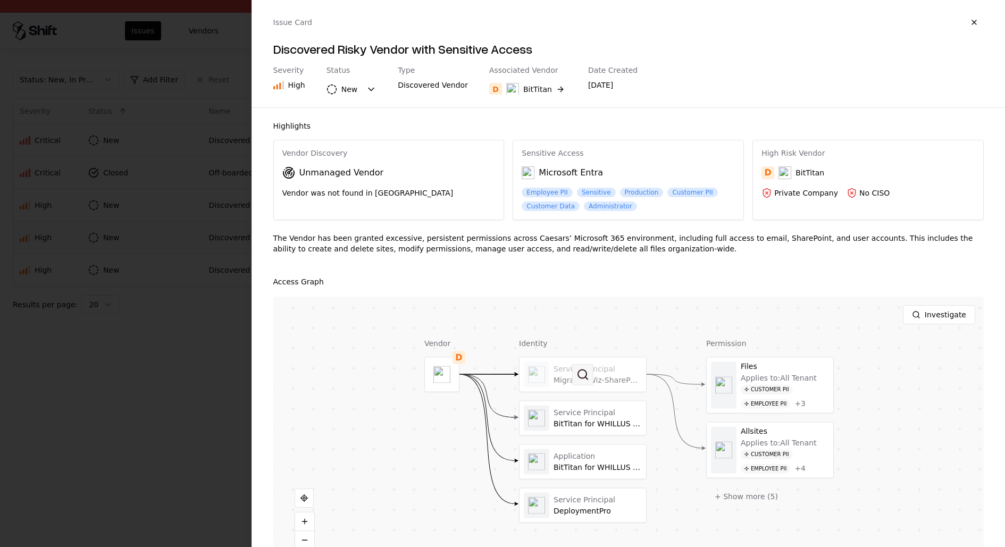
click at [582, 373] on button at bounding box center [582, 374] width 21 height 21
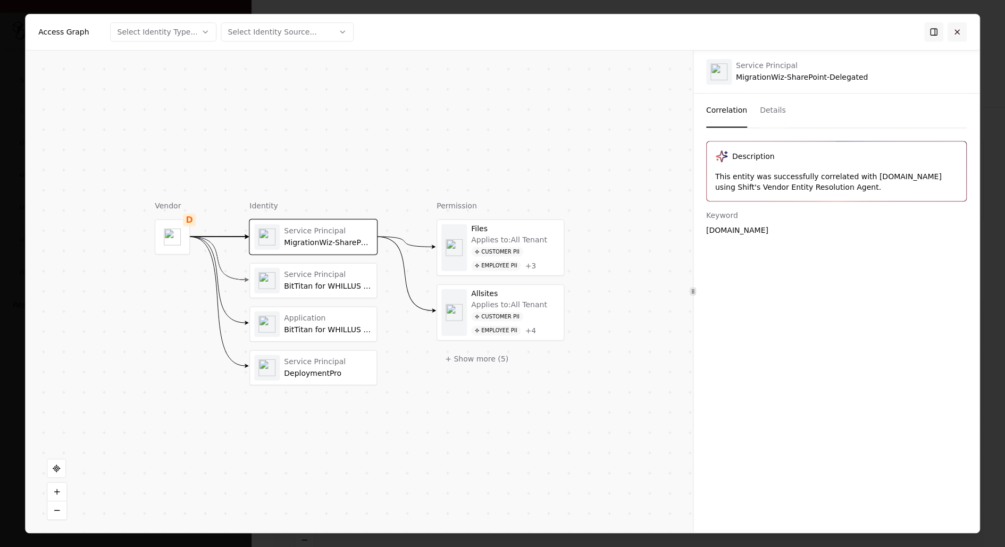
click at [962, 26] on button at bounding box center [956, 31] width 19 height 19
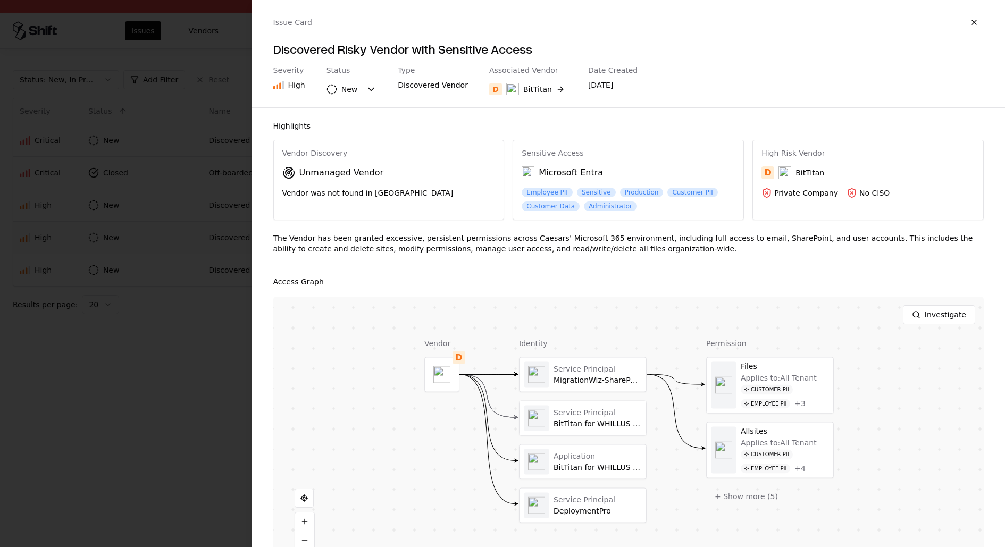
click at [62, 325] on div at bounding box center [502, 273] width 1005 height 547
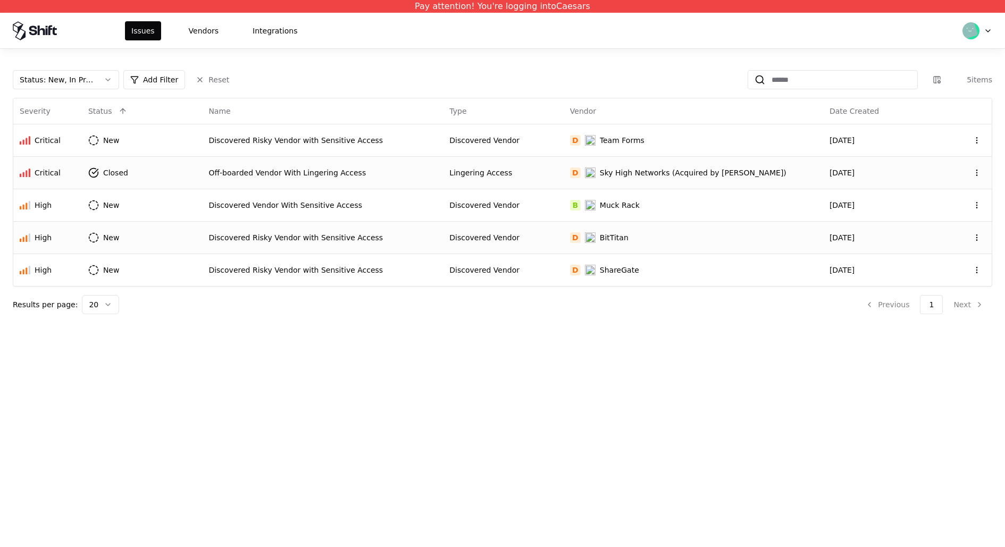
click at [383, 174] on div "Off-boarded Vendor With Lingering Access" at bounding box center [322, 172] width 228 height 11
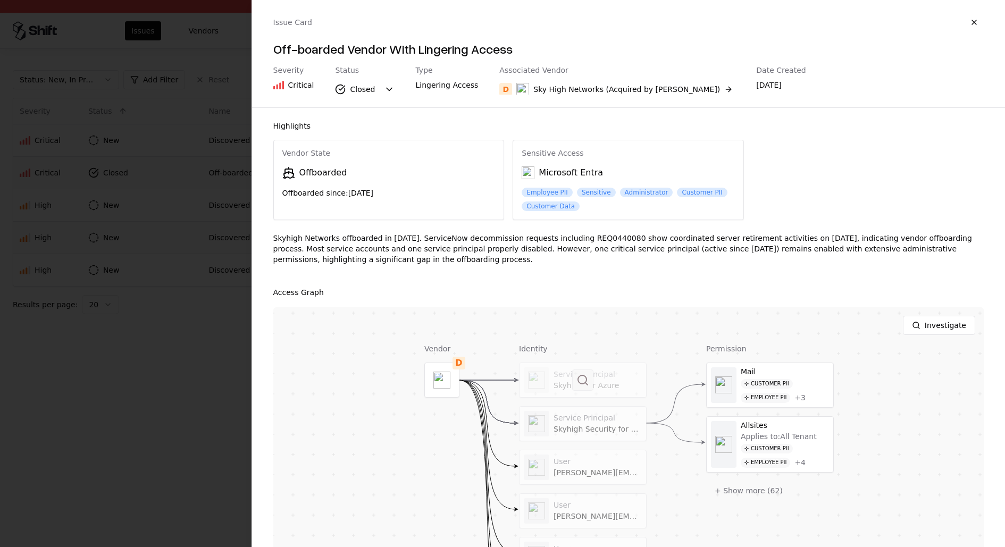
click at [575, 376] on button at bounding box center [582, 379] width 21 height 21
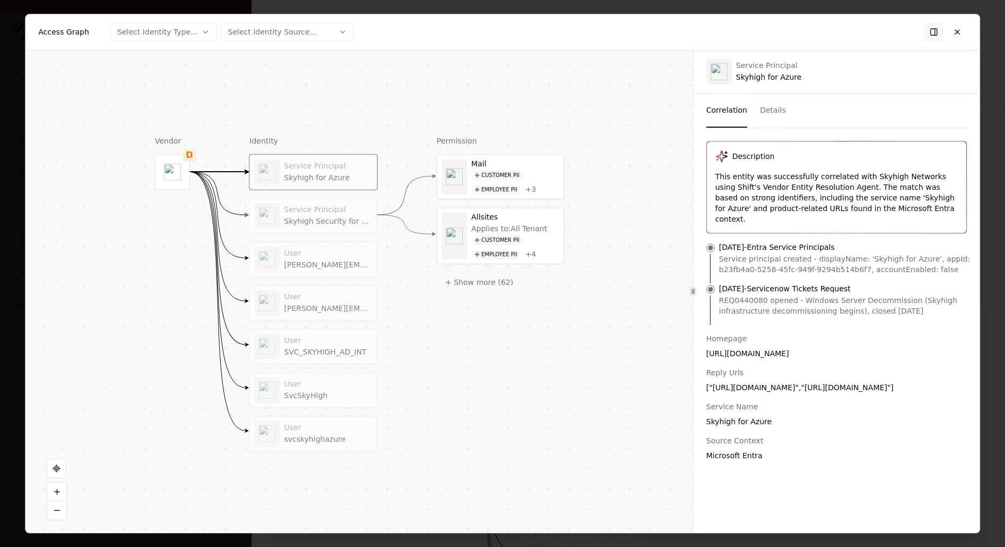
click at [339, 209] on div "Service Principal" at bounding box center [328, 210] width 88 height 10
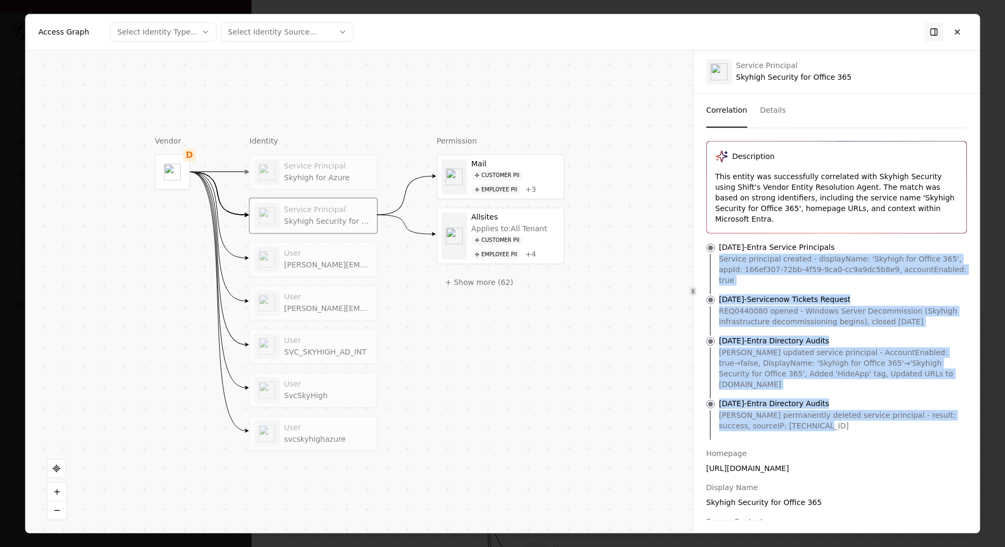
drag, startPoint x: 814, startPoint y: 393, endPoint x: 701, endPoint y: 241, distance: 189.6
click at [701, 242] on ul "[DATE] - Entra Service Principals Service principal created - displayName: 'Sky…" at bounding box center [836, 341] width 286 height 198
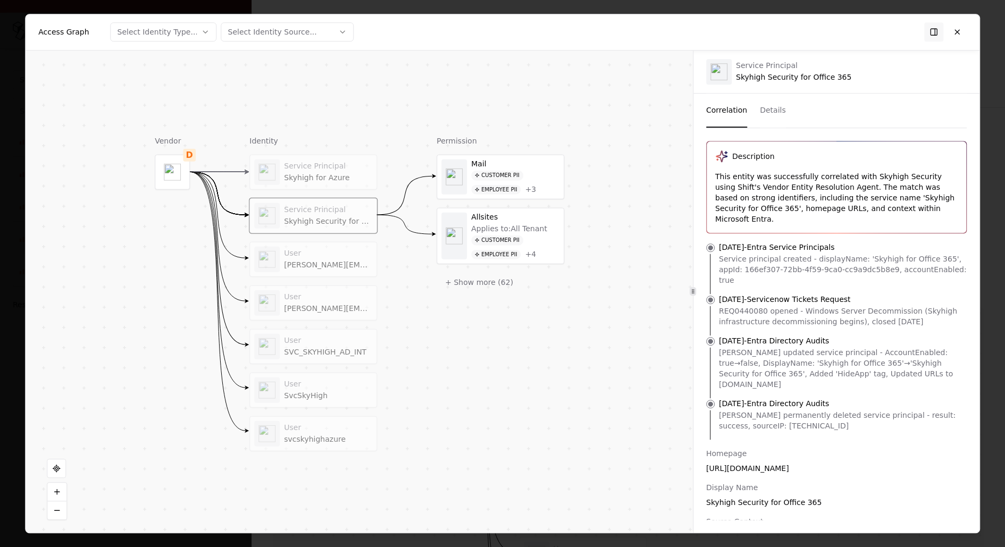
click at [719, 242] on p "[DATE] - Entra Service Principals" at bounding box center [777, 247] width 116 height 11
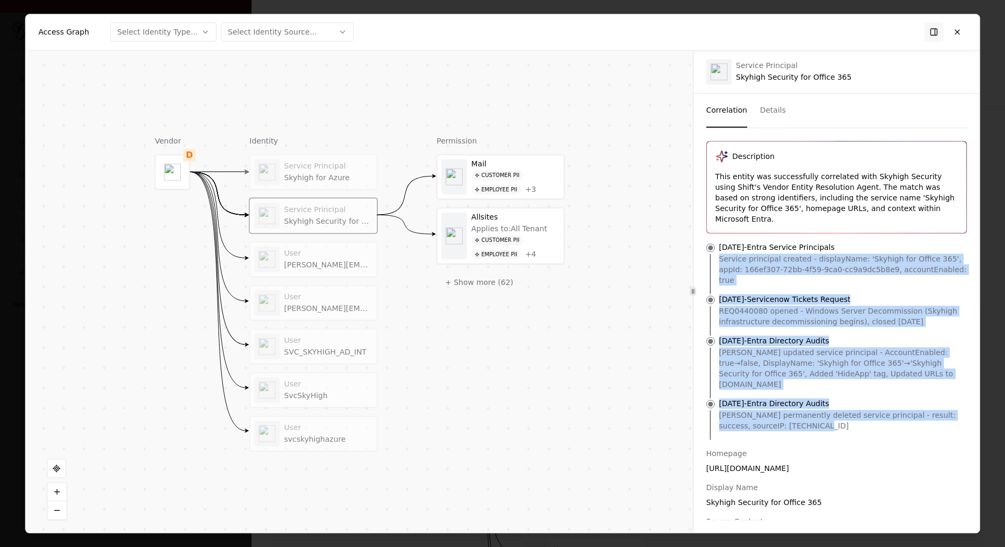
drag, startPoint x: 836, startPoint y: 407, endPoint x: 715, endPoint y: 234, distance: 211.0
click at [715, 234] on div "Description This entity was successfully correlated with Skyhigh Security using…" at bounding box center [836, 358] width 286 height 435
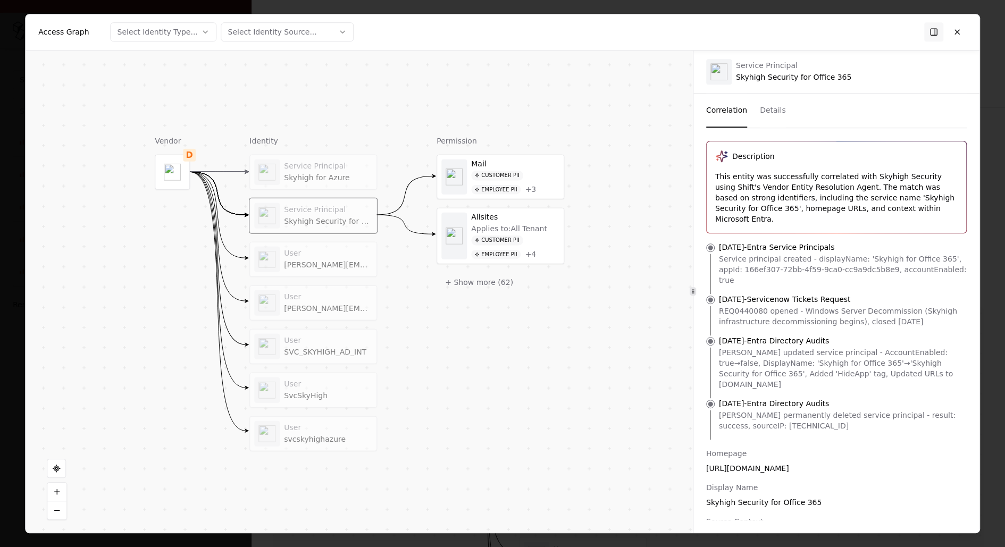
click at [715, 242] on li "[DATE] - Entra Service Principals Service principal created - displayName: 'Sky…" at bounding box center [836, 268] width 269 height 52
click at [330, 260] on div "[PERSON_NAME][EMAIL_ADDRESS][DOMAIN_NAME]" at bounding box center [328, 265] width 88 height 10
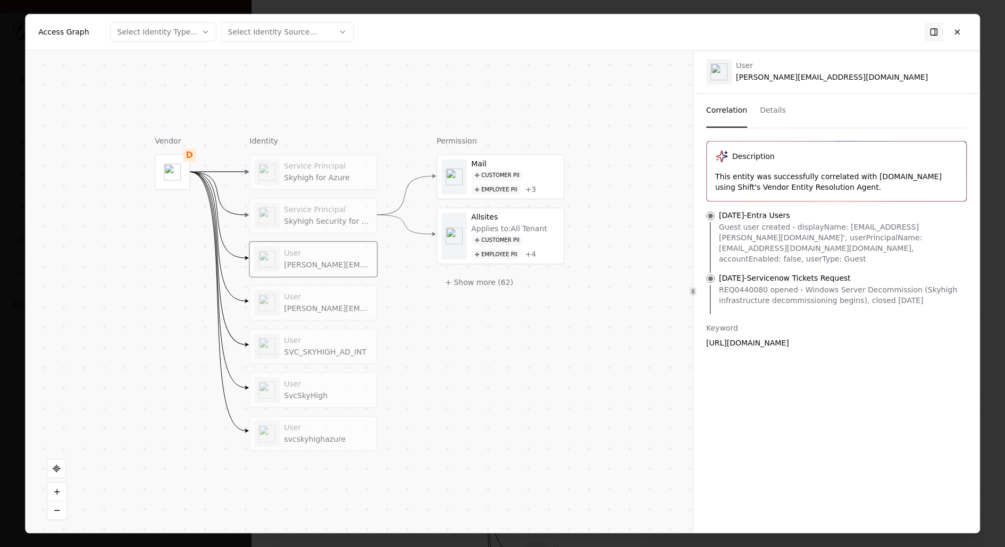
click at [333, 312] on div "User [PERSON_NAME][EMAIL_ADDRESS][DOMAIN_NAME]" at bounding box center [313, 303] width 118 height 26
click at [322, 351] on div "SVC_SKYHIGH_AD_INT" at bounding box center [328, 352] width 88 height 10
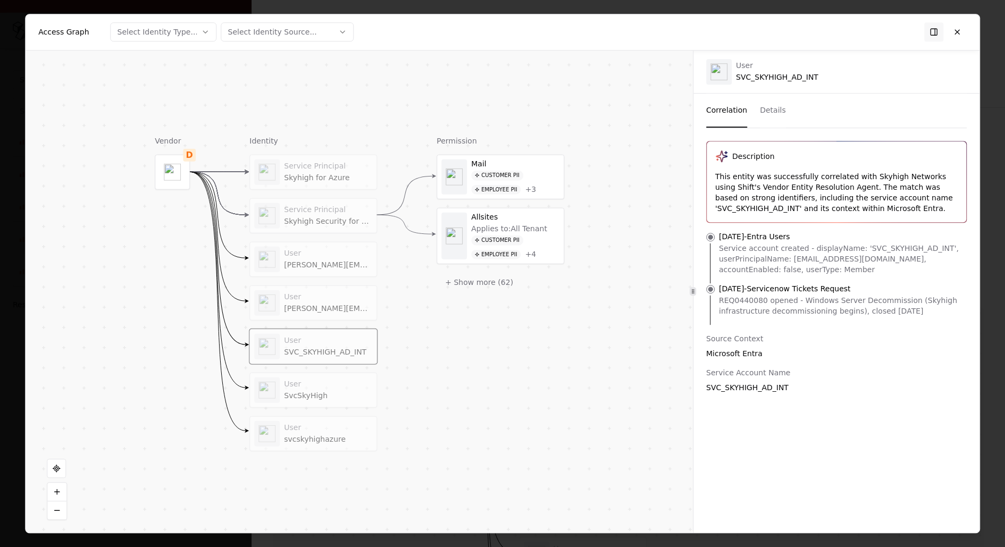
click at [327, 380] on div "User" at bounding box center [328, 385] width 88 height 10
click at [330, 416] on div "User svcskyhighazure" at bounding box center [313, 433] width 127 height 34
click at [314, 233] on div "Service Principal Skyhigh for Azure Service Principal Skyhigh Security for Offi…" at bounding box center [313, 302] width 128 height 297
click at [327, 207] on div "Service Principal" at bounding box center [328, 210] width 88 height 10
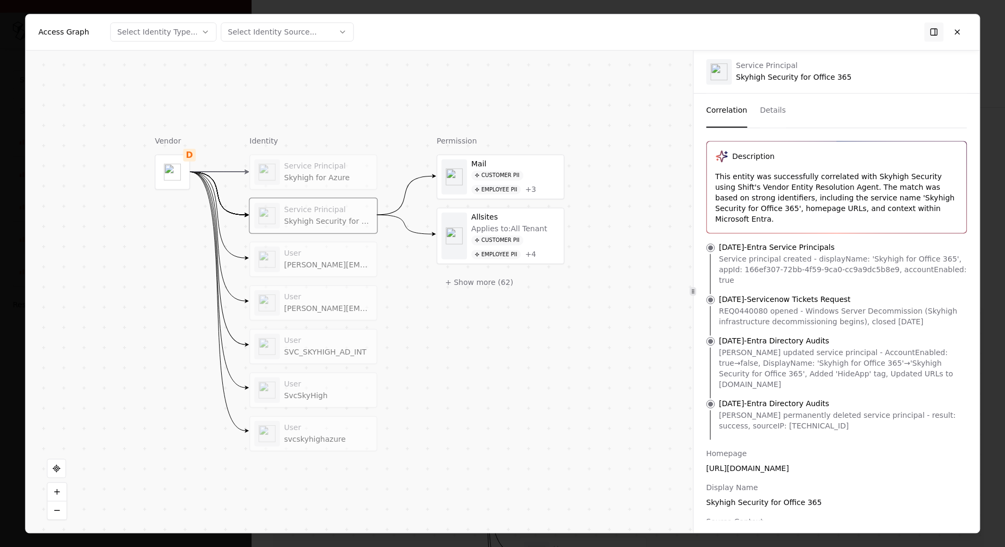
drag, startPoint x: 966, startPoint y: 355, endPoint x: 703, endPoint y: 339, distance: 263.7
click at [703, 338] on li "[DATE] - Entra Directory Audits [PERSON_NAME] updated service principal - Accou…" at bounding box center [836, 366] width 269 height 63
drag, startPoint x: 807, startPoint y: 396, endPoint x: 712, endPoint y: 386, distance: 96.2
click at [712, 398] on li "[DATE] - Entra Directory Audits [PERSON_NAME] permanently deleted service princ…" at bounding box center [836, 418] width 269 height 41
click at [741, 410] on div "[PERSON_NAME] permanently deleted service principal - result: success, sourceIP…" at bounding box center [845, 420] width 252 height 21
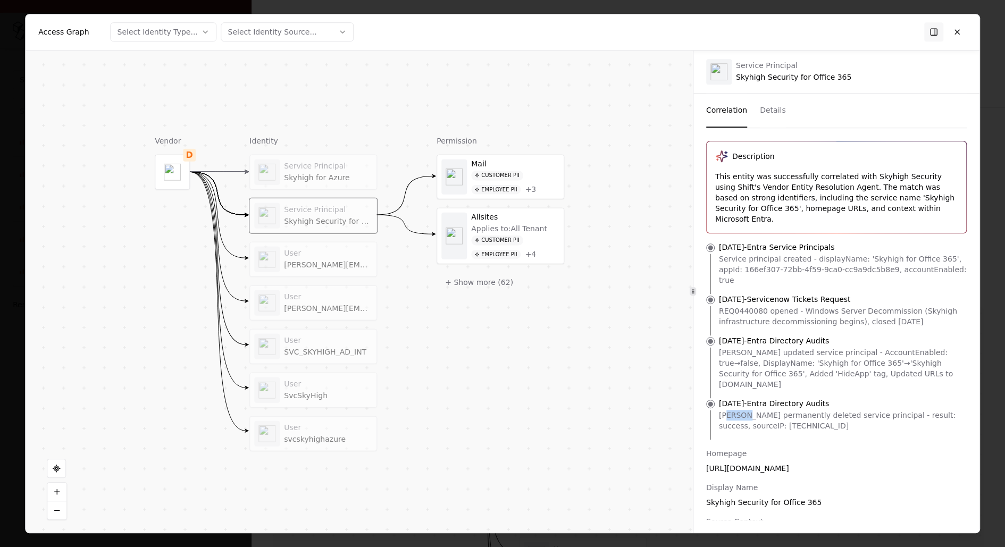
drag, startPoint x: 725, startPoint y: 382, endPoint x: 748, endPoint y: 382, distance: 22.9
click at [748, 410] on div "[PERSON_NAME] permanently deleted service principal - result: success, sourceIP…" at bounding box center [845, 420] width 252 height 21
click at [806, 410] on div "[PERSON_NAME] permanently deleted service principal - result: success, sourceIP…" at bounding box center [845, 420] width 252 height 21
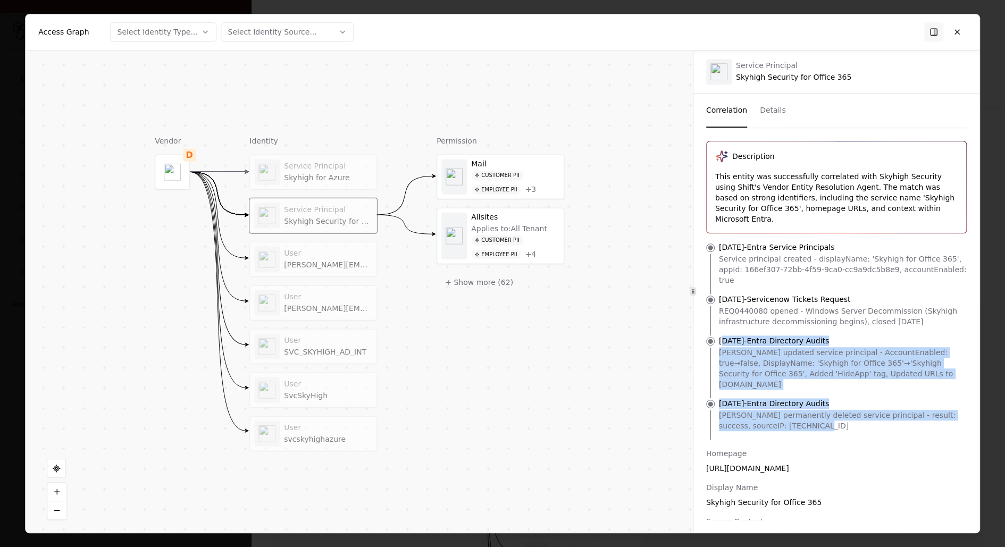
drag, startPoint x: 806, startPoint y: 392, endPoint x: 722, endPoint y: 321, distance: 110.9
click at [722, 321] on ul "[DATE] - Entra Service Principals Service principal created - displayName: 'Sky…" at bounding box center [836, 341] width 286 height 198
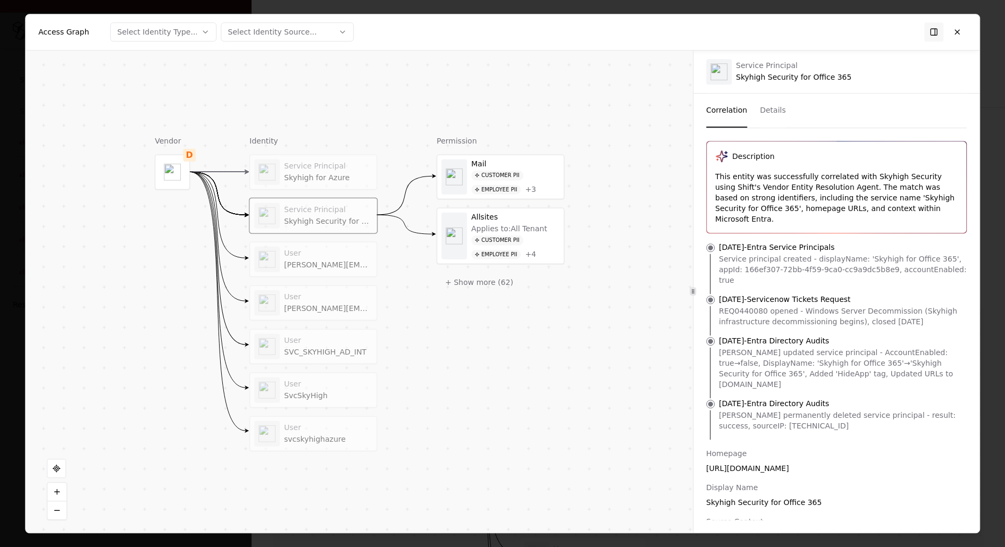
click at [720, 335] on p "[DATE] - Entra Directory Audits" at bounding box center [774, 340] width 110 height 11
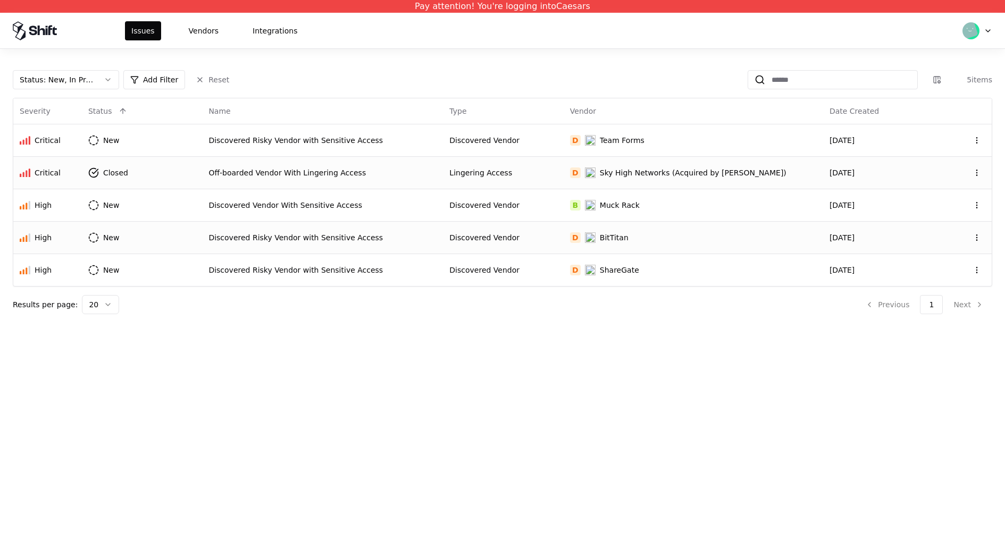
click at [962, 23] on html "Pay attention! You're logging into Caesars Issues Vendors Integrations Status :…" at bounding box center [502, 273] width 1005 height 547
click at [926, 85] on div "Log out" at bounding box center [933, 82] width 114 height 21
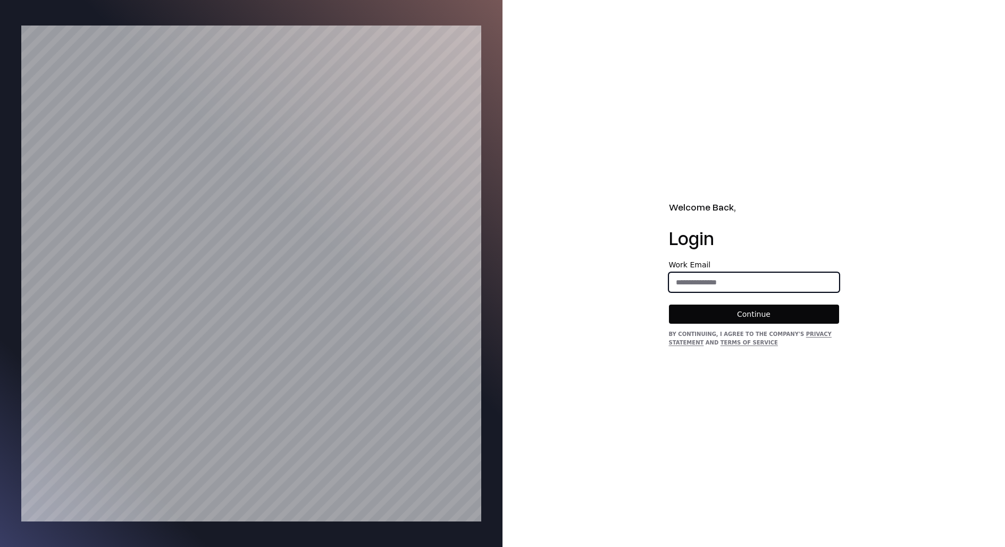
click at [777, 284] on input "email" at bounding box center [753, 282] width 169 height 19
type input "**********"
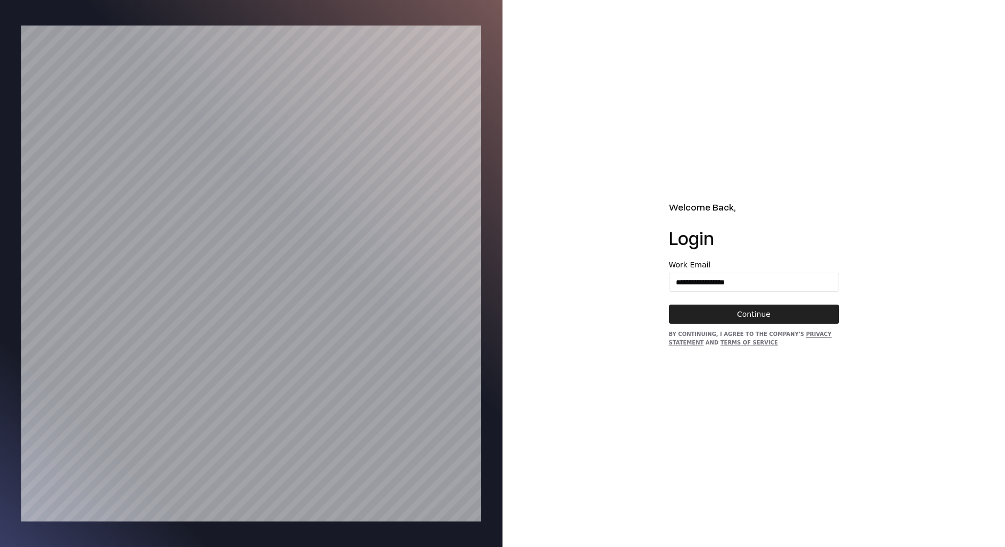
click at [786, 306] on button "Continue" at bounding box center [754, 314] width 170 height 19
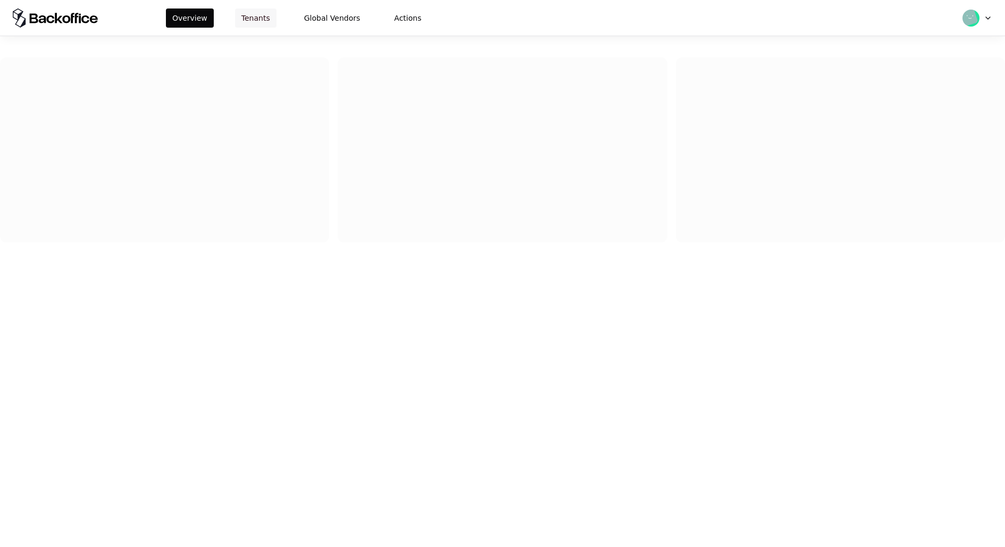
click at [263, 13] on button "Tenants" at bounding box center [255, 18] width 41 height 19
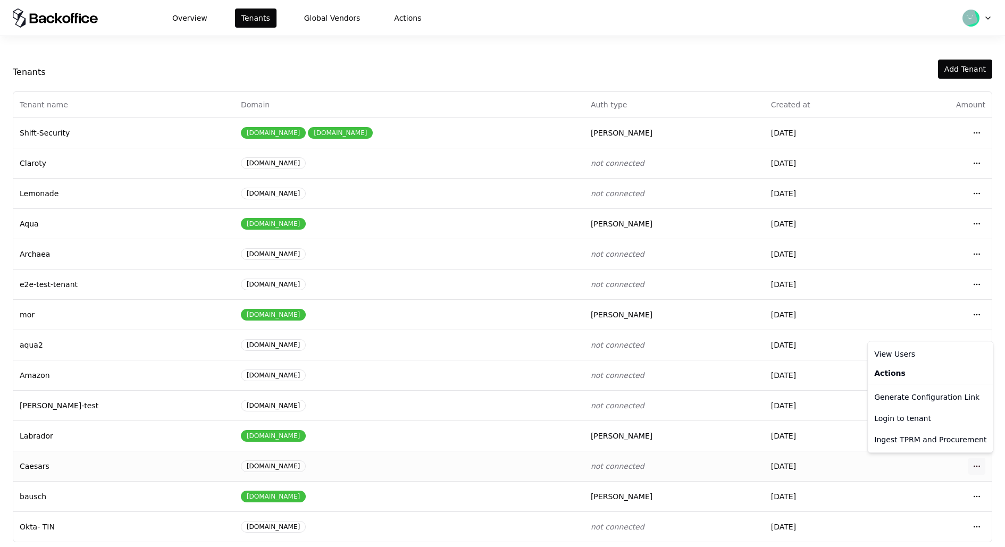
click at [980, 461] on html "Overview Tenants Global Vendors Actions Tenants Add Tenant Tenant name Domain A…" at bounding box center [502, 273] width 1005 height 547
click at [948, 420] on div "Login to tenant" at bounding box center [930, 418] width 121 height 21
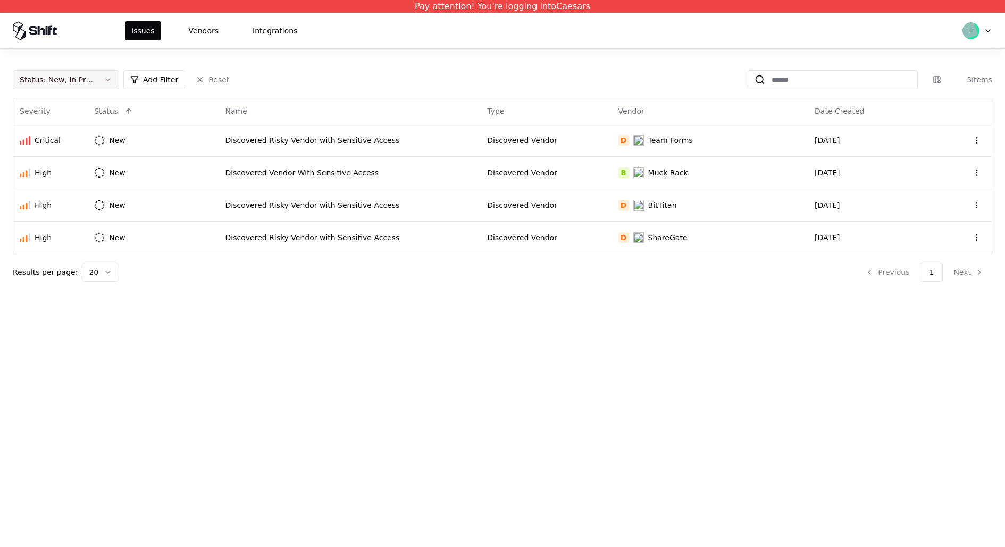
click at [66, 86] on button "Status : New, In Progress" at bounding box center [66, 79] width 106 height 19
click at [82, 182] on div "Draft" at bounding box center [65, 184] width 101 height 21
click at [82, 166] on div "Closed" at bounding box center [65, 163] width 101 height 21
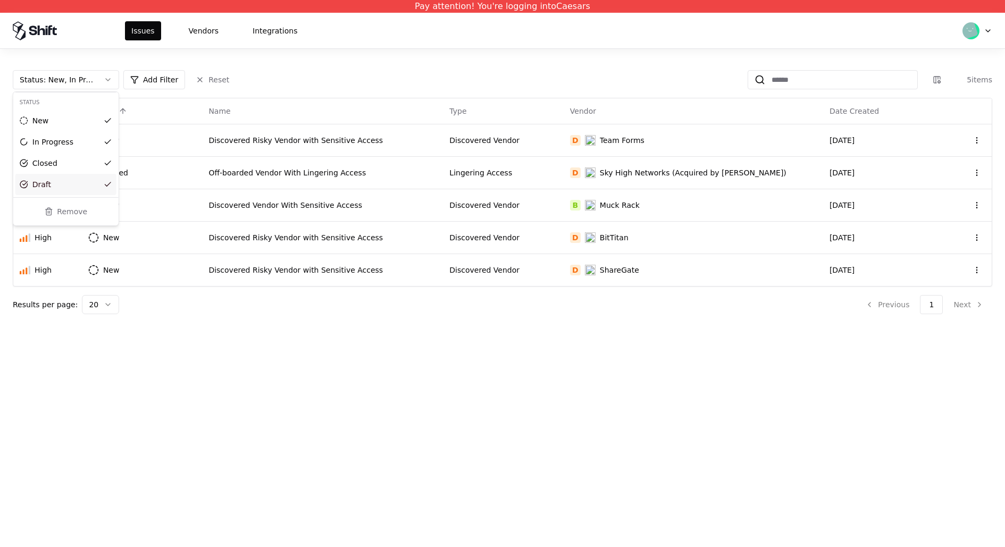
click at [281, 326] on html "Pay attention! You're logging into Caesars Issues Vendors Integrations Status :…" at bounding box center [502, 273] width 1005 height 547
click at [194, 38] on button "Vendors" at bounding box center [203, 30] width 43 height 19
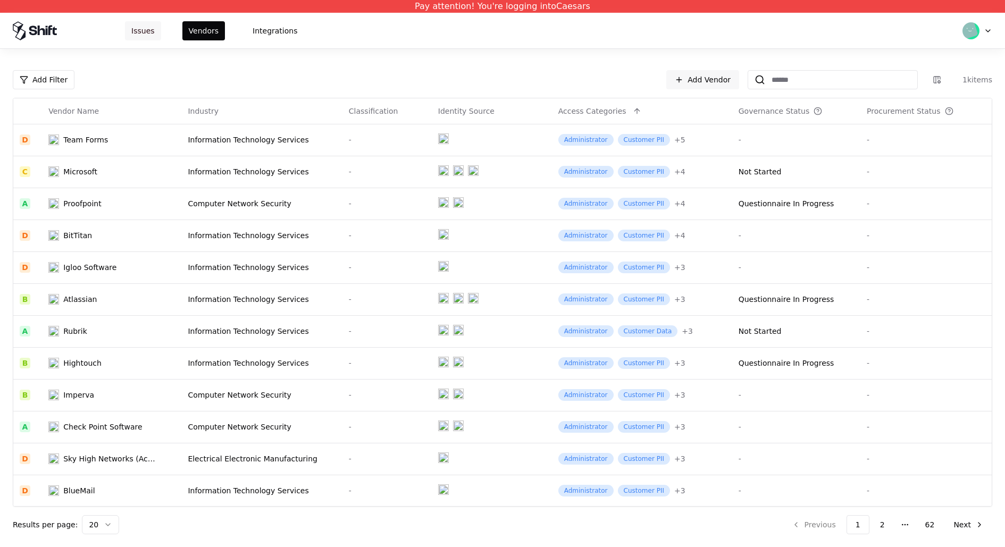
click at [149, 22] on button "Issues" at bounding box center [143, 30] width 36 height 19
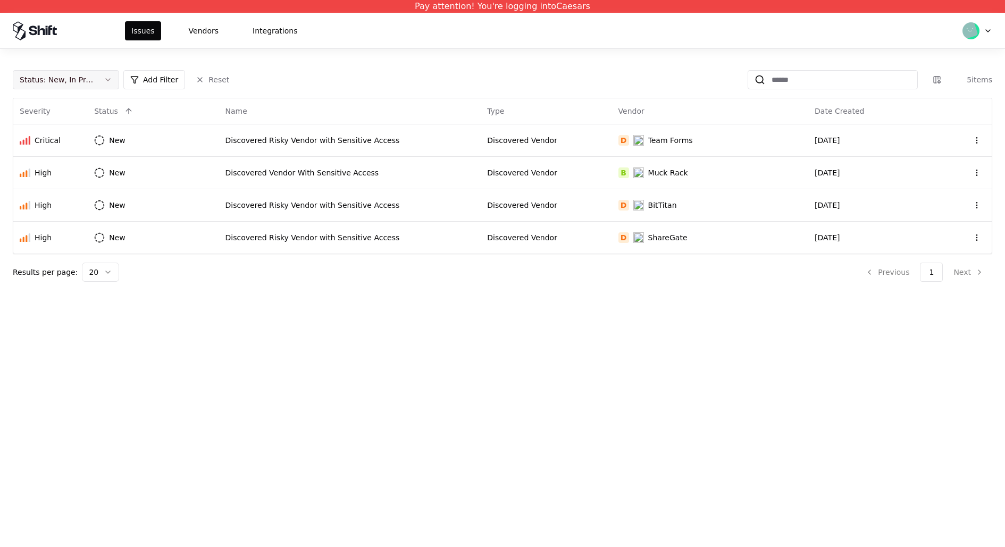
click at [97, 81] on button "Status : New, In Progress" at bounding box center [66, 79] width 106 height 19
click at [72, 165] on div "Closed" at bounding box center [65, 163] width 101 height 21
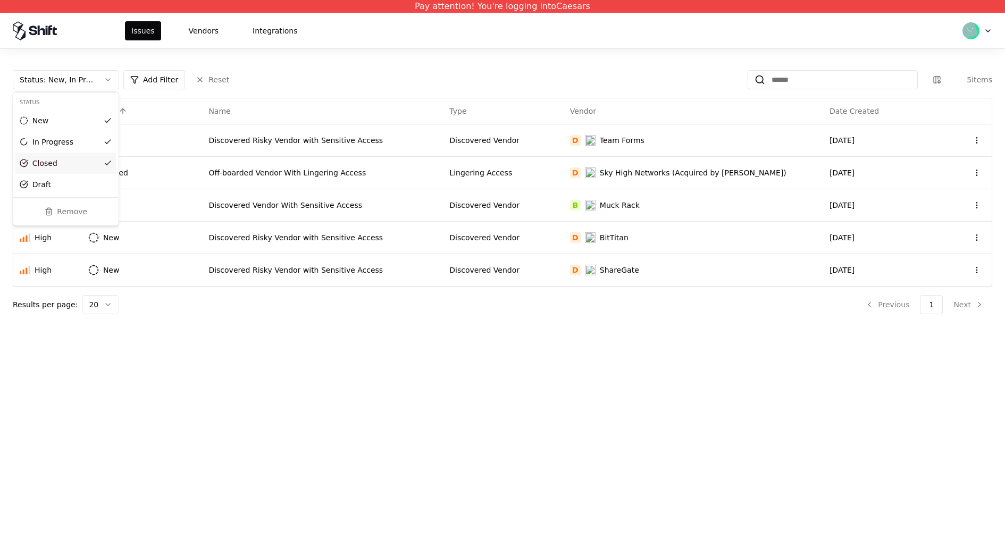
click at [72, 191] on div "Draft" at bounding box center [65, 184] width 101 height 21
click at [293, 425] on html "Pay attention! You're logging into Caesars Issues Vendors Integrations Status :…" at bounding box center [502, 273] width 1005 height 547
click at [103, 86] on button "Status : New, In Progress, Closed, Draft" at bounding box center [66, 79] width 106 height 19
click at [83, 180] on div "Draft" at bounding box center [65, 184] width 101 height 21
click at [255, 350] on html "Pay attention! You're logging into Caesars Issues Vendors Integrations Status :…" at bounding box center [502, 273] width 1005 height 547
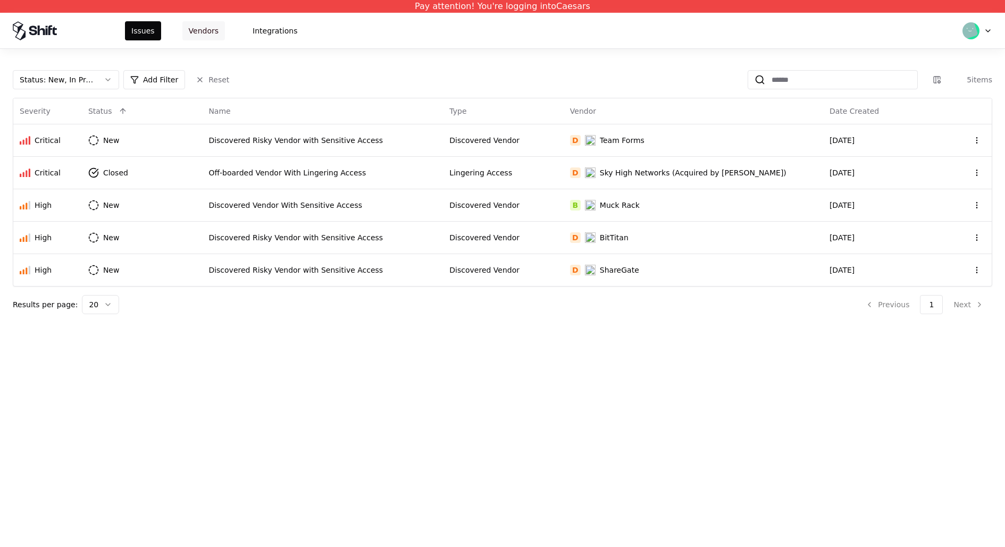
click at [207, 31] on button "Vendors" at bounding box center [203, 30] width 43 height 19
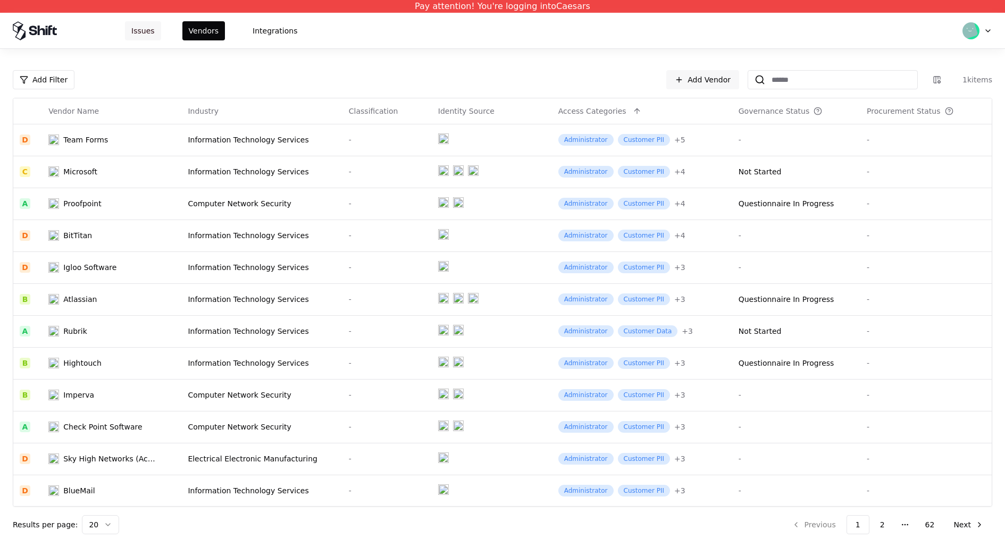
click at [145, 32] on button "Issues" at bounding box center [143, 30] width 36 height 19
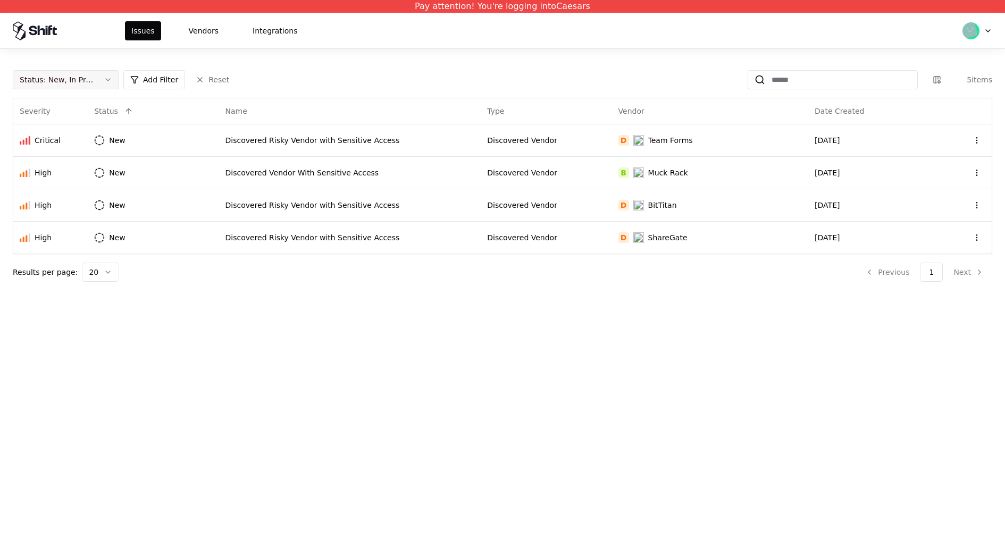
click at [102, 82] on button "Status : New, In Progress" at bounding box center [66, 79] width 106 height 19
click at [90, 167] on div "Closed" at bounding box center [65, 163] width 101 height 21
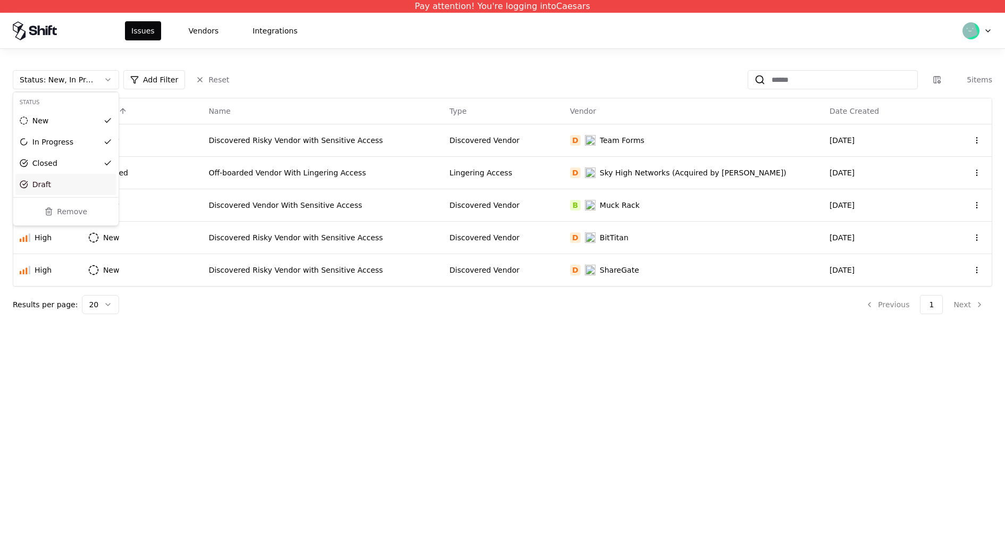
click at [257, 308] on html "Pay attention! You're logging into Caesars Issues Vendors Integrations Status :…" at bounding box center [502, 273] width 1005 height 547
click at [443, 180] on td "Off-boarded Vendor With Lingering Access" at bounding box center [322, 172] width 241 height 32
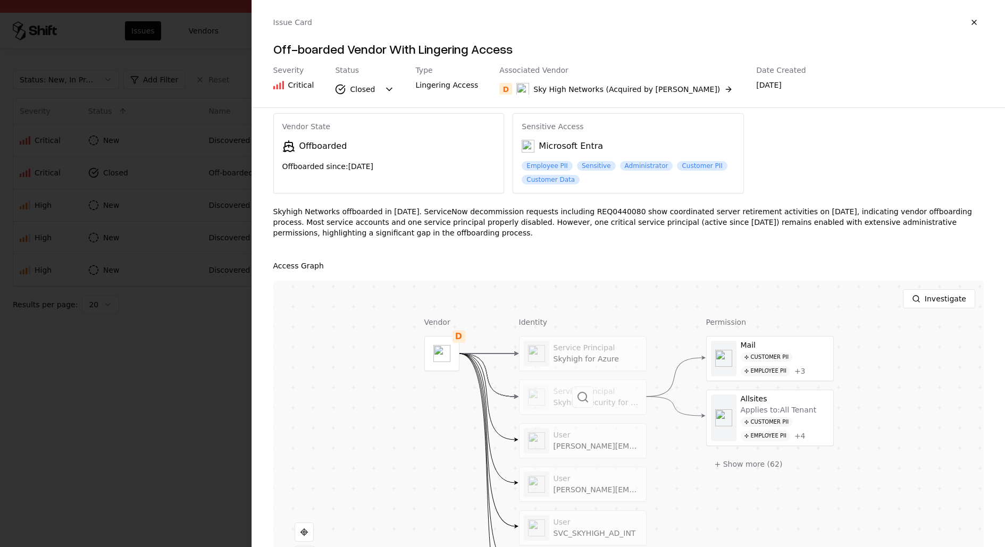
scroll to position [85, 0]
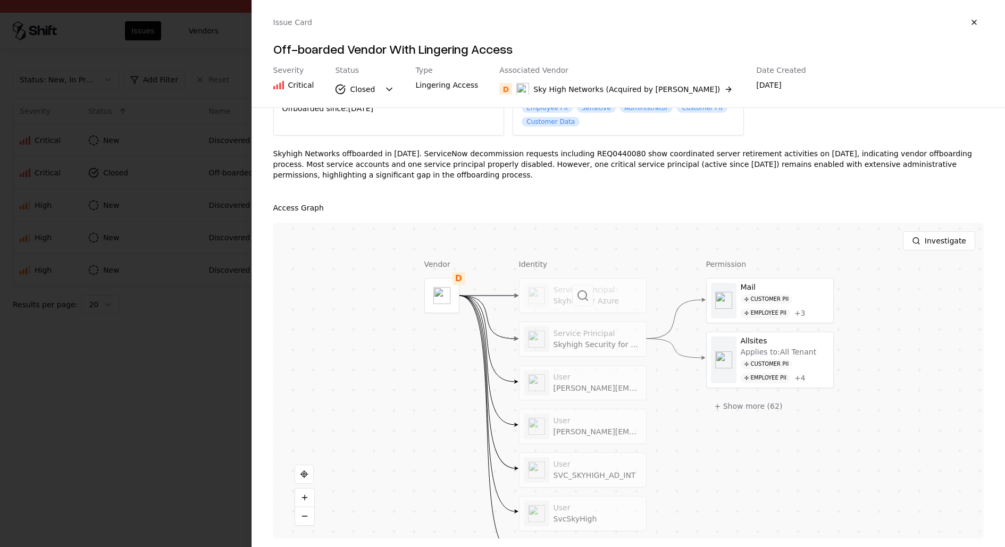
click at [596, 297] on div at bounding box center [582, 296] width 127 height 34
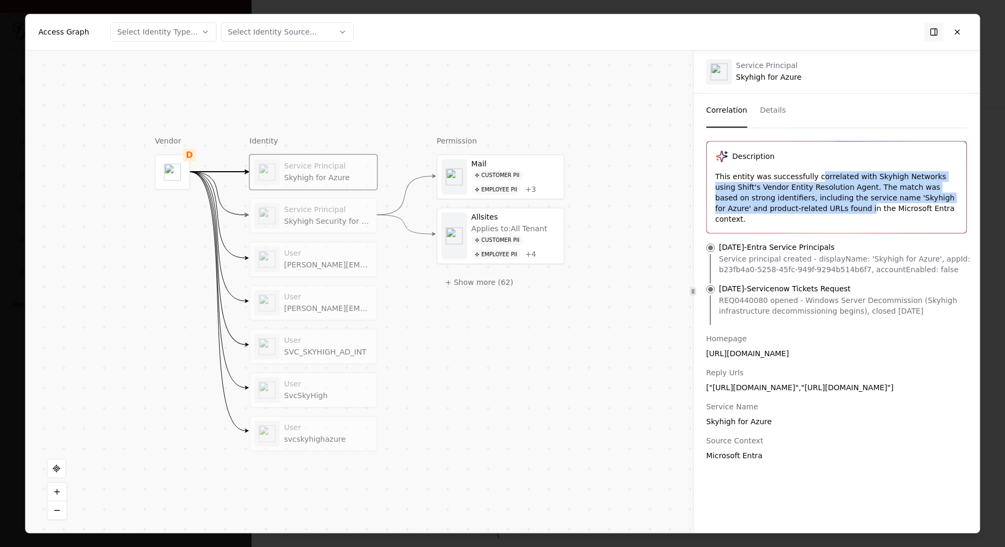
drag, startPoint x: 816, startPoint y: 176, endPoint x: 815, endPoint y: 213, distance: 36.7
click at [815, 213] on div "Description This entity was successfully correlated with Skyhigh Networks using…" at bounding box center [835, 186] width 259 height 91
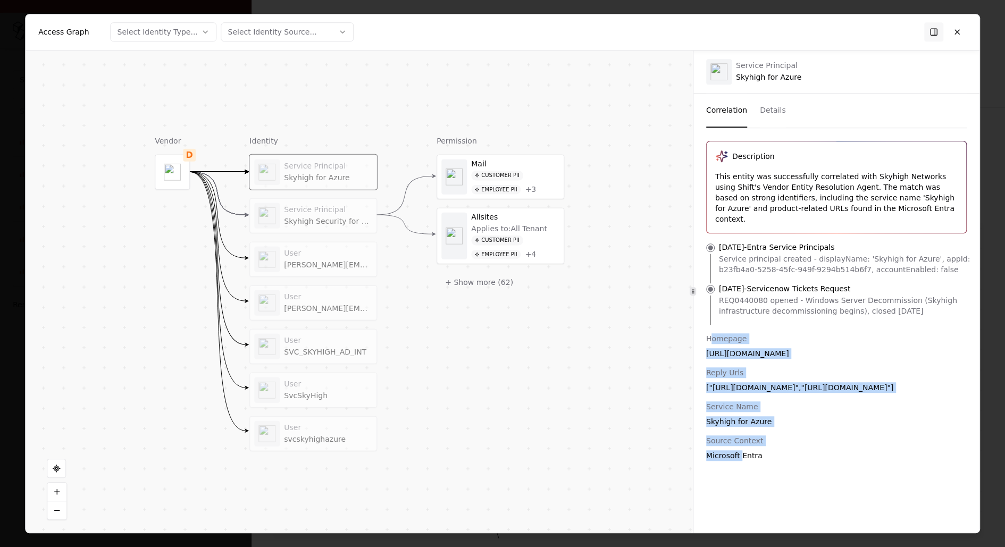
drag, startPoint x: 712, startPoint y: 329, endPoint x: 742, endPoint y: 445, distance: 120.0
click at [742, 445] on div "Homepage [URL][DOMAIN_NAME] Reply Urls ["[URL][DOMAIN_NAME]","[URL][DOMAIN_NAME…" at bounding box center [836, 397] width 286 height 128
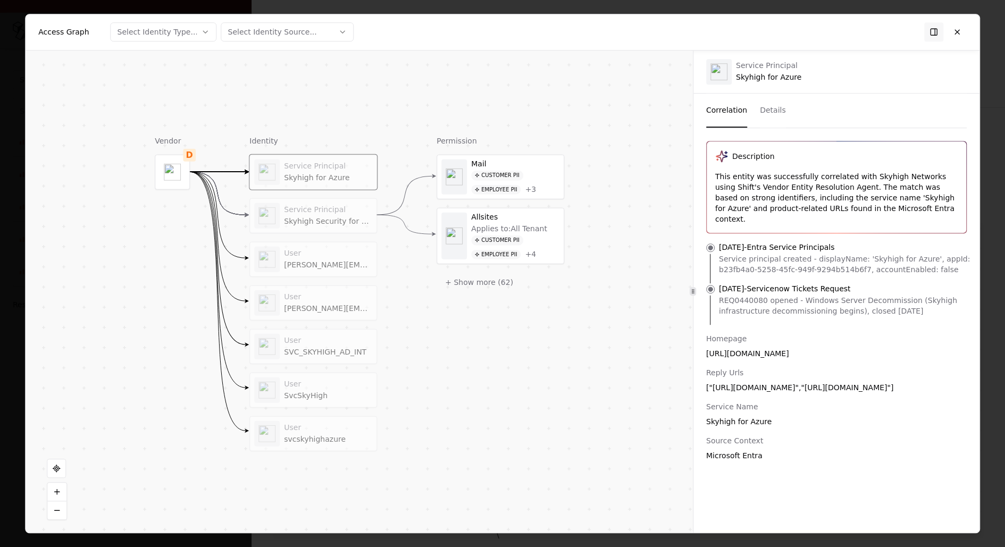
click at [743, 450] on div "Microsoft Entra" at bounding box center [836, 455] width 260 height 11
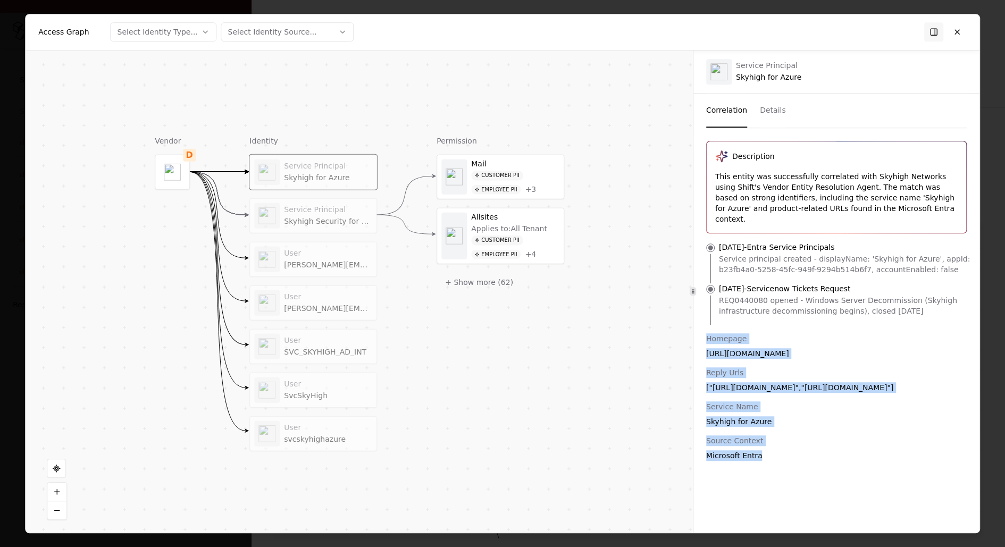
drag, startPoint x: 770, startPoint y: 441, endPoint x: 699, endPoint y: 326, distance: 135.4
click at [699, 333] on div "Homepage [URL][DOMAIN_NAME] Reply Urls ["[URL][DOMAIN_NAME]","[URL][DOMAIN_NAME…" at bounding box center [836, 397] width 286 height 128
click at [710, 333] on div "Homepage" at bounding box center [836, 338] width 260 height 11
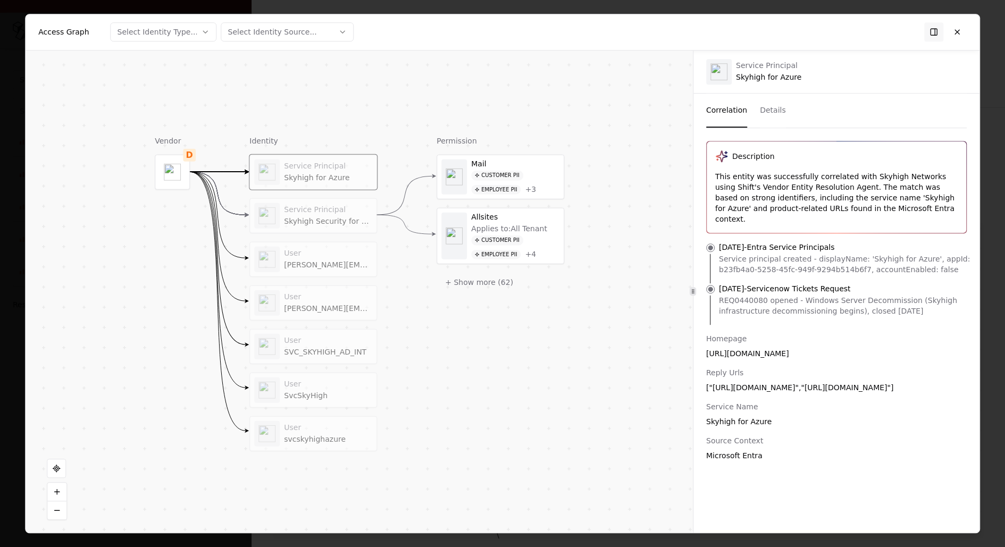
drag, startPoint x: 936, startPoint y: 298, endPoint x: 716, endPoint y: 238, distance: 228.3
click at [716, 242] on ul "[DATE] - Entra Service Principals Service principal created - displayName: 'Sky…" at bounding box center [836, 283] width 286 height 83
click at [717, 242] on li "[DATE] - Entra Service Principals Service principal created - displayName: 'Sky…" at bounding box center [836, 262] width 269 height 41
drag, startPoint x: 719, startPoint y: 233, endPoint x: 929, endPoint y: 308, distance: 223.5
click at [929, 307] on ul "[DATE] - Entra Service Principals Service principal created - displayName: 'Sky…" at bounding box center [836, 283] width 286 height 83
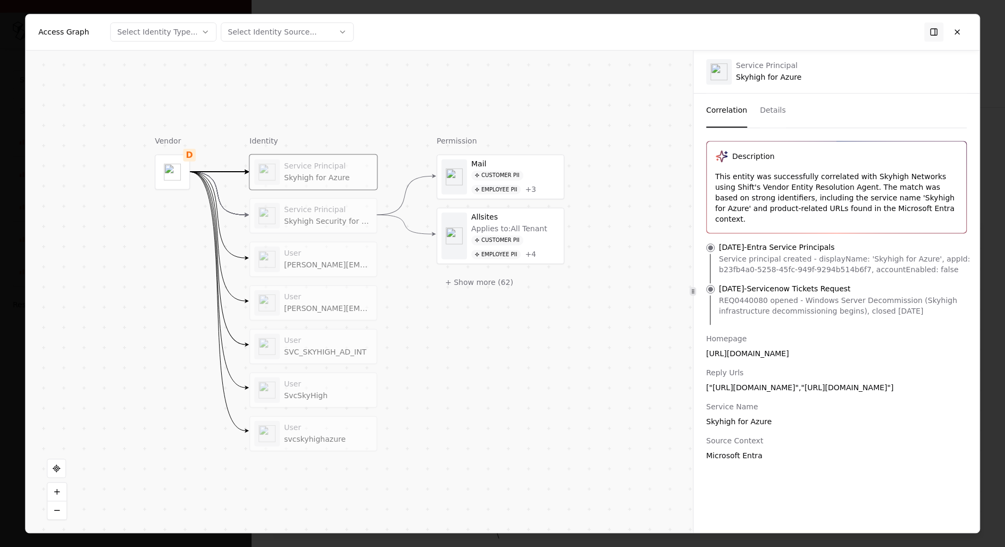
click at [929, 308] on li "[DATE] - Servicenow Tickets Request REQ0440080 opened - Windows Server Decommis…" at bounding box center [836, 303] width 269 height 41
drag, startPoint x: 933, startPoint y: 301, endPoint x: 718, endPoint y: 235, distance: 225.2
click at [718, 242] on ul "[DATE] - Entra Service Principals Service principal created - displayName: 'Sky…" at bounding box center [836, 283] width 286 height 83
click at [718, 242] on li "[DATE] - Entra Service Principals Service principal created - displayName: 'Sky…" at bounding box center [836, 262] width 269 height 41
drag, startPoint x: 718, startPoint y: 235, endPoint x: 946, endPoint y: 311, distance: 239.9
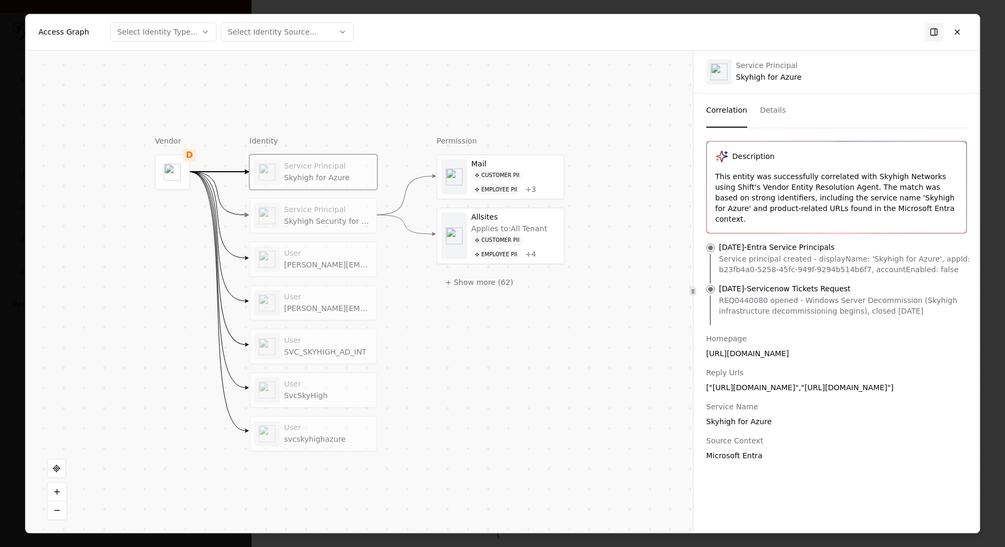
click at [946, 311] on ul "[DATE] - Entra Service Principals Service principal created - displayName: 'Sky…" at bounding box center [836, 283] width 286 height 83
click at [946, 311] on li "[DATE] - Servicenow Tickets Request REQ0440080 opened - Windows Server Decommis…" at bounding box center [836, 303] width 269 height 41
drag, startPoint x: 939, startPoint y: 306, endPoint x: 719, endPoint y: 238, distance: 230.4
click at [719, 242] on ul "[DATE] - Entra Service Principals Service principal created - displayName: 'Sky…" at bounding box center [836, 283] width 286 height 83
click at [779, 242] on p "[DATE] - Entra Service Principals" at bounding box center [777, 247] width 116 height 11
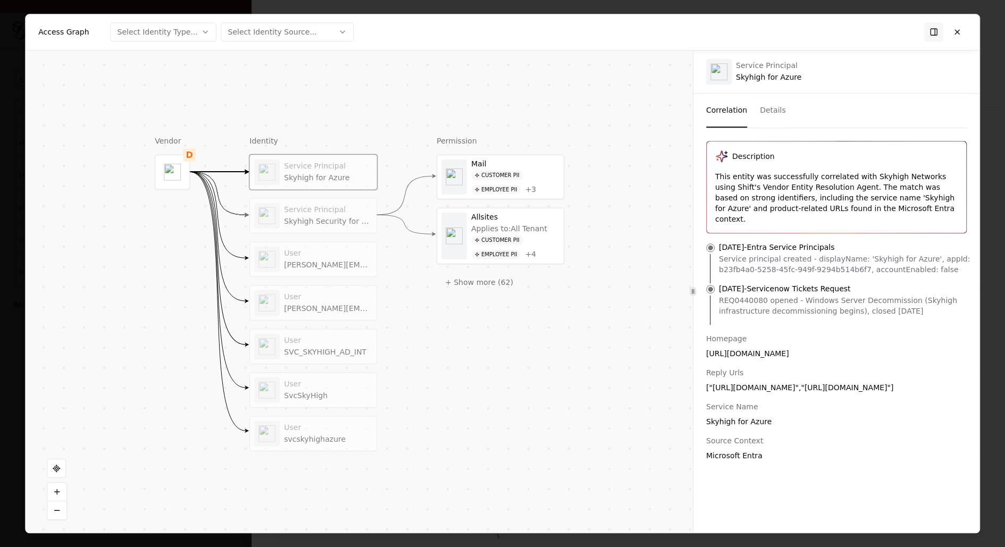
click at [341, 211] on div "Service Principal" at bounding box center [328, 210] width 88 height 10
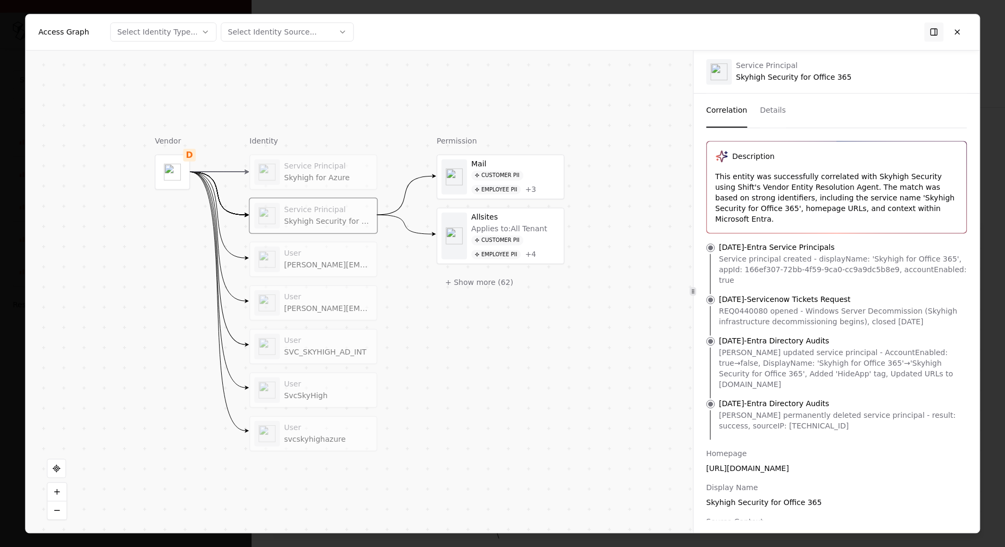
drag, startPoint x: 963, startPoint y: 353, endPoint x: 714, endPoint y: 315, distance: 251.6
click at [714, 335] on li "[DATE] - Entra Directory Audits [PERSON_NAME] updated service principal - Accou…" at bounding box center [836, 366] width 269 height 63
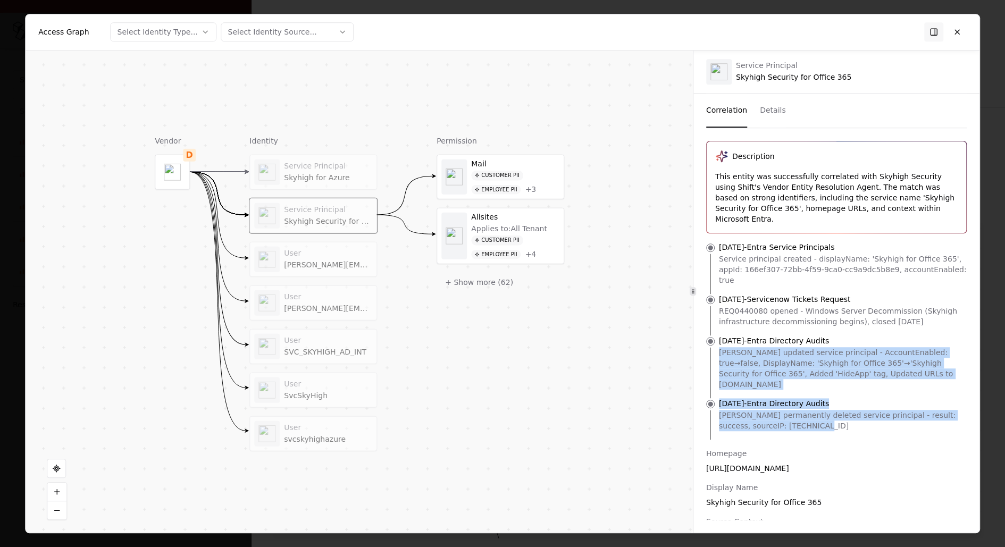
drag, startPoint x: 819, startPoint y: 390, endPoint x: 706, endPoint y: 363, distance: 115.8
click at [706, 363] on ul "[DATE] - Entra Service Principals Service principal created - displayName: 'Sky…" at bounding box center [836, 341] width 286 height 198
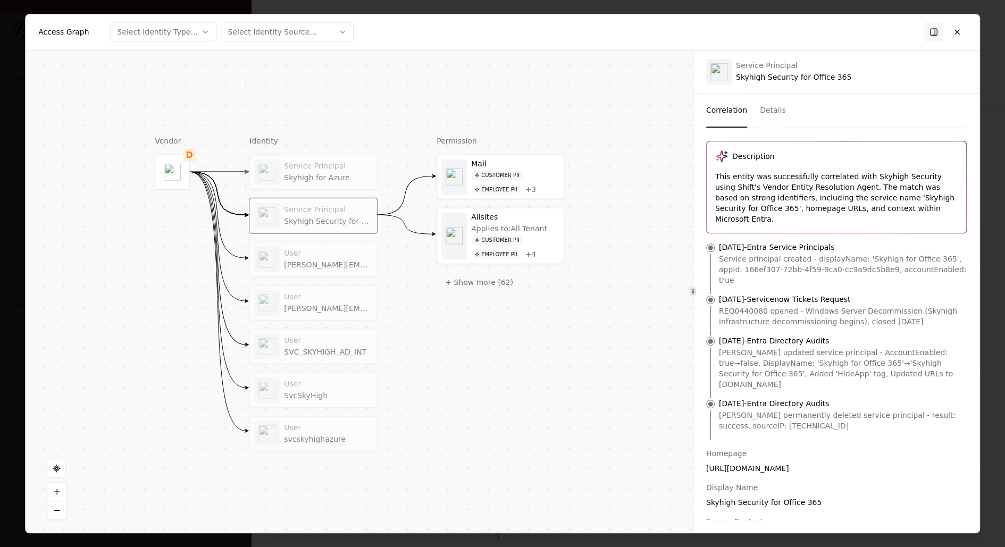
click at [746, 398] on p "[DATE] - Entra Directory Audits" at bounding box center [774, 403] width 110 height 11
drag, startPoint x: 830, startPoint y: 399, endPoint x: 718, endPoint y: 373, distance: 115.2
click at [718, 398] on li "[DATE] - Entra Directory Audits [PERSON_NAME] permanently deleted service princ…" at bounding box center [836, 418] width 269 height 41
drag, startPoint x: 720, startPoint y: 232, endPoint x: 837, endPoint y: 439, distance: 238.0
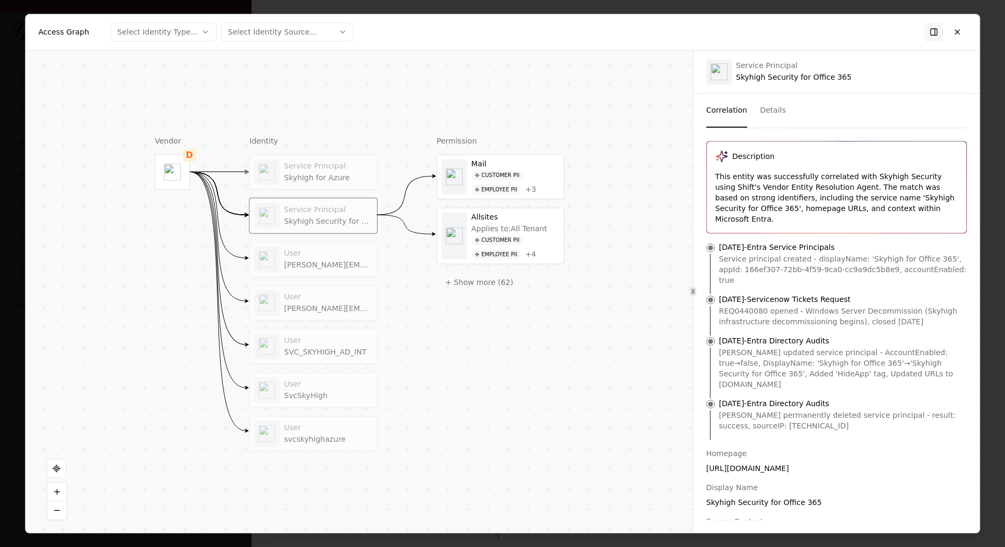
click at [837, 439] on div "Description This entity was successfully correlated with Skyhigh Security using…" at bounding box center [836, 358] width 286 height 435
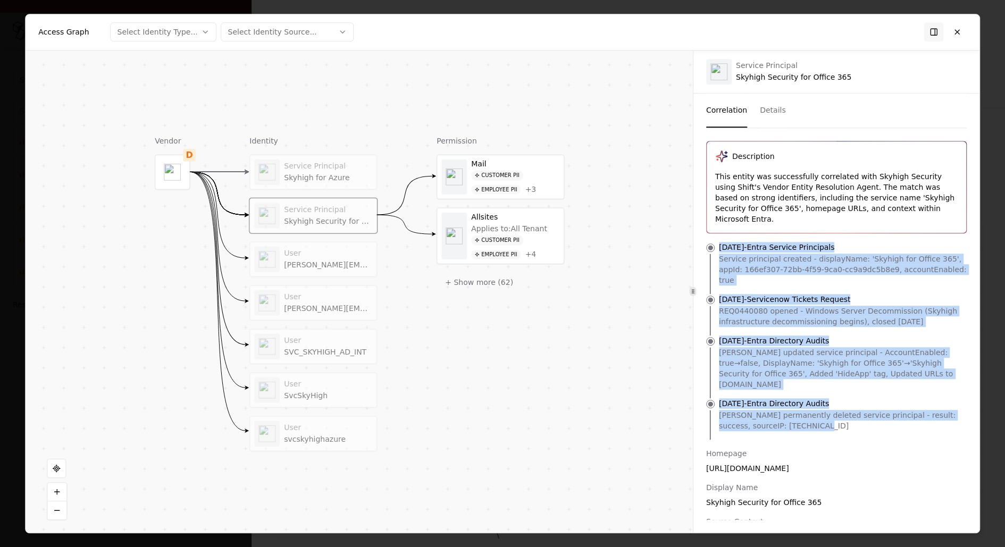
drag, startPoint x: 820, startPoint y: 397, endPoint x: 721, endPoint y: 231, distance: 193.1
click at [721, 242] on ul "[DATE] - Entra Service Principals Service principal created - displayName: 'Sky…" at bounding box center [836, 341] width 286 height 198
click at [721, 242] on p "[DATE] - Entra Service Principals" at bounding box center [777, 247] width 116 height 11
drag, startPoint x: 718, startPoint y: 231, endPoint x: 845, endPoint y: 416, distance: 224.4
click at [845, 416] on div "Description This entity was successfully correlated with Skyhigh Security using…" at bounding box center [836, 358] width 286 height 435
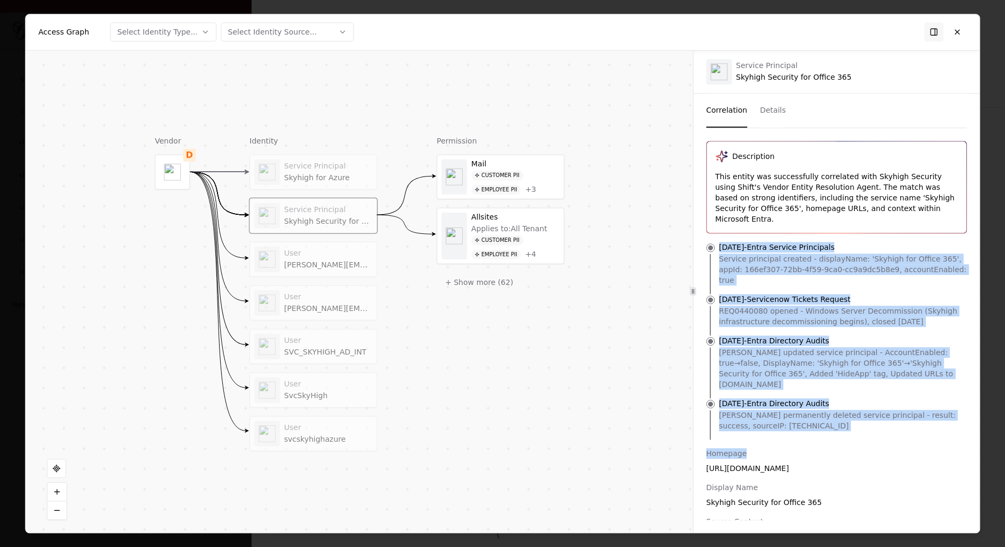
click at [845, 448] on div "Homepage" at bounding box center [836, 453] width 260 height 11
drag, startPoint x: 818, startPoint y: 397, endPoint x: 719, endPoint y: 239, distance: 185.8
click at [719, 242] on ul "[DATE] - Entra Service Principals Service principal created - displayName: 'Sky…" at bounding box center [836, 341] width 286 height 198
click at [719, 242] on p "[DATE] - Entra Service Principals" at bounding box center [777, 247] width 116 height 11
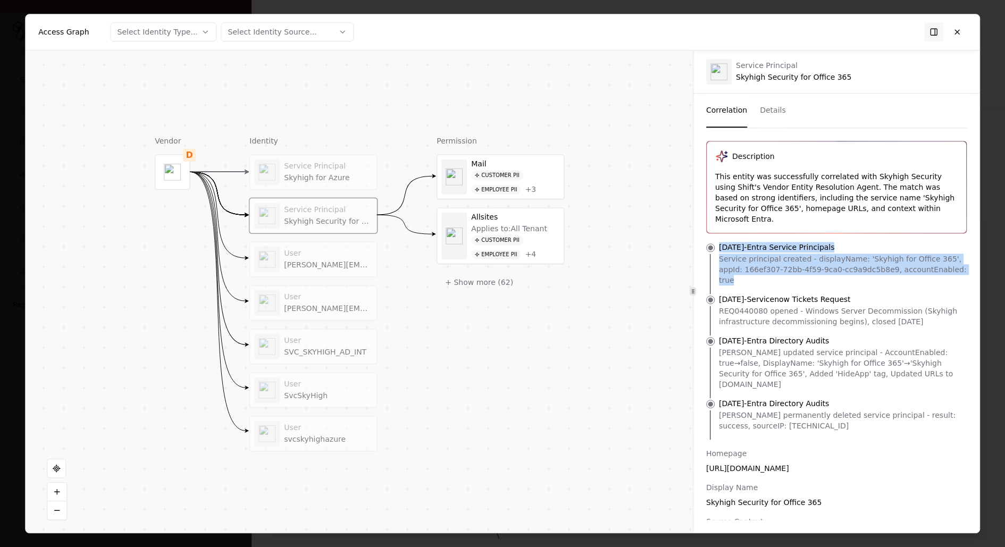
drag, startPoint x: 719, startPoint y: 238, endPoint x: 827, endPoint y: 270, distance: 113.0
click at [828, 270] on li "[DATE] - Entra Service Principals Service principal created - displayName: 'Sky…" at bounding box center [836, 268] width 269 height 52
click at [790, 242] on p "[DATE] - Entra Service Principals" at bounding box center [777, 247] width 116 height 11
drag, startPoint x: 720, startPoint y: 236, endPoint x: 893, endPoint y: 256, distance: 173.9
click at [893, 256] on li "[DATE] - Entra Service Principals Service principal created - displayName: 'Sky…" at bounding box center [836, 268] width 269 height 52
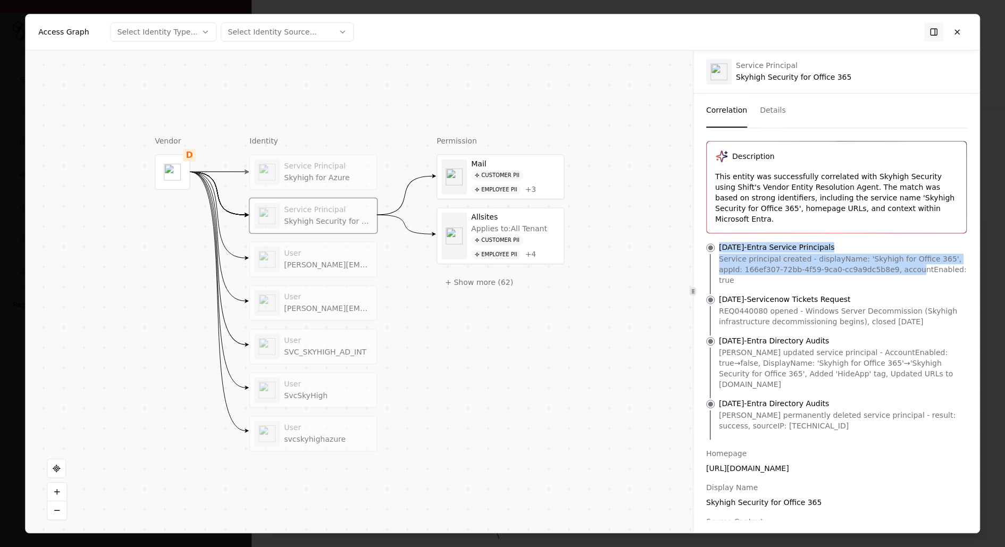
drag, startPoint x: 719, startPoint y: 271, endPoint x: 948, endPoint y: 302, distance: 230.7
click at [948, 302] on ul "[DATE] - Entra Service Principals Service principal created - displayName: 'Sky…" at bounding box center [836, 341] width 286 height 198
click at [948, 306] on div "REQ0440080 opened - Windows Server Decommission (Skyhigh infrastructure decommi…" at bounding box center [845, 316] width 252 height 21
drag, startPoint x: 717, startPoint y: 319, endPoint x: 941, endPoint y: 350, distance: 226.4
click at [941, 350] on li "[DATE] - Entra Directory Audits [PERSON_NAME] updated service principal - Accou…" at bounding box center [836, 366] width 269 height 63
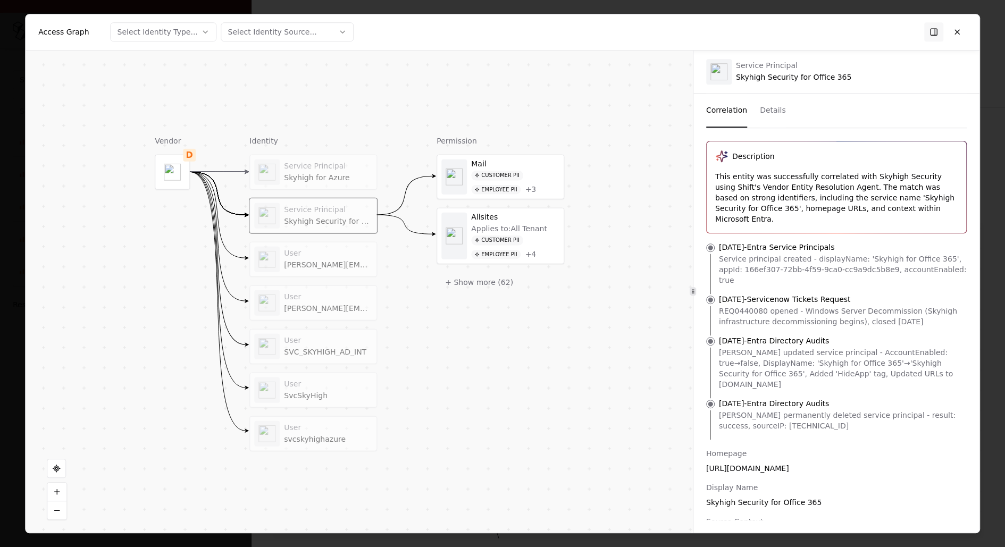
click at [776, 242] on p "[DATE] - Entra Service Principals" at bounding box center [777, 247] width 116 height 11
click at [814, 242] on p "[DATE] - Entra Service Principals" at bounding box center [777, 247] width 116 height 11
drag, startPoint x: 779, startPoint y: 275, endPoint x: 880, endPoint y: 276, distance: 101.5
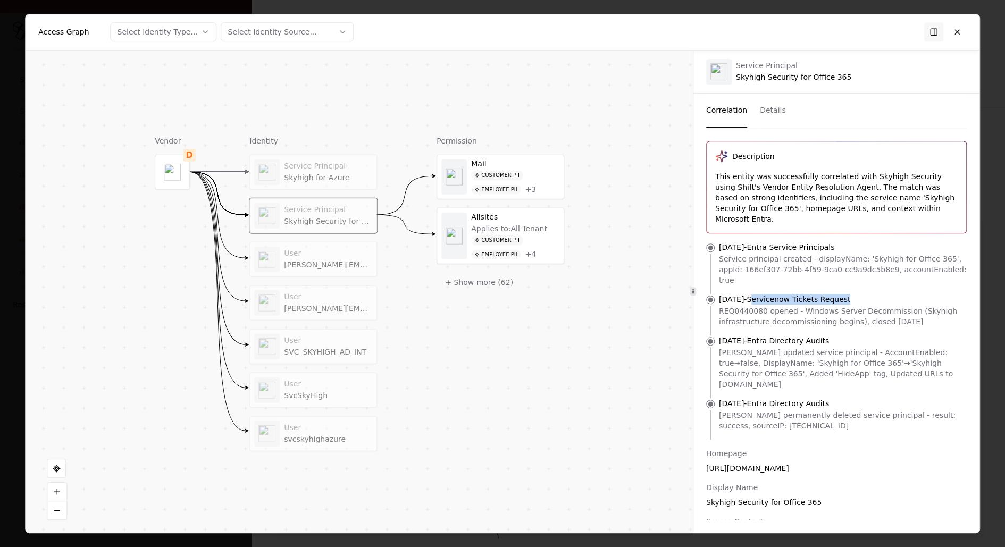
click at [880, 294] on li "[DATE] - Servicenow Tickets Request REQ0440080 opened - Windows Server Decommis…" at bounding box center [836, 314] width 269 height 41
drag, startPoint x: 769, startPoint y: 318, endPoint x: 859, endPoint y: 320, distance: 89.9
click at [859, 335] on li "[DATE] - Entra Directory Audits [PERSON_NAME] updated service principal - Accou…" at bounding box center [836, 366] width 269 height 63
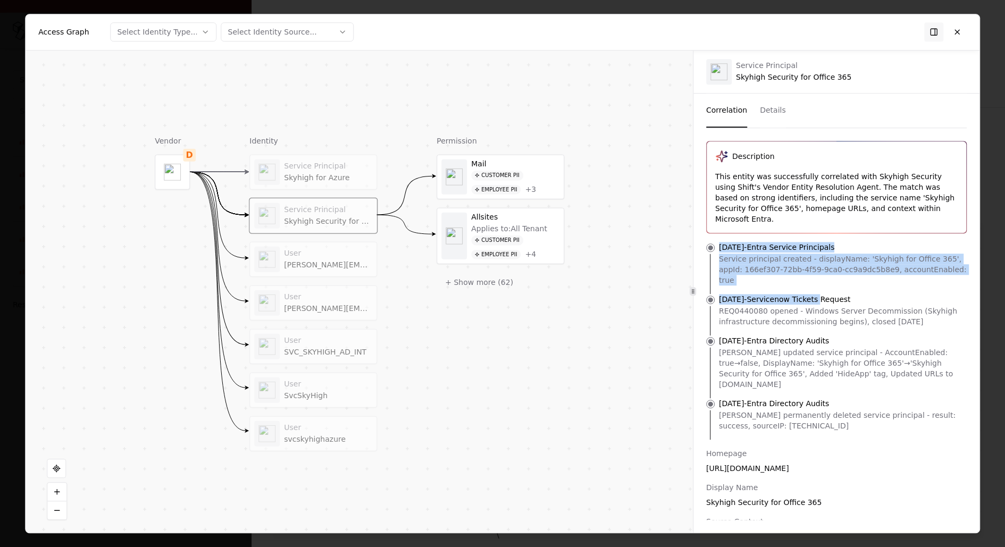
drag, startPoint x: 841, startPoint y: 278, endPoint x: 802, endPoint y: 230, distance: 61.9
click at [802, 230] on div "Description This entity was successfully correlated with Skyhigh Security using…" at bounding box center [836, 358] width 286 height 435
click at [802, 242] on p "[DATE] - Entra Service Principals" at bounding box center [777, 247] width 116 height 11
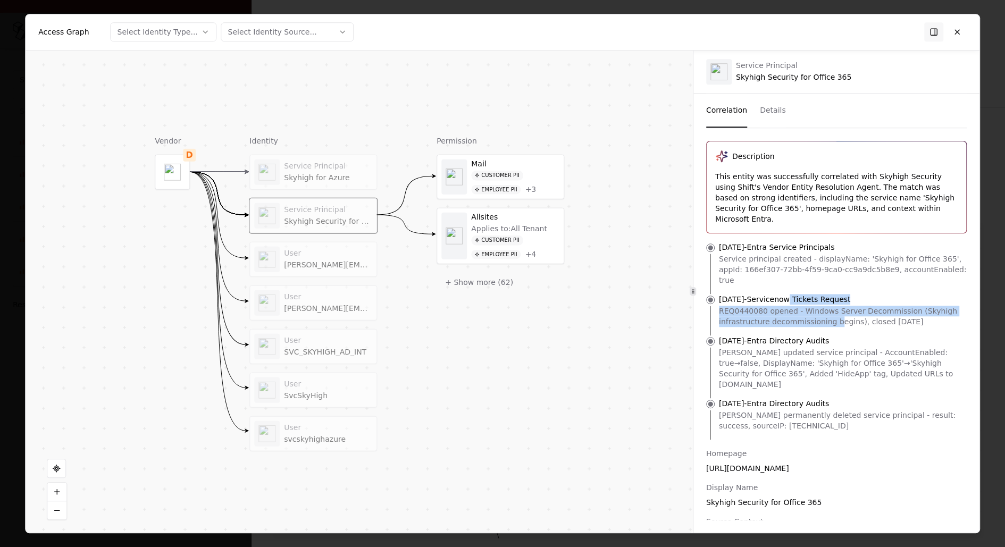
drag, startPoint x: 810, startPoint y: 274, endPoint x: 834, endPoint y: 298, distance: 33.5
click at [834, 298] on li "[DATE] - Servicenow Tickets Request REQ0440080 opened - Windows Server Decommis…" at bounding box center [836, 314] width 269 height 41
drag, startPoint x: 784, startPoint y: 313, endPoint x: 828, endPoint y: 385, distance: 84.0
click at [828, 385] on ul "[DATE] - Entra Service Principals Service principal created - displayName: 'Sky…" at bounding box center [836, 341] width 286 height 198
click at [828, 410] on div "[PERSON_NAME] permanently deleted service principal - result: success, sourceIP…" at bounding box center [845, 420] width 252 height 21
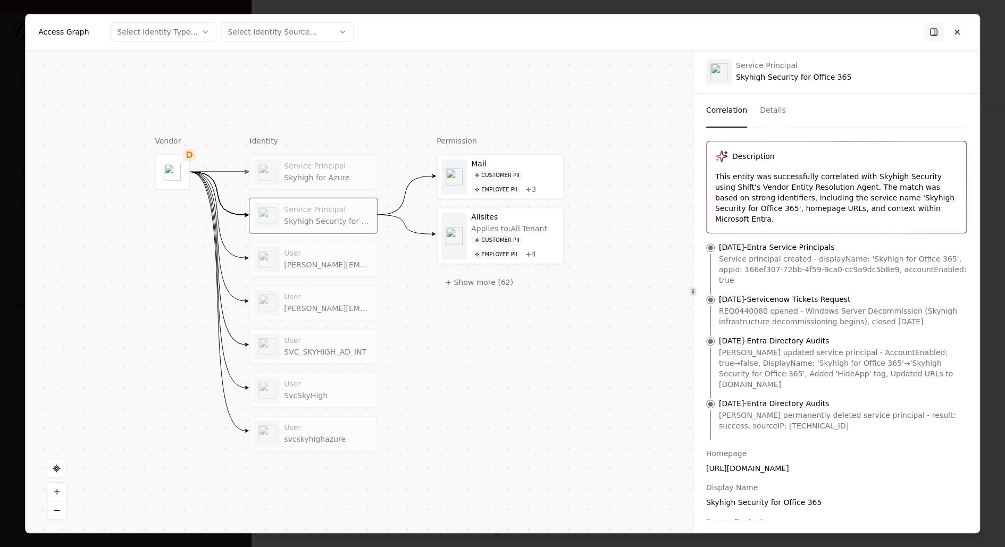
click at [321, 249] on div "User" at bounding box center [328, 254] width 88 height 10
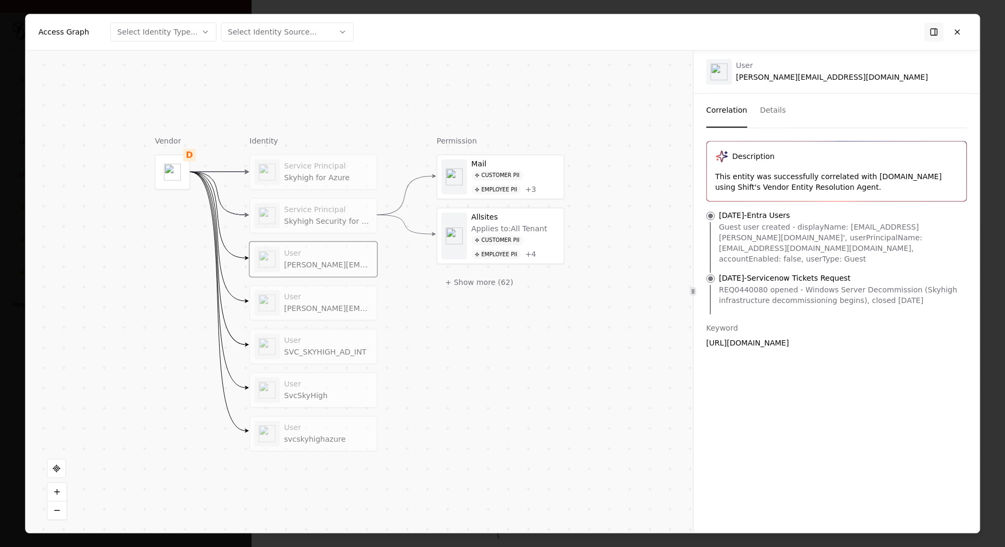
click at [325, 304] on div "[PERSON_NAME][EMAIL_ADDRESS][DOMAIN_NAME]" at bounding box center [328, 309] width 88 height 10
click at [333, 364] on div "Service Principal Skyhigh for Azure Service Principal Skyhigh Security for Offi…" at bounding box center [313, 302] width 128 height 297
click at [335, 341] on div "User" at bounding box center [328, 341] width 88 height 10
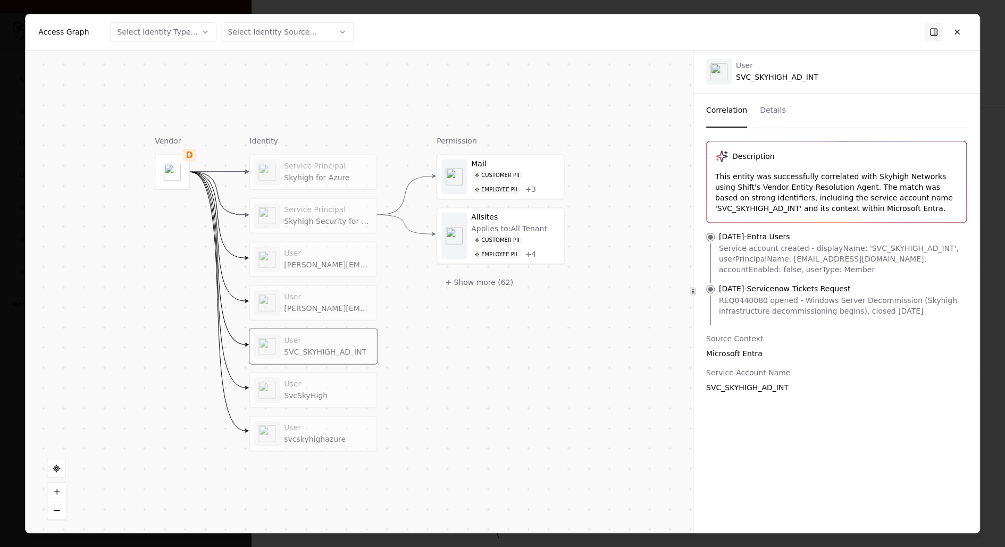
click at [334, 397] on div "SvcSkyHigh" at bounding box center [328, 396] width 88 height 10
click at [342, 434] on div "svcskyhighazure" at bounding box center [328, 439] width 88 height 10
click at [317, 165] on div "Service Principal" at bounding box center [328, 167] width 88 height 10
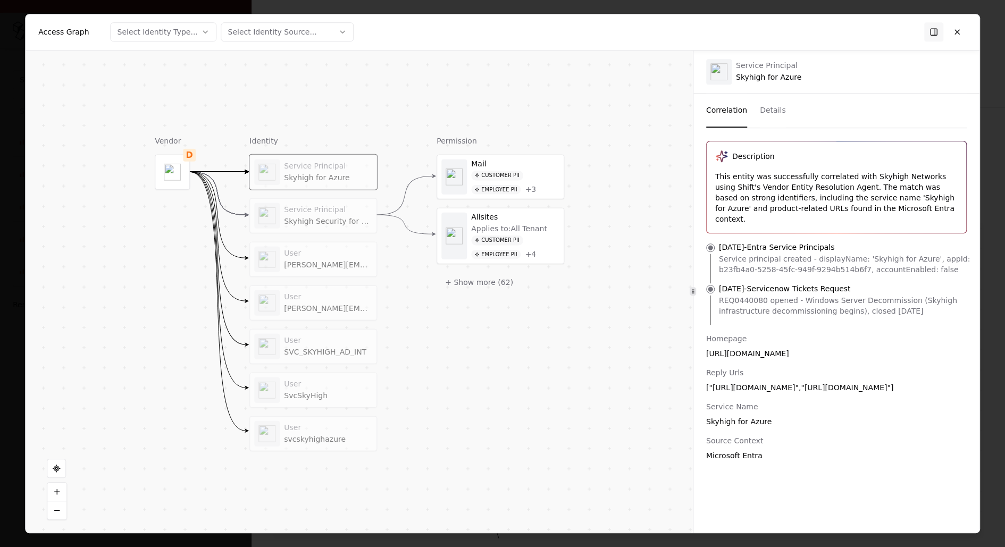
click at [331, 214] on div "Service Principal Skyhigh Security for Office 365" at bounding box center [328, 215] width 88 height 21
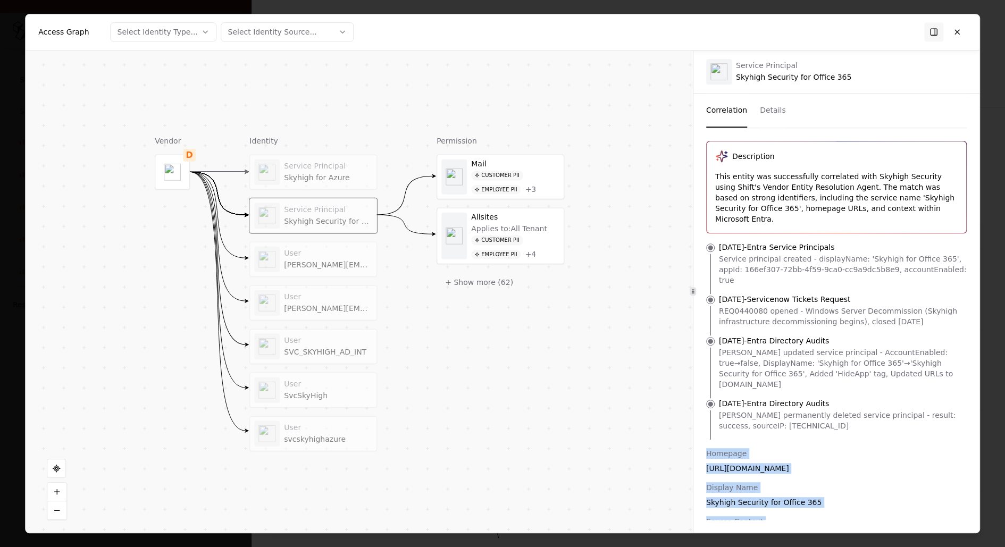
drag, startPoint x: 777, startPoint y: 504, endPoint x: 702, endPoint y: 420, distance: 112.5
click at [702, 448] on div "Homepage [URL][DOMAIN_NAME] Display Name Skyhigh Security for Office 365 Source…" at bounding box center [836, 512] width 286 height 128
click at [709, 448] on div "Homepage" at bounding box center [836, 453] width 260 height 11
drag, startPoint x: 706, startPoint y: 418, endPoint x: 818, endPoint y: 507, distance: 142.2
click at [818, 507] on div "Homepage [URL][DOMAIN_NAME] Display Name Skyhigh Security for Office 365 Source…" at bounding box center [836, 512] width 286 height 128
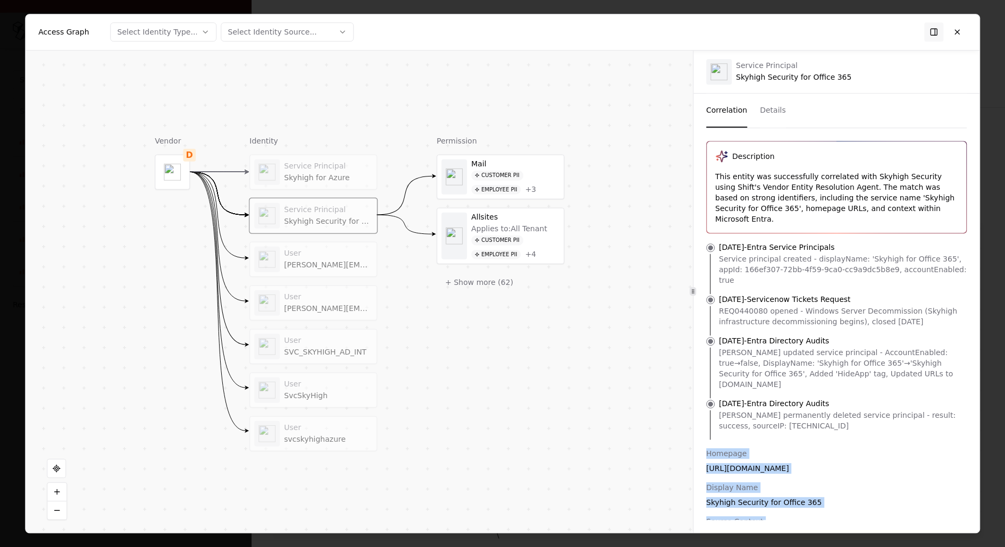
click at [818, 531] on div "Microsoft Entra" at bounding box center [836, 536] width 260 height 11
drag, startPoint x: 796, startPoint y: 506, endPoint x: 702, endPoint y: 416, distance: 129.3
click at [702, 448] on div "Homepage [URL][DOMAIN_NAME] Display Name Skyhigh Security for Office 365 Source…" at bounding box center [836, 512] width 286 height 128
drag, startPoint x: 702, startPoint y: 416, endPoint x: 783, endPoint y: 509, distance: 122.5
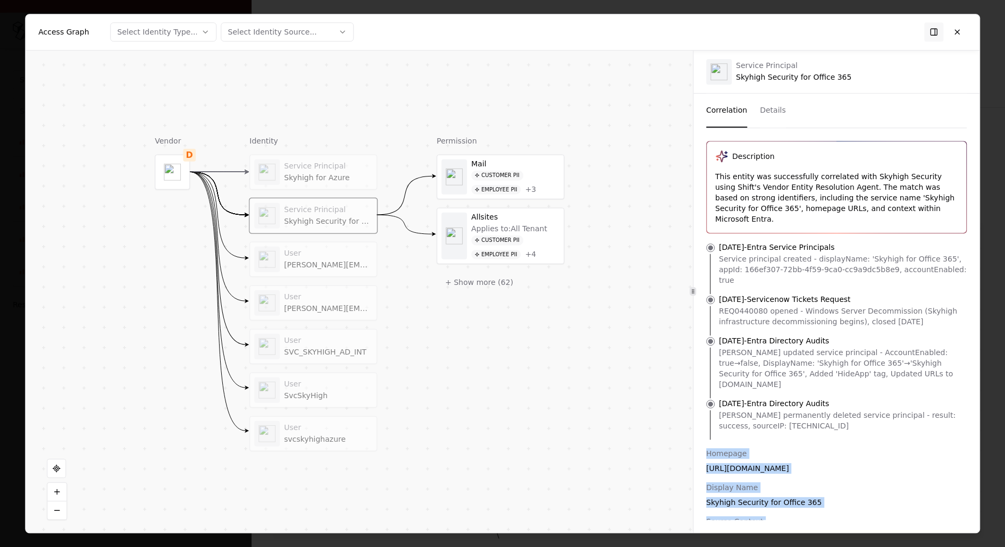
click at [783, 509] on div "Homepage [URL][DOMAIN_NAME] Display Name Skyhigh Security for Office 365 Source…" at bounding box center [836, 512] width 286 height 128
click at [516, 188] on div "Employee PII" at bounding box center [495, 189] width 49 height 10
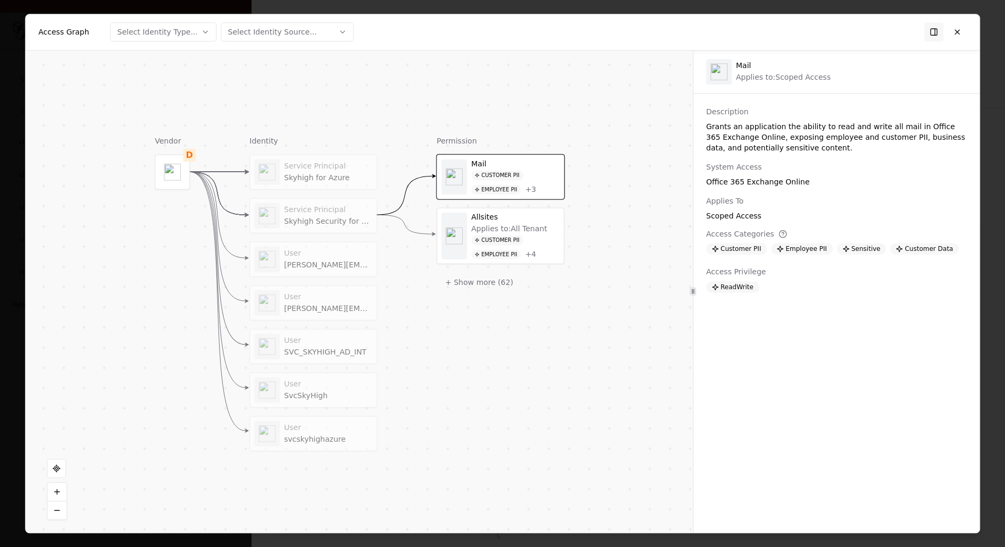
click at [521, 227] on div "Applies to: All Tenant" at bounding box center [509, 229] width 76 height 10
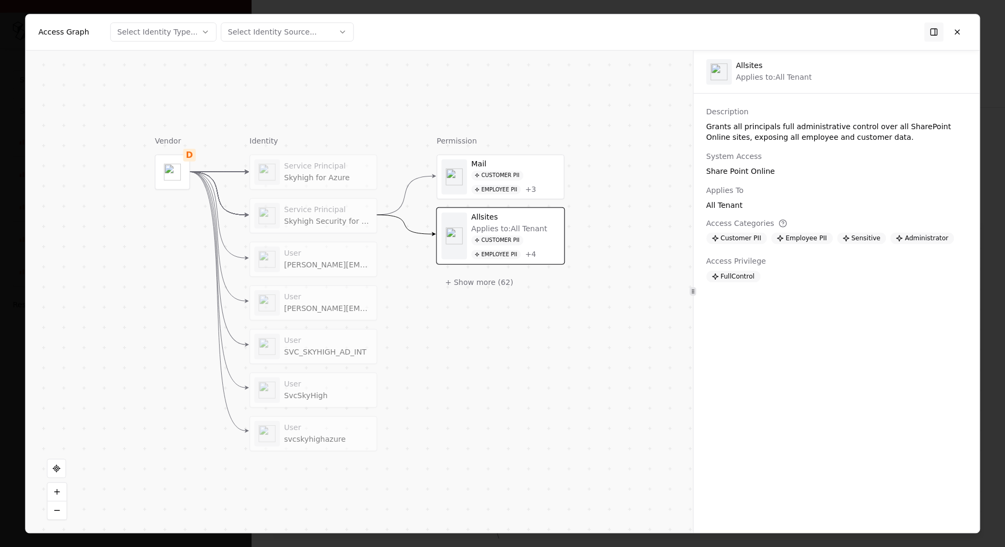
click at [330, 170] on div "Service Principal" at bounding box center [328, 167] width 88 height 10
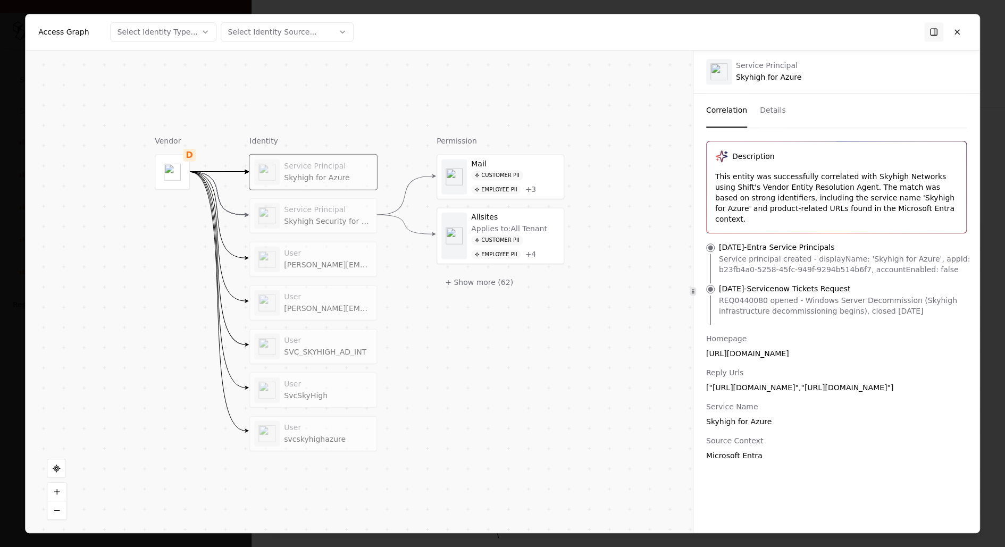
click at [334, 214] on div "Service Principal Skyhigh Security for Office 365" at bounding box center [328, 215] width 88 height 21
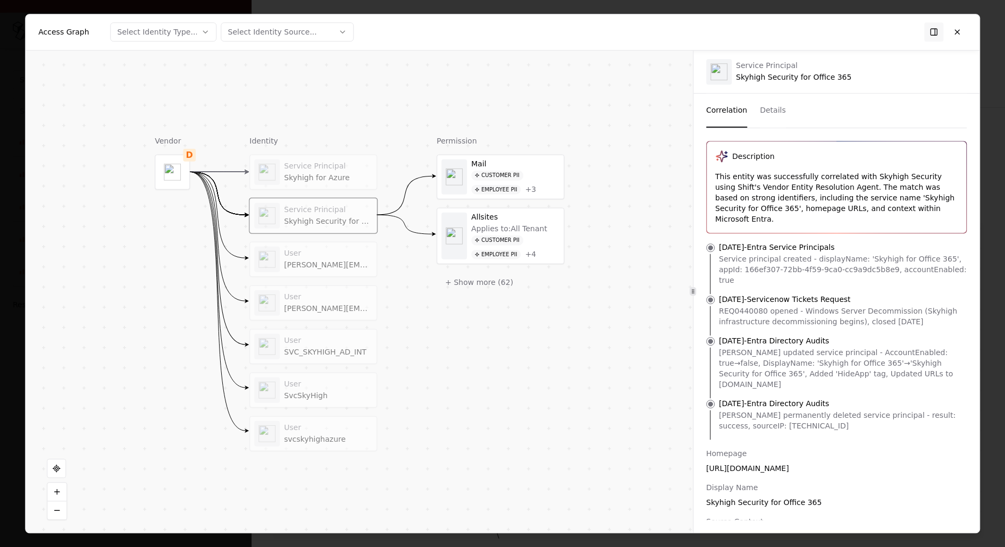
click at [340, 262] on div "[PERSON_NAME][EMAIL_ADDRESS][DOMAIN_NAME]" at bounding box center [328, 265] width 88 height 10
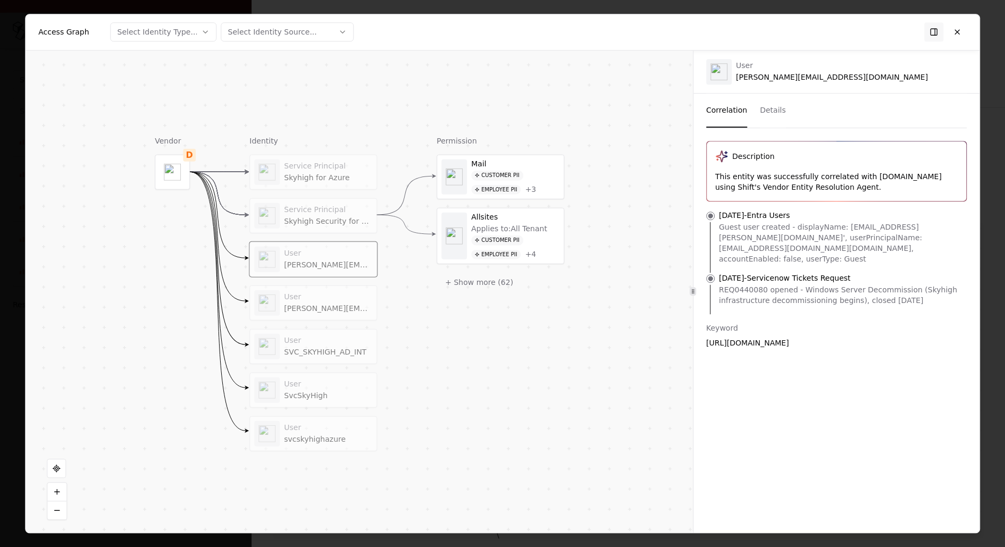
click at [353, 207] on div "Service Principal" at bounding box center [328, 210] width 88 height 10
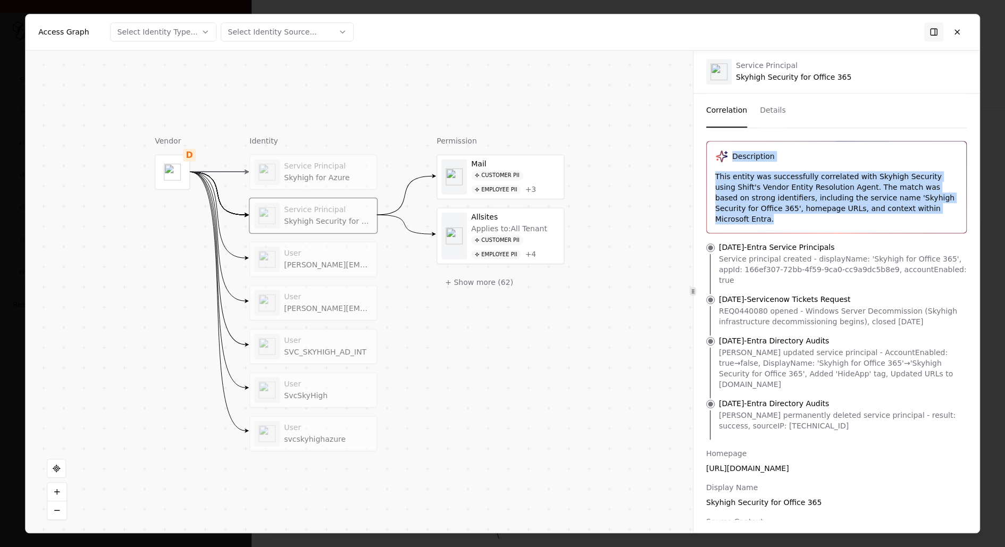
drag, startPoint x: 943, startPoint y: 211, endPoint x: 721, endPoint y: 154, distance: 228.3
click at [721, 154] on div "Description This entity was successfully correlated with Skyhigh Security using…" at bounding box center [835, 186] width 259 height 91
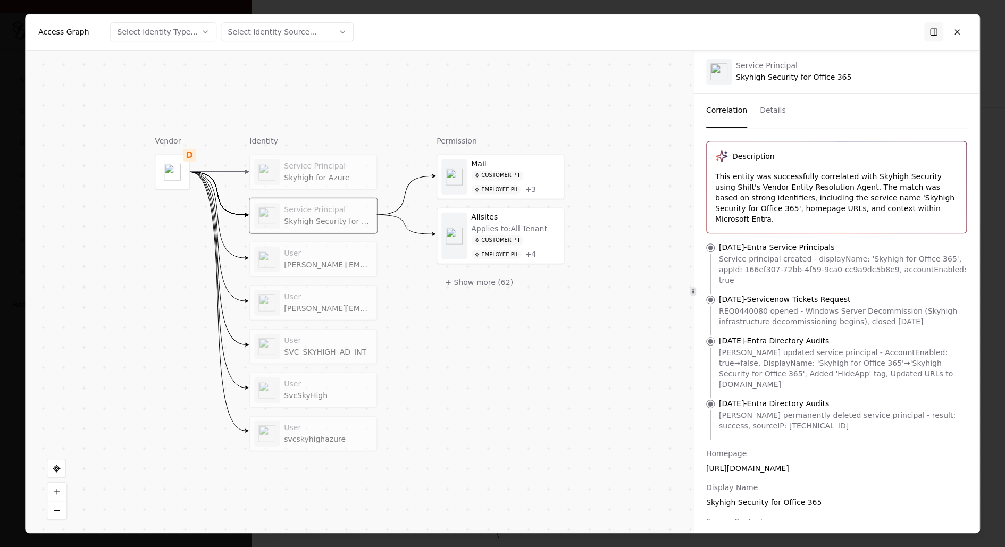
click at [721, 154] on icon at bounding box center [721, 156] width 13 height 13
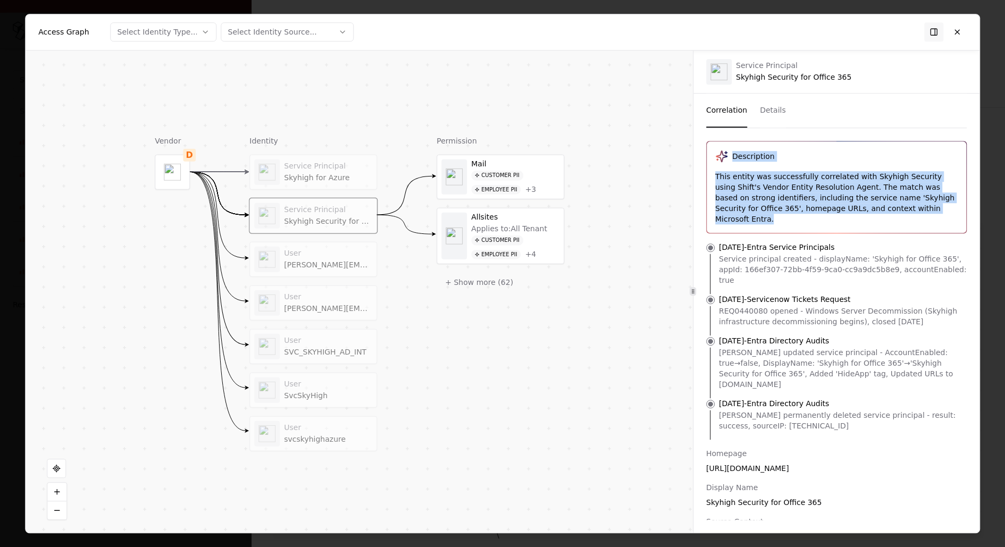
drag, startPoint x: 944, startPoint y: 213, endPoint x: 714, endPoint y: 155, distance: 236.8
click at [713, 154] on div "Description This entity was successfully correlated with Skyhigh Security using…" at bounding box center [835, 186] width 259 height 91
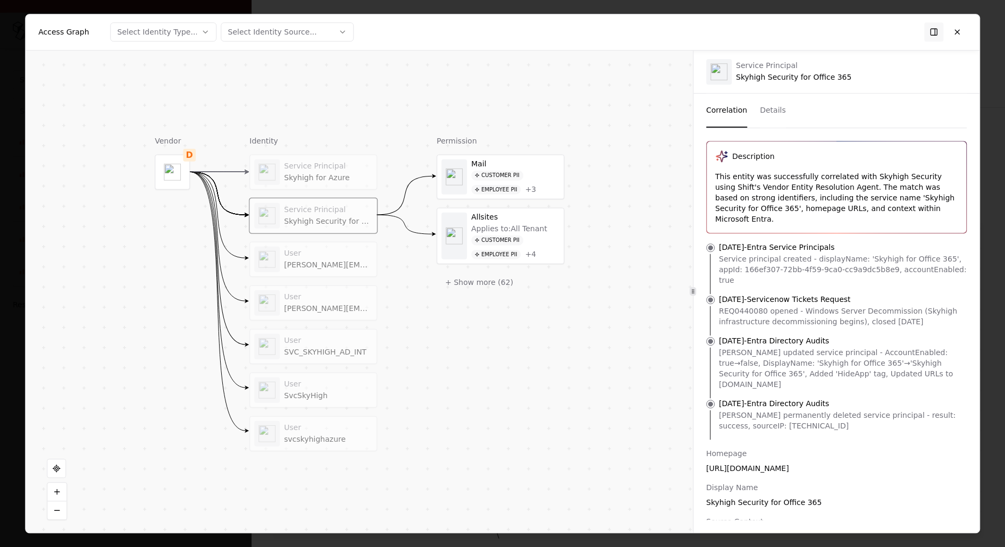
click at [714, 155] on div "Description This entity was successfully correlated with Skyhigh Security using…" at bounding box center [835, 186] width 259 height 91
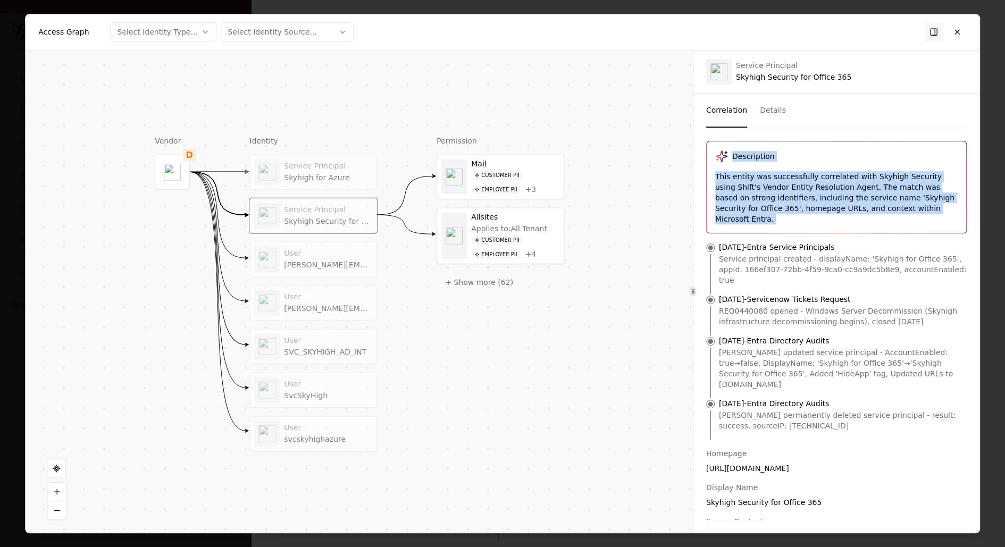
drag, startPoint x: 714, startPoint y: 155, endPoint x: 941, endPoint y: 214, distance: 235.2
click at [941, 214] on div "Description This entity was successfully correlated with Skyhigh Security using…" at bounding box center [835, 186] width 259 height 91
